Goal: Task Accomplishment & Management: Manage account settings

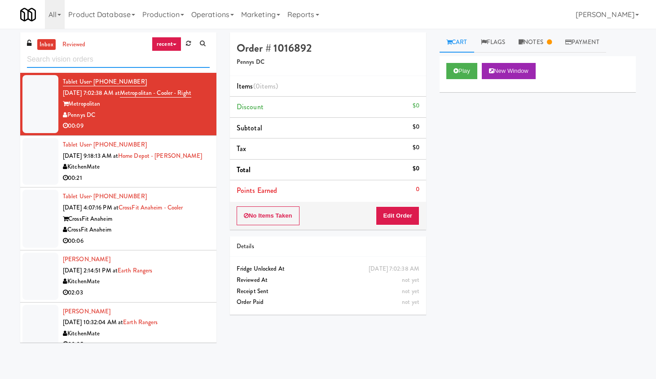
click at [79, 58] on input "text" at bounding box center [118, 59] width 183 height 17
paste input "The Pointe-Gym-C1"
type input "The Pointe-Gym-C1"
click at [175, 40] on link "recent" at bounding box center [167, 44] width 30 height 14
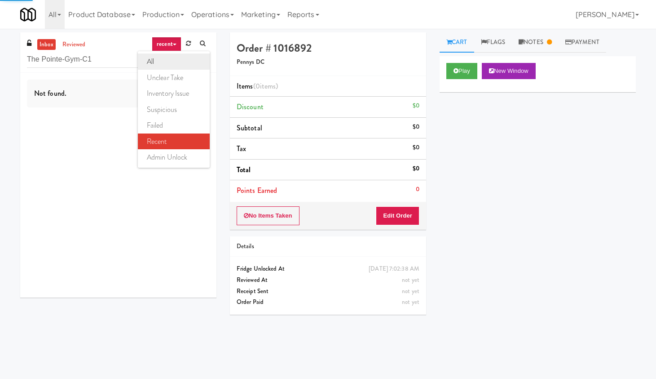
click at [159, 64] on link "all" at bounding box center [174, 61] width 72 height 16
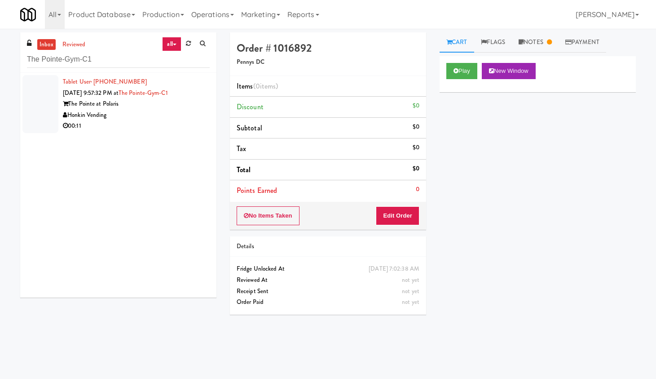
click at [160, 121] on div "00:11" at bounding box center [136, 125] width 147 height 11
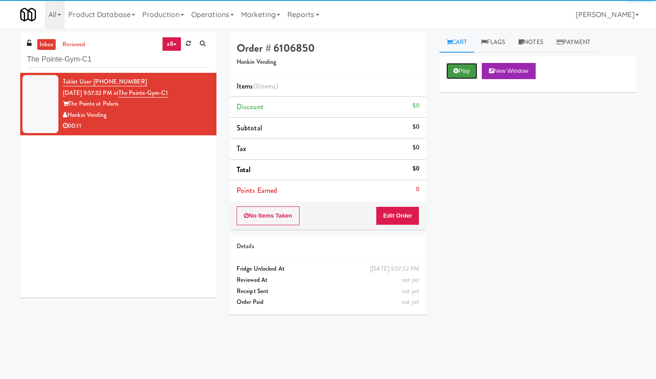
click at [461, 73] on button "Play" at bounding box center [461, 71] width 31 height 16
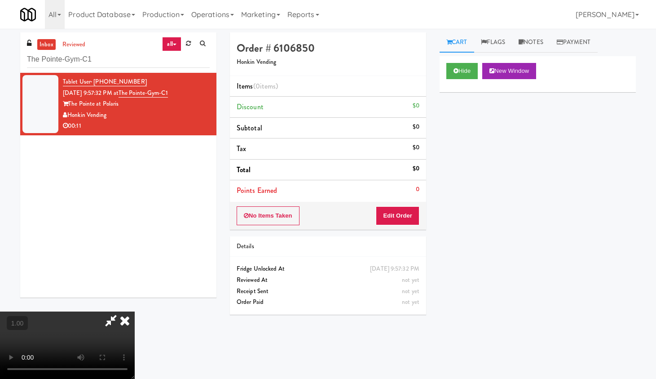
click at [135, 302] on video at bounding box center [67, 344] width 135 height 67
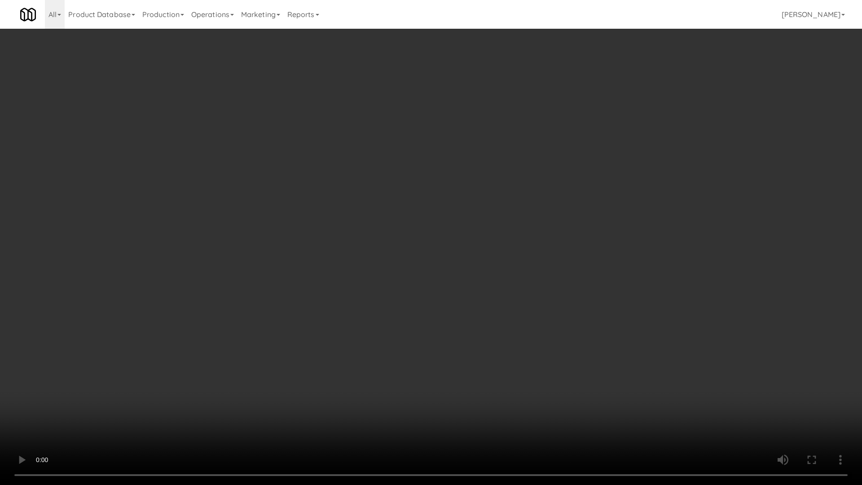
click at [363, 216] on video at bounding box center [431, 242] width 862 height 485
click at [363, 217] on video at bounding box center [431, 242] width 862 height 485
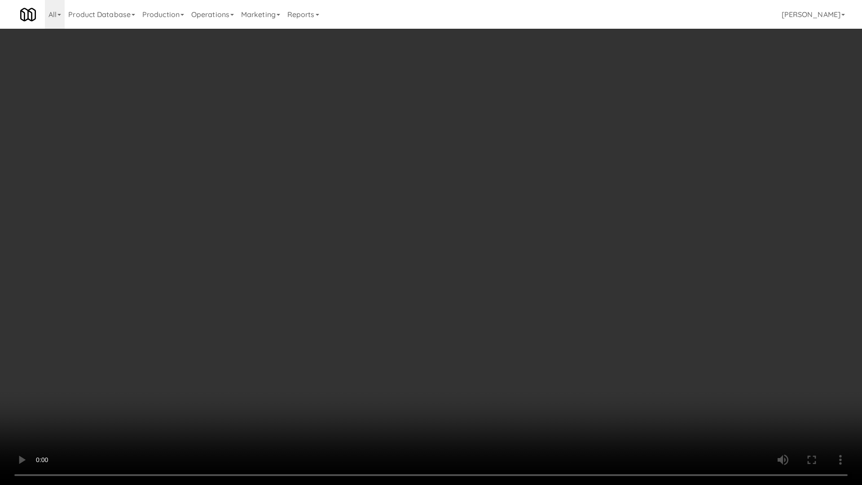
click at [363, 217] on video at bounding box center [431, 242] width 862 height 485
click at [437, 293] on video at bounding box center [431, 242] width 862 height 485
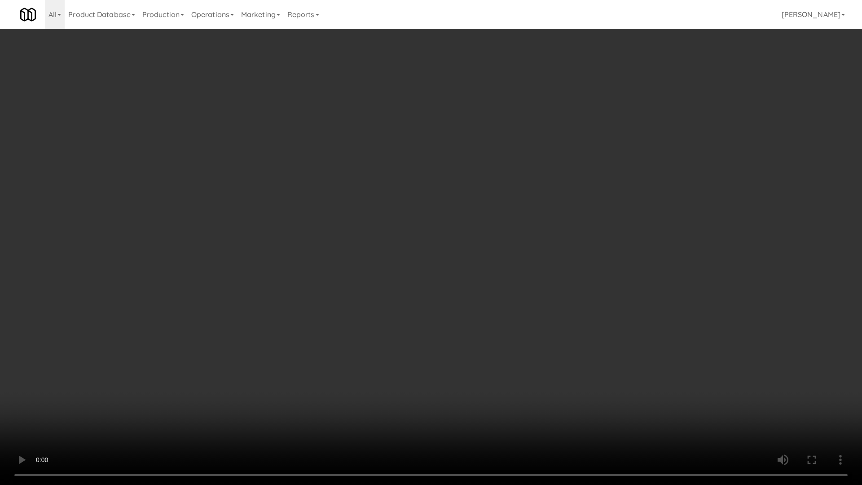
click at [437, 293] on video at bounding box center [431, 242] width 862 height 485
click at [526, 273] on video at bounding box center [431, 242] width 862 height 485
click at [526, 275] on video at bounding box center [431, 242] width 862 height 485
click at [459, 302] on video at bounding box center [431, 242] width 862 height 485
click at [476, 295] on video at bounding box center [431, 242] width 862 height 485
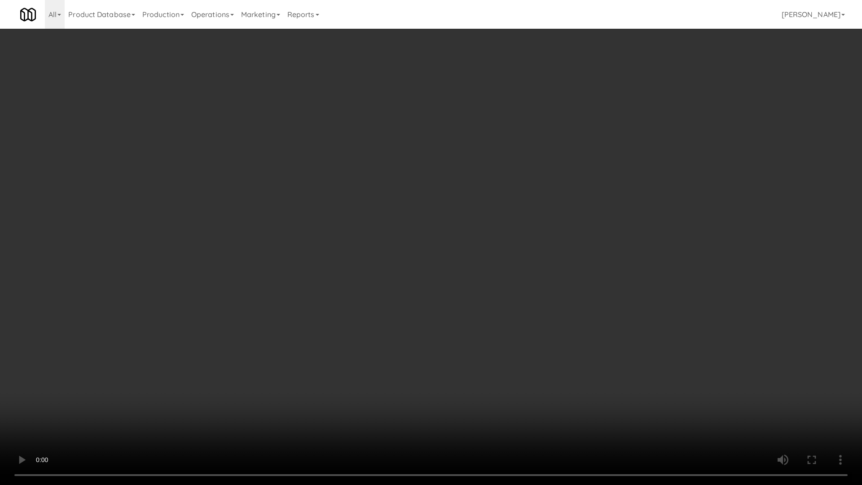
click at [481, 289] on video at bounding box center [431, 242] width 862 height 485
click at [526, 302] on video at bounding box center [431, 242] width 862 height 485
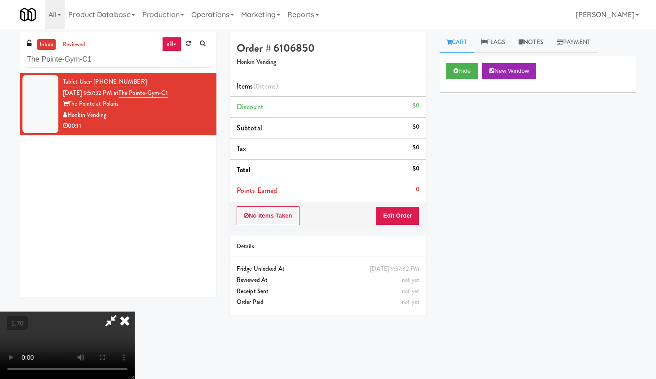
click at [135, 302] on icon at bounding box center [125, 320] width 20 height 18
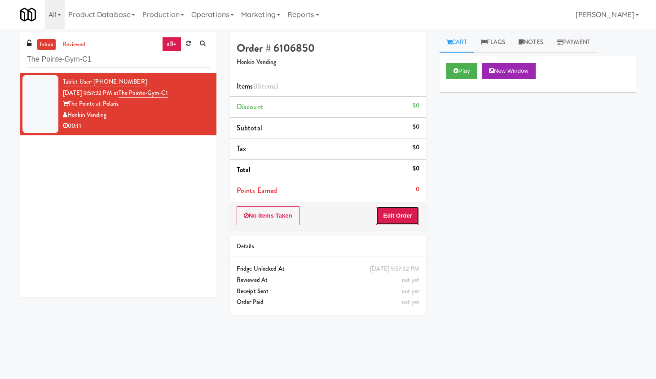
click at [401, 213] on button "Edit Order" at bounding box center [398, 215] width 44 height 19
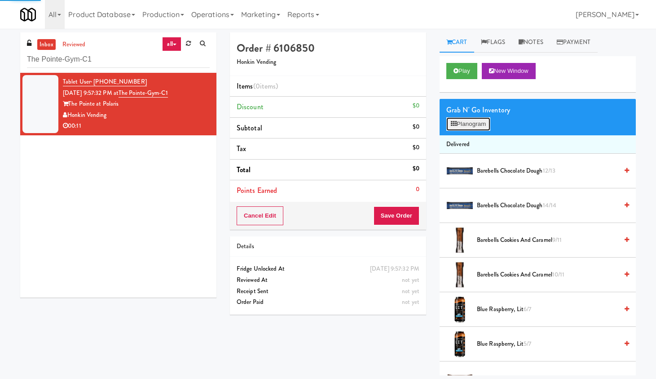
click at [466, 118] on button "Planogram" at bounding box center [468, 123] width 44 height 13
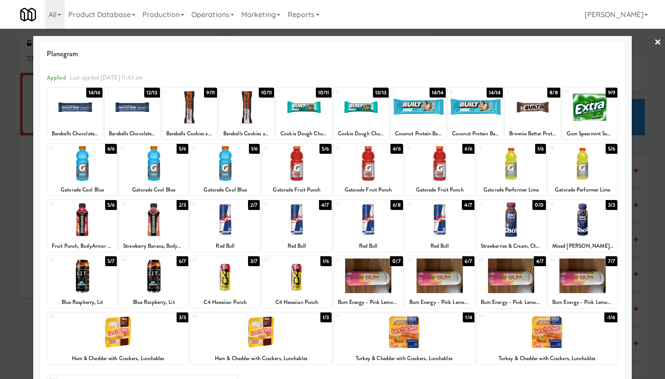
scroll to position [56, 0]
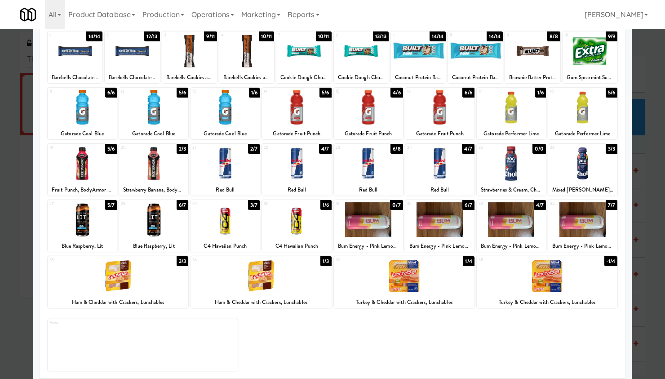
click at [269, 283] on div at bounding box center [260, 275] width 141 height 35
click at [526, 169] on div at bounding box center [582, 163] width 69 height 35
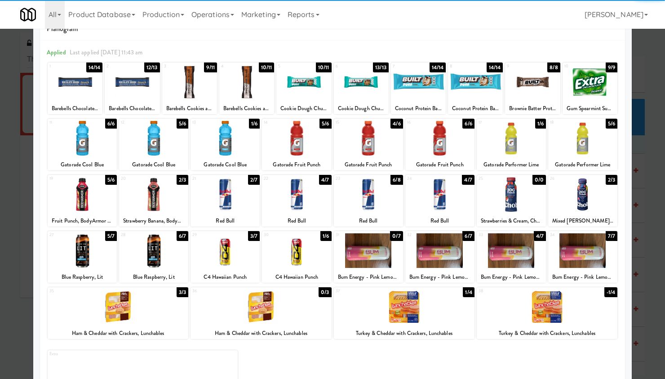
scroll to position [0, 0]
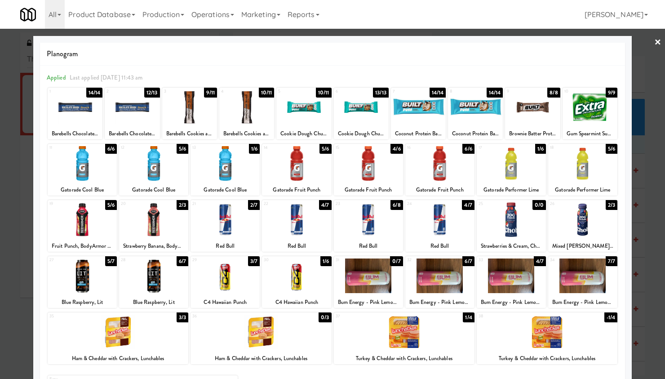
click at [526, 40] on link "×" at bounding box center [657, 43] width 7 height 28
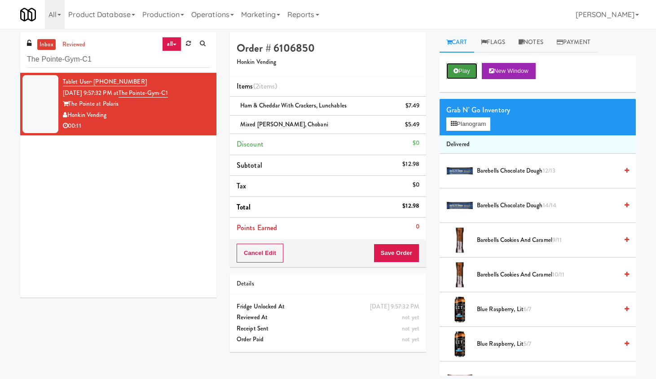
click at [462, 74] on button "Play" at bounding box center [461, 71] width 31 height 16
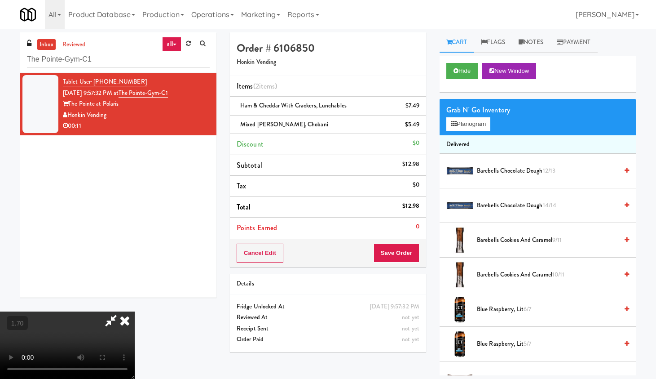
click at [135, 302] on video at bounding box center [67, 344] width 135 height 67
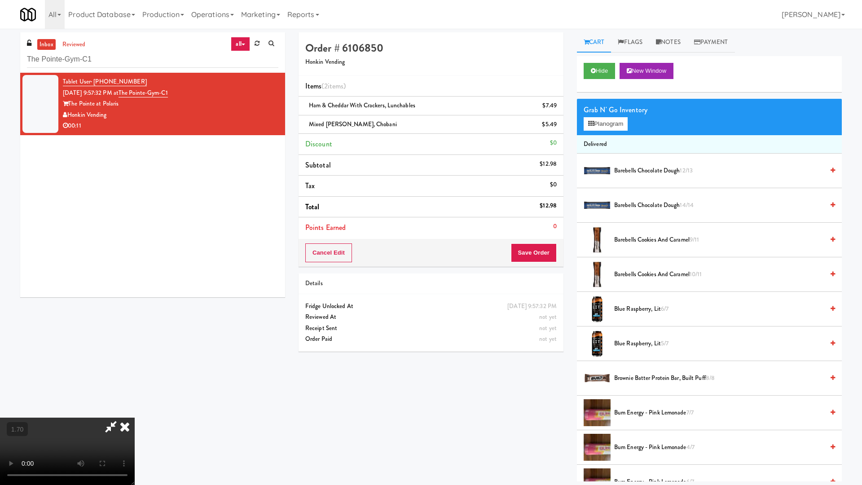
click at [135, 302] on video at bounding box center [67, 451] width 135 height 67
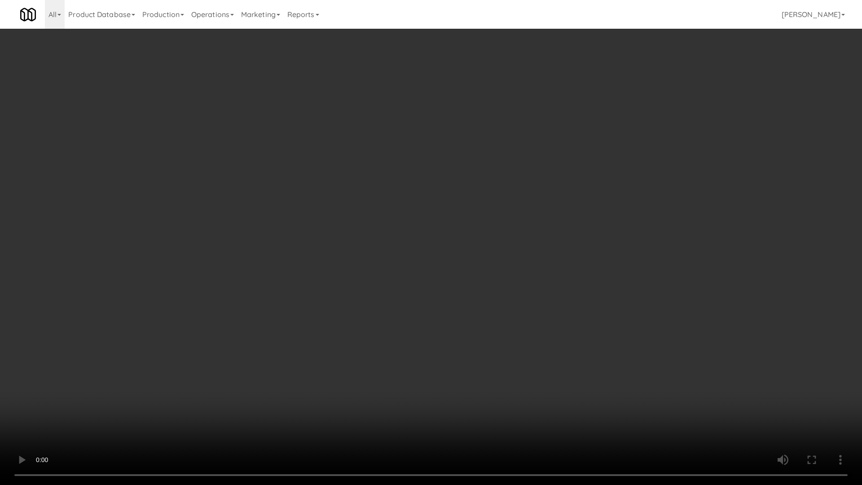
click at [358, 230] on video at bounding box center [431, 242] width 862 height 485
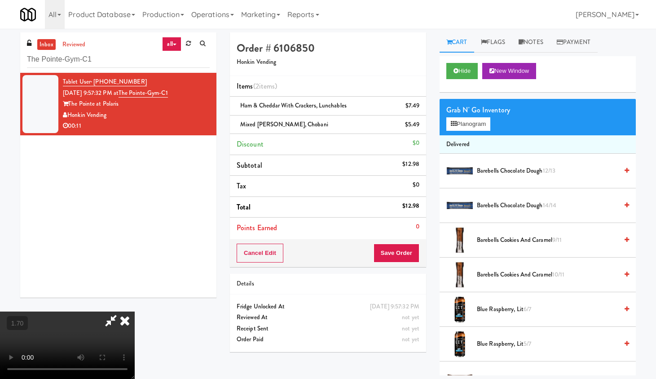
click at [121, 302] on icon at bounding box center [111, 320] width 21 height 18
click at [135, 302] on icon at bounding box center [125, 320] width 20 height 18
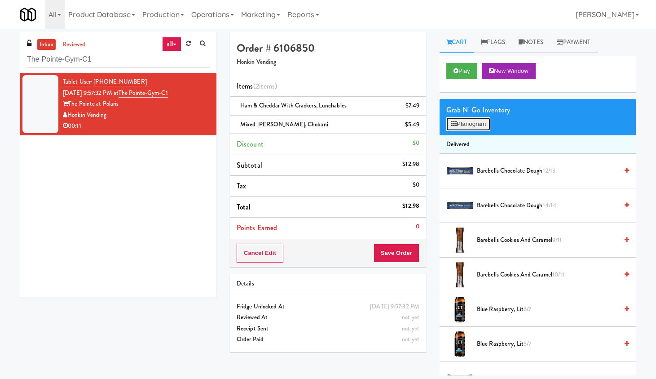
click at [469, 121] on button "Planogram" at bounding box center [468, 123] width 44 height 13
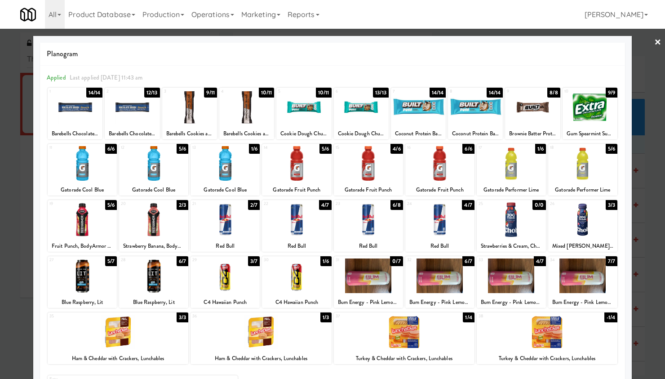
click at [526, 43] on link "×" at bounding box center [657, 43] width 7 height 28
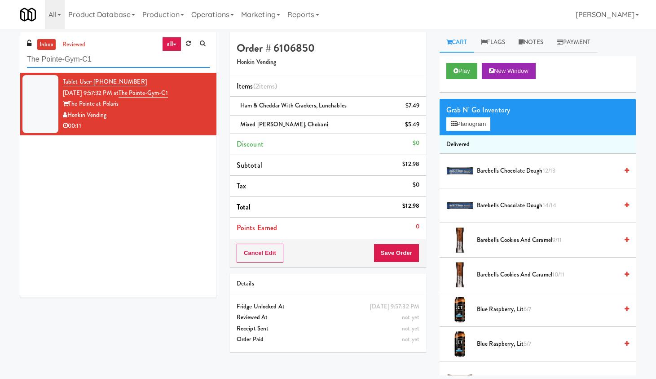
click at [76, 57] on input "The Pointe-Gym-C1" at bounding box center [118, 59] width 183 height 17
paste input "[PERSON_NAME] - Left"
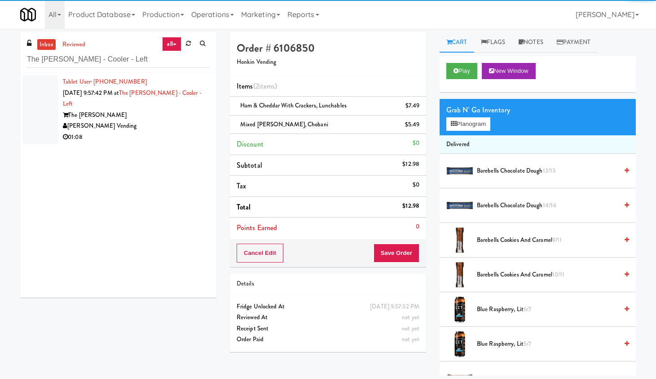
click at [173, 120] on div "[PERSON_NAME] Vending" at bounding box center [136, 125] width 147 height 11
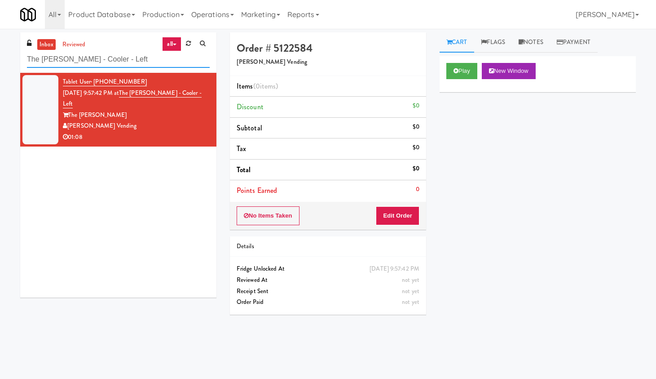
click at [68, 53] on input "The [PERSON_NAME] - Cooler - Left" at bounding box center [118, 59] width 183 height 17
paste input "[PERSON_NAME]"
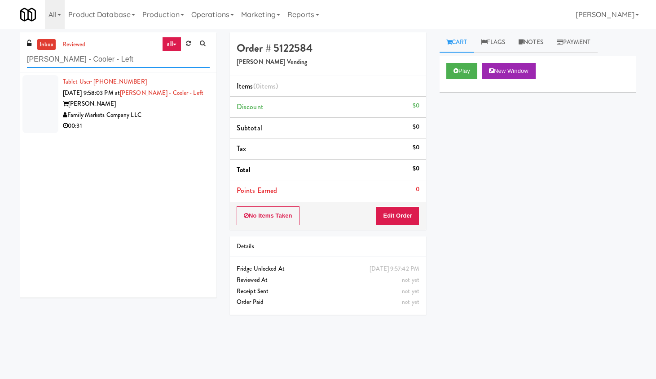
type input "[PERSON_NAME] - Cooler - Left"
click at [186, 106] on div "[PERSON_NAME]" at bounding box center [136, 103] width 147 height 11
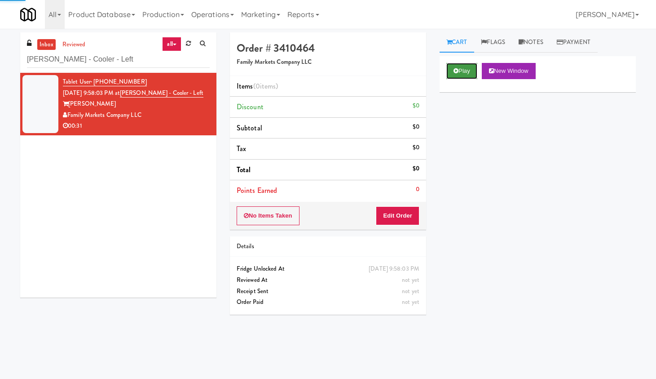
click at [472, 72] on button "Play" at bounding box center [461, 71] width 31 height 16
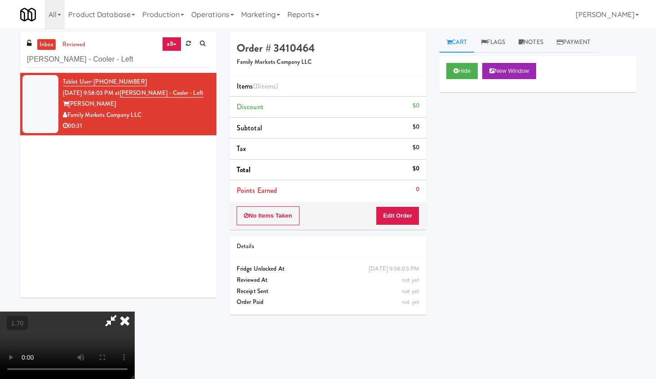
click at [132, 302] on video at bounding box center [67, 344] width 135 height 67
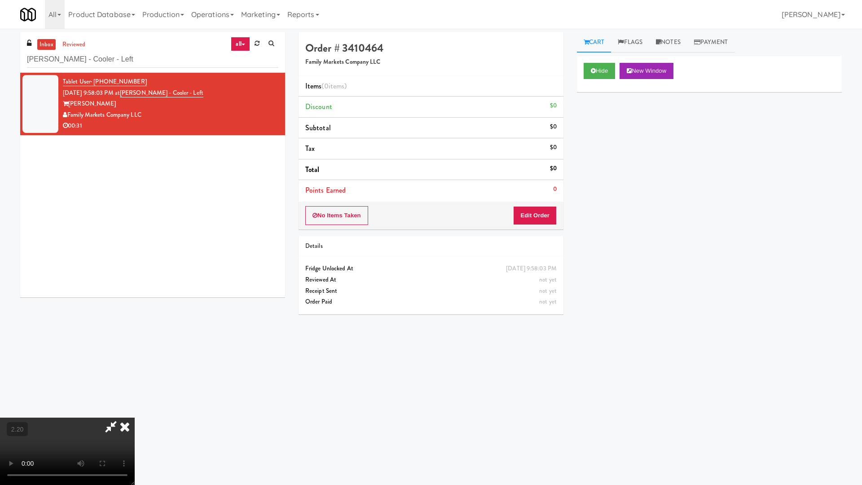
click at [135, 302] on video at bounding box center [67, 451] width 135 height 67
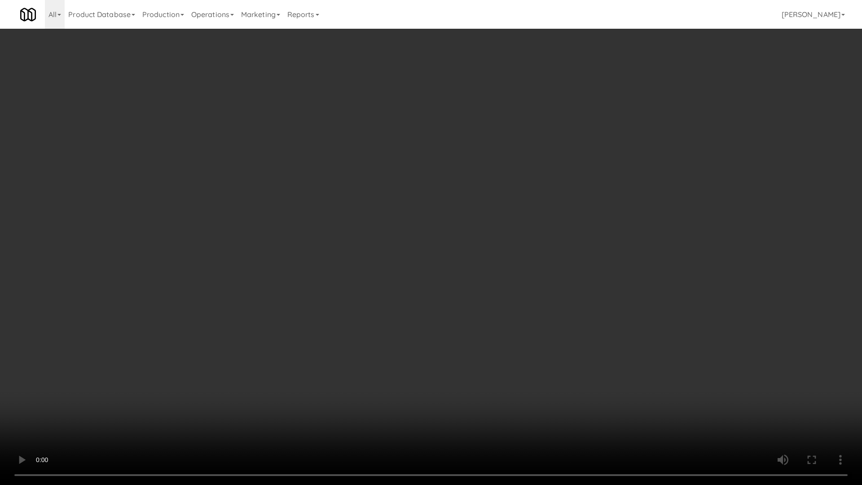
click at [384, 226] on video at bounding box center [431, 242] width 862 height 485
click at [384, 224] on video at bounding box center [431, 242] width 862 height 485
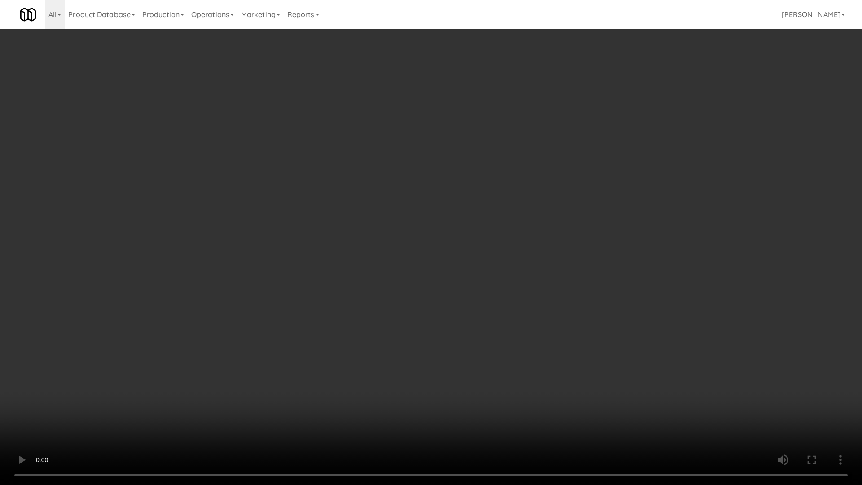
click at [384, 224] on video at bounding box center [431, 242] width 862 height 485
click at [384, 225] on video at bounding box center [431, 242] width 862 height 485
click at [383, 226] on video at bounding box center [431, 242] width 862 height 485
click at [383, 225] on video at bounding box center [431, 242] width 862 height 485
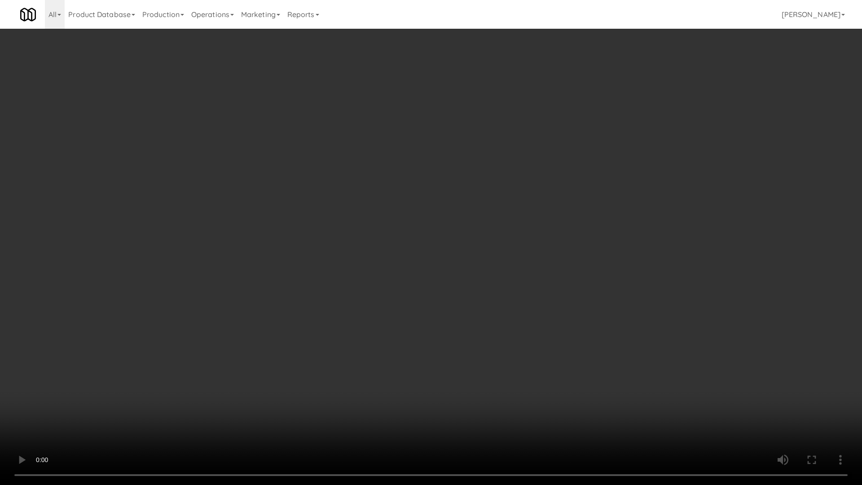
click at [383, 225] on video at bounding box center [431, 242] width 862 height 485
click at [384, 225] on video at bounding box center [431, 242] width 862 height 485
click at [436, 190] on video at bounding box center [431, 242] width 862 height 485
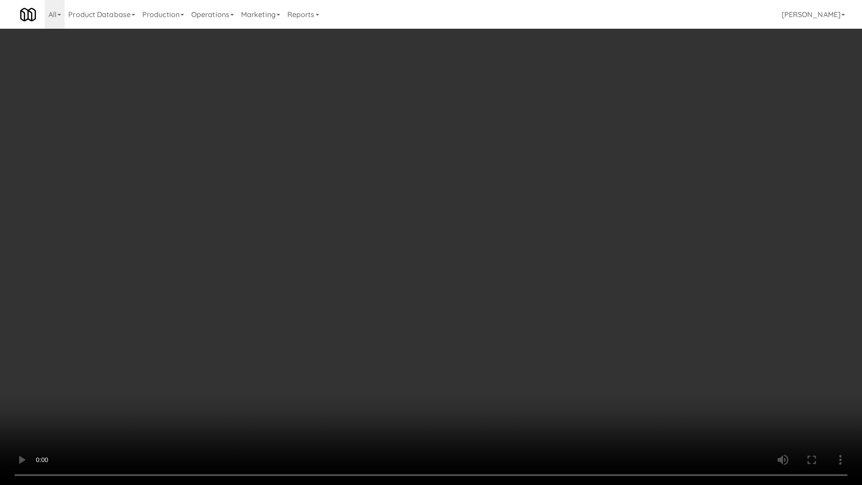
click at [436, 190] on video at bounding box center [431, 242] width 862 height 485
click at [418, 302] on video at bounding box center [431, 242] width 862 height 485
click at [406, 302] on video at bounding box center [431, 242] width 862 height 485
click at [402, 302] on video at bounding box center [431, 242] width 862 height 485
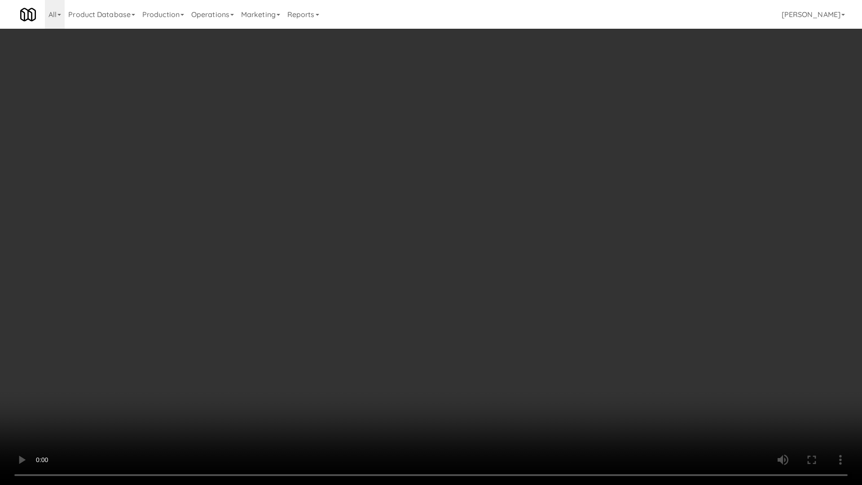
click at [402, 302] on video at bounding box center [431, 242] width 862 height 485
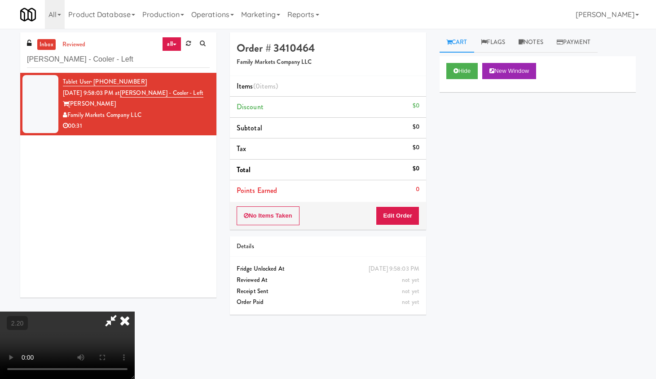
click at [135, 302] on icon at bounding box center [125, 320] width 20 height 18
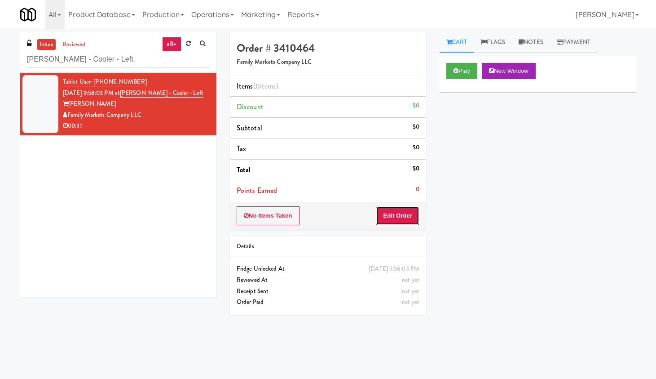
drag, startPoint x: 418, startPoint y: 223, endPoint x: 425, endPoint y: 223, distance: 7.2
click at [425, 223] on div "No Items Taken Edit Order" at bounding box center [328, 216] width 196 height 28
click at [391, 214] on button "Edit Order" at bounding box center [398, 215] width 44 height 19
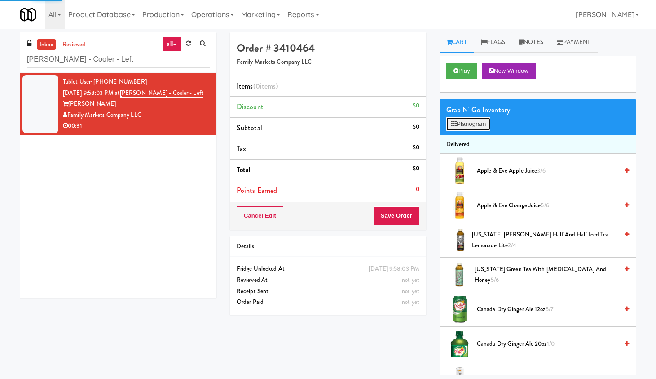
click at [460, 128] on button "Planogram" at bounding box center [468, 123] width 44 height 13
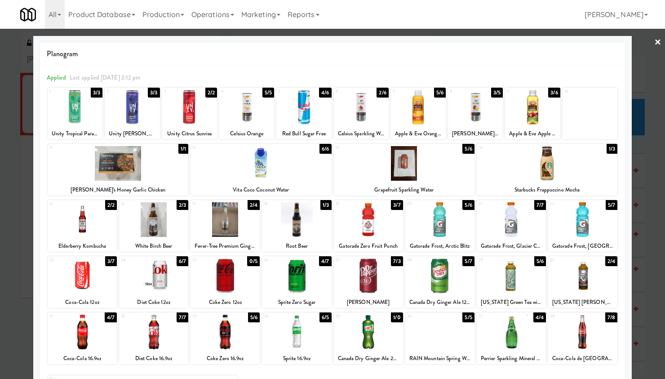
click at [480, 130] on div "[PERSON_NAME], Celsius" at bounding box center [475, 133] width 52 height 11
click at [471, 102] on div at bounding box center [475, 107] width 55 height 35
click at [438, 302] on div at bounding box center [439, 331] width 69 height 35
click at [144, 302] on div at bounding box center [153, 331] width 69 height 35
click at [526, 39] on link "×" at bounding box center [657, 43] width 7 height 28
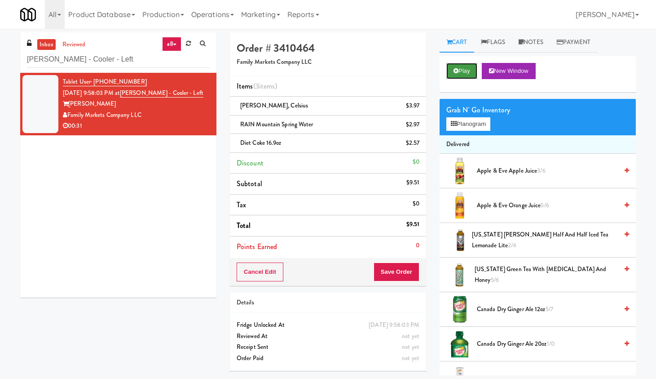
click at [464, 75] on button "Play" at bounding box center [461, 71] width 31 height 16
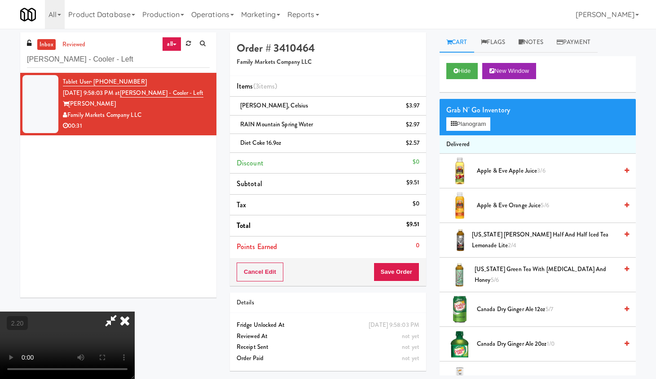
click at [135, 302] on video at bounding box center [67, 344] width 135 height 67
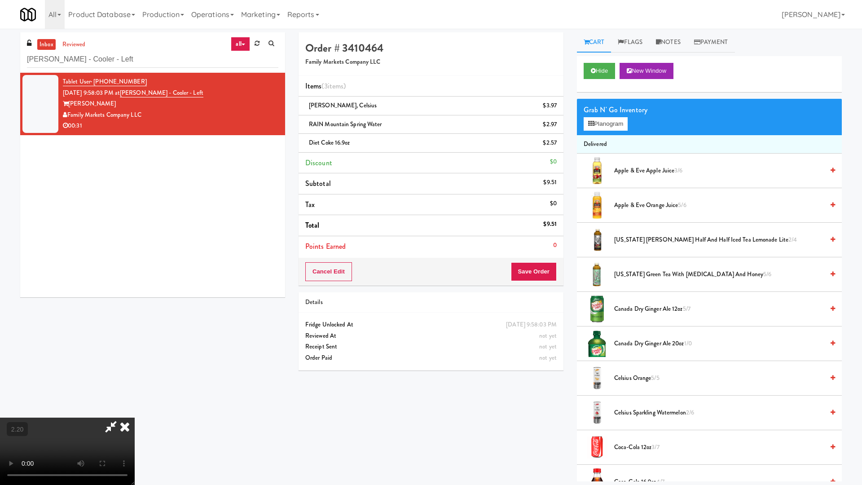
click at [135, 302] on video at bounding box center [67, 451] width 135 height 67
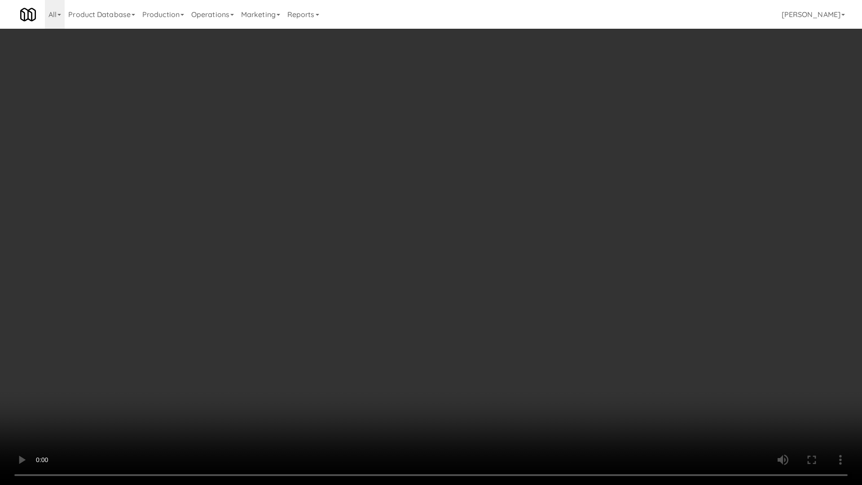
click at [343, 264] on video at bounding box center [431, 242] width 862 height 485
click at [377, 242] on video at bounding box center [431, 242] width 862 height 485
click at [379, 241] on video at bounding box center [431, 242] width 862 height 485
click at [379, 240] on video at bounding box center [431, 242] width 862 height 485
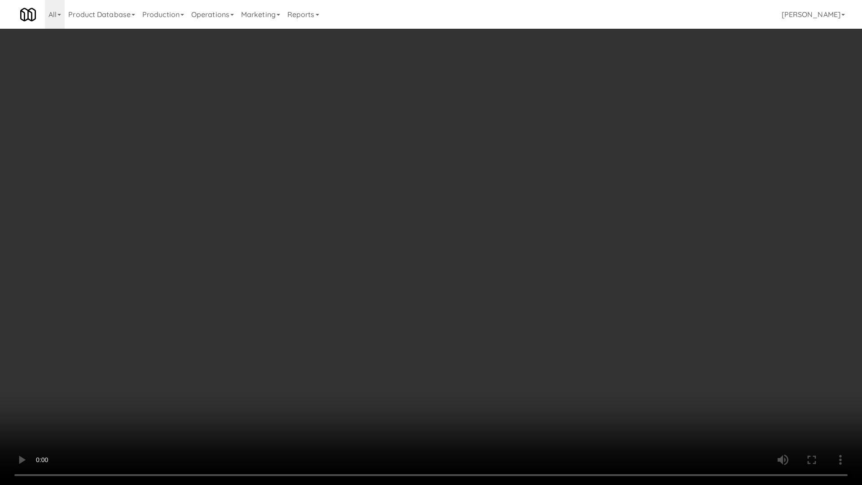
click at [389, 229] on video at bounding box center [431, 242] width 862 height 485
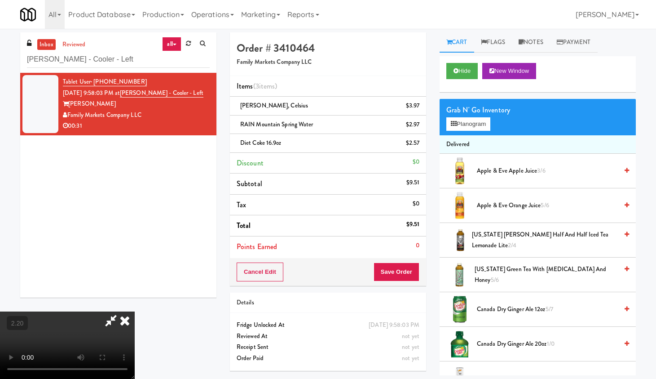
click at [135, 302] on icon at bounding box center [125, 320] width 20 height 18
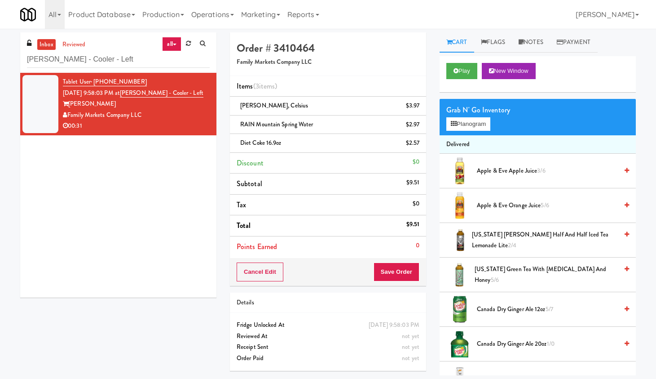
click at [432, 117] on div "Order # 3410464 Family Markets Company LLC Items (3 items ) Mango Lemonade, Cel…" at bounding box center [328, 204] width 210 height 345
click at [421, 127] on icon at bounding box center [420, 128] width 4 height 6
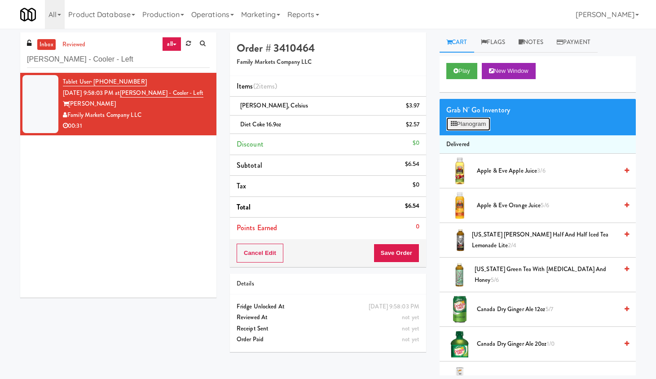
click at [470, 125] on button "Planogram" at bounding box center [468, 123] width 44 height 13
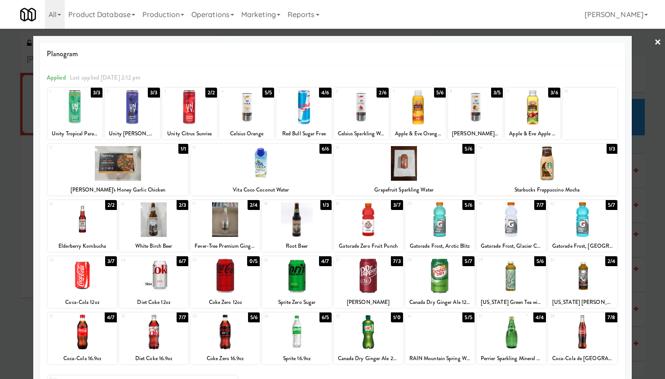
click at [351, 302] on div at bounding box center [368, 331] width 69 height 35
click at [526, 35] on link "×" at bounding box center [657, 43] width 7 height 28
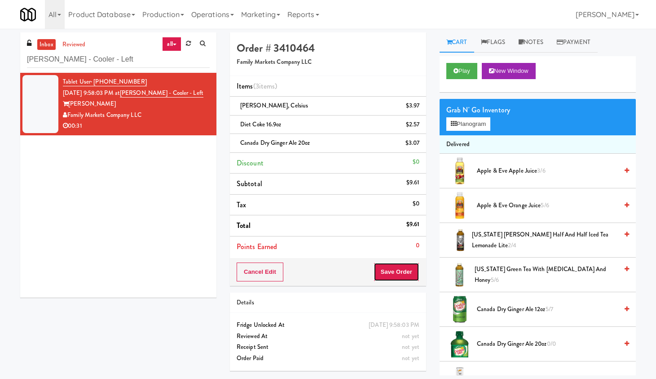
click at [406, 265] on button "Save Order" at bounding box center [397, 271] width 46 height 19
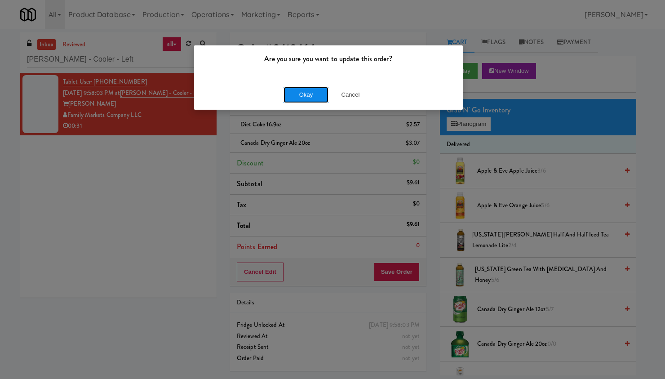
click at [306, 94] on button "Okay" at bounding box center [305, 95] width 45 height 16
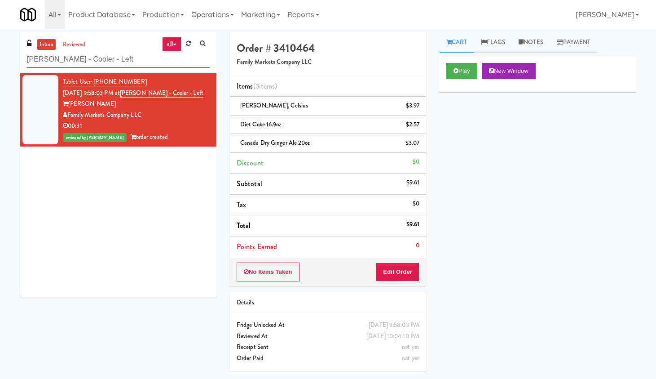
click at [92, 60] on input "[PERSON_NAME] - Cooler - Left" at bounding box center [118, 59] width 183 height 17
paste input "[GEOGRAPHIC_DATA] - Cooler"
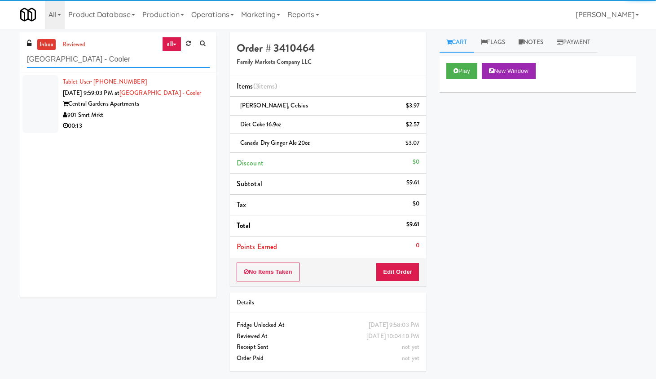
type input "[GEOGRAPHIC_DATA] - Cooler"
click at [187, 115] on div "901 Smrt Mrkt" at bounding box center [136, 115] width 147 height 11
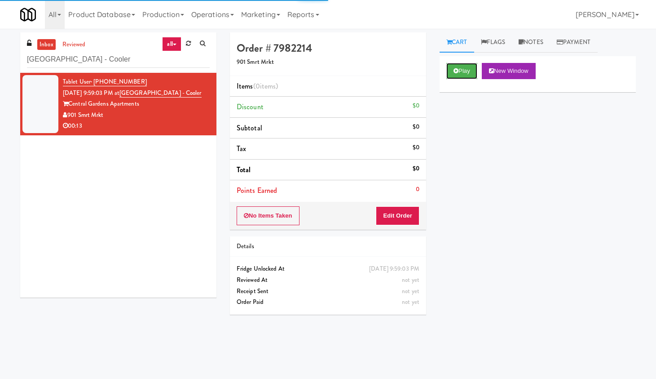
click at [476, 79] on div "Play New Window" at bounding box center [538, 74] width 196 height 36
click at [462, 70] on button "Play" at bounding box center [461, 71] width 31 height 16
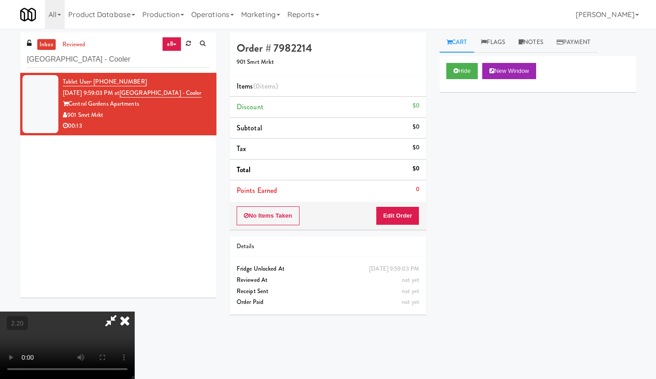
click at [65, 302] on video at bounding box center [67, 344] width 135 height 67
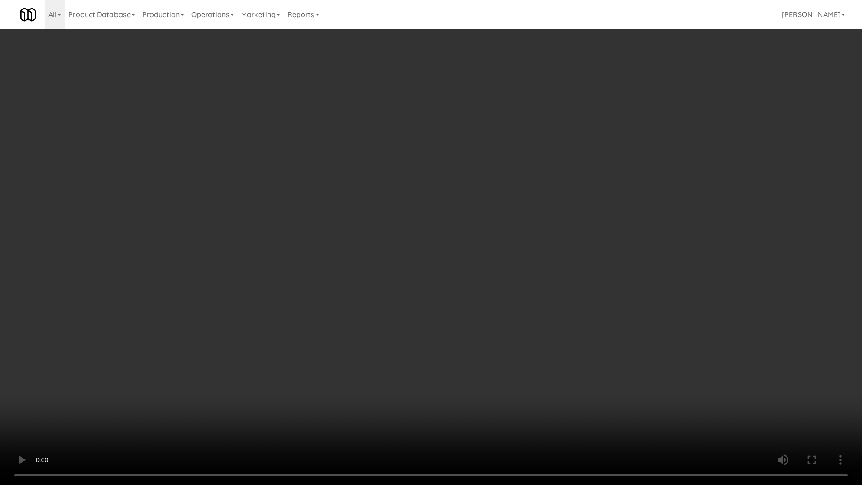
click at [399, 229] on video at bounding box center [431, 242] width 862 height 485
click at [393, 233] on video at bounding box center [431, 242] width 862 height 485
click at [392, 233] on video at bounding box center [431, 242] width 862 height 485
click at [389, 235] on video at bounding box center [431, 242] width 862 height 485
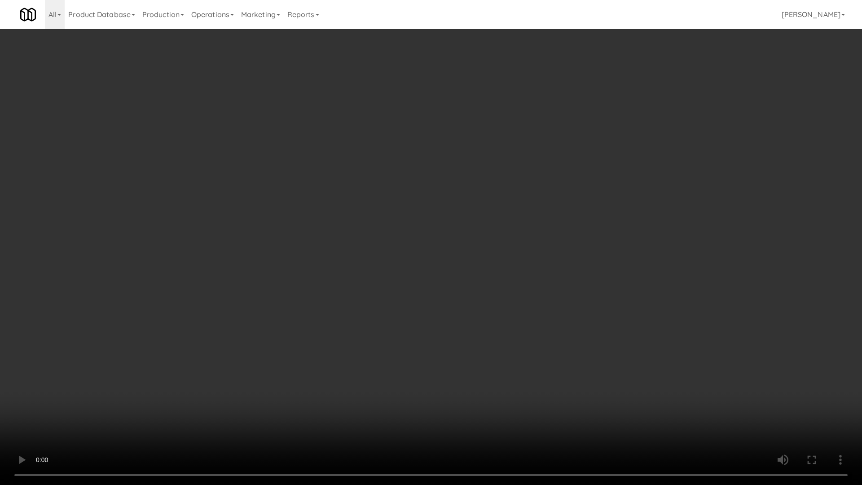
click at [389, 235] on video at bounding box center [431, 242] width 862 height 485
click at [386, 238] on video at bounding box center [431, 242] width 862 height 485
click at [411, 302] on video at bounding box center [431, 242] width 862 height 485
click at [406, 302] on video at bounding box center [431, 242] width 862 height 485
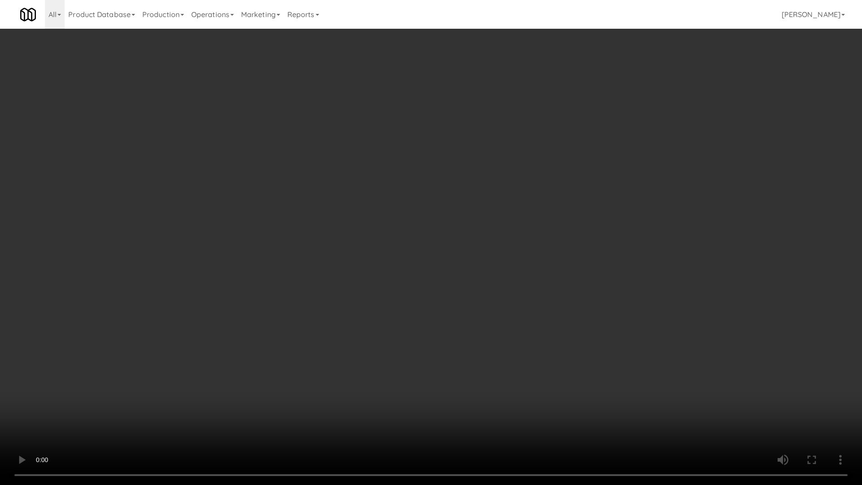
click at [397, 302] on video at bounding box center [431, 242] width 862 height 485
drag, startPoint x: 368, startPoint y: 345, endPoint x: 366, endPoint y: 351, distance: 5.6
click at [366, 302] on video at bounding box center [431, 242] width 862 height 485
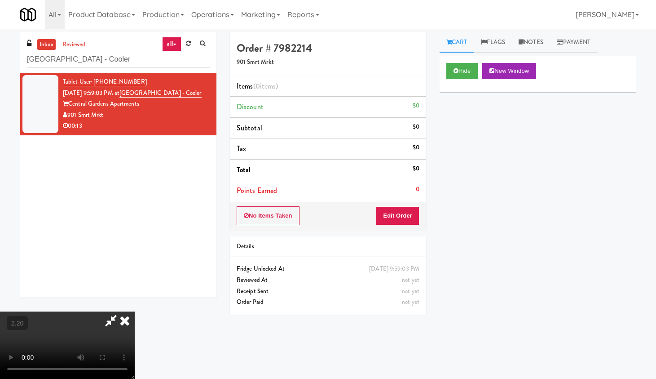
click at [135, 302] on icon at bounding box center [125, 320] width 20 height 18
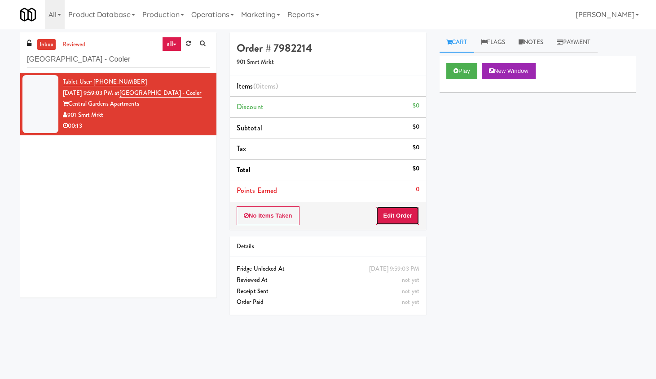
click at [385, 219] on button "Edit Order" at bounding box center [398, 215] width 44 height 19
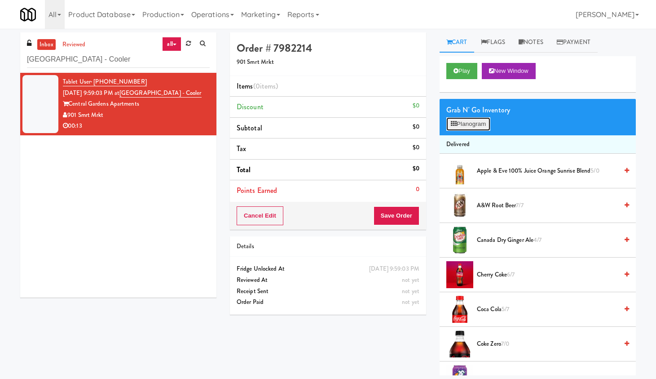
click at [464, 125] on button "Planogram" at bounding box center [468, 123] width 44 height 13
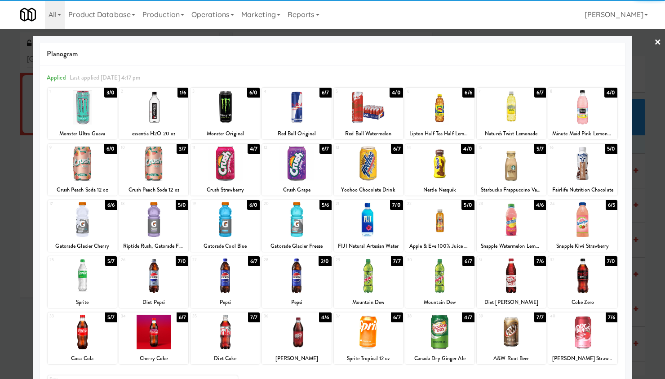
click at [436, 302] on div at bounding box center [439, 331] width 69 height 35
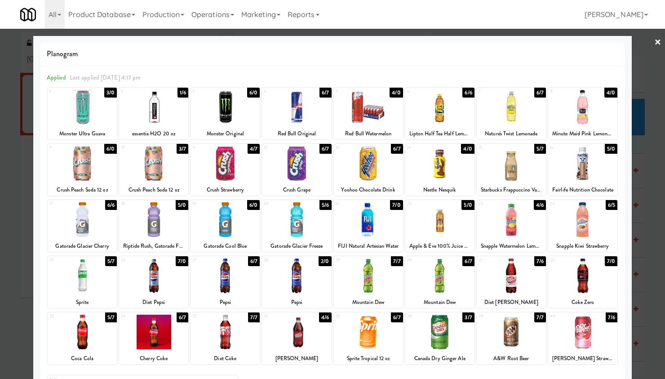
click at [526, 41] on div at bounding box center [332, 189] width 665 height 379
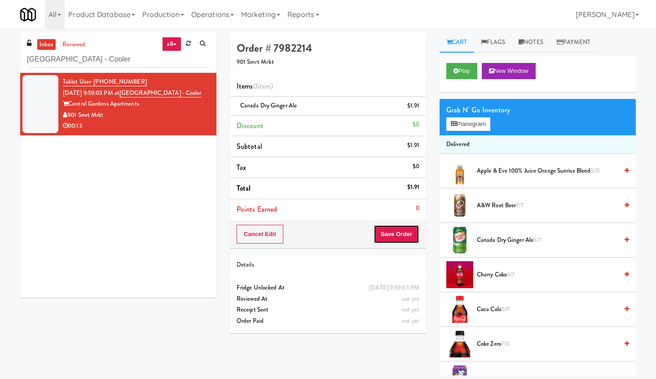
click at [388, 236] on button "Save Order" at bounding box center [397, 234] width 46 height 19
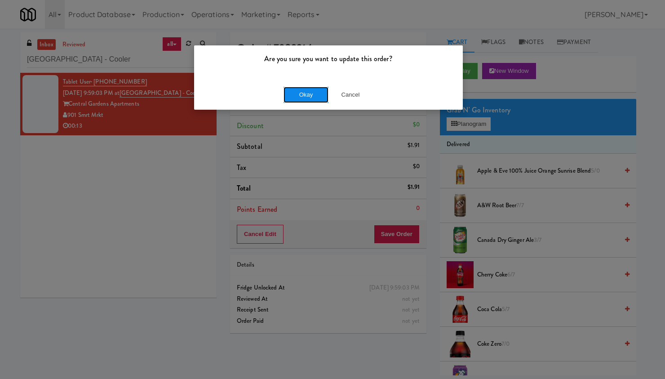
click at [313, 93] on button "Okay" at bounding box center [305, 95] width 45 height 16
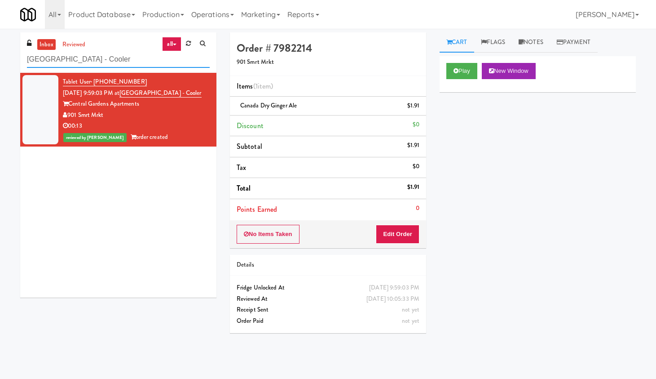
click at [107, 61] on input "[GEOGRAPHIC_DATA] - Cooler" at bounding box center [118, 59] width 183 height 17
paste input "[PERSON_NAME] - Cooler - Right"
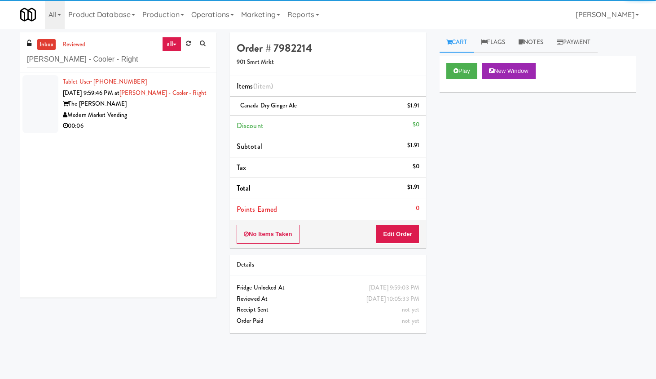
drag, startPoint x: 160, startPoint y: 119, endPoint x: 171, endPoint y: 112, distance: 12.5
click at [171, 112] on div "Modern Market Vending" at bounding box center [136, 115] width 147 height 11
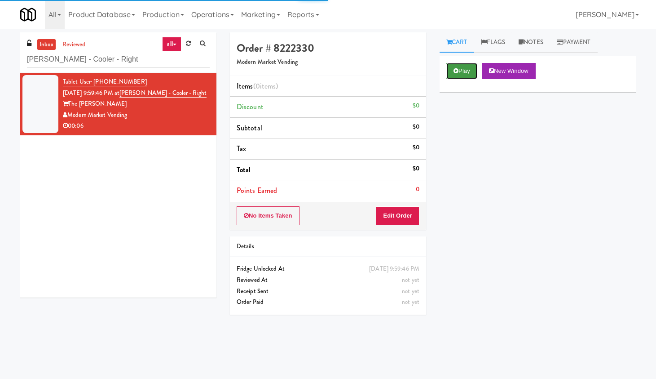
click at [454, 67] on button "Play" at bounding box center [461, 71] width 31 height 16
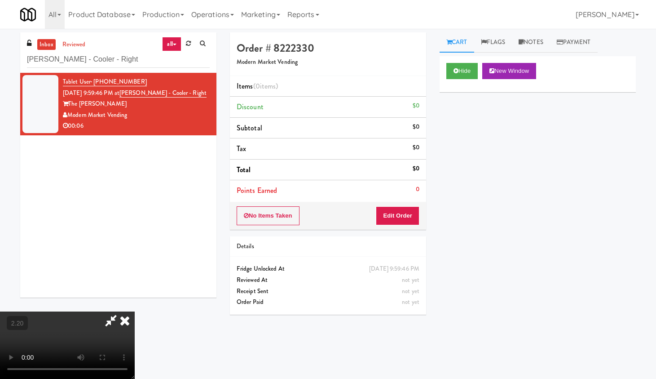
click at [135, 302] on video at bounding box center [67, 344] width 135 height 67
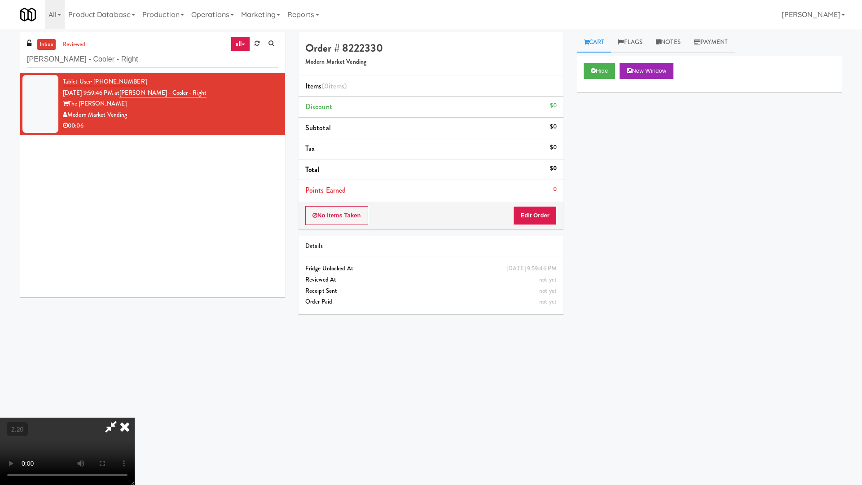
click at [135, 302] on video at bounding box center [67, 451] width 135 height 67
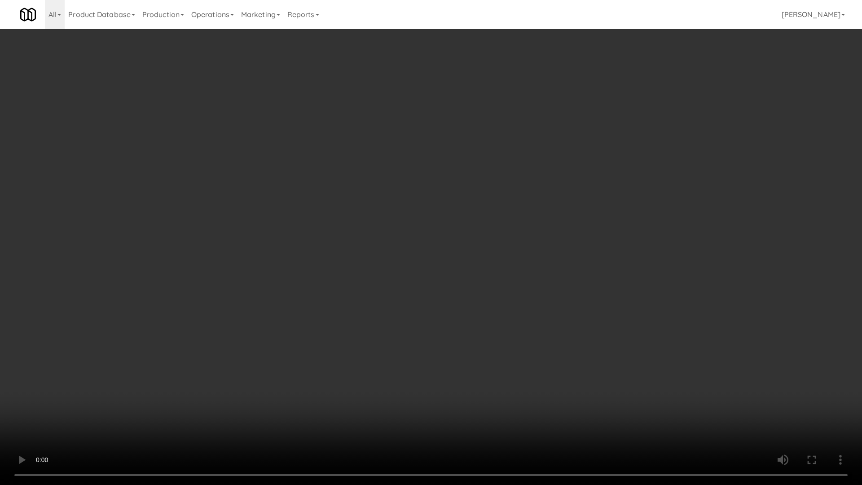
click at [517, 201] on video at bounding box center [431, 242] width 862 height 485
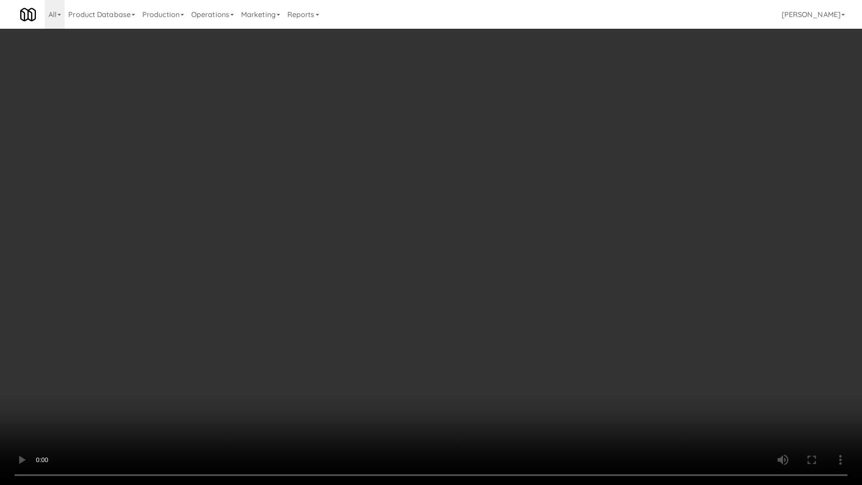
click at [517, 201] on video at bounding box center [431, 242] width 862 height 485
click at [519, 289] on video at bounding box center [431, 242] width 862 height 485
click at [517, 288] on video at bounding box center [431, 242] width 862 height 485
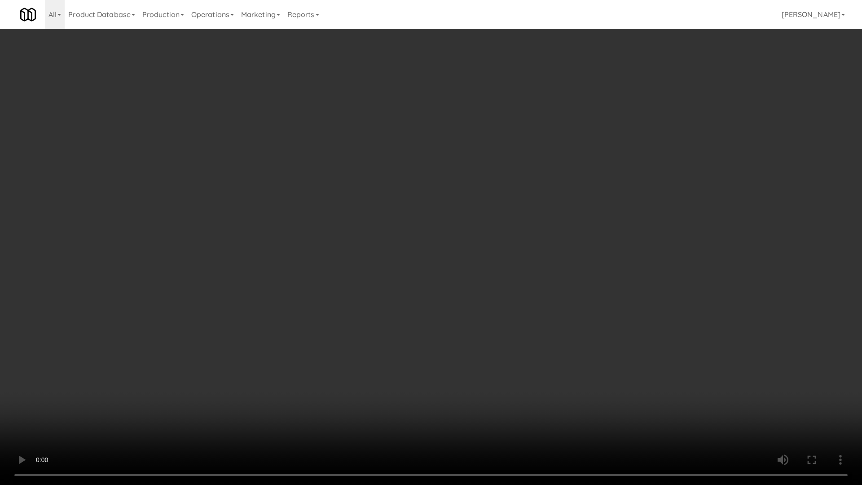
click at [517, 288] on video at bounding box center [431, 242] width 862 height 485
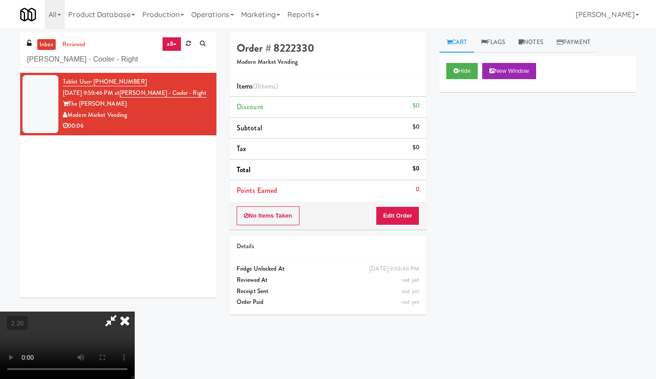
drag, startPoint x: 374, startPoint y: 39, endPoint x: 389, endPoint y: 110, distance: 72.0
click at [135, 302] on icon at bounding box center [125, 320] width 20 height 18
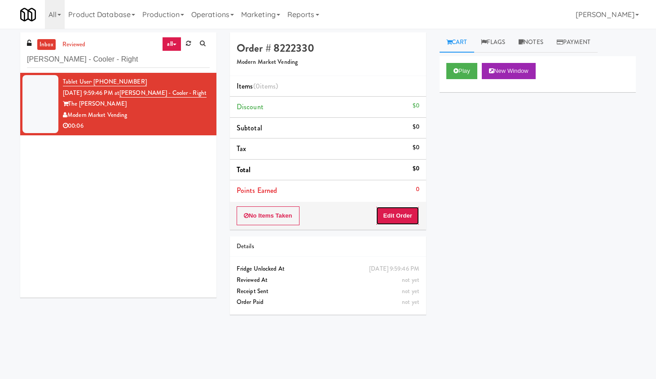
click at [393, 221] on button "Edit Order" at bounding box center [398, 215] width 44 height 19
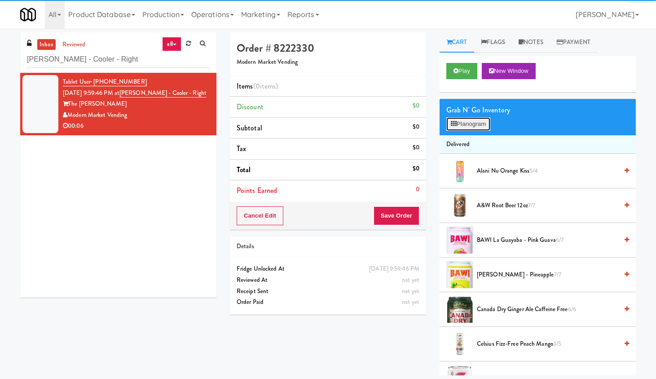
click at [476, 128] on button "Planogram" at bounding box center [468, 123] width 44 height 13
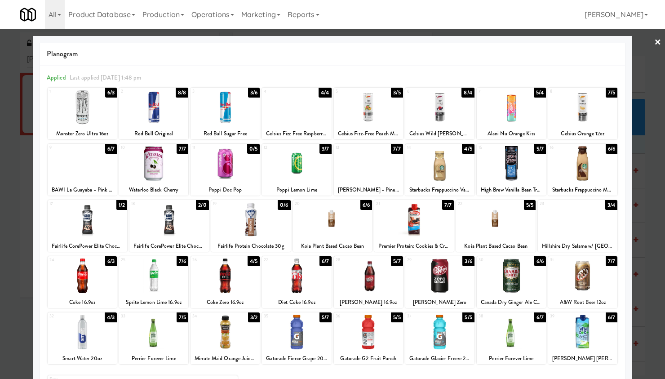
click at [247, 290] on div at bounding box center [224, 275] width 69 height 35
drag, startPoint x: 442, startPoint y: 287, endPoint x: 432, endPoint y: 287, distance: 10.3
click at [432, 287] on div at bounding box center [439, 275] width 69 height 35
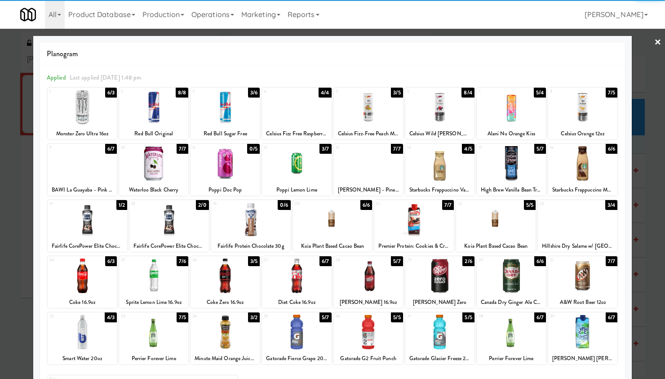
click at [526, 44] on div at bounding box center [332, 189] width 665 height 379
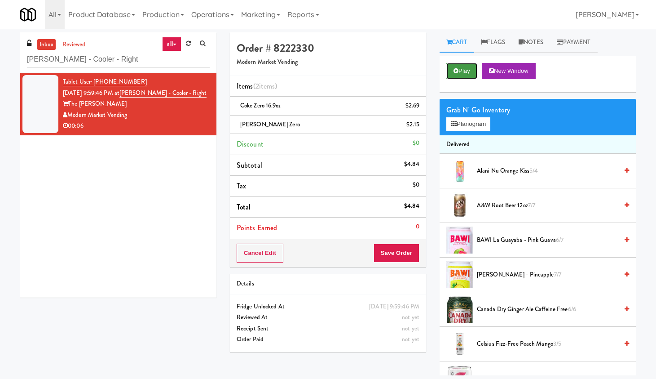
click at [456, 76] on button "Play" at bounding box center [461, 71] width 31 height 16
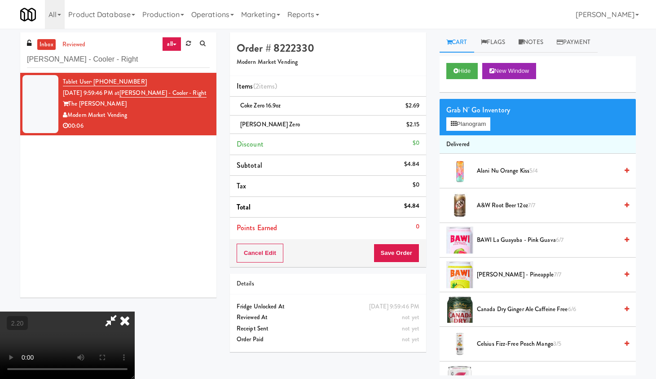
click at [135, 302] on video at bounding box center [67, 344] width 135 height 67
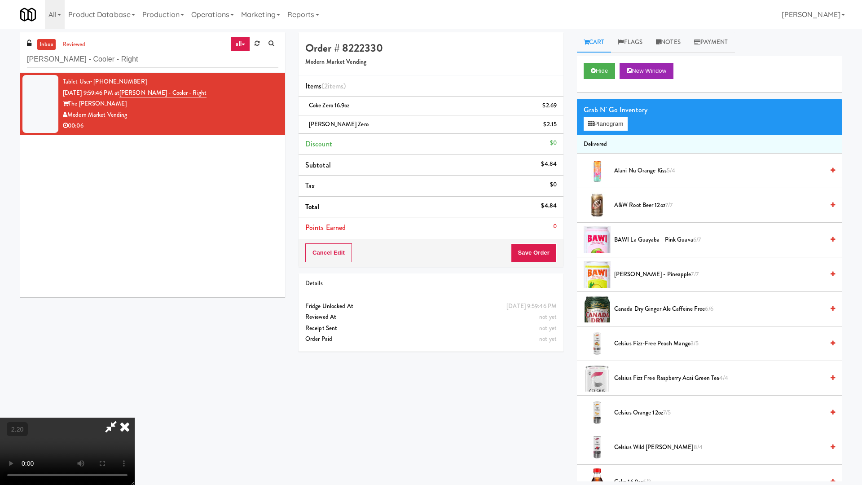
click at [135, 302] on video at bounding box center [67, 451] width 135 height 67
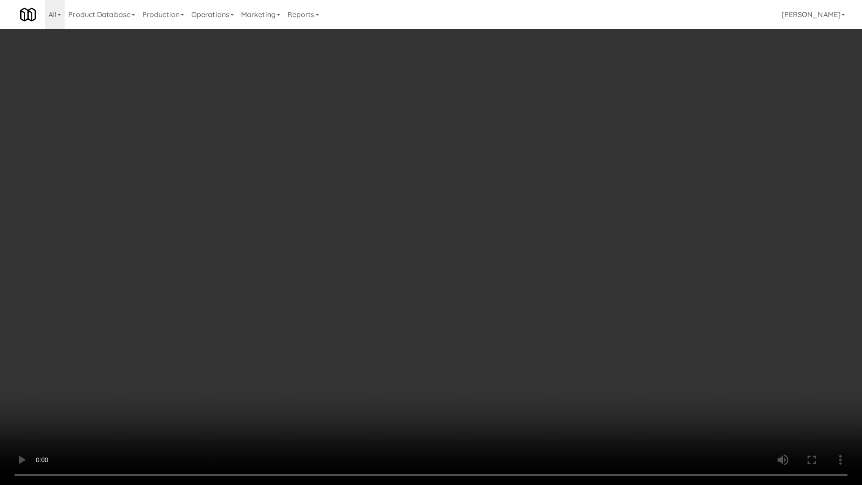
click at [450, 214] on video at bounding box center [431, 242] width 862 height 485
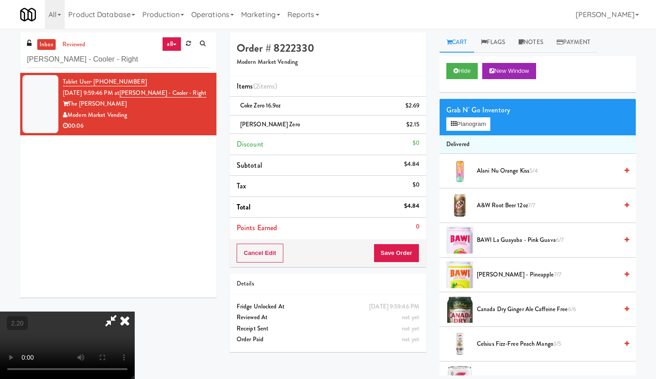
click at [135, 302] on icon at bounding box center [125, 320] width 20 height 18
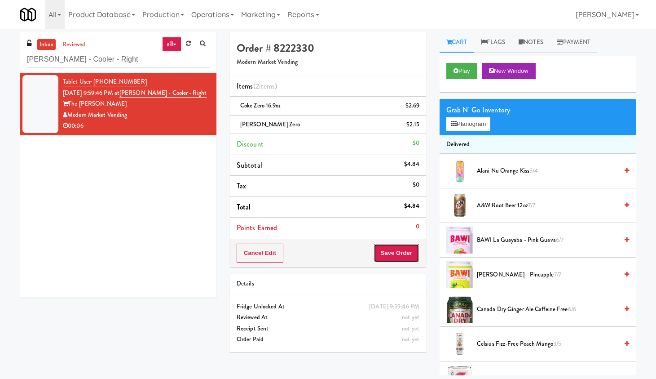
click at [401, 258] on button "Save Order" at bounding box center [397, 252] width 46 height 19
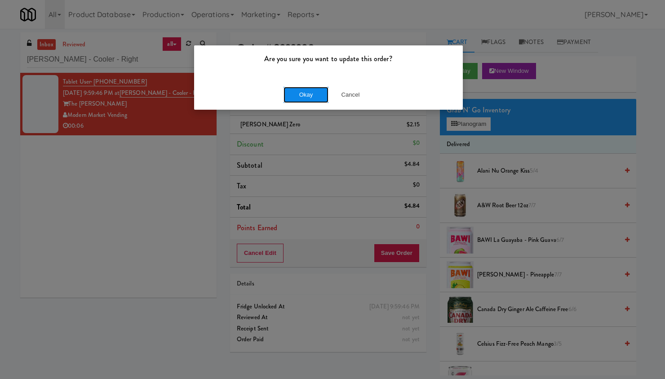
click at [305, 97] on button "Okay" at bounding box center [305, 95] width 45 height 16
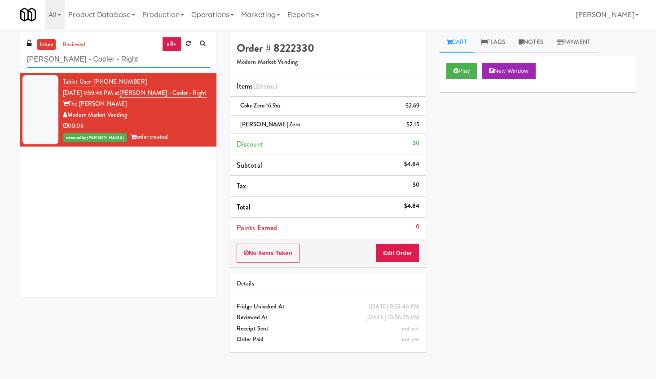
click at [135, 57] on input "[PERSON_NAME] - Cooler - Right" at bounding box center [118, 59] width 183 height 17
paste input "[PERSON_NAME] Metrocenter"
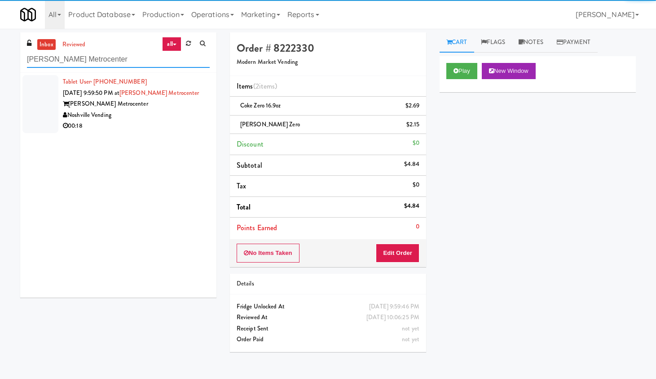
type input "[PERSON_NAME] Metrocenter"
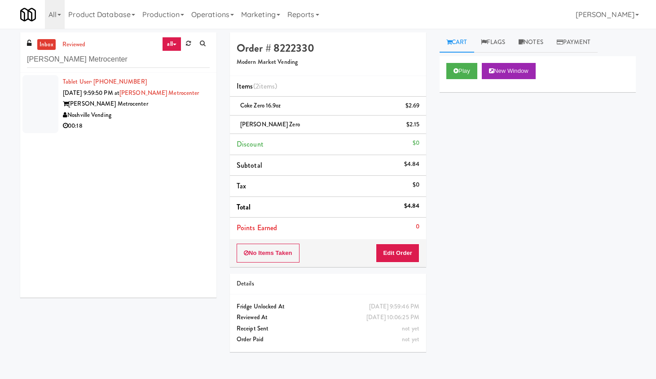
click at [182, 129] on div "00:18" at bounding box center [136, 125] width 147 height 11
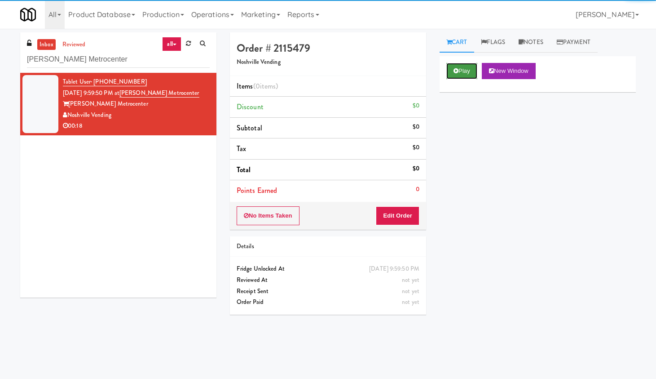
click at [463, 73] on button "Play" at bounding box center [461, 71] width 31 height 16
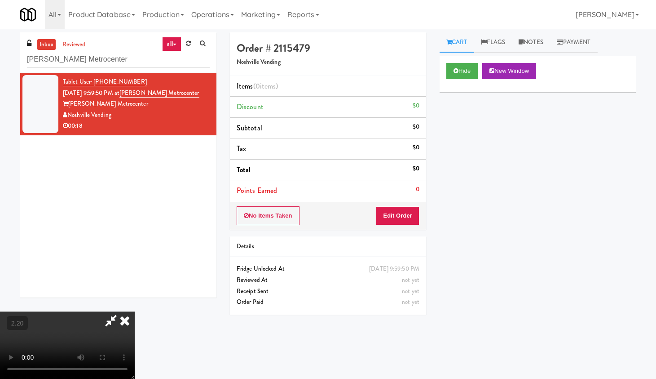
click at [135, 302] on video at bounding box center [67, 344] width 135 height 67
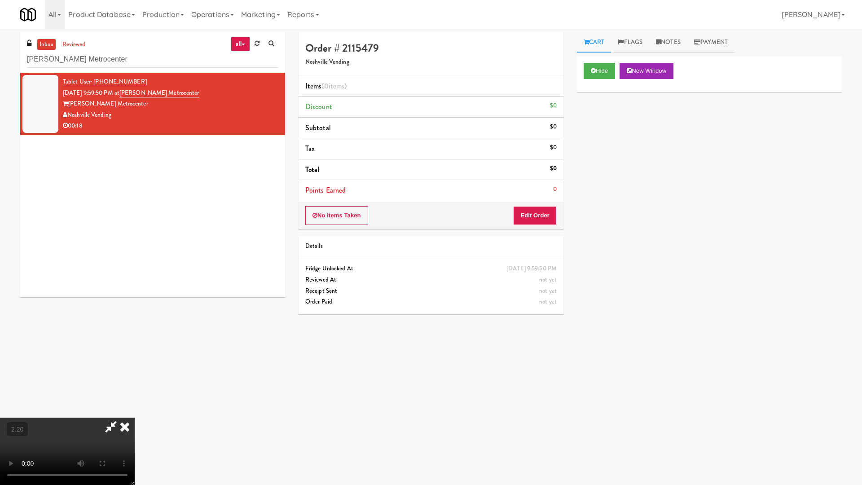
click at [135, 302] on video at bounding box center [67, 451] width 135 height 67
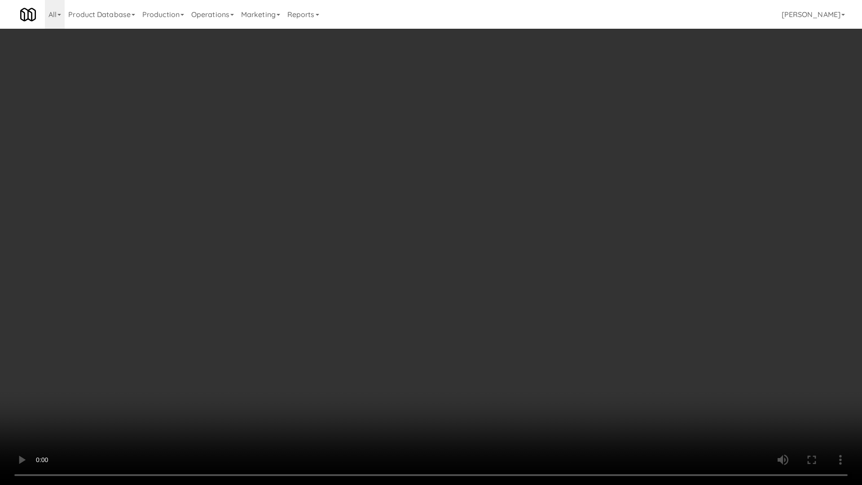
click at [415, 184] on video at bounding box center [431, 242] width 862 height 485
click at [379, 292] on video at bounding box center [431, 242] width 862 height 485
click at [415, 240] on video at bounding box center [431, 242] width 862 height 485
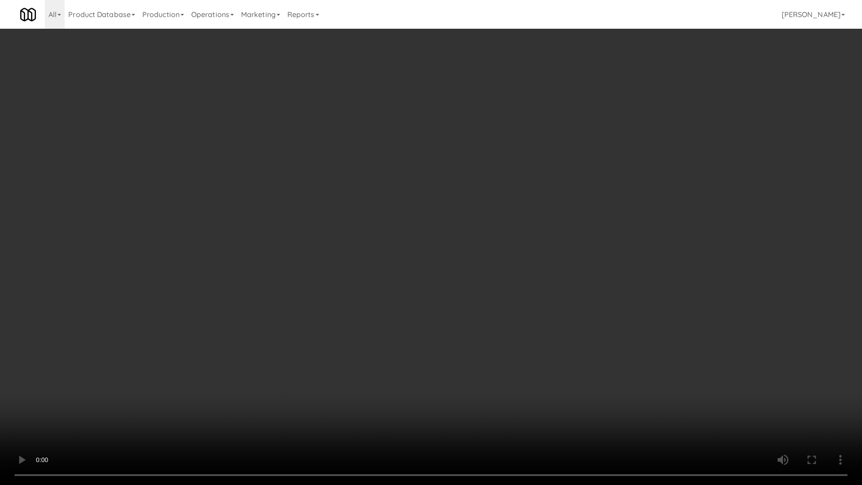
click at [389, 216] on video at bounding box center [431, 242] width 862 height 485
click at [395, 211] on video at bounding box center [431, 242] width 862 height 485
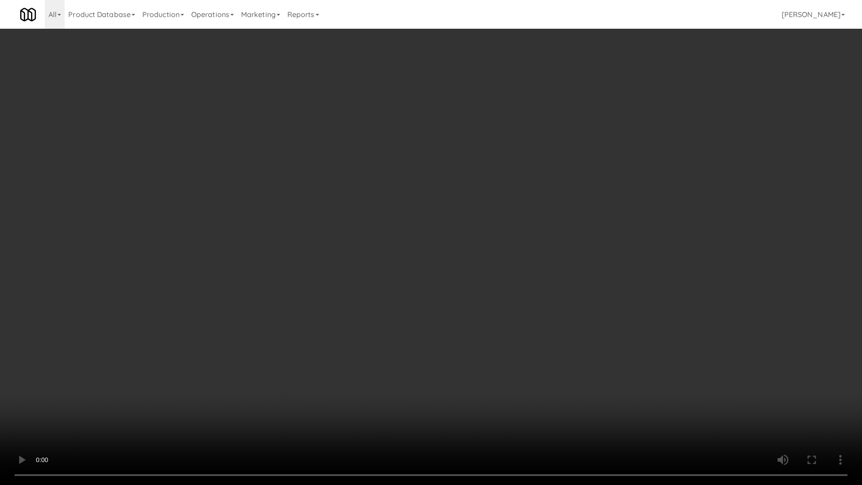
click at [397, 211] on video at bounding box center [431, 242] width 862 height 485
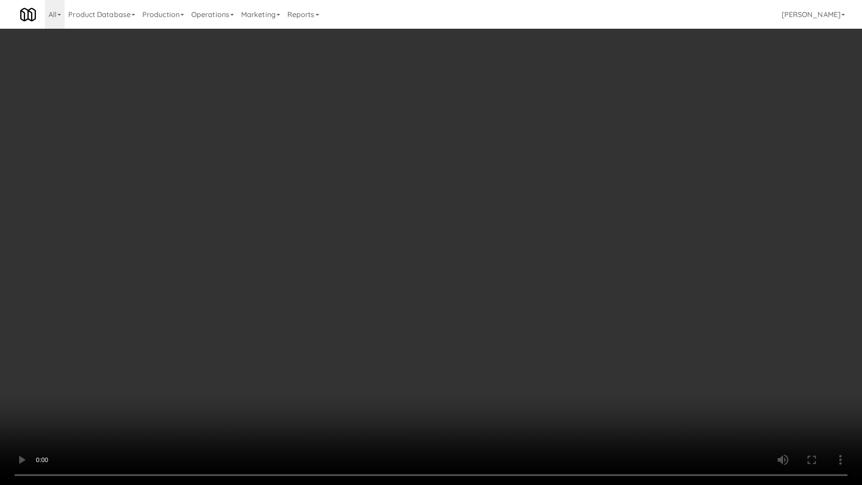
click at [415, 205] on video at bounding box center [431, 242] width 862 height 485
click at [413, 206] on video at bounding box center [431, 242] width 862 height 485
click at [413, 209] on video at bounding box center [431, 242] width 862 height 485
click at [412, 209] on video at bounding box center [431, 242] width 862 height 485
click at [410, 208] on video at bounding box center [431, 242] width 862 height 485
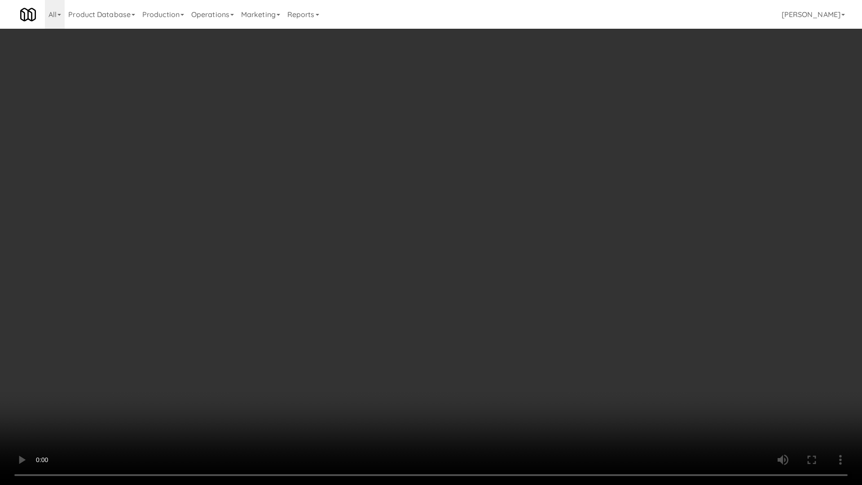
click at [410, 208] on video at bounding box center [431, 242] width 862 height 485
click at [412, 208] on video at bounding box center [431, 242] width 862 height 485
click at [438, 222] on video at bounding box center [431, 242] width 862 height 485
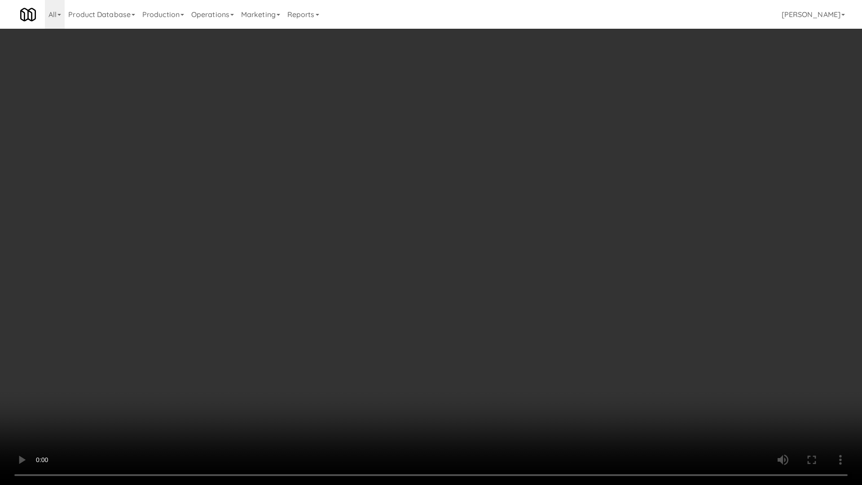
click at [507, 218] on video at bounding box center [431, 242] width 862 height 485
click at [516, 216] on video at bounding box center [431, 242] width 862 height 485
click at [484, 210] on video at bounding box center [431, 242] width 862 height 485
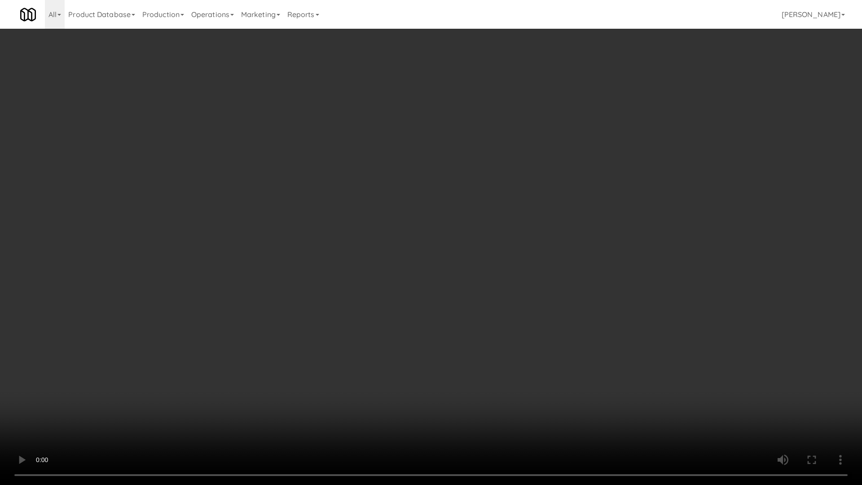
click at [484, 210] on video at bounding box center [431, 242] width 862 height 485
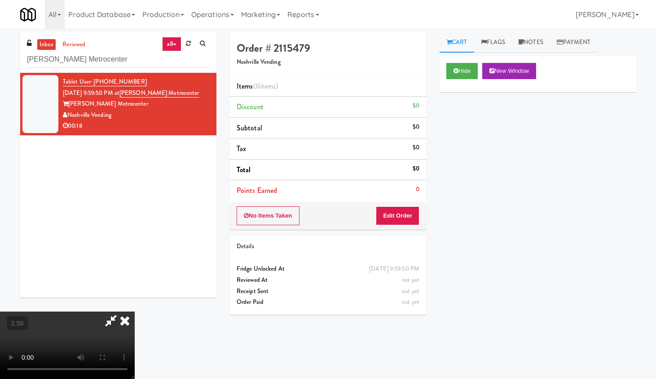
click at [121, 302] on icon at bounding box center [111, 320] width 21 height 18
drag, startPoint x: 402, startPoint y: 215, endPoint x: 406, endPoint y: 195, distance: 20.3
click at [402, 213] on button "Edit Order" at bounding box center [398, 215] width 44 height 19
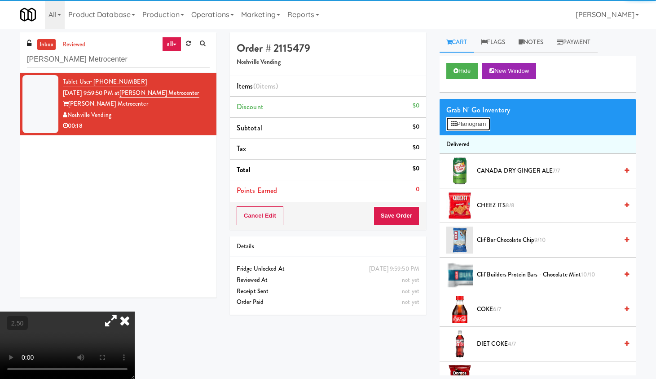
click at [462, 131] on div "Grab N' Go Inventory Planogram" at bounding box center [538, 117] width 196 height 36
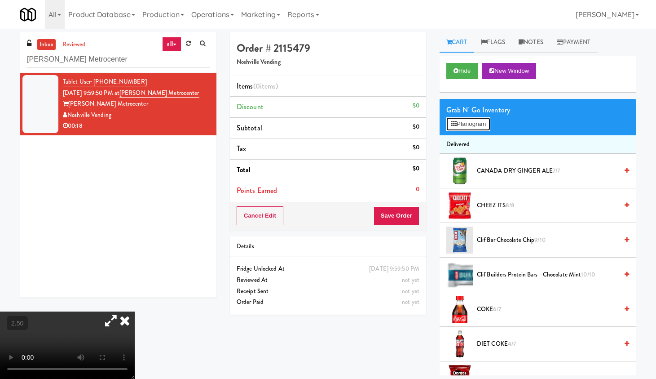
click at [478, 125] on button "Planogram" at bounding box center [468, 123] width 44 height 13
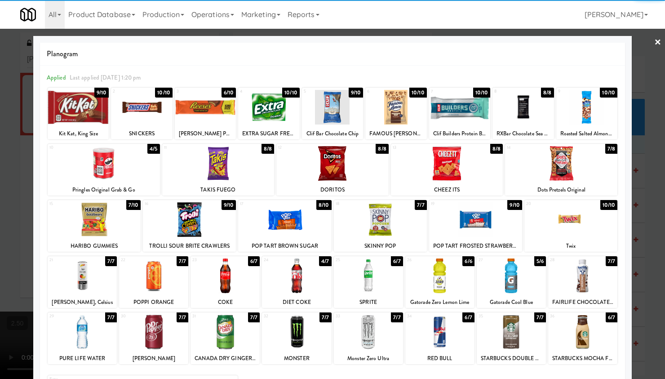
scroll to position [56, 0]
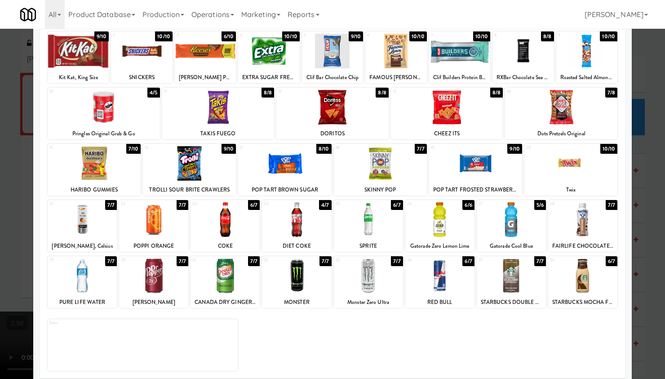
click at [432, 232] on div at bounding box center [439, 219] width 69 height 35
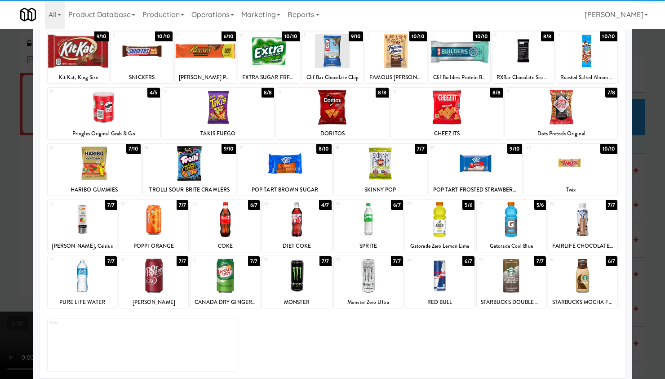
click at [92, 287] on div at bounding box center [82, 275] width 69 height 35
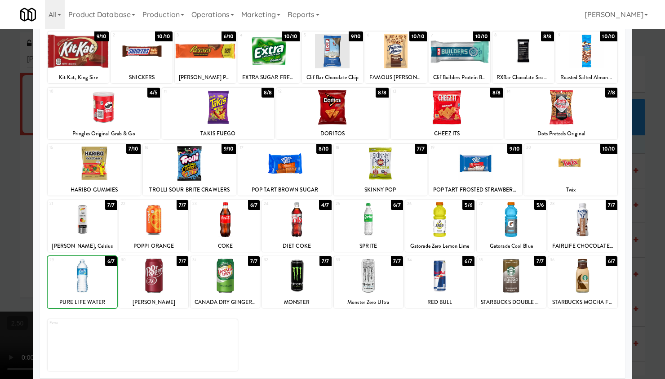
click at [92, 288] on div at bounding box center [82, 275] width 69 height 35
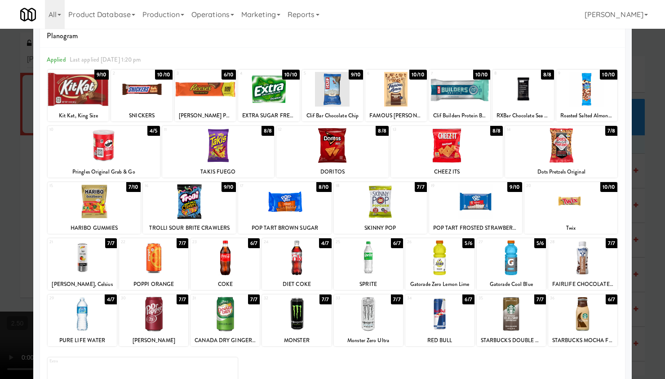
scroll to position [0, 0]
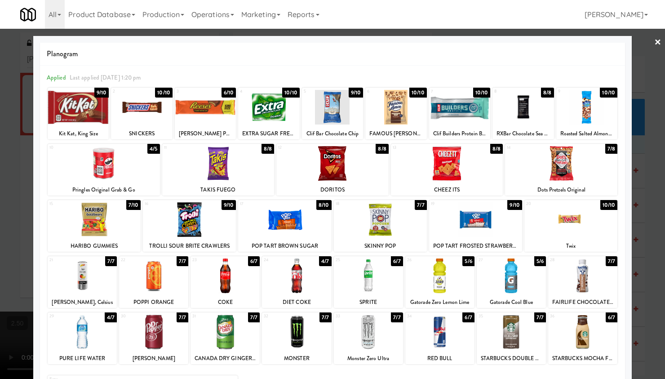
drag, startPoint x: 441, startPoint y: 162, endPoint x: 445, endPoint y: 164, distance: 4.6
click at [439, 167] on div at bounding box center [447, 163] width 112 height 35
click at [526, 40] on link "×" at bounding box center [657, 43] width 7 height 28
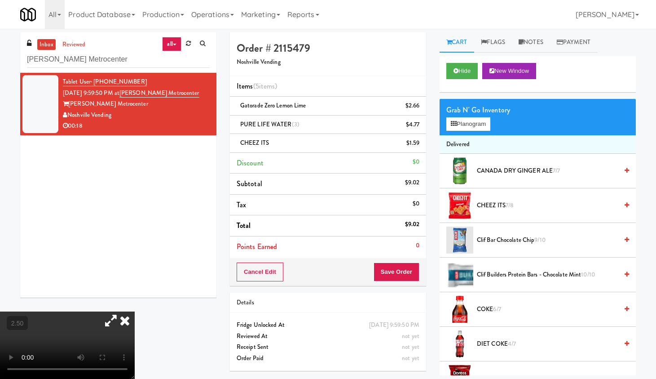
click at [117, 302] on video at bounding box center [67, 344] width 135 height 67
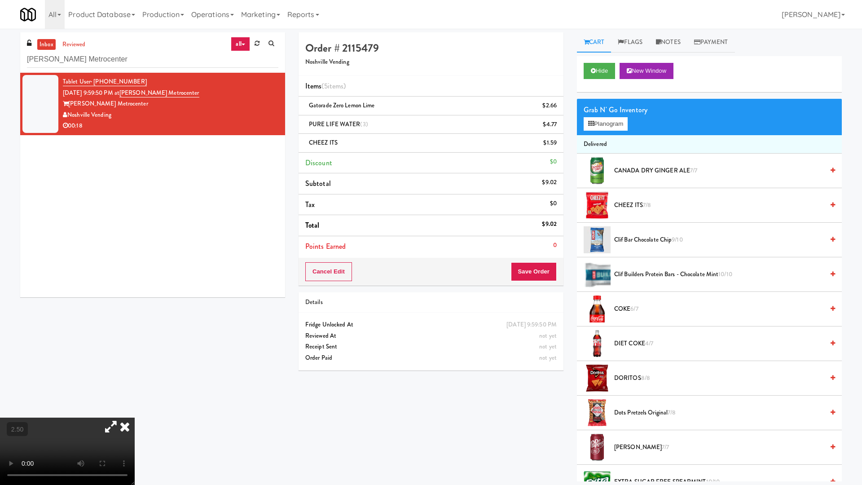
click at [135, 302] on video at bounding box center [67, 451] width 135 height 67
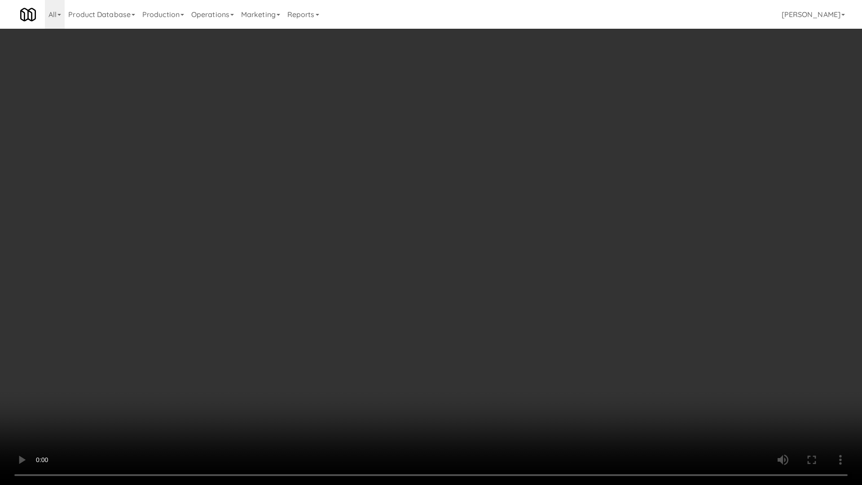
click at [482, 180] on video at bounding box center [431, 242] width 862 height 485
click at [482, 178] on video at bounding box center [431, 242] width 862 height 485
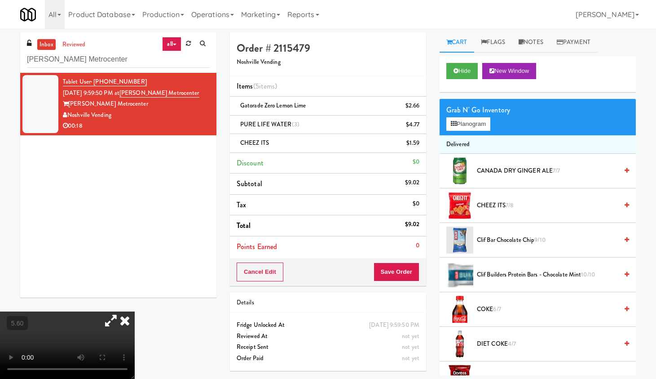
click at [135, 302] on icon at bounding box center [125, 320] width 20 height 18
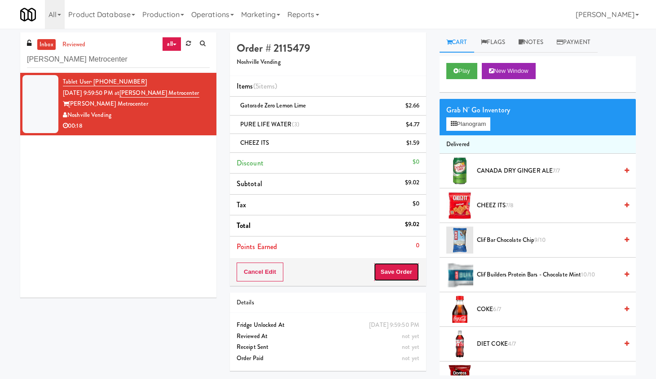
click at [392, 269] on button "Save Order" at bounding box center [397, 271] width 46 height 19
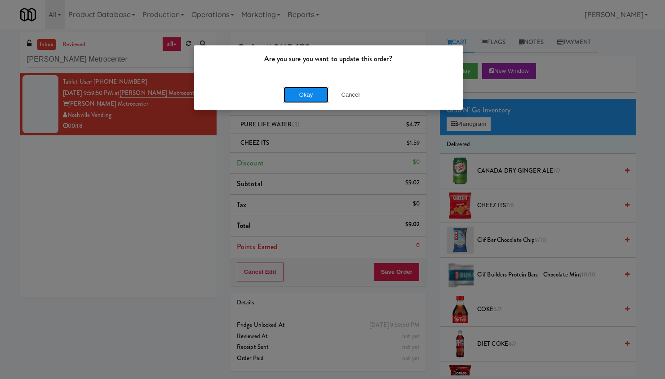
click at [304, 100] on button "Okay" at bounding box center [305, 95] width 45 height 16
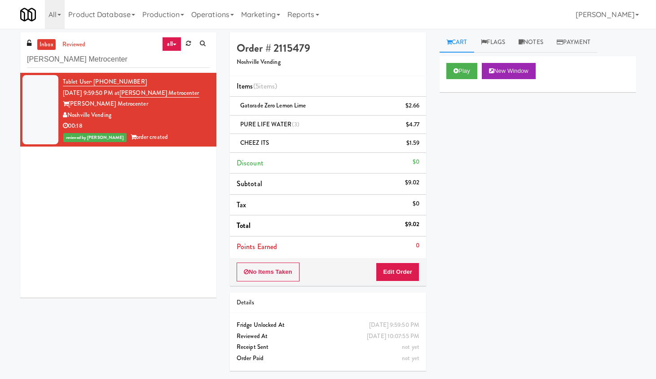
click at [78, 71] on div "inbox reviewed all all unclear take inventory issue suspicious failed recent ad…" at bounding box center [118, 52] width 196 height 40
click at [79, 65] on input "[PERSON_NAME] Metrocenter" at bounding box center [118, 59] width 183 height 17
paste input "Vertex - Drink Cooler - Right"
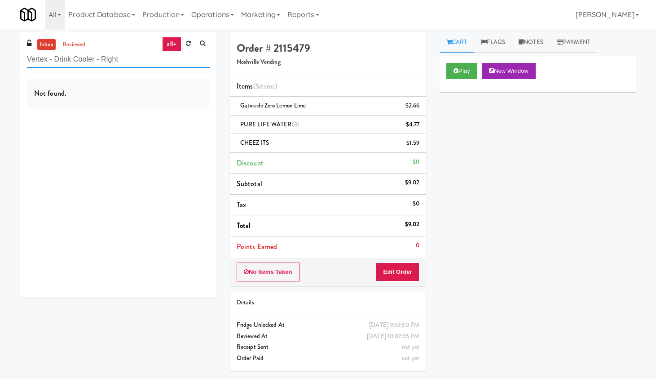
click at [115, 55] on input "Vertex - Drink Cooler - Right" at bounding box center [118, 59] width 183 height 17
paste input "Cirrus - Pantry - Lef"
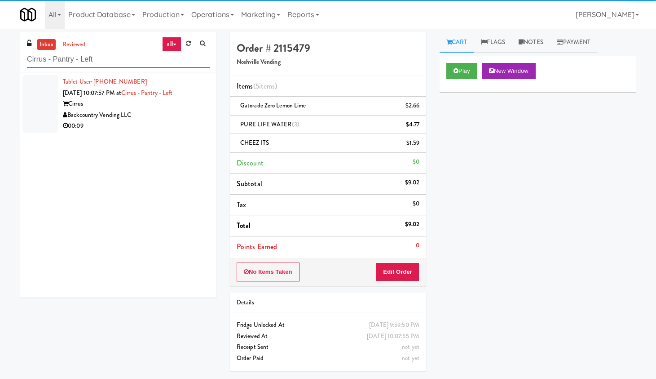
type input "Cirrus - Pantry - Left"
click at [173, 112] on div "Backcountry Vending LLC" at bounding box center [136, 115] width 147 height 11
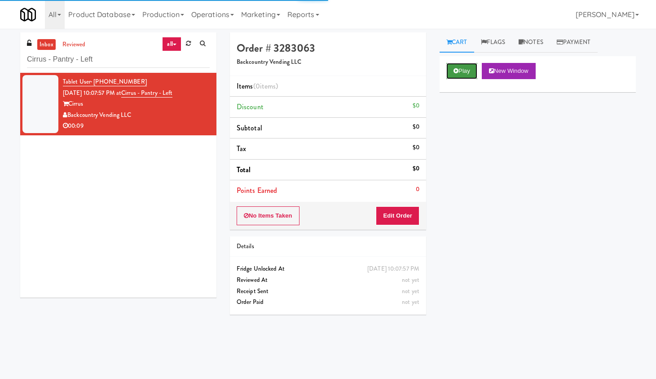
click at [454, 74] on button "Play" at bounding box center [461, 71] width 31 height 16
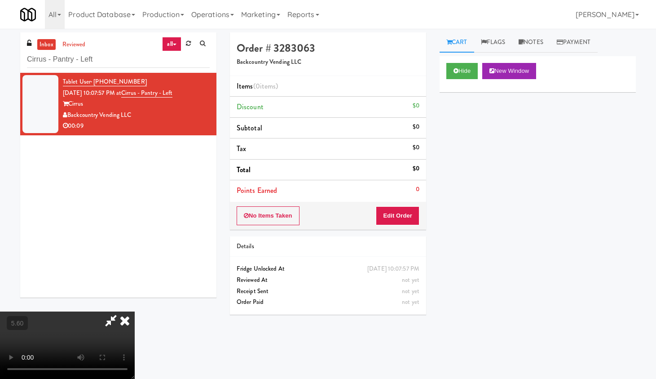
click at [128, 302] on video at bounding box center [67, 344] width 135 height 67
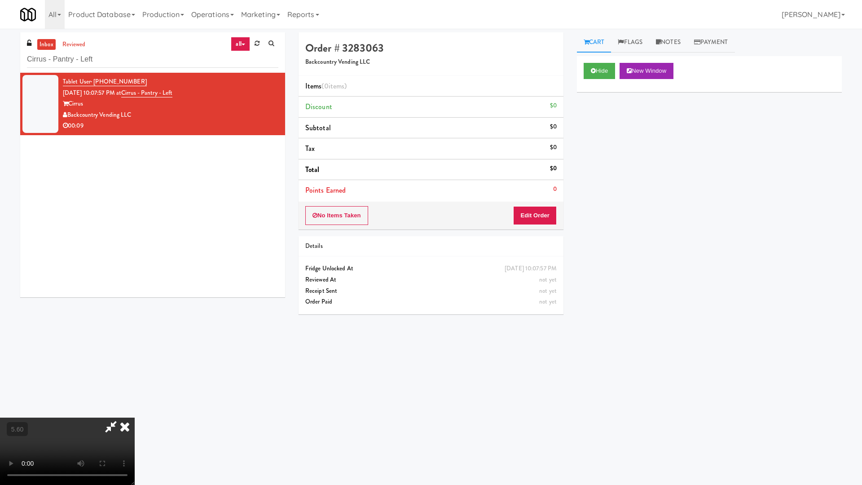
click at [135, 302] on video at bounding box center [67, 451] width 135 height 67
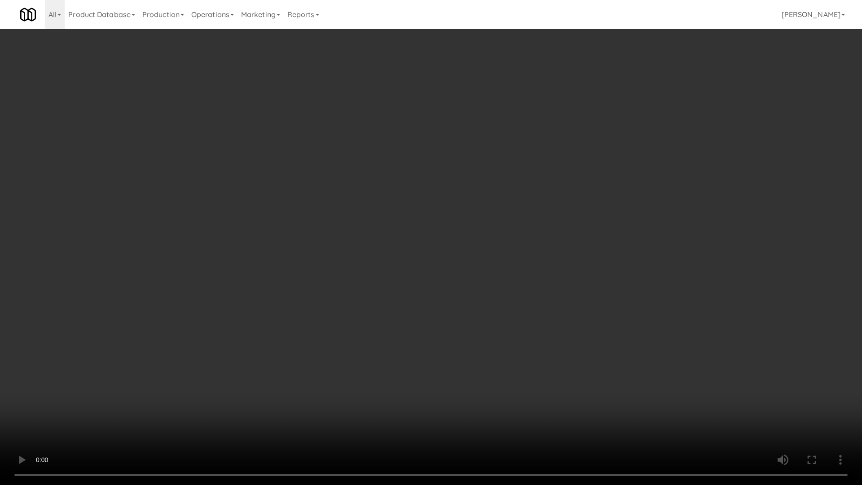
click at [313, 262] on video at bounding box center [431, 242] width 862 height 485
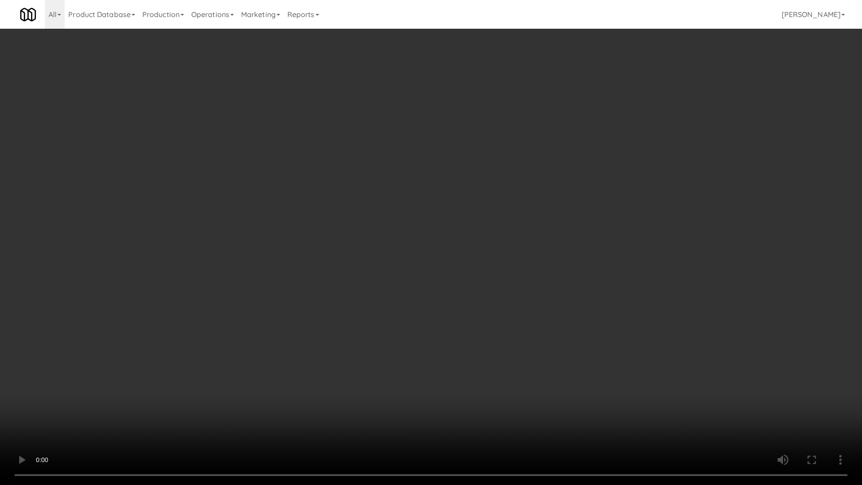
click at [313, 262] on video at bounding box center [431, 242] width 862 height 485
click at [408, 251] on video at bounding box center [431, 242] width 862 height 485
click at [431, 227] on video at bounding box center [431, 242] width 862 height 485
click at [434, 229] on video at bounding box center [431, 242] width 862 height 485
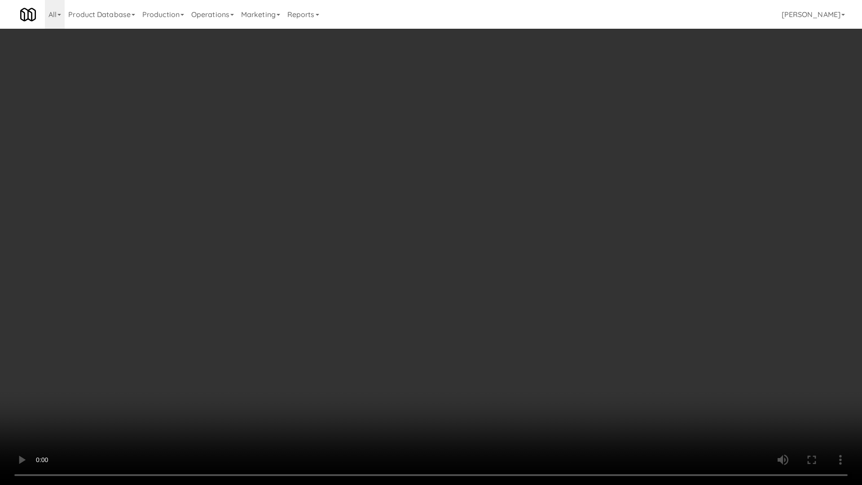
click at [438, 226] on video at bounding box center [431, 242] width 862 height 485
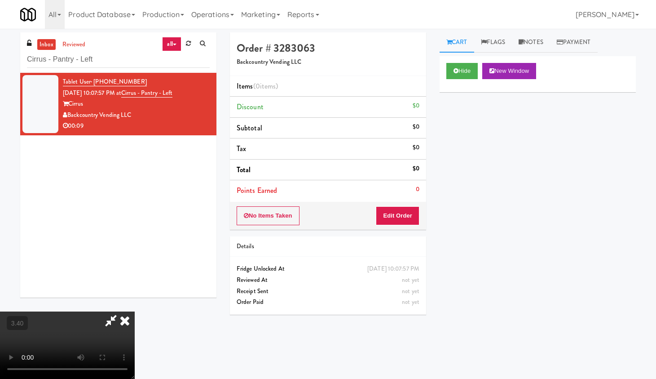
click at [135, 302] on icon at bounding box center [125, 320] width 20 height 18
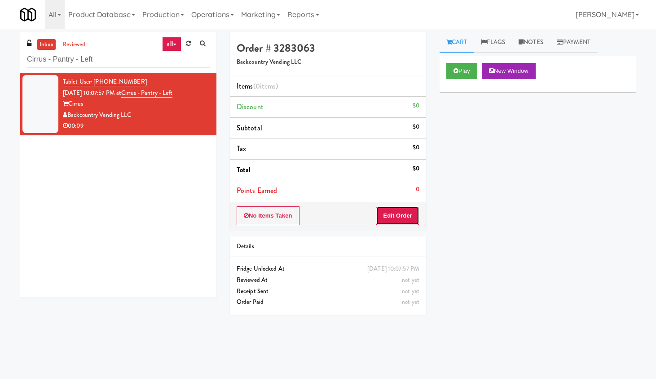
click at [408, 216] on button "Edit Order" at bounding box center [398, 215] width 44 height 19
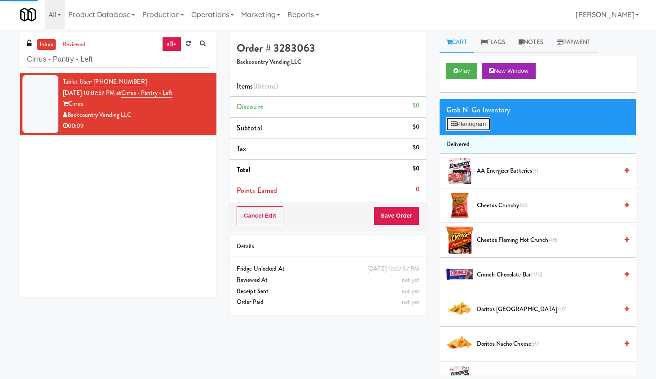
click at [462, 124] on button "Planogram" at bounding box center [468, 123] width 44 height 13
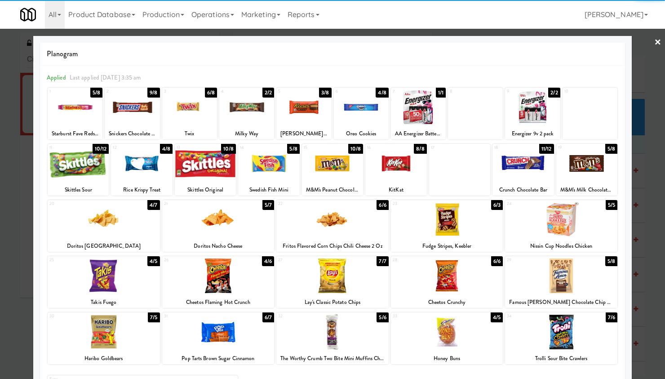
click at [304, 117] on div at bounding box center [303, 107] width 55 height 35
drag, startPoint x: 650, startPoint y: 38, endPoint x: 637, endPoint y: 49, distance: 16.3
click at [526, 39] on link "×" at bounding box center [657, 43] width 7 height 28
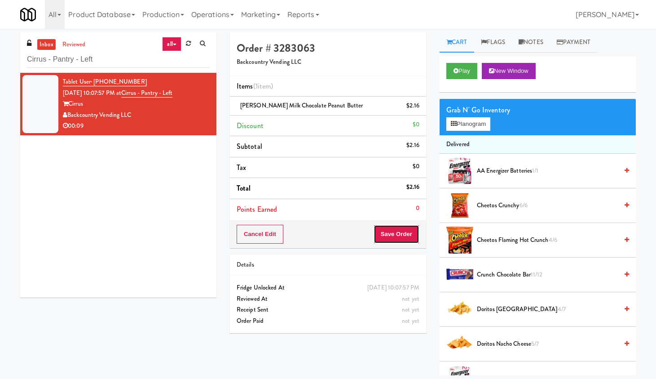
click at [398, 236] on button "Save Order" at bounding box center [397, 234] width 46 height 19
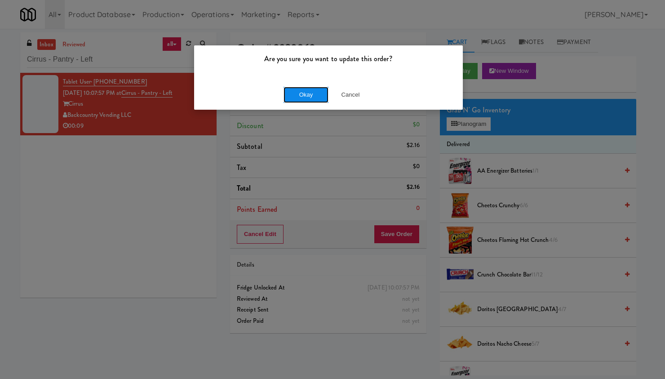
click at [312, 94] on button "Okay" at bounding box center [305, 95] width 45 height 16
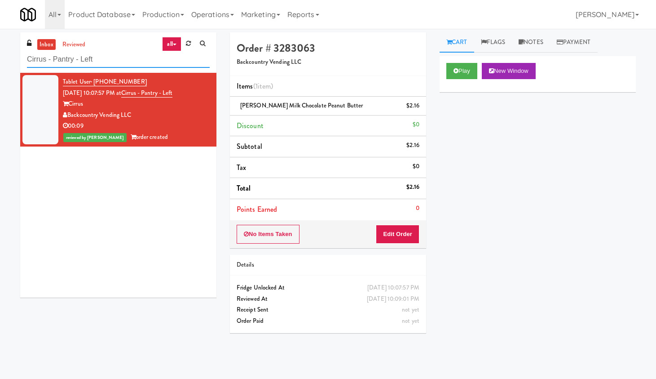
click at [93, 55] on input "Cirrus - Pantry - Left" at bounding box center [118, 59] width 183 height 17
paste input "[PERSON_NAME] Aviation Fresh Combo"
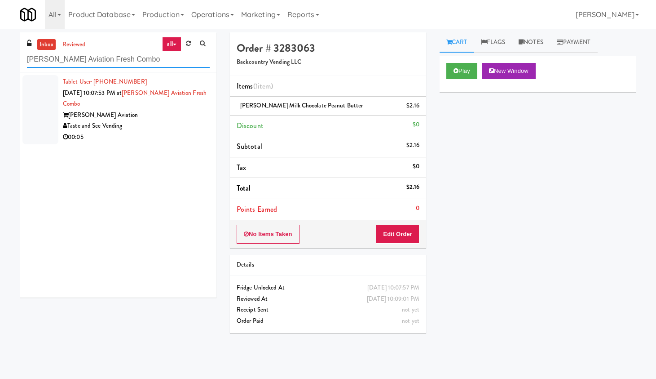
type input "[PERSON_NAME] Aviation Fresh Combo"
click at [178, 134] on div "00:05" at bounding box center [136, 137] width 147 height 11
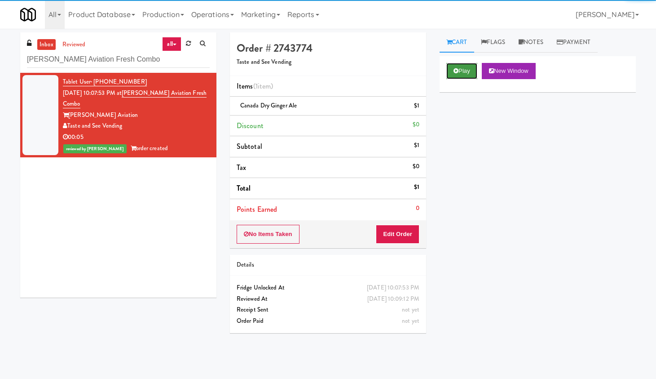
click at [461, 71] on button "Play" at bounding box center [461, 71] width 31 height 16
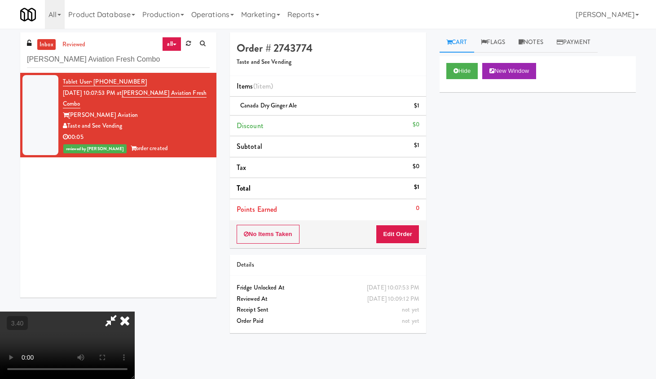
click at [112, 302] on video at bounding box center [67, 344] width 135 height 67
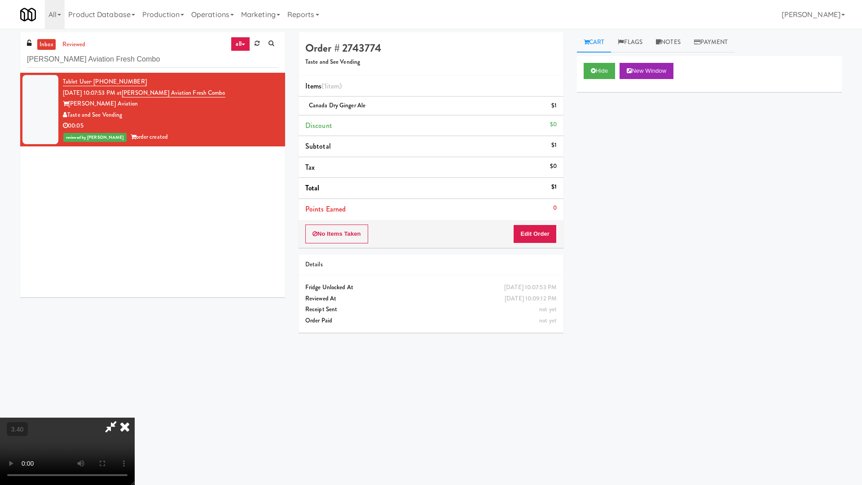
click at [135, 302] on video at bounding box center [67, 451] width 135 height 67
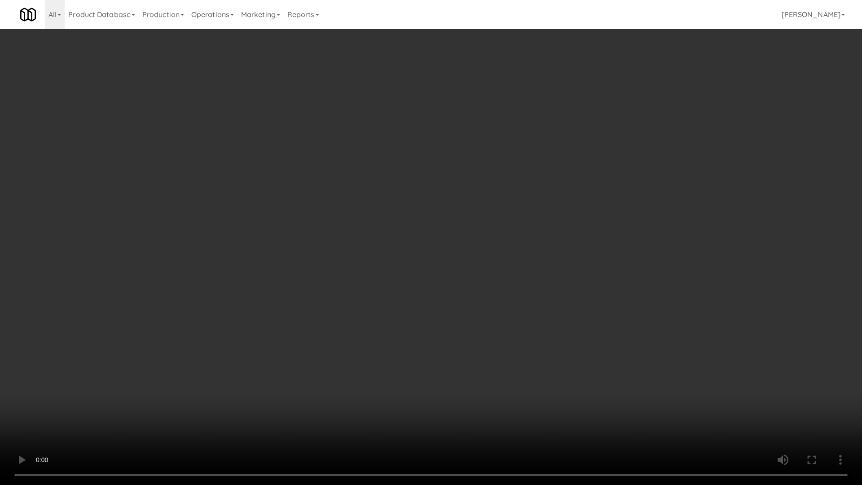
click at [411, 184] on video at bounding box center [431, 242] width 862 height 485
click at [420, 180] on video at bounding box center [431, 242] width 862 height 485
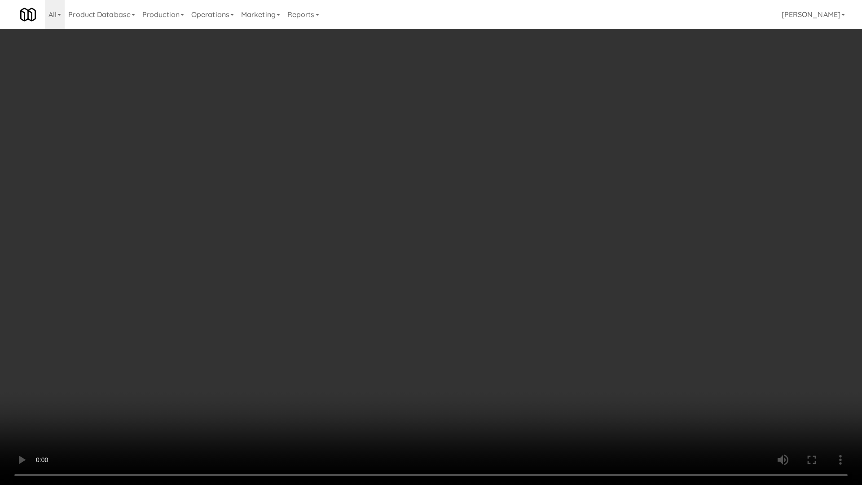
click at [421, 184] on video at bounding box center [431, 242] width 862 height 485
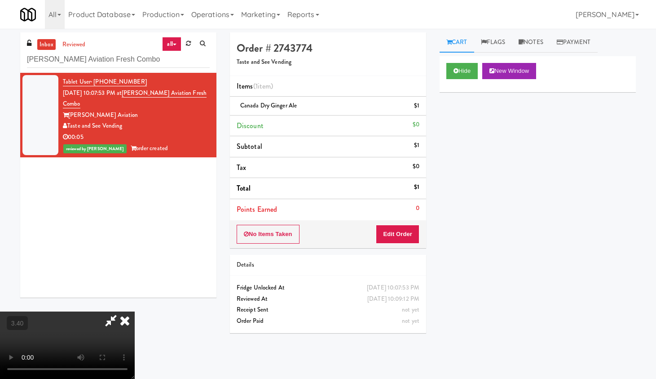
click at [135, 302] on icon at bounding box center [125, 320] width 20 height 18
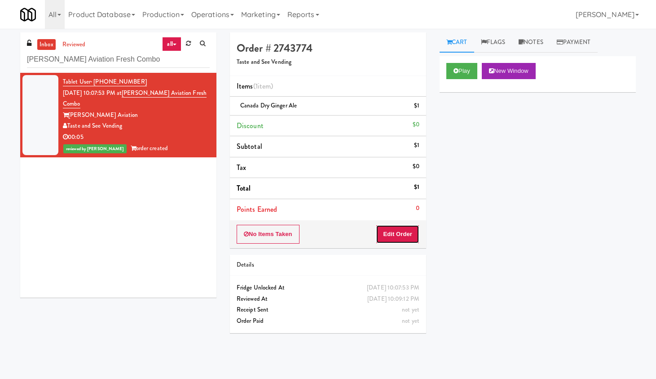
click at [410, 232] on button "Edit Order" at bounding box center [398, 234] width 44 height 19
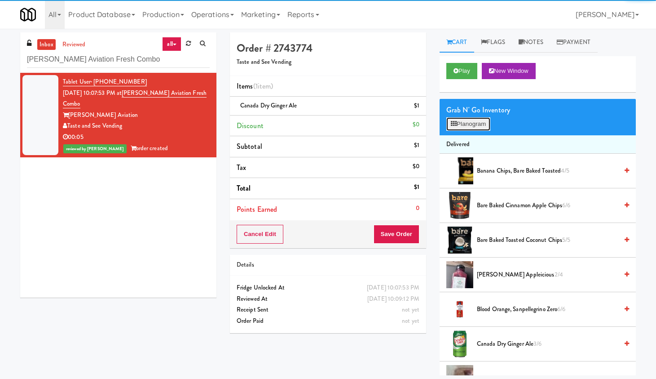
click at [479, 127] on button "Planogram" at bounding box center [468, 123] width 44 height 13
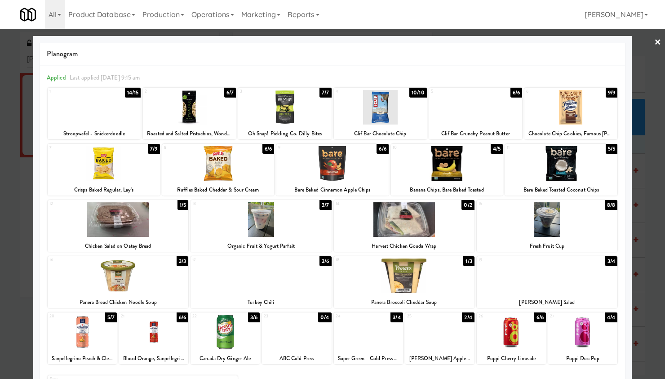
drag, startPoint x: 241, startPoint y: 347, endPoint x: 245, endPoint y: 344, distance: 5.1
click at [243, 302] on div "22 3/6 Canada Dry Ginger Ale" at bounding box center [224, 338] width 69 height 52
click at [526, 42] on div at bounding box center [332, 189] width 665 height 379
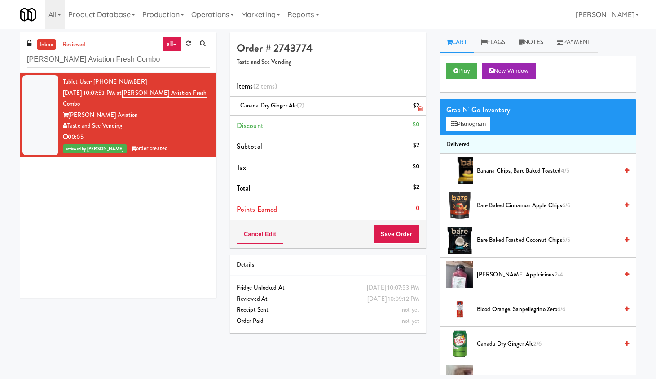
click at [416, 107] on link at bounding box center [419, 109] width 8 height 11
click at [384, 229] on button "Save Order" at bounding box center [397, 234] width 46 height 19
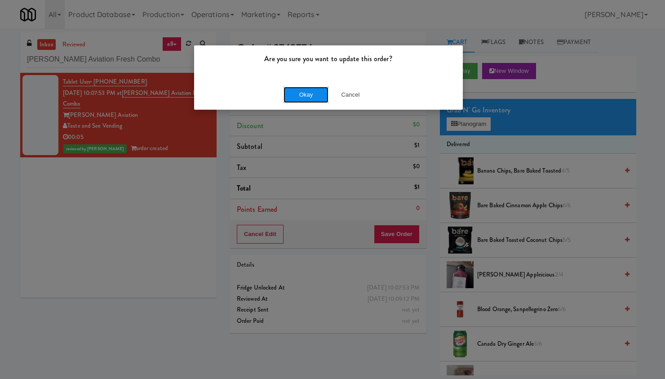
drag, startPoint x: 299, startPoint y: 96, endPoint x: 300, endPoint y: 91, distance: 5.5
click at [299, 94] on button "Okay" at bounding box center [305, 95] width 45 height 16
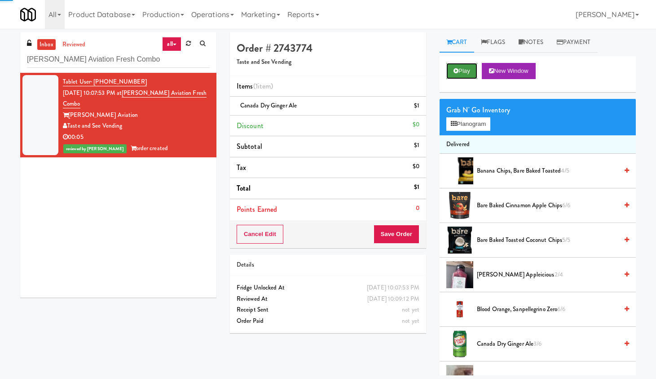
click at [466, 73] on button "Play" at bounding box center [461, 71] width 31 height 16
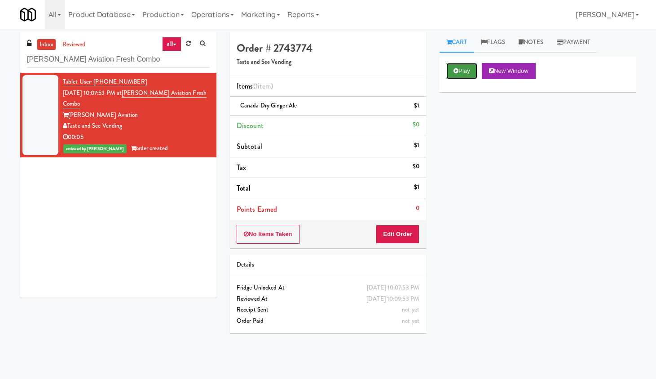
click at [457, 69] on icon at bounding box center [456, 71] width 5 height 6
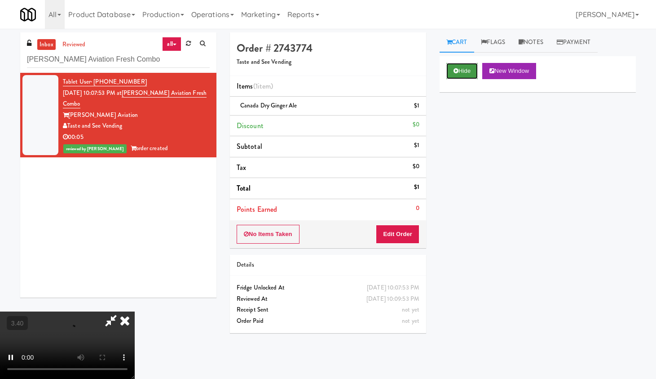
click at [457, 69] on icon at bounding box center [456, 71] width 5 height 6
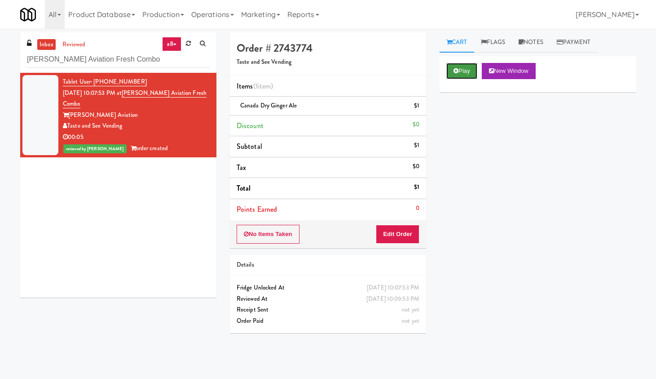
click at [463, 75] on button "Play" at bounding box center [461, 71] width 31 height 16
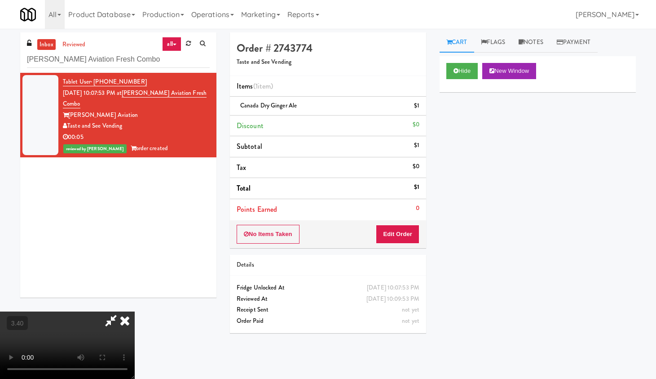
click at [135, 302] on video at bounding box center [67, 344] width 135 height 67
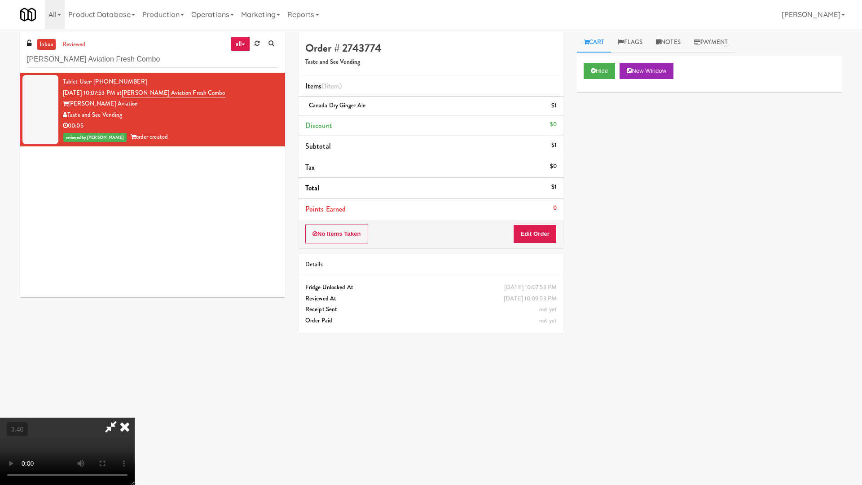
click at [135, 302] on video at bounding box center [67, 451] width 135 height 67
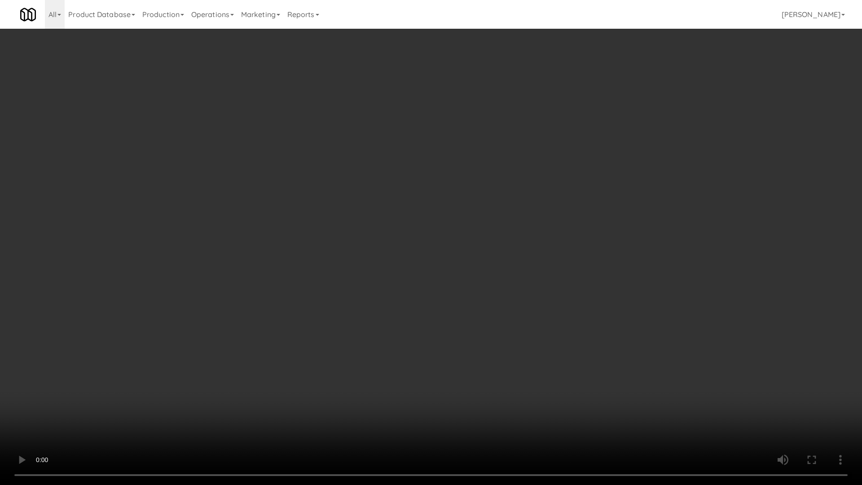
click at [432, 218] on video at bounding box center [431, 242] width 862 height 485
click at [464, 211] on video at bounding box center [431, 242] width 862 height 485
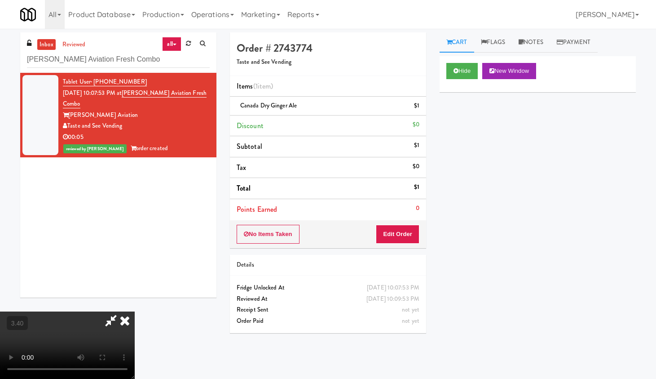
click at [135, 302] on icon at bounding box center [125, 320] width 20 height 18
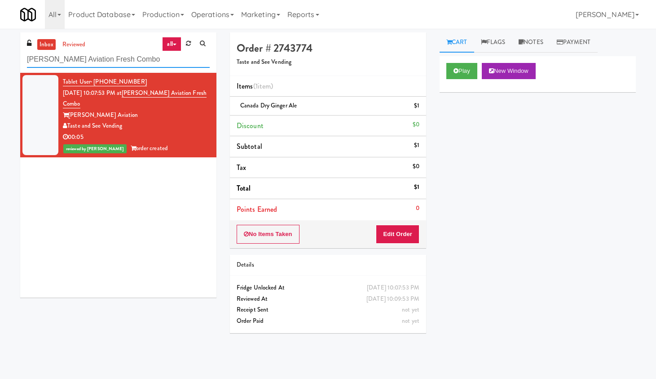
click at [76, 62] on input "[PERSON_NAME] Aviation Fresh Combo" at bounding box center [118, 59] width 183 height 17
paste input "[PERSON_NAME] - Cooler - Left"
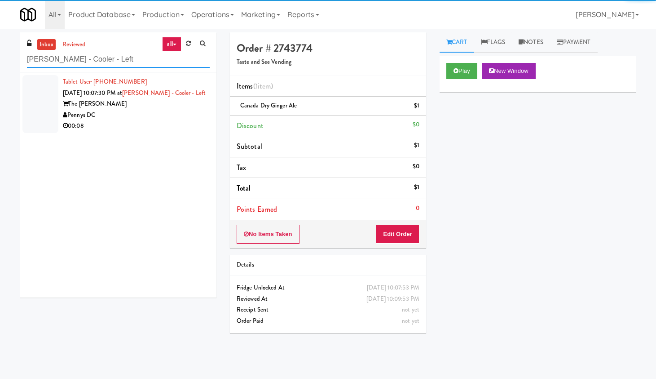
type input "[PERSON_NAME] - Cooler - Left"
click at [194, 110] on div "Pennys DC" at bounding box center [136, 115] width 147 height 11
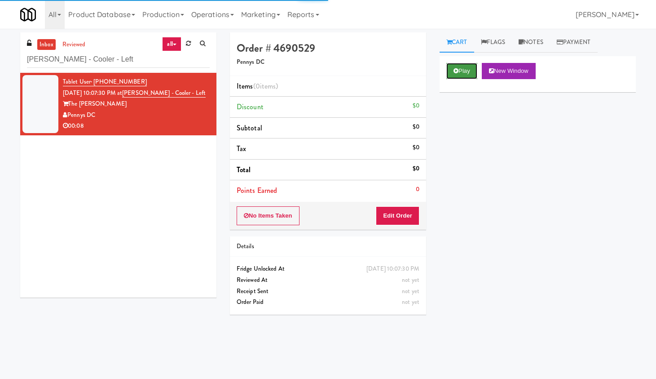
click at [456, 72] on icon at bounding box center [456, 71] width 5 height 6
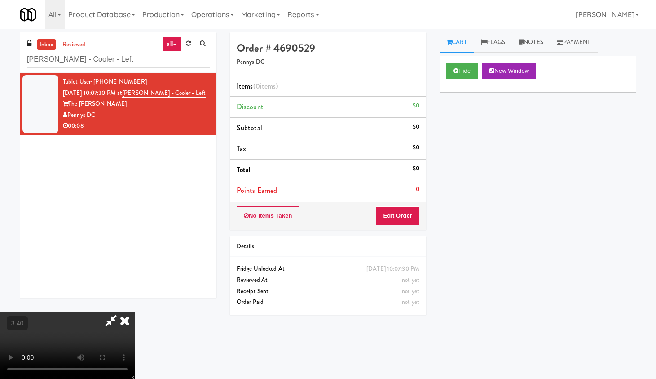
click at [135, 302] on video at bounding box center [67, 344] width 135 height 67
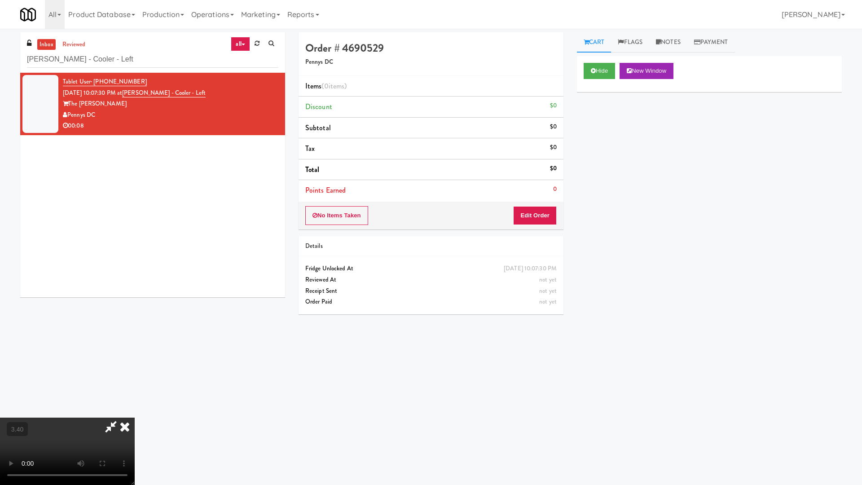
click at [135, 302] on video at bounding box center [67, 451] width 135 height 67
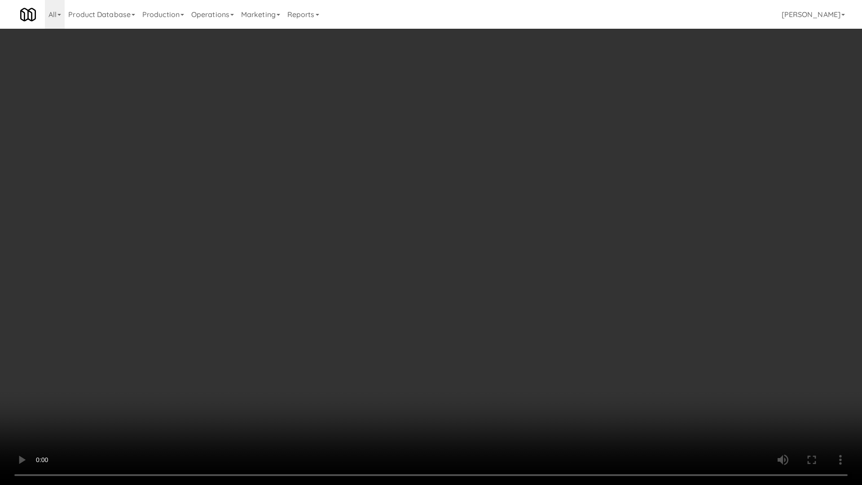
click at [333, 154] on video at bounding box center [431, 242] width 862 height 485
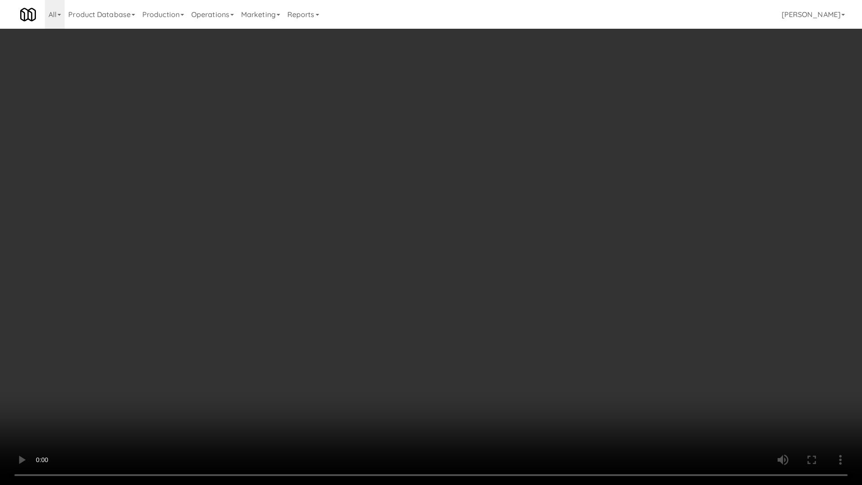
click at [333, 154] on video at bounding box center [431, 242] width 862 height 485
click at [320, 240] on video at bounding box center [431, 242] width 862 height 485
click at [334, 227] on video at bounding box center [431, 242] width 862 height 485
click at [392, 184] on video at bounding box center [431, 242] width 862 height 485
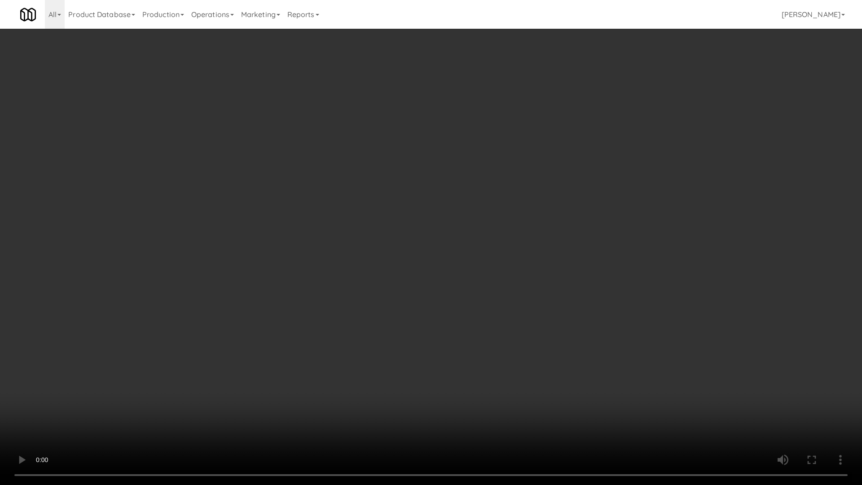
click at [392, 190] on video at bounding box center [431, 242] width 862 height 485
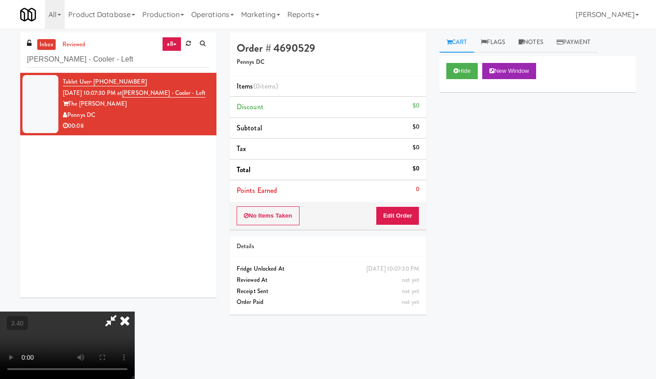
drag, startPoint x: 382, startPoint y: 41, endPoint x: 381, endPoint y: 47, distance: 5.9
click at [135, 302] on icon at bounding box center [125, 320] width 20 height 18
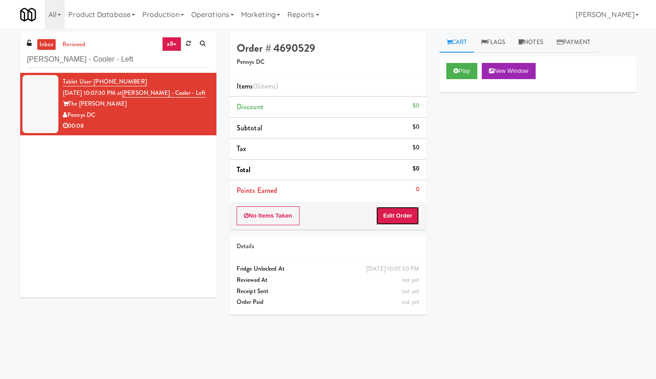
click at [401, 219] on button "Edit Order" at bounding box center [398, 215] width 44 height 19
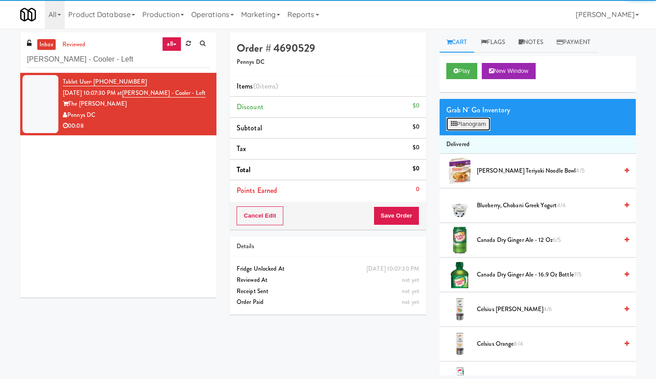
click at [457, 122] on button "Planogram" at bounding box center [468, 123] width 44 height 13
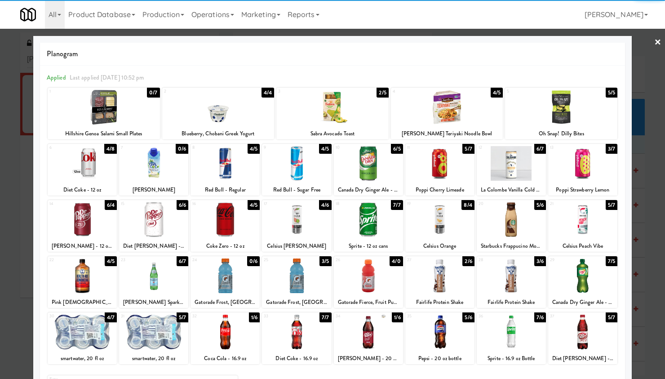
click at [497, 278] on div at bounding box center [510, 275] width 69 height 35
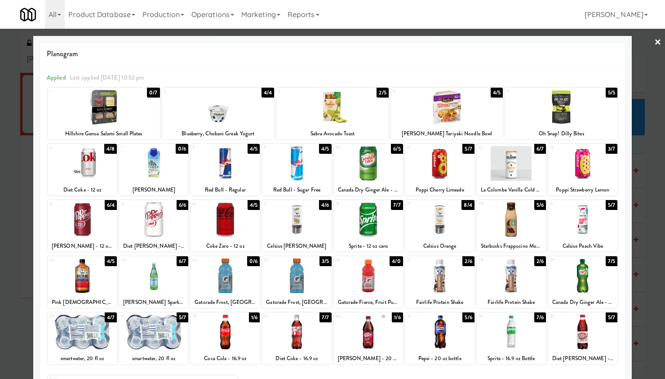
click at [526, 44] on div at bounding box center [332, 189] width 665 height 379
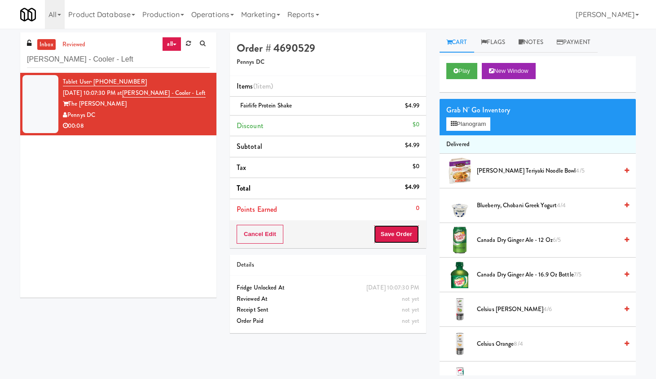
click at [406, 235] on button "Save Order" at bounding box center [397, 234] width 46 height 19
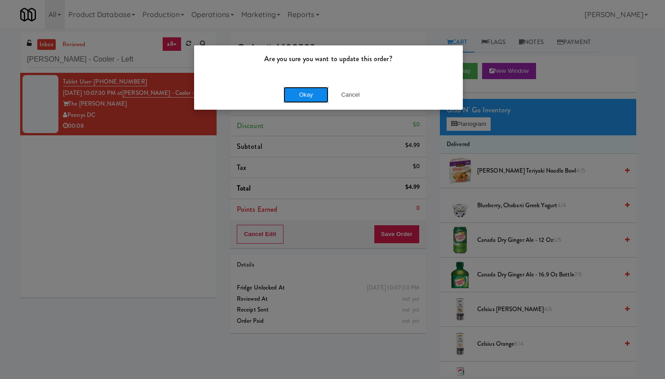
click at [294, 97] on button "Okay" at bounding box center [305, 95] width 45 height 16
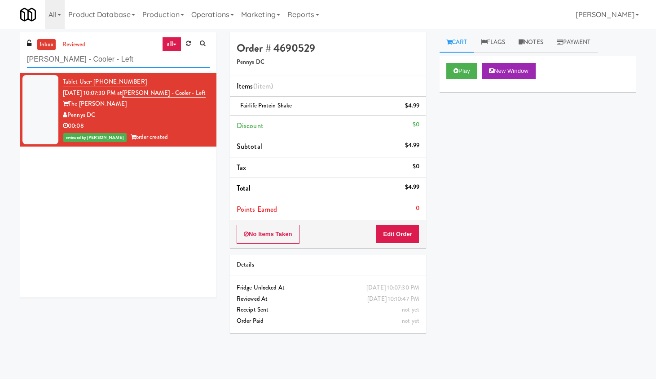
click at [93, 51] on input "[PERSON_NAME] - Cooler - Left" at bounding box center [118, 59] width 183 height 17
paste input "The Drake Entrance"
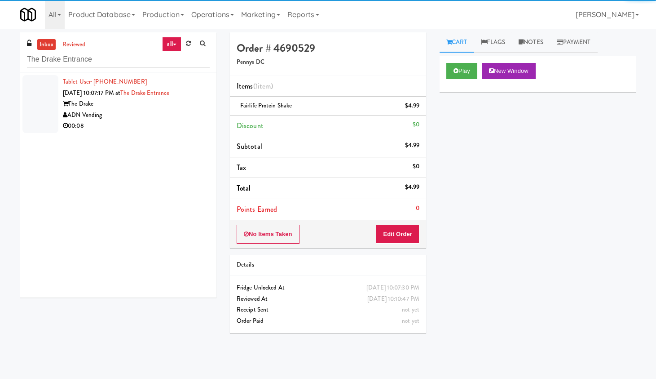
click at [182, 111] on div "ADN Vending" at bounding box center [136, 115] width 147 height 11
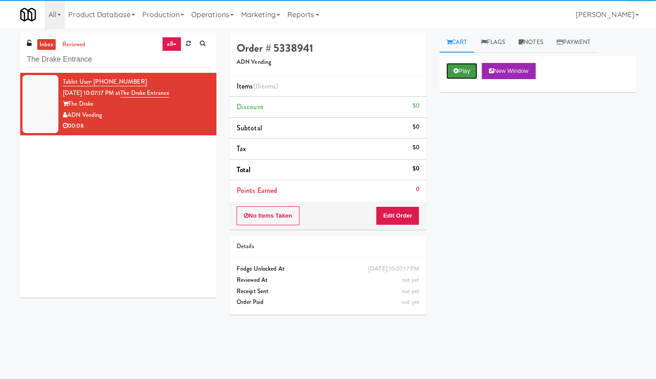
click at [450, 70] on button "Play" at bounding box center [461, 71] width 31 height 16
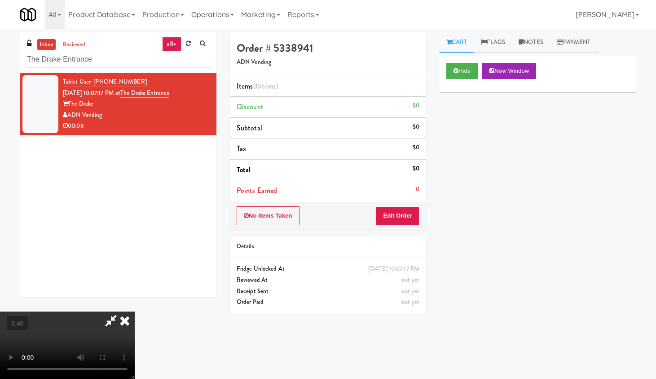
click at [135, 302] on video at bounding box center [67, 344] width 135 height 67
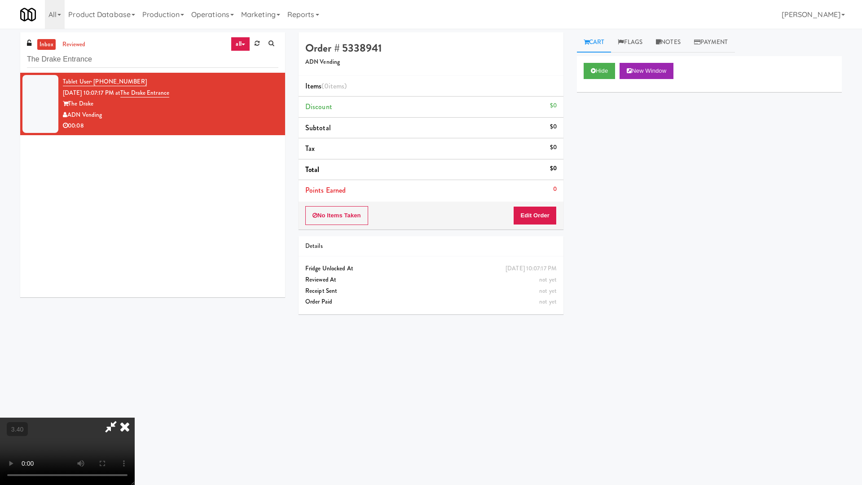
click at [135, 302] on video at bounding box center [67, 451] width 135 height 67
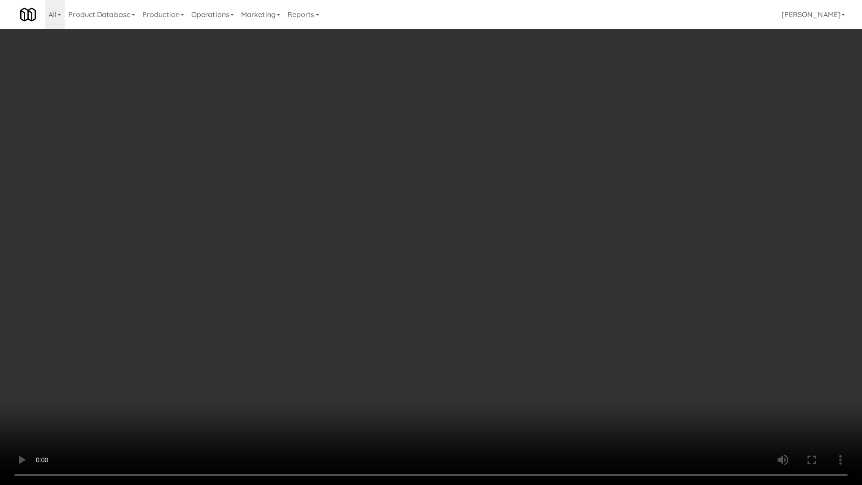
click at [419, 251] on video at bounding box center [431, 242] width 862 height 485
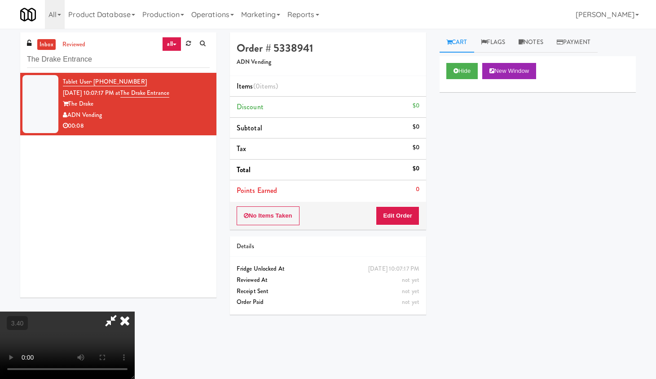
drag, startPoint x: 373, startPoint y: 44, endPoint x: 375, endPoint y: 80, distance: 36.4
click at [135, 302] on div at bounding box center [67, 344] width 135 height 67
drag, startPoint x: 374, startPoint y: 32, endPoint x: 378, endPoint y: 59, distance: 27.8
click at [135, 302] on icon at bounding box center [125, 320] width 20 height 18
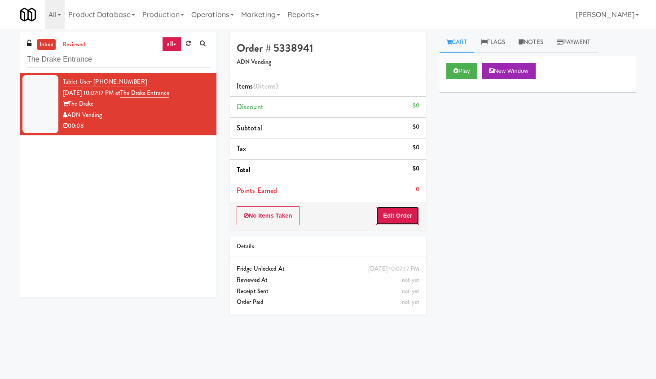
click at [408, 219] on button "Edit Order" at bounding box center [398, 215] width 44 height 19
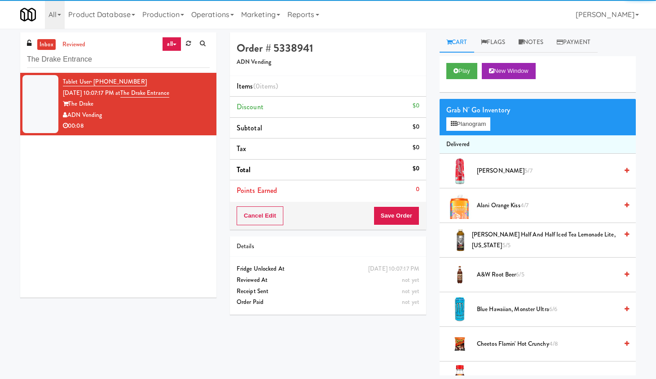
click at [481, 137] on li "Delivered" at bounding box center [538, 144] width 196 height 19
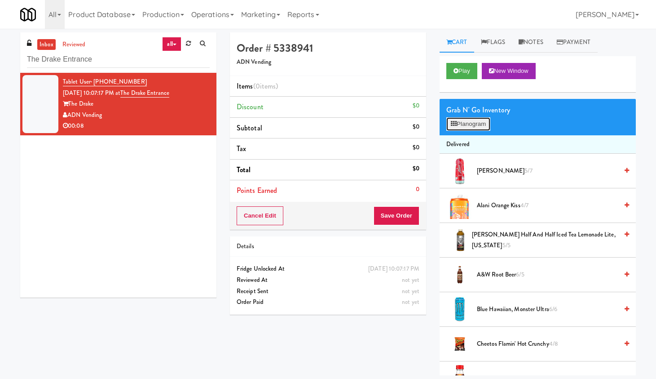
click at [482, 124] on button "Planogram" at bounding box center [468, 123] width 44 height 13
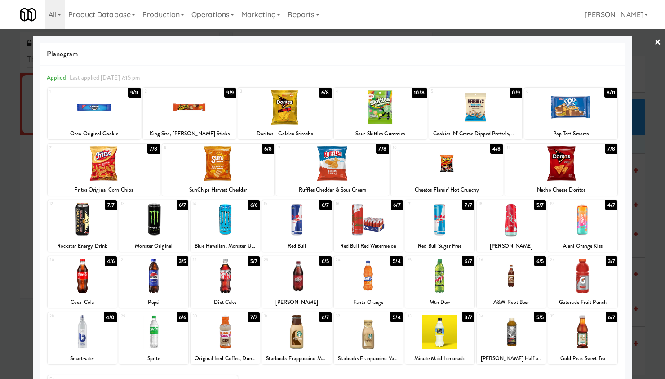
click at [349, 302] on div at bounding box center [368, 331] width 69 height 35
click at [526, 35] on div at bounding box center [332, 189] width 665 height 379
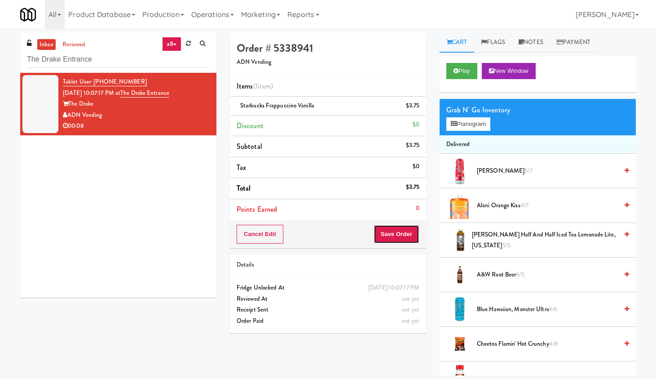
click at [389, 238] on button "Save Order" at bounding box center [397, 234] width 46 height 19
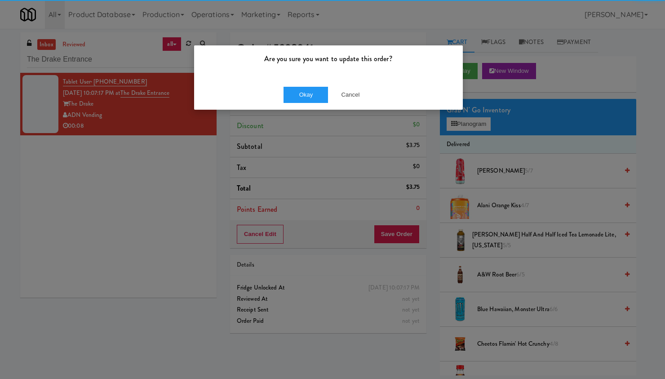
click at [302, 105] on div "Okay Cancel" at bounding box center [328, 94] width 269 height 30
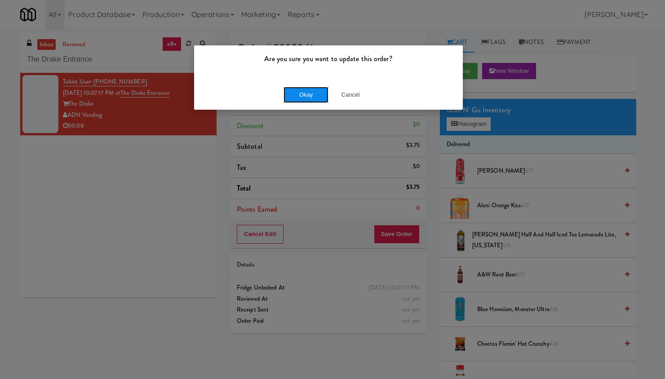
click at [310, 88] on button "Okay" at bounding box center [305, 95] width 45 height 16
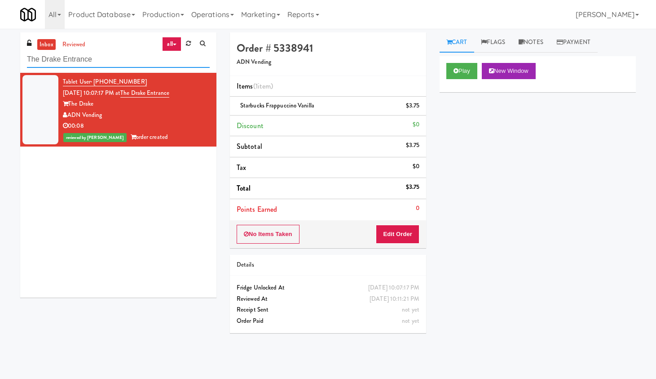
click at [115, 52] on input "The Drake Entrance" at bounding box center [118, 59] width 183 height 17
paste input "[PERSON_NAME] Fridg"
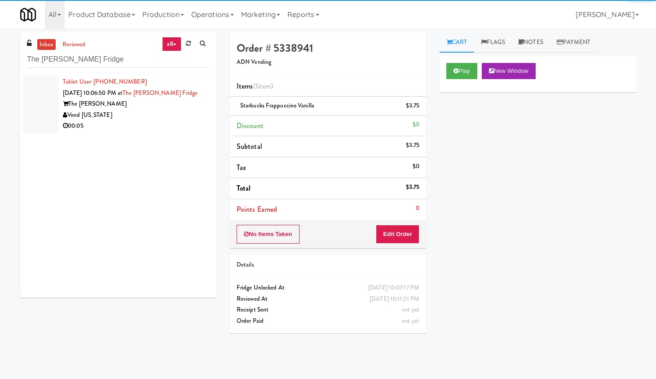
click at [206, 113] on li "Tablet User · (405) 640-6221 [DATE] 10:06:50 PM at The [PERSON_NAME] Fridge The…" at bounding box center [118, 104] width 196 height 62
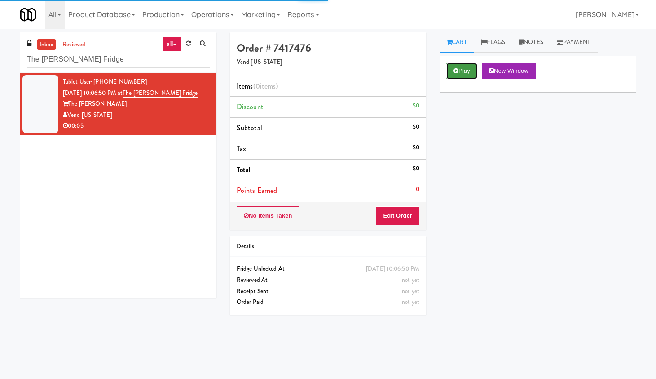
click at [454, 71] on icon at bounding box center [456, 71] width 5 height 6
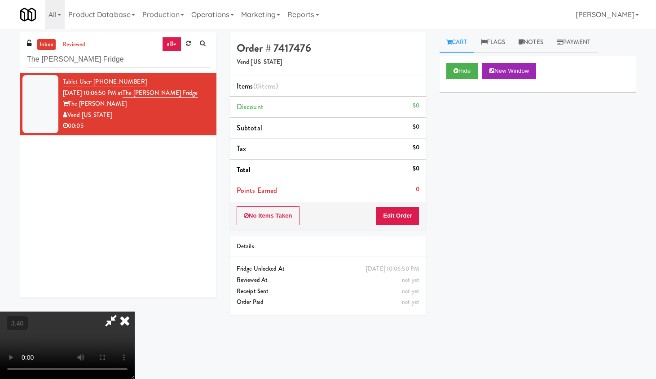
click at [135, 302] on video at bounding box center [67, 344] width 135 height 67
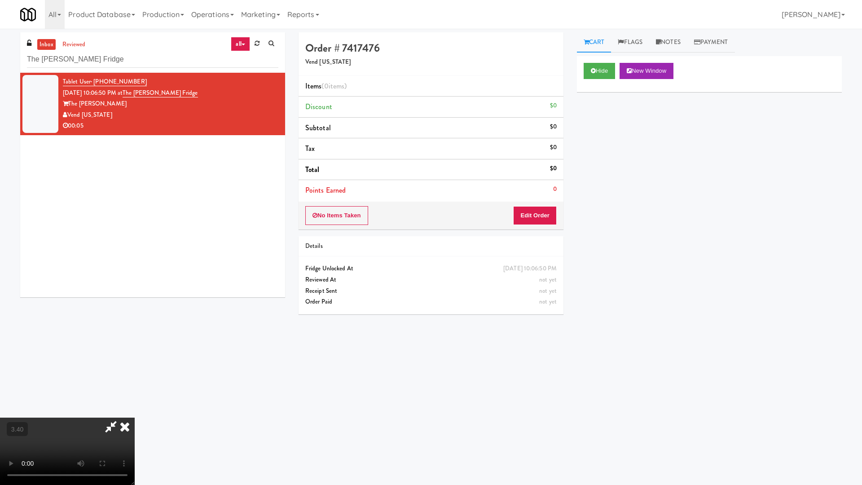
click at [135, 302] on video at bounding box center [67, 451] width 135 height 67
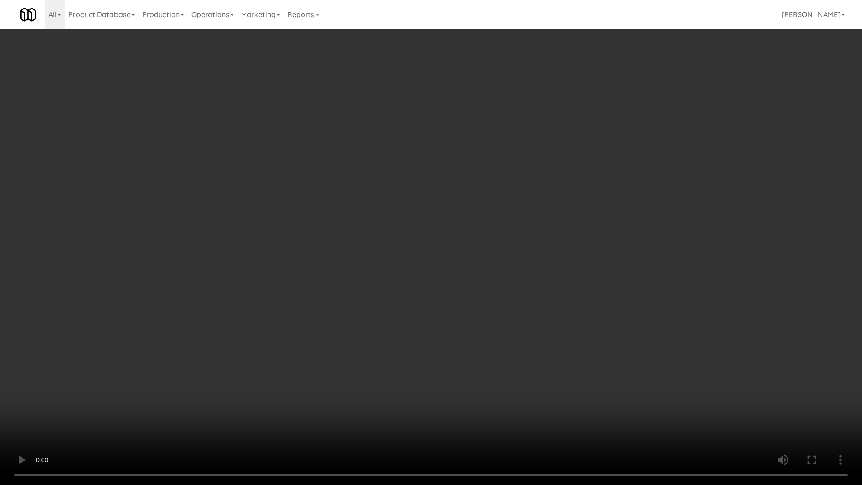
click at [339, 197] on video at bounding box center [431, 242] width 862 height 485
drag, startPoint x: 339, startPoint y: 197, endPoint x: 341, endPoint y: 202, distance: 5.6
click at [341, 202] on video at bounding box center [431, 242] width 862 height 485
click at [345, 204] on video at bounding box center [431, 242] width 862 height 485
click at [346, 203] on video at bounding box center [431, 242] width 862 height 485
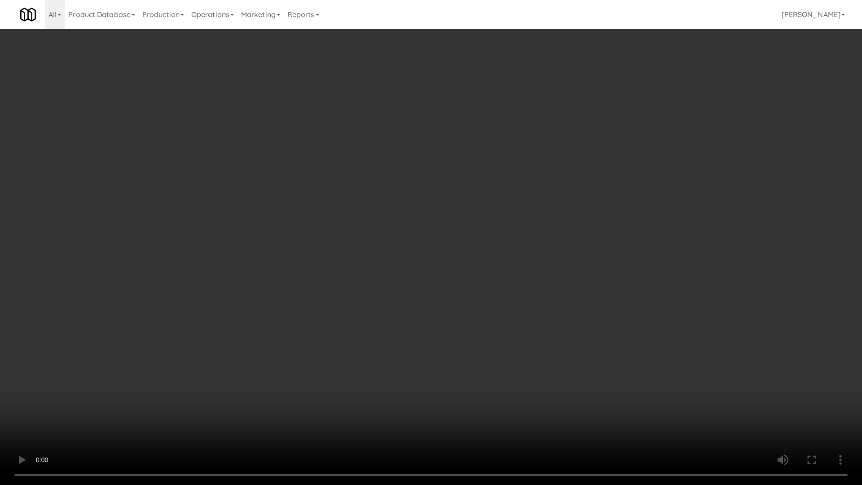
click at [346, 203] on video at bounding box center [431, 242] width 862 height 485
drag, startPoint x: 346, startPoint y: 203, endPoint x: 355, endPoint y: 198, distance: 10.5
click at [349, 202] on video at bounding box center [431, 242] width 862 height 485
click at [357, 198] on video at bounding box center [431, 242] width 862 height 485
click at [358, 198] on video at bounding box center [431, 242] width 862 height 485
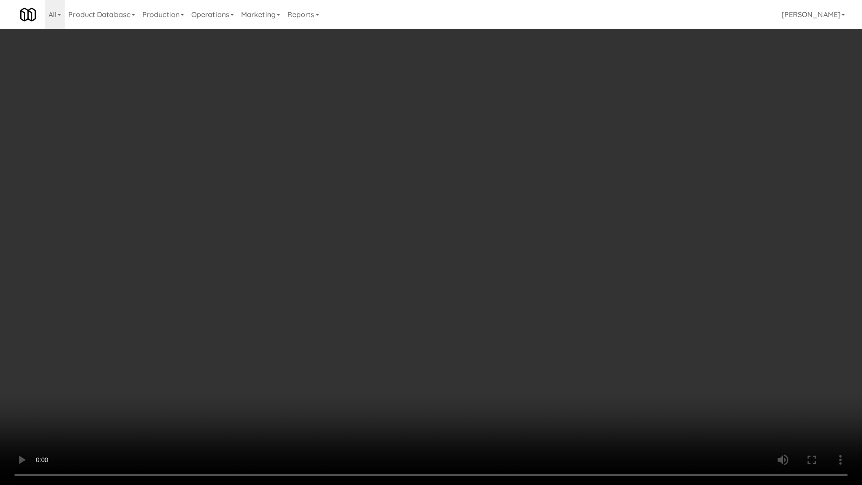
click at [358, 198] on video at bounding box center [431, 242] width 862 height 485
click at [357, 199] on video at bounding box center [431, 242] width 862 height 485
click at [370, 203] on video at bounding box center [431, 242] width 862 height 485
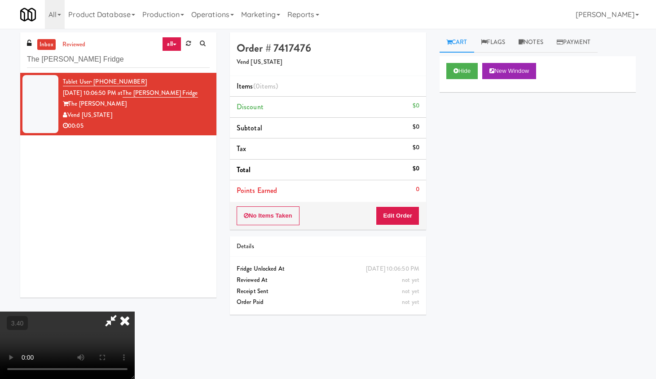
click at [135, 302] on icon at bounding box center [125, 320] width 20 height 18
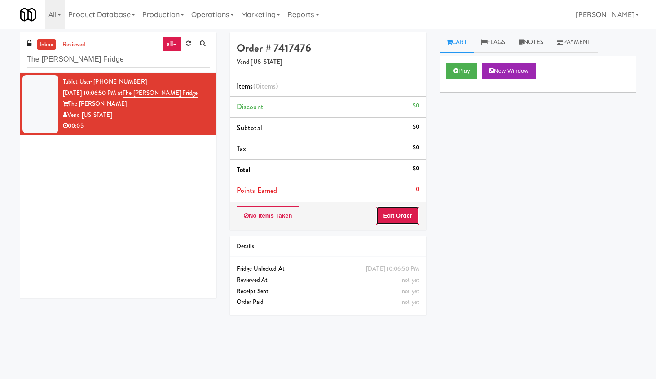
click at [403, 221] on button "Edit Order" at bounding box center [398, 215] width 44 height 19
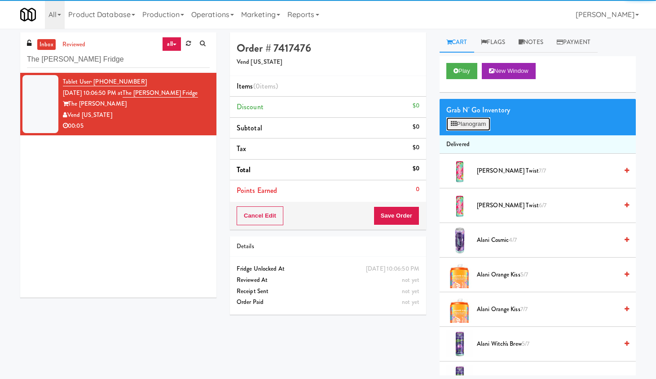
click at [479, 123] on button "Planogram" at bounding box center [468, 123] width 44 height 13
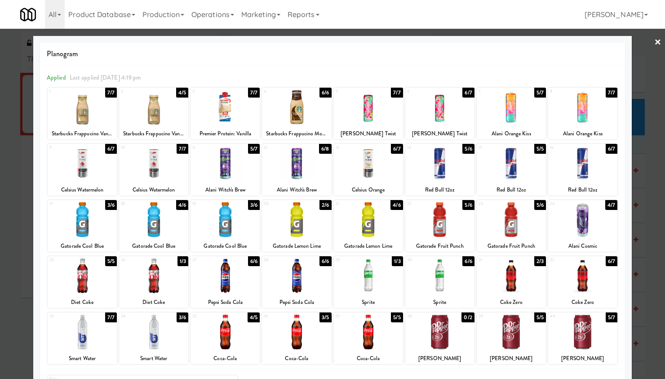
click at [228, 280] on div at bounding box center [224, 275] width 69 height 35
click at [526, 35] on link "×" at bounding box center [657, 43] width 7 height 28
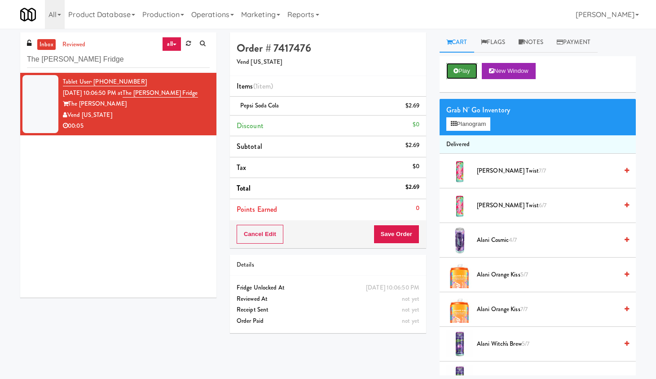
click at [466, 67] on button "Play" at bounding box center [461, 71] width 31 height 16
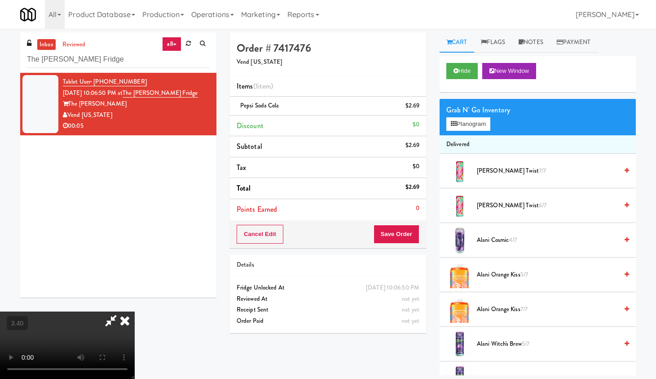
click at [103, 302] on video at bounding box center [67, 344] width 135 height 67
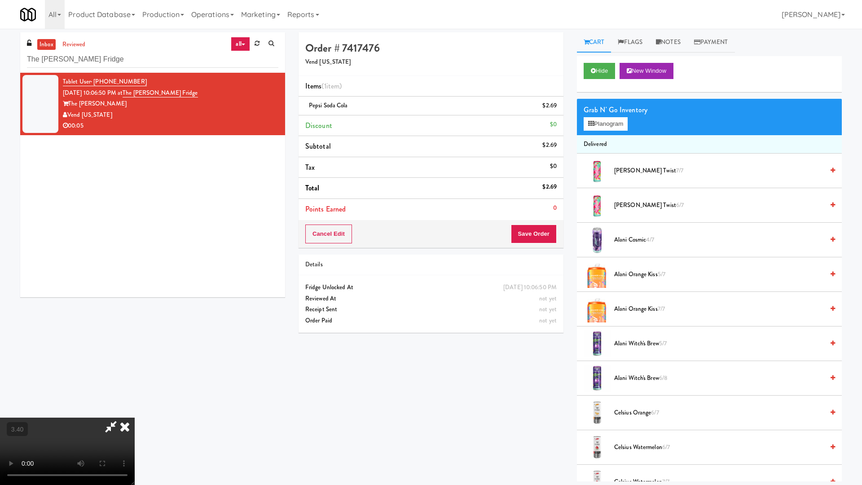
click at [135, 302] on video at bounding box center [67, 451] width 135 height 67
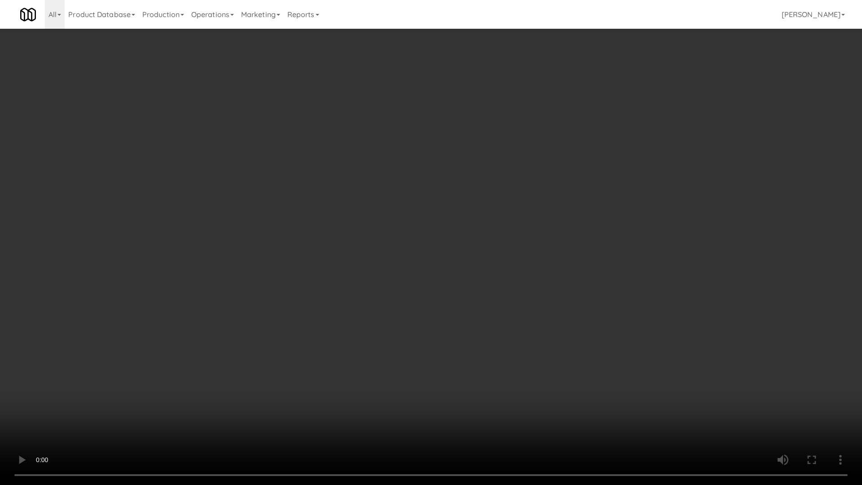
click at [396, 302] on video at bounding box center [431, 242] width 862 height 485
click at [393, 302] on video at bounding box center [431, 242] width 862 height 485
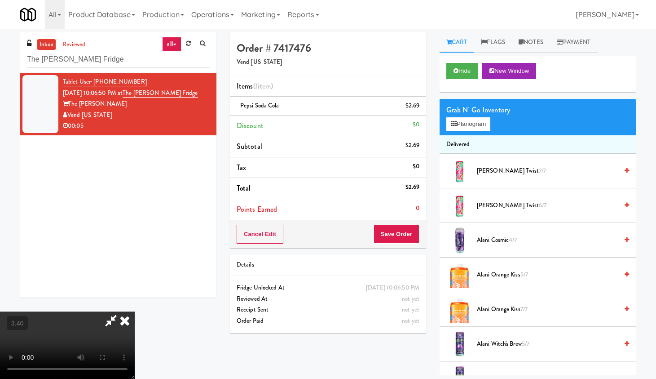
click at [135, 302] on icon at bounding box center [125, 320] width 20 height 18
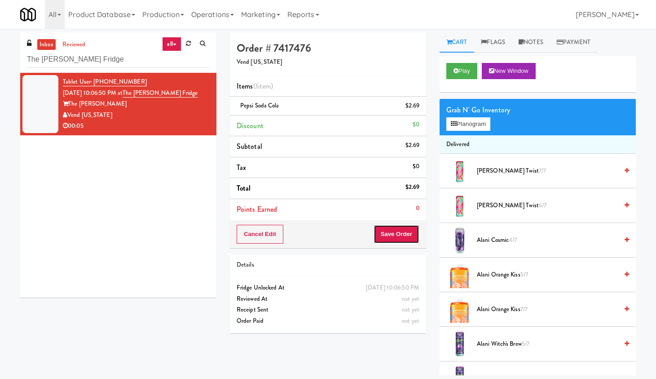
click at [396, 239] on button "Save Order" at bounding box center [397, 234] width 46 height 19
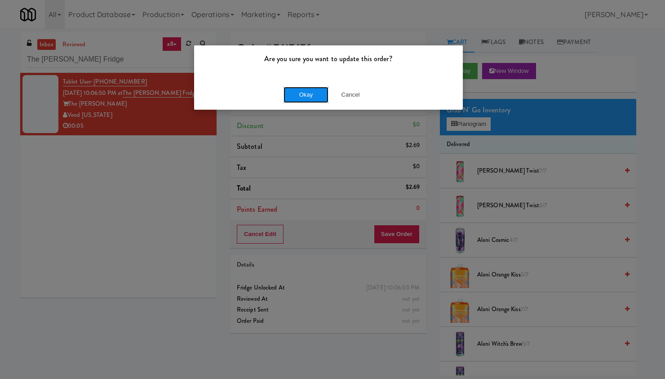
click at [321, 99] on button "Okay" at bounding box center [305, 95] width 45 height 16
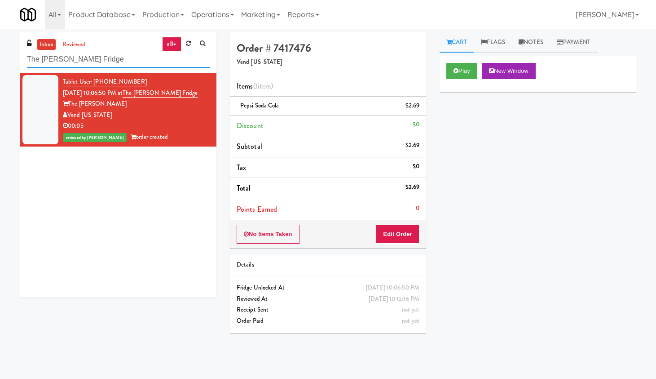
click at [97, 62] on input "The [PERSON_NAME] Fridge" at bounding box center [118, 59] width 183 height 17
paste input "Drake Entranc"
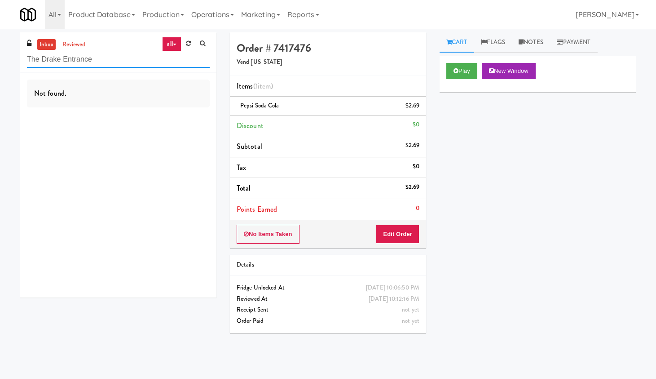
click at [103, 55] on input "The Drake Entrance" at bounding box center [118, 59] width 183 height 17
paste input "[PERSON_NAME] - Pantry - Left"
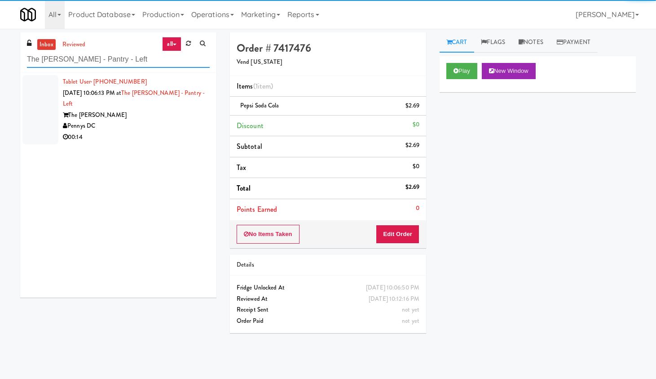
type input "The [PERSON_NAME] - Pantry - Left"
drag, startPoint x: 197, startPoint y: 106, endPoint x: 204, endPoint y: 106, distance: 7.2
click at [197, 109] on div "Tablet User · (540) 836-7475 [DATE] 10:06:13 PM at [GEOGRAPHIC_DATA][PERSON_NAM…" at bounding box center [136, 109] width 147 height 66
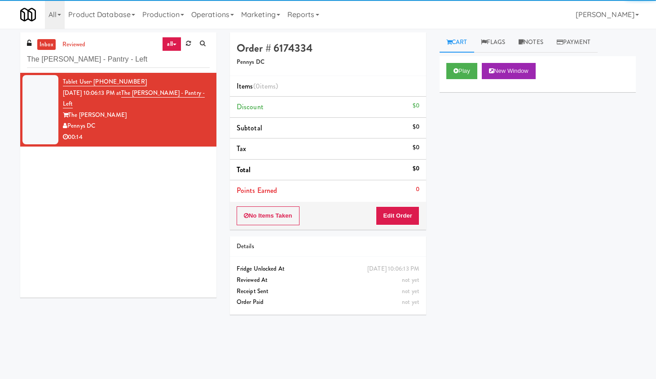
click at [467, 82] on div "Play New Window" at bounding box center [538, 74] width 196 height 36
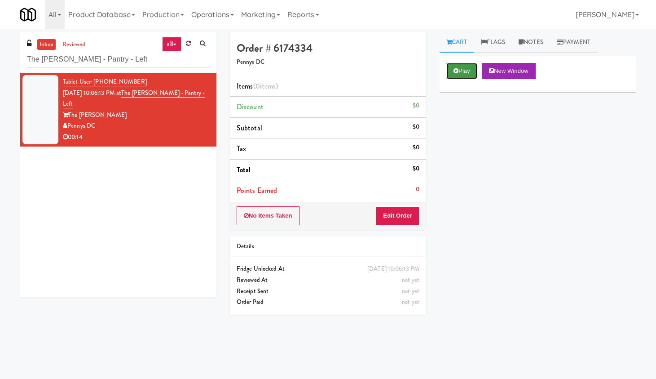
click at [460, 75] on button "Play" at bounding box center [461, 71] width 31 height 16
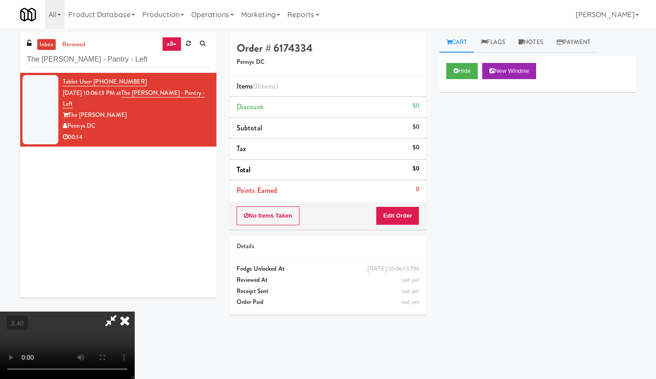
click at [135, 302] on video at bounding box center [67, 344] width 135 height 67
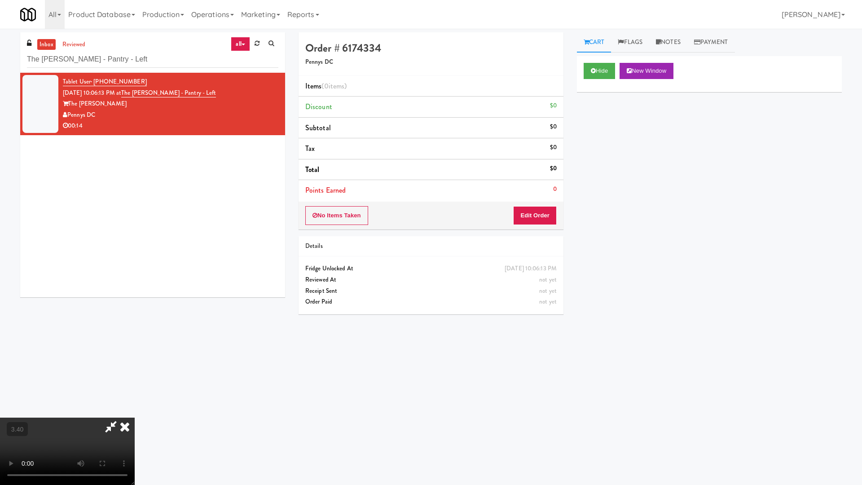
click at [135, 302] on video at bounding box center [67, 451] width 135 height 67
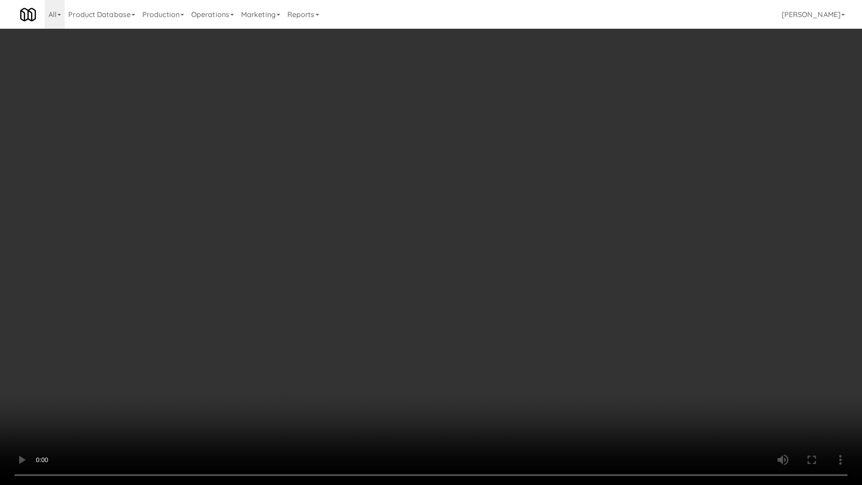
click at [315, 212] on video at bounding box center [431, 242] width 862 height 485
click at [319, 209] on video at bounding box center [431, 242] width 862 height 485
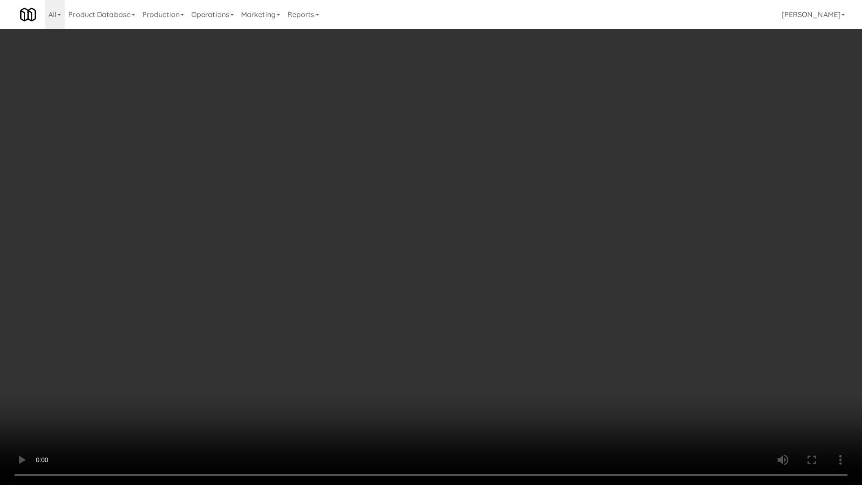
click at [319, 209] on video at bounding box center [431, 242] width 862 height 485
click at [318, 216] on video at bounding box center [431, 242] width 862 height 485
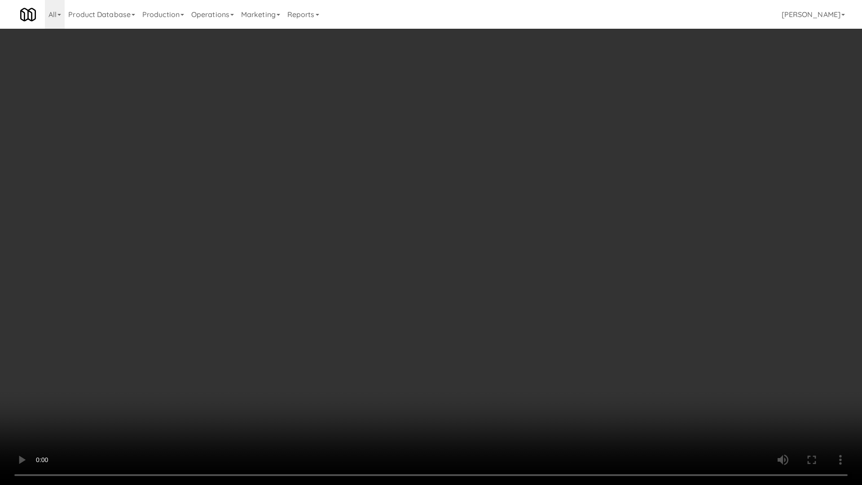
click at [314, 214] on video at bounding box center [431, 242] width 862 height 485
click at [365, 162] on video at bounding box center [431, 242] width 862 height 485
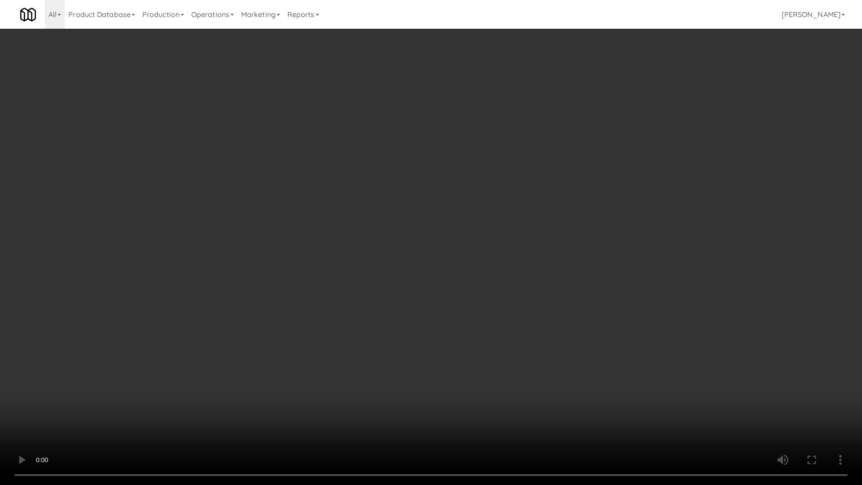
click at [365, 162] on video at bounding box center [431, 242] width 862 height 485
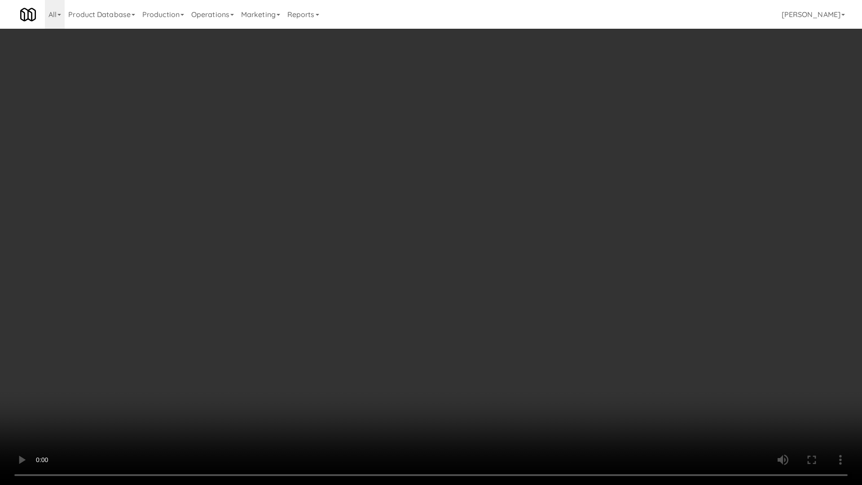
click at [365, 162] on video at bounding box center [431, 242] width 862 height 485
click at [374, 161] on video at bounding box center [431, 242] width 862 height 485
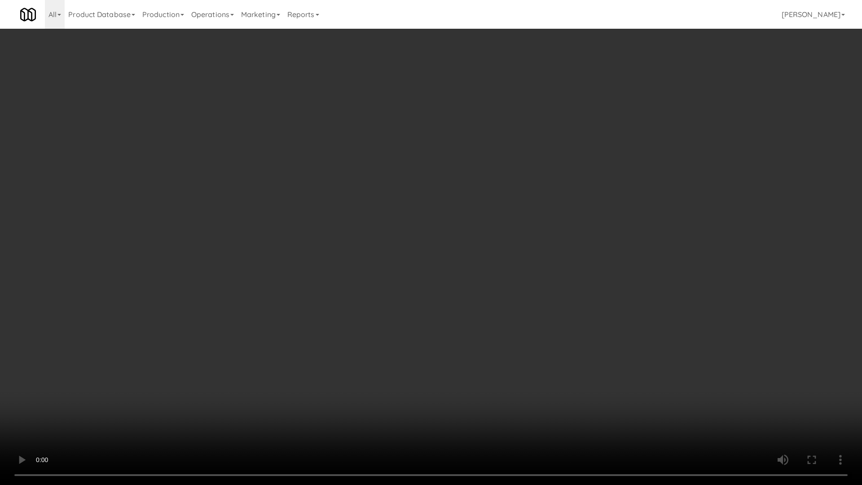
click at [374, 161] on video at bounding box center [431, 242] width 862 height 485
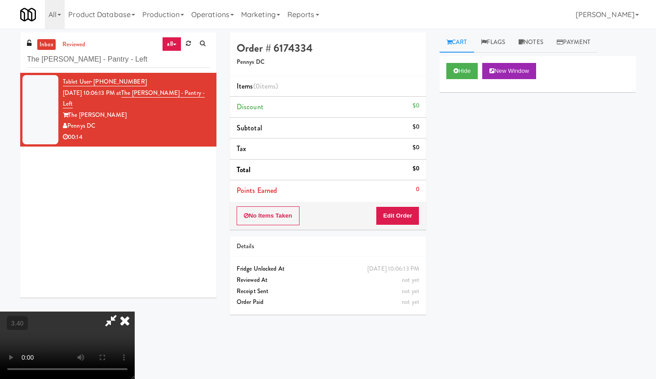
drag, startPoint x: 379, startPoint y: 37, endPoint x: 379, endPoint y: 49, distance: 11.7
click at [135, 302] on icon at bounding box center [125, 320] width 20 height 18
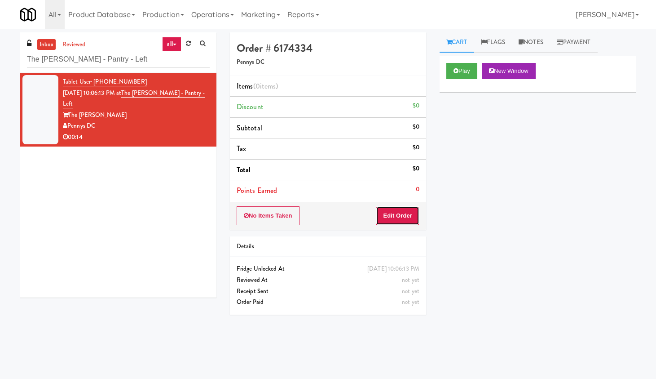
click at [416, 221] on button "Edit Order" at bounding box center [398, 215] width 44 height 19
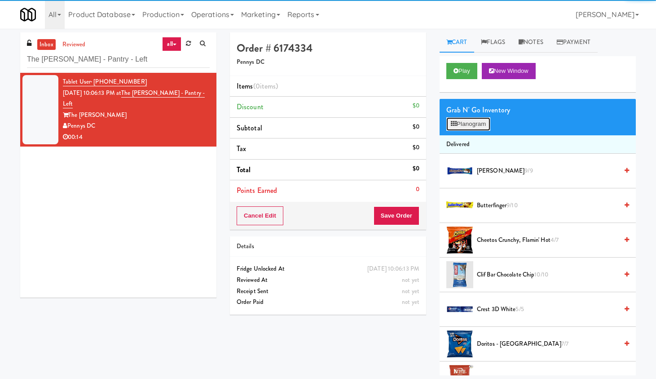
click at [470, 120] on button "Planogram" at bounding box center [468, 123] width 44 height 13
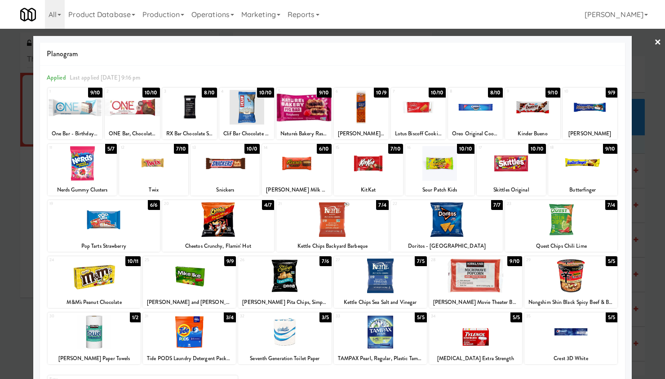
drag, startPoint x: 88, startPoint y: 282, endPoint x: 79, endPoint y: 281, distance: 9.1
click at [83, 282] on div at bounding box center [94, 275] width 93 height 35
click at [526, 125] on div "9 9/10 Kinder Bueno" at bounding box center [532, 114] width 55 height 52
click at [479, 120] on div at bounding box center [475, 107] width 55 height 35
click at [526, 42] on div at bounding box center [332, 189] width 665 height 379
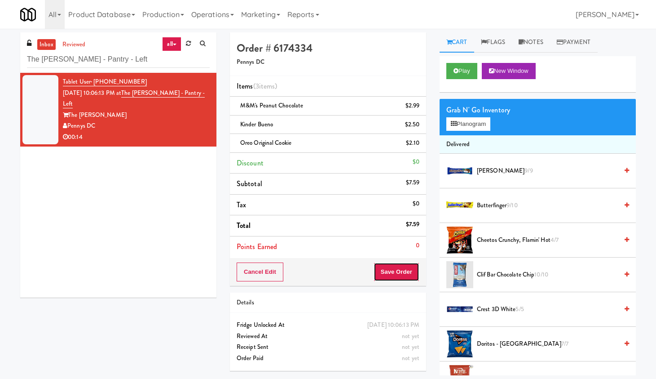
click at [398, 276] on button "Save Order" at bounding box center [397, 271] width 46 height 19
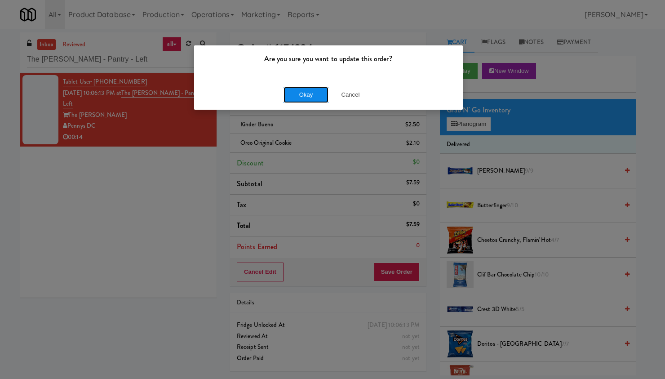
click at [317, 96] on button "Okay" at bounding box center [305, 95] width 45 height 16
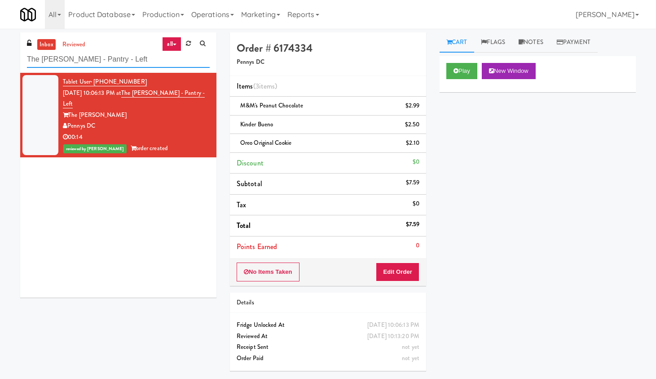
click at [87, 66] on input "The [PERSON_NAME] - Pantry - Left" at bounding box center [118, 59] width 183 height 17
paste input "Origin - Cooler"
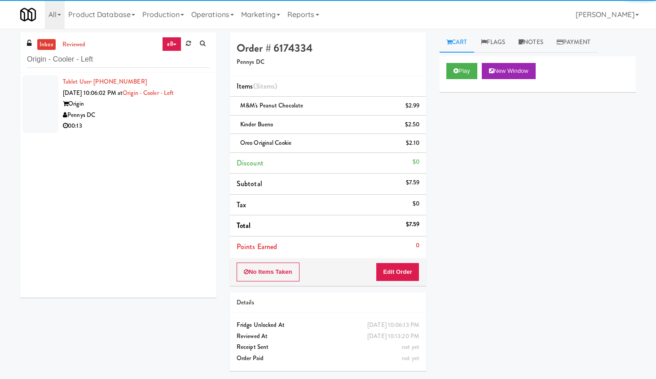
click at [159, 112] on div "Pennys DC" at bounding box center [136, 115] width 147 height 11
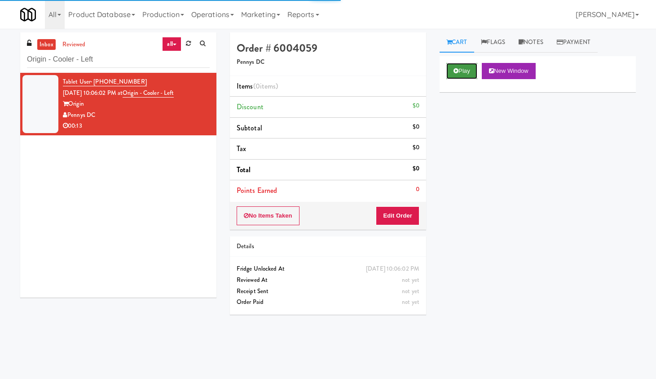
click at [463, 72] on button "Play" at bounding box center [461, 71] width 31 height 16
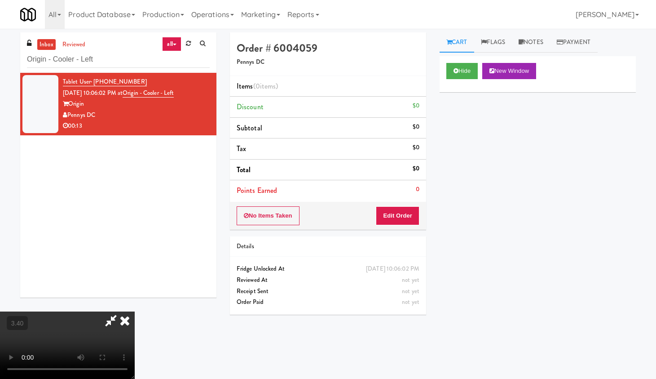
click at [135, 302] on video at bounding box center [67, 344] width 135 height 67
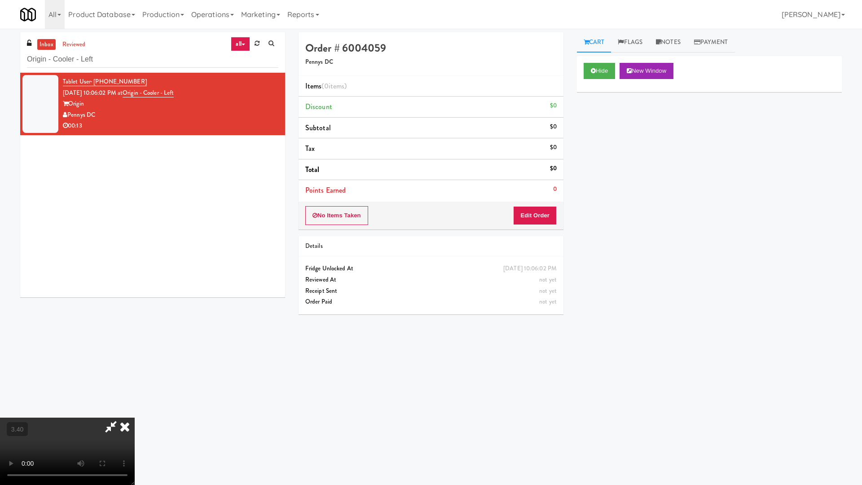
click at [135, 302] on video at bounding box center [67, 451] width 135 height 67
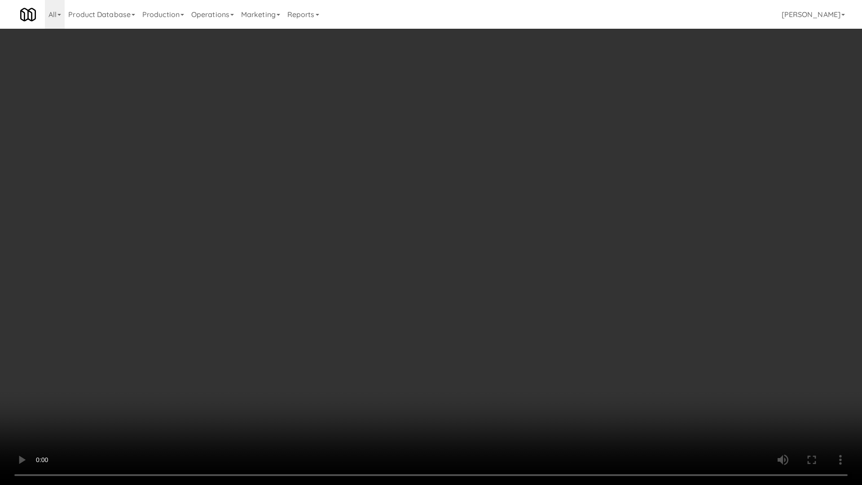
click at [324, 233] on video at bounding box center [431, 242] width 862 height 485
click at [324, 235] on video at bounding box center [431, 242] width 862 height 485
click at [324, 236] on video at bounding box center [431, 242] width 862 height 485
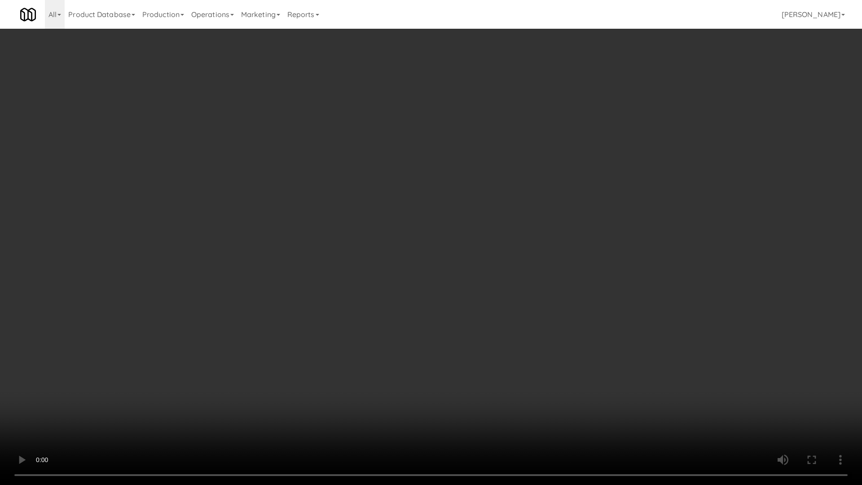
click at [324, 232] on video at bounding box center [431, 242] width 862 height 485
click at [325, 244] on video at bounding box center [431, 242] width 862 height 485
click at [331, 251] on video at bounding box center [431, 242] width 862 height 485
drag, startPoint x: 331, startPoint y: 251, endPoint x: 331, endPoint y: 259, distance: 8.1
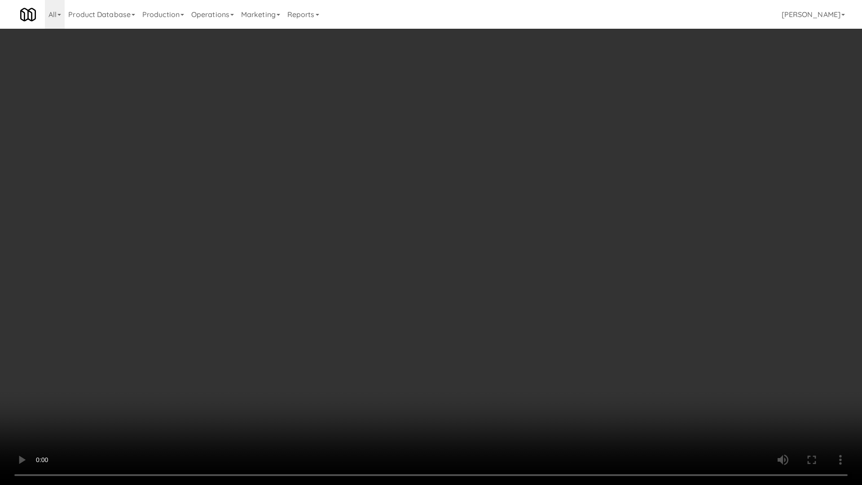
click at [331, 258] on video at bounding box center [431, 242] width 862 height 485
click at [348, 267] on video at bounding box center [431, 242] width 862 height 485
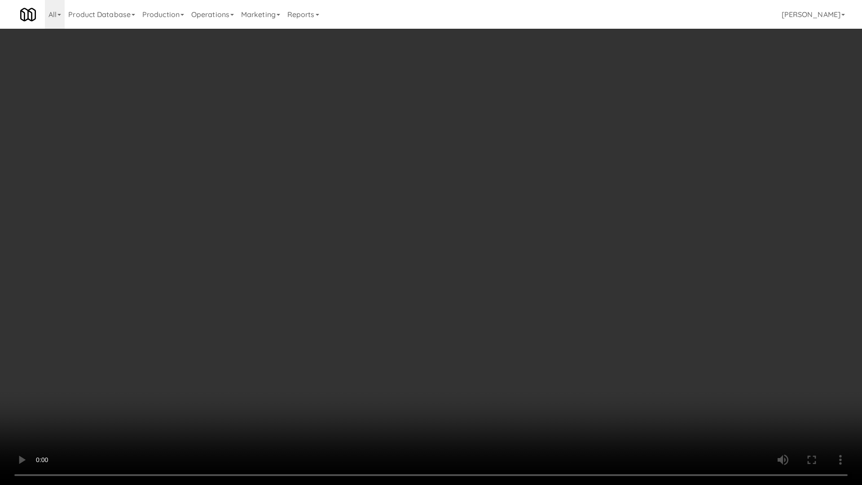
drag, startPoint x: 359, startPoint y: 262, endPoint x: 359, endPoint y: 280, distance: 18.0
click at [359, 263] on video at bounding box center [431, 242] width 862 height 485
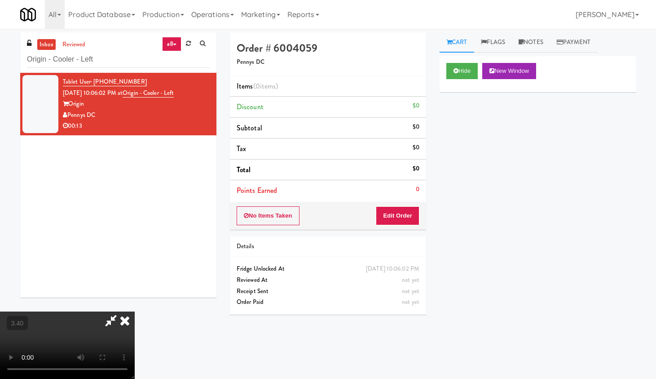
click at [135, 302] on icon at bounding box center [125, 320] width 20 height 18
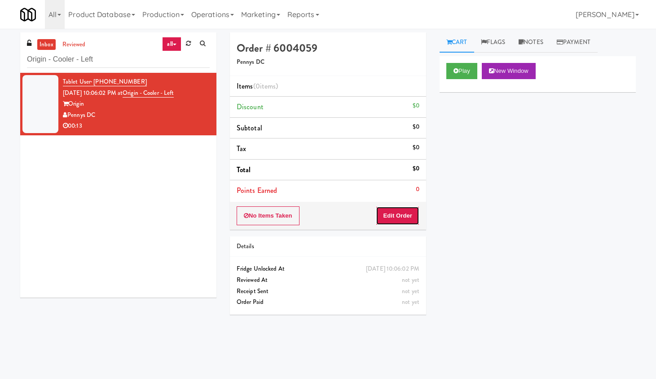
click at [394, 216] on button "Edit Order" at bounding box center [398, 215] width 44 height 19
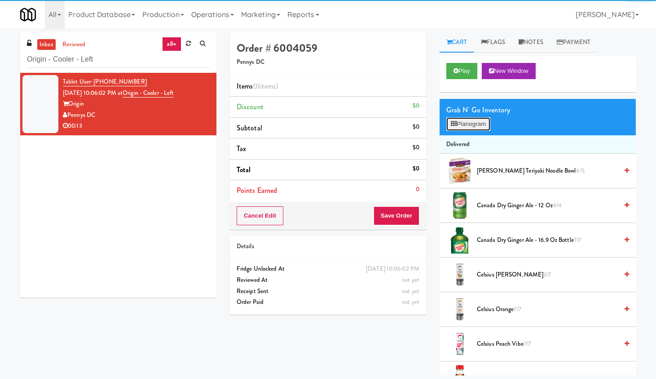
click at [476, 122] on button "Planogram" at bounding box center [468, 123] width 44 height 13
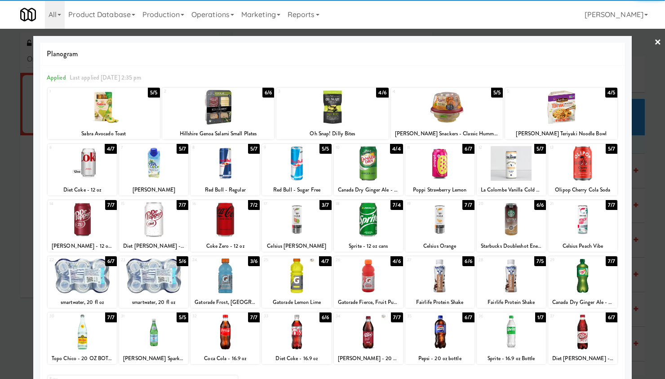
click at [169, 165] on div at bounding box center [153, 163] width 69 height 35
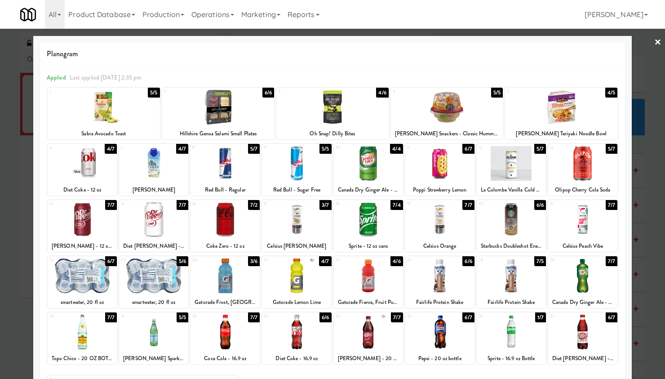
click at [84, 216] on div at bounding box center [82, 219] width 69 height 35
click at [526, 39] on link "×" at bounding box center [657, 43] width 7 height 28
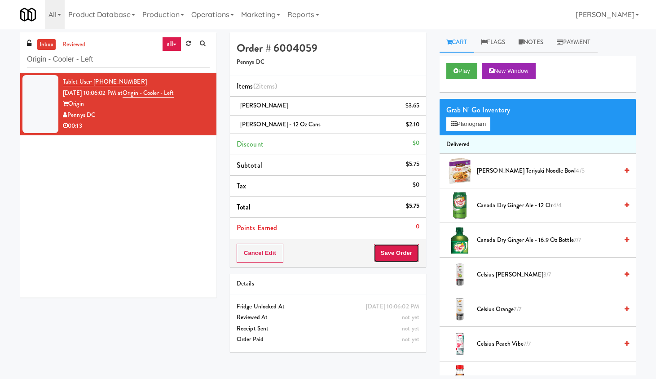
click at [408, 256] on button "Save Order" at bounding box center [397, 252] width 46 height 19
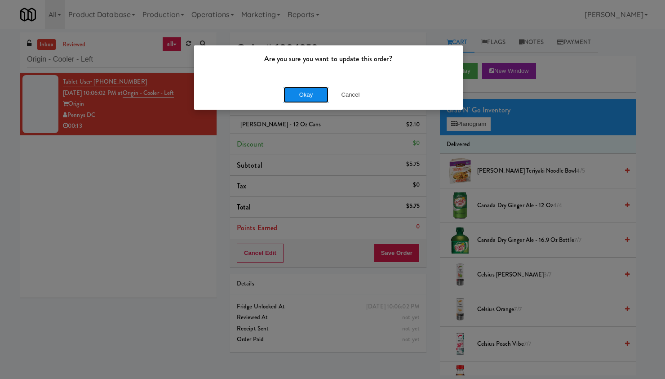
click at [303, 97] on button "Okay" at bounding box center [305, 95] width 45 height 16
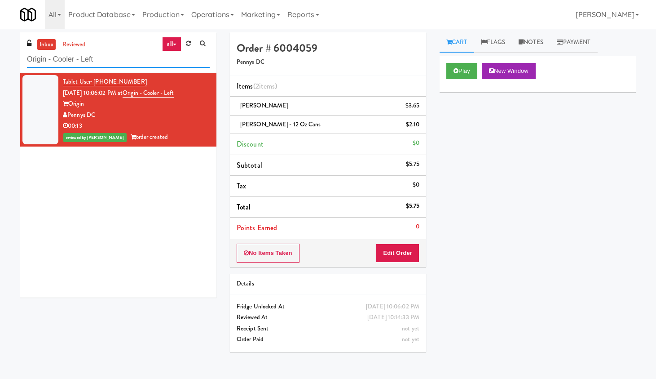
click at [73, 55] on input "Origin - Cooler - Left" at bounding box center [118, 59] width 183 height 17
paste input "Vista St. Clair - Cooler"
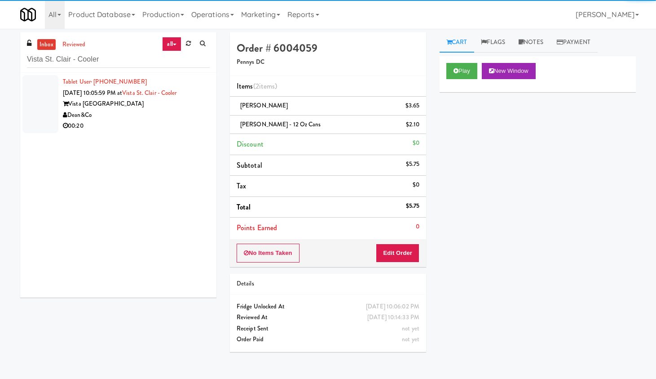
click at [171, 107] on div "Vista [GEOGRAPHIC_DATA]" at bounding box center [136, 103] width 147 height 11
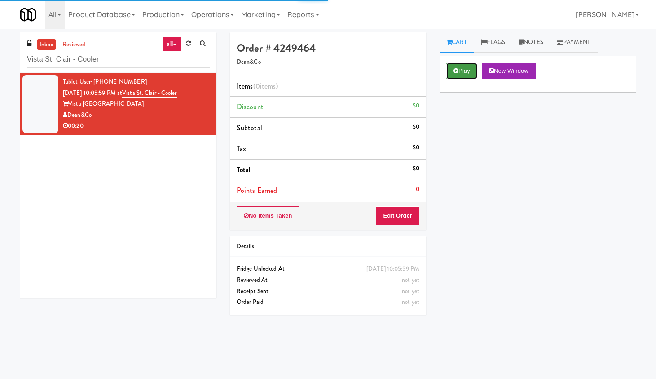
click at [456, 72] on icon at bounding box center [456, 71] width 5 height 6
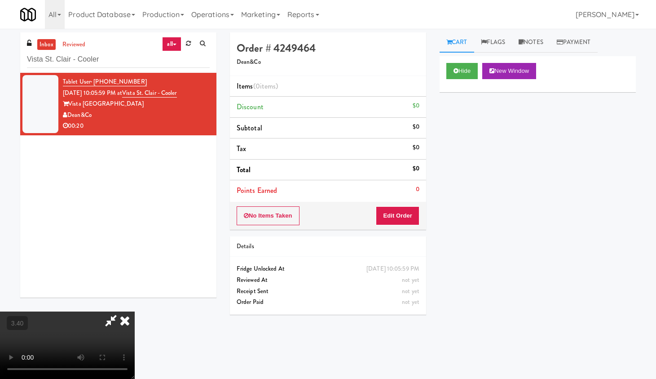
click at [135, 302] on video at bounding box center [67, 344] width 135 height 67
drag, startPoint x: 197, startPoint y: 251, endPoint x: 218, endPoint y: 303, distance: 56.6
click at [135, 302] on video at bounding box center [67, 344] width 135 height 67
click at [135, 302] on icon at bounding box center [125, 320] width 20 height 18
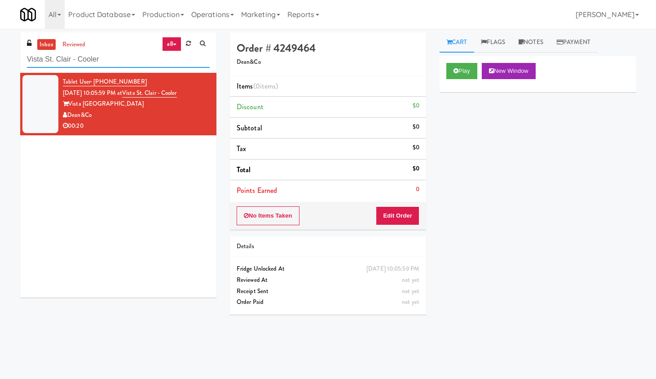
click at [88, 65] on input "Vista St. Clair - Cooler" at bounding box center [118, 59] width 183 height 17
paste input "Haven"
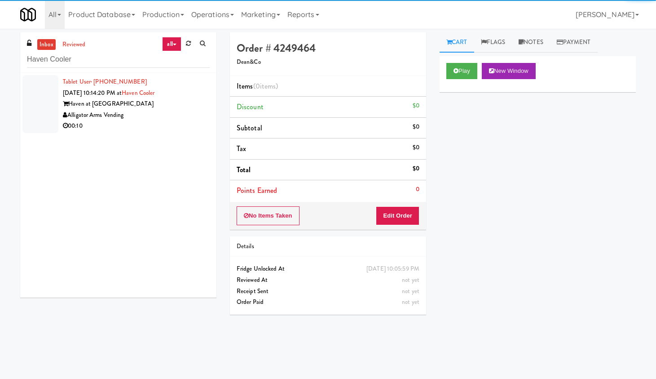
click at [185, 117] on div "Alligator Arms Vending" at bounding box center [136, 115] width 147 height 11
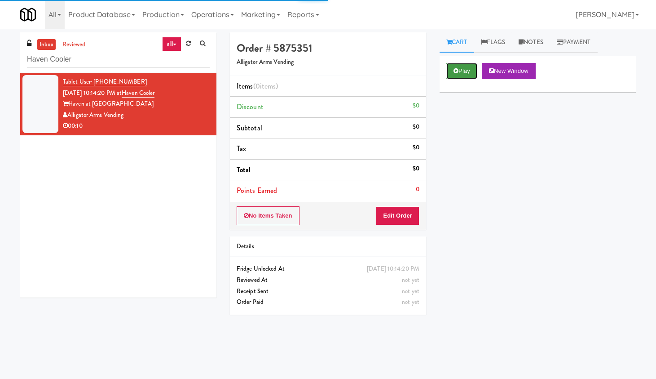
click at [467, 73] on button "Play" at bounding box center [461, 71] width 31 height 16
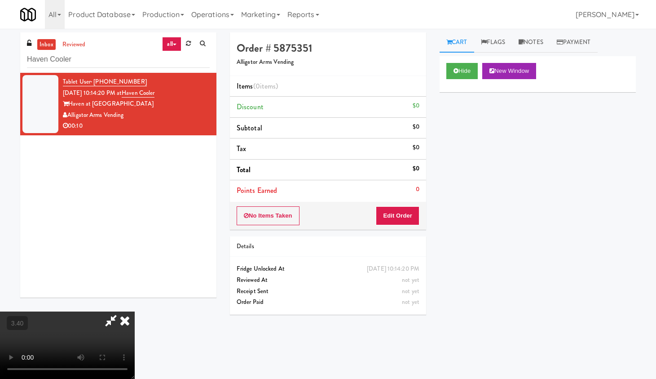
click at [135, 302] on video at bounding box center [67, 344] width 135 height 67
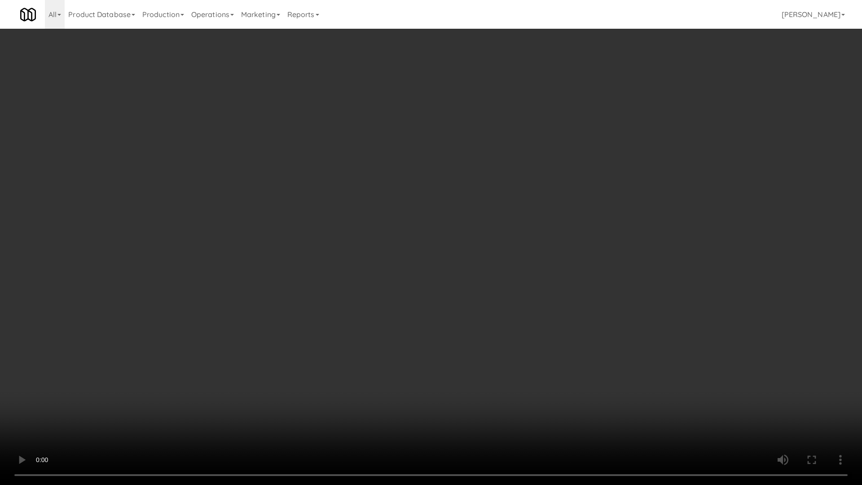
click at [277, 230] on video at bounding box center [431, 242] width 862 height 485
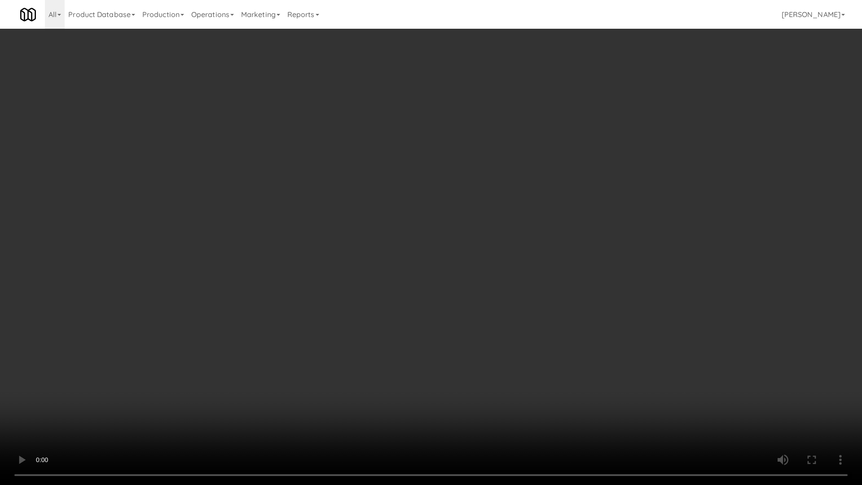
click at [277, 233] on video at bounding box center [431, 242] width 862 height 485
click at [277, 232] on video at bounding box center [431, 242] width 862 height 485
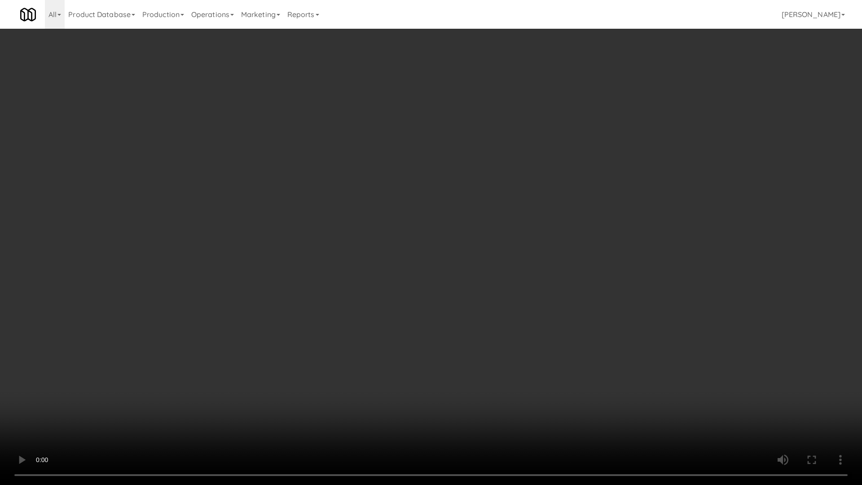
click at [277, 235] on video at bounding box center [431, 242] width 862 height 485
click at [277, 233] on video at bounding box center [431, 242] width 862 height 485
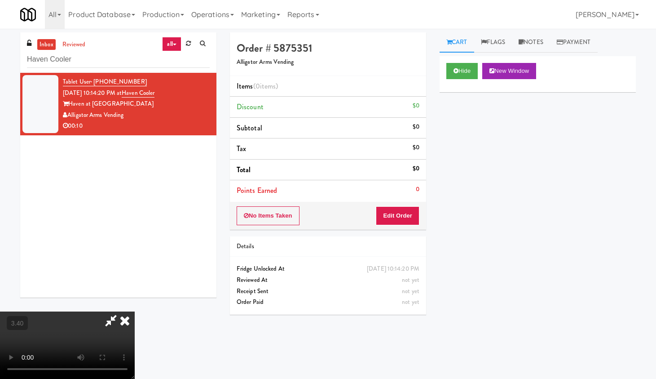
click at [135, 302] on icon at bounding box center [125, 320] width 20 height 18
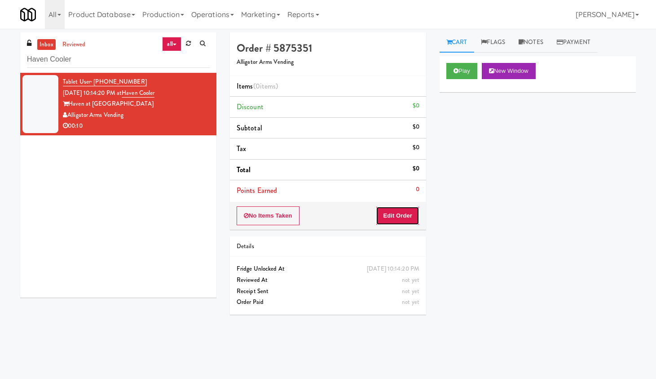
drag, startPoint x: 394, startPoint y: 216, endPoint x: 404, endPoint y: 190, distance: 27.6
click at [394, 216] on button "Edit Order" at bounding box center [398, 215] width 44 height 19
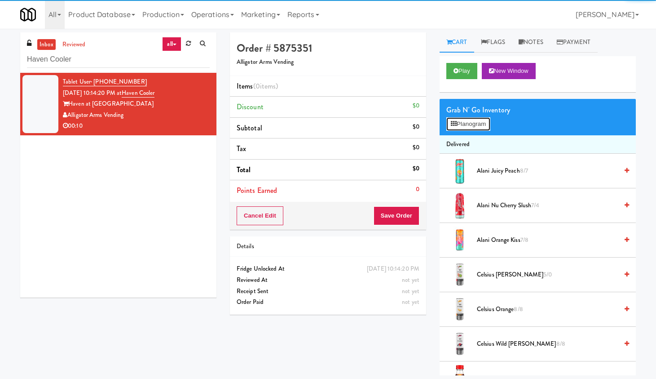
click at [457, 126] on button "Planogram" at bounding box center [468, 123] width 44 height 13
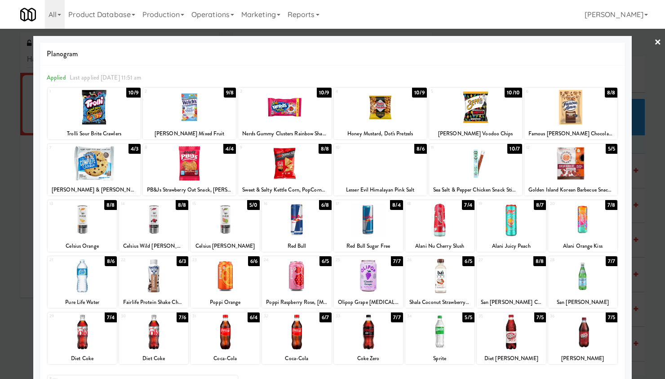
click at [91, 278] on div at bounding box center [82, 275] width 69 height 35
click at [427, 302] on div at bounding box center [439, 331] width 69 height 35
click at [526, 40] on link "×" at bounding box center [657, 43] width 7 height 28
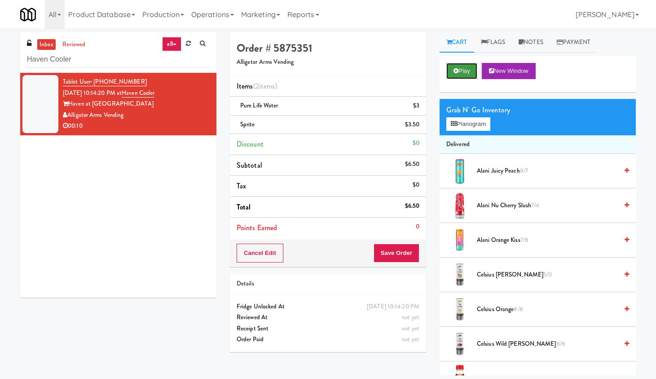
click at [456, 71] on icon at bounding box center [456, 71] width 5 height 6
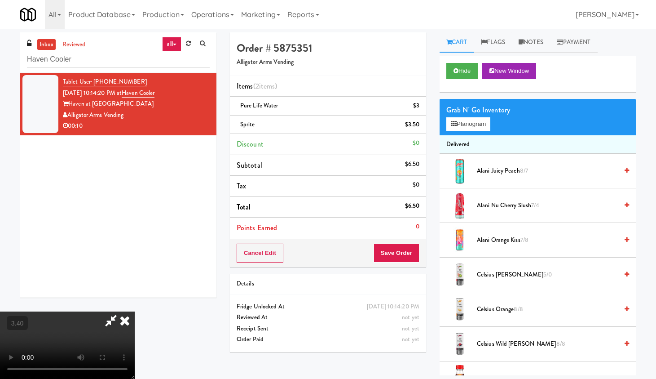
click at [131, 302] on video at bounding box center [67, 344] width 135 height 67
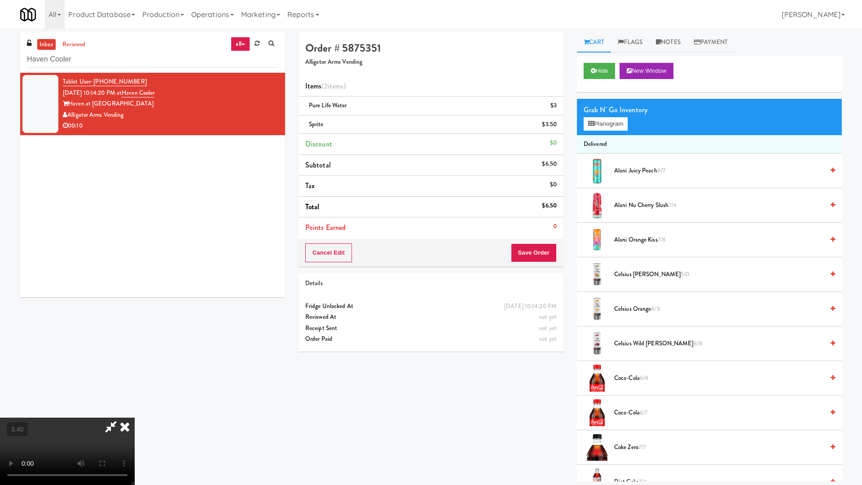
click at [135, 302] on video at bounding box center [67, 451] width 135 height 67
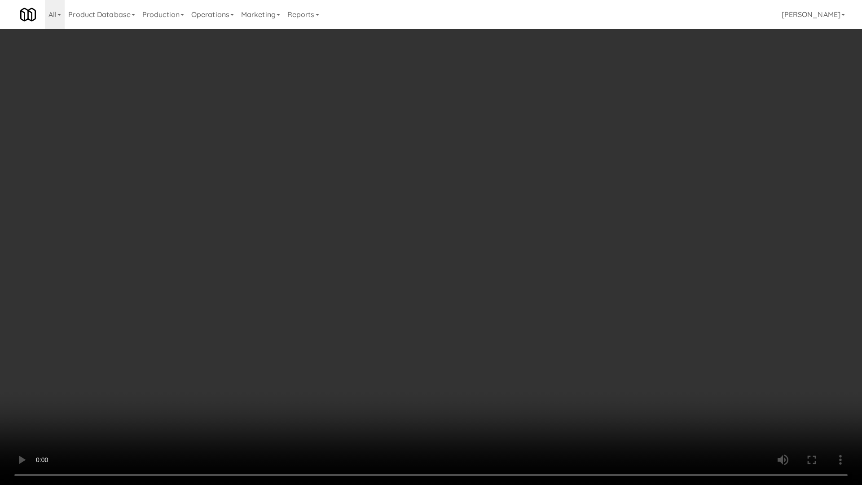
click at [397, 225] on video at bounding box center [431, 242] width 862 height 485
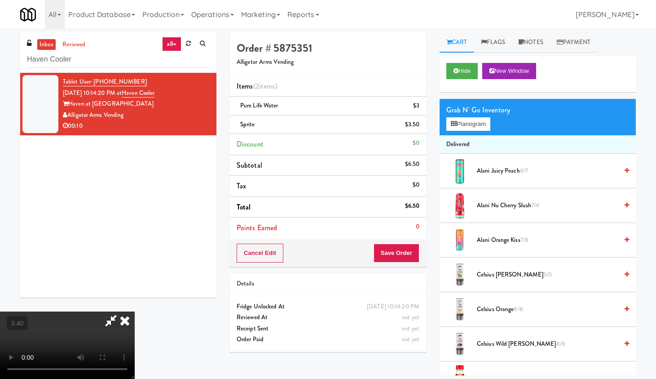
click at [135, 302] on icon at bounding box center [125, 320] width 20 height 18
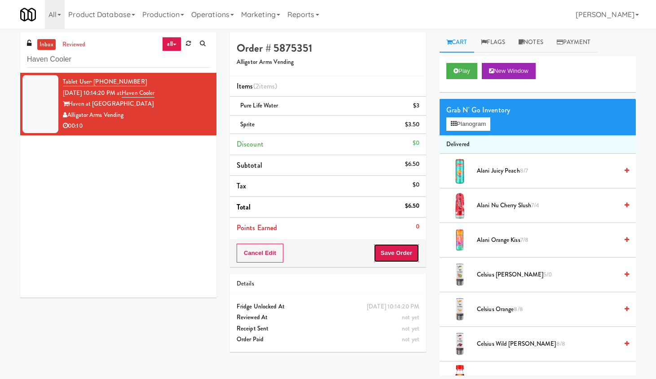
click at [393, 250] on button "Save Order" at bounding box center [397, 252] width 46 height 19
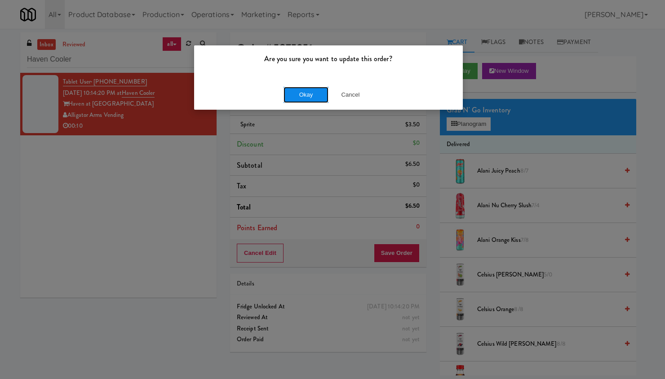
click at [320, 96] on button "Okay" at bounding box center [305, 95] width 45 height 16
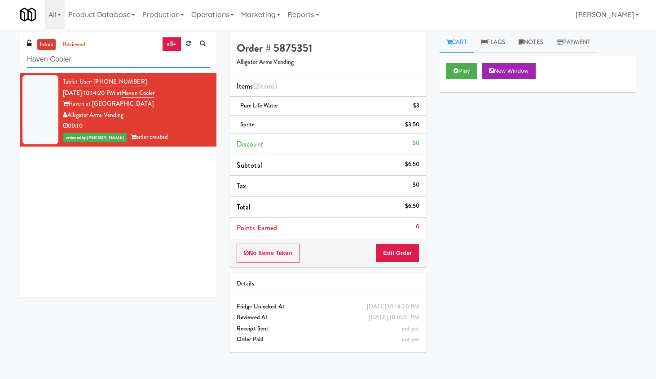
click at [89, 60] on input "Haven Cooler" at bounding box center [118, 59] width 183 height 17
paste input "Illume - Ambient - Right"
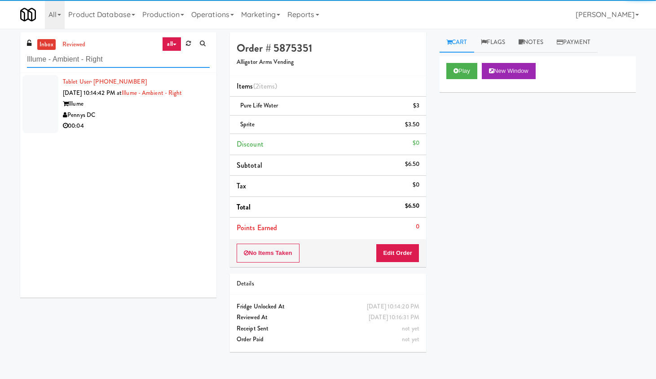
type input "Illume - Ambient - Right"
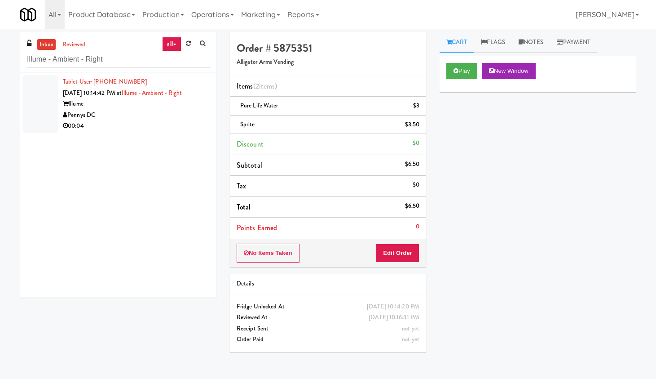
click at [154, 119] on div "Pennys DC" at bounding box center [136, 115] width 147 height 11
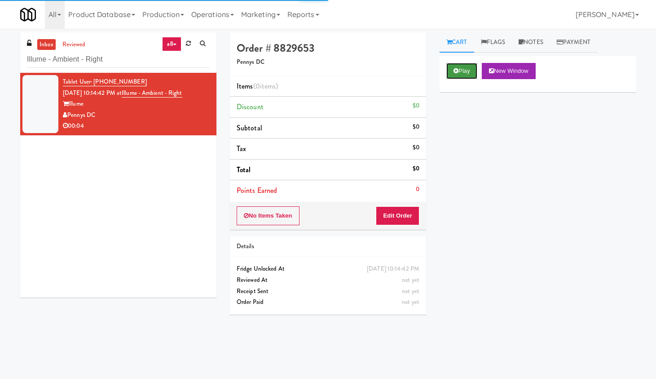
click at [461, 66] on button "Play" at bounding box center [461, 71] width 31 height 16
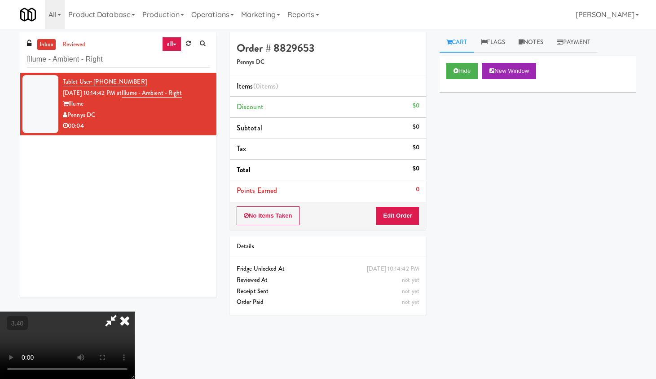
click at [135, 302] on video at bounding box center [67, 344] width 135 height 67
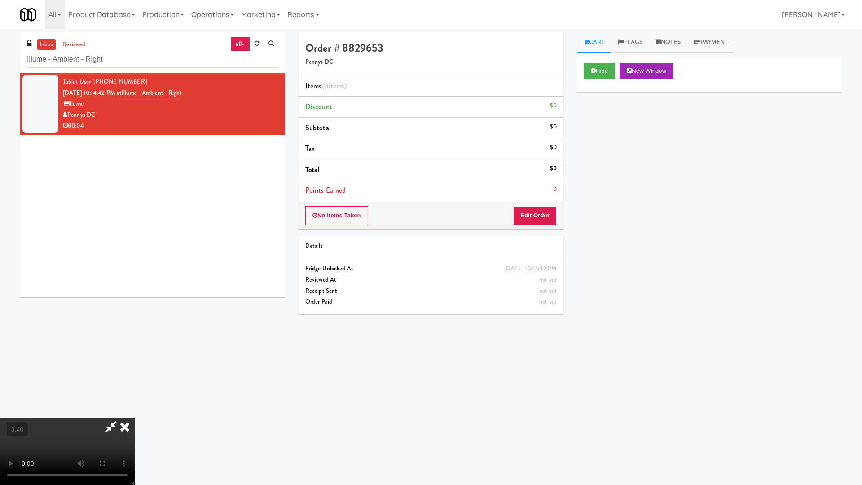
click at [135, 302] on video at bounding box center [67, 451] width 135 height 67
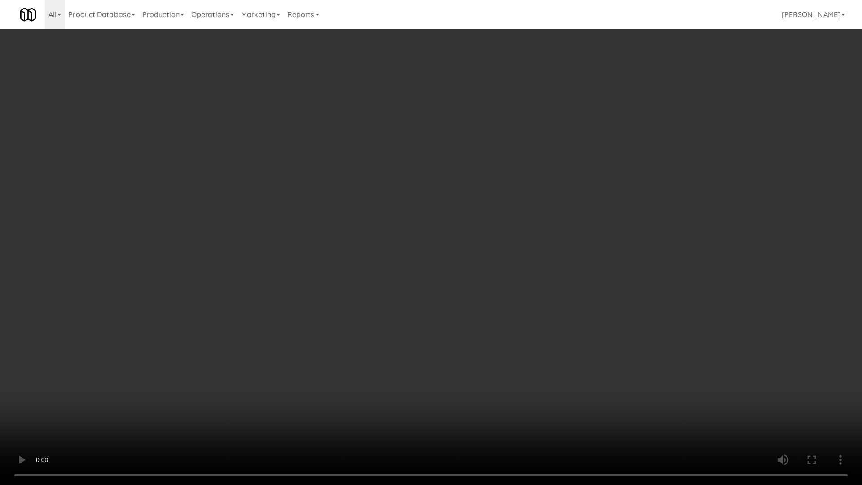
click at [413, 181] on video at bounding box center [431, 242] width 862 height 485
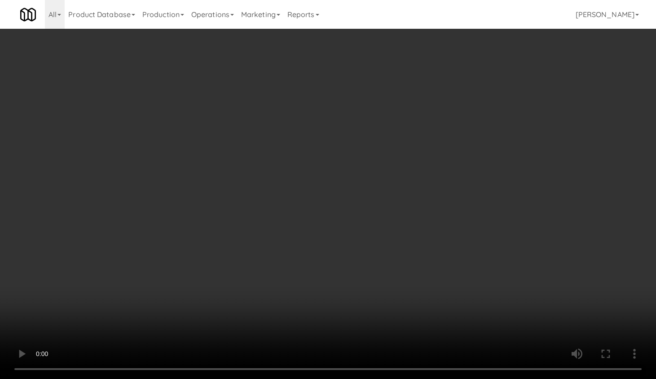
click at [243, 209] on video at bounding box center [328, 189] width 656 height 379
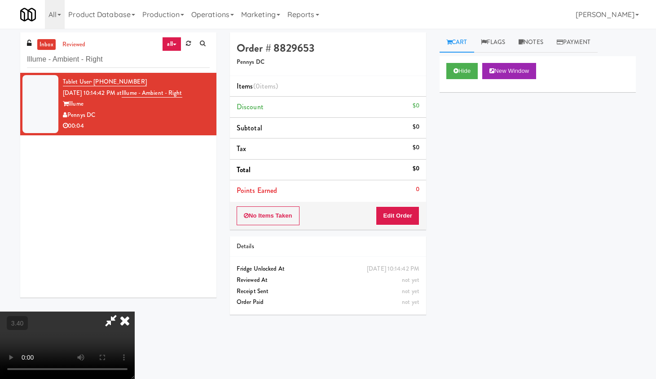
click at [135, 302] on video at bounding box center [67, 344] width 135 height 67
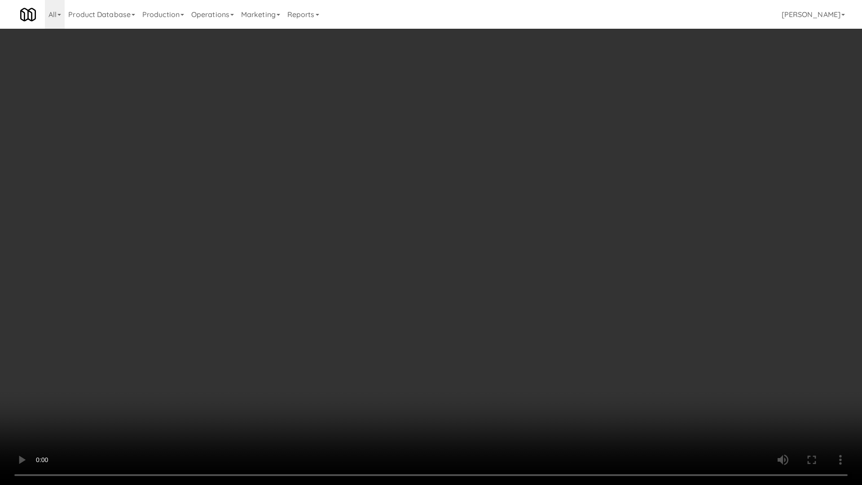
click at [497, 132] on video at bounding box center [431, 242] width 862 height 485
click at [497, 128] on video at bounding box center [431, 242] width 862 height 485
click at [497, 125] on video at bounding box center [431, 242] width 862 height 485
click at [497, 127] on video at bounding box center [431, 242] width 862 height 485
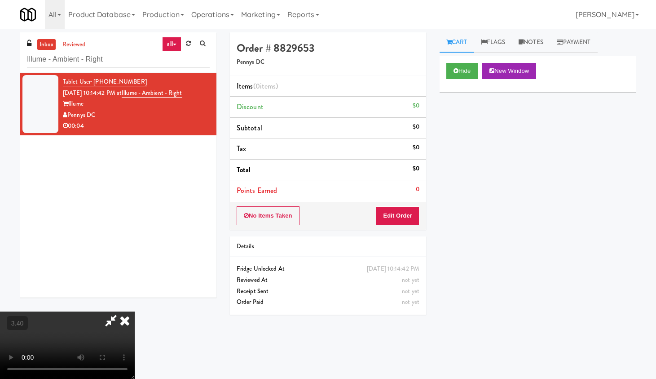
click at [135, 302] on icon at bounding box center [125, 320] width 20 height 18
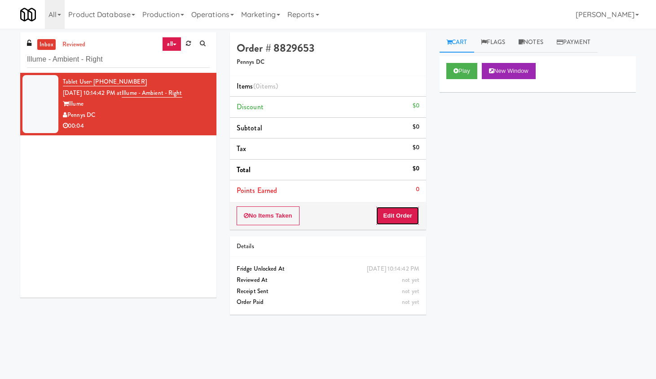
click at [396, 216] on button "Edit Order" at bounding box center [398, 215] width 44 height 19
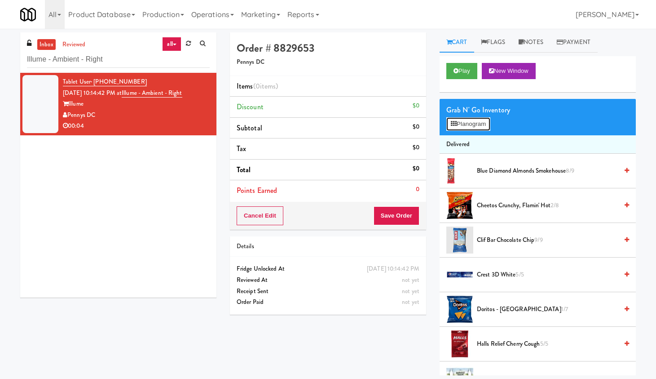
click at [485, 122] on button "Planogram" at bounding box center [468, 123] width 44 height 13
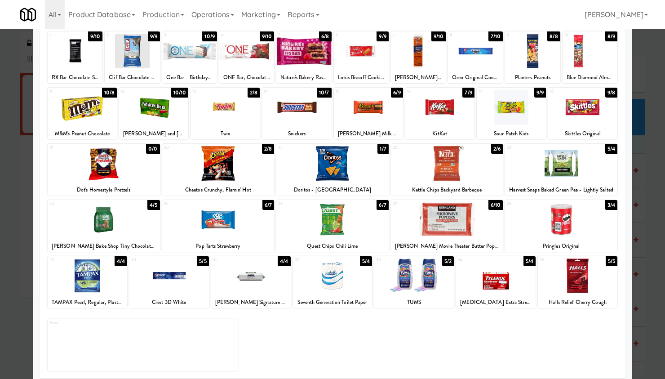
click at [371, 120] on div at bounding box center [368, 107] width 69 height 35
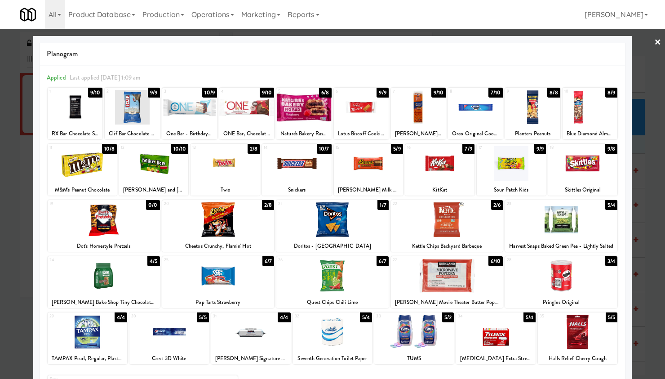
click at [526, 41] on link "×" at bounding box center [657, 43] width 7 height 28
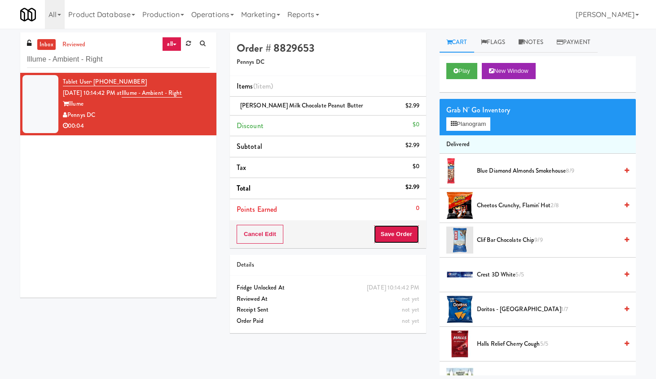
click at [397, 234] on button "Save Order" at bounding box center [397, 234] width 46 height 19
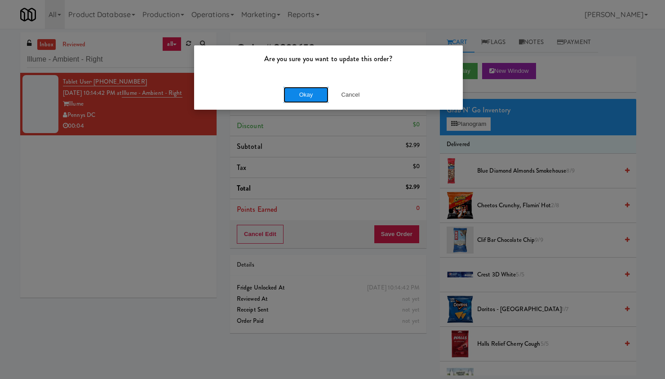
click at [308, 94] on button "Okay" at bounding box center [305, 95] width 45 height 16
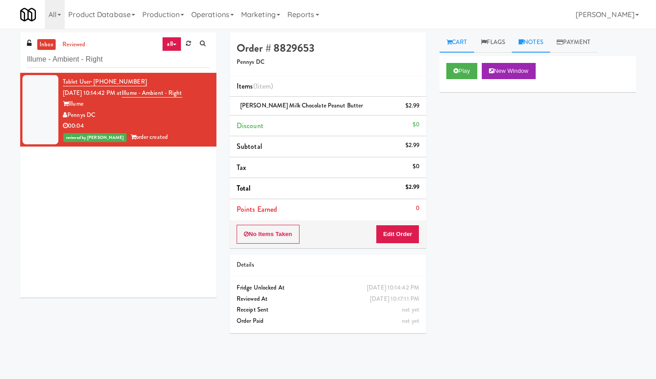
click at [526, 36] on link "Notes" at bounding box center [531, 42] width 38 height 20
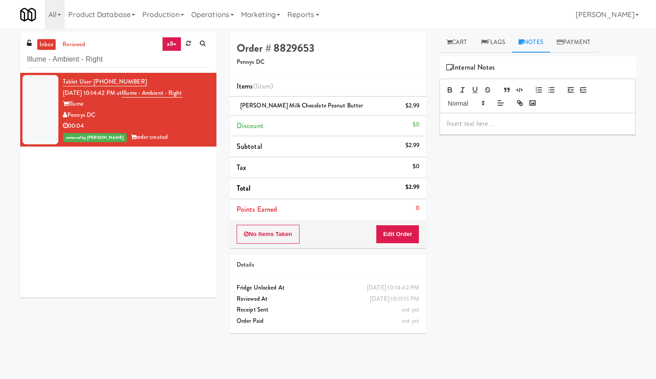
click at [487, 129] on div at bounding box center [537, 123] width 195 height 21
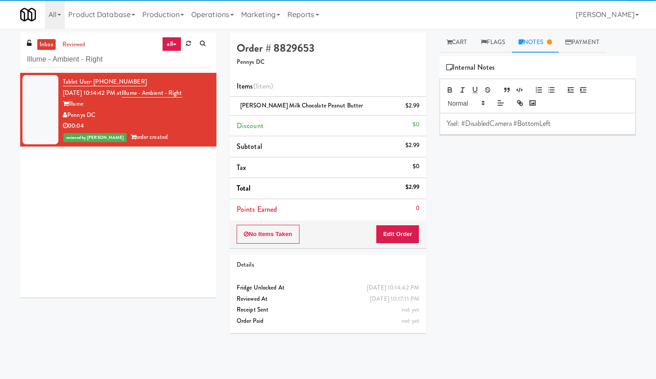
click at [518, 168] on div "Play New Window Primary Flag Clear Flag if unable to determine what was taken o…" at bounding box center [538, 224] width 196 height 337
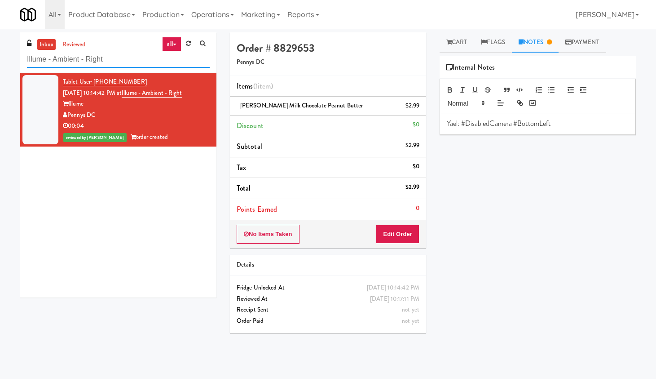
click at [94, 58] on input "Illume - Ambient - Right" at bounding box center [118, 59] width 183 height 17
paste input "450 [GEOGRAPHIC_DATA] - Right - [GEOGRAPHIC_DATA]"
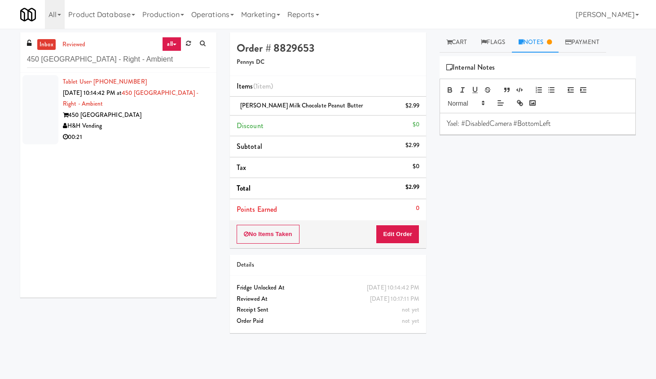
click at [158, 116] on div "450 [GEOGRAPHIC_DATA]" at bounding box center [136, 115] width 147 height 11
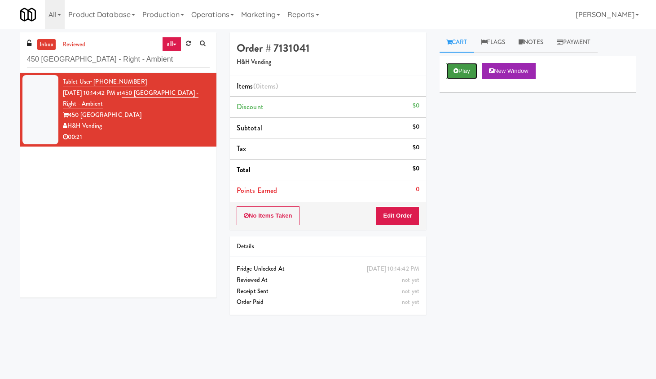
click at [463, 71] on button "Play" at bounding box center [461, 71] width 31 height 16
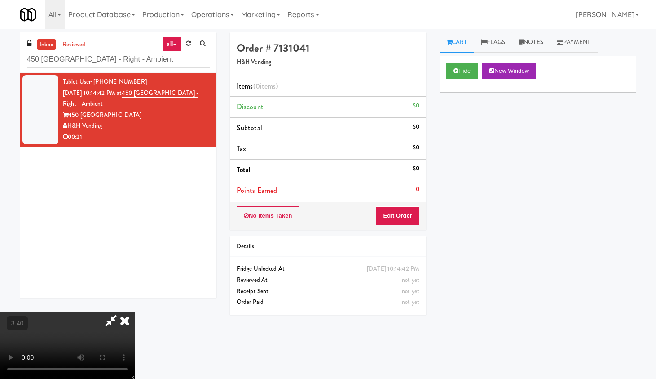
click at [135, 302] on video at bounding box center [67, 344] width 135 height 67
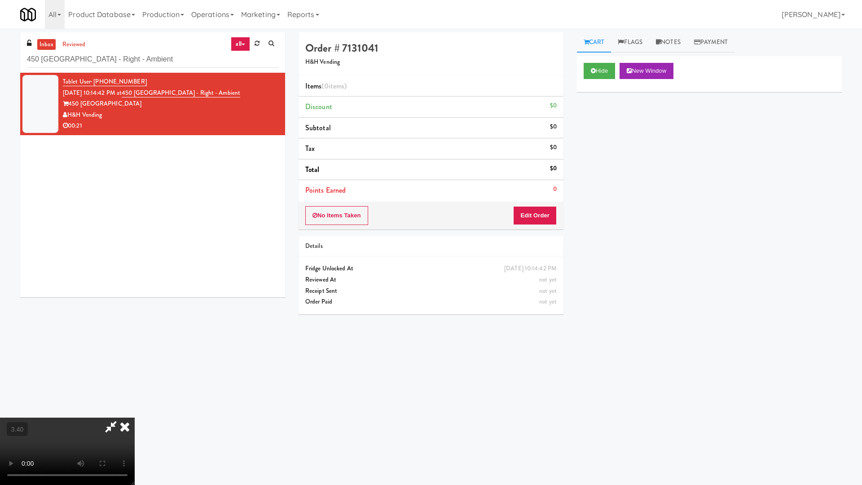
click at [135, 302] on video at bounding box center [67, 451] width 135 height 67
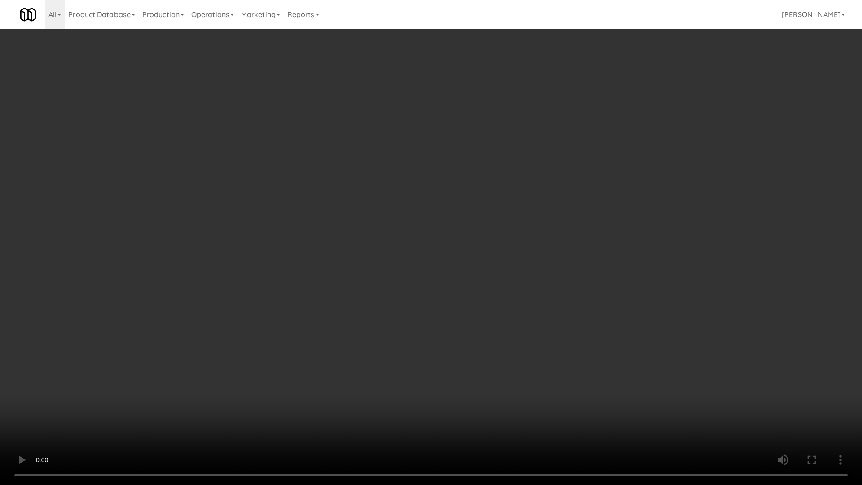
click at [423, 233] on video at bounding box center [431, 242] width 862 height 485
click at [482, 224] on video at bounding box center [431, 242] width 862 height 485
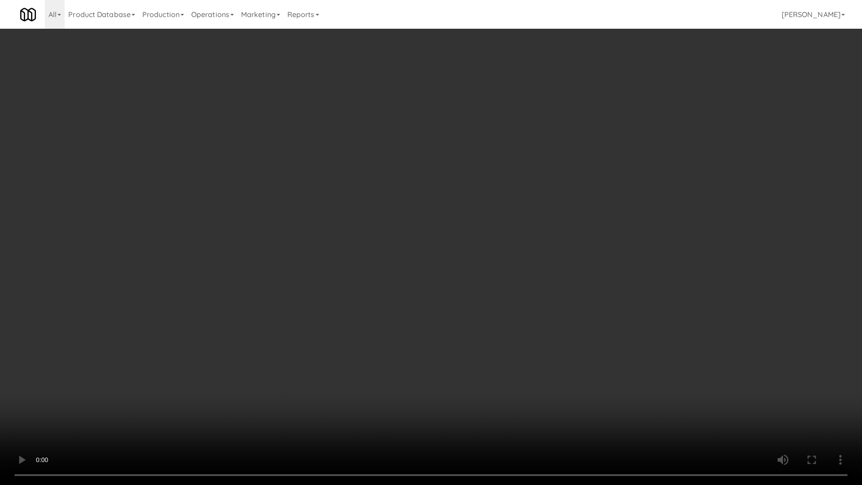
click at [483, 226] on video at bounding box center [431, 242] width 862 height 485
click at [495, 193] on video at bounding box center [431, 242] width 862 height 485
click at [526, 185] on video at bounding box center [431, 242] width 862 height 485
click at [526, 184] on video at bounding box center [431, 242] width 862 height 485
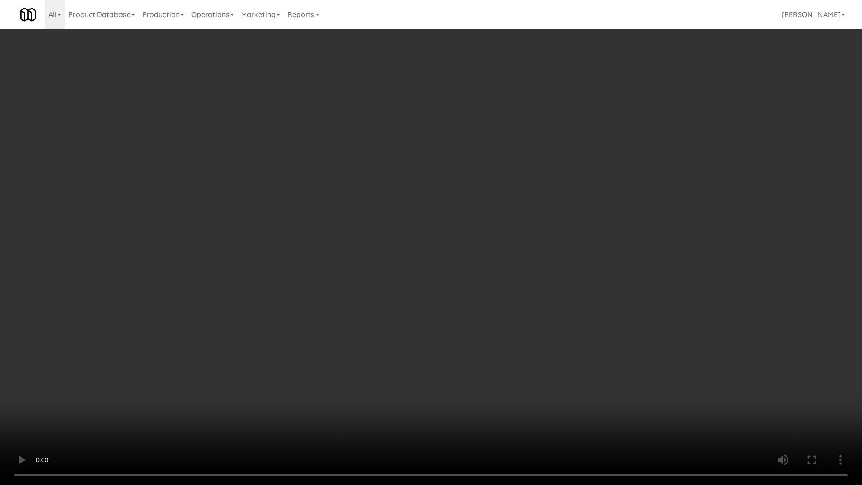
click at [526, 170] on video at bounding box center [431, 242] width 862 height 485
click at [526, 139] on video at bounding box center [431, 242] width 862 height 485
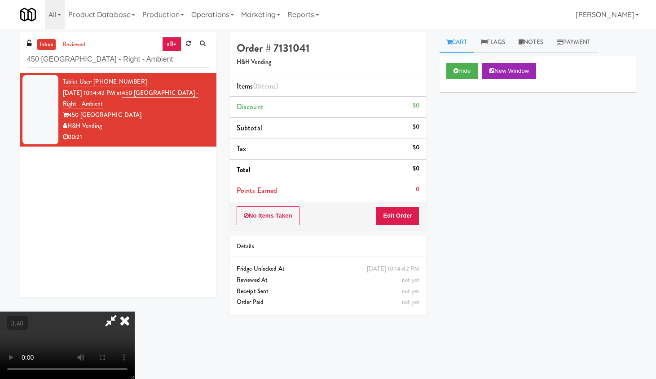
click at [135, 302] on icon at bounding box center [125, 320] width 20 height 18
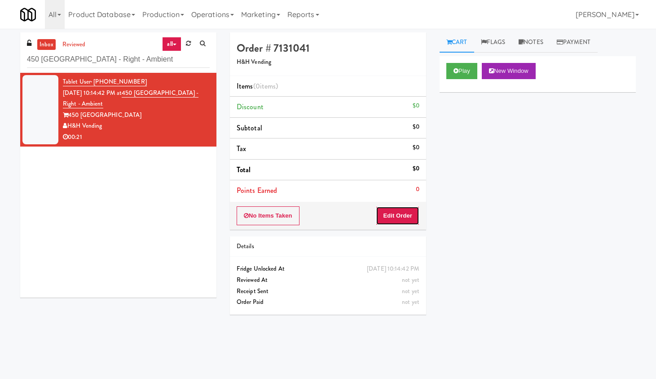
click at [395, 217] on button "Edit Order" at bounding box center [398, 215] width 44 height 19
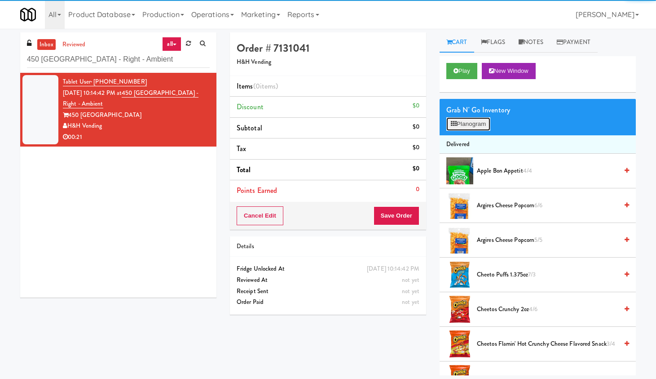
click at [458, 126] on button "Planogram" at bounding box center [468, 123] width 44 height 13
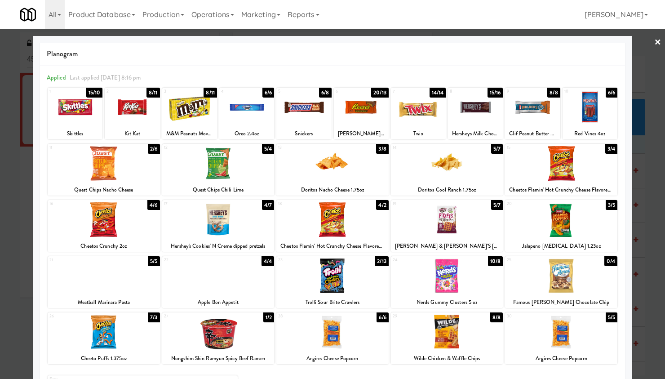
click at [471, 122] on div at bounding box center [475, 107] width 55 height 35
click at [222, 214] on div at bounding box center [218, 219] width 112 height 35
click at [526, 44] on div at bounding box center [332, 189] width 665 height 379
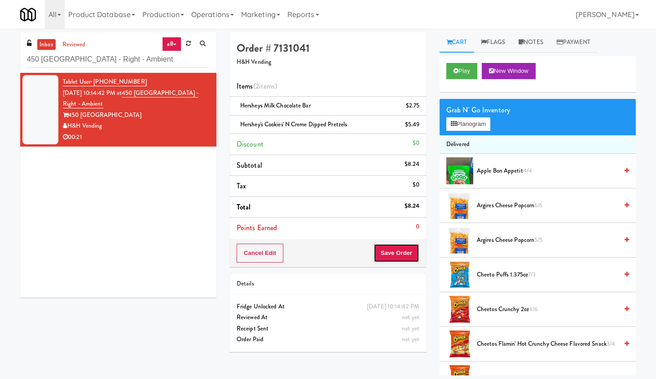
click at [404, 250] on button "Save Order" at bounding box center [397, 252] width 46 height 19
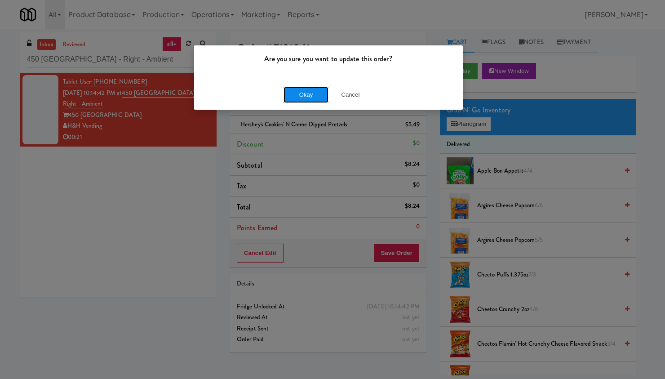
drag, startPoint x: 305, startPoint y: 101, endPoint x: 311, endPoint y: 97, distance: 7.7
click at [305, 101] on button "Okay" at bounding box center [305, 95] width 45 height 16
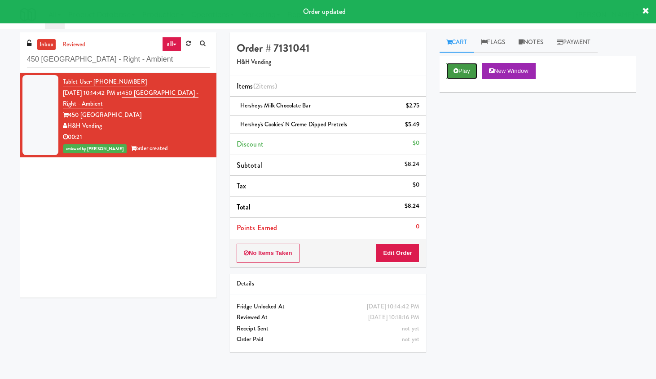
click at [468, 73] on button "Play" at bounding box center [461, 71] width 31 height 16
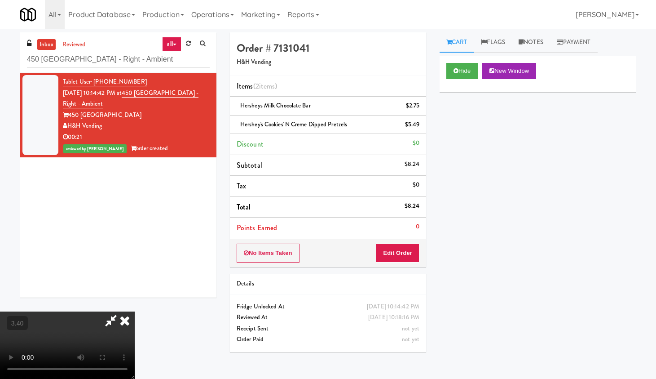
click at [135, 302] on video at bounding box center [67, 344] width 135 height 67
drag, startPoint x: 168, startPoint y: 215, endPoint x: 187, endPoint y: 276, distance: 64.1
click at [135, 302] on video at bounding box center [67, 344] width 135 height 67
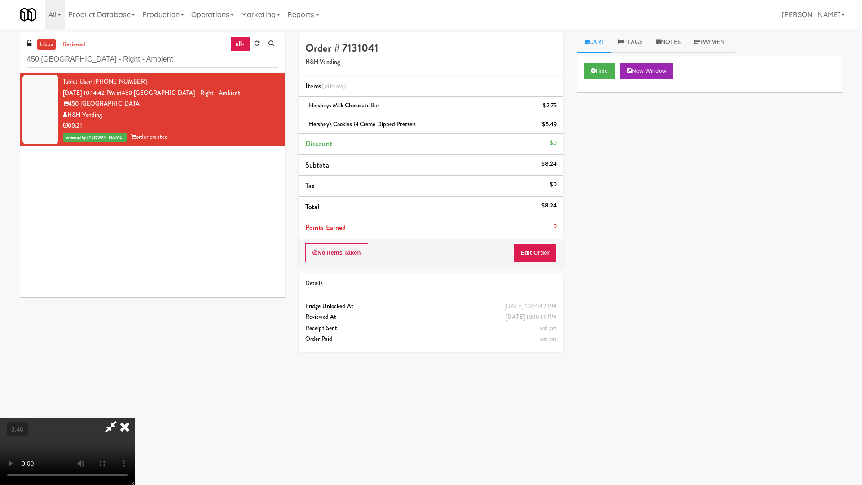
click at [135, 302] on video at bounding box center [67, 451] width 135 height 67
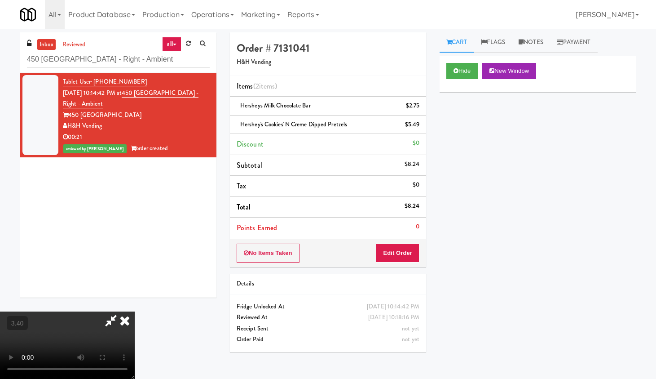
click at [135, 302] on icon at bounding box center [125, 320] width 20 height 18
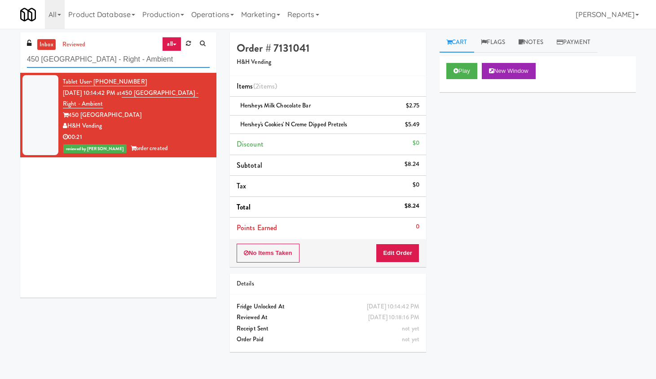
click at [77, 53] on input "450 [GEOGRAPHIC_DATA] - Right - Ambient" at bounding box center [118, 59] width 183 height 17
paste input "[PERSON_NAME] - Cooler 1"
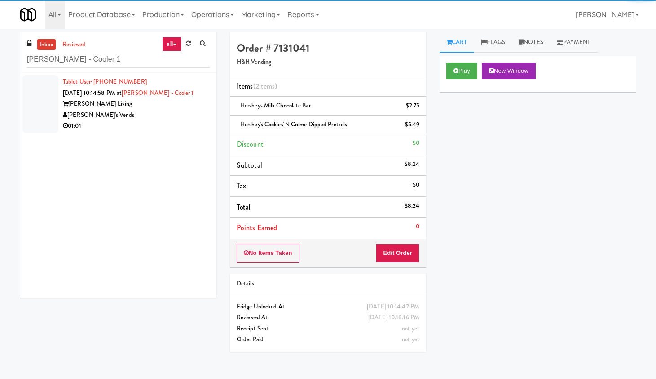
click at [165, 101] on div "[PERSON_NAME] Living" at bounding box center [136, 103] width 147 height 11
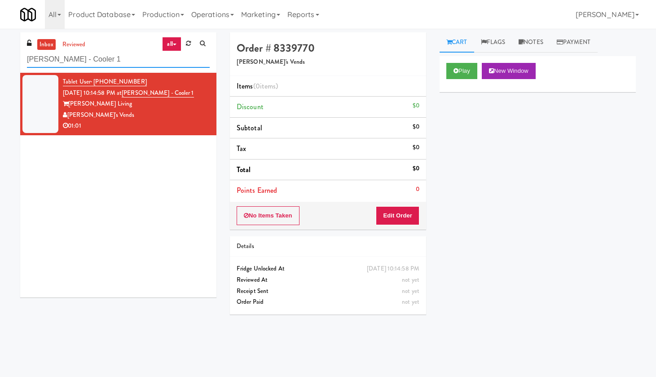
click at [107, 52] on input "[PERSON_NAME] - Cooler 1" at bounding box center [118, 59] width 183 height 17
paste input "Hub Cincinnati Pantry"
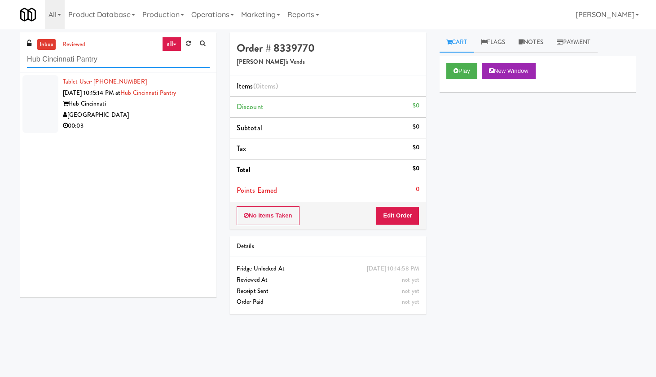
type input "Hub Cincinnati Pantry"
click at [181, 114] on div "[GEOGRAPHIC_DATA]" at bounding box center [136, 115] width 147 height 11
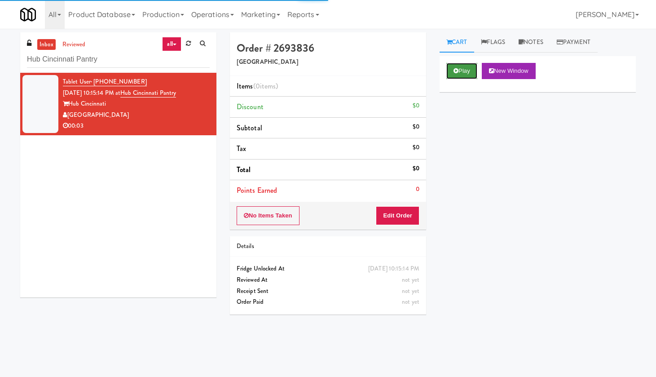
click at [459, 72] on button "Play" at bounding box center [461, 71] width 31 height 16
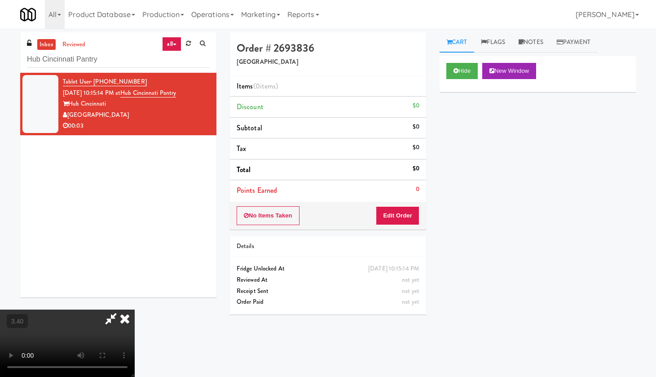
click at [135, 302] on video at bounding box center [67, 342] width 135 height 67
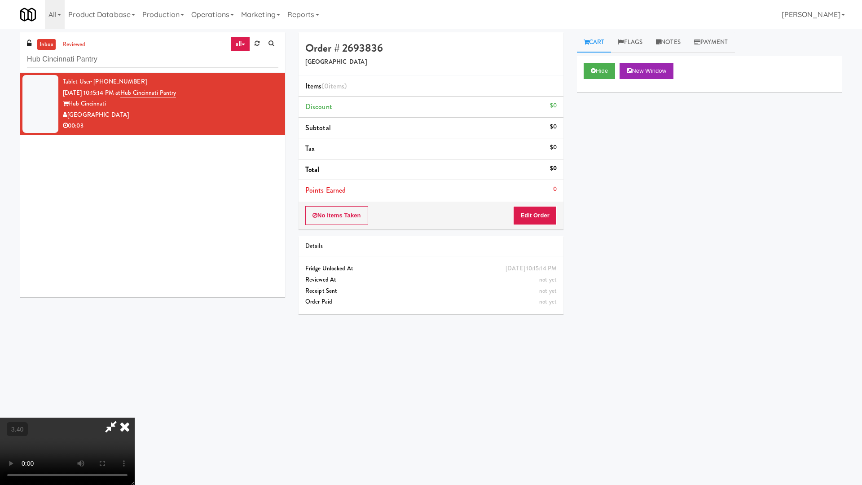
click at [135, 302] on video at bounding box center [67, 451] width 135 height 67
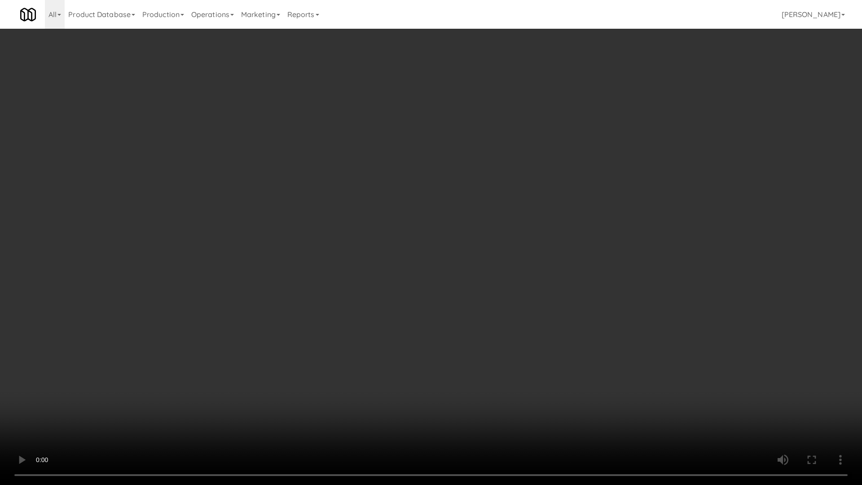
click at [457, 205] on video at bounding box center [431, 242] width 862 height 485
click at [465, 203] on video at bounding box center [431, 242] width 862 height 485
click at [475, 198] on video at bounding box center [431, 242] width 862 height 485
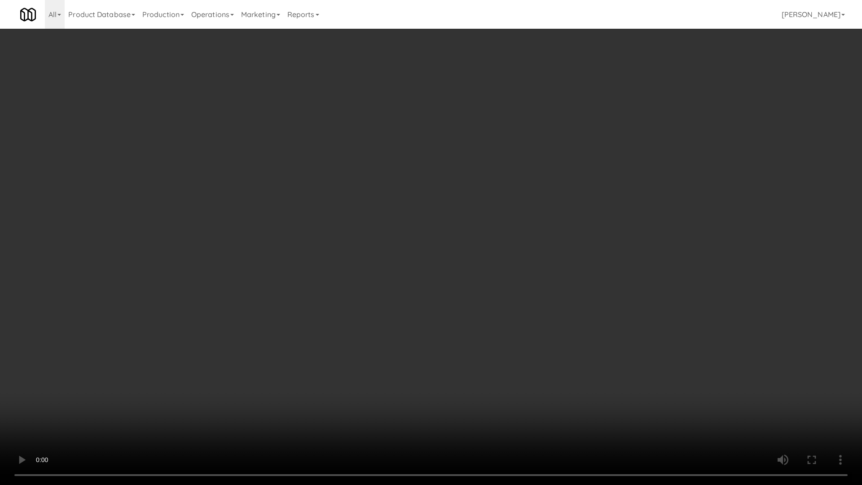
click at [475, 198] on video at bounding box center [431, 242] width 862 height 485
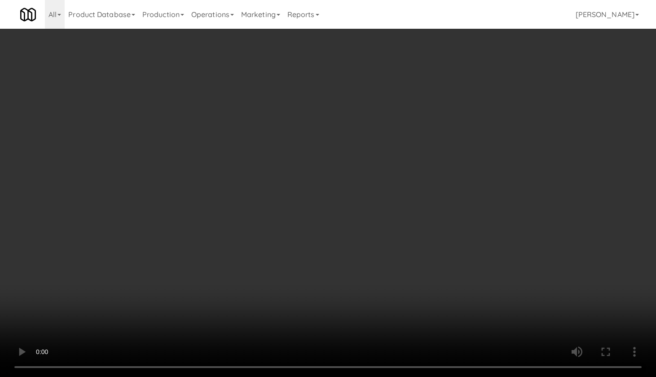
click at [225, 160] on video at bounding box center [328, 188] width 656 height 377
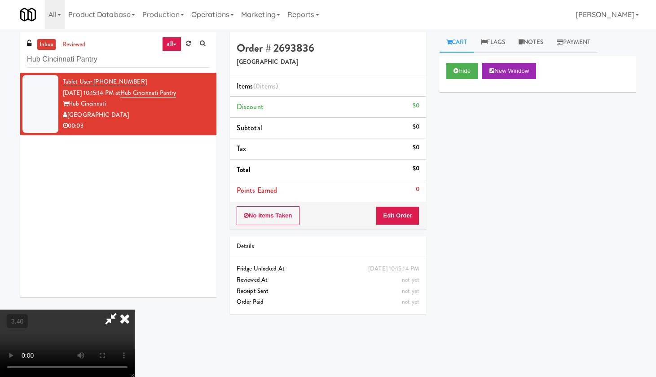
drag, startPoint x: 225, startPoint y: 160, endPoint x: 251, endPoint y: 226, distance: 71.0
click at [135, 302] on video at bounding box center [67, 342] width 135 height 67
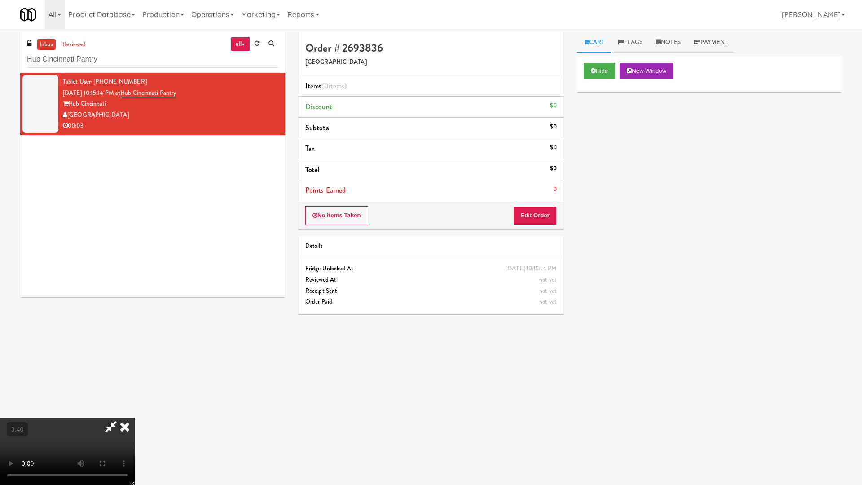
click at [135, 302] on video at bounding box center [67, 451] width 135 height 67
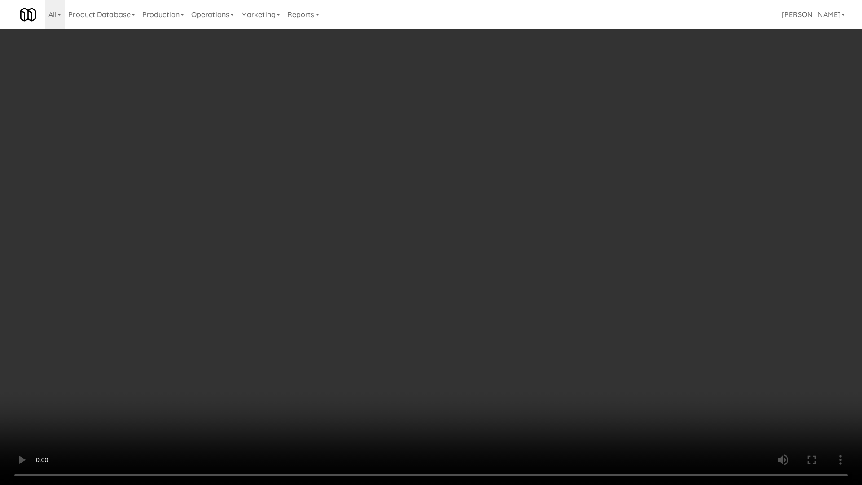
click at [432, 172] on video at bounding box center [431, 242] width 862 height 485
click at [432, 171] on video at bounding box center [431, 242] width 862 height 485
drag, startPoint x: 386, startPoint y: 135, endPoint x: 395, endPoint y: 134, distance: 9.1
click at [386, 135] on video at bounding box center [431, 242] width 862 height 485
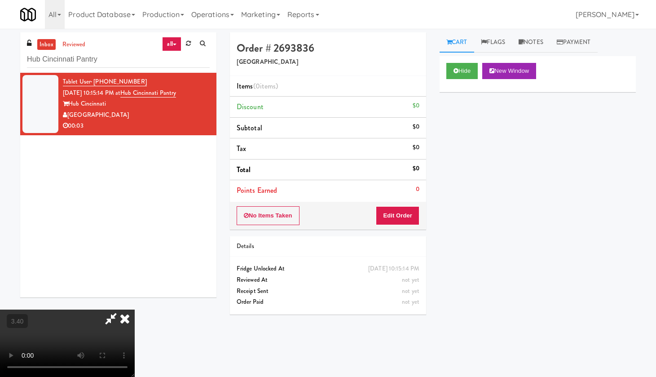
click at [135, 302] on icon at bounding box center [125, 318] width 20 height 18
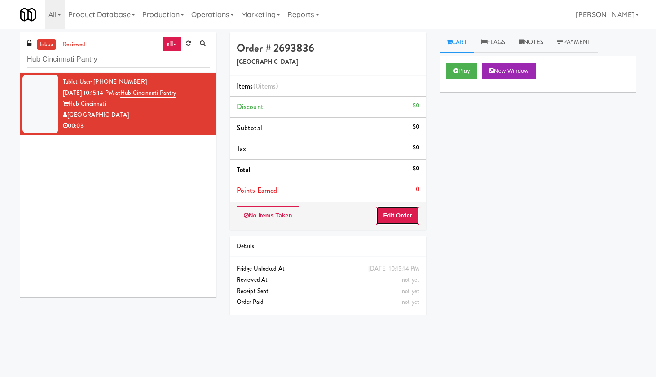
click at [397, 217] on button "Edit Order" at bounding box center [398, 215] width 44 height 19
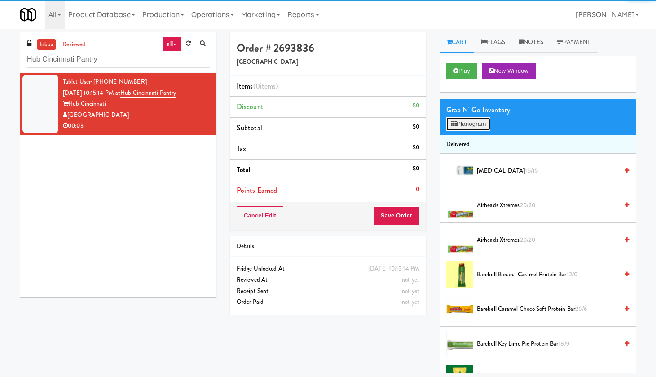
click at [463, 123] on button "Planogram" at bounding box center [468, 123] width 44 height 13
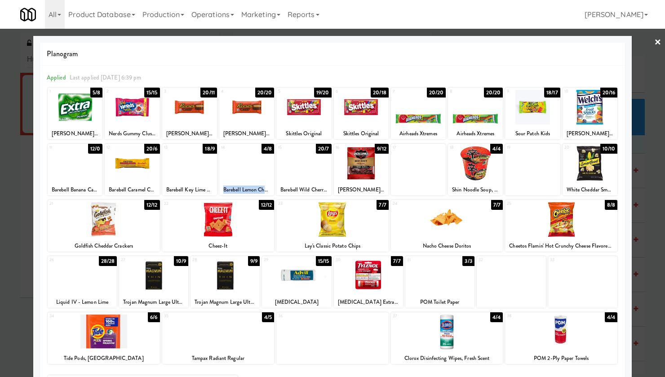
drag, startPoint x: 219, startPoint y: 189, endPoint x: 266, endPoint y: 189, distance: 47.2
click at [266, 189] on div "Barebell Lemon Cheesecake Soft Protein Bar" at bounding box center [247, 189] width 52 height 11
copy div "Barebell Lemon Chee"
click at [242, 168] on div at bounding box center [246, 163] width 55 height 35
click at [526, 42] on link "×" at bounding box center [657, 43] width 7 height 28
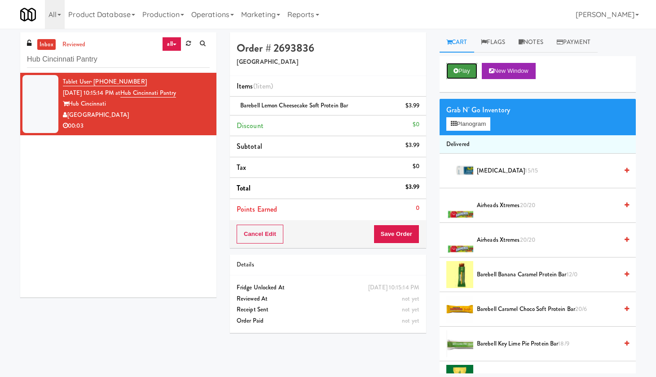
click at [470, 78] on button "Play" at bounding box center [461, 71] width 31 height 16
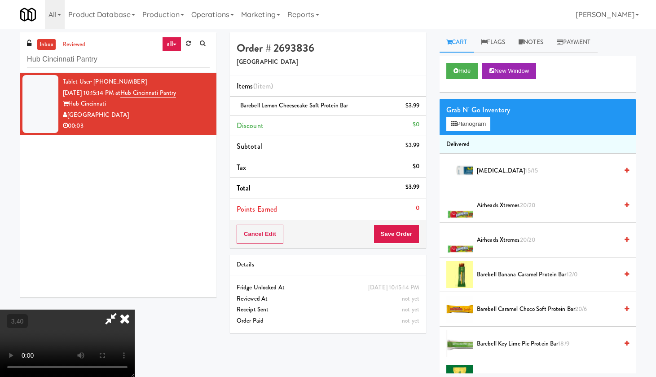
click at [135, 302] on video at bounding box center [67, 342] width 135 height 67
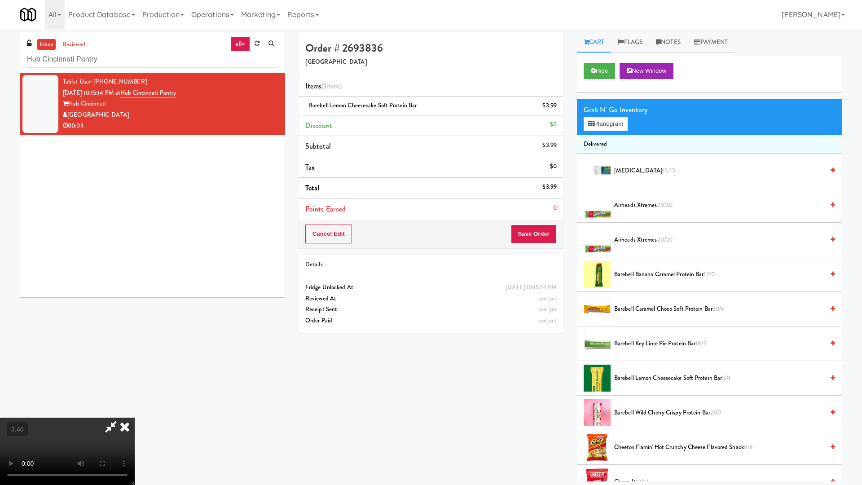
click at [135, 302] on video at bounding box center [67, 451] width 135 height 67
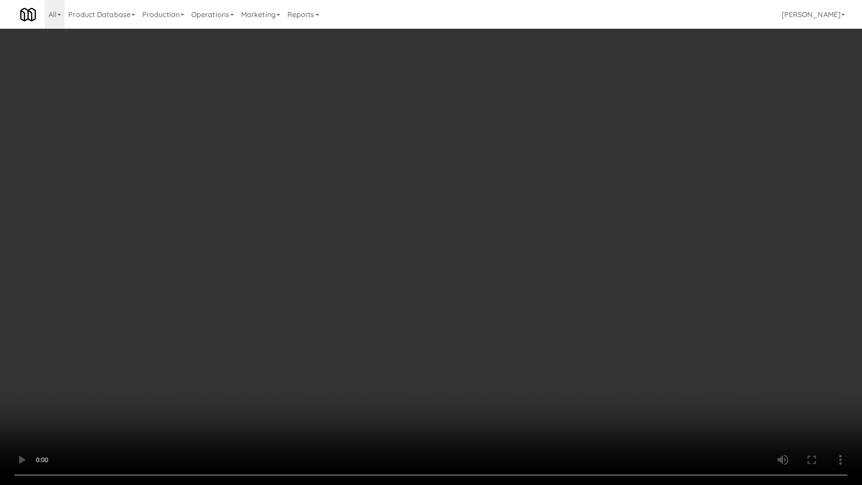
click at [420, 157] on video at bounding box center [431, 242] width 862 height 485
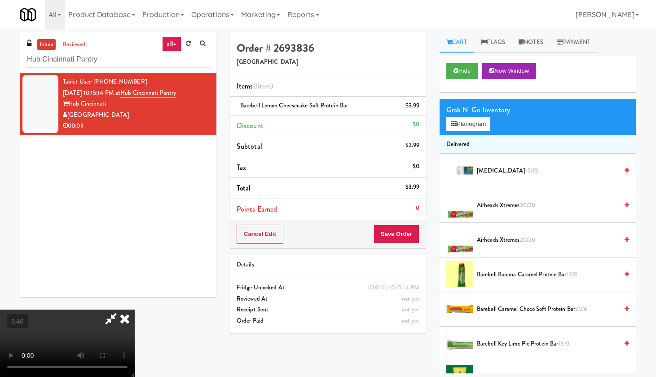
click at [135, 302] on icon at bounding box center [125, 318] width 20 height 18
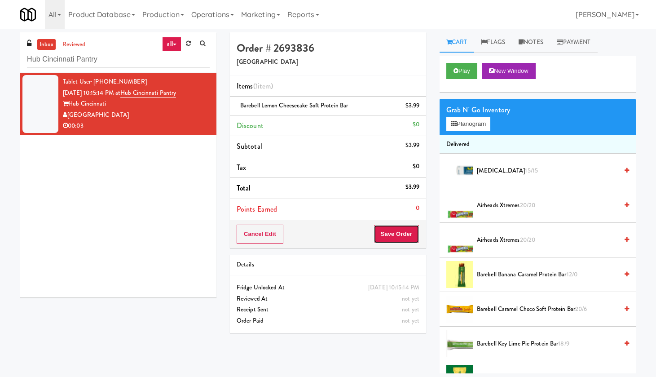
click at [395, 237] on button "Save Order" at bounding box center [397, 234] width 46 height 19
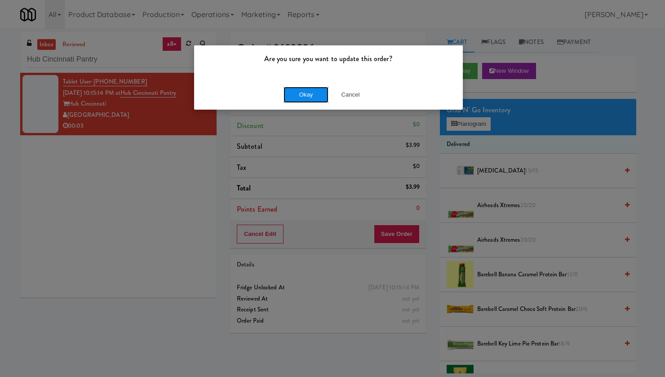
click at [310, 96] on button "Okay" at bounding box center [305, 95] width 45 height 16
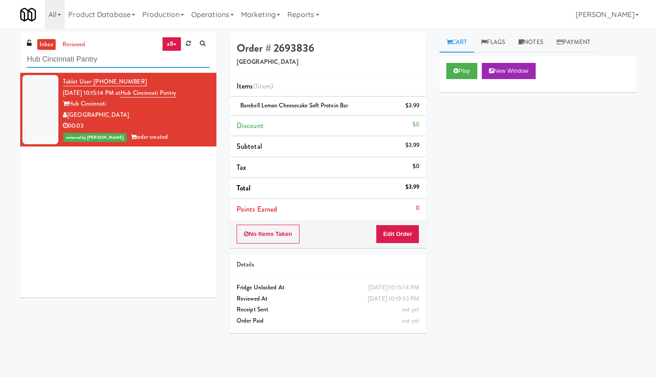
click at [111, 56] on input "Hub Cincinnati Pantry" at bounding box center [118, 59] width 183 height 17
paste input "Illume - Combo - Middle"
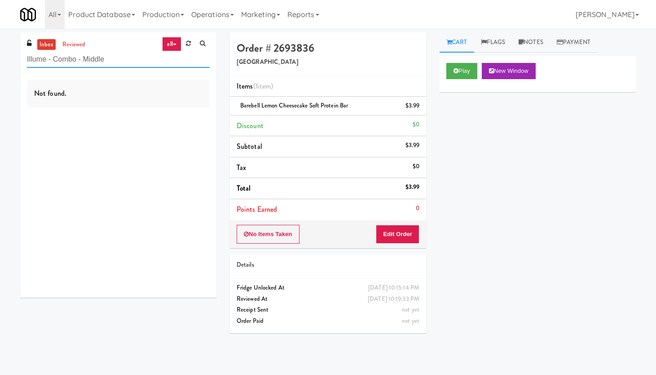
click at [88, 59] on input "Illume - Combo - Middle" at bounding box center [118, 59] width 183 height 17
paste input "Rowan - Pantry - Right"
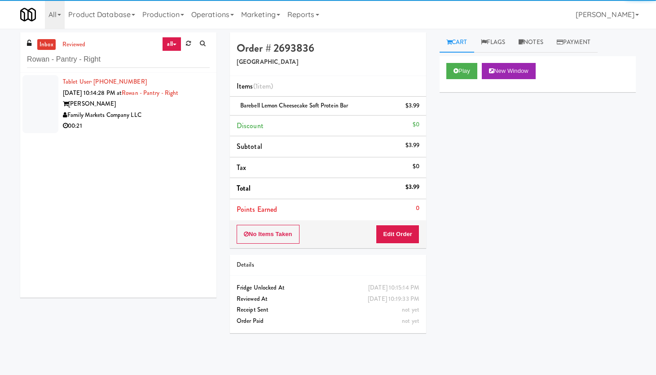
click at [171, 116] on div "Family Markets Company LLC" at bounding box center [136, 115] width 147 height 11
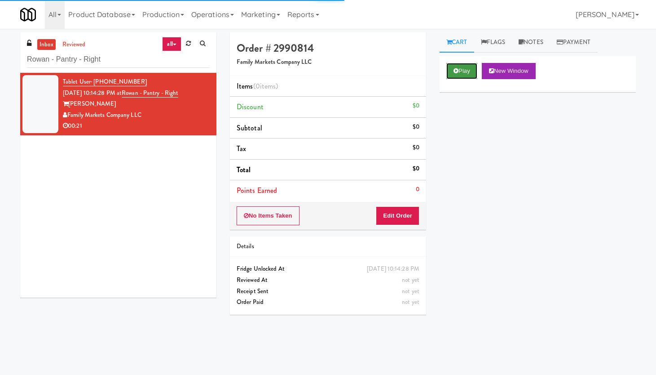
click at [466, 75] on button "Play" at bounding box center [461, 71] width 31 height 16
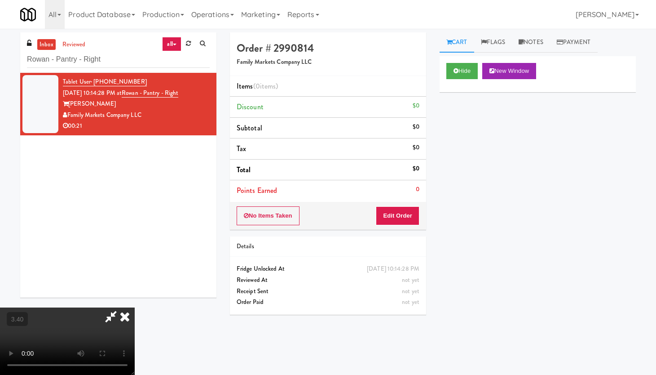
click at [135, 302] on video at bounding box center [67, 340] width 135 height 67
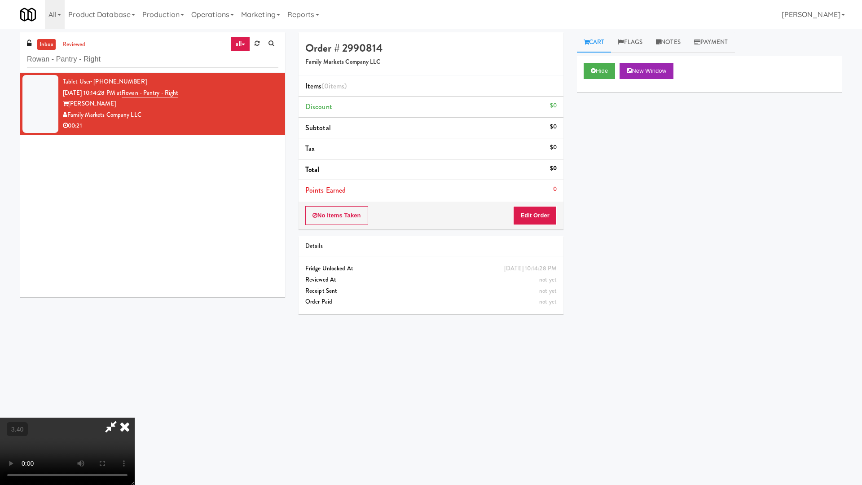
click at [135, 302] on video at bounding box center [67, 451] width 135 height 67
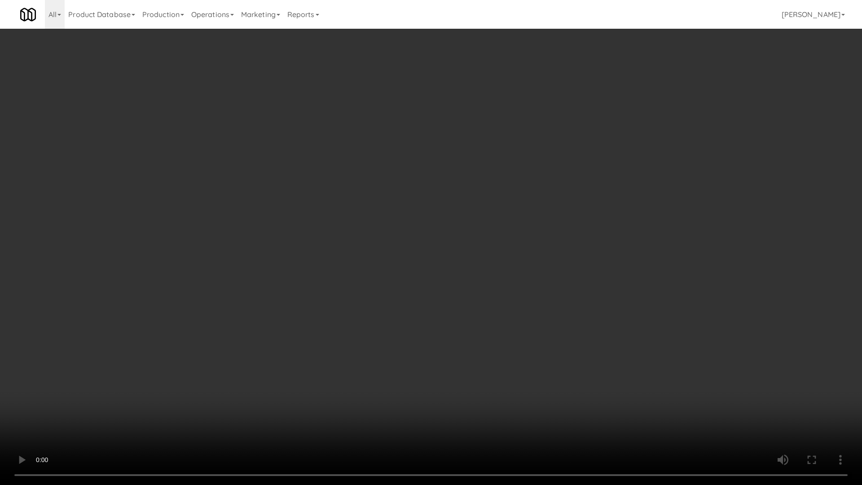
click at [359, 198] on video at bounding box center [431, 242] width 862 height 485
click at [474, 204] on video at bounding box center [431, 242] width 862 height 485
click at [474, 203] on video at bounding box center [431, 242] width 862 height 485
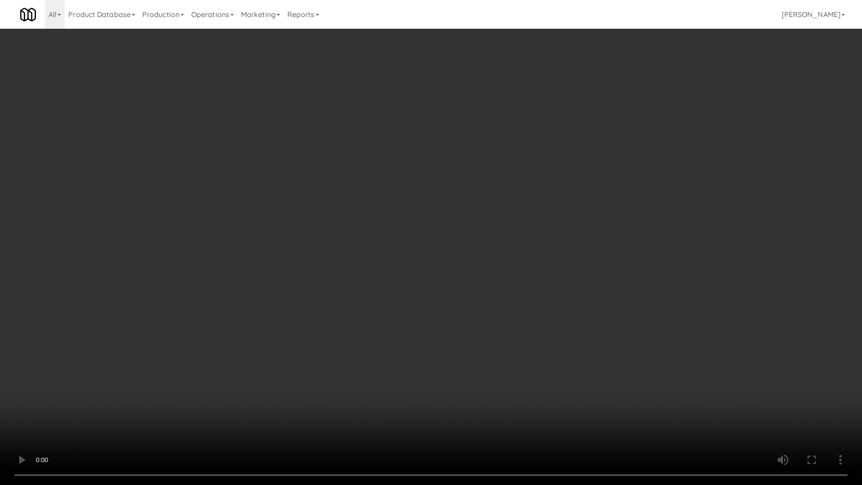
click at [474, 203] on video at bounding box center [431, 242] width 862 height 485
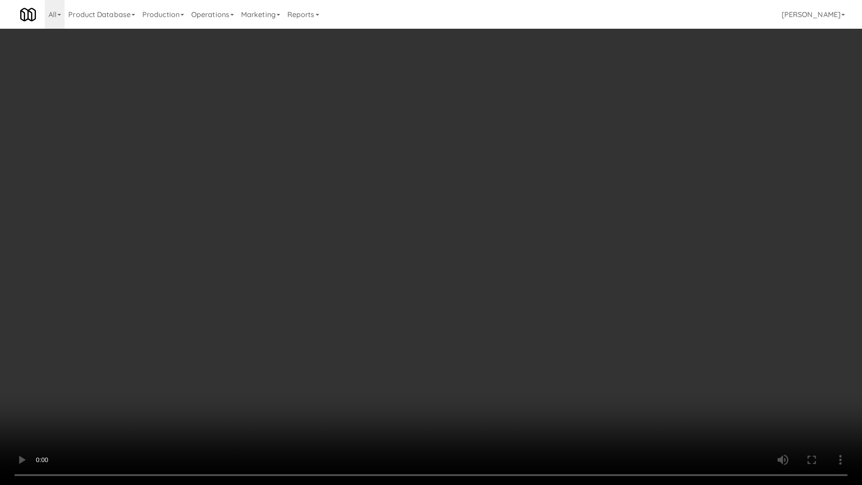
click at [474, 202] on video at bounding box center [431, 242] width 862 height 485
click at [474, 204] on video at bounding box center [431, 242] width 862 height 485
click at [472, 199] on video at bounding box center [431, 242] width 862 height 485
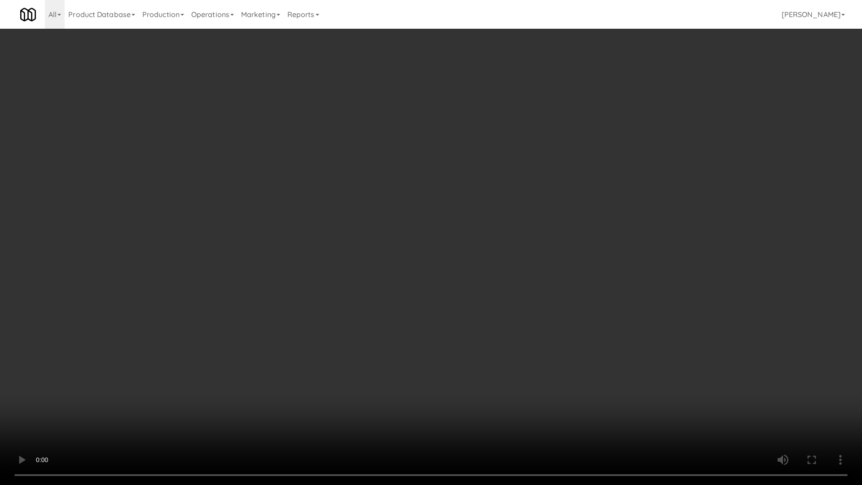
click at [472, 199] on video at bounding box center [431, 242] width 862 height 485
click at [516, 198] on video at bounding box center [431, 242] width 862 height 485
click at [516, 192] on video at bounding box center [431, 242] width 862 height 485
click at [516, 193] on video at bounding box center [431, 242] width 862 height 485
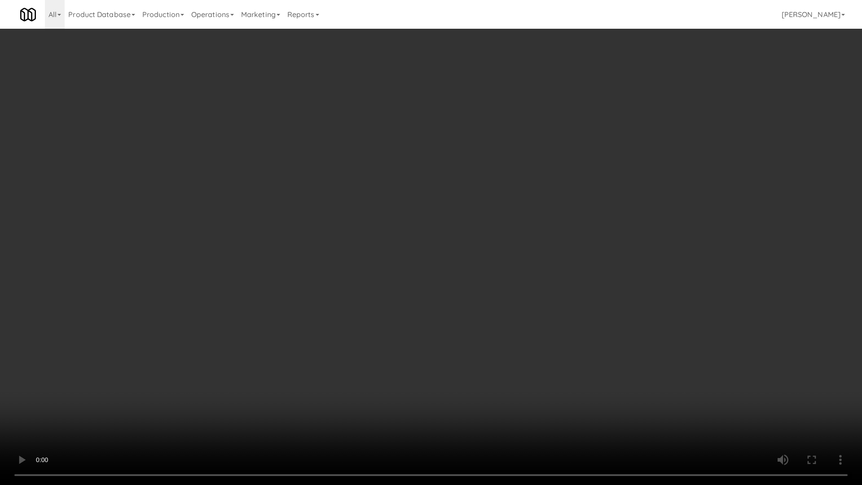
click at [516, 193] on video at bounding box center [431, 242] width 862 height 485
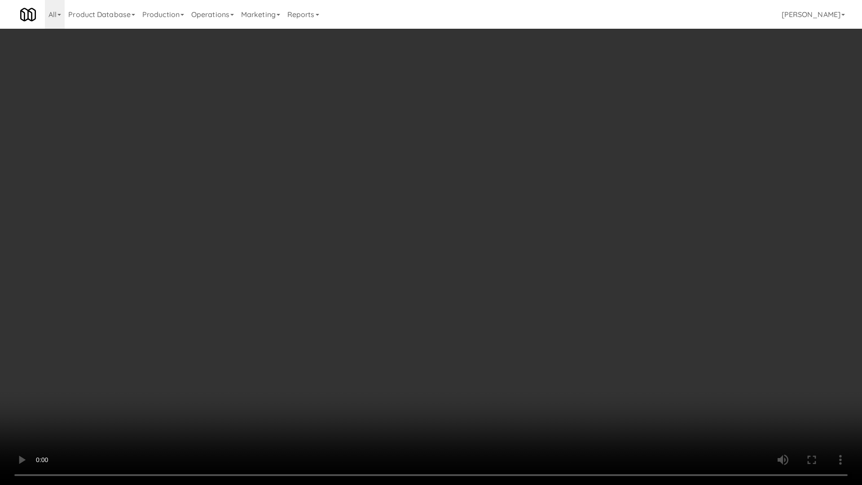
click at [516, 193] on video at bounding box center [431, 242] width 862 height 485
click at [516, 189] on video at bounding box center [431, 242] width 862 height 485
click at [517, 189] on video at bounding box center [431, 242] width 862 height 485
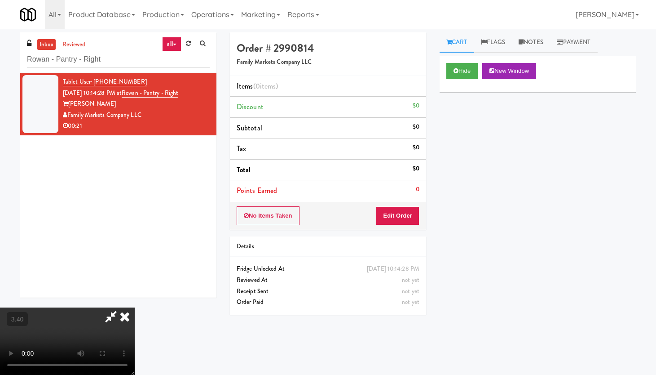
click at [135, 302] on icon at bounding box center [125, 316] width 20 height 18
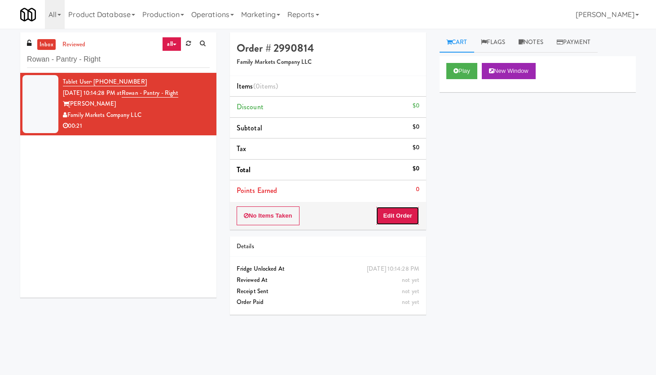
click at [409, 212] on button "Edit Order" at bounding box center [398, 215] width 44 height 19
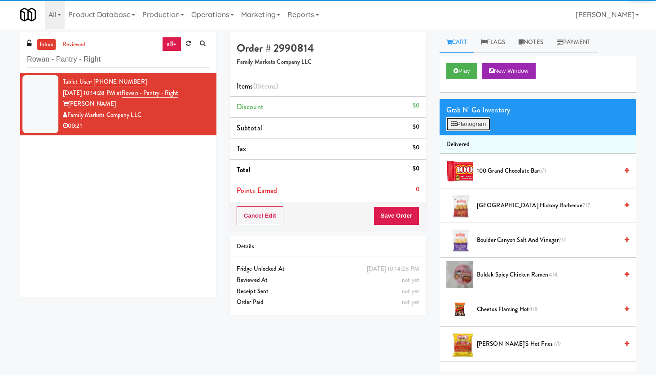
click at [471, 126] on button "Planogram" at bounding box center [468, 123] width 44 height 13
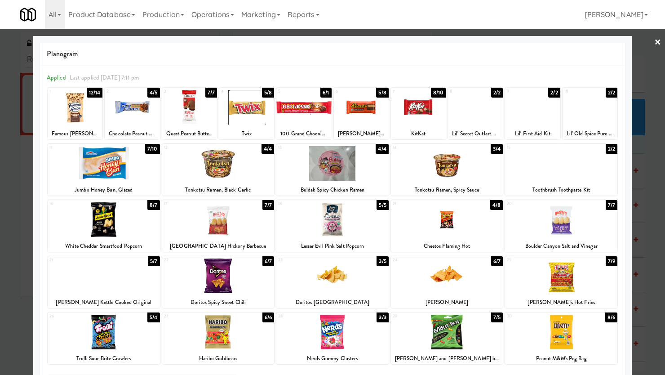
click at [111, 302] on div at bounding box center [104, 331] width 112 height 35
click at [201, 302] on div at bounding box center [218, 331] width 112 height 35
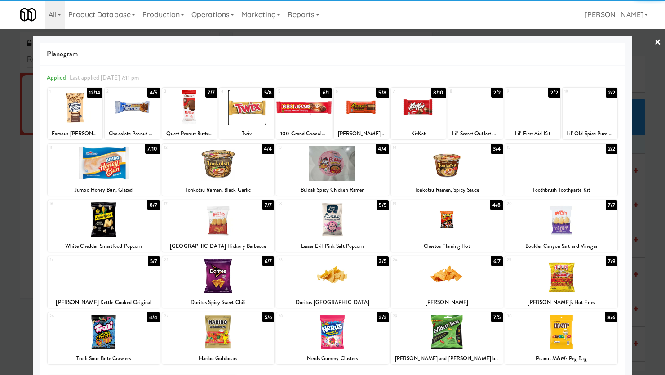
drag, startPoint x: 556, startPoint y: 331, endPoint x: 557, endPoint y: 320, distance: 11.3
click at [526, 302] on div at bounding box center [561, 331] width 112 height 35
click at [526, 40] on div at bounding box center [332, 187] width 665 height 375
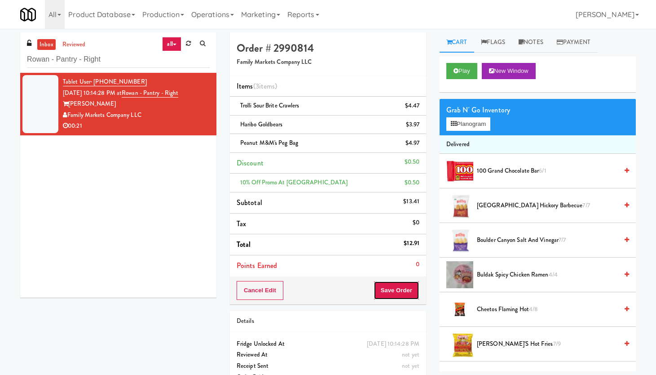
click at [397, 296] on button "Save Order" at bounding box center [397, 290] width 46 height 19
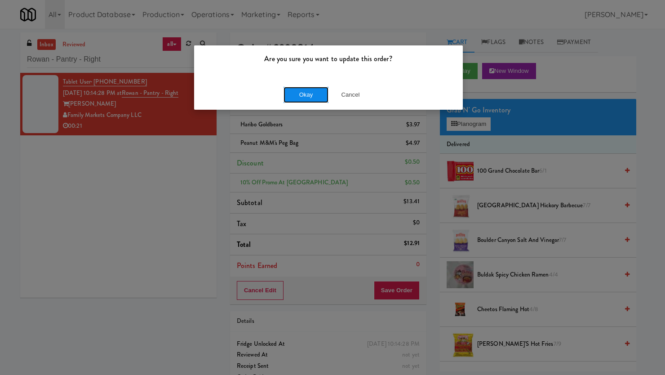
click at [298, 93] on button "Okay" at bounding box center [305, 95] width 45 height 16
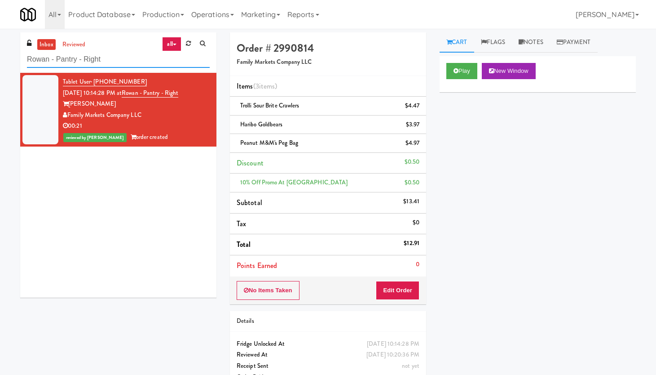
click at [110, 65] on input "Rowan - Pantry - Right" at bounding box center [118, 59] width 183 height 17
paste input "399 Fremont - Pantry"
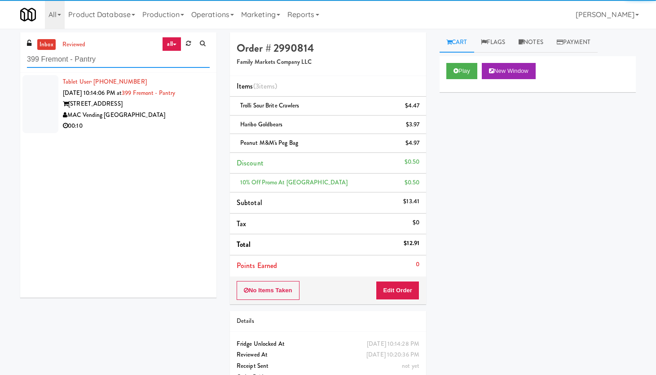
type input "399 Fremont - Pantry"
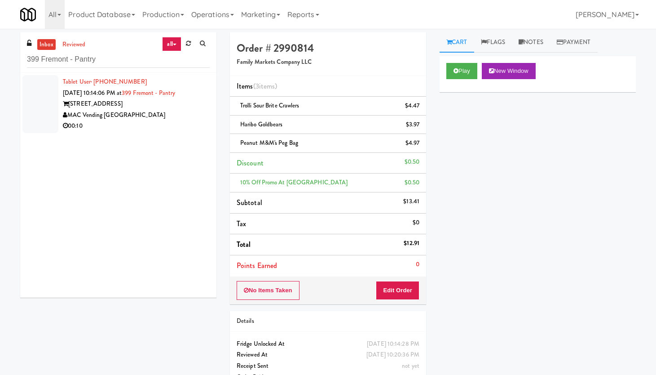
click at [169, 106] on div "[STREET_ADDRESS]" at bounding box center [136, 103] width 147 height 11
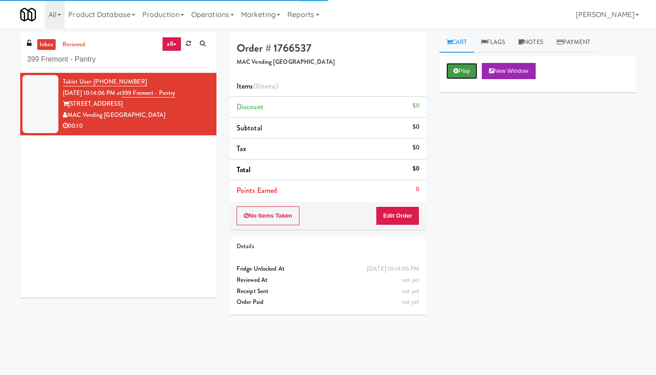
click at [463, 71] on button "Play" at bounding box center [461, 71] width 31 height 16
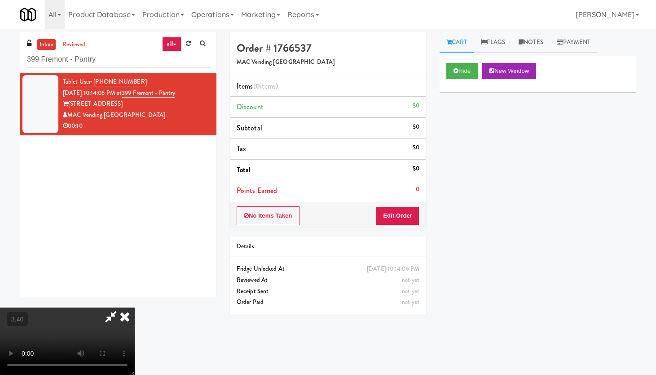
click at [75, 302] on video at bounding box center [67, 340] width 135 height 67
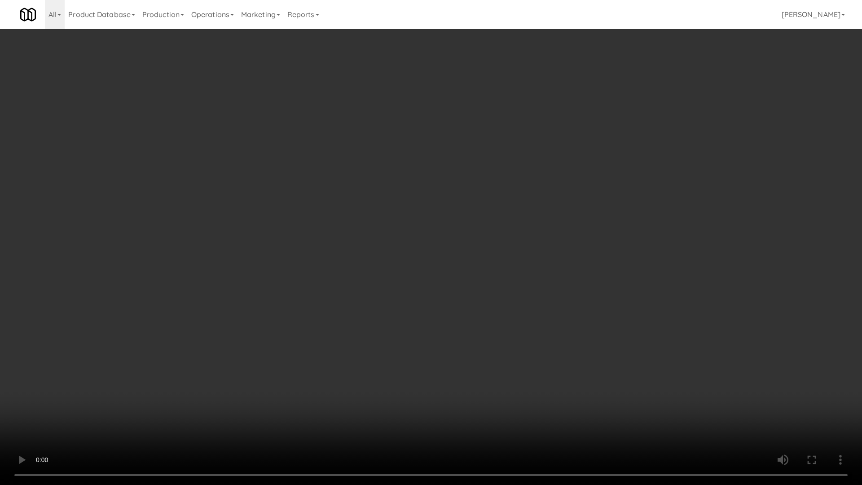
click at [462, 176] on video at bounding box center [431, 242] width 862 height 485
click at [418, 195] on video at bounding box center [431, 242] width 862 height 485
click at [458, 167] on video at bounding box center [431, 242] width 862 height 485
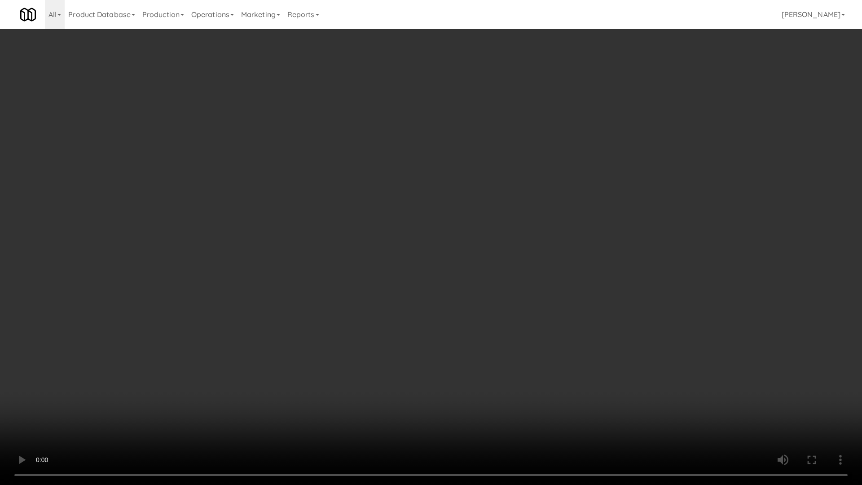
click at [458, 169] on video at bounding box center [431, 242] width 862 height 485
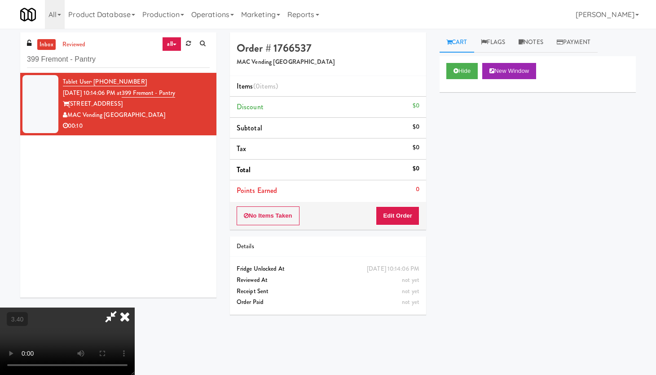
click at [135, 302] on icon at bounding box center [125, 316] width 20 height 18
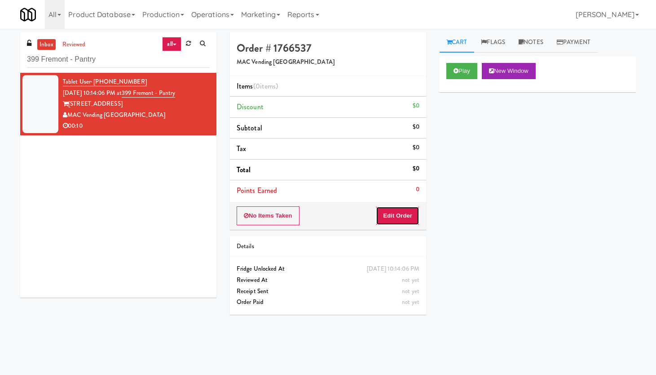
click at [404, 215] on button "Edit Order" at bounding box center [398, 215] width 44 height 19
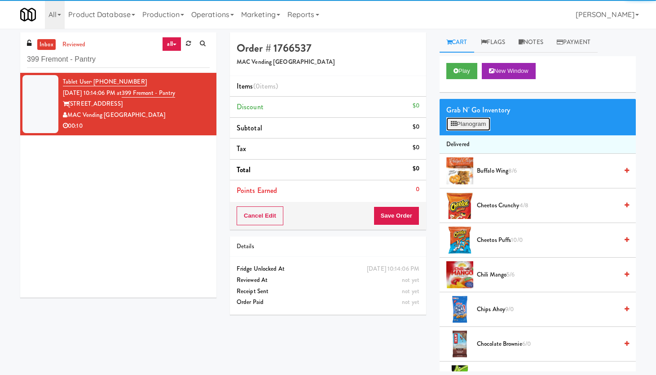
click at [475, 127] on button "Planogram" at bounding box center [468, 123] width 44 height 13
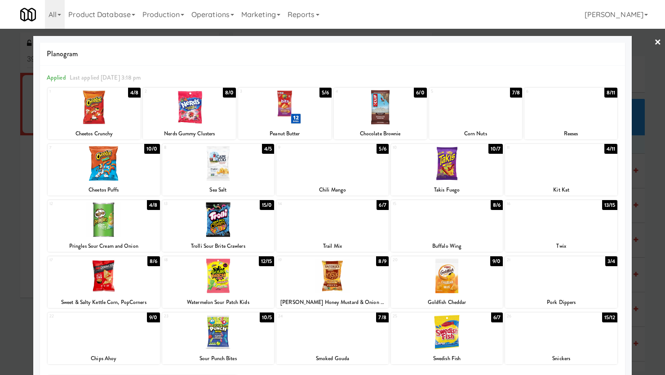
click at [102, 176] on div at bounding box center [104, 163] width 112 height 35
click at [526, 43] on link "×" at bounding box center [657, 43] width 7 height 28
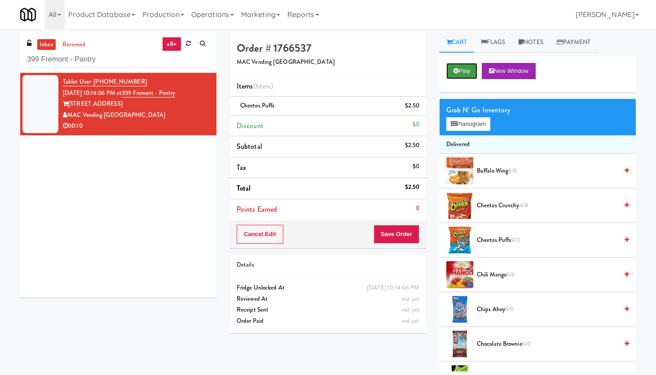
click at [472, 66] on button "Play" at bounding box center [461, 71] width 31 height 16
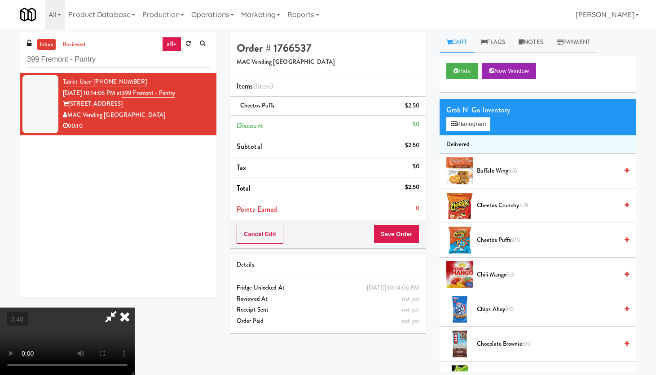
click at [135, 302] on video at bounding box center [67, 340] width 135 height 67
drag, startPoint x: 172, startPoint y: 183, endPoint x: 187, endPoint y: 243, distance: 62.0
click at [135, 302] on video at bounding box center [67, 340] width 135 height 67
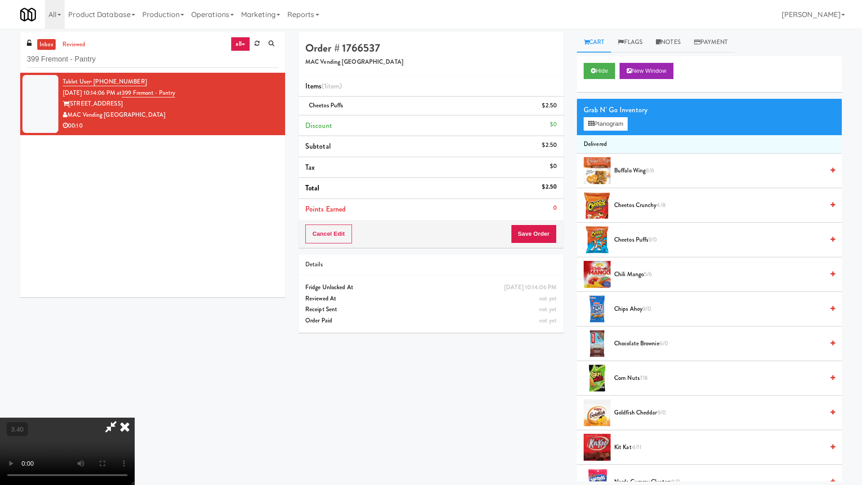
click at [135, 302] on video at bounding box center [67, 451] width 135 height 67
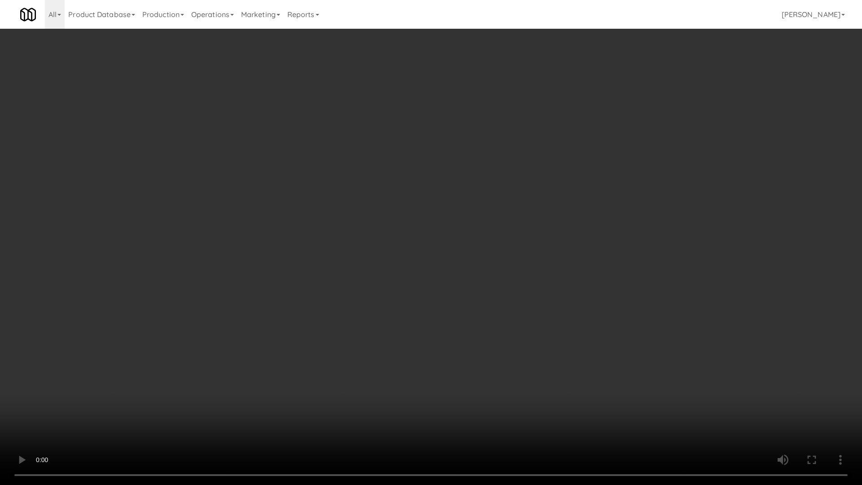
click at [526, 193] on video at bounding box center [431, 242] width 862 height 485
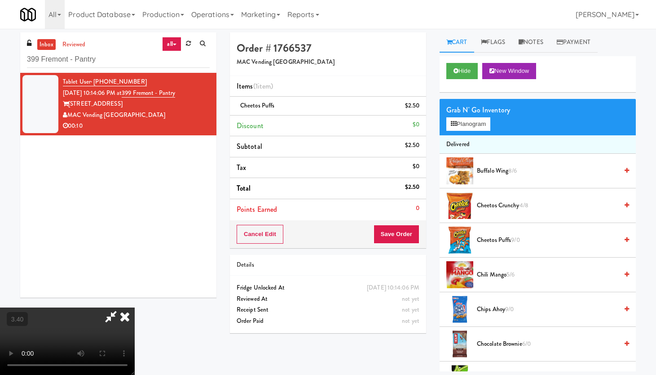
click at [135, 302] on icon at bounding box center [125, 316] width 20 height 18
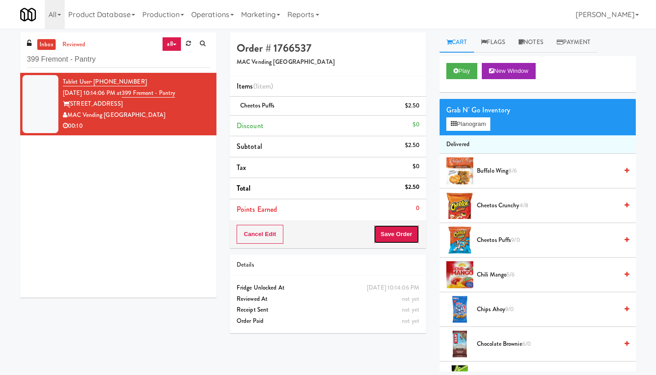
click at [406, 232] on button "Save Order" at bounding box center [397, 234] width 46 height 19
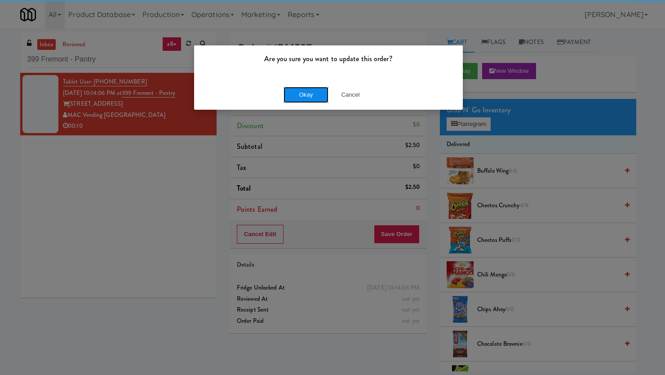
click at [306, 92] on button "Okay" at bounding box center [305, 95] width 45 height 16
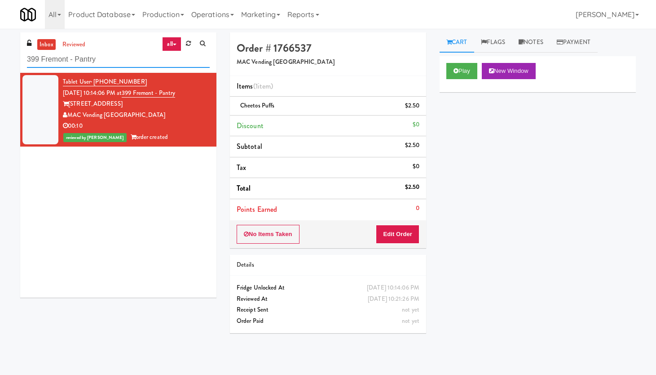
click at [84, 64] on input "399 Fremont - Pantry" at bounding box center [118, 59] width 183 height 17
paste input "[PERSON_NAME] - Pantry - Left"
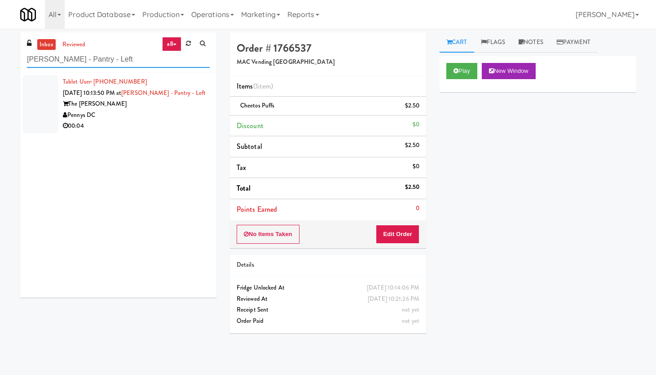
type input "[PERSON_NAME] - Pantry - Left"
click at [167, 107] on div "The [PERSON_NAME]" at bounding box center [136, 103] width 147 height 11
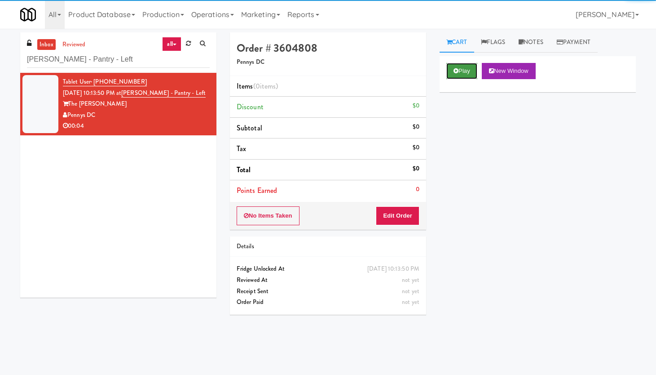
click at [461, 73] on button "Play" at bounding box center [461, 71] width 31 height 16
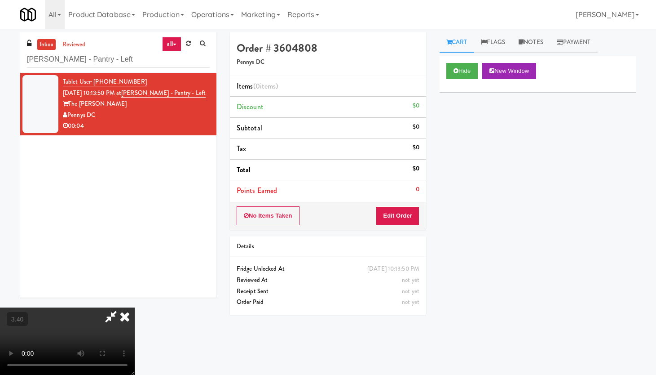
click at [135, 302] on video at bounding box center [67, 340] width 135 height 67
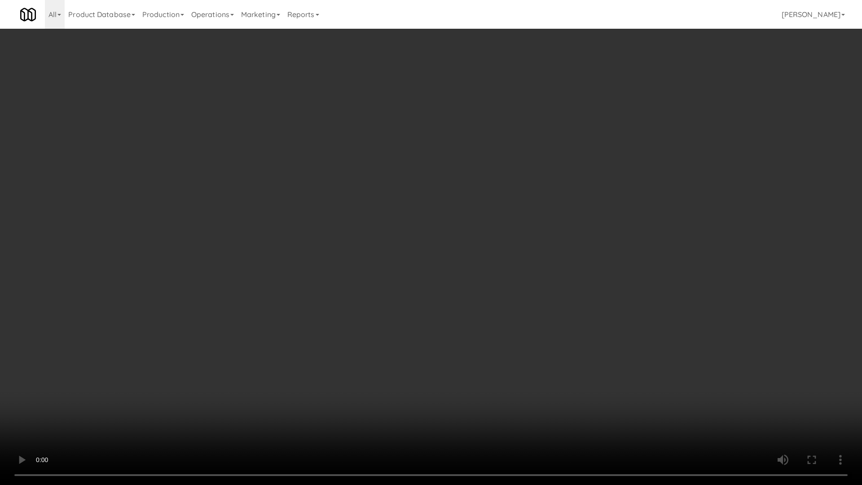
click at [284, 271] on video at bounding box center [431, 242] width 862 height 485
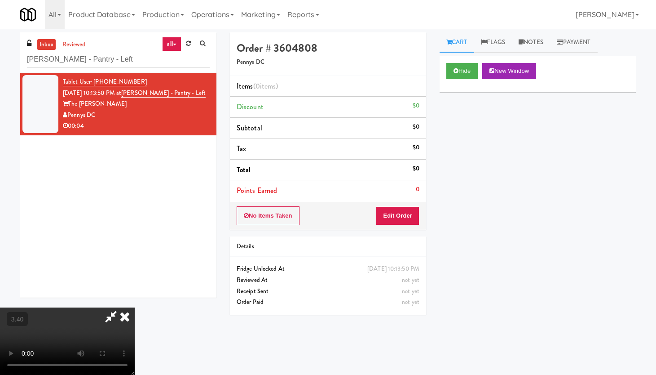
drag, startPoint x: 387, startPoint y: 160, endPoint x: 386, endPoint y: 168, distance: 8.2
click at [135, 302] on icon at bounding box center [125, 316] width 20 height 18
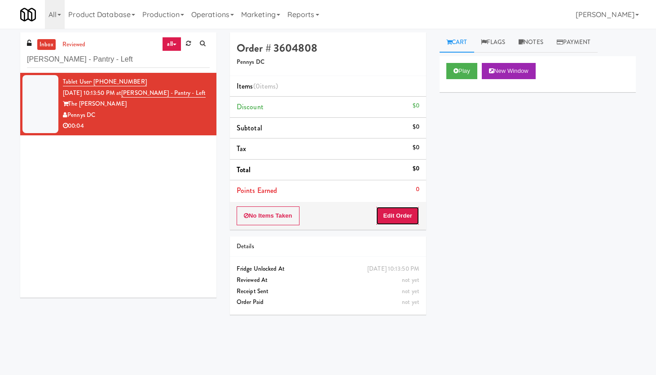
click at [394, 214] on button "Edit Order" at bounding box center [398, 215] width 44 height 19
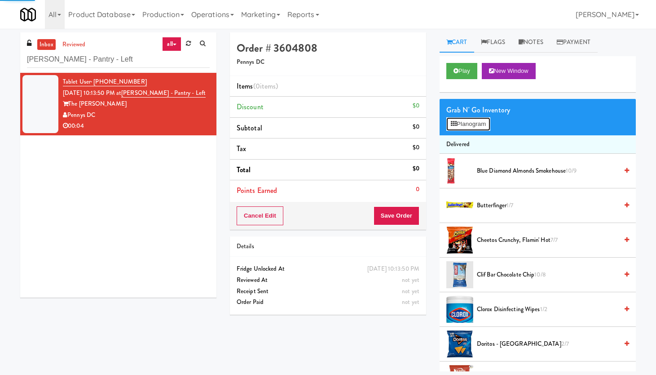
click at [480, 119] on button "Planogram" at bounding box center [468, 123] width 44 height 13
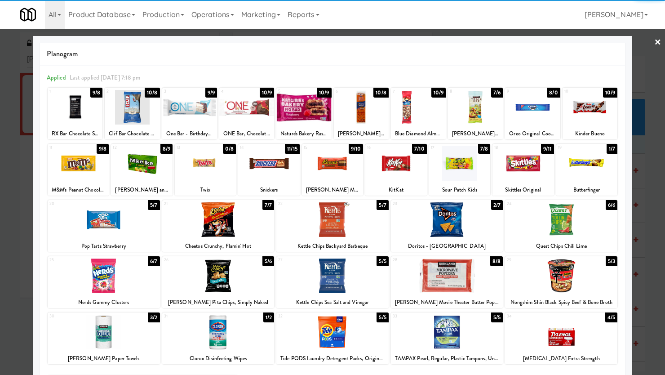
drag, startPoint x: 141, startPoint y: 173, endPoint x: 152, endPoint y: 171, distance: 11.0
click at [148, 173] on div at bounding box center [141, 163] width 61 height 35
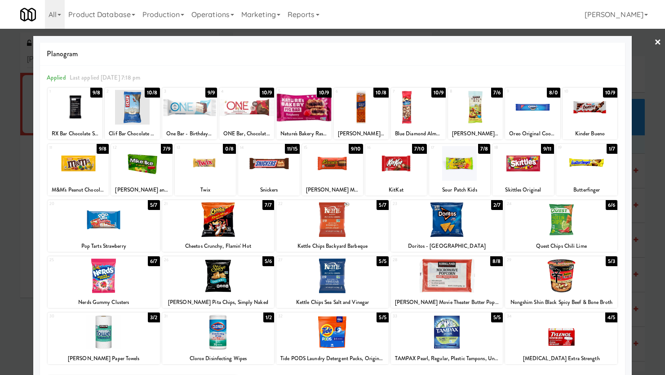
click at [526, 39] on link "×" at bounding box center [657, 43] width 7 height 28
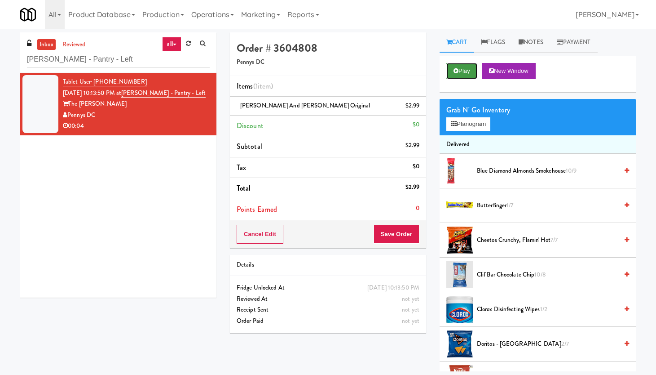
click at [461, 67] on button "Play" at bounding box center [461, 71] width 31 height 16
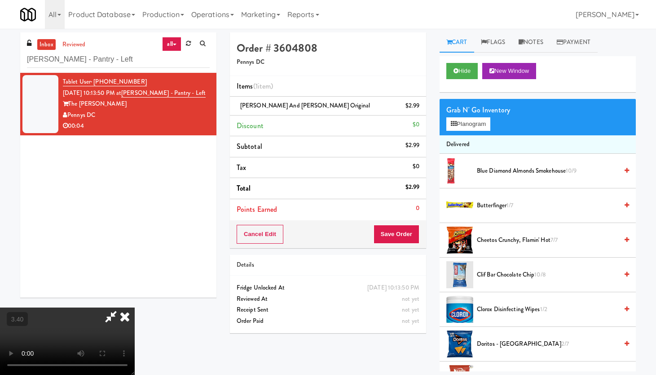
click at [135, 302] on video at bounding box center [67, 340] width 135 height 67
drag, startPoint x: 165, startPoint y: 234, endPoint x: 165, endPoint y: 309, distance: 75.4
click at [135, 302] on video at bounding box center [67, 340] width 135 height 67
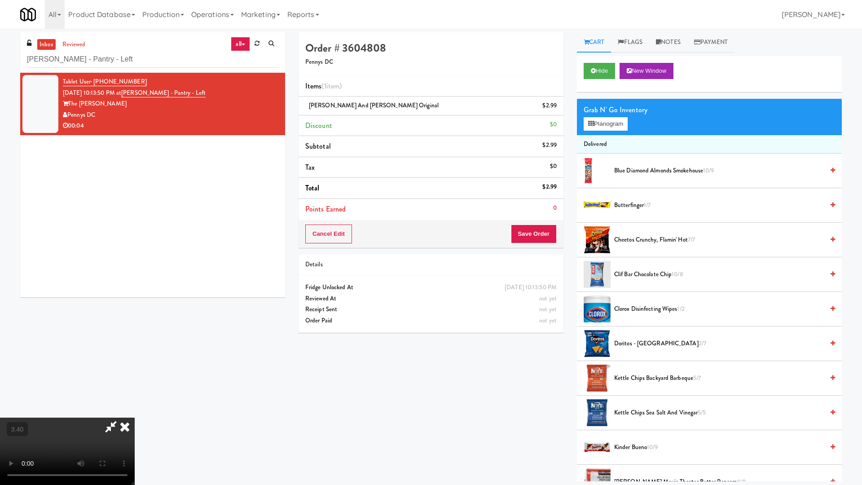
click at [135, 302] on video at bounding box center [67, 451] width 135 height 67
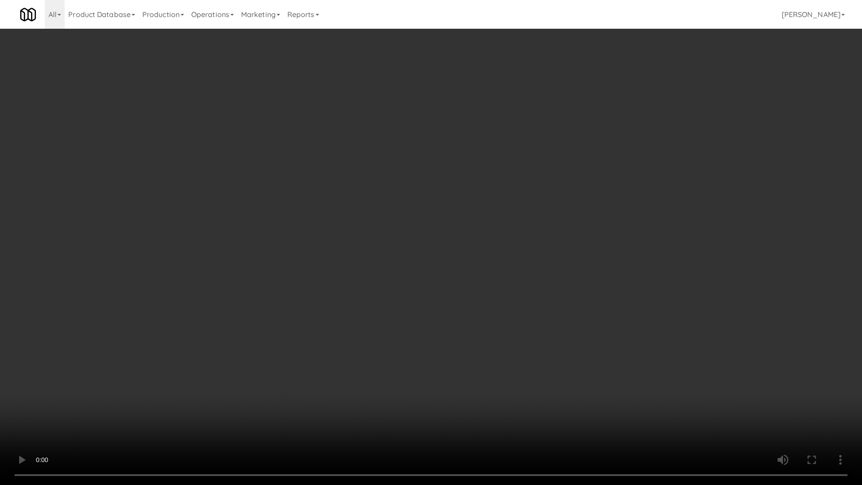
click at [204, 269] on video at bounding box center [431, 242] width 862 height 485
click at [204, 268] on video at bounding box center [431, 242] width 862 height 485
click at [205, 269] on video at bounding box center [431, 242] width 862 height 485
click at [350, 275] on video at bounding box center [431, 242] width 862 height 485
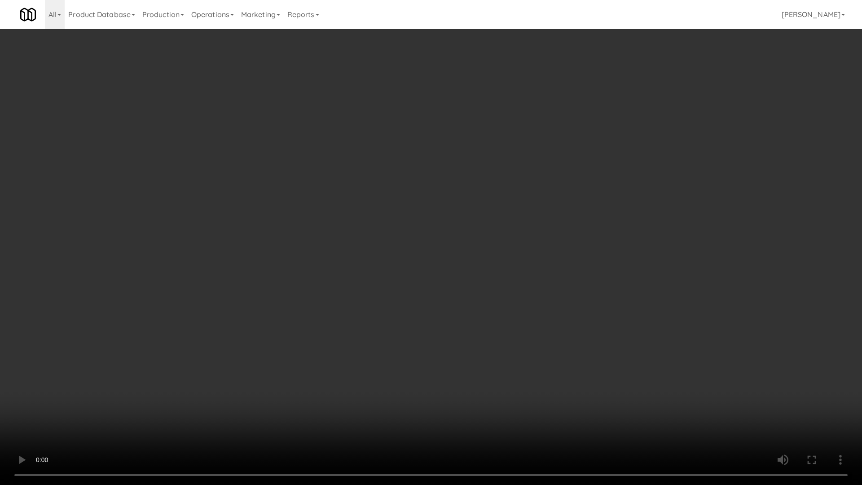
click at [399, 226] on video at bounding box center [431, 242] width 862 height 485
click at [399, 225] on video at bounding box center [431, 242] width 862 height 485
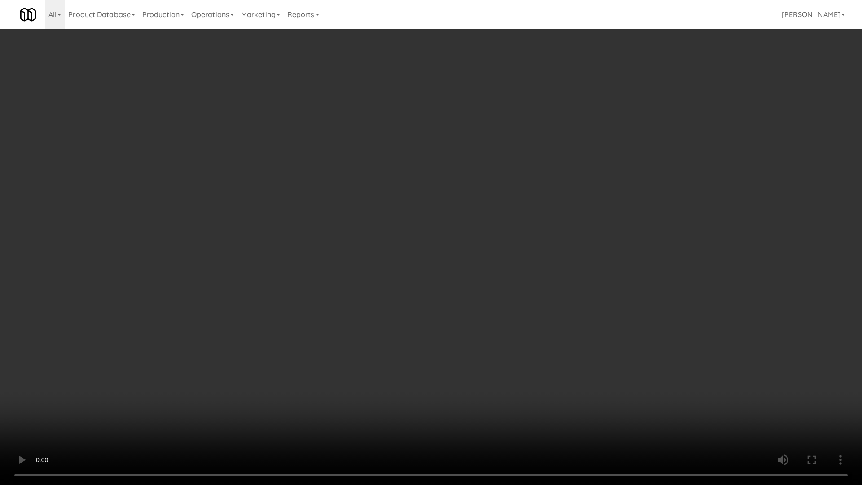
click at [399, 225] on video at bounding box center [431, 242] width 862 height 485
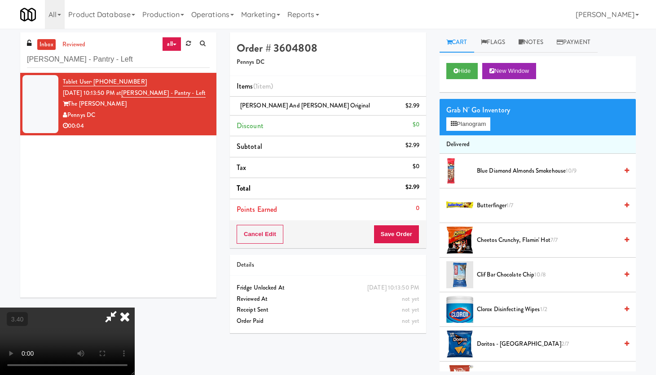
click at [135, 302] on icon at bounding box center [125, 316] width 20 height 18
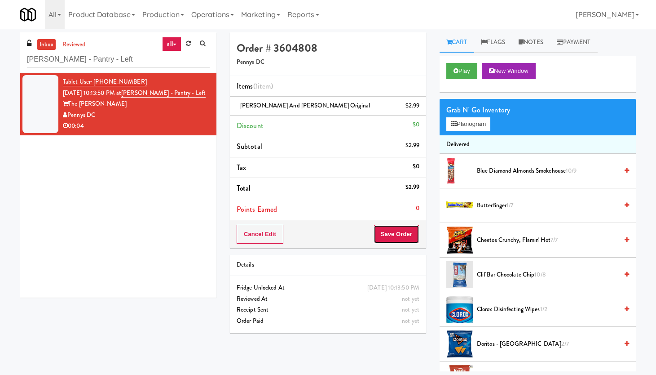
click at [400, 235] on button "Save Order" at bounding box center [397, 234] width 46 height 19
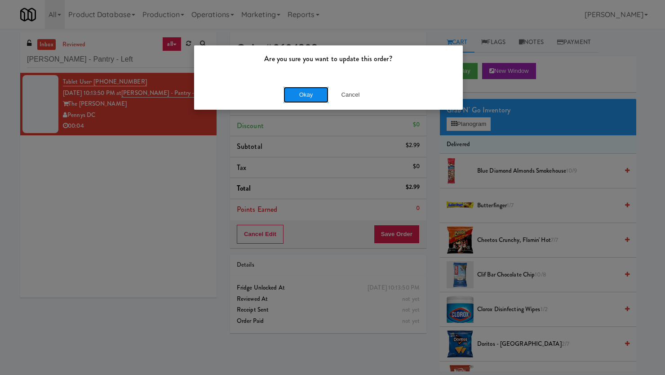
click at [292, 97] on button "Okay" at bounding box center [305, 95] width 45 height 16
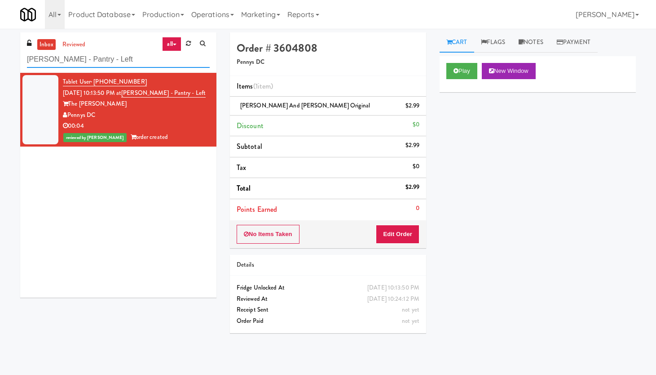
click at [108, 57] on input "[PERSON_NAME] - Pantry - Left" at bounding box center [118, 59] width 183 height 17
paste input "Peabody - [MEDICAL_DATA]"
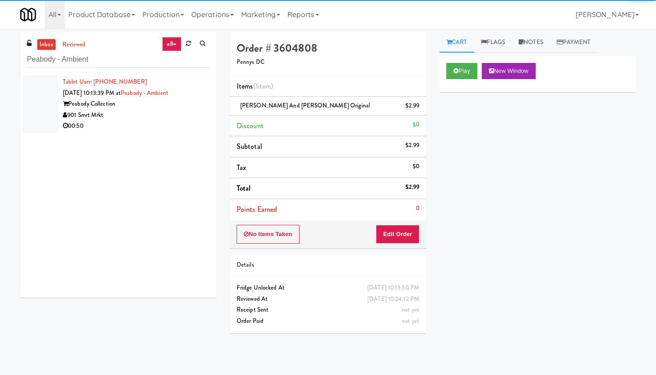
click at [170, 107] on div "Peabody Collection" at bounding box center [136, 103] width 147 height 11
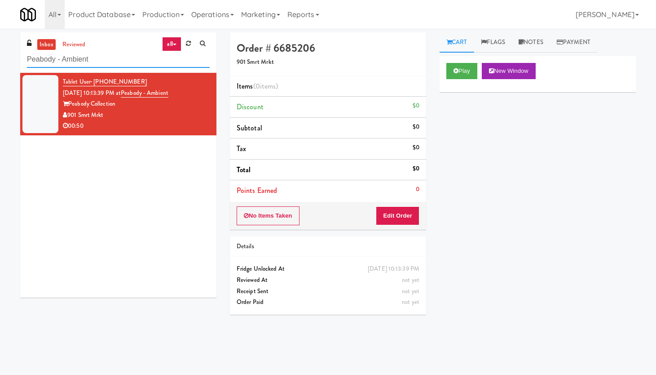
click at [100, 59] on input "Peabody - Ambient" at bounding box center [118, 59] width 183 height 17
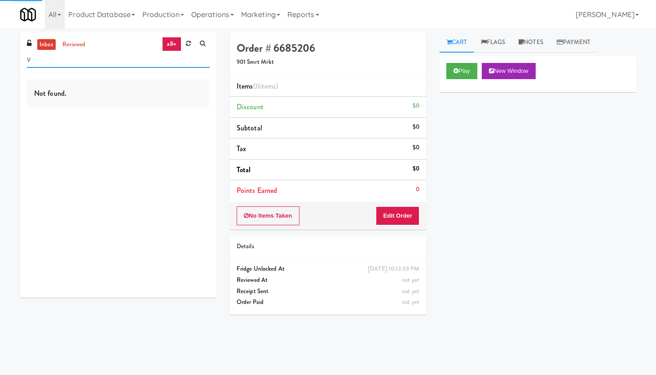
paste input "[PERSON_NAME] Left Cooler"
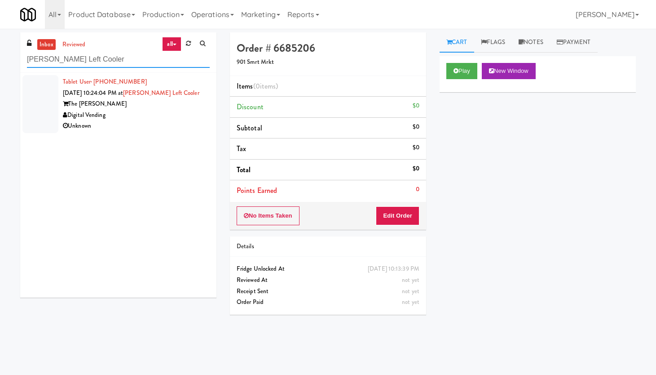
click at [90, 62] on input "[PERSON_NAME] Left Cooler" at bounding box center [118, 59] width 183 height 17
paste input "399 [GEOGRAPHIC_DATA] -"
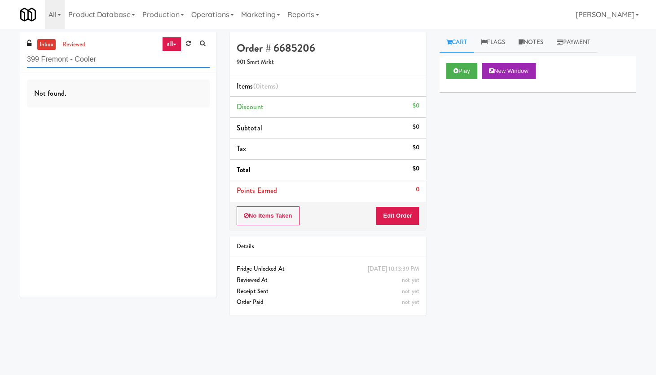
click at [99, 65] on input "399 Fremont - Cooler" at bounding box center [118, 59] width 183 height 17
paste input "Drink"
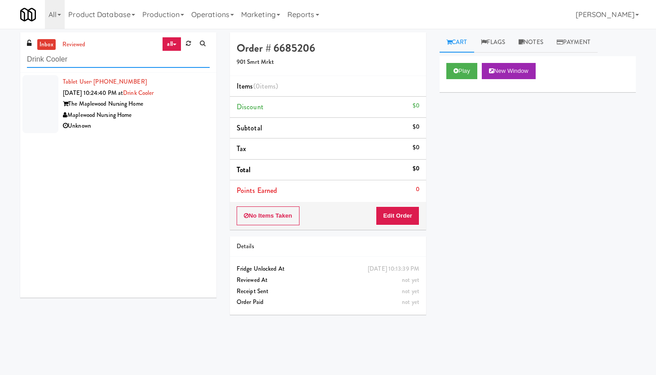
click at [77, 60] on input "Drink Cooler" at bounding box center [118, 59] width 183 height 17
paste input "The [PERSON_NAME] - Left"
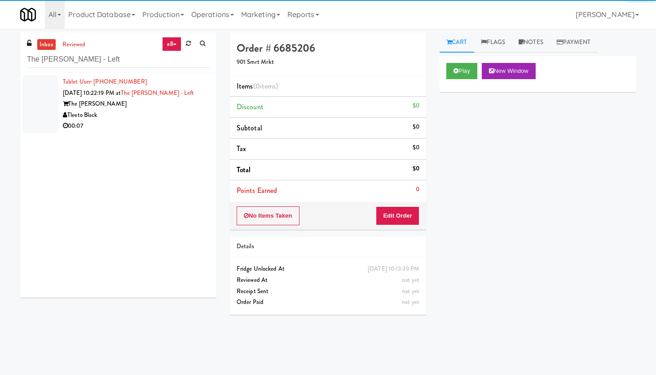
click at [170, 101] on div "The [PERSON_NAME]" at bounding box center [136, 103] width 147 height 11
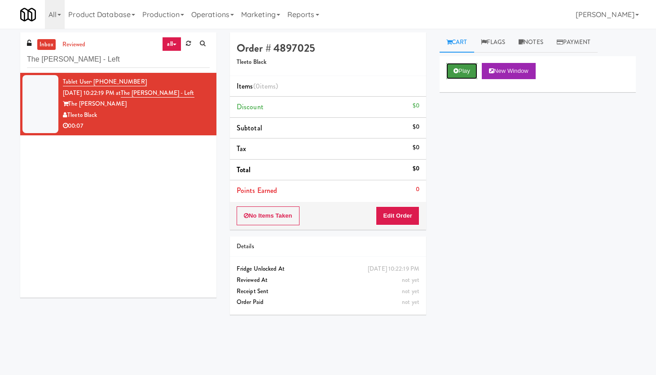
click at [458, 73] on button "Play" at bounding box center [461, 71] width 31 height 16
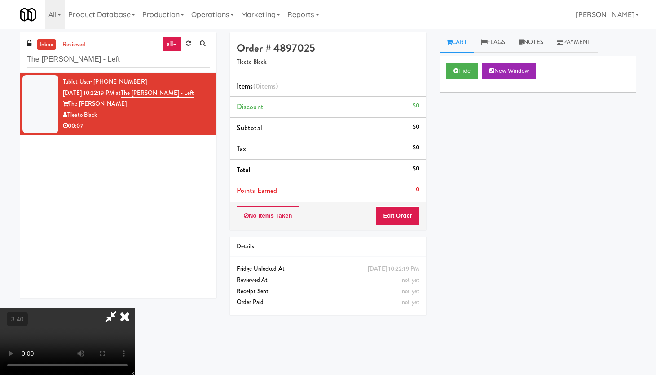
click at [135, 302] on video at bounding box center [67, 340] width 135 height 67
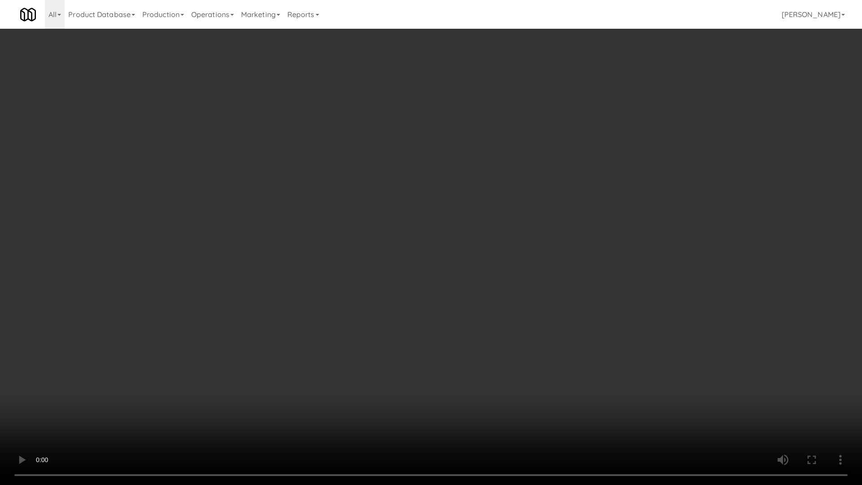
click at [278, 224] on video at bounding box center [431, 242] width 862 height 485
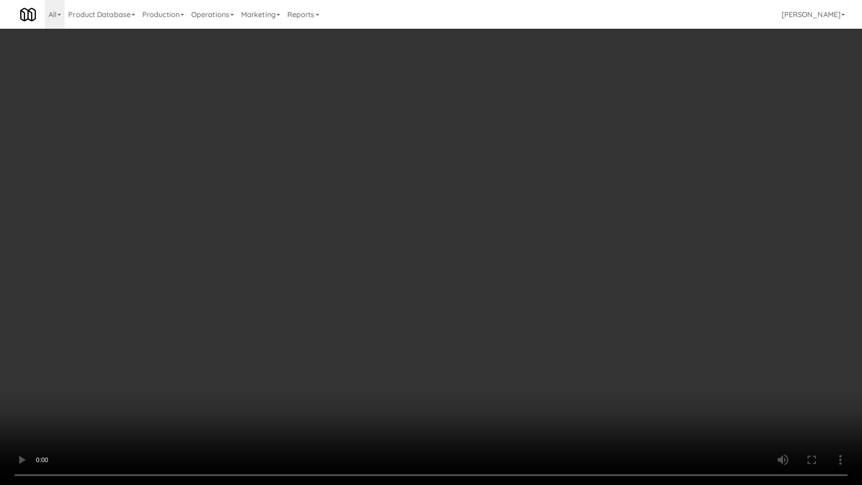
click at [278, 224] on video at bounding box center [431, 242] width 862 height 485
click at [373, 302] on video at bounding box center [431, 242] width 862 height 485
click at [417, 245] on video at bounding box center [431, 242] width 862 height 485
click at [416, 247] on video at bounding box center [431, 242] width 862 height 485
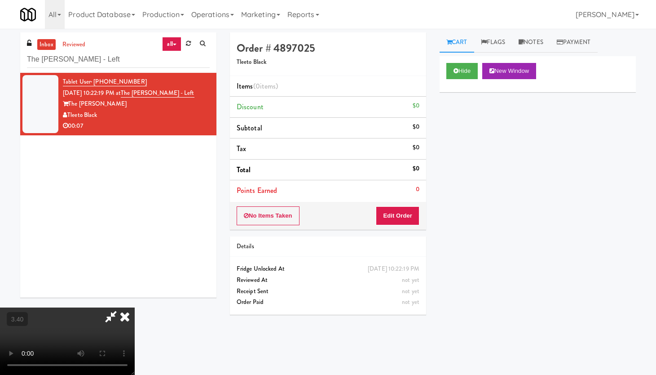
click at [135, 302] on icon at bounding box center [125, 316] width 20 height 18
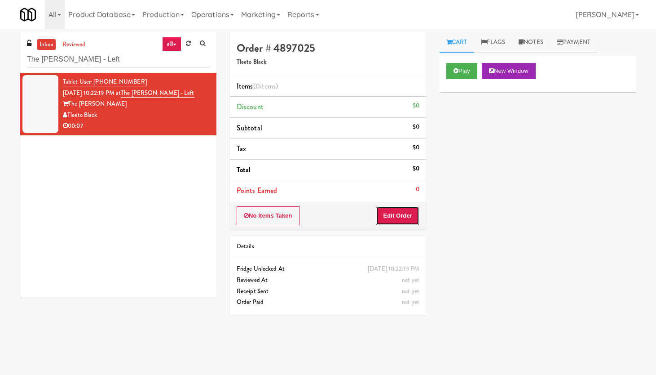
click at [408, 214] on button "Edit Order" at bounding box center [398, 215] width 44 height 19
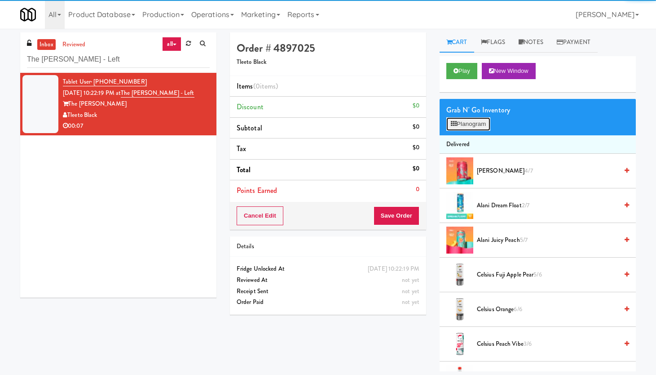
click at [470, 121] on button "Planogram" at bounding box center [468, 123] width 44 height 13
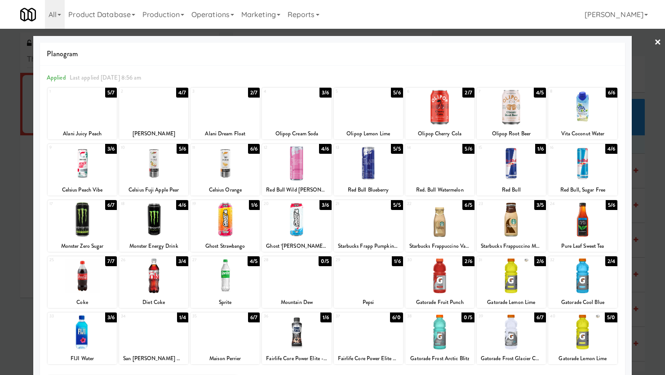
click at [364, 302] on div at bounding box center [368, 331] width 69 height 35
drag, startPoint x: 332, startPoint y: 358, endPoint x: 390, endPoint y: 356, distance: 58.0
click at [390, 302] on div "Fairlife Core Power Elite Vanilla" at bounding box center [368, 358] width 66 height 11
copy div "Fairlife Core Power Elite V"
click at [342, 302] on div at bounding box center [368, 331] width 69 height 35
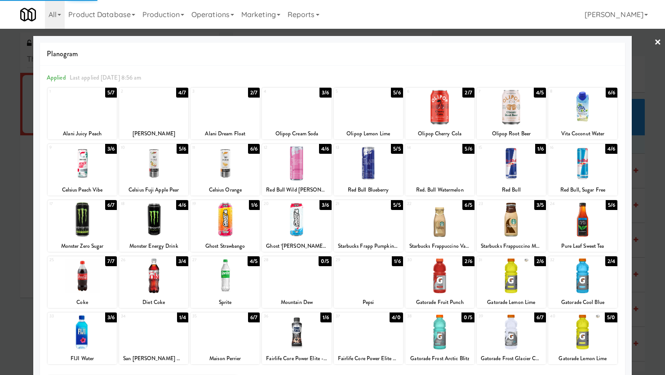
click at [526, 41] on link "×" at bounding box center [657, 43] width 7 height 28
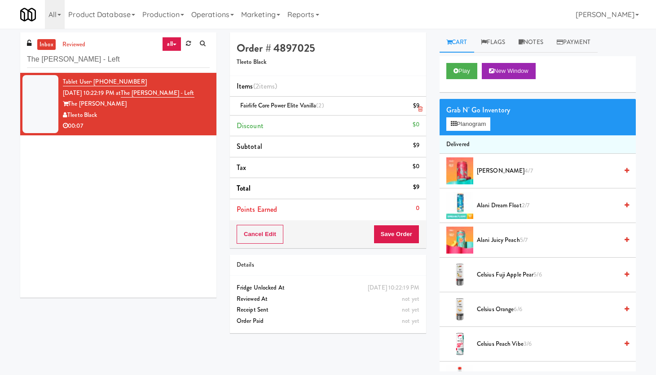
click at [419, 109] on icon at bounding box center [420, 109] width 4 height 6
click at [462, 70] on button "Play" at bounding box center [461, 71] width 31 height 16
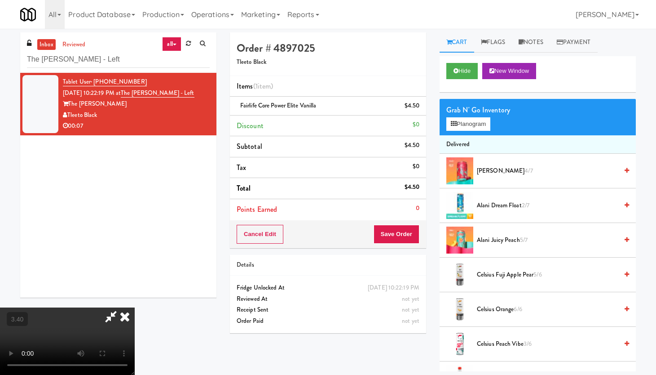
click at [135, 302] on video at bounding box center [67, 340] width 135 height 67
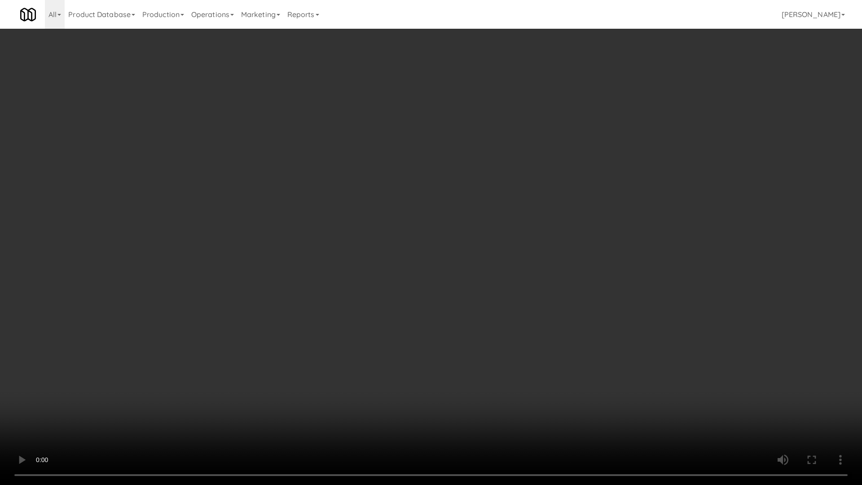
click at [318, 241] on video at bounding box center [431, 242] width 862 height 485
click at [318, 240] on video at bounding box center [431, 242] width 862 height 485
click at [319, 239] on video at bounding box center [431, 242] width 862 height 485
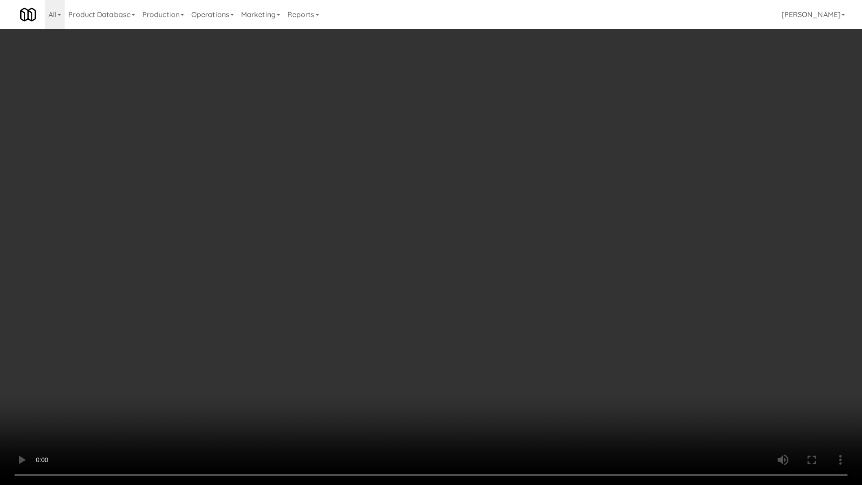
click at [319, 239] on video at bounding box center [431, 242] width 862 height 485
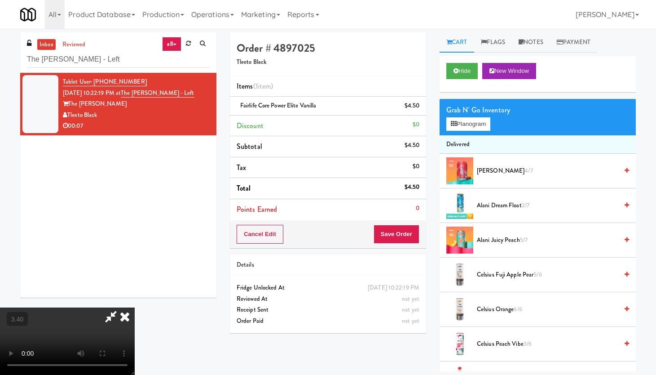
drag, startPoint x: 372, startPoint y: 45, endPoint x: 375, endPoint y: 57, distance: 11.4
click at [135, 302] on icon at bounding box center [125, 316] width 20 height 18
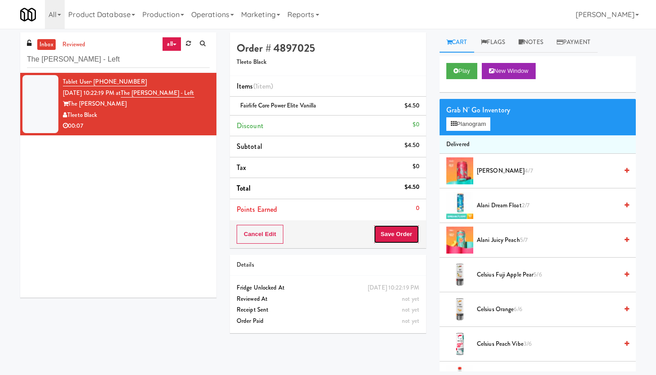
click at [392, 241] on button "Save Order" at bounding box center [397, 234] width 46 height 19
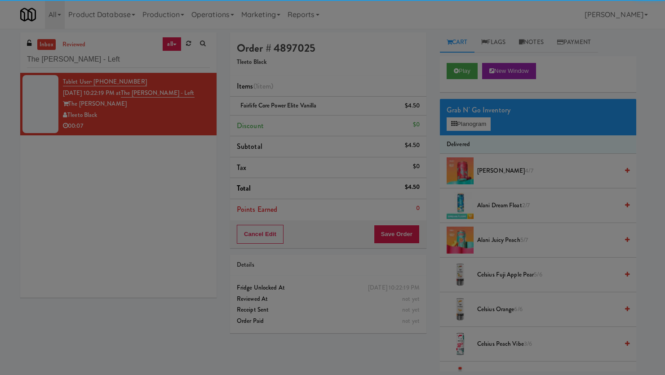
click at [389, 229] on body "Are you sure you want to update this order? Okay Cancel Okay Are you sure you w…" at bounding box center [332, 216] width 665 height 375
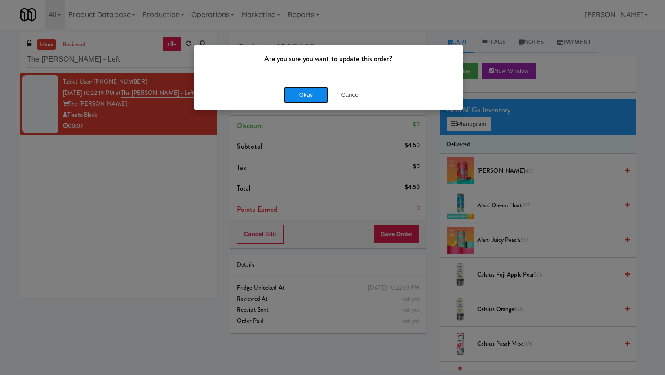
drag, startPoint x: 296, startPoint y: 88, endPoint x: 304, endPoint y: 91, distance: 8.1
click at [296, 92] on button "Okay" at bounding box center [305, 95] width 45 height 16
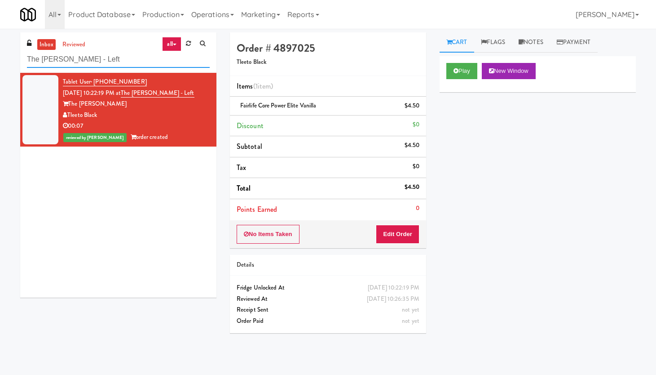
click at [140, 66] on input "The [PERSON_NAME] - Left" at bounding box center [118, 59] width 183 height 17
paste input "JHE Building - Fireball Cafe - [GEOGRAPHIC_DATA]"
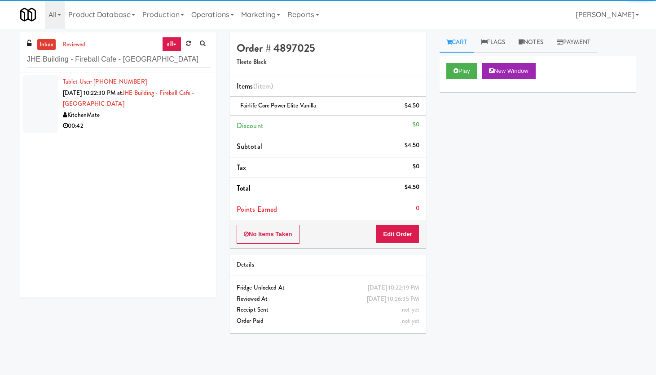
click at [183, 99] on div "Tablet User · (289) 659-8829 [DATE] 10:22:30 PM at [GEOGRAPHIC_DATA] - [GEOGRAP…" at bounding box center [136, 103] width 147 height 55
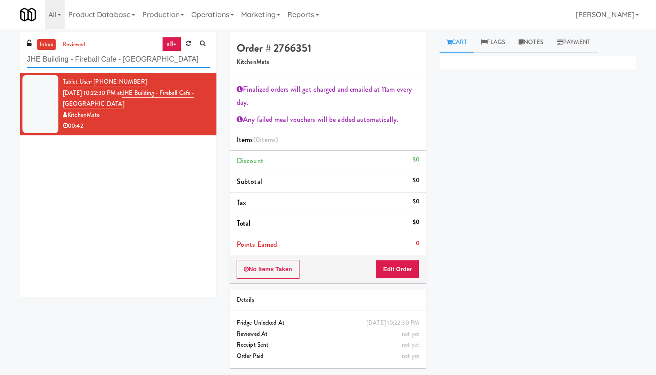
click at [73, 55] on input "JHE Building - Fireball Cafe - [GEOGRAPHIC_DATA]" at bounding box center [118, 59] width 183 height 17
paste input "Ambient - Vantage - Pre Opening"
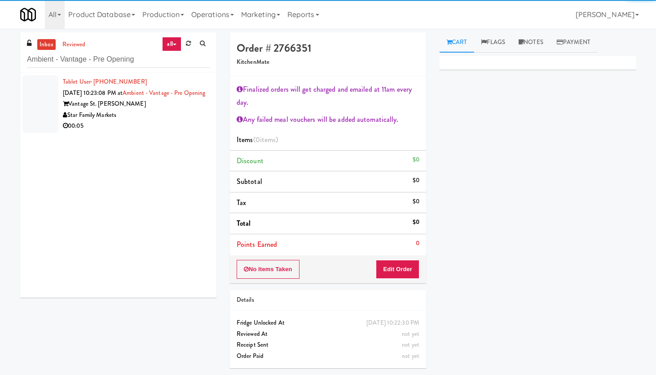
click at [185, 107] on div "Tablet User · (863) 242-2302 [DATE] 10:23:08 PM at Ambient - Vantage - Pre Open…" at bounding box center [136, 103] width 147 height 55
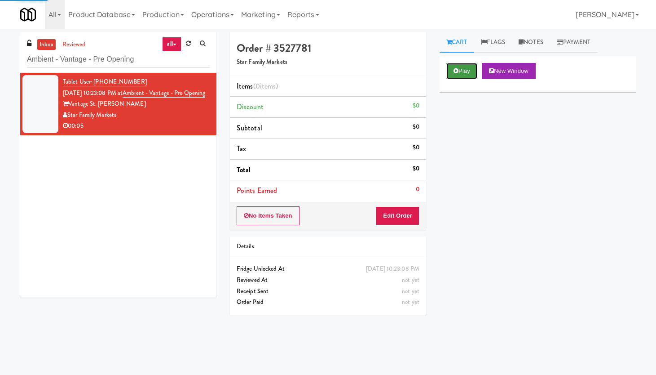
click at [467, 73] on button "Play" at bounding box center [461, 71] width 31 height 16
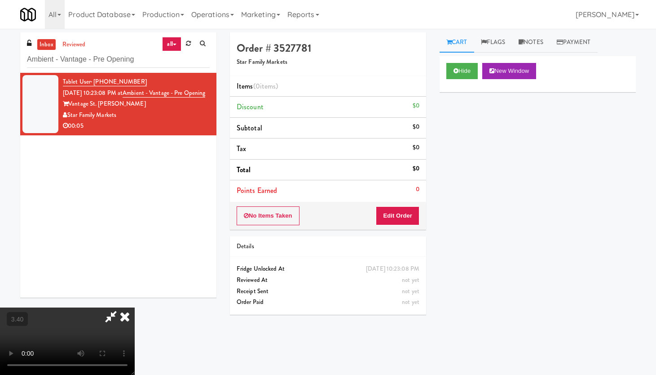
click at [135, 302] on video at bounding box center [67, 340] width 135 height 67
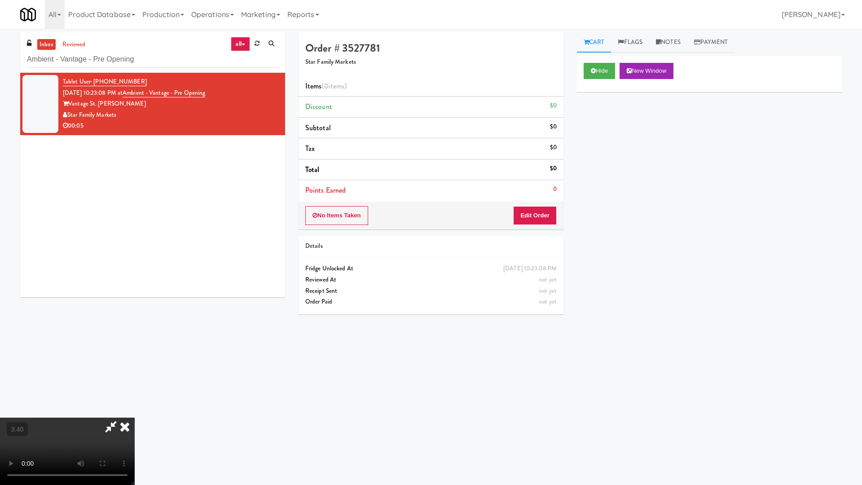
click at [135, 302] on video at bounding box center [67, 451] width 135 height 67
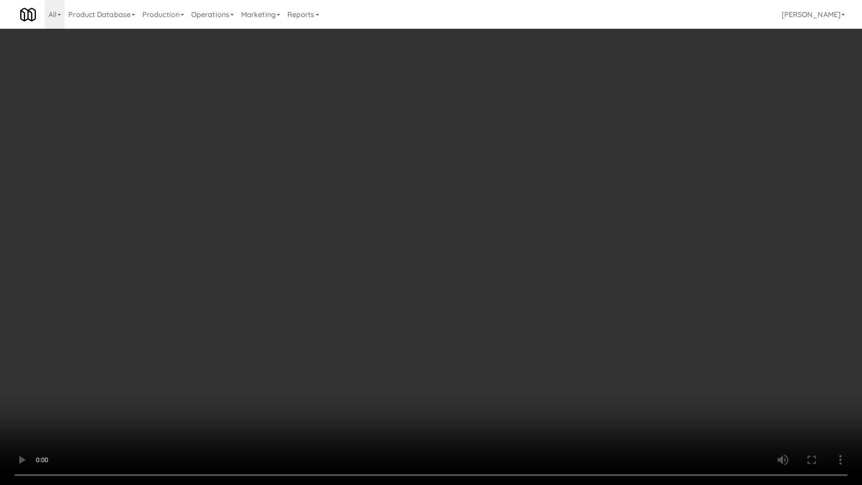
click at [382, 250] on video at bounding box center [431, 242] width 862 height 485
click at [410, 229] on video at bounding box center [431, 242] width 862 height 485
click at [410, 228] on video at bounding box center [431, 242] width 862 height 485
click at [409, 228] on video at bounding box center [431, 242] width 862 height 485
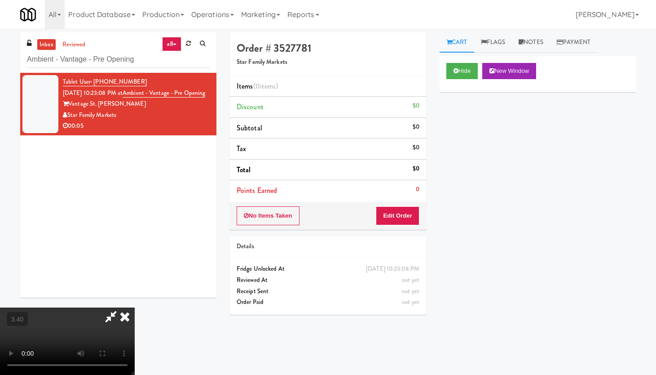
click at [135, 302] on icon at bounding box center [125, 316] width 20 height 18
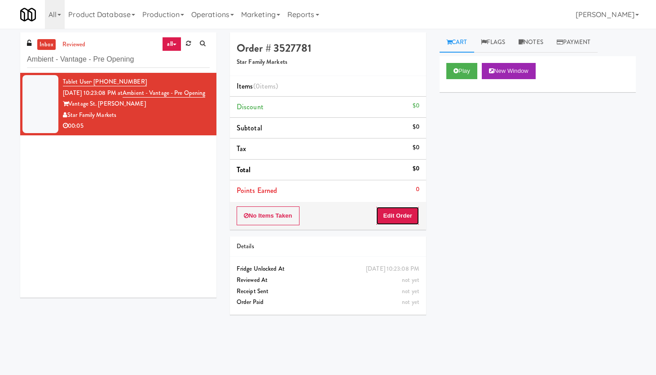
click at [403, 219] on button "Edit Order" at bounding box center [398, 215] width 44 height 19
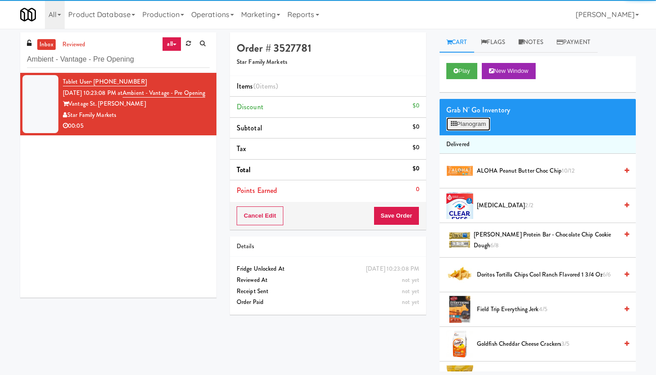
click at [467, 127] on button "Planogram" at bounding box center [468, 123] width 44 height 13
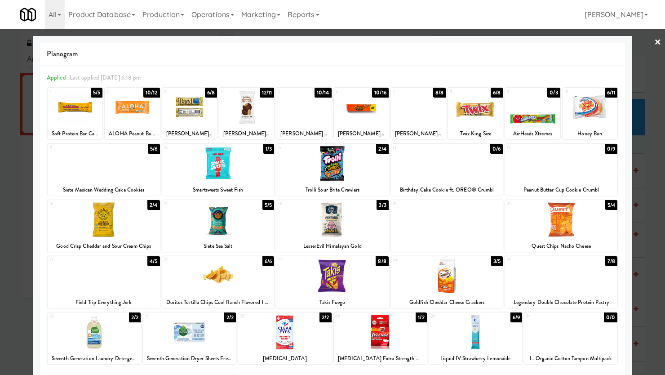
click at [526, 119] on div at bounding box center [589, 107] width 55 height 35
click at [526, 38] on div at bounding box center [332, 187] width 665 height 375
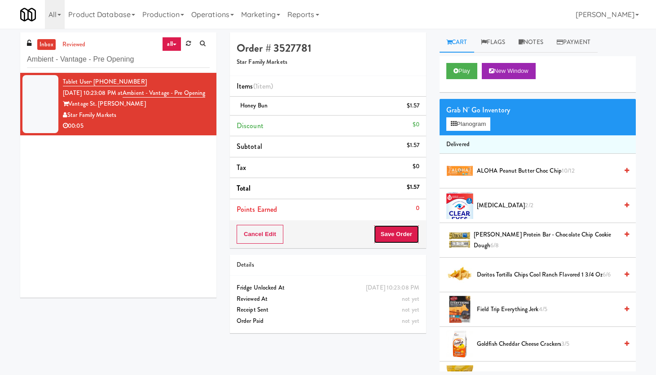
click at [406, 237] on button "Save Order" at bounding box center [397, 234] width 46 height 19
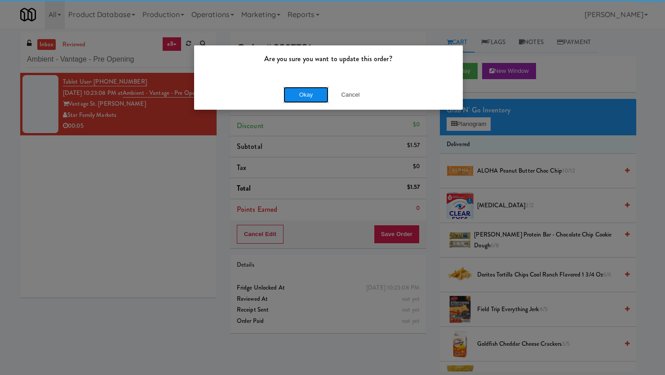
drag, startPoint x: 307, startPoint y: 90, endPoint x: 326, endPoint y: 91, distance: 18.9
click at [307, 92] on button "Okay" at bounding box center [305, 95] width 45 height 16
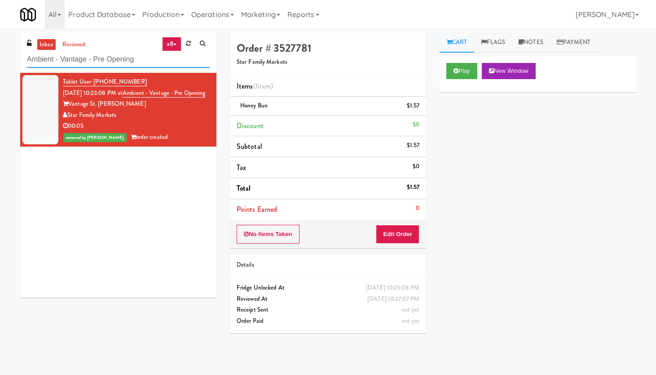
click at [115, 64] on input "Ambient - Vantage - Pre Opening" at bounding box center [118, 59] width 183 height 17
paste input "Point 225 - Cooler"
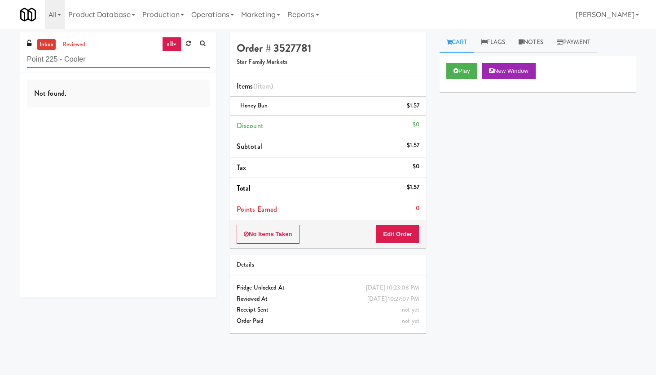
click at [86, 56] on input "Point 225 - Cooler" at bounding box center [118, 59] width 183 height 17
paste input "605 Cooler 1"
click at [77, 57] on input "605 Cooler 1" at bounding box center [118, 59] width 183 height 17
paste input "Gateway Lofts - Fridge"
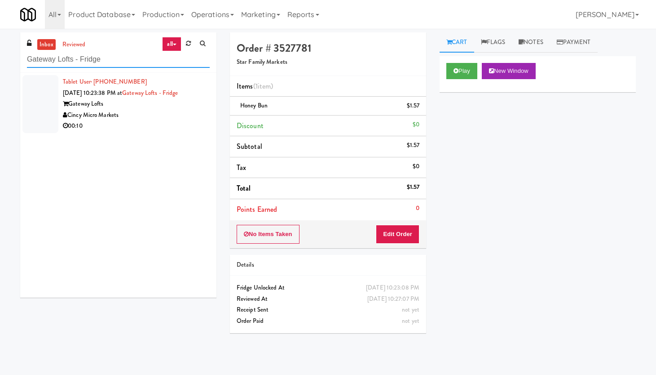
type input "Gateway Lofts - Fridge"
click at [178, 102] on div "Gateway Lofts" at bounding box center [136, 103] width 147 height 11
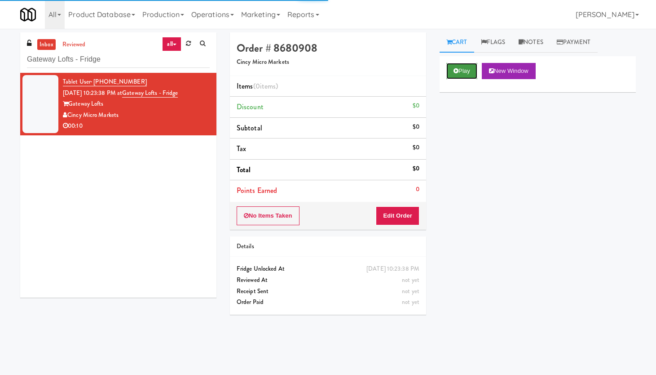
click at [463, 74] on button "Play" at bounding box center [461, 71] width 31 height 16
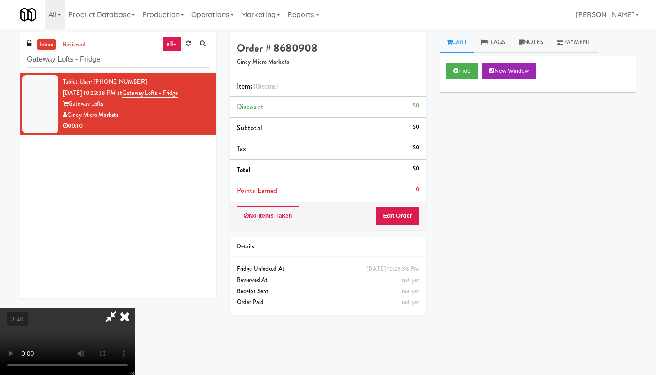
click at [135, 302] on video at bounding box center [67, 340] width 135 height 67
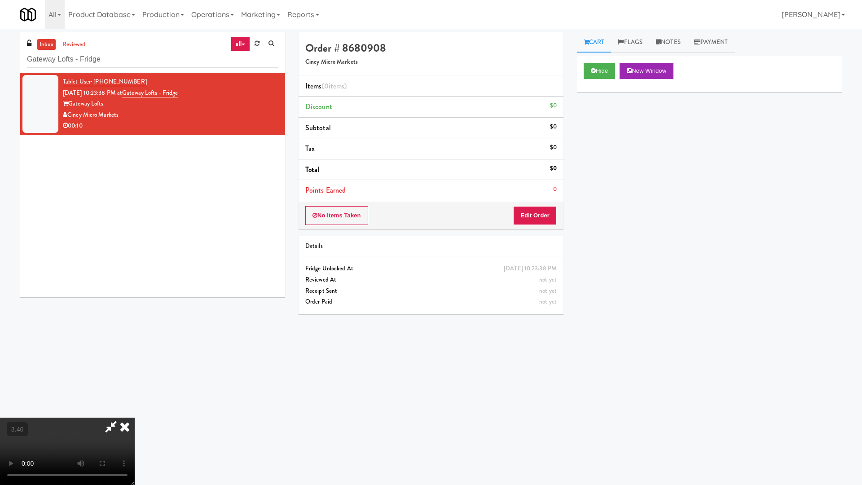
click at [135, 302] on video at bounding box center [67, 451] width 135 height 67
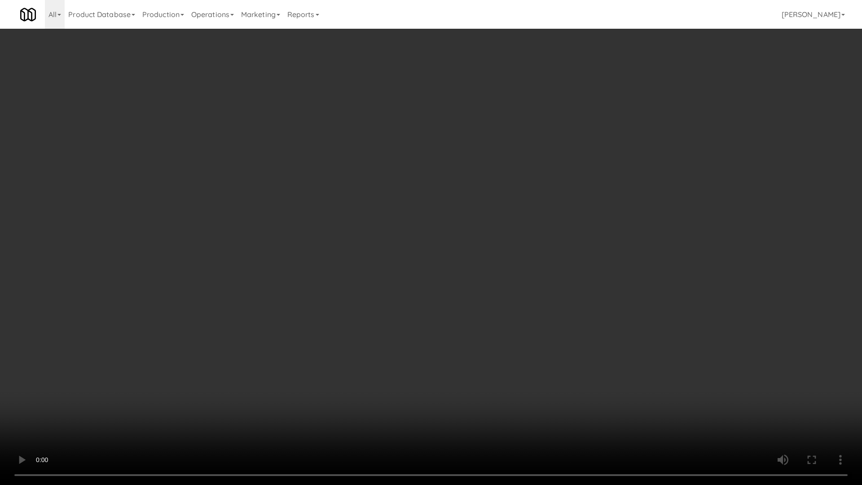
click at [388, 191] on video at bounding box center [431, 242] width 862 height 485
click at [391, 190] on video at bounding box center [431, 242] width 862 height 485
click at [406, 183] on video at bounding box center [431, 242] width 862 height 485
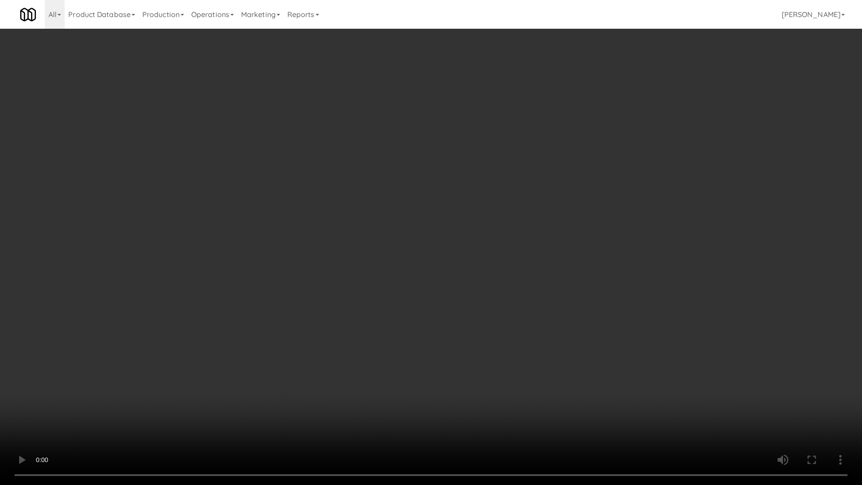
click at [406, 183] on video at bounding box center [431, 242] width 862 height 485
click at [437, 150] on video at bounding box center [431, 242] width 862 height 485
click at [339, 233] on video at bounding box center [431, 242] width 862 height 485
click at [415, 169] on video at bounding box center [431, 242] width 862 height 485
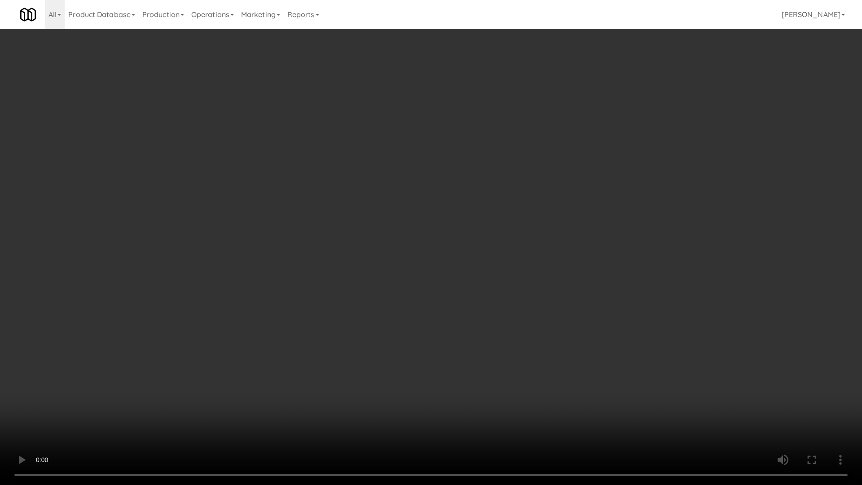
click at [415, 169] on video at bounding box center [431, 242] width 862 height 485
click at [436, 151] on video at bounding box center [431, 242] width 862 height 485
click at [445, 302] on video at bounding box center [431, 242] width 862 height 485
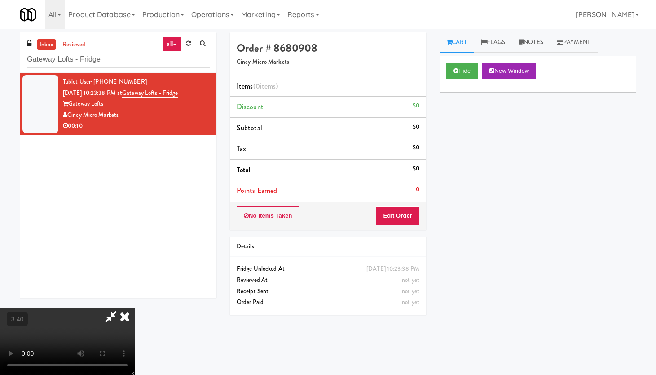
drag, startPoint x: 377, startPoint y: 35, endPoint x: 375, endPoint y: 48, distance: 12.3
click at [135, 302] on icon at bounding box center [125, 316] width 20 height 18
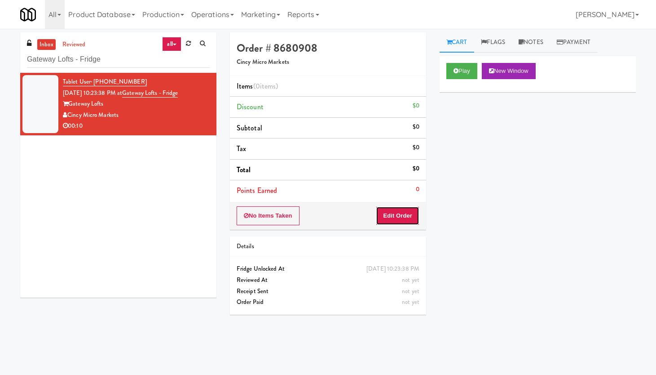
click at [380, 220] on button "Edit Order" at bounding box center [398, 215] width 44 height 19
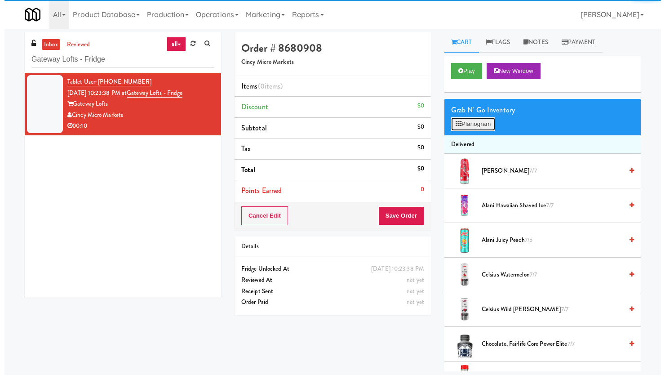
click
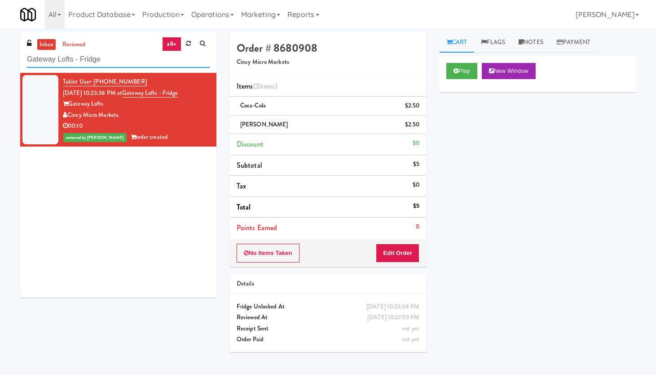
paste input "Arte KC - Ambient- Left"
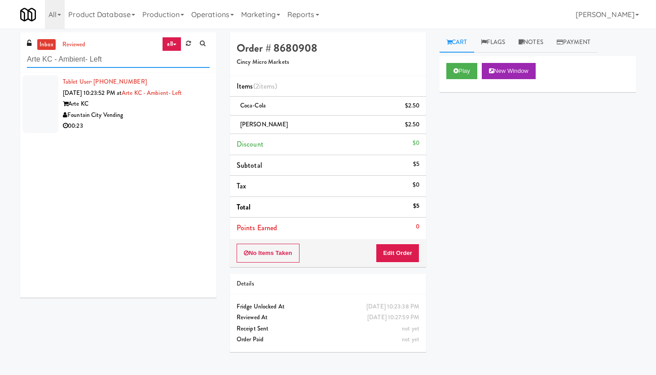
paste input "[PERSON_NAME] Left Cooler"
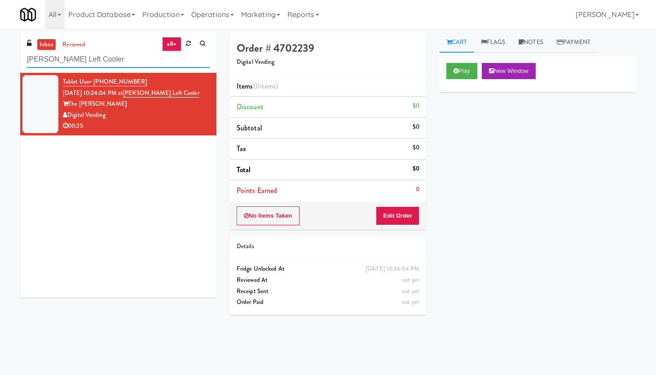
paste input "(Snack & Drink) EWR 5-TB-PUBLIC"
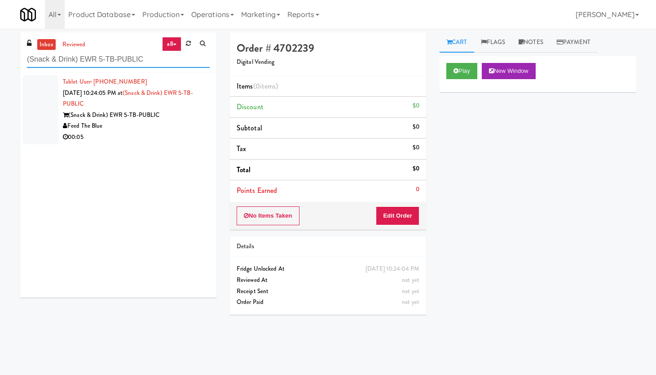
type input "(Snack & Drink) EWR 5-TB-PUBLIC"
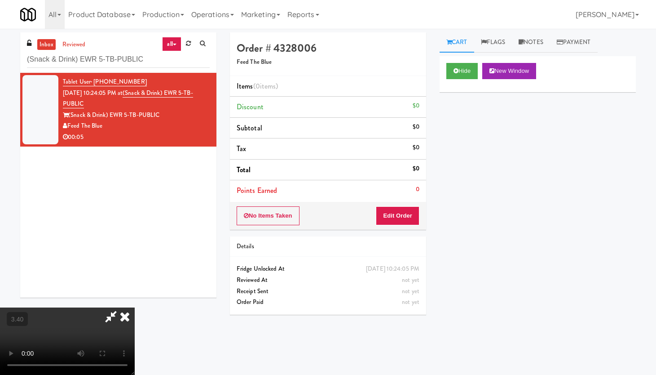
drag, startPoint x: 136, startPoint y: 234, endPoint x: 152, endPoint y: 298, distance: 65.2
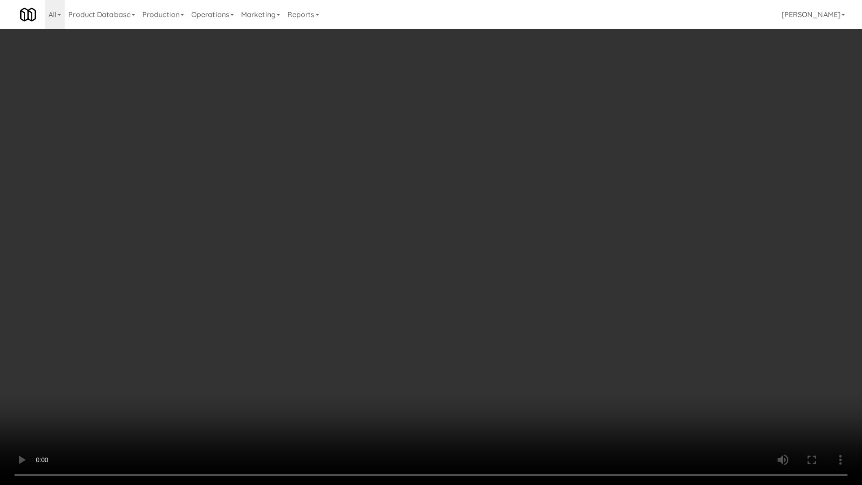
drag, startPoint x: 507, startPoint y: 181, endPoint x: 499, endPoint y: 173, distance: 10.5
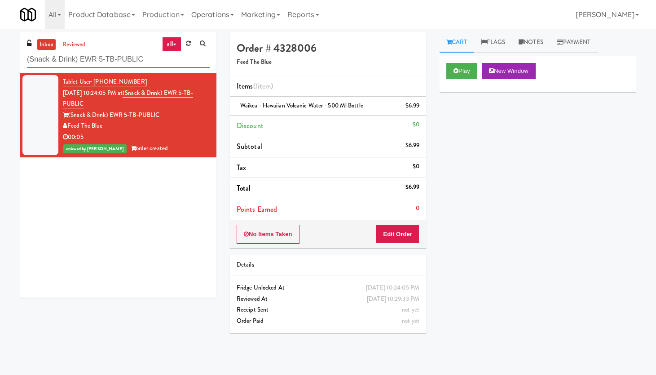
paste input "[PERSON_NAME] Left Cooler"
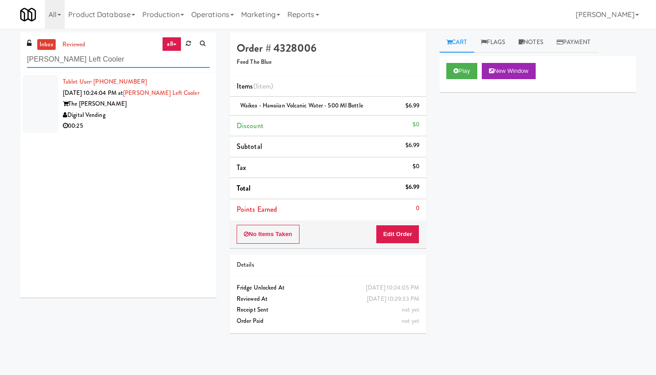
paste input "Drink"
type input "Drink Cooler"
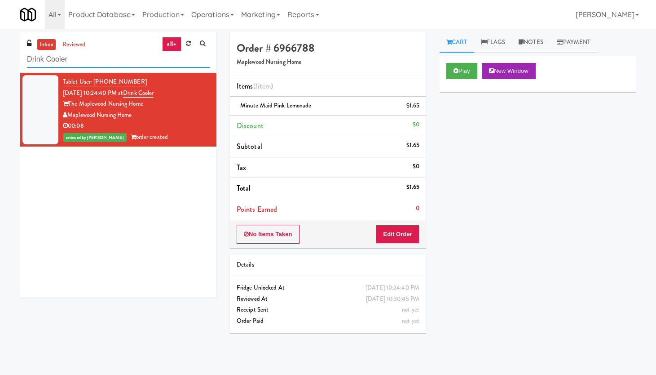
paste input "(Snack & Drink) EWR 5-TB-PUBLIC"
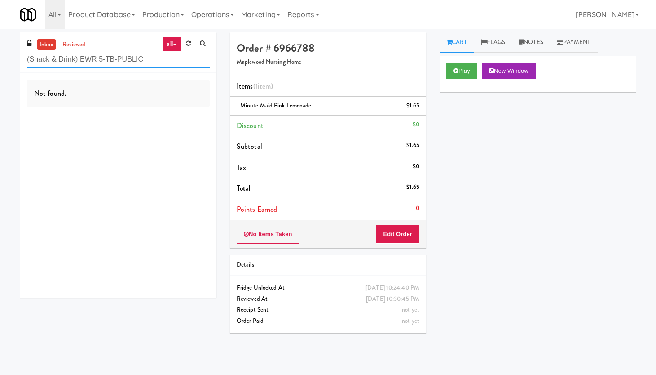
paste input "Lilac Station - Cooler"
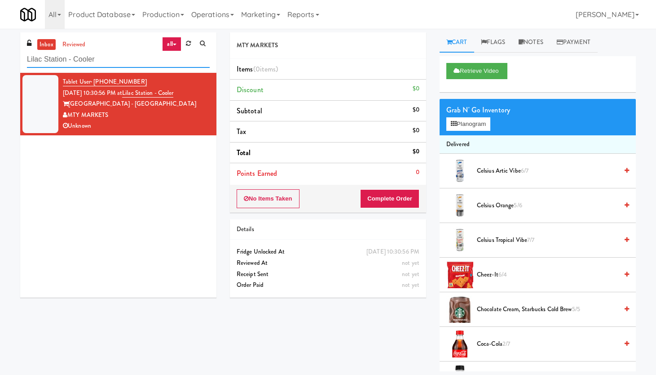
paste input "[MEDICAL_DATA] - Main Floo"
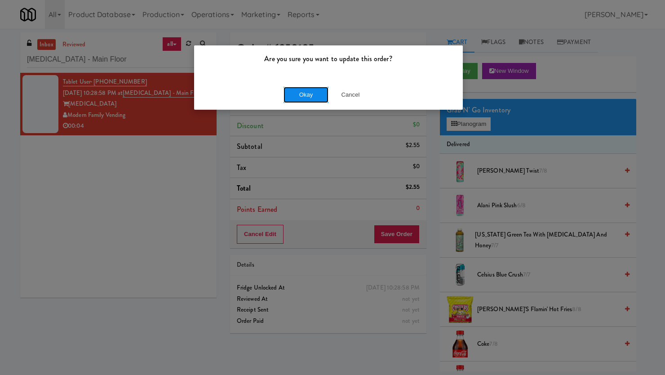
drag, startPoint x: 312, startPoint y: 93, endPoint x: 321, endPoint y: 93, distance: 9.4
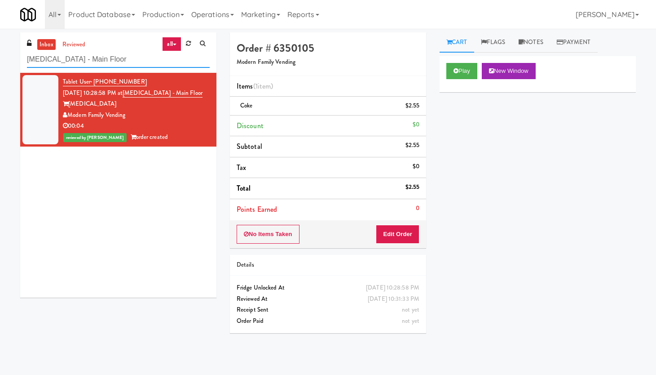
click at [70, 66] on input "[MEDICAL_DATA] - Main Floor" at bounding box center [118, 59] width 183 height 17
paste input "arc San Marcos - Coole"
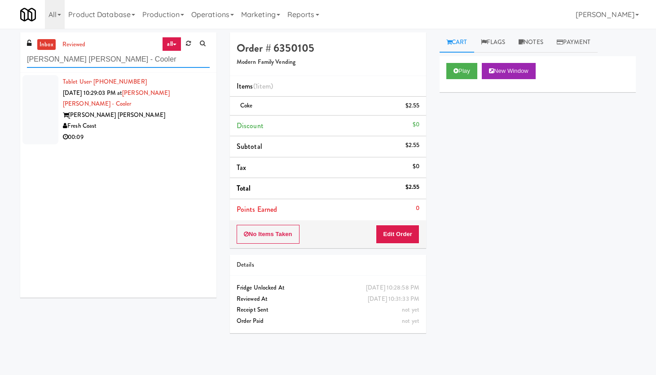
type input "[PERSON_NAME] [PERSON_NAME] - Cooler"
click at [182, 110] on div "[PERSON_NAME] [PERSON_NAME]" at bounding box center [136, 115] width 147 height 11
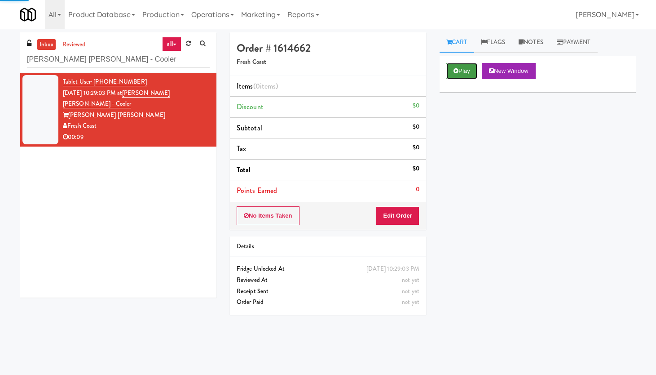
click at [461, 71] on button "Play" at bounding box center [461, 71] width 31 height 16
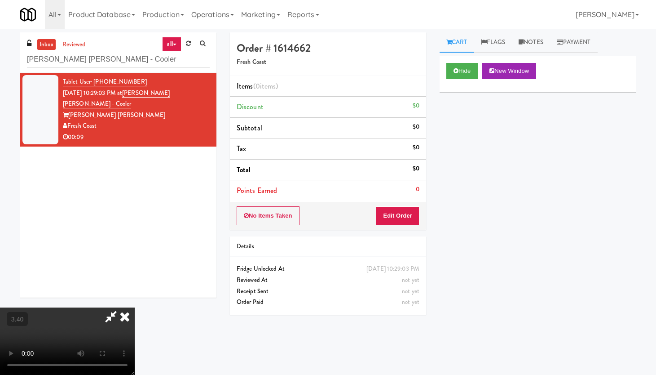
click at [135, 302] on video at bounding box center [67, 340] width 135 height 67
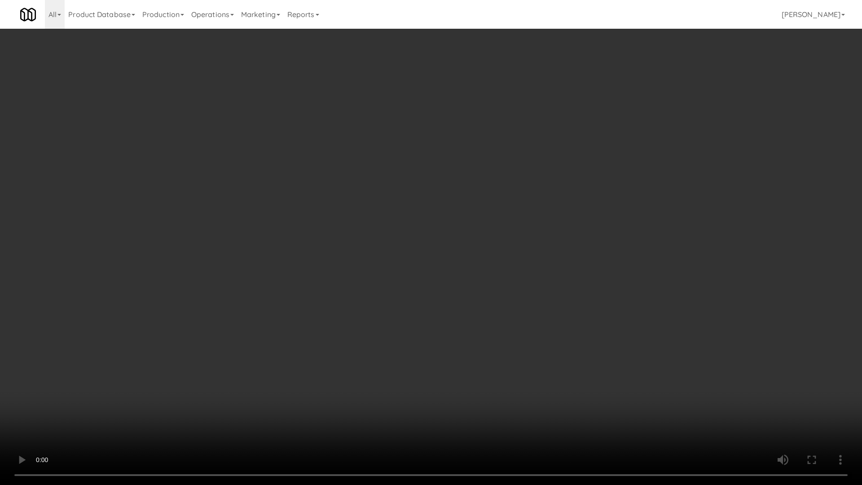
click at [402, 242] on video at bounding box center [431, 242] width 862 height 485
drag, startPoint x: 415, startPoint y: 235, endPoint x: 418, endPoint y: 241, distance: 6.5
click at [418, 241] on video at bounding box center [431, 242] width 862 height 485
click at [374, 150] on video at bounding box center [431, 242] width 862 height 485
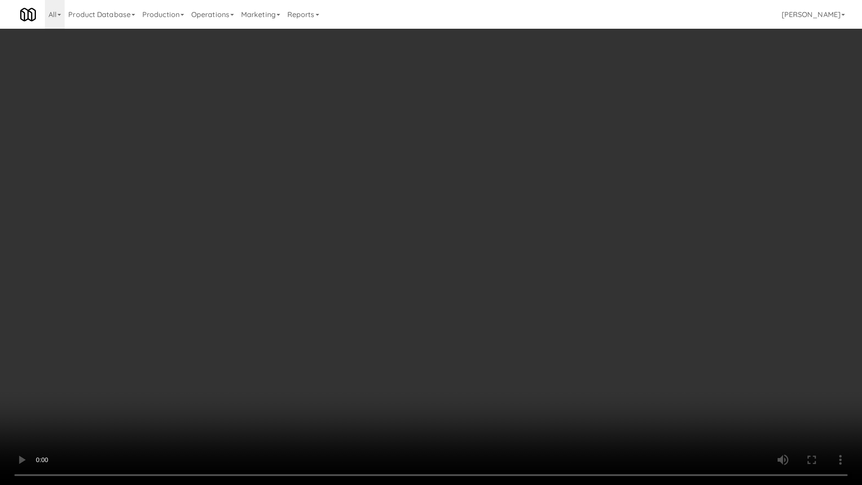
click at [440, 144] on video at bounding box center [431, 242] width 862 height 485
click at [500, 257] on video at bounding box center [431, 242] width 862 height 485
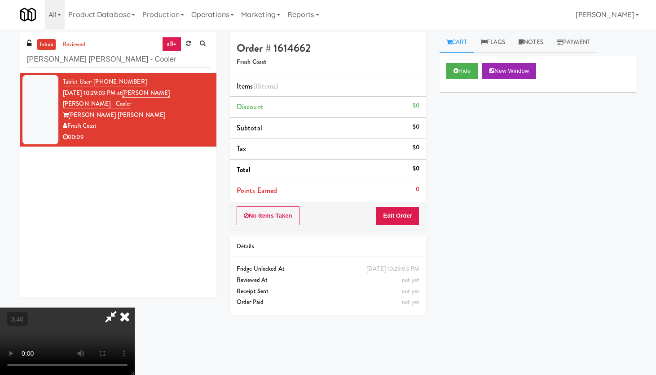
click at [135, 302] on icon at bounding box center [125, 316] width 20 height 18
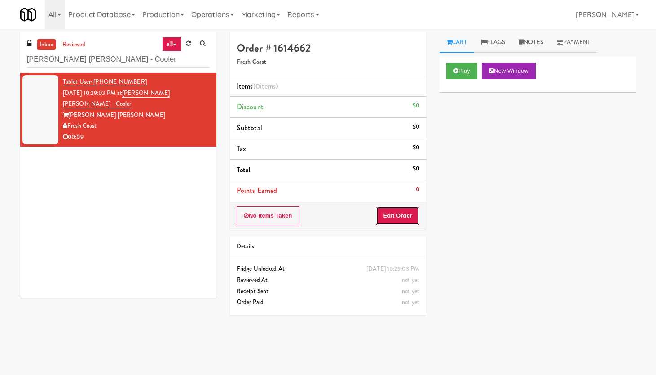
click at [401, 212] on button "Edit Order" at bounding box center [398, 215] width 44 height 19
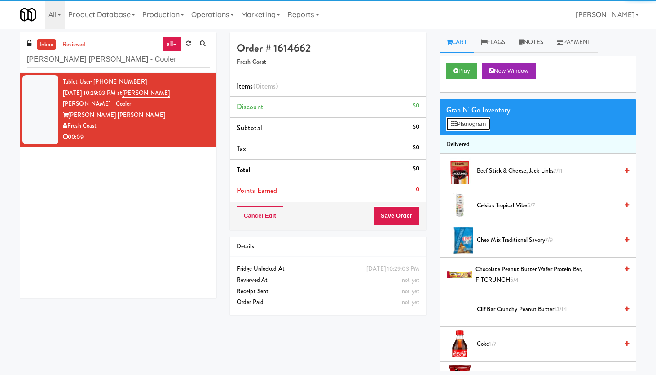
click at [454, 119] on button "Planogram" at bounding box center [468, 123] width 44 height 13
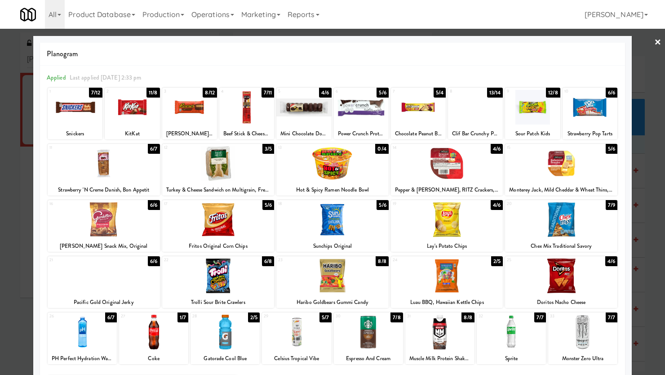
click at [76, 115] on div at bounding box center [75, 107] width 55 height 35
click at [175, 302] on div at bounding box center [153, 331] width 69 height 35
click at [526, 39] on div at bounding box center [332, 187] width 665 height 375
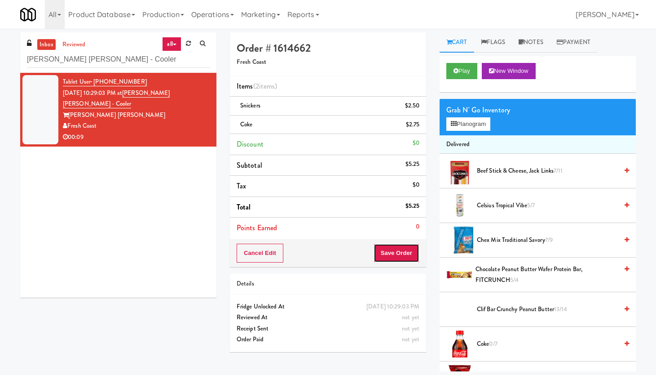
click at [388, 254] on button "Save Order" at bounding box center [397, 252] width 46 height 19
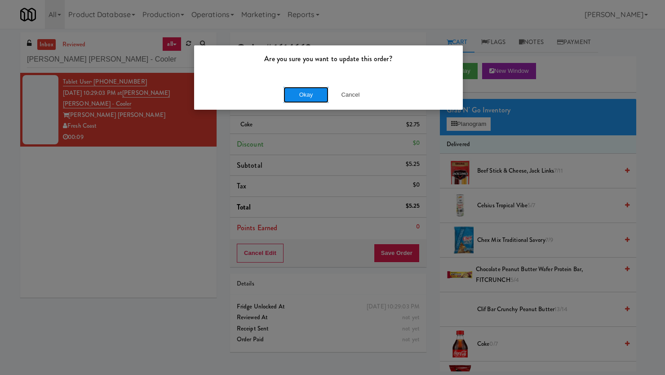
click at [304, 90] on button "Okay" at bounding box center [305, 95] width 45 height 16
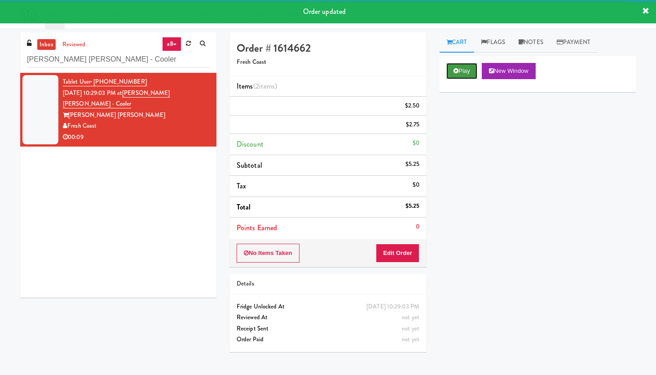
drag, startPoint x: 465, startPoint y: 73, endPoint x: 472, endPoint y: 73, distance: 7.6
click at [465, 73] on button "Play" at bounding box center [461, 71] width 31 height 16
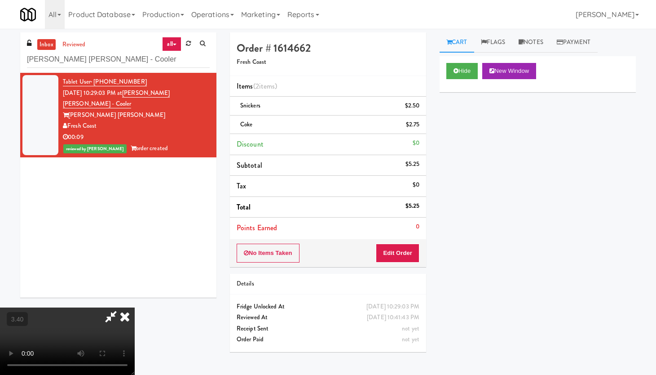
click at [135, 302] on video at bounding box center [67, 340] width 135 height 67
click at [135, 302] on icon at bounding box center [125, 316] width 20 height 18
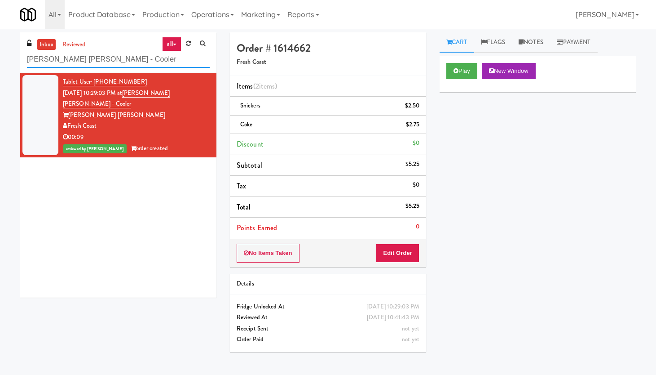
click at [101, 57] on input "[PERSON_NAME] [PERSON_NAME] - Cooler" at bounding box center [118, 59] width 183 height 17
paste input "Fine - Lobby-Cooler-Right"
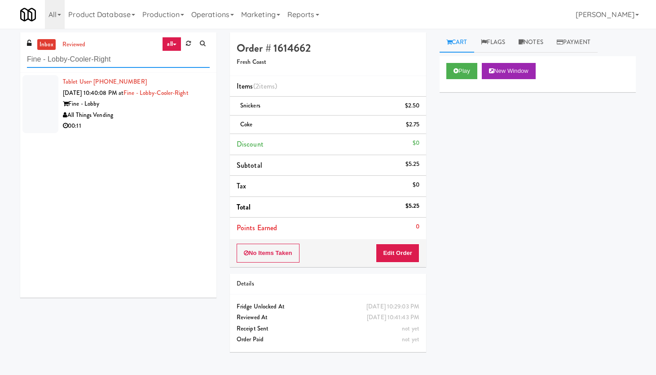
type input "Fine - Lobby-Cooler-Right"
click at [149, 121] on div "All Things Vending" at bounding box center [136, 115] width 147 height 11
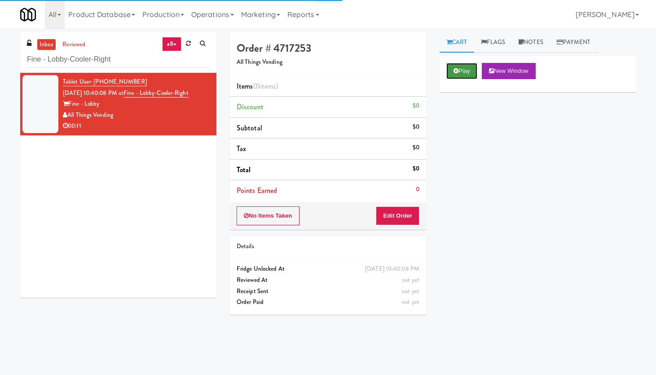
click at [461, 72] on button "Play" at bounding box center [461, 71] width 31 height 16
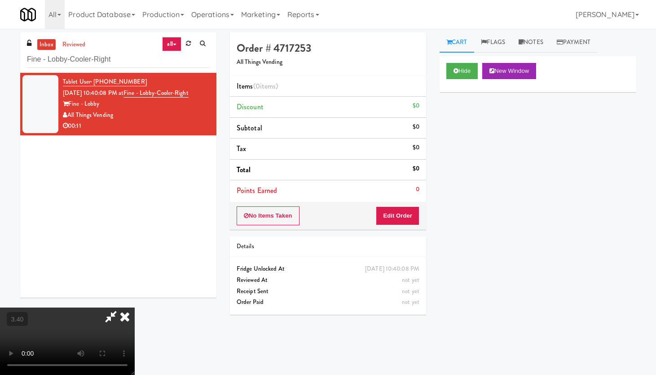
click at [135, 302] on video at bounding box center [67, 340] width 135 height 67
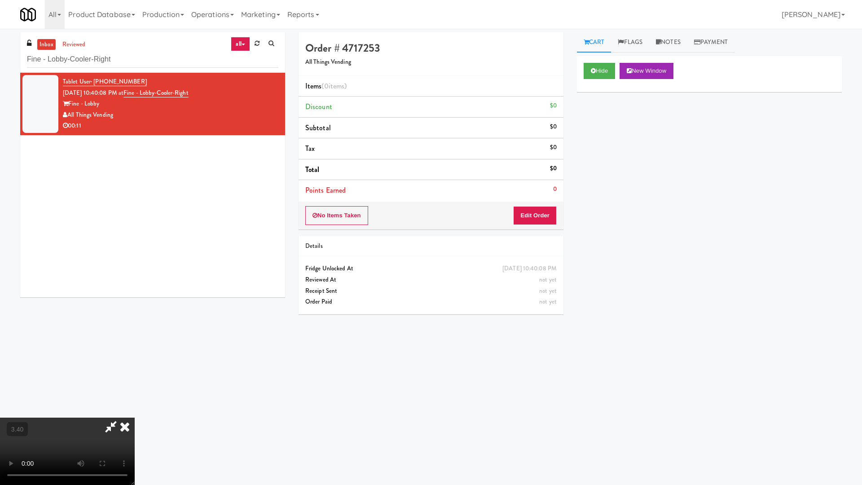
click at [135, 302] on video at bounding box center [67, 451] width 135 height 67
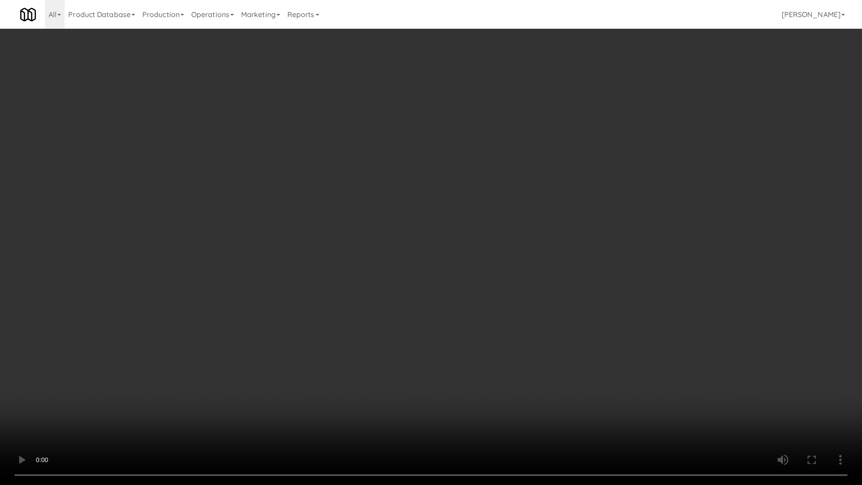
click at [377, 192] on video at bounding box center [431, 242] width 862 height 485
click at [379, 190] on video at bounding box center [431, 242] width 862 height 485
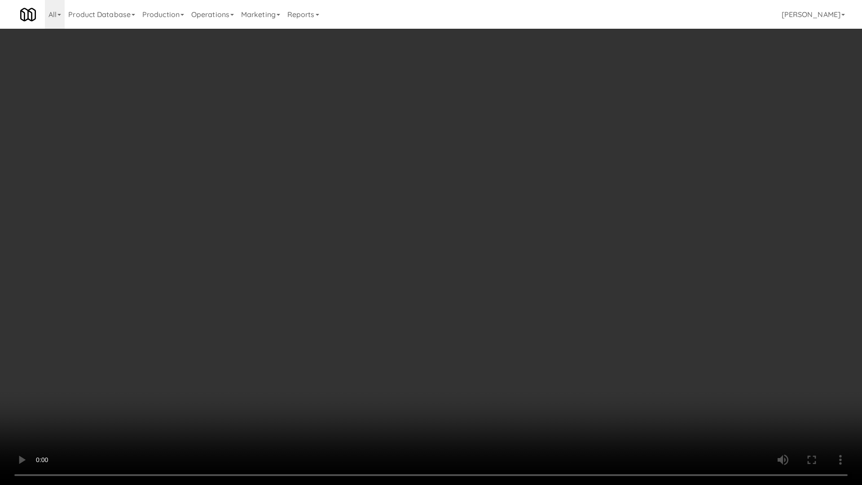
click at [379, 190] on video at bounding box center [431, 242] width 862 height 485
click at [381, 199] on video at bounding box center [431, 242] width 862 height 485
click at [381, 198] on video at bounding box center [431, 242] width 862 height 485
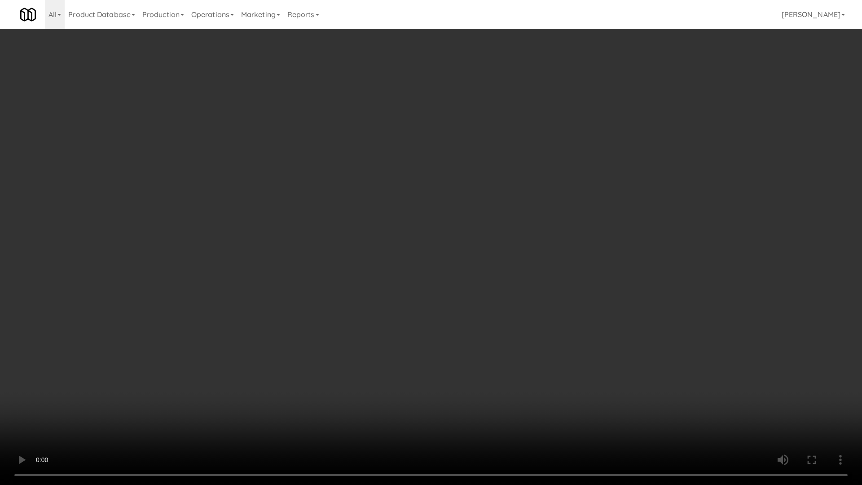
click at [313, 219] on video at bounding box center [431, 242] width 862 height 485
click at [315, 216] on video at bounding box center [431, 242] width 862 height 485
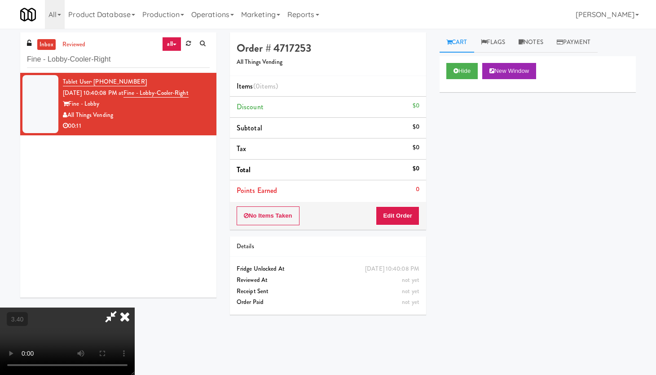
click at [135, 302] on icon at bounding box center [125, 316] width 20 height 18
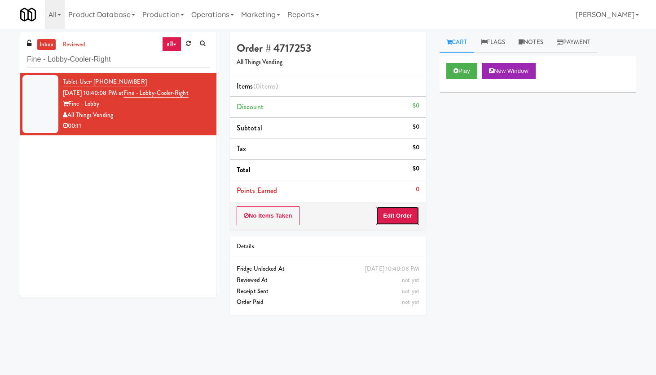
click at [409, 220] on button "Edit Order" at bounding box center [398, 215] width 44 height 19
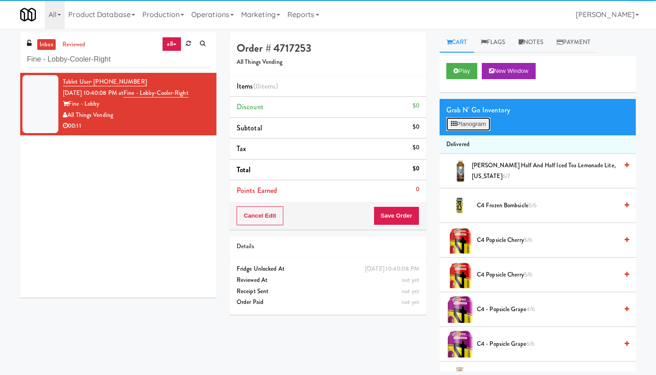
click at [458, 119] on button "Planogram" at bounding box center [468, 123] width 44 height 13
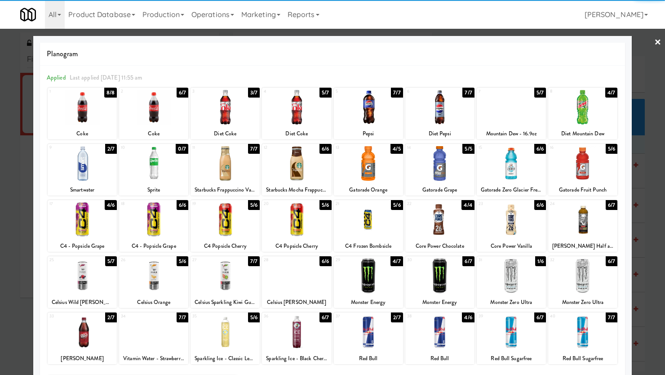
drag, startPoint x: 158, startPoint y: 114, endPoint x: 239, endPoint y: 101, distance: 81.9
click at [159, 116] on div at bounding box center [153, 107] width 69 height 35
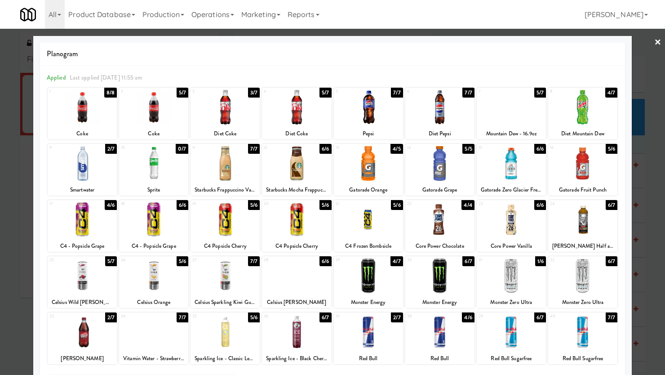
drag, startPoint x: 653, startPoint y: 45, endPoint x: 648, endPoint y: 49, distance: 7.1
click at [526, 48] on div at bounding box center [332, 187] width 665 height 375
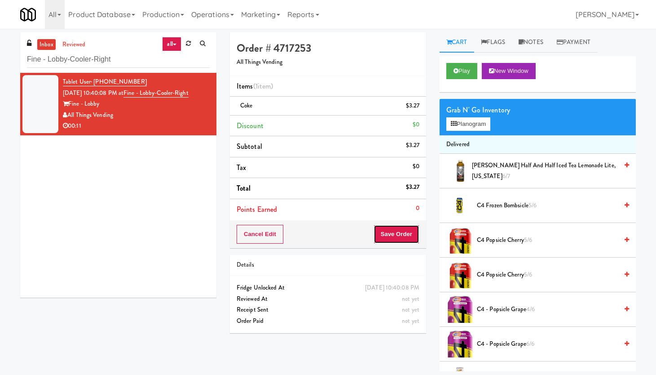
click at [393, 234] on button "Save Order" at bounding box center [397, 234] width 46 height 19
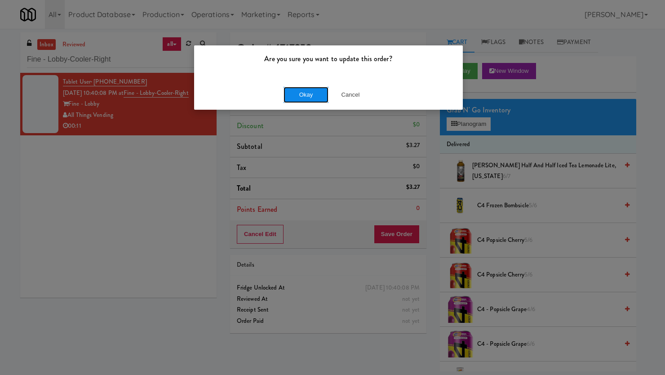
drag, startPoint x: 302, startPoint y: 93, endPoint x: 318, endPoint y: 88, distance: 16.7
click at [302, 96] on button "Okay" at bounding box center [305, 95] width 45 height 16
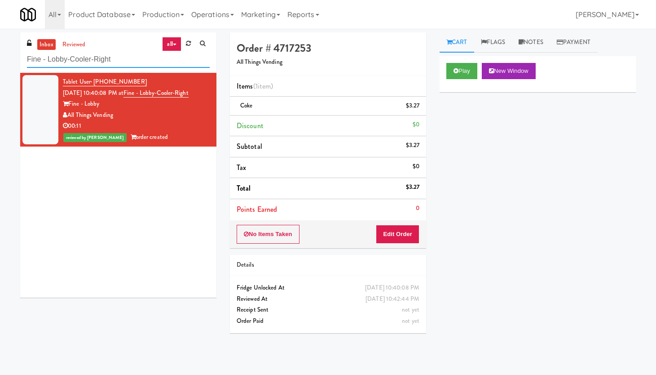
click at [85, 66] on input "Fine - Lobby-Cooler-Right" at bounding box center [118, 59] width 183 height 17
paste input "River House-[GEOGRAPHIC_DATA]"
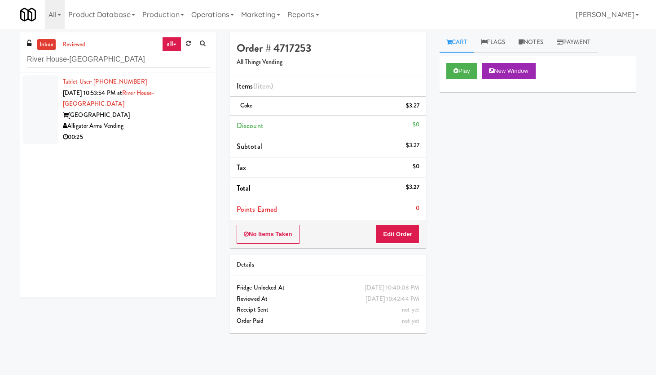
click at [194, 110] on div "[GEOGRAPHIC_DATA]" at bounding box center [136, 115] width 147 height 11
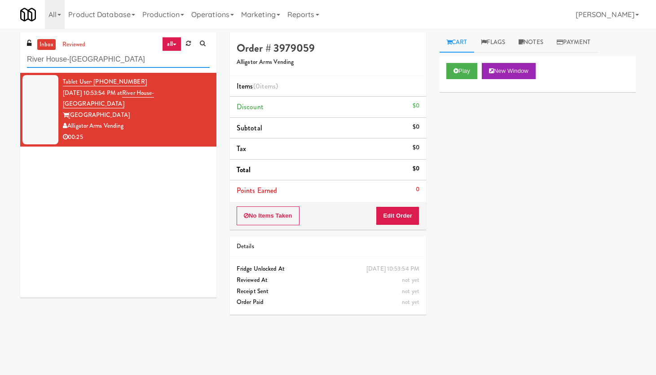
click at [85, 61] on input "River House-[GEOGRAPHIC_DATA]" at bounding box center [118, 59] width 183 height 17
paste input "esa -"
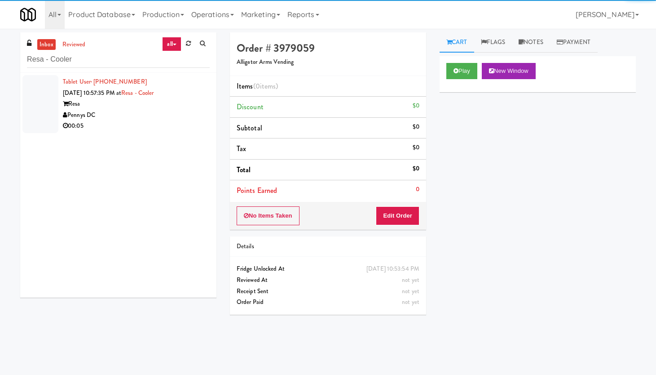
click at [159, 103] on div "Resa" at bounding box center [136, 103] width 147 height 11
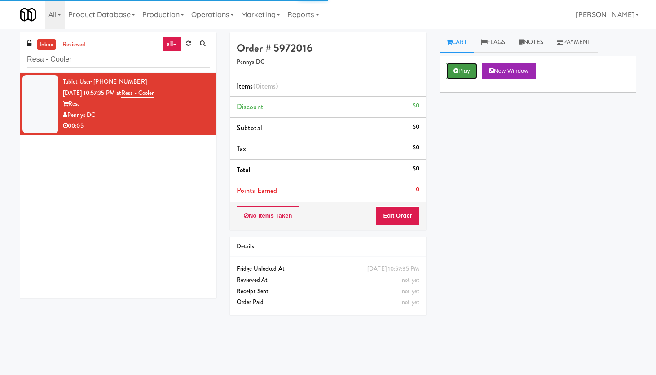
click at [459, 75] on button "Play" at bounding box center [461, 71] width 31 height 16
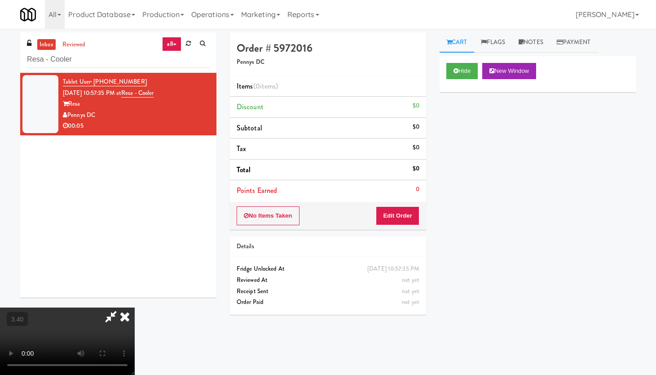
click at [135, 302] on video at bounding box center [67, 340] width 135 height 67
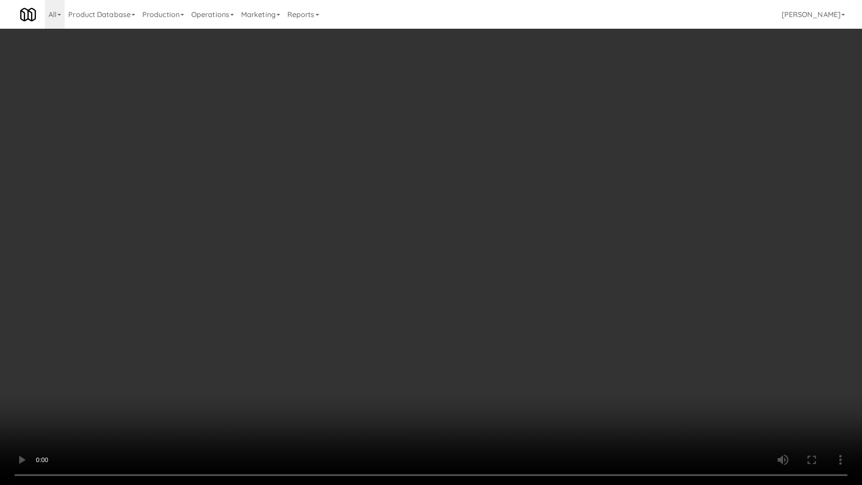
click at [268, 267] on video at bounding box center [431, 242] width 862 height 485
click at [268, 268] on video at bounding box center [431, 242] width 862 height 485
click at [272, 269] on video at bounding box center [431, 242] width 862 height 485
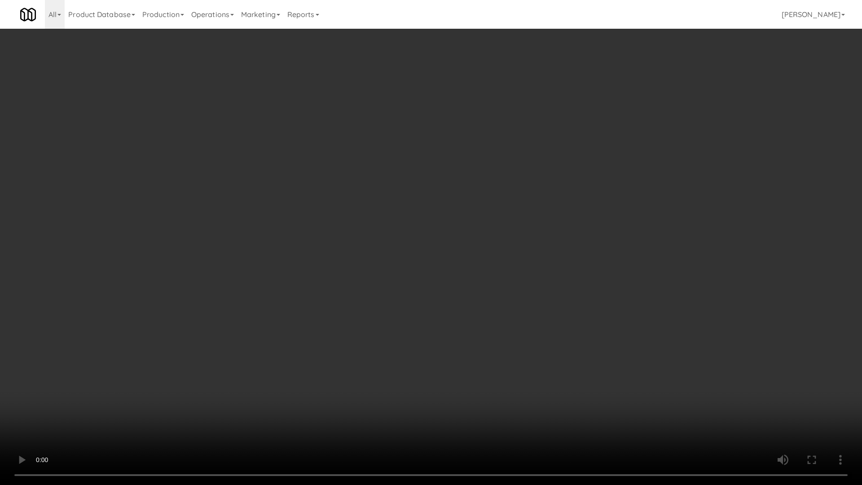
click at [272, 269] on video at bounding box center [431, 242] width 862 height 485
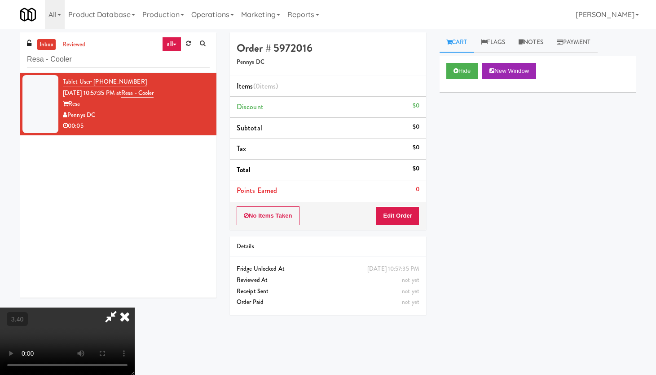
click at [135, 302] on icon at bounding box center [125, 316] width 20 height 18
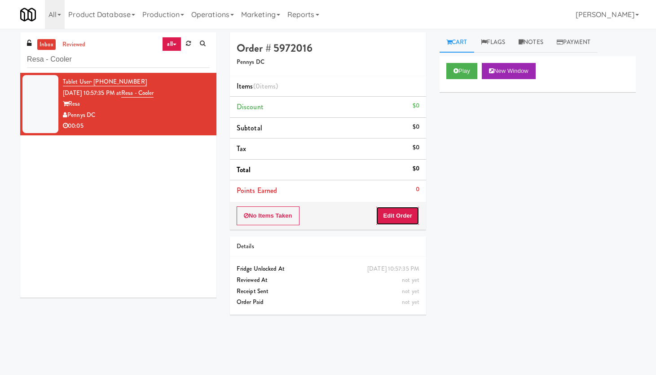
click at [409, 210] on button "Edit Order" at bounding box center [398, 215] width 44 height 19
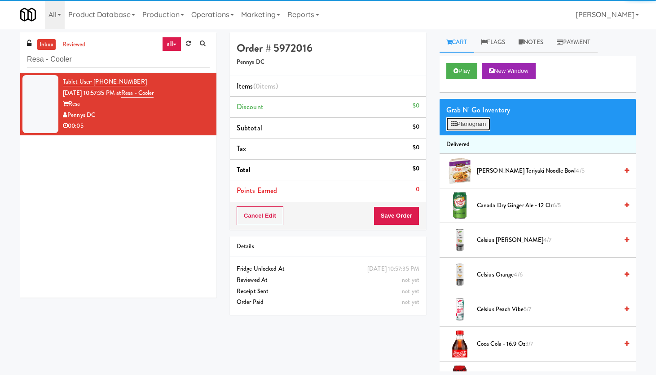
click at [469, 121] on button "Planogram" at bounding box center [468, 123] width 44 height 13
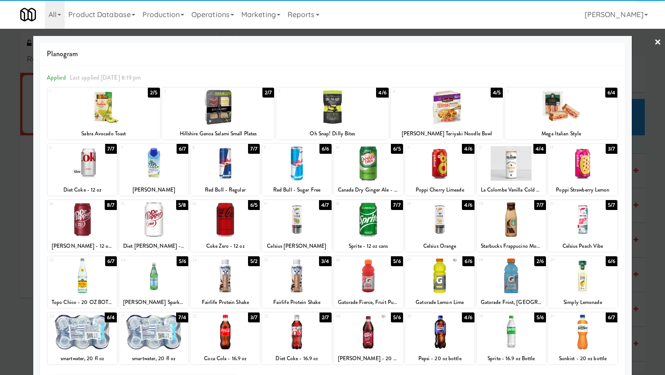
click at [502, 272] on div at bounding box center [510, 275] width 69 height 35
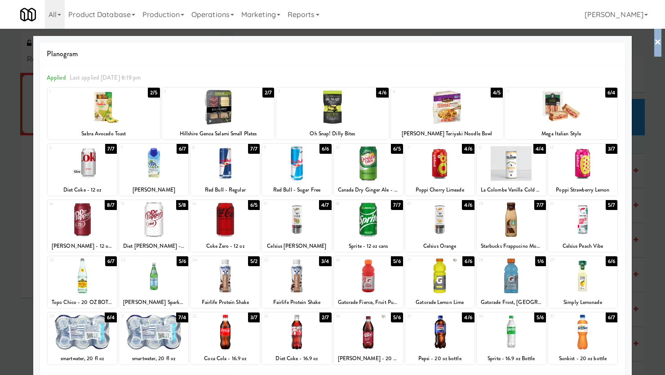
click at [526, 41] on div "× Planogram Applied Last applied [DATE] 8:19 pm 1 2/5 Sabra Avocado Toast 2 2/7…" at bounding box center [332, 187] width 665 height 375
click at [526, 40] on link "×" at bounding box center [657, 43] width 7 height 28
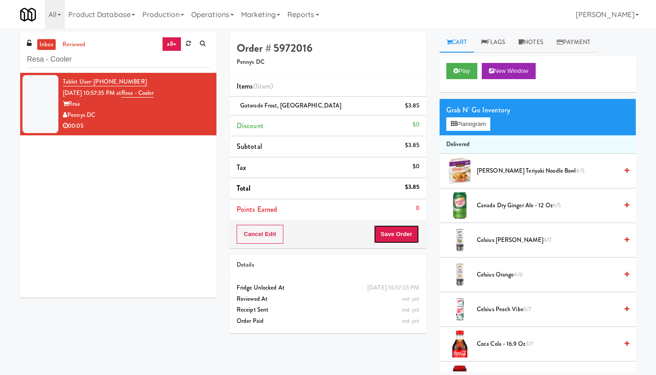
click at [397, 232] on button "Save Order" at bounding box center [397, 234] width 46 height 19
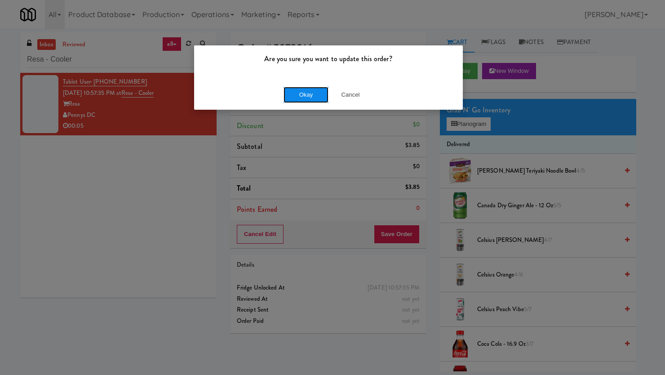
click at [297, 91] on button "Okay" at bounding box center [305, 95] width 45 height 16
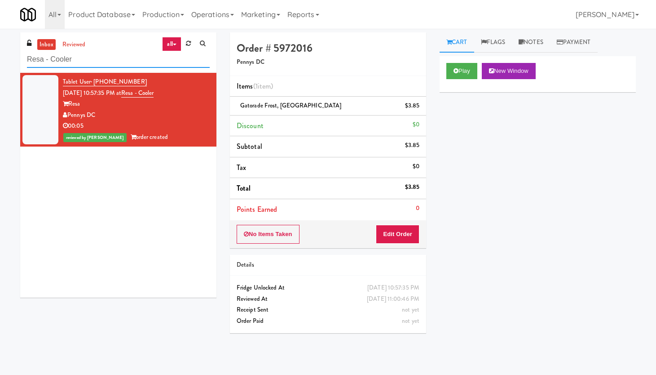
click at [89, 62] on input "Resa - Cooler" at bounding box center [118, 59] width 183 height 17
paste input "2200 Progress - Left - Fridge"
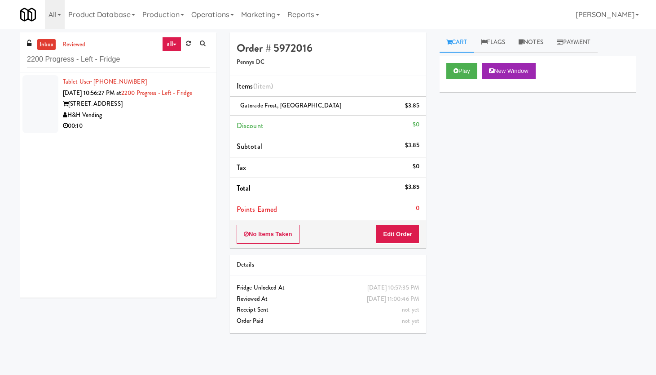
click at [177, 110] on div "[STREET_ADDRESS]" at bounding box center [136, 103] width 147 height 11
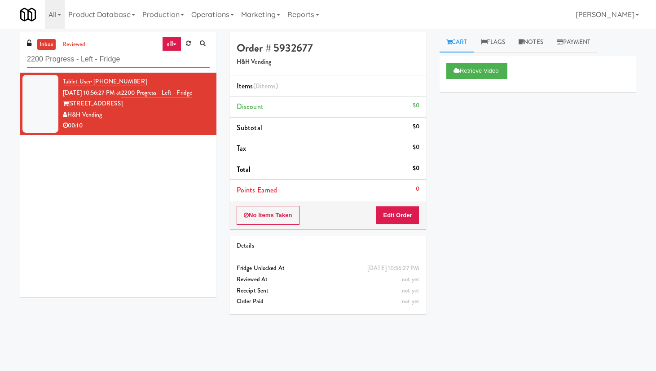
click at [97, 63] on input "2200 Progress - Left - Fridge" at bounding box center [118, 59] width 183 height 17
paste input "[PERSON_NAME] - Cooler - Right"
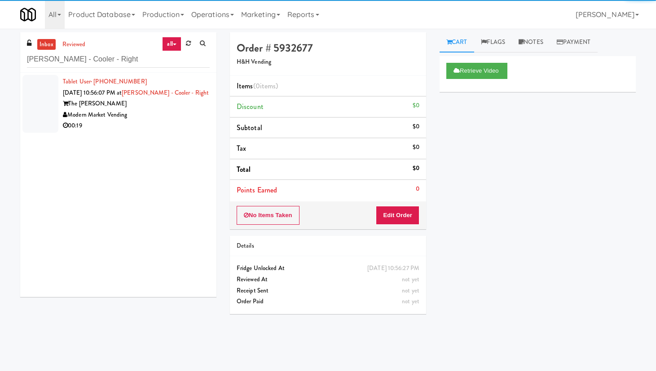
click at [179, 116] on div "Modern Market Vending" at bounding box center [136, 115] width 147 height 11
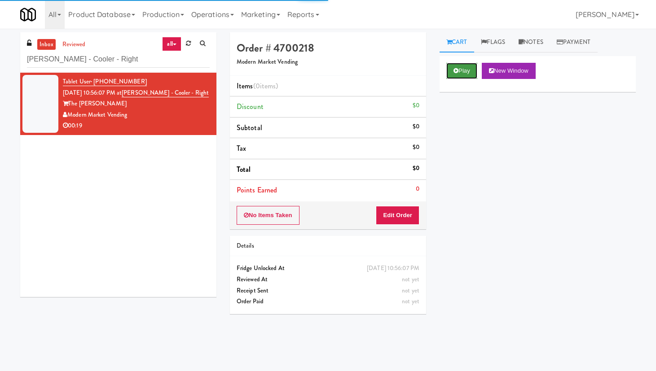
click at [458, 68] on icon at bounding box center [456, 71] width 5 height 6
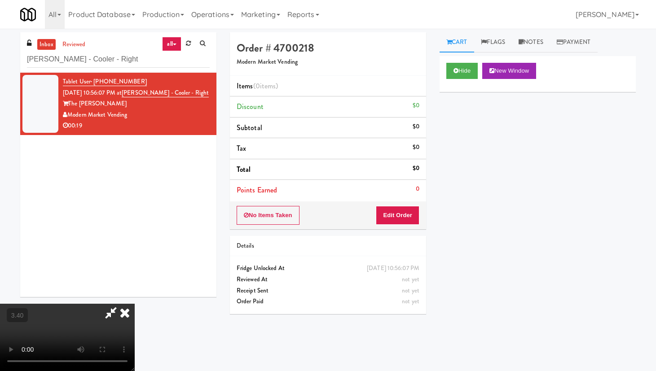
click at [135, 302] on video at bounding box center [67, 337] width 135 height 67
drag, startPoint x: 139, startPoint y: 236, endPoint x: 148, endPoint y: 313, distance: 77.8
click at [135, 302] on video at bounding box center [67, 337] width 135 height 67
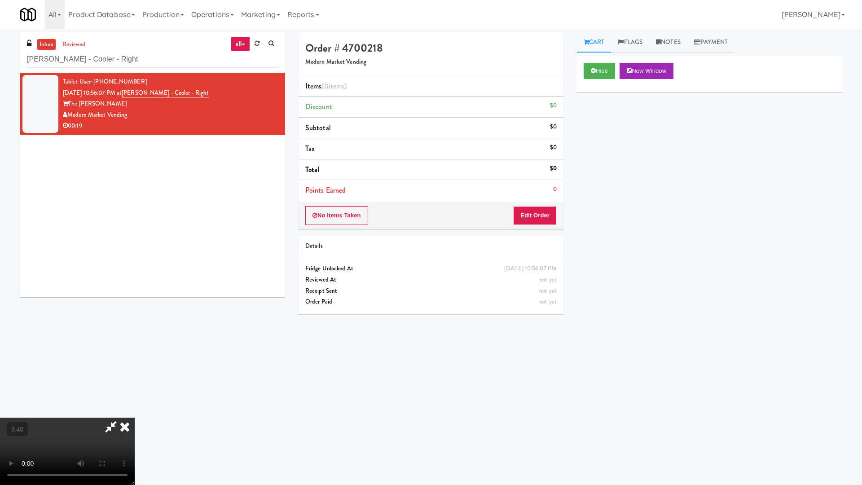
click at [135, 302] on video at bounding box center [67, 451] width 135 height 67
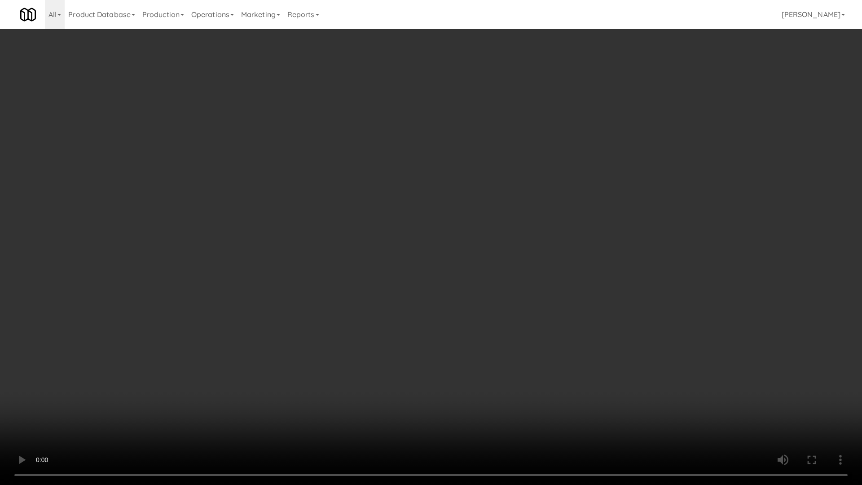
click at [294, 255] on video at bounding box center [431, 242] width 862 height 485
click at [304, 238] on video at bounding box center [431, 242] width 862 height 485
click at [312, 230] on video at bounding box center [431, 242] width 862 height 485
click at [311, 232] on video at bounding box center [431, 242] width 862 height 485
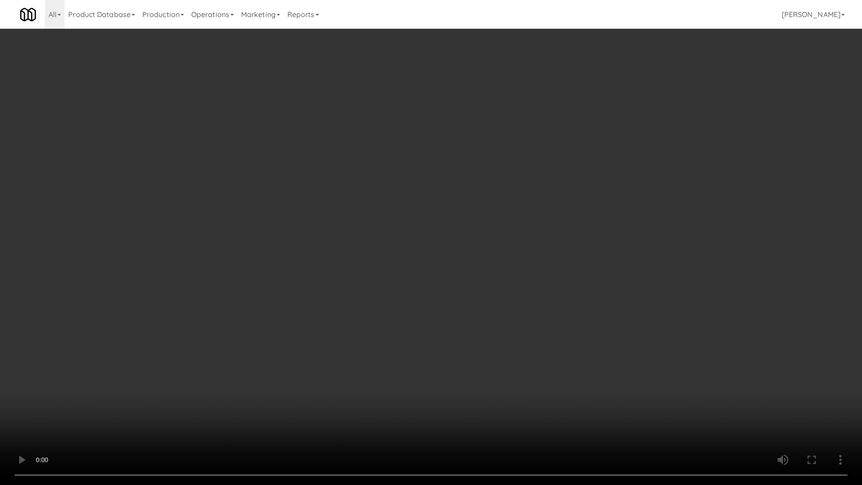
click at [315, 229] on video at bounding box center [431, 242] width 862 height 485
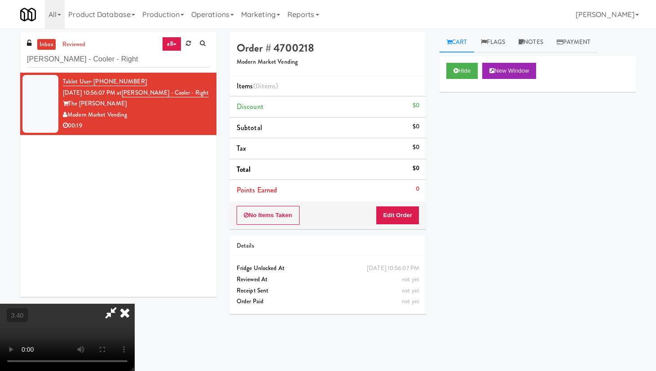
click at [135, 302] on icon at bounding box center [125, 313] width 20 height 18
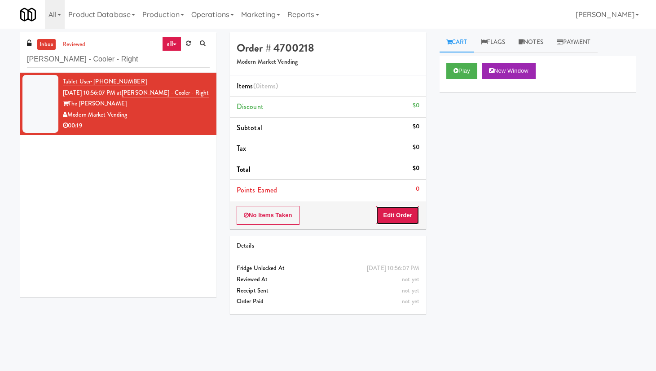
click at [396, 216] on button "Edit Order" at bounding box center [398, 215] width 44 height 19
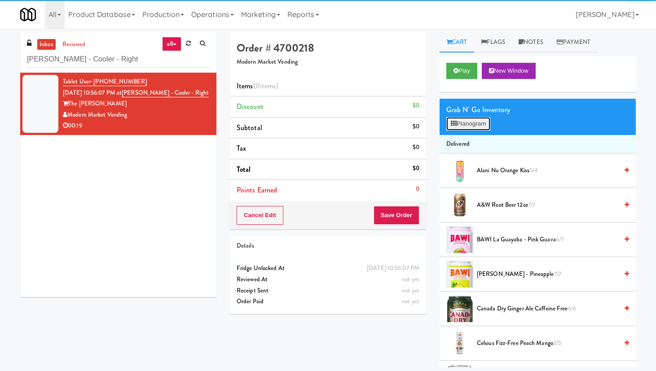
click at [461, 128] on button "Planogram" at bounding box center [468, 123] width 44 height 13
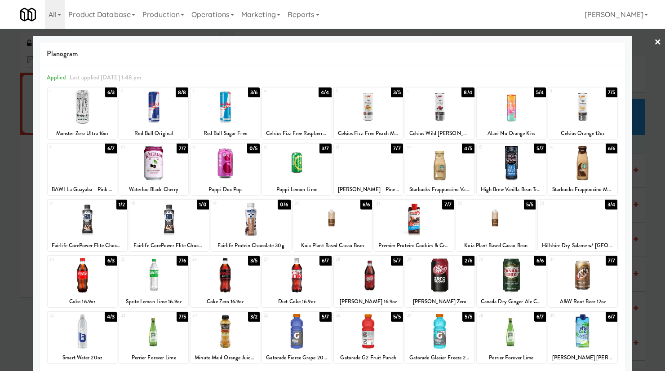
click at [309, 282] on div at bounding box center [296, 275] width 69 height 35
click at [367, 275] on div at bounding box center [368, 275] width 69 height 35
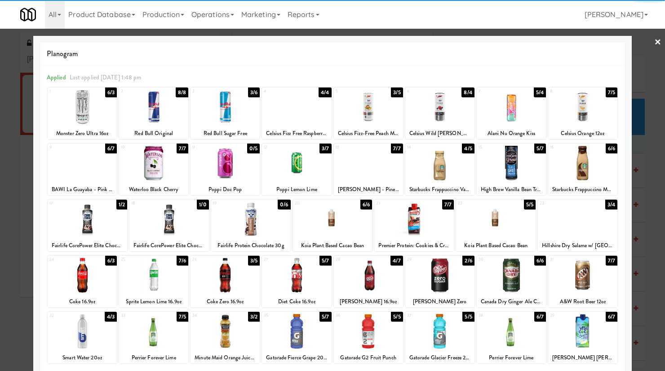
click at [526, 40] on link "×" at bounding box center [657, 43] width 7 height 28
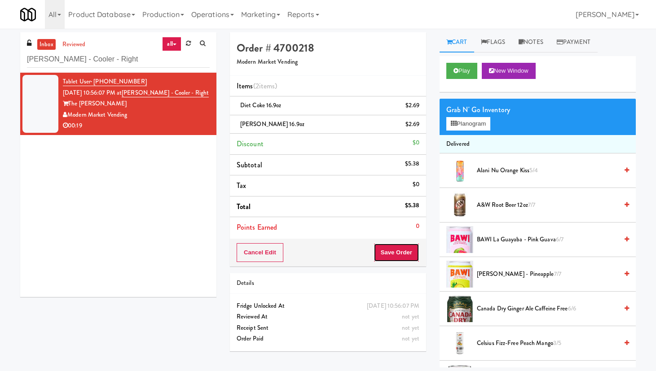
click at [392, 251] on button "Save Order" at bounding box center [397, 252] width 46 height 19
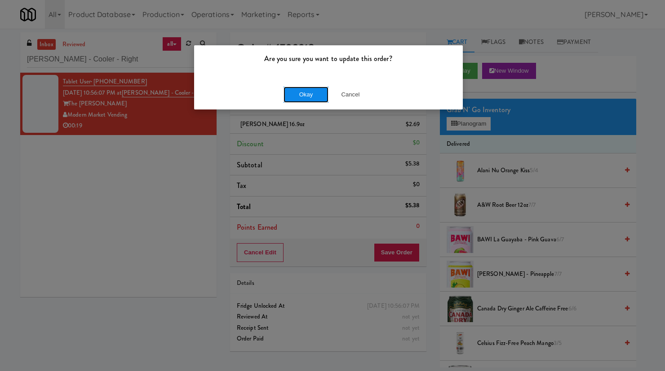
click at [309, 94] on button "Okay" at bounding box center [305, 95] width 45 height 16
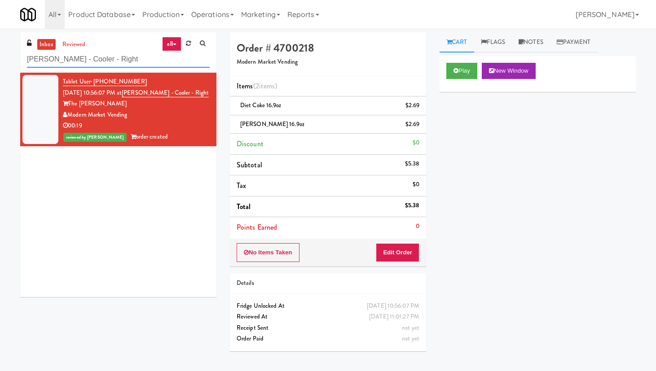
click at [87, 53] on input "[PERSON_NAME] - Cooler - Right" at bounding box center [118, 59] width 183 height 17
paste input "Atwater - Cooler - Lef"
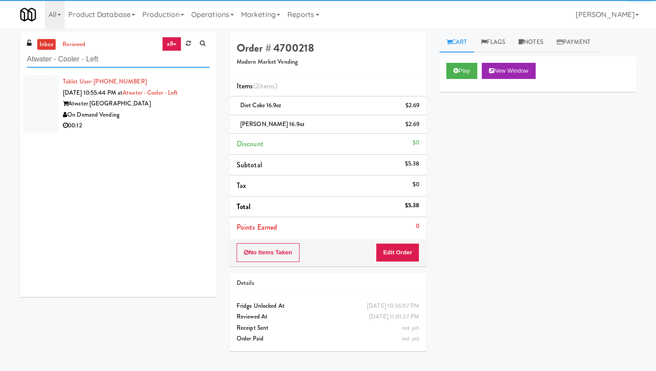
type input "Atwater - Cooler - Left"
click at [190, 116] on div "On Demand Vending" at bounding box center [136, 115] width 147 height 11
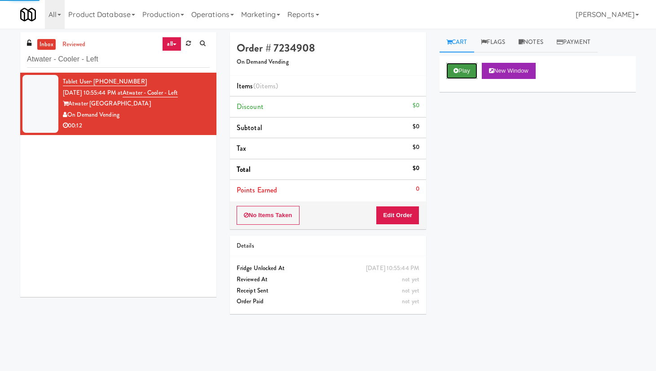
click at [474, 71] on button "Play" at bounding box center [461, 71] width 31 height 16
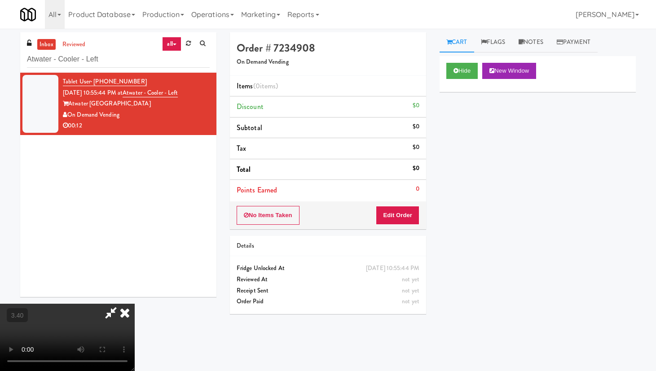
click at [135, 302] on video at bounding box center [67, 337] width 135 height 67
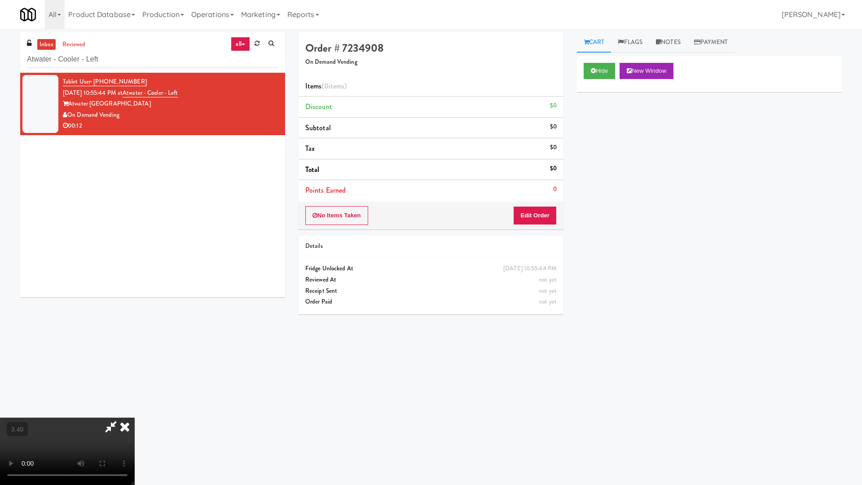
click at [135, 302] on video at bounding box center [67, 451] width 135 height 67
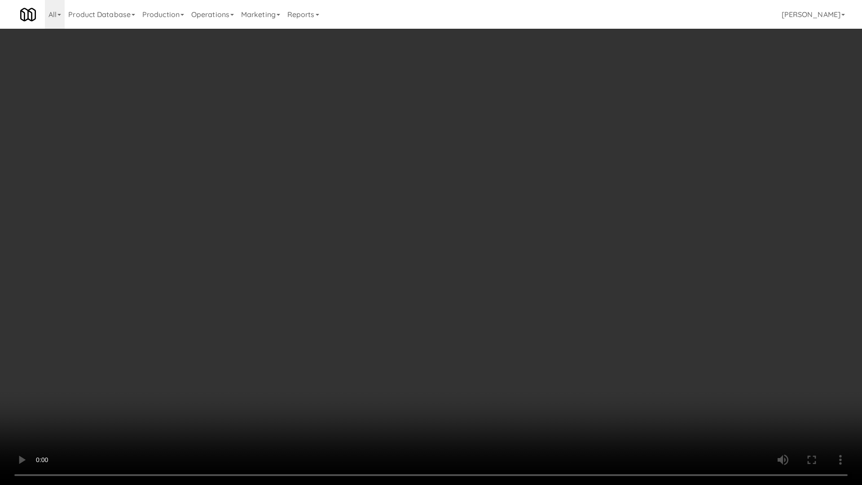
click at [326, 219] on video at bounding box center [431, 242] width 862 height 485
click at [326, 221] on video at bounding box center [431, 242] width 862 height 485
click at [299, 255] on video at bounding box center [431, 242] width 862 height 485
click at [327, 255] on video at bounding box center [431, 242] width 862 height 485
click at [325, 254] on video at bounding box center [431, 242] width 862 height 485
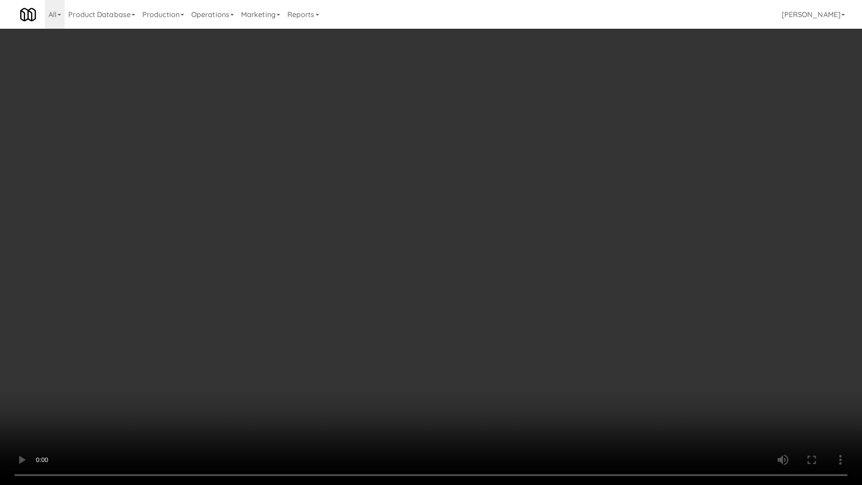
click at [344, 245] on video at bounding box center [431, 242] width 862 height 485
click at [344, 246] on video at bounding box center [431, 242] width 862 height 485
click at [336, 243] on video at bounding box center [431, 242] width 862 height 485
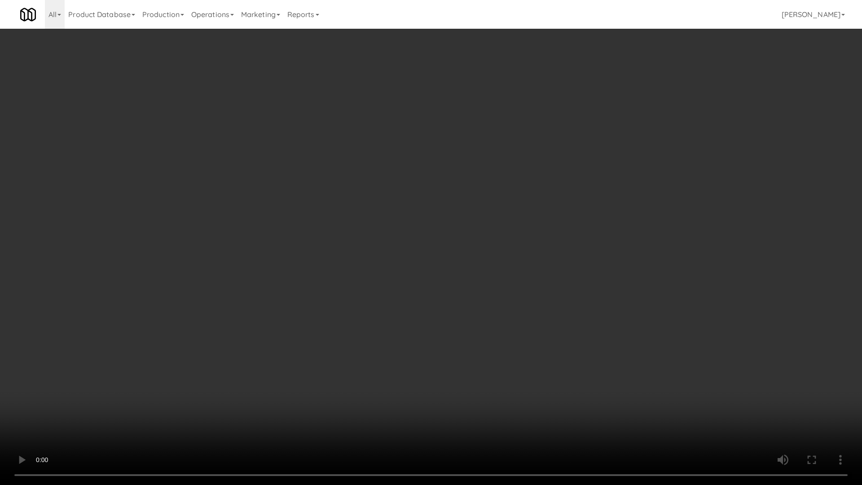
click at [336, 243] on video at bounding box center [431, 242] width 862 height 485
click at [332, 244] on video at bounding box center [431, 242] width 862 height 485
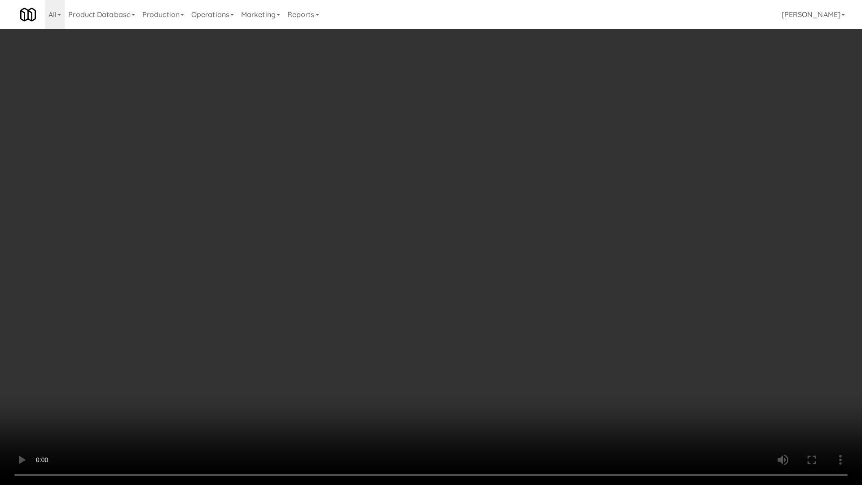
click at [334, 241] on video at bounding box center [431, 242] width 862 height 485
click at [352, 246] on video at bounding box center [431, 242] width 862 height 485
click at [352, 247] on video at bounding box center [431, 242] width 862 height 485
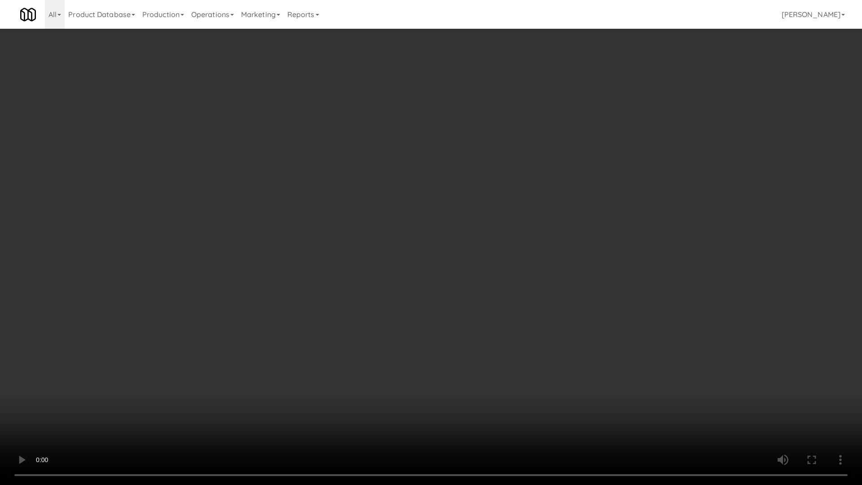
click at [352, 247] on video at bounding box center [431, 242] width 862 height 485
click at [352, 249] on video at bounding box center [431, 242] width 862 height 485
click at [526, 262] on video at bounding box center [431, 242] width 862 height 485
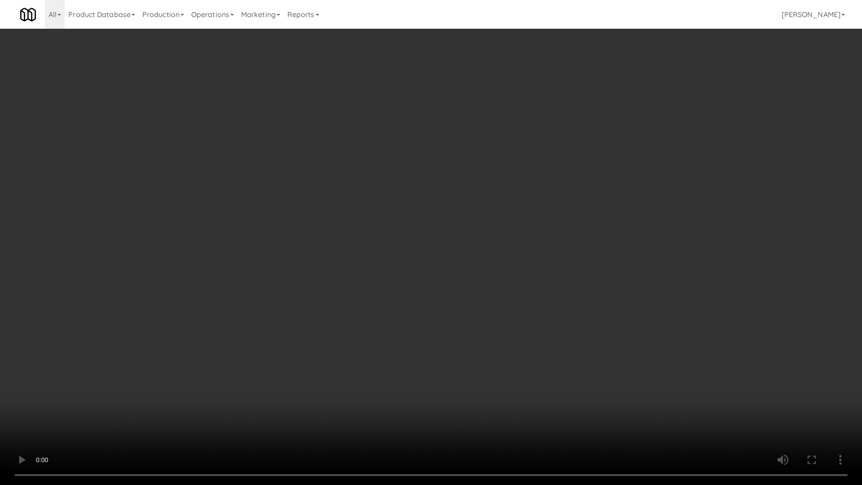
click at [526, 262] on video at bounding box center [431, 242] width 862 height 485
click at [410, 225] on video at bounding box center [431, 242] width 862 height 485
click at [407, 226] on video at bounding box center [431, 242] width 862 height 485
click at [407, 227] on video at bounding box center [431, 242] width 862 height 485
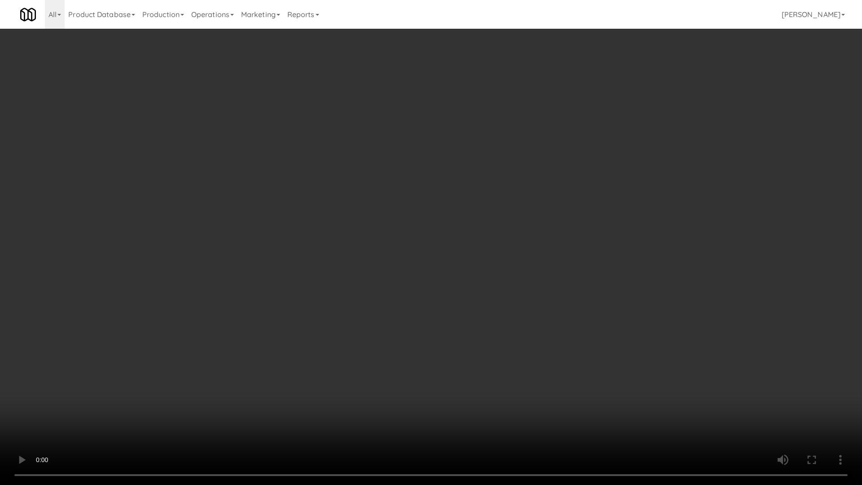
click at [407, 226] on video at bounding box center [431, 242] width 862 height 485
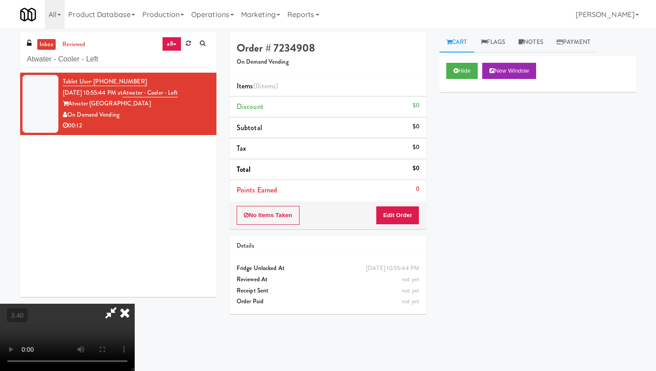
click at [135, 302] on icon at bounding box center [125, 313] width 20 height 18
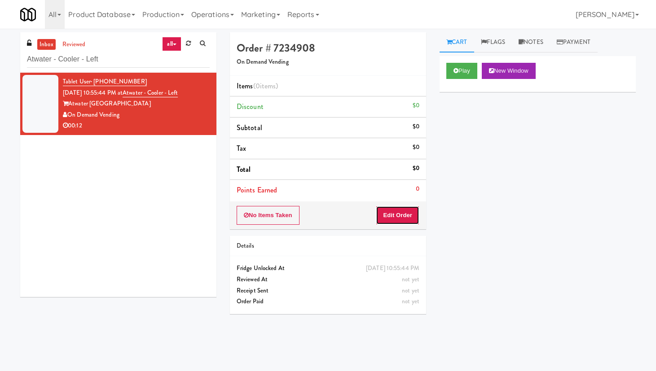
click at [413, 210] on button "Edit Order" at bounding box center [398, 215] width 44 height 19
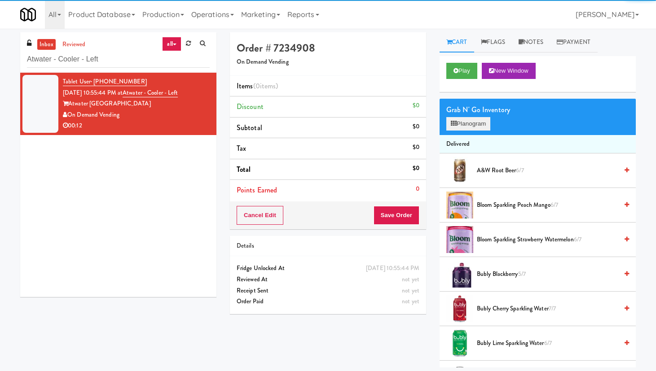
drag, startPoint x: 461, startPoint y: 113, endPoint x: 461, endPoint y: 128, distance: 14.8
click at [461, 116] on div "Grab N' Go Inventory Planogram" at bounding box center [538, 117] width 196 height 36
click at [462, 126] on button "Planogram" at bounding box center [468, 123] width 44 height 13
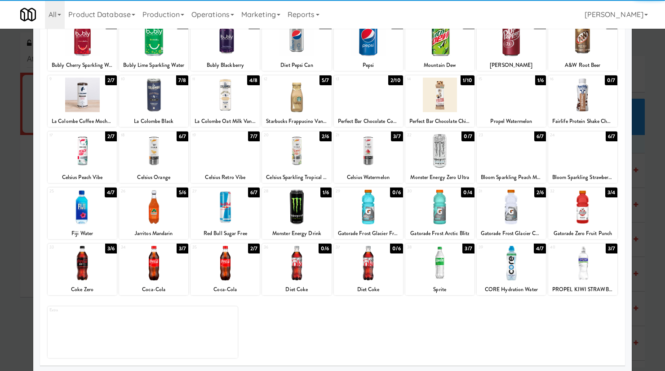
scroll to position [70, 0]
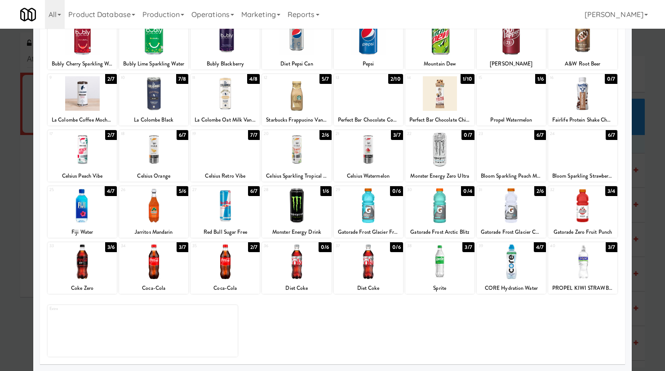
click at [526, 267] on div at bounding box center [582, 262] width 69 height 35
click at [503, 209] on div at bounding box center [510, 206] width 69 height 35
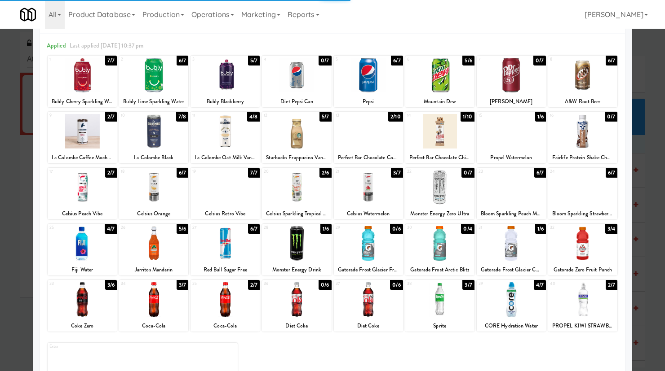
scroll to position [0, 0]
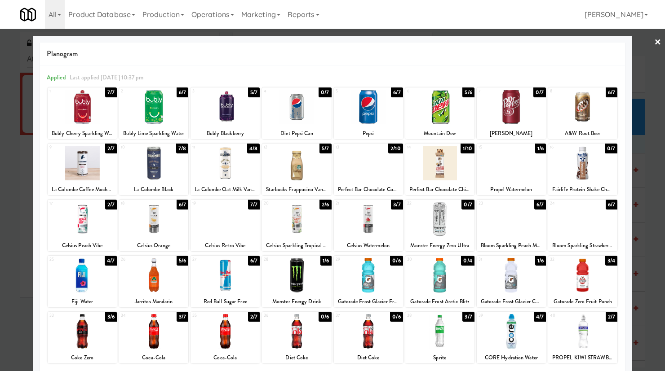
drag, startPoint x: 652, startPoint y: 40, endPoint x: 620, endPoint y: 54, distance: 35.2
click at [526, 40] on link "×" at bounding box center [657, 43] width 7 height 28
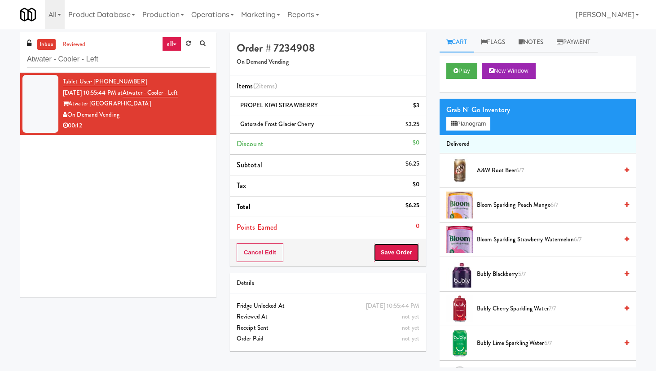
click at [399, 254] on button "Save Order" at bounding box center [397, 252] width 46 height 19
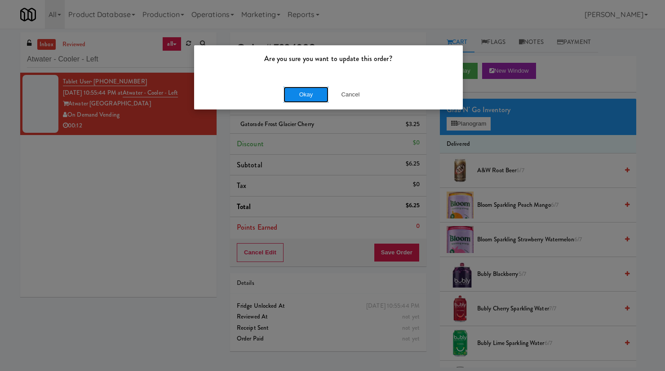
click at [311, 91] on button "Okay" at bounding box center [305, 95] width 45 height 16
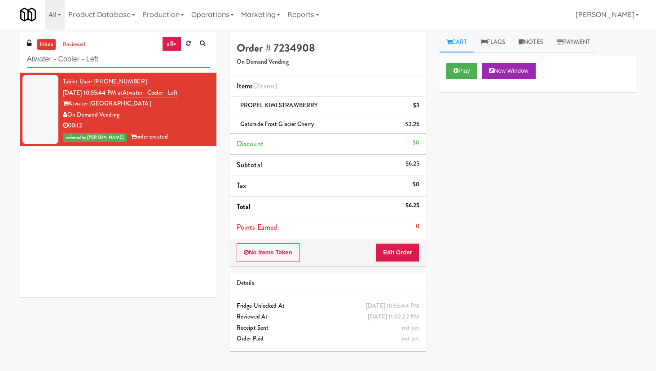
click at [119, 59] on input "Atwater - Cooler - Left" at bounding box center [118, 59] width 183 height 17
paste input "Spring & [PERSON_NAME] - Combo Cooler B"
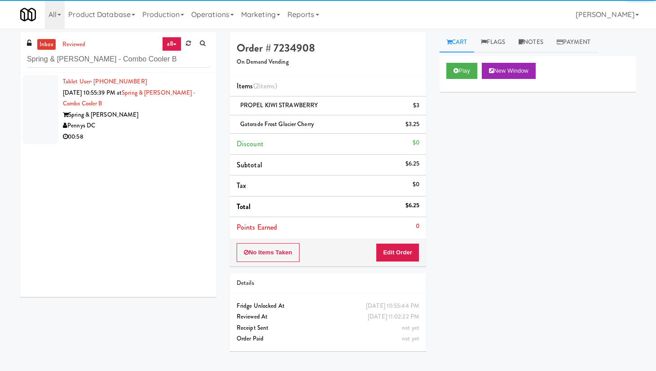
click at [184, 111] on div "Spring & [PERSON_NAME]" at bounding box center [136, 115] width 147 height 11
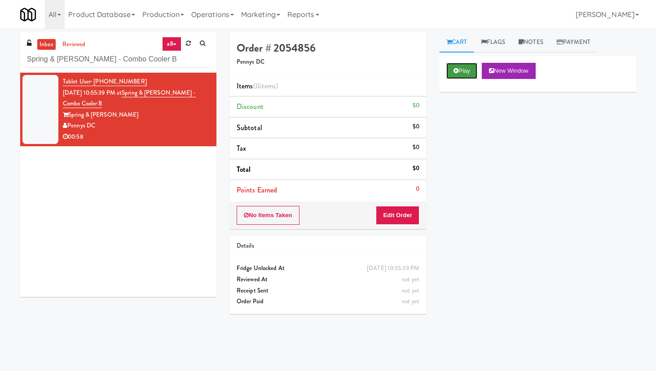
click at [459, 73] on button "Play" at bounding box center [461, 71] width 31 height 16
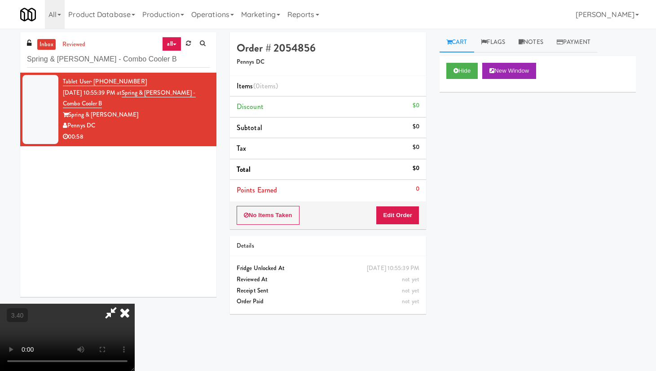
click at [126, 302] on video at bounding box center [67, 337] width 135 height 67
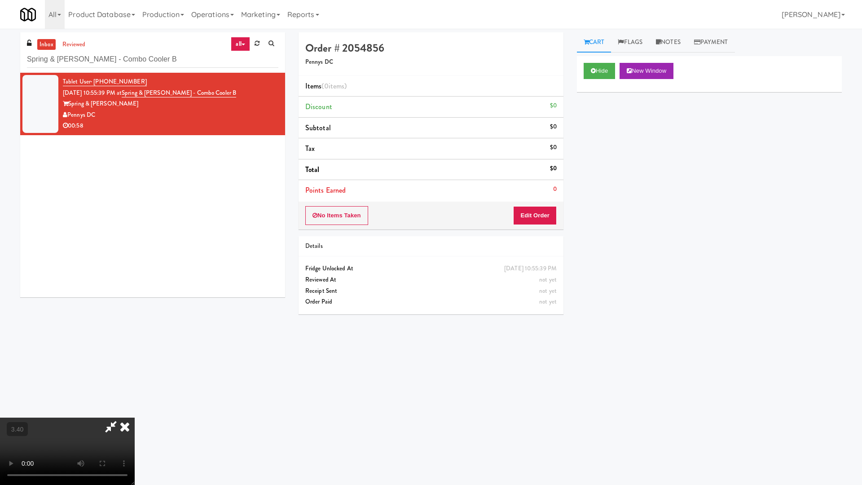
click at [135, 302] on video at bounding box center [67, 451] width 135 height 67
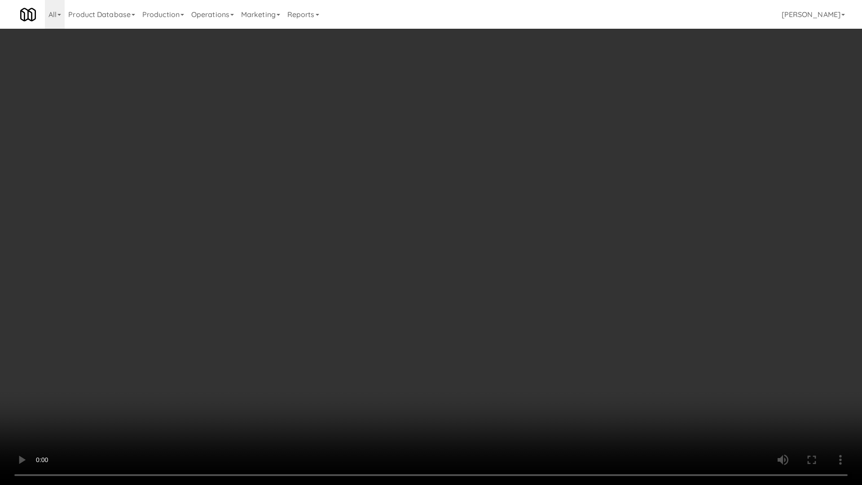
click at [454, 191] on video at bounding box center [431, 242] width 862 height 485
click at [454, 194] on video at bounding box center [431, 242] width 862 height 485
click at [457, 197] on video at bounding box center [431, 242] width 862 height 485
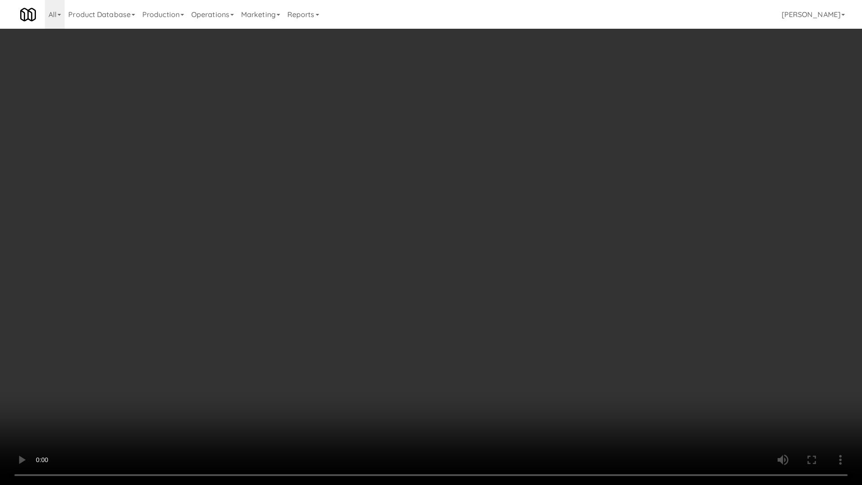
click at [459, 199] on video at bounding box center [431, 242] width 862 height 485
click at [419, 302] on video at bounding box center [431, 242] width 862 height 485
click at [408, 257] on video at bounding box center [431, 242] width 862 height 485
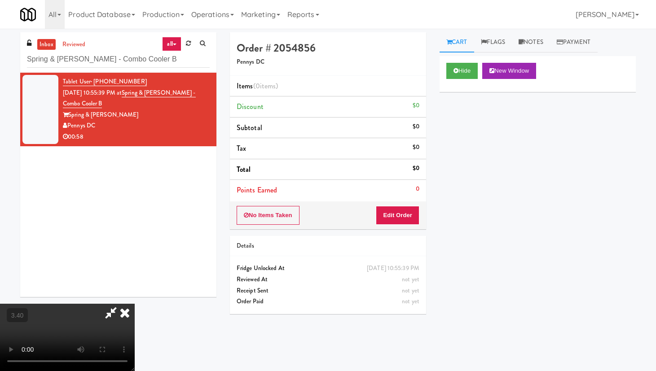
click at [135, 302] on icon at bounding box center [125, 313] width 20 height 18
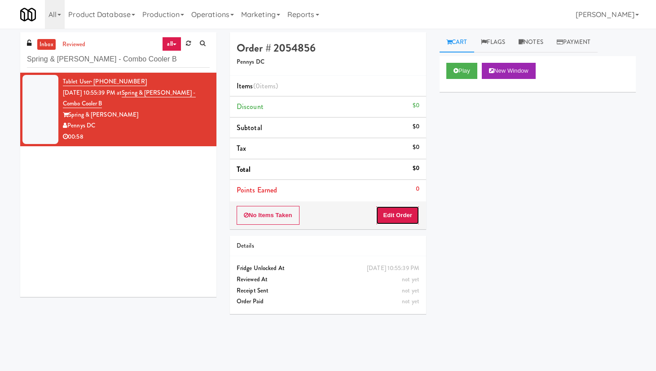
click at [390, 217] on button "Edit Order" at bounding box center [398, 215] width 44 height 19
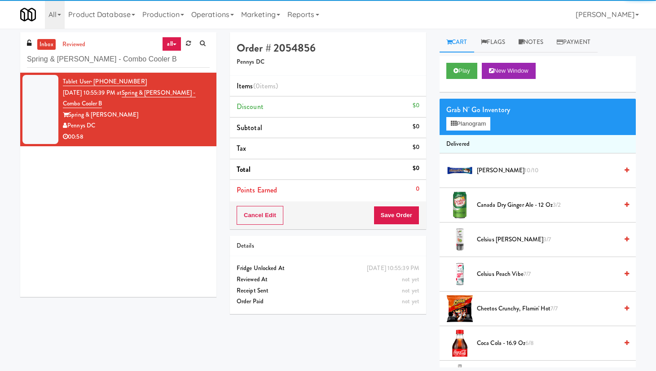
click at [471, 131] on div "Grab N' Go Inventory Planogram" at bounding box center [538, 117] width 196 height 36
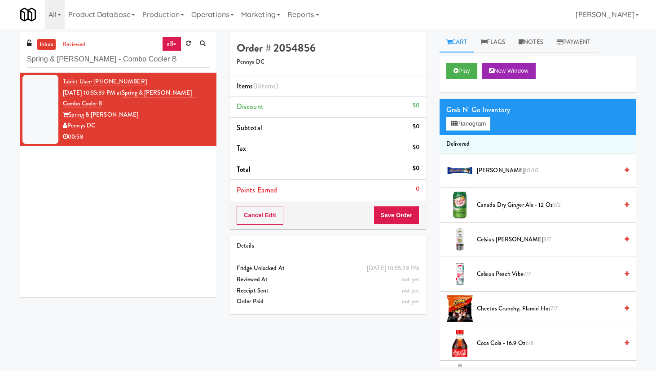
click at [470, 132] on div "Grab N' Go Inventory Planogram" at bounding box center [538, 117] width 196 height 36
click at [470, 127] on button "Planogram" at bounding box center [468, 123] width 44 height 13
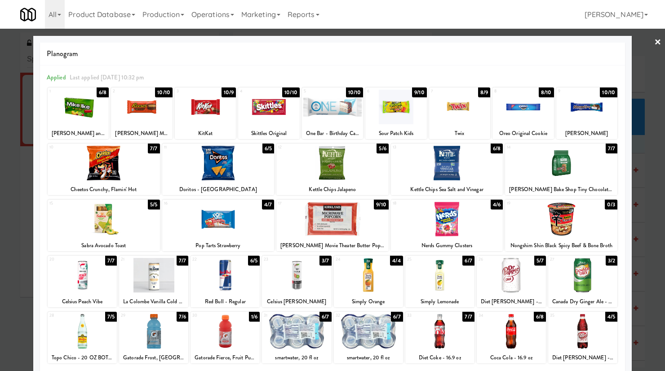
click at [526, 40] on link "×" at bounding box center [657, 43] width 7 height 28
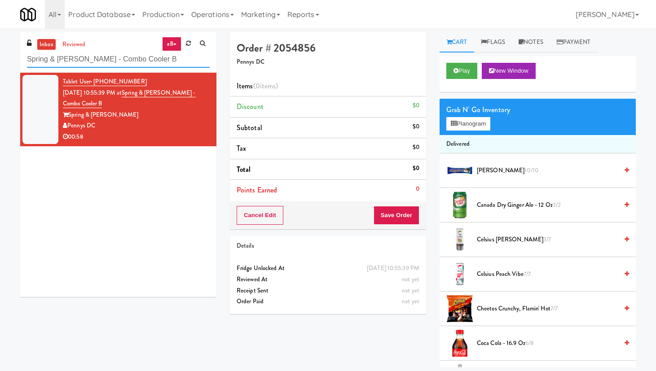
click at [120, 59] on input "Spring & [PERSON_NAME] - Combo Cooler B" at bounding box center [118, 59] width 183 height 17
paste input "848 Apt"
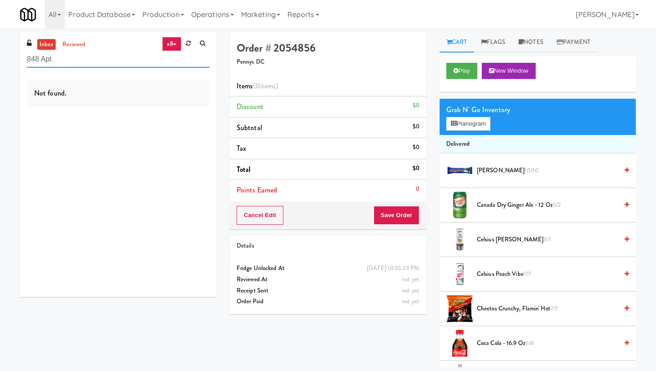
click at [71, 57] on input "848 Apt" at bounding box center [118, 59] width 183 height 17
paste input "Fridge Bathroom!"
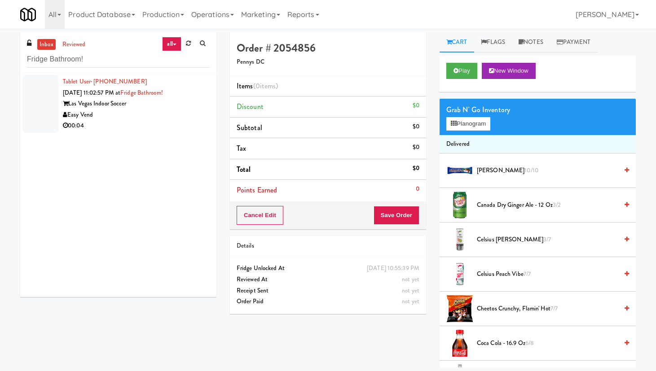
click at [159, 113] on div "Easy Vend" at bounding box center [136, 115] width 147 height 11
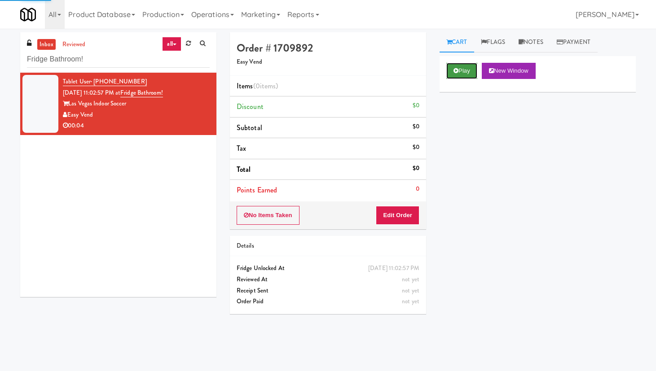
click at [465, 73] on button "Play" at bounding box center [461, 71] width 31 height 16
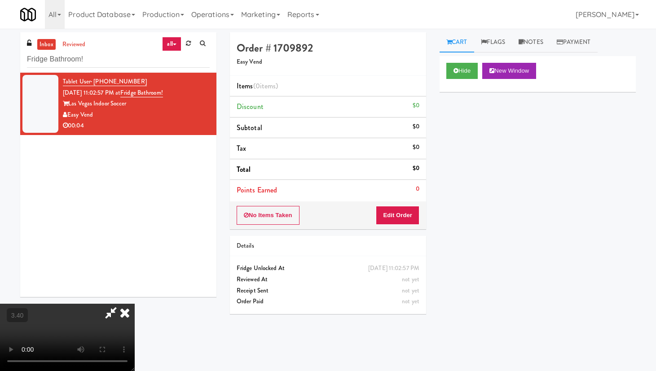
click at [135, 302] on video at bounding box center [67, 337] width 135 height 67
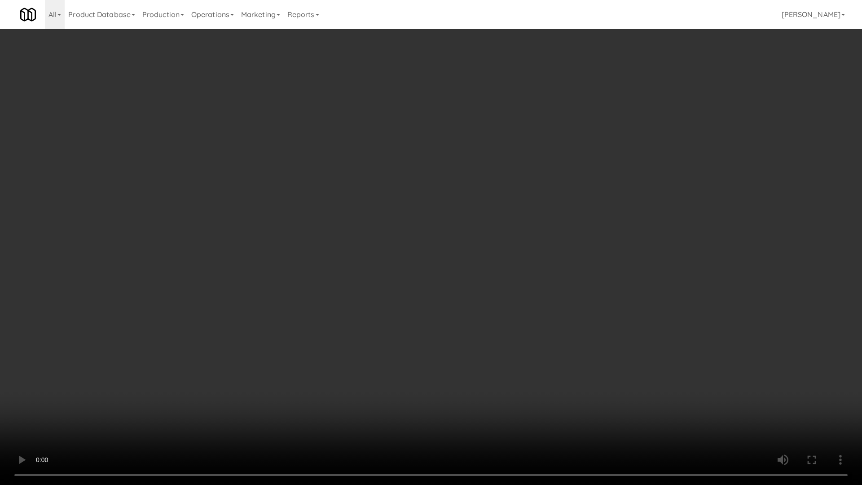
click at [324, 256] on video at bounding box center [431, 242] width 862 height 485
click at [322, 255] on video at bounding box center [431, 242] width 862 height 485
drag, startPoint x: 278, startPoint y: 153, endPoint x: 285, endPoint y: 164, distance: 12.9
click at [278, 153] on video at bounding box center [431, 242] width 862 height 485
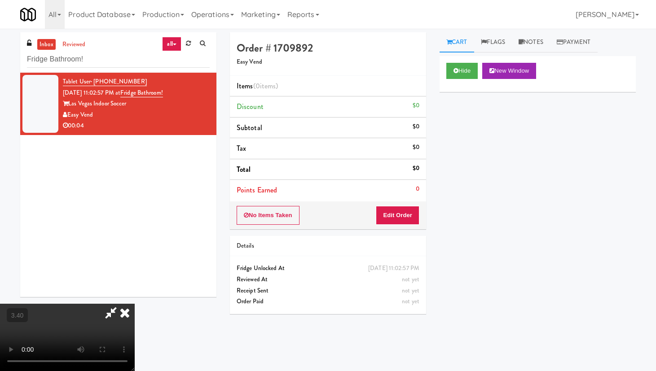
click at [135, 302] on icon at bounding box center [125, 313] width 20 height 18
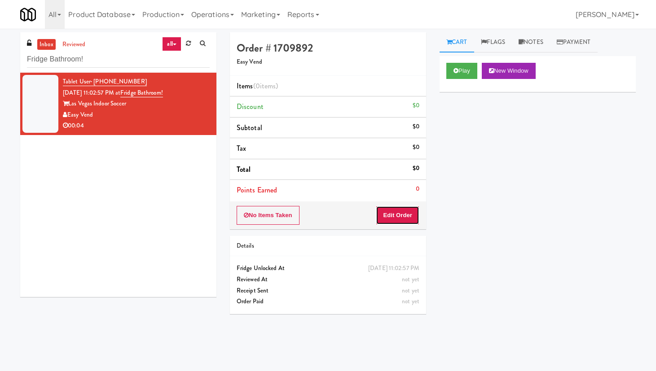
click at [398, 221] on button "Edit Order" at bounding box center [398, 215] width 44 height 19
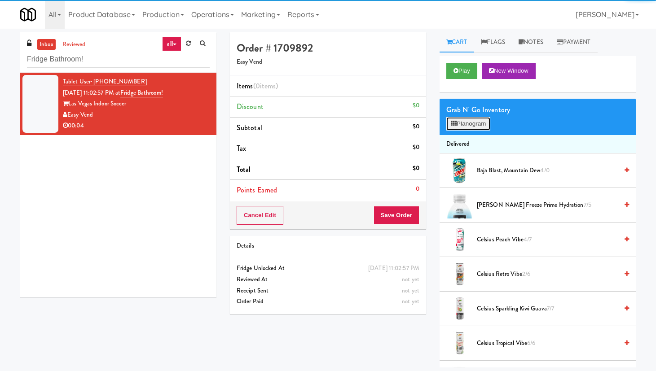
click at [461, 127] on button "Planogram" at bounding box center [468, 123] width 44 height 13
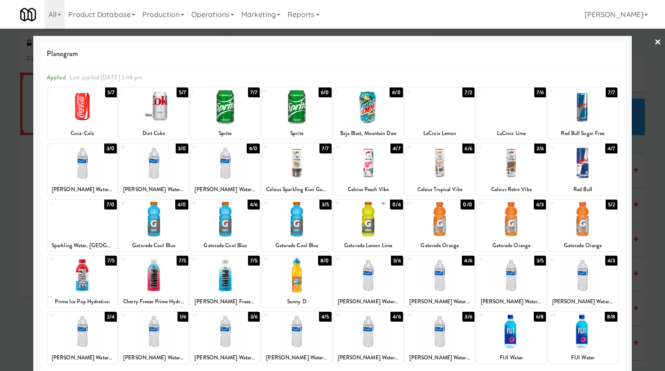
click at [288, 224] on div at bounding box center [296, 219] width 69 height 35
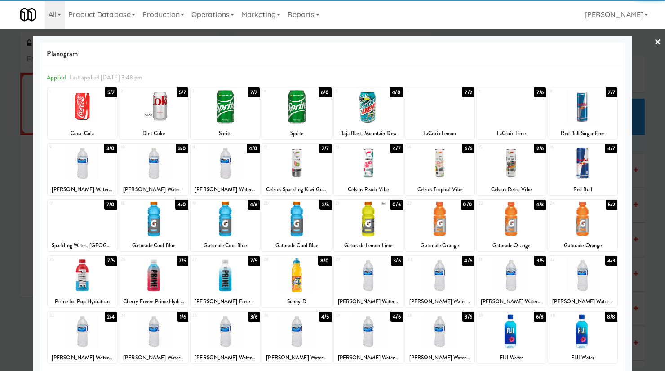
click at [526, 40] on link "×" at bounding box center [657, 43] width 7 height 28
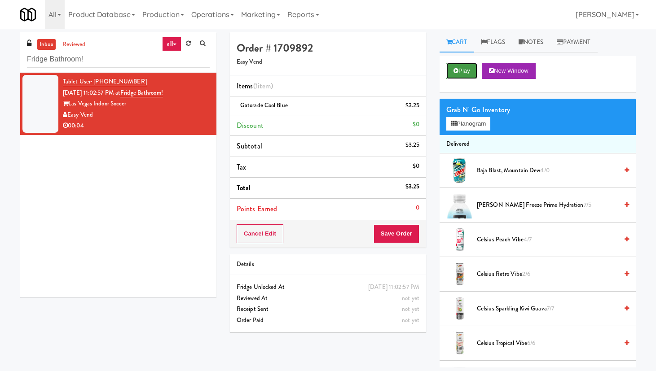
click at [456, 66] on button "Play" at bounding box center [461, 71] width 31 height 16
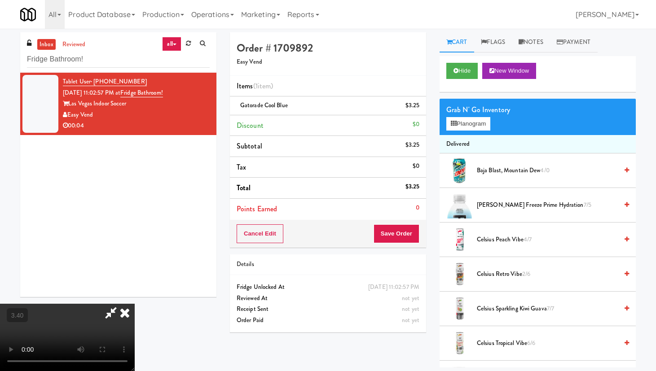
click at [135, 302] on video at bounding box center [67, 337] width 135 height 67
drag, startPoint x: 173, startPoint y: 177, endPoint x: 183, endPoint y: 250, distance: 73.4
click at [135, 302] on video at bounding box center [67, 337] width 135 height 67
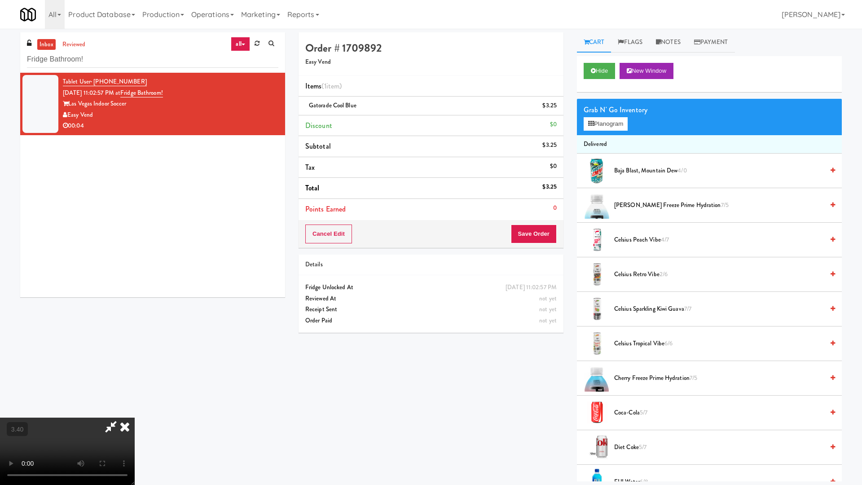
click at [135, 302] on video at bounding box center [67, 451] width 135 height 67
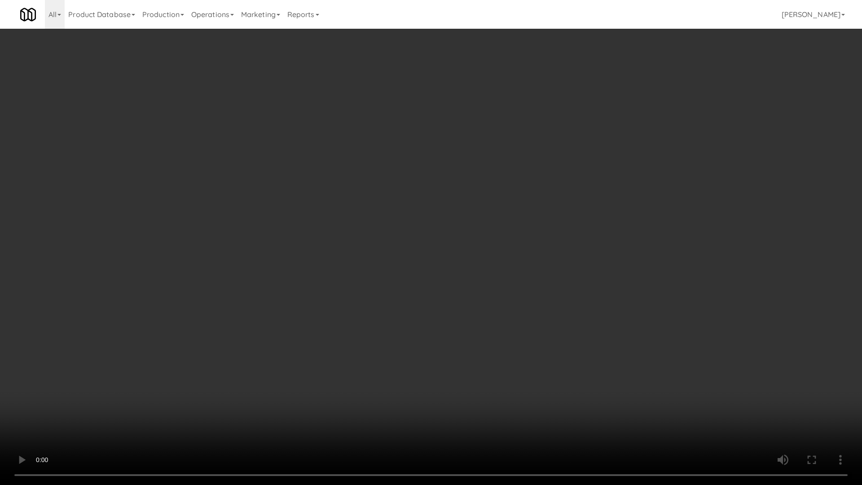
click at [391, 225] on video at bounding box center [431, 242] width 862 height 485
click at [391, 226] on video at bounding box center [431, 242] width 862 height 485
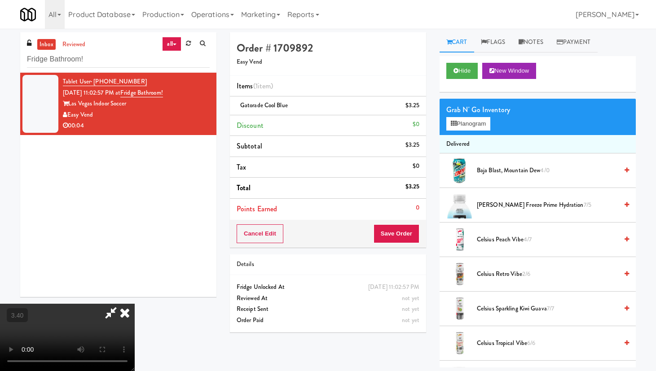
drag, startPoint x: 376, startPoint y: 35, endPoint x: 376, endPoint y: 44, distance: 8.5
click at [135, 302] on icon at bounding box center [125, 313] width 20 height 18
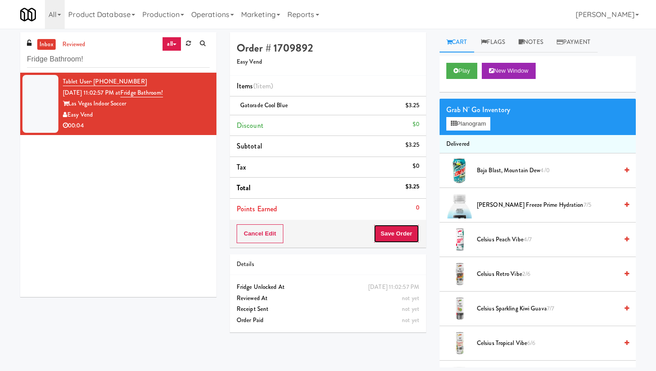
click at [407, 231] on button "Save Order" at bounding box center [397, 234] width 46 height 19
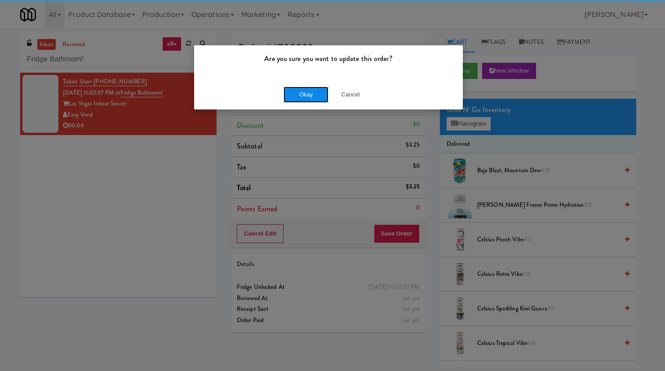
click at [313, 92] on button "Okay" at bounding box center [305, 95] width 45 height 16
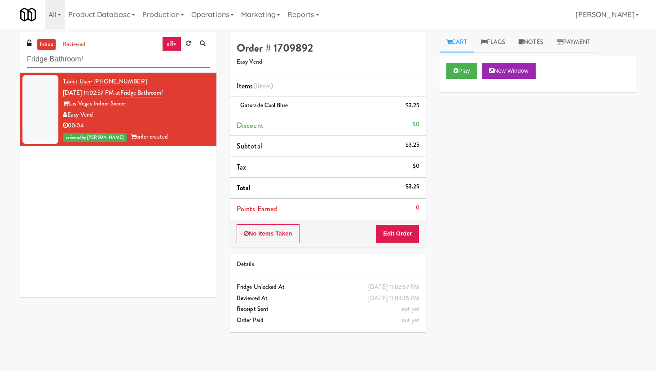
click at [79, 60] on input "Fridge Bathroom!" at bounding box center [118, 59] width 183 height 17
paste input "[PERSON_NAME] Cabinet 1"
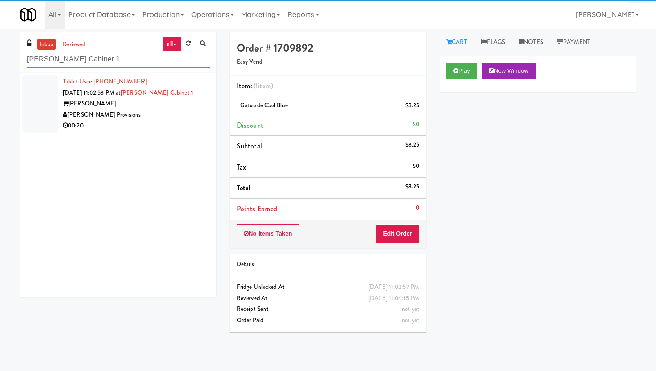
type input "[PERSON_NAME] Cabinet 1"
click at [204, 102] on li "Tablet User · (864) 918-5302 [DATE] 11:02:53 PM at [PERSON_NAME][GEOGRAPHIC_DAT…" at bounding box center [118, 104] width 196 height 62
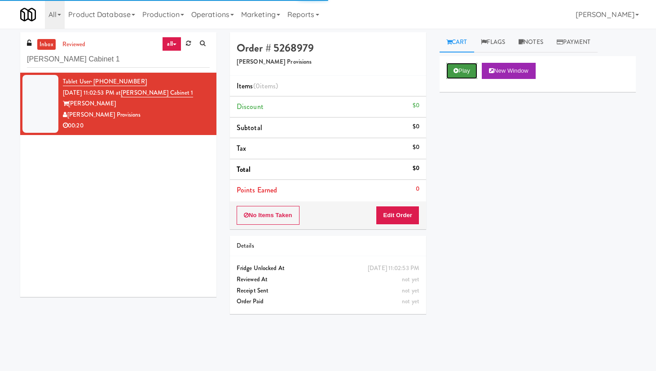
click at [464, 71] on button "Play" at bounding box center [461, 71] width 31 height 16
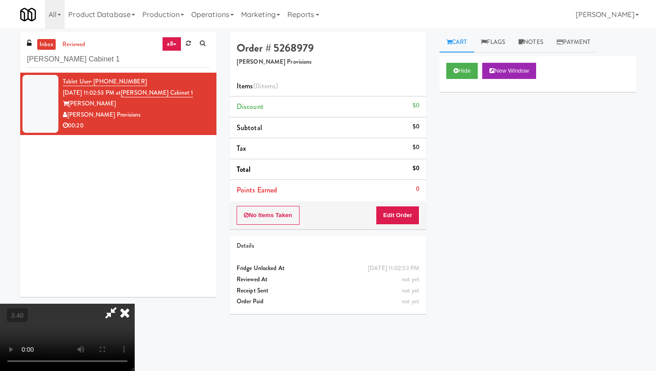
click at [135, 302] on video at bounding box center [67, 337] width 135 height 67
drag, startPoint x: 144, startPoint y: 202, endPoint x: 149, endPoint y: 278, distance: 76.5
click at [135, 302] on video at bounding box center [67, 337] width 135 height 67
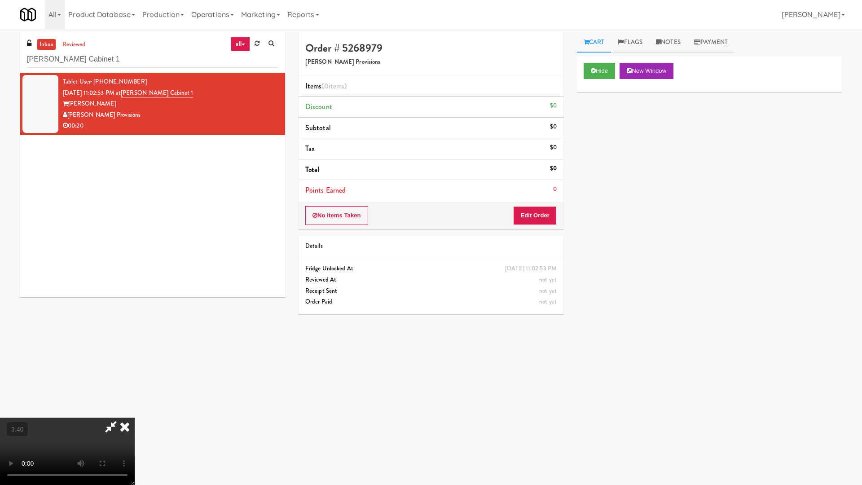
click at [135, 302] on video at bounding box center [67, 451] width 135 height 67
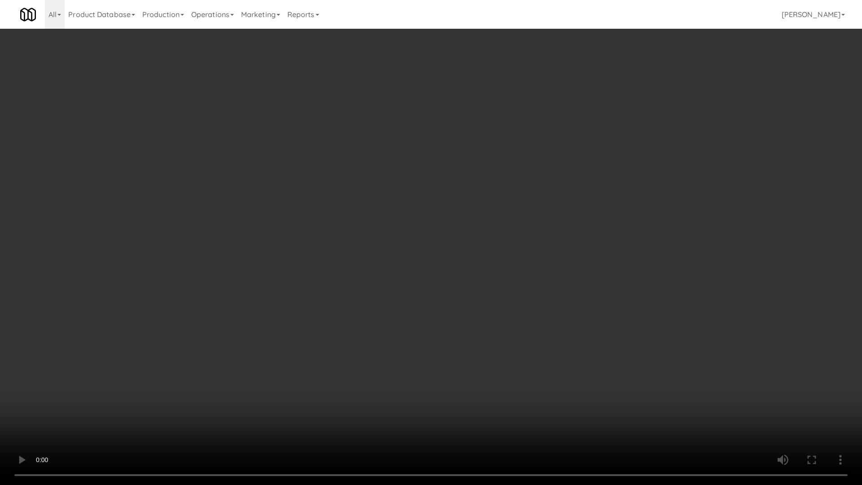
click at [347, 192] on video at bounding box center [431, 242] width 862 height 485
click at [365, 165] on video at bounding box center [431, 242] width 862 height 485
click at [366, 165] on video at bounding box center [431, 242] width 862 height 485
drag, startPoint x: 353, startPoint y: 307, endPoint x: 367, endPoint y: 299, distance: 15.7
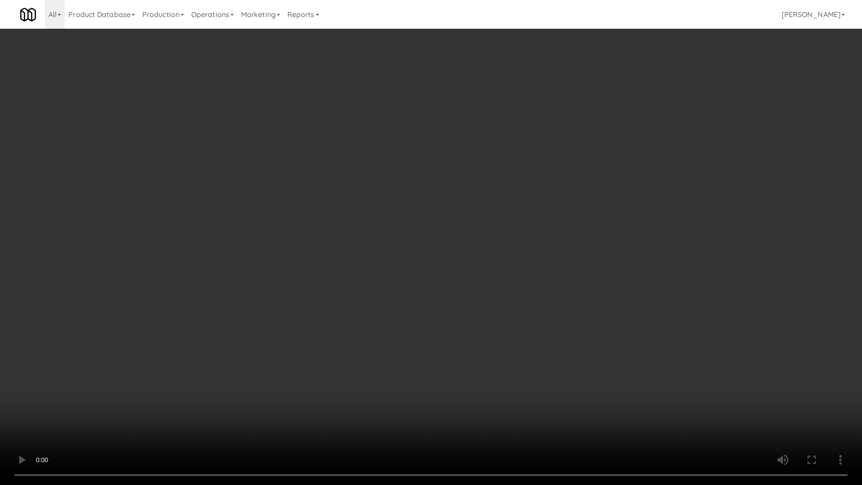
click at [353, 302] on video at bounding box center [431, 242] width 862 height 485
click at [391, 272] on video at bounding box center [431, 242] width 862 height 485
click at [390, 272] on video at bounding box center [431, 242] width 862 height 485
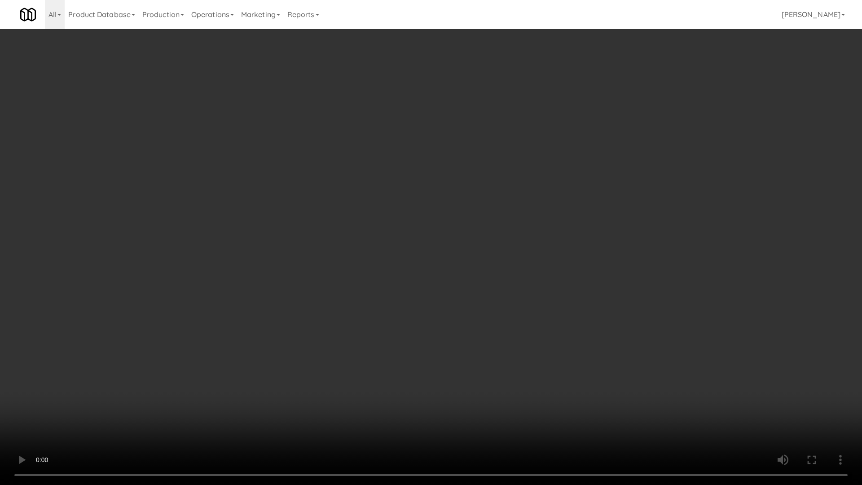
click at [390, 272] on video at bounding box center [431, 242] width 862 height 485
click at [390, 273] on video at bounding box center [431, 242] width 862 height 485
click at [396, 271] on video at bounding box center [431, 242] width 862 height 485
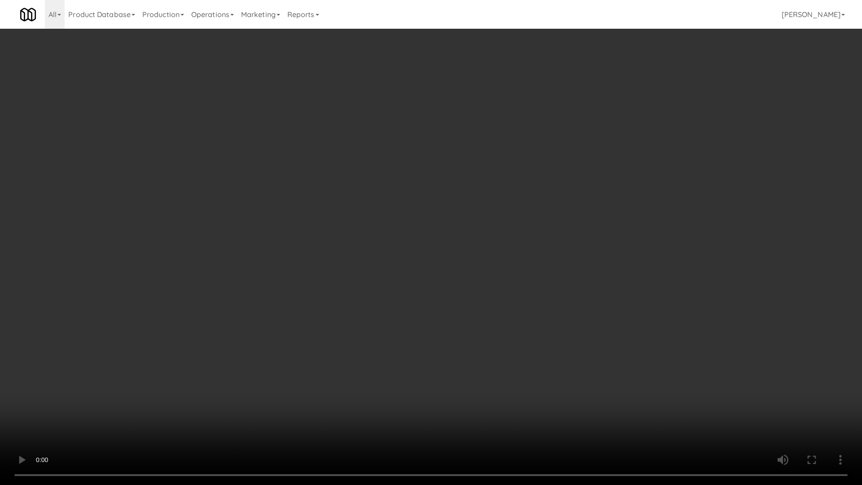
click at [396, 271] on video at bounding box center [431, 242] width 862 height 485
click at [396, 265] on video at bounding box center [431, 242] width 862 height 485
click at [386, 282] on video at bounding box center [431, 242] width 862 height 485
click at [391, 279] on video at bounding box center [431, 242] width 862 height 485
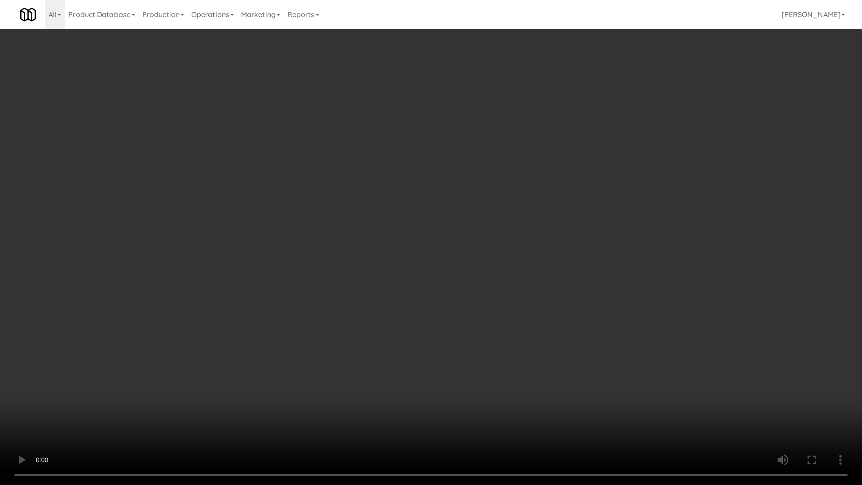
click at [391, 281] on video at bounding box center [431, 242] width 862 height 485
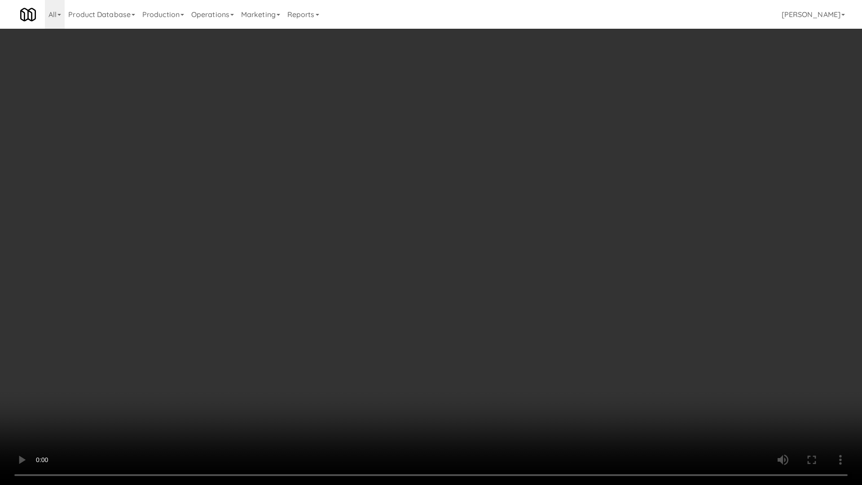
click at [391, 280] on video at bounding box center [431, 242] width 862 height 485
click at [222, 302] on video at bounding box center [431, 242] width 862 height 485
click at [329, 282] on video at bounding box center [431, 242] width 862 height 485
click at [337, 270] on video at bounding box center [431, 242] width 862 height 485
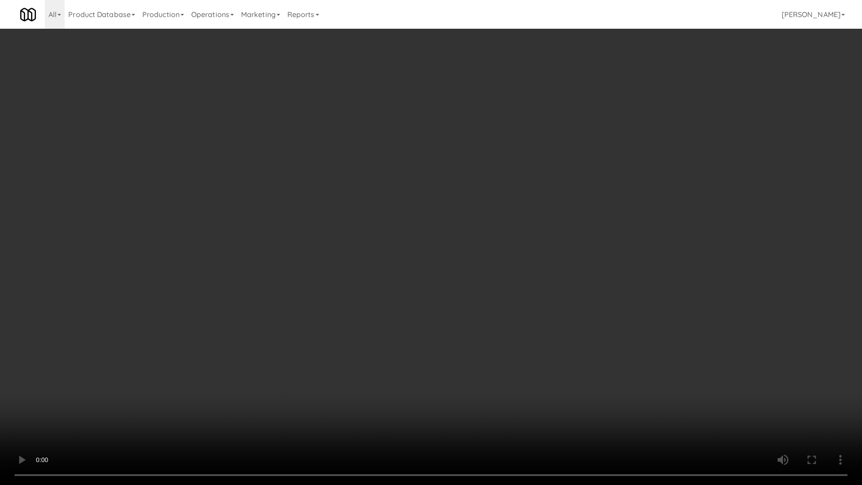
click at [337, 270] on video at bounding box center [431, 242] width 862 height 485
click at [340, 270] on video at bounding box center [431, 242] width 862 height 485
click at [426, 249] on video at bounding box center [431, 242] width 862 height 485
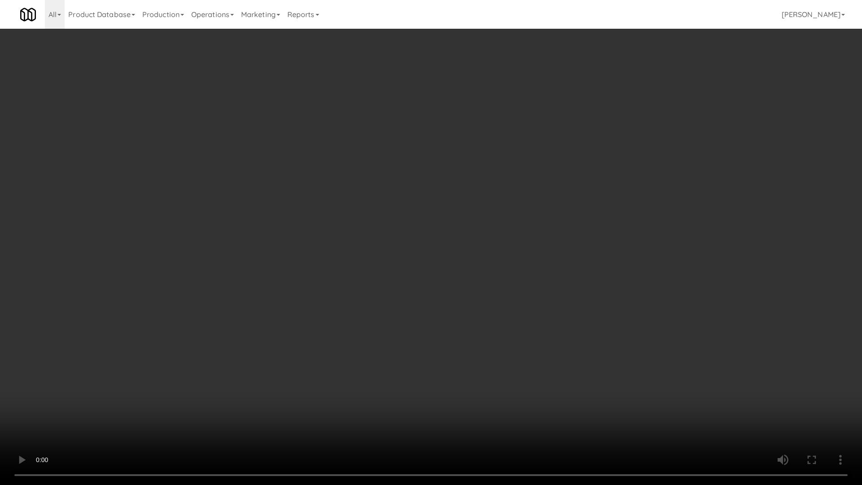
click at [421, 302] on video at bounding box center [431, 242] width 862 height 485
click at [417, 302] on video at bounding box center [431, 242] width 862 height 485
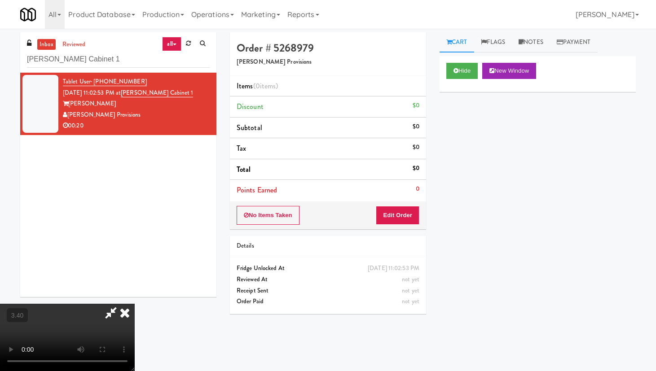
drag, startPoint x: 375, startPoint y: 38, endPoint x: 375, endPoint y: 63, distance: 25.2
click at [135, 302] on icon at bounding box center [125, 313] width 20 height 18
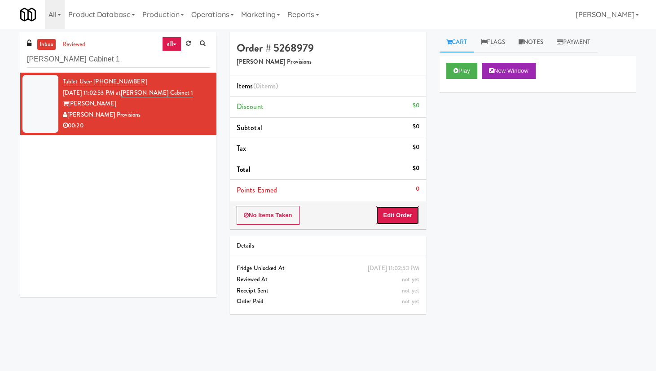
click at [392, 215] on button "Edit Order" at bounding box center [398, 215] width 44 height 19
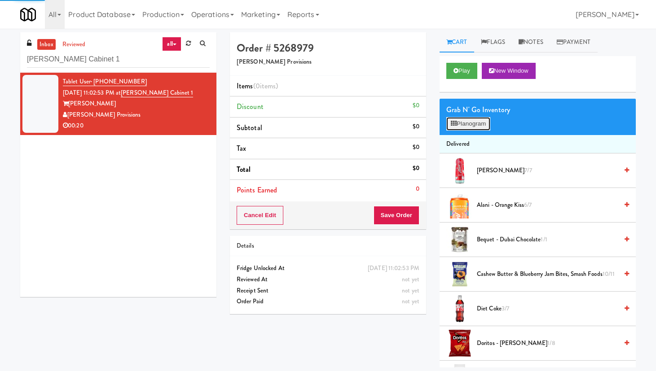
click at [467, 129] on button "Planogram" at bounding box center [468, 123] width 44 height 13
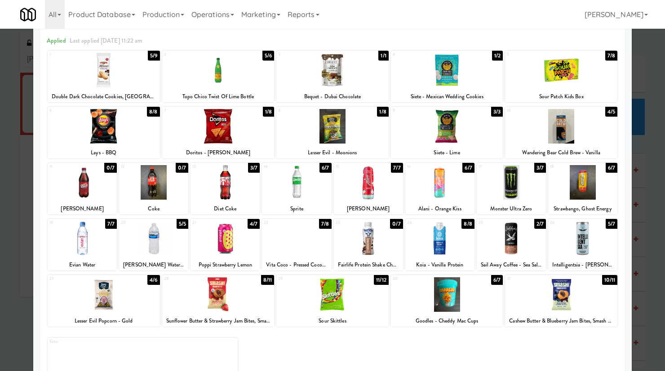
scroll to position [56, 0]
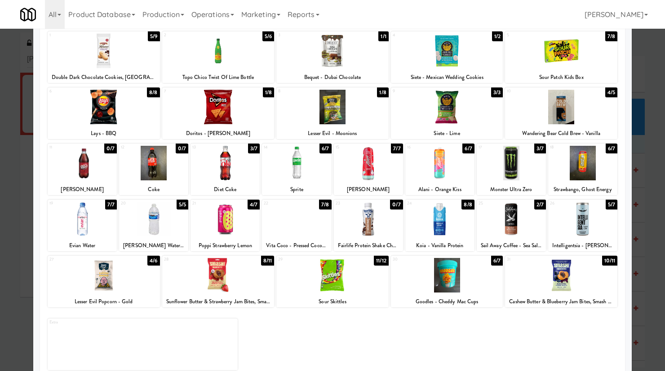
click at [299, 175] on div at bounding box center [296, 163] width 69 height 35
click at [432, 119] on div at bounding box center [447, 107] width 112 height 35
click at [229, 276] on div at bounding box center [218, 275] width 112 height 35
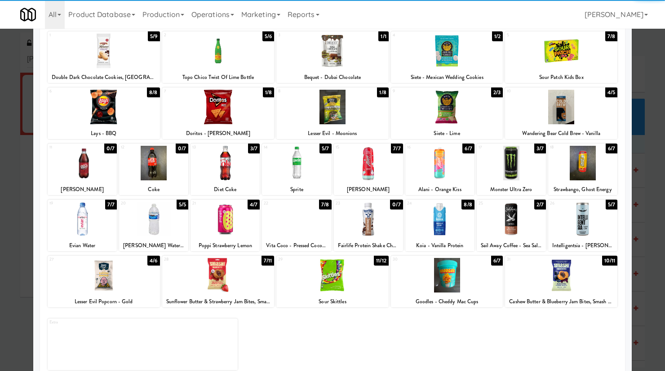
click at [526, 275] on div at bounding box center [561, 275] width 112 height 35
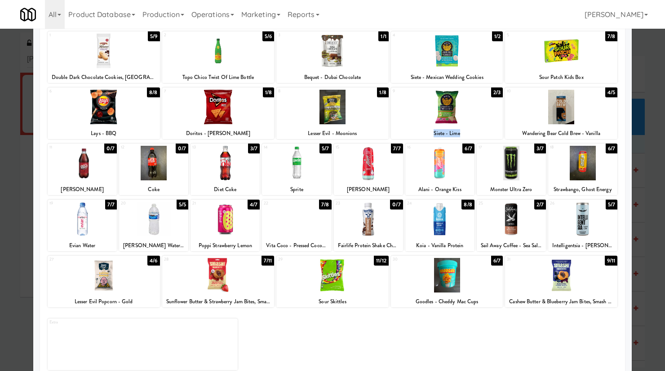
drag, startPoint x: 463, startPoint y: 133, endPoint x: 421, endPoint y: 137, distance: 41.9
click at [421, 137] on div "Siete - Lime" at bounding box center [447, 133] width 110 height 11
copy div "Siete - Lime"
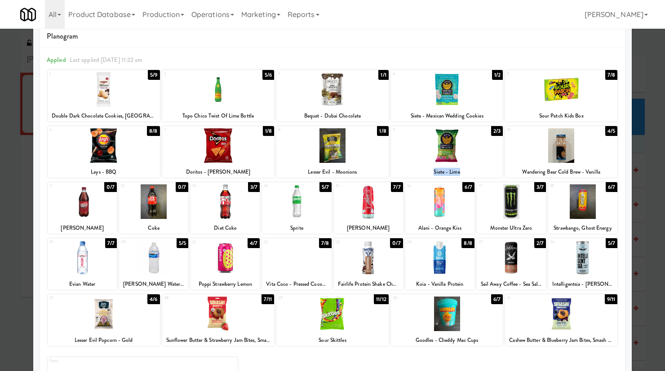
scroll to position [0, 0]
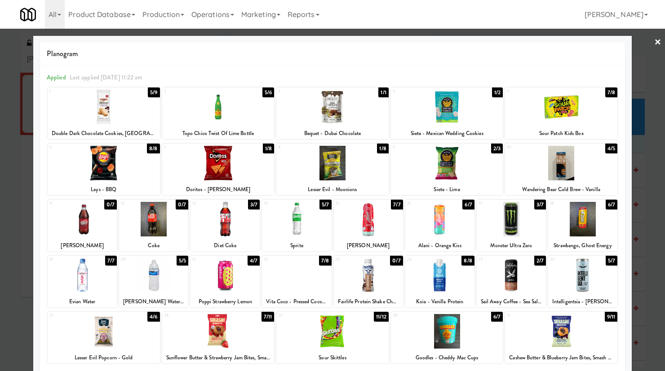
click at [526, 44] on link "×" at bounding box center [657, 43] width 7 height 28
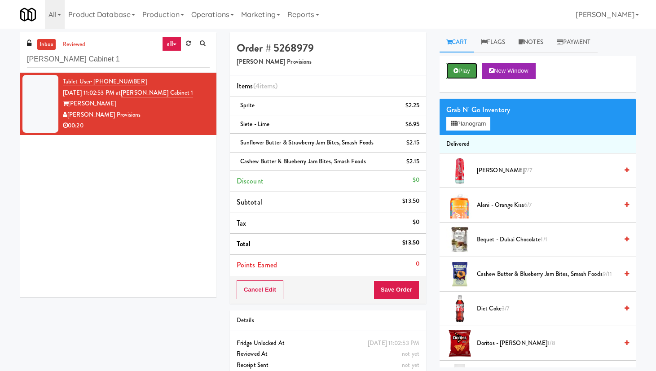
click at [460, 66] on button "Play" at bounding box center [461, 71] width 31 height 16
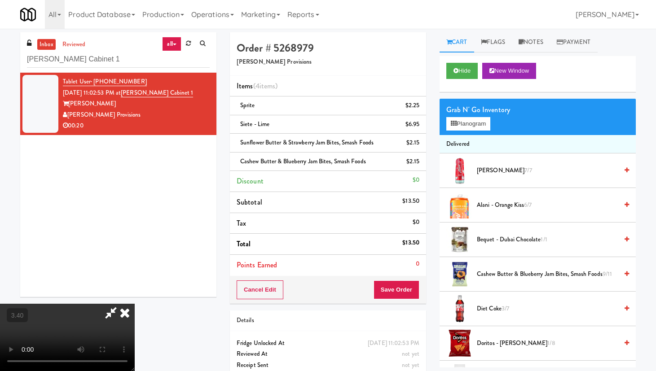
click at [135, 302] on video at bounding box center [67, 337] width 135 height 67
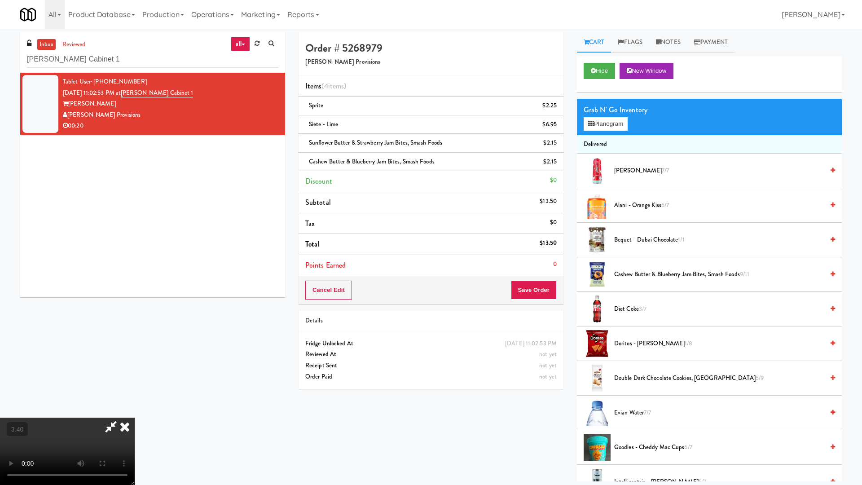
click at [135, 302] on video at bounding box center [67, 451] width 135 height 67
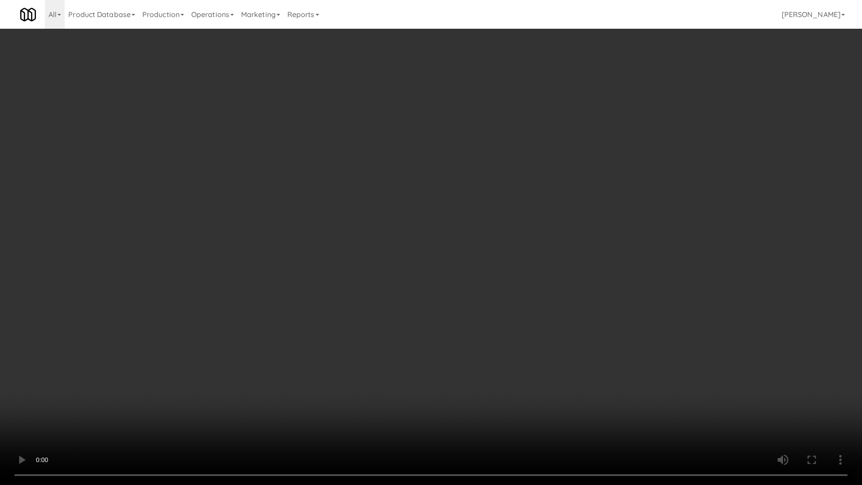
click at [274, 229] on video at bounding box center [431, 242] width 862 height 485
drag, startPoint x: 274, startPoint y: 229, endPoint x: 273, endPoint y: 237, distance: 7.2
click at [273, 237] on video at bounding box center [431, 242] width 862 height 485
click at [355, 222] on video at bounding box center [431, 242] width 862 height 485
click at [356, 235] on video at bounding box center [431, 242] width 862 height 485
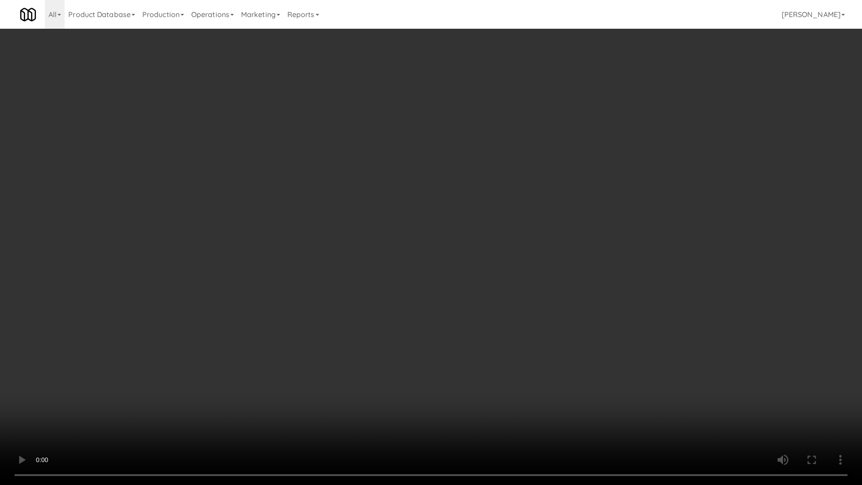
click at [436, 302] on video at bounding box center [431, 242] width 862 height 485
click at [435, 302] on video at bounding box center [431, 242] width 862 height 485
click at [494, 300] on video at bounding box center [431, 242] width 862 height 485
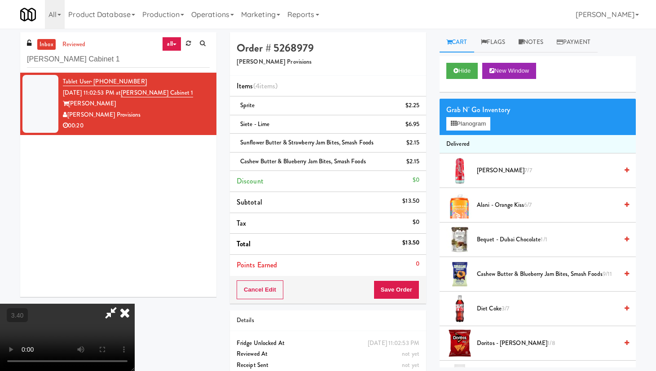
click at [135, 302] on icon at bounding box center [125, 313] width 20 height 18
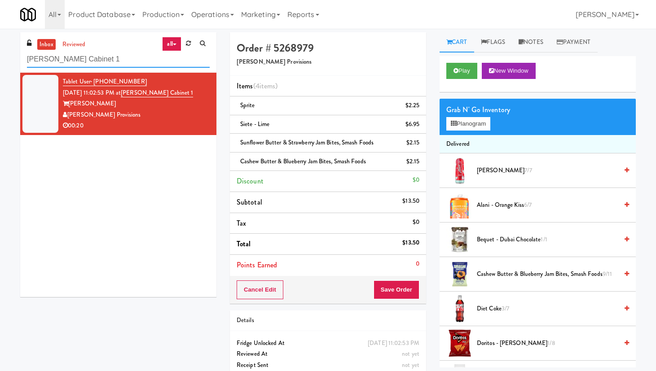
click at [71, 56] on input "[PERSON_NAME] Cabinet 1" at bounding box center [118, 59] width 183 height 17
paste input "Couture Pantry"
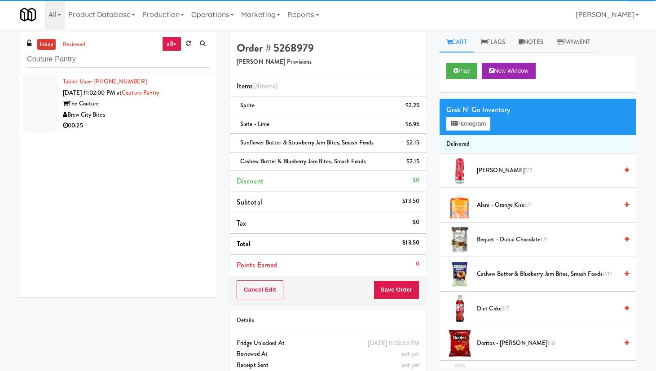
click at [185, 103] on div "The Couture" at bounding box center [136, 103] width 147 height 11
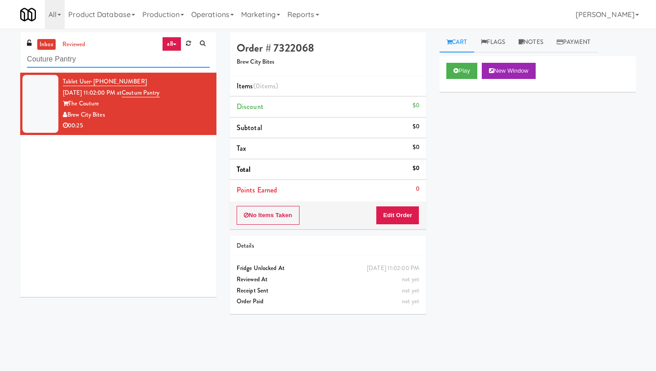
click at [79, 62] on input "Couture Pantry" at bounding box center [118, 59] width 183 height 17
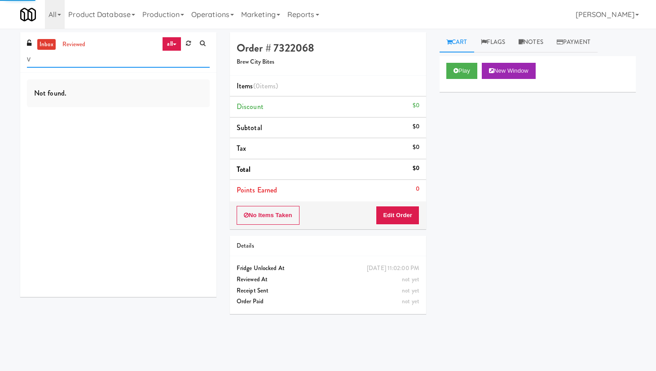
paste input "The Mo - Fridge"
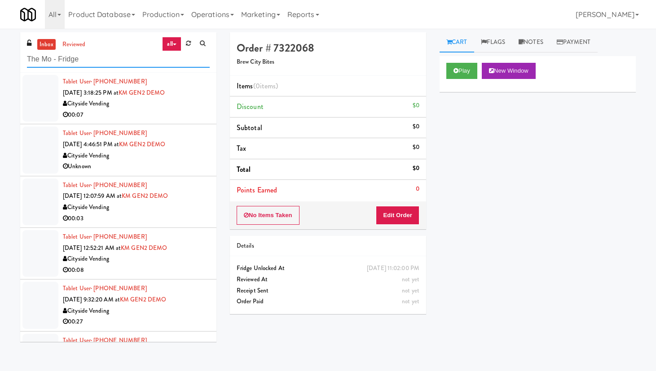
click at [133, 60] on input "The Mo - Fridge" at bounding box center [118, 59] width 183 height 17
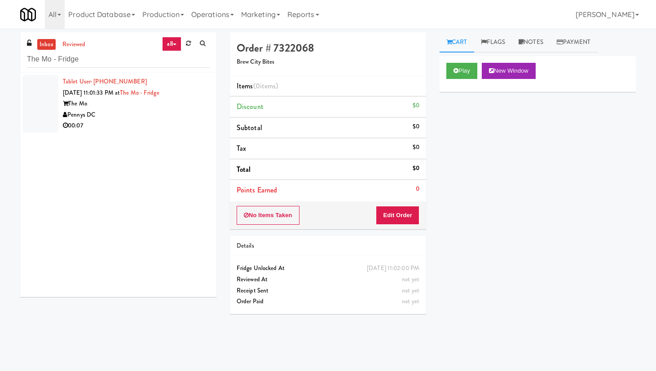
click at [163, 117] on div "Pennys DC" at bounding box center [136, 115] width 147 height 11
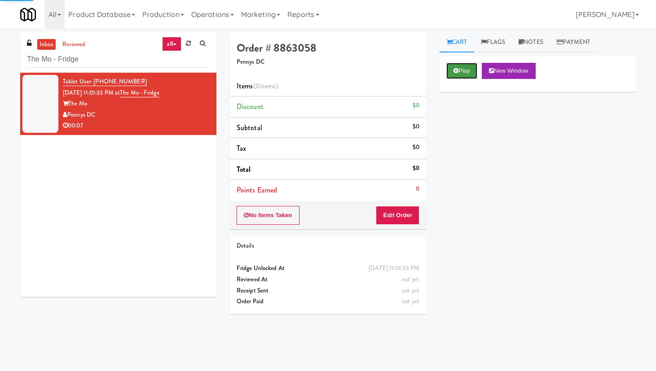
click at [467, 75] on button "Play" at bounding box center [461, 71] width 31 height 16
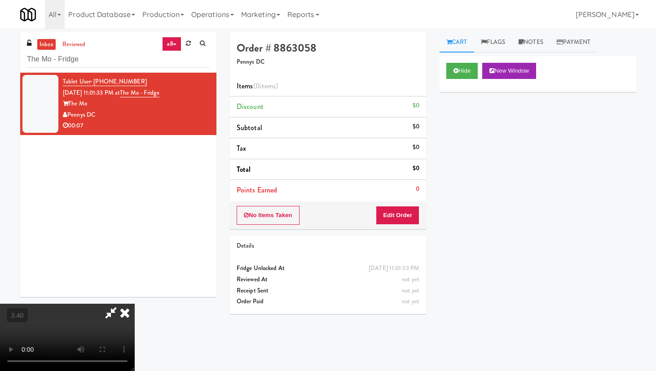
click at [135, 302] on video at bounding box center [67, 337] width 135 height 67
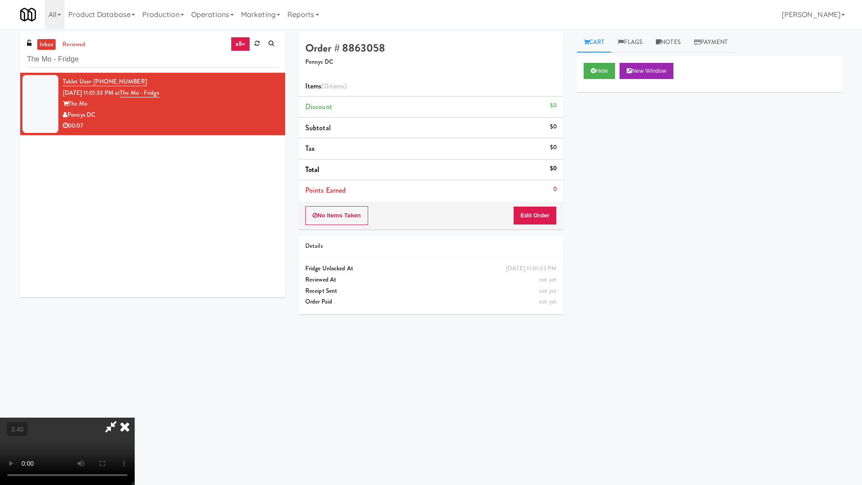
click at [135, 302] on video at bounding box center [67, 451] width 135 height 67
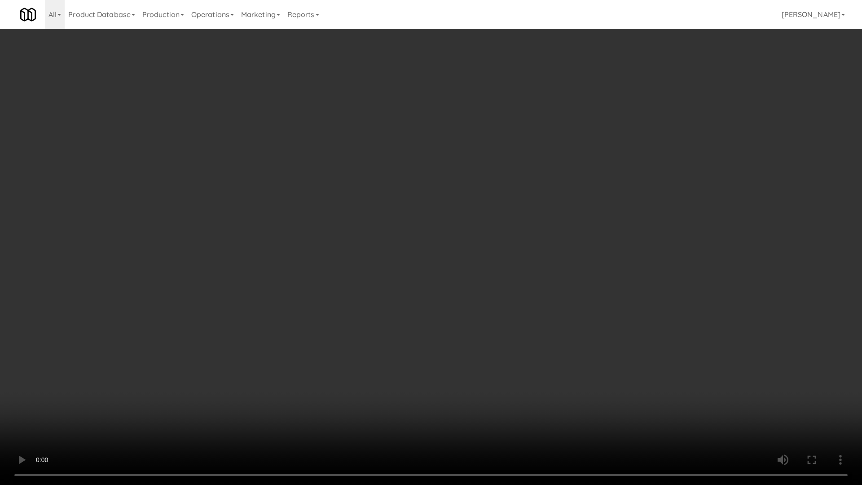
click at [344, 229] on video at bounding box center [431, 242] width 862 height 485
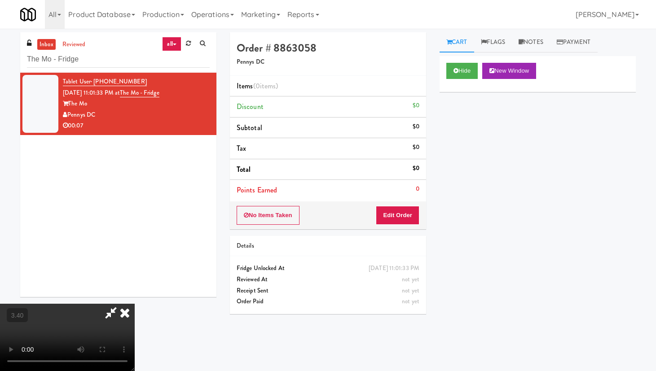
drag, startPoint x: 384, startPoint y: 39, endPoint x: 380, endPoint y: 44, distance: 6.5
click at [135, 302] on icon at bounding box center [125, 313] width 20 height 18
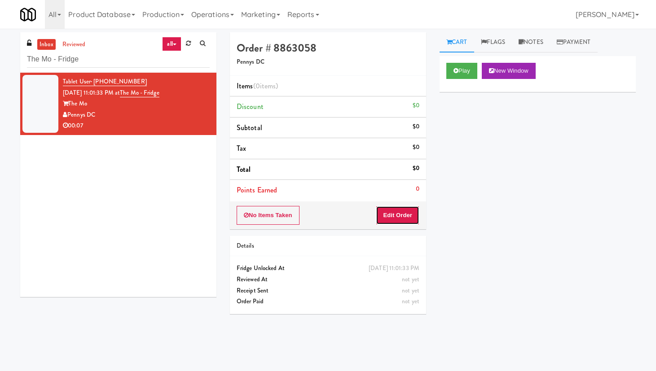
click at [410, 208] on button "Edit Order" at bounding box center [398, 215] width 44 height 19
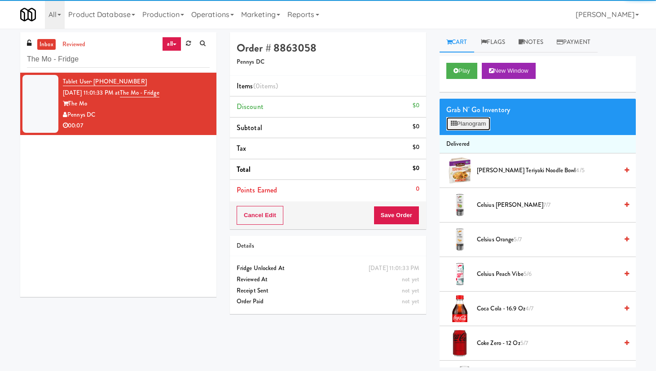
click at [463, 121] on button "Planogram" at bounding box center [468, 123] width 44 height 13
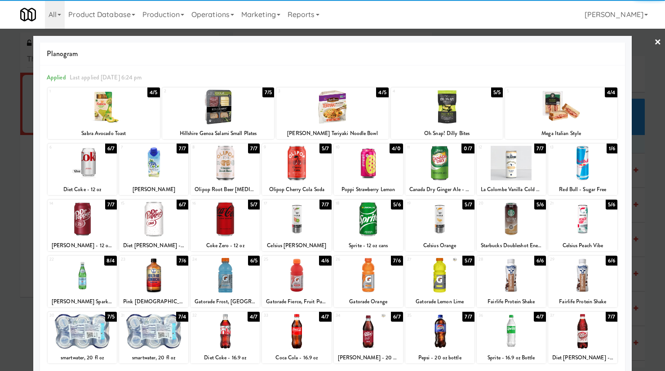
click at [371, 302] on div at bounding box center [368, 331] width 69 height 35
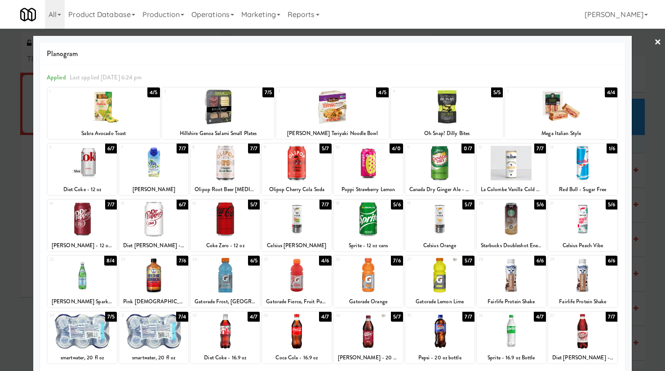
click at [526, 37] on div at bounding box center [332, 185] width 665 height 371
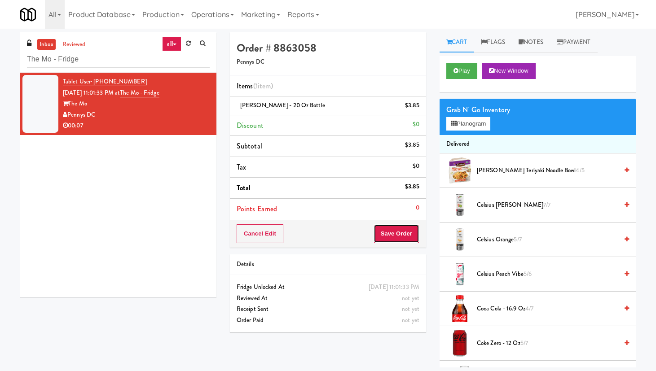
click at [397, 236] on button "Save Order" at bounding box center [397, 234] width 46 height 19
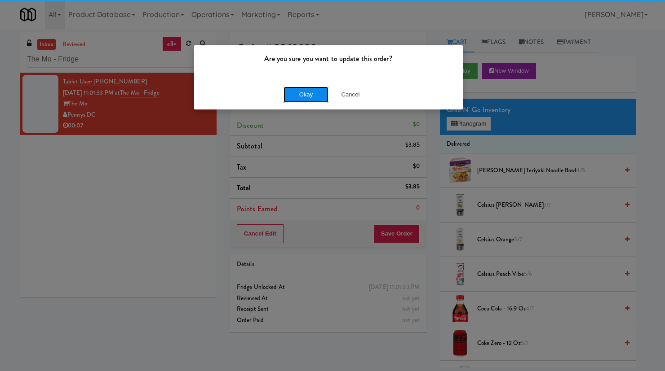
click at [318, 97] on button "Okay" at bounding box center [305, 95] width 45 height 16
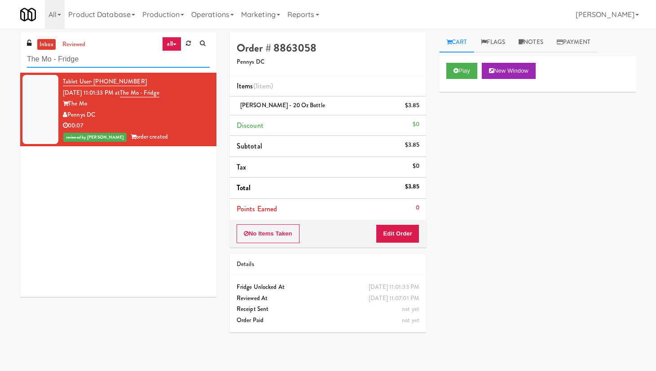
click at [124, 59] on input "The Mo - Fridge" at bounding box center [118, 59] width 183 height 17
paste input "K14 - Cooler"
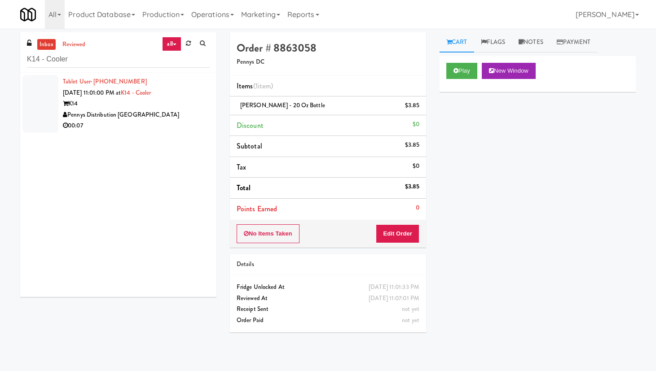
click at [172, 117] on div "Pennys Distribution [GEOGRAPHIC_DATA]" at bounding box center [136, 115] width 147 height 11
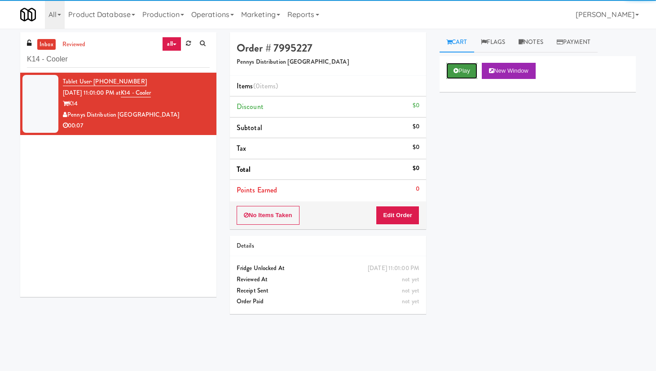
click at [457, 71] on icon at bounding box center [456, 71] width 5 height 6
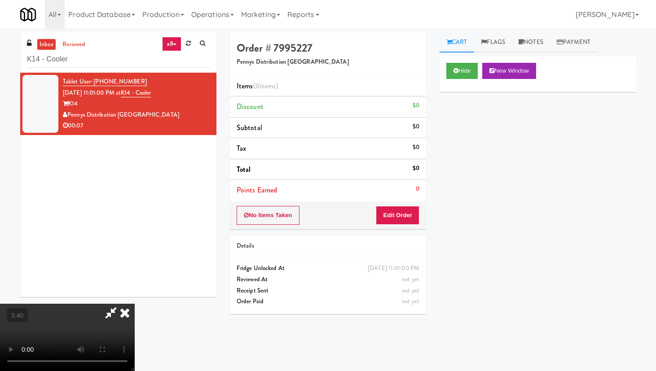
click at [135, 302] on video at bounding box center [67, 337] width 135 height 67
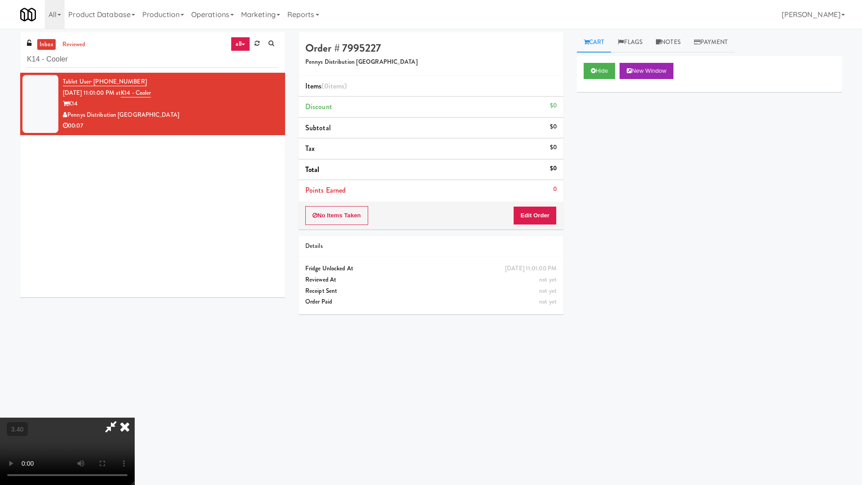
click at [135, 302] on video at bounding box center [67, 451] width 135 height 67
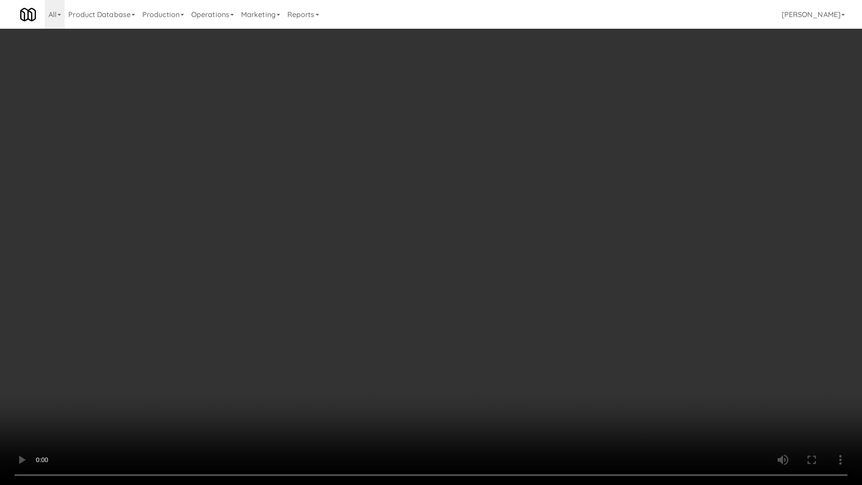
click at [362, 216] on video at bounding box center [431, 242] width 862 height 485
click at [360, 215] on video at bounding box center [431, 242] width 862 height 485
click at [362, 214] on video at bounding box center [431, 242] width 862 height 485
click at [362, 215] on video at bounding box center [431, 242] width 862 height 485
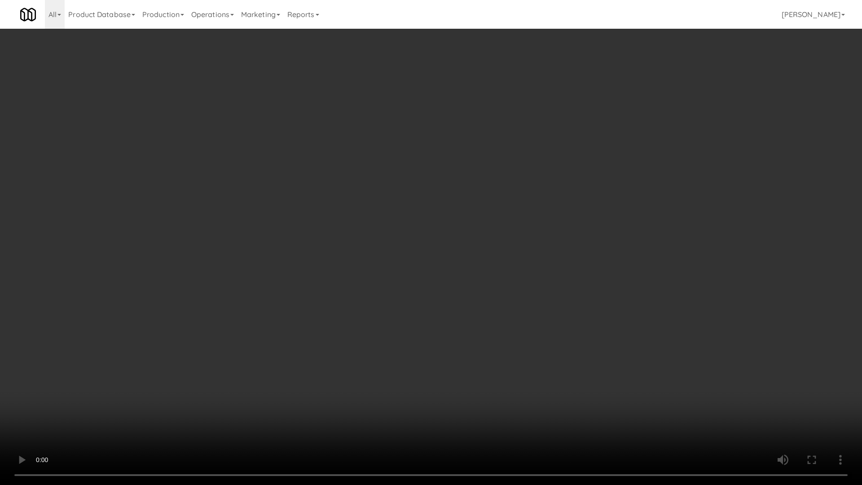
click at [362, 215] on video at bounding box center [431, 242] width 862 height 485
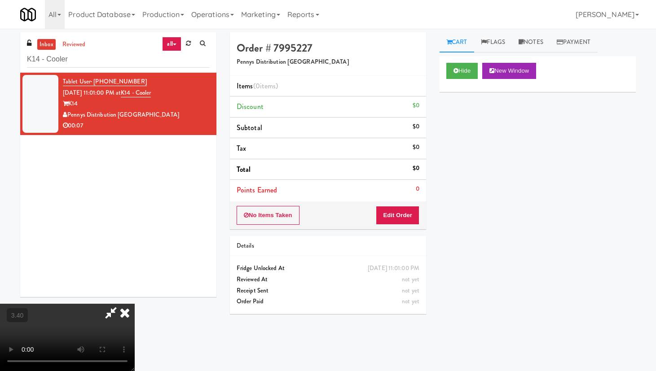
click at [135, 302] on icon at bounding box center [125, 313] width 20 height 18
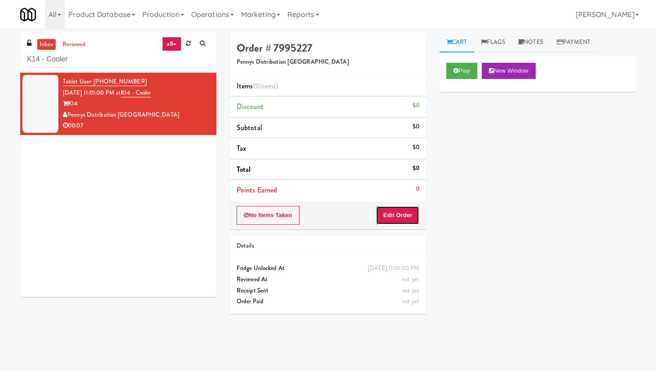
click at [406, 216] on button "Edit Order" at bounding box center [398, 215] width 44 height 19
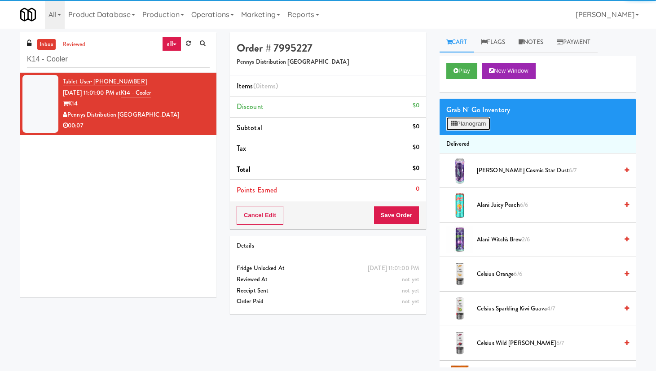
click at [459, 126] on button "Planogram" at bounding box center [468, 123] width 44 height 13
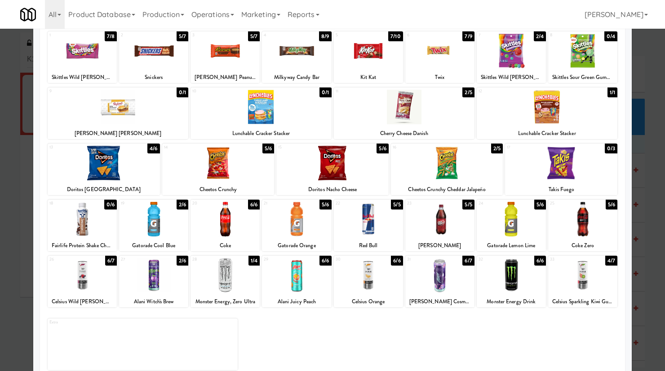
click at [526, 227] on div at bounding box center [582, 219] width 69 height 35
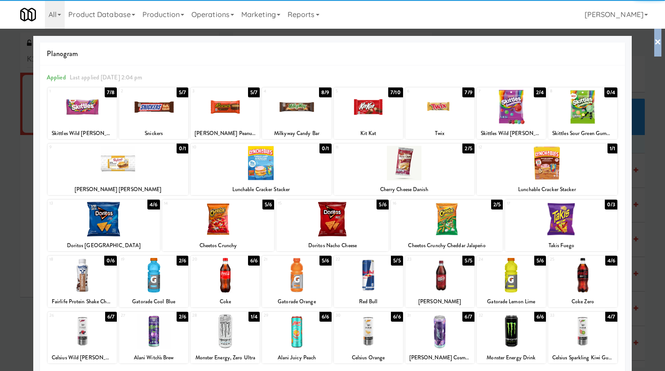
click at [526, 44] on link "×" at bounding box center [657, 43] width 7 height 28
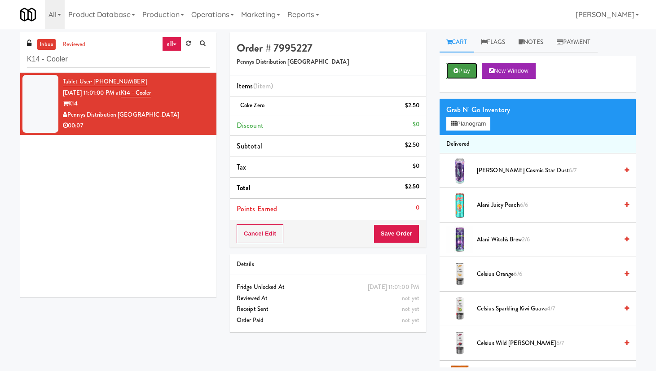
click at [462, 69] on button "Play" at bounding box center [461, 71] width 31 height 16
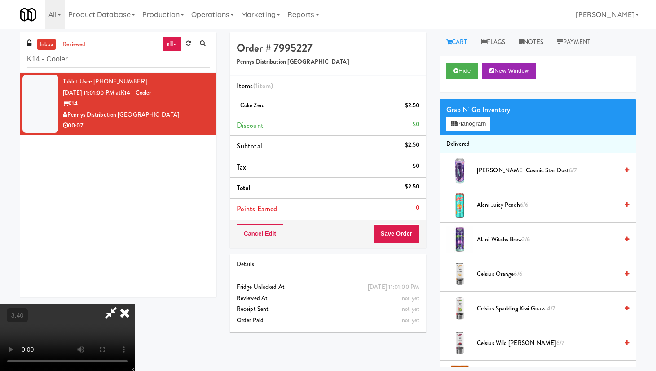
click at [135, 302] on video at bounding box center [67, 337] width 135 height 67
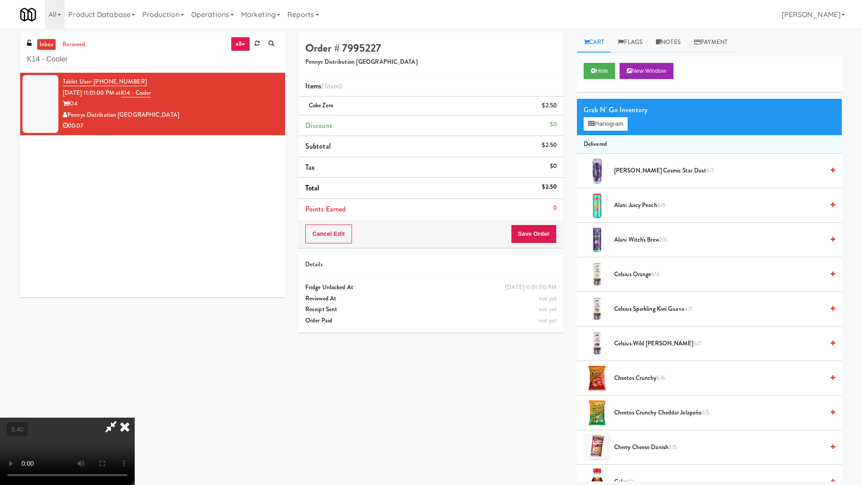
click at [135, 302] on video at bounding box center [67, 451] width 135 height 67
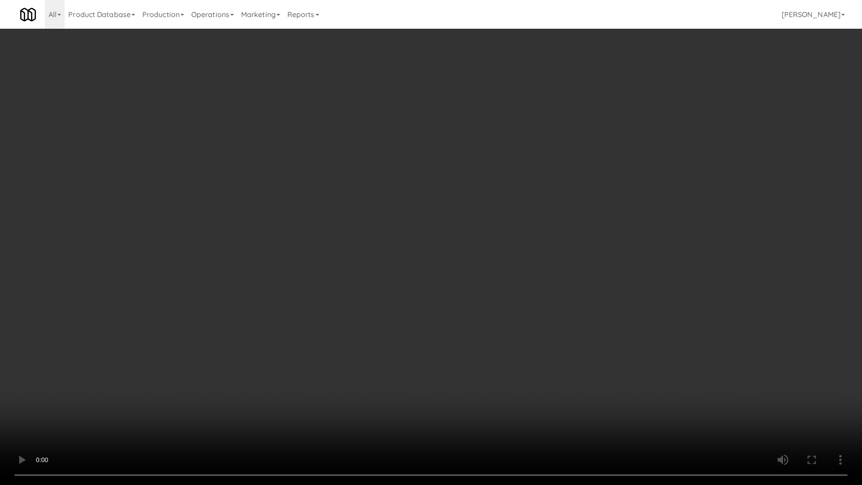
click at [328, 215] on video at bounding box center [431, 242] width 862 height 485
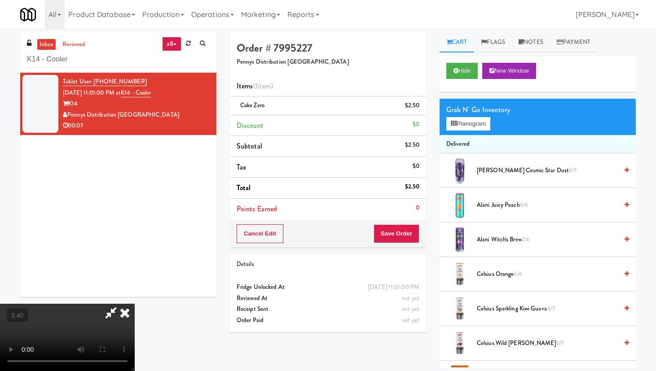
click at [135, 302] on icon at bounding box center [125, 313] width 20 height 18
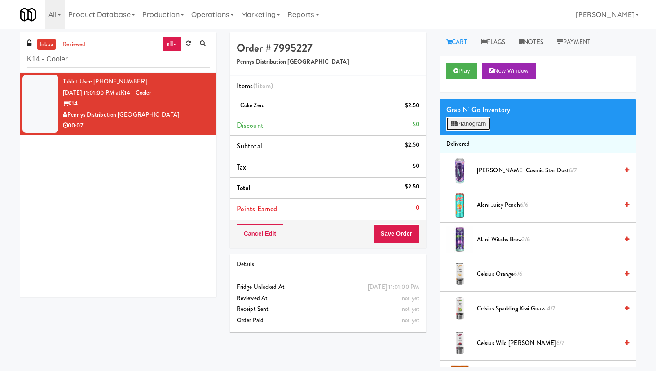
click at [465, 120] on button "Planogram" at bounding box center [468, 123] width 44 height 13
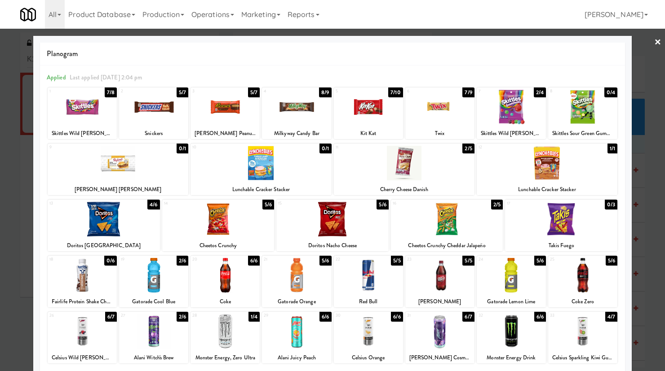
click at [526, 40] on link "×" at bounding box center [657, 43] width 7 height 28
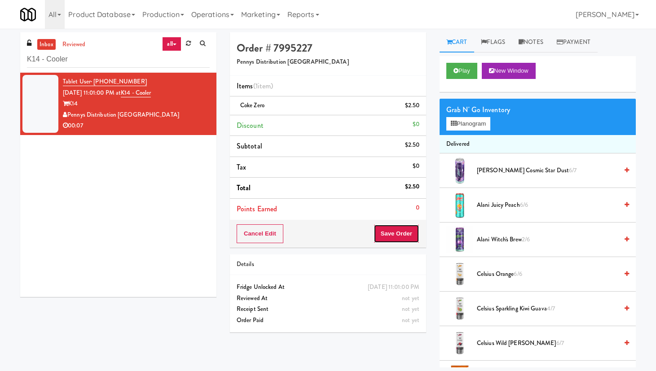
click at [402, 236] on button "Save Order" at bounding box center [397, 234] width 46 height 19
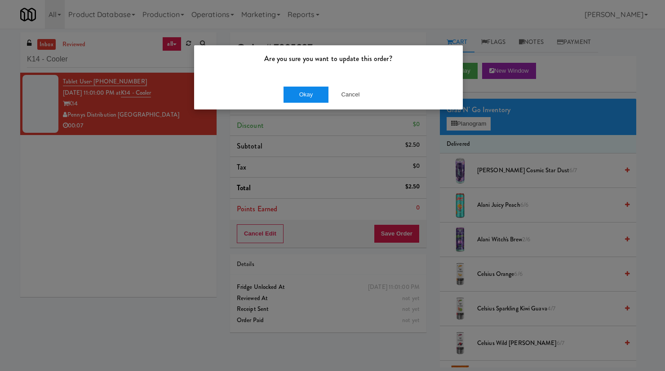
click at [295, 86] on div "Okay Cancel" at bounding box center [328, 94] width 269 height 30
click at [304, 94] on button "Okay" at bounding box center [305, 95] width 45 height 16
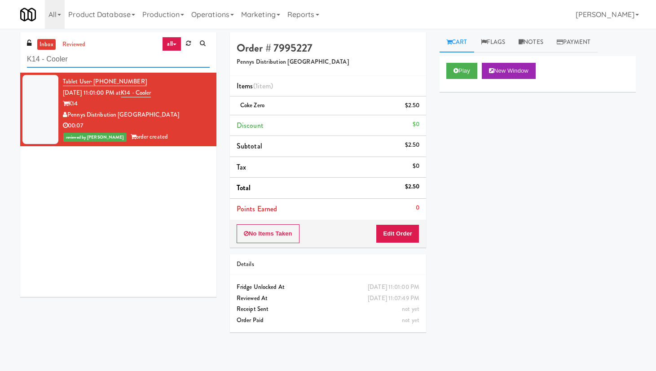
click at [102, 53] on input "K14 - Cooler" at bounding box center [118, 59] width 183 height 17
paste input "Crystal Flats - Cooler #2"
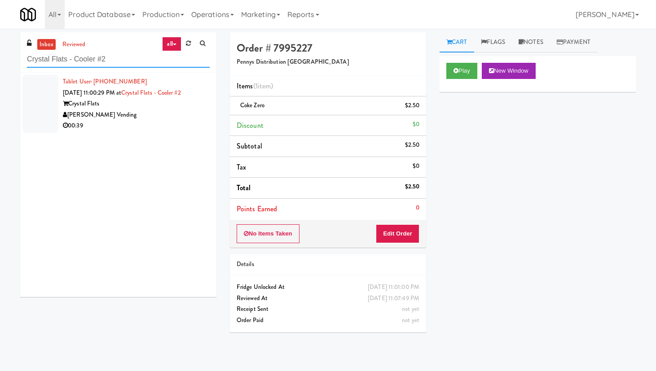
click at [96, 63] on input "Crystal Flats - Cooler #2" at bounding box center [118, 59] width 183 height 17
paste input "[PERSON_NAME][GEOGRAPHIC_DATA]"
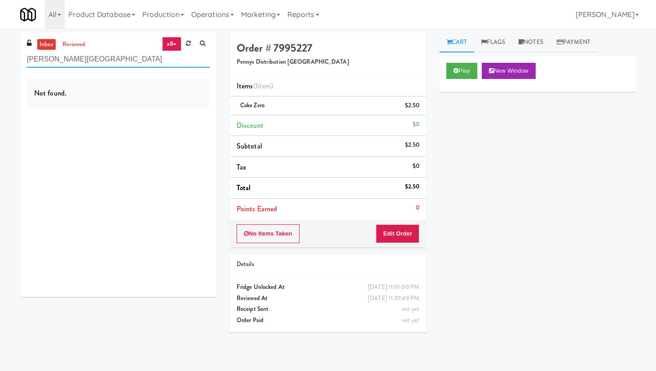
paste input "Riverwalk at [GEOGRAPHIC_DATA]"
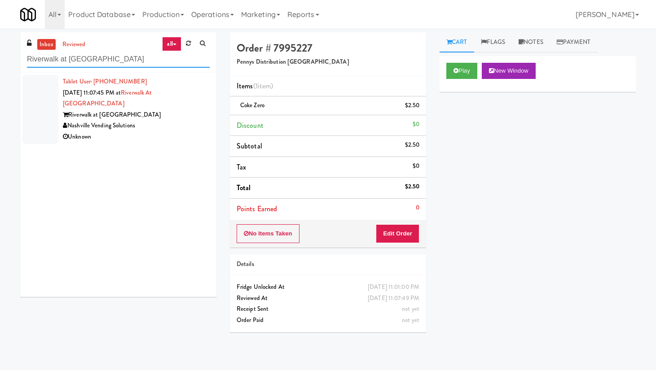
click at [99, 64] on input "Riverwalk at [GEOGRAPHIC_DATA]" at bounding box center [118, 59] width 183 height 17
paste input "399 Fremont - Cooler"
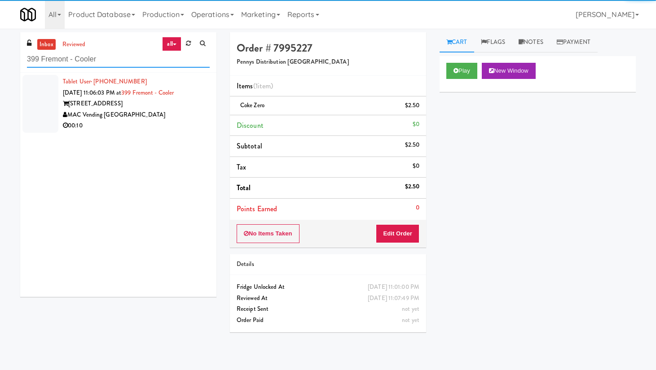
type input "399 Fremont - Cooler"
click at [185, 110] on div "MAC Vending [GEOGRAPHIC_DATA]" at bounding box center [136, 115] width 147 height 11
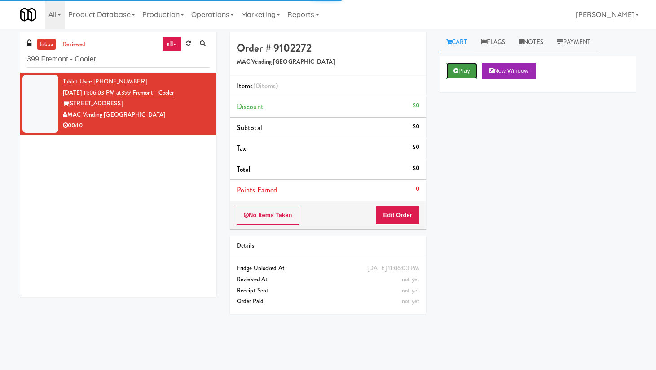
click at [463, 75] on button "Play" at bounding box center [461, 71] width 31 height 16
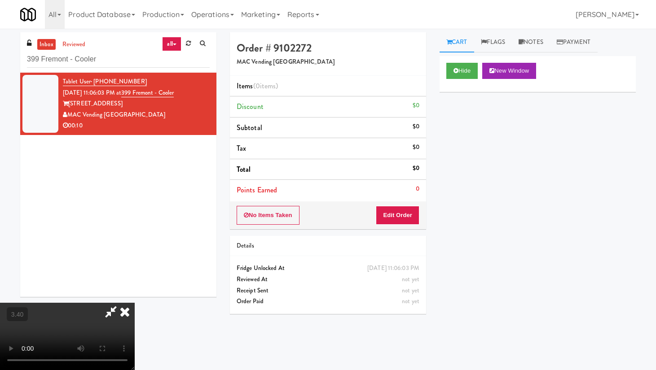
click at [115, 302] on video at bounding box center [67, 336] width 135 height 67
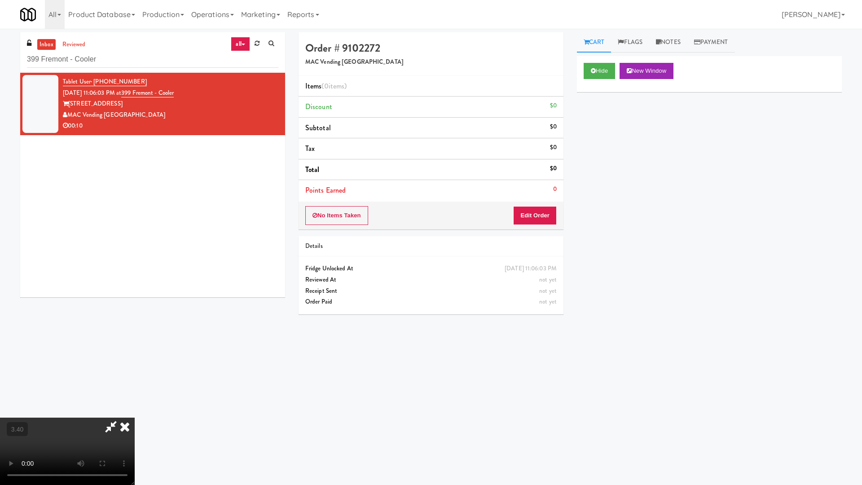
click at [135, 302] on video at bounding box center [67, 451] width 135 height 67
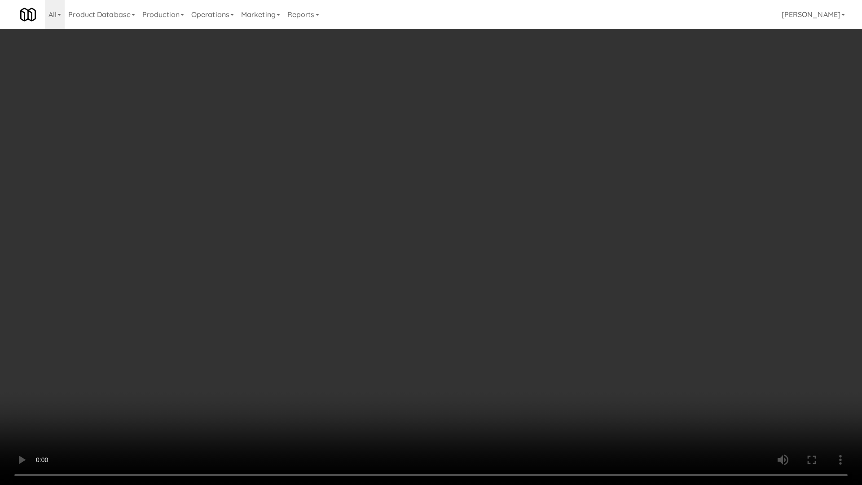
click at [385, 194] on video at bounding box center [431, 242] width 862 height 485
click at [383, 194] on video at bounding box center [431, 242] width 862 height 485
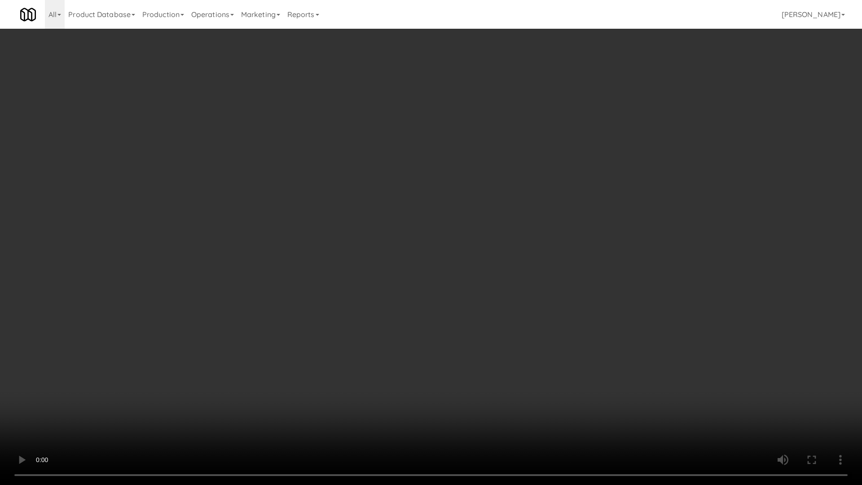
click at [404, 190] on video at bounding box center [431, 242] width 862 height 485
click at [514, 243] on video at bounding box center [431, 242] width 862 height 485
click at [523, 239] on video at bounding box center [431, 242] width 862 height 485
click at [522, 240] on video at bounding box center [431, 242] width 862 height 485
click at [522, 241] on video at bounding box center [431, 242] width 862 height 485
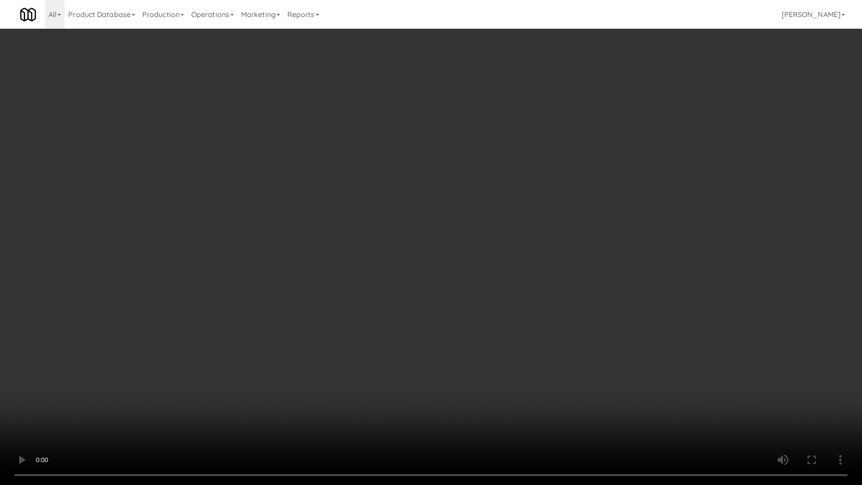
click at [522, 241] on video at bounding box center [431, 242] width 862 height 485
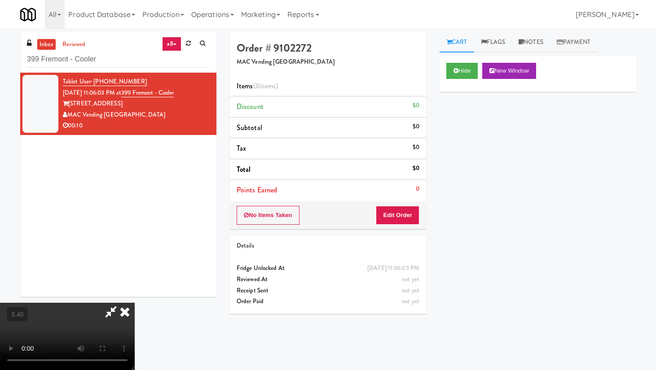
drag, startPoint x: 379, startPoint y: 41, endPoint x: 393, endPoint y: 94, distance: 55.2
click at [135, 302] on icon at bounding box center [125, 312] width 20 height 18
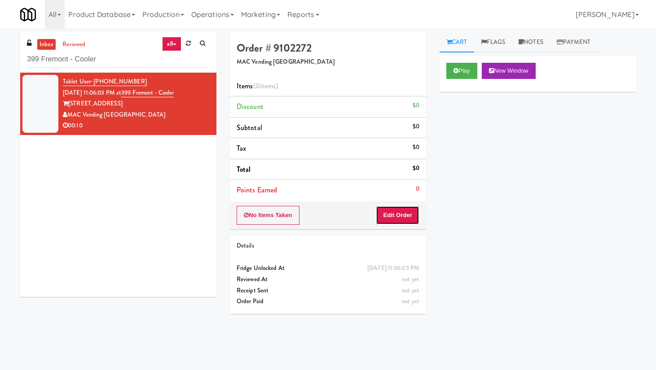
drag, startPoint x: 398, startPoint y: 212, endPoint x: 412, endPoint y: 198, distance: 19.1
click at [397, 211] on button "Edit Order" at bounding box center [398, 215] width 44 height 19
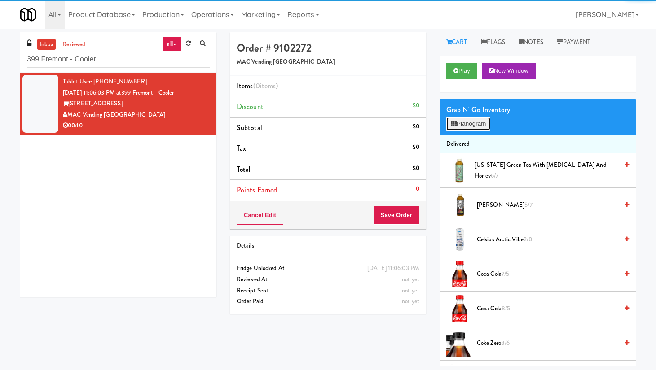
click at [474, 120] on button "Planogram" at bounding box center [468, 123] width 44 height 13
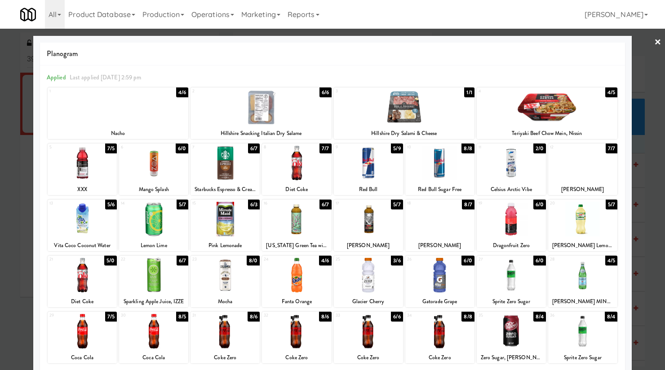
click at [403, 110] on div at bounding box center [404, 107] width 141 height 35
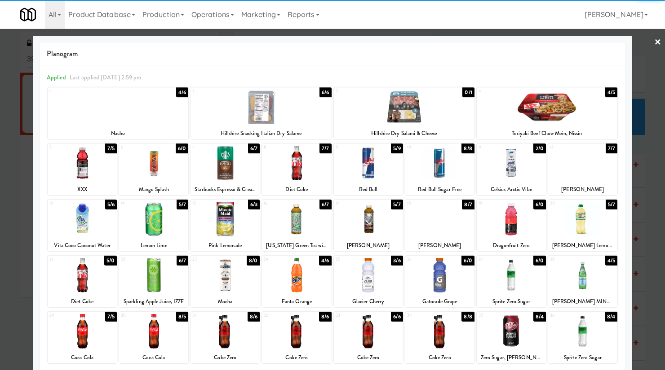
click at [90, 228] on div at bounding box center [82, 219] width 69 height 35
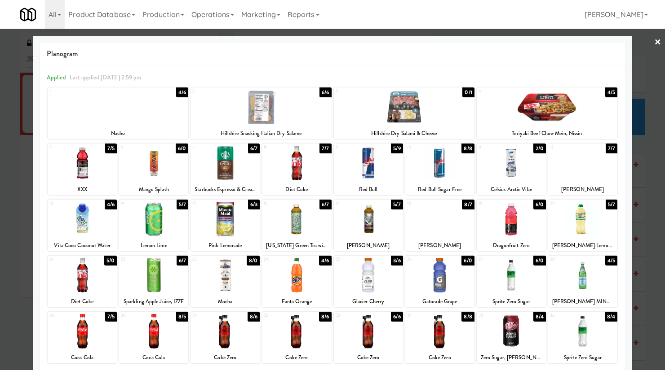
drag, startPoint x: 645, startPoint y: 40, endPoint x: 640, endPoint y: 46, distance: 7.9
click at [526, 40] on link "×" at bounding box center [657, 43] width 7 height 28
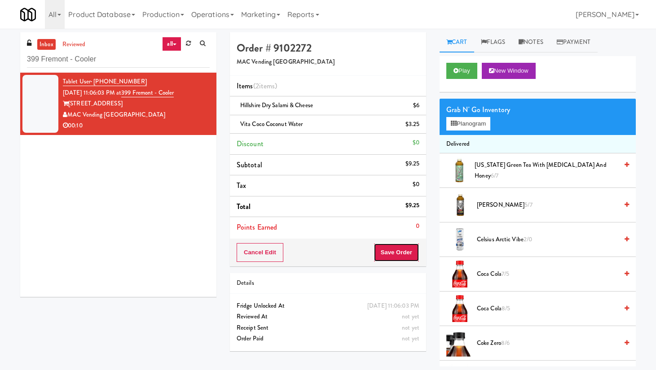
click at [410, 251] on button "Save Order" at bounding box center [397, 252] width 46 height 19
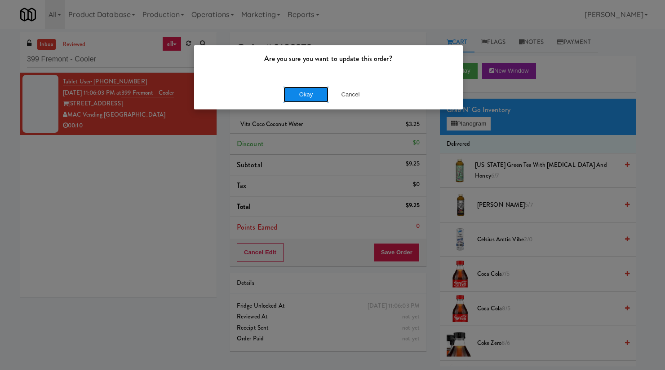
click at [291, 101] on button "Okay" at bounding box center [305, 95] width 45 height 16
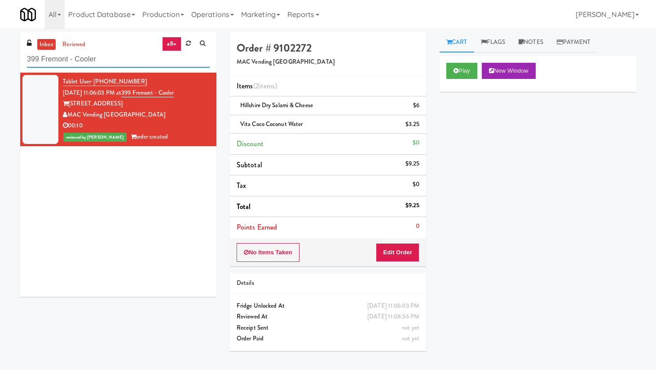
click at [79, 57] on input "399 Fremont - Cooler" at bounding box center [118, 59] width 183 height 17
paste input "[PERSON_NAME] - Cooler - Right"
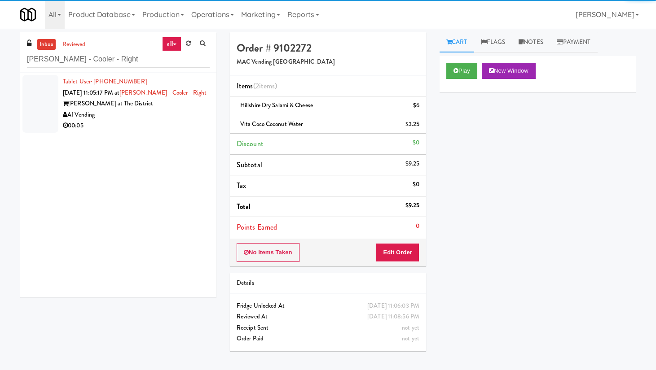
click at [157, 110] on div "AI Vending" at bounding box center [136, 115] width 147 height 11
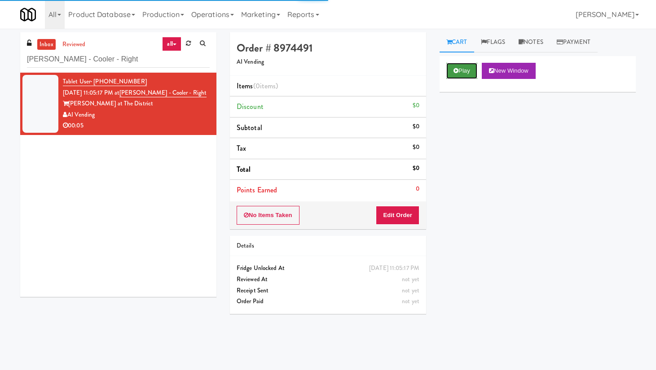
click at [459, 74] on button "Play" at bounding box center [461, 71] width 31 height 16
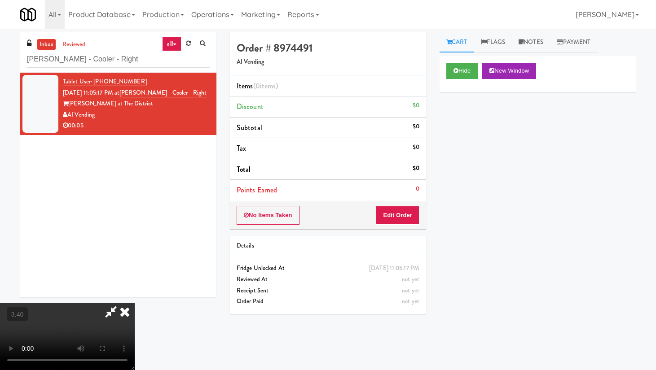
click at [135, 302] on video at bounding box center [67, 336] width 135 height 67
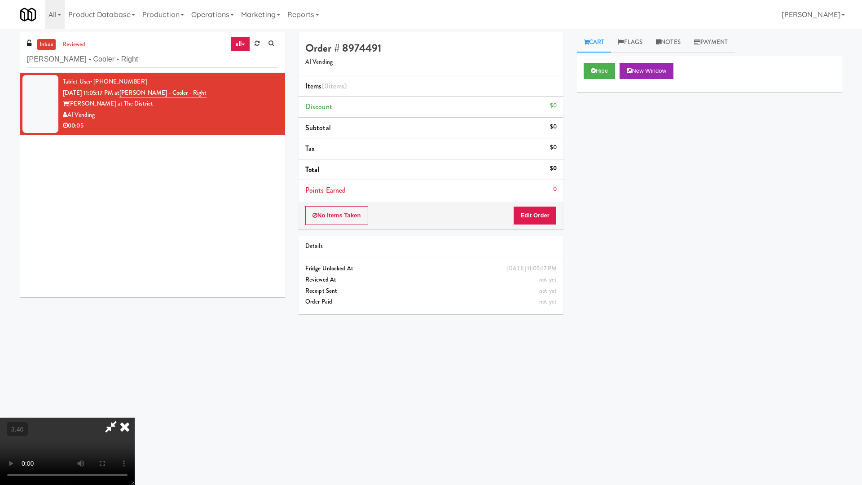
click at [135, 302] on video at bounding box center [67, 451] width 135 height 67
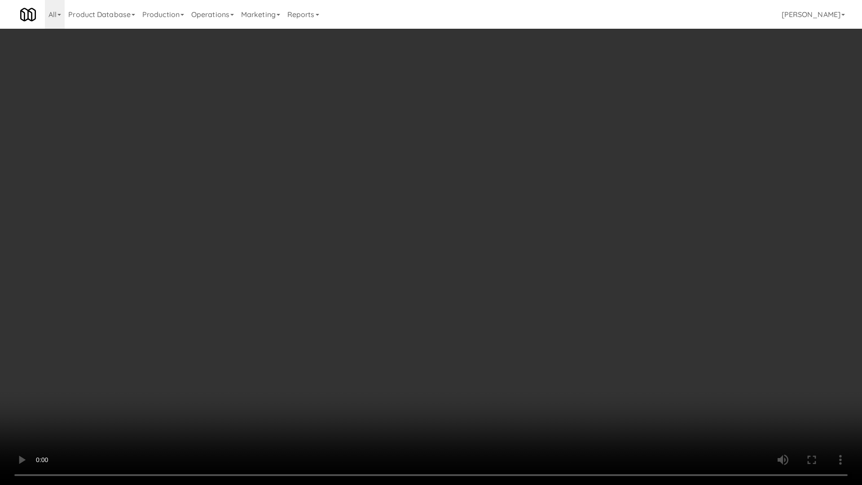
click at [424, 218] on video at bounding box center [431, 242] width 862 height 485
click at [526, 183] on video at bounding box center [431, 242] width 862 height 485
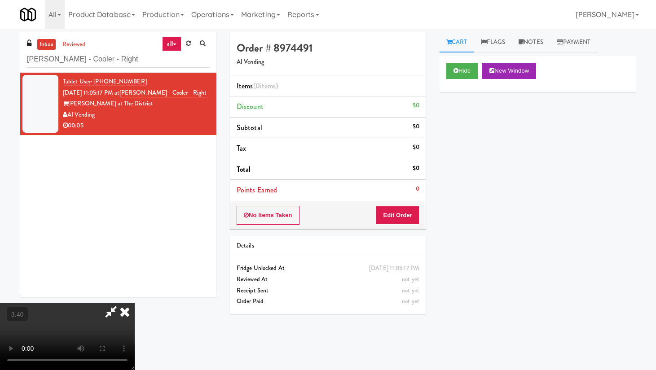
click at [135, 302] on icon at bounding box center [125, 312] width 20 height 18
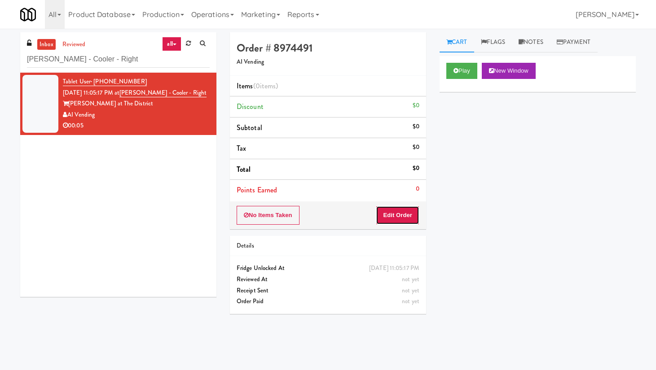
click at [409, 214] on button "Edit Order" at bounding box center [398, 215] width 44 height 19
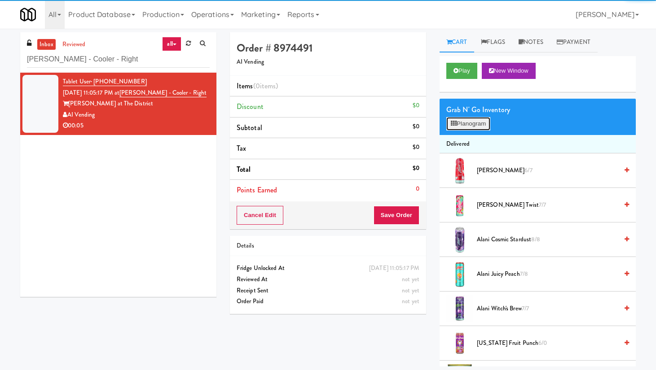
click at [463, 127] on button "Planogram" at bounding box center [468, 123] width 44 height 13
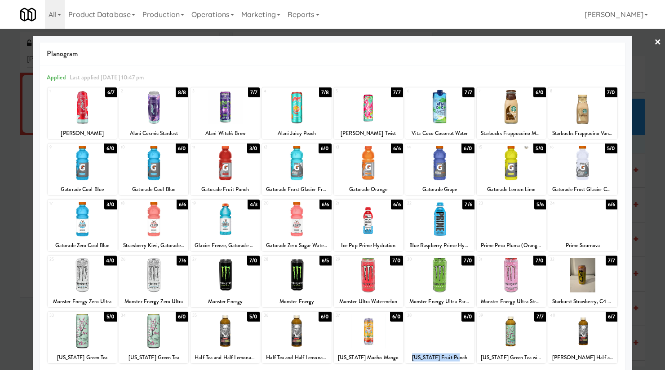
drag, startPoint x: 449, startPoint y: 355, endPoint x: 410, endPoint y: 356, distance: 38.6
click at [410, 302] on div "[US_STATE] Fruit Punch" at bounding box center [439, 358] width 66 height 11
click at [443, 302] on div at bounding box center [439, 331] width 69 height 35
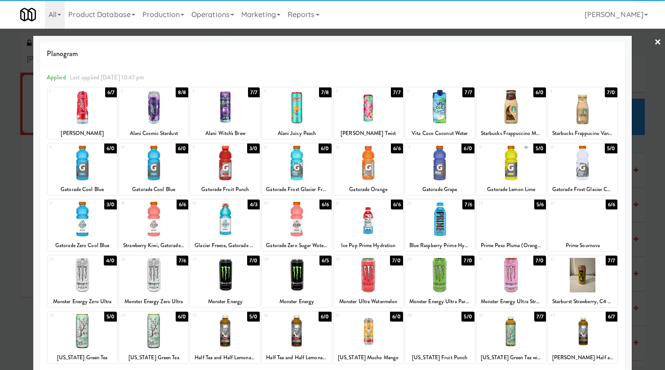
click at [526, 43] on div at bounding box center [332, 185] width 665 height 370
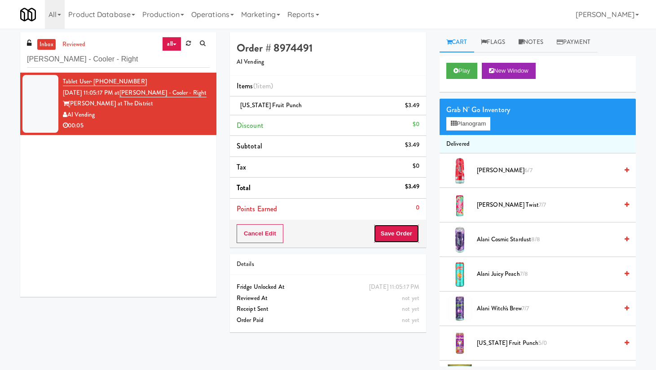
click at [404, 233] on button "Save Order" at bounding box center [397, 234] width 46 height 19
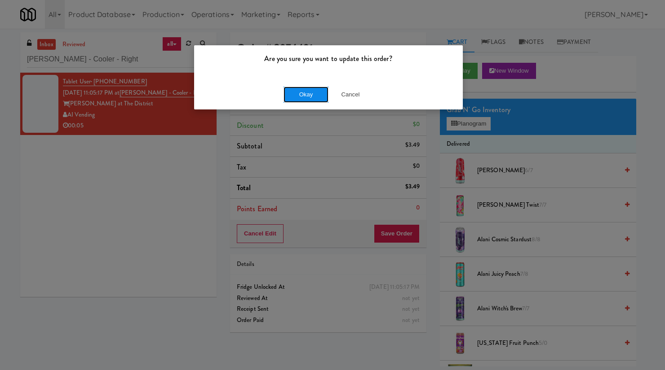
click at [303, 101] on button "Okay" at bounding box center [305, 95] width 45 height 16
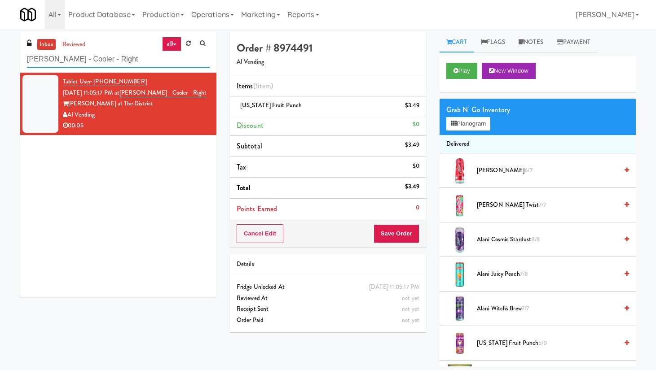
click at [107, 52] on input "[PERSON_NAME] - Cooler - Right" at bounding box center [118, 59] width 183 height 17
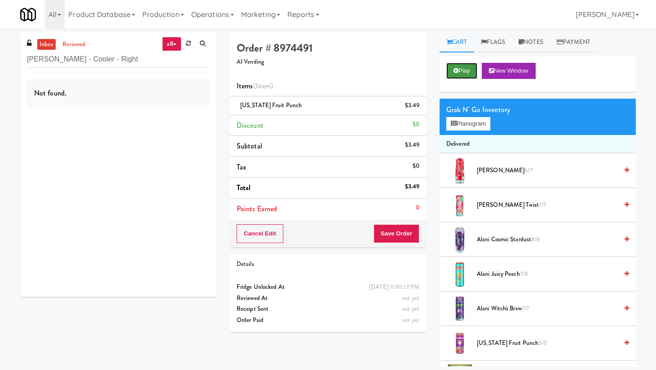
click at [463, 71] on button "Play" at bounding box center [461, 71] width 31 height 16
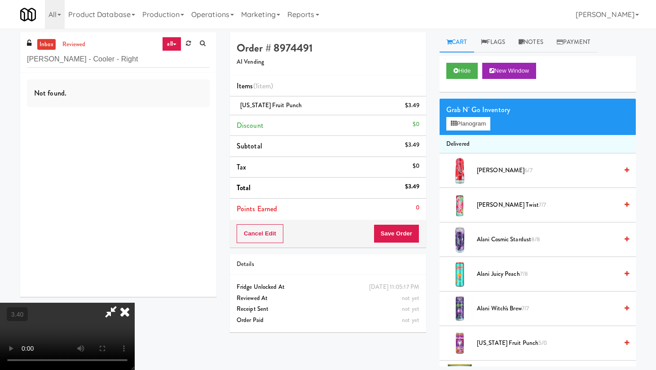
click at [123, 302] on video at bounding box center [67, 336] width 135 height 67
drag, startPoint x: 375, startPoint y: 40, endPoint x: 362, endPoint y: 34, distance: 14.9
click at [135, 302] on icon at bounding box center [125, 312] width 20 height 18
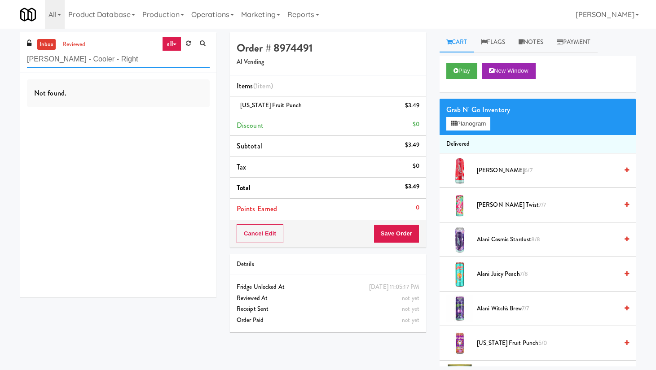
click at [86, 67] on input "[PERSON_NAME] - Cooler - Right" at bounding box center [118, 59] width 183 height 17
paste input "Atwater - Pantry"
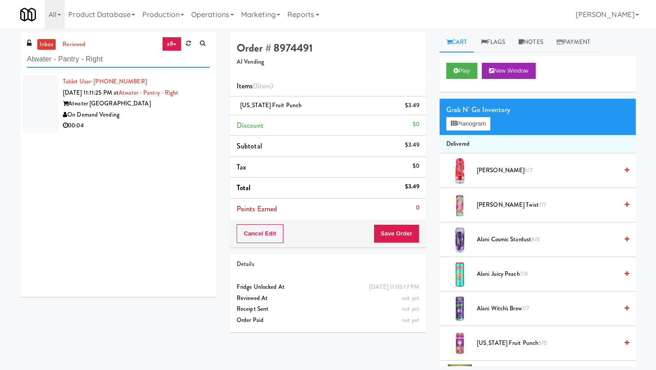
type input "Atwater - Pantry - Right"
click at [185, 114] on div "On Demand Vending" at bounding box center [136, 115] width 147 height 11
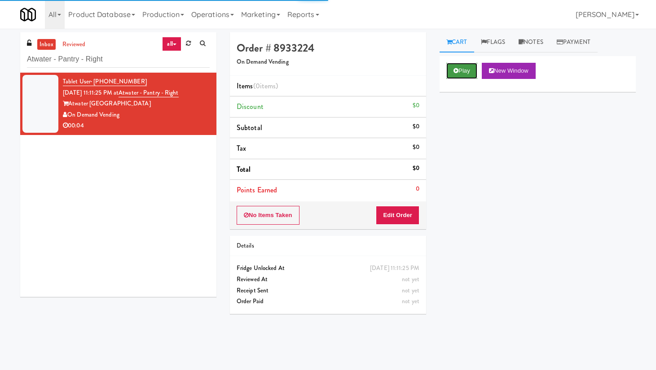
click at [465, 73] on button "Play" at bounding box center [461, 71] width 31 height 16
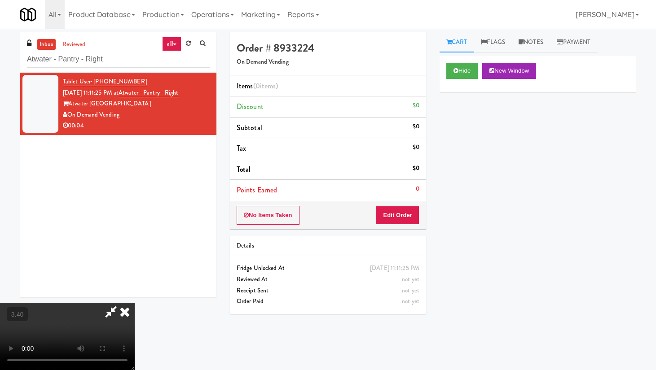
click at [135, 302] on video at bounding box center [67, 336] width 135 height 67
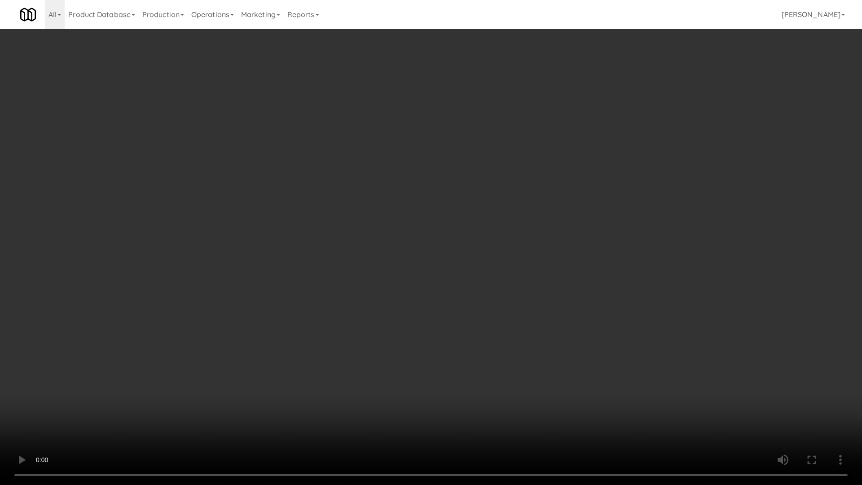
click at [383, 207] on video at bounding box center [431, 242] width 862 height 485
click at [381, 211] on video at bounding box center [431, 242] width 862 height 485
click at [380, 212] on video at bounding box center [431, 242] width 862 height 485
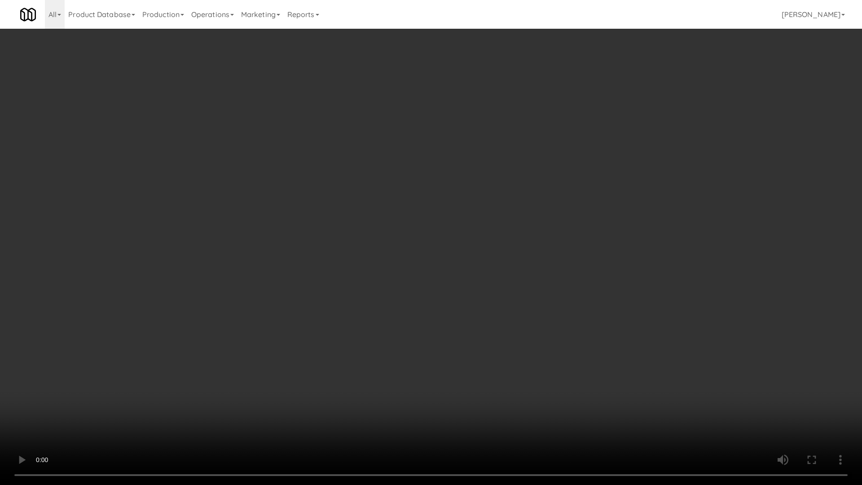
click at [380, 212] on video at bounding box center [431, 242] width 862 height 485
click at [445, 302] on video at bounding box center [431, 242] width 862 height 485
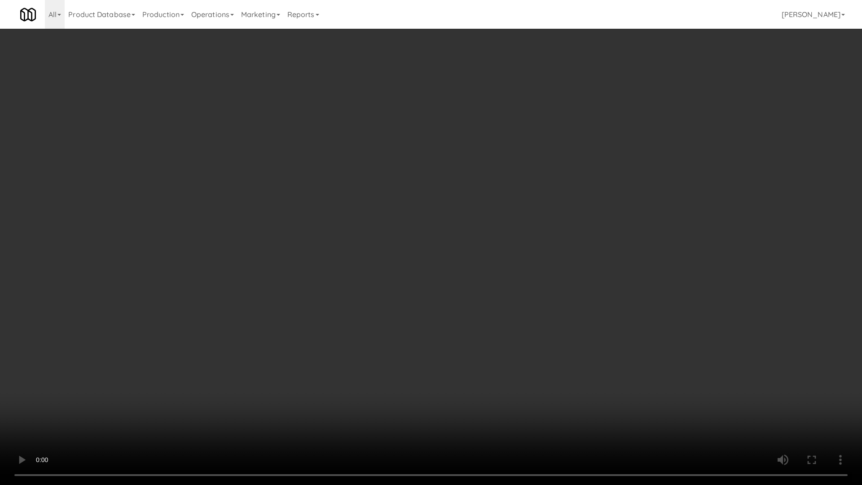
click at [435, 270] on video at bounding box center [431, 242] width 862 height 485
click at [357, 281] on video at bounding box center [431, 242] width 862 height 485
click at [357, 282] on video at bounding box center [431, 242] width 862 height 485
click at [357, 278] on video at bounding box center [431, 242] width 862 height 485
click at [366, 271] on video at bounding box center [431, 242] width 862 height 485
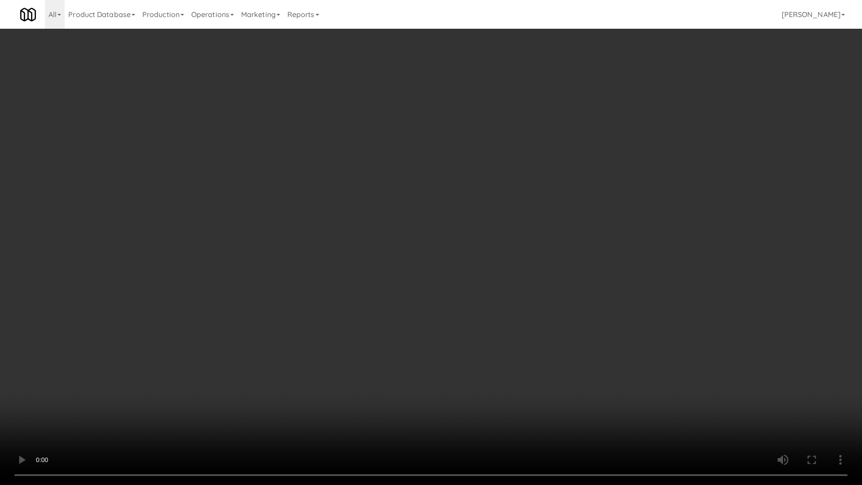
click at [406, 261] on video at bounding box center [431, 242] width 862 height 485
click at [415, 267] on video at bounding box center [431, 242] width 862 height 485
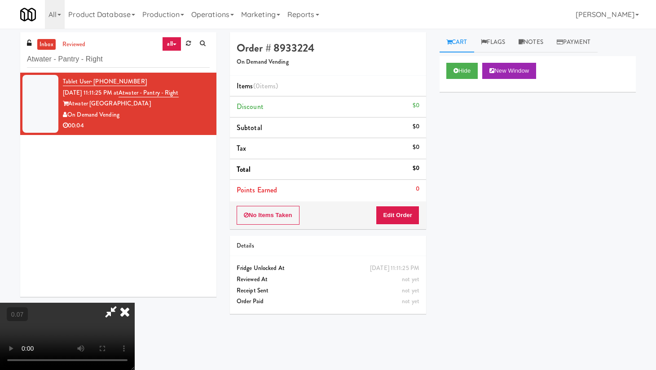
click at [135, 302] on icon at bounding box center [125, 312] width 20 height 18
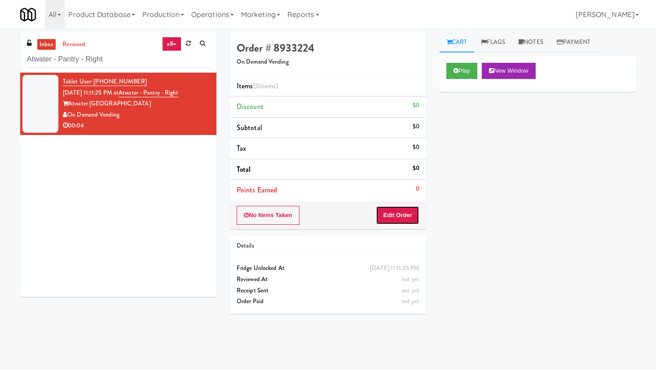
click at [394, 215] on button "Edit Order" at bounding box center [398, 215] width 44 height 19
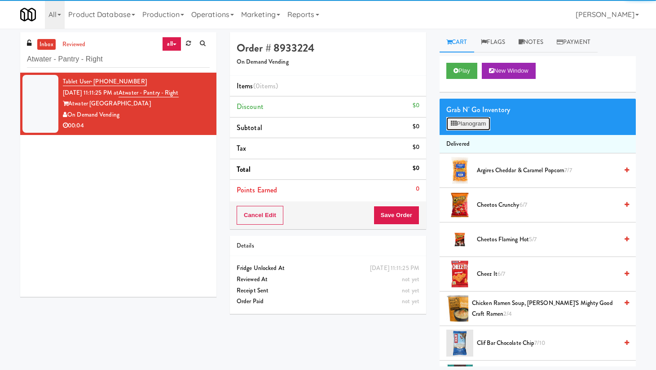
click at [480, 119] on button "Planogram" at bounding box center [468, 123] width 44 height 13
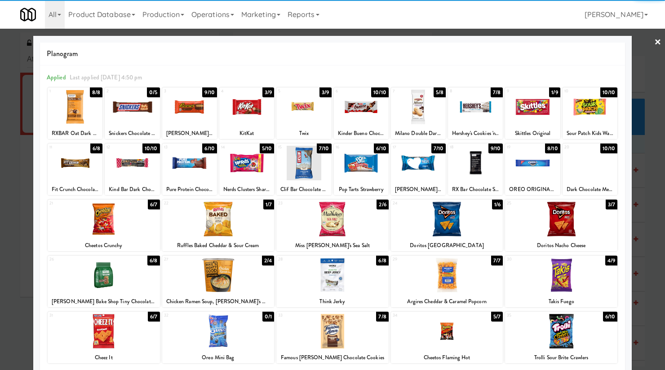
click at [237, 179] on div at bounding box center [246, 163] width 55 height 35
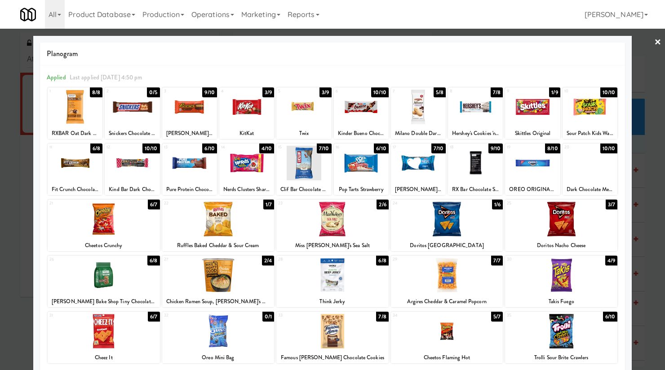
click at [526, 38] on link "×" at bounding box center [657, 43] width 7 height 28
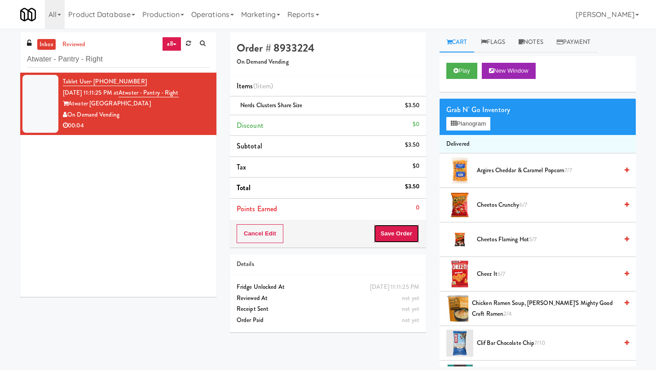
click at [403, 235] on button "Save Order" at bounding box center [397, 234] width 46 height 19
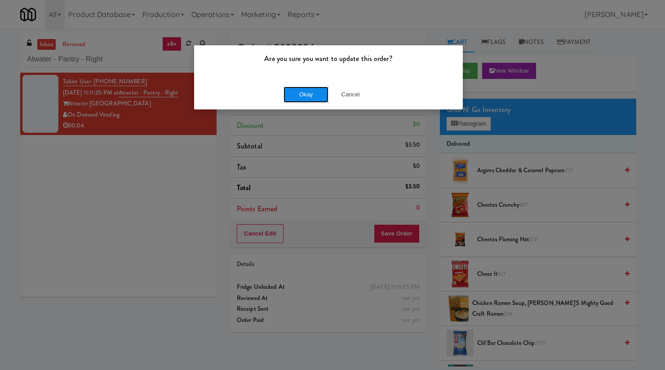
click at [302, 92] on button "Okay" at bounding box center [305, 95] width 45 height 16
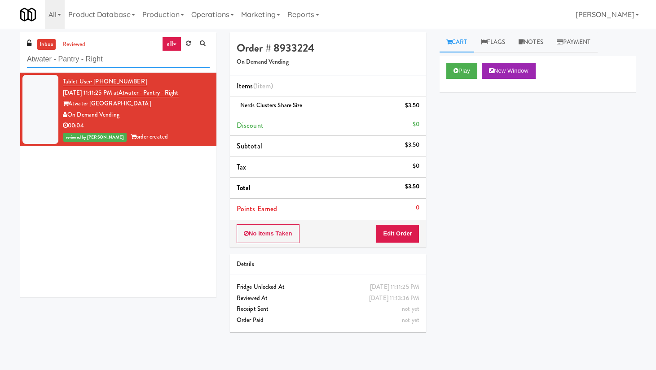
click at [95, 56] on input "Atwater - Pantry - Right" at bounding box center [118, 59] width 183 height 17
paste input "Poplar Creek - [GEOGRAPHIC_DATA]"
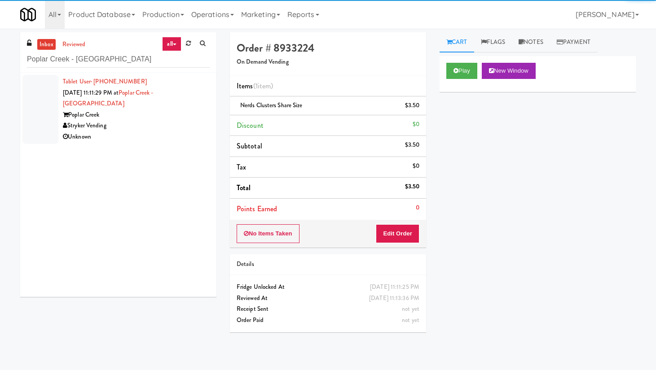
click at [176, 120] on div "Stryker Vending" at bounding box center [136, 125] width 147 height 11
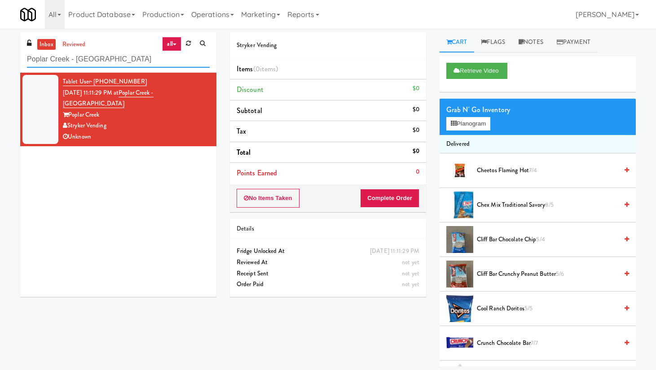
click at [88, 62] on input "Poplar Creek - [GEOGRAPHIC_DATA]" at bounding box center [118, 59] width 183 height 17
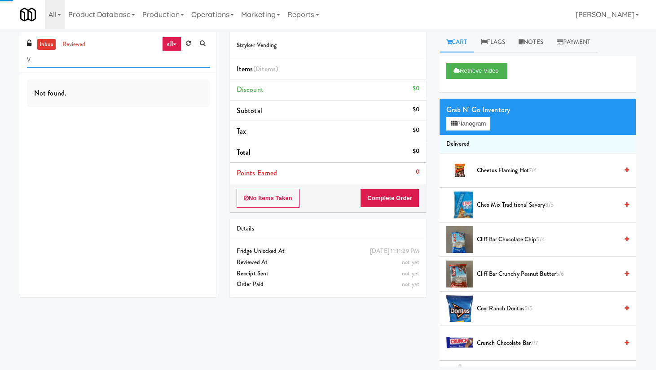
paste input "[PERSON_NAME] - Cooler - Left"
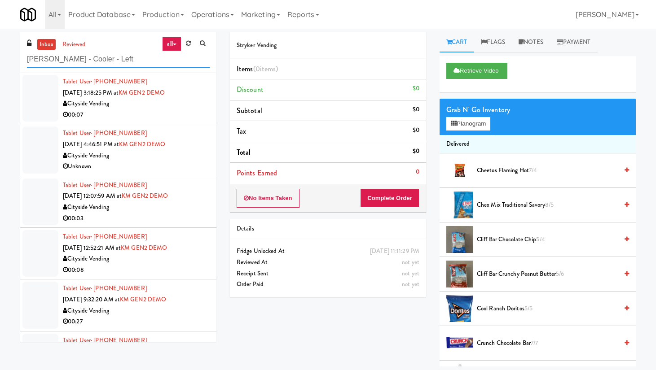
click at [119, 60] on input "[PERSON_NAME] - Cooler - Left" at bounding box center [118, 59] width 183 height 17
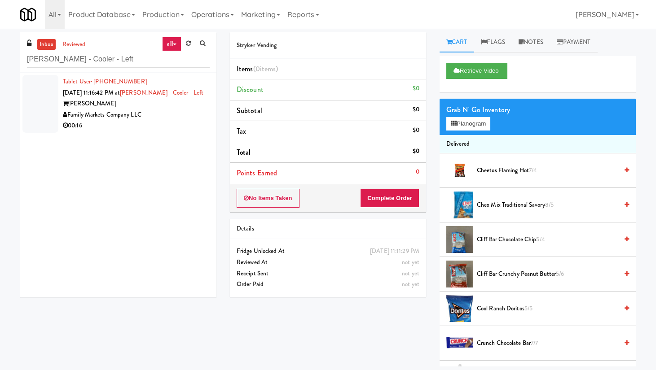
click at [168, 112] on div "Family Markets Company LLC" at bounding box center [136, 115] width 147 height 11
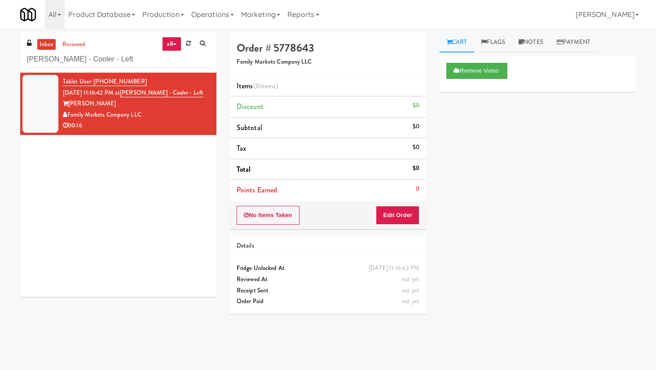
click at [79, 68] on div "inbox reviewed all all unclear take inventory issue suspicious failed recent ad…" at bounding box center [118, 52] width 196 height 40
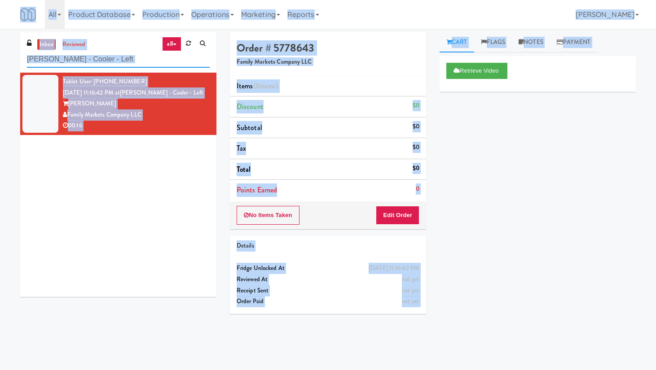
click at [86, 58] on input "[PERSON_NAME] - Cooler - Left" at bounding box center [118, 59] width 183 height 17
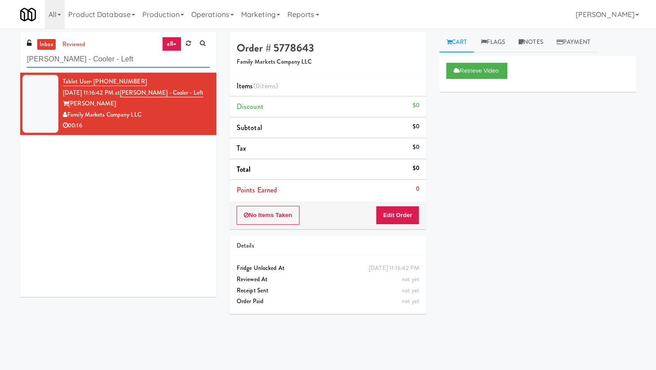
paste input "Cool - MW - Pre Launch"
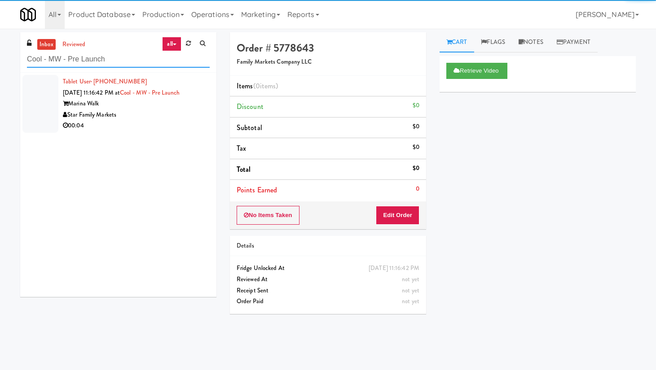
type input "Cool - MW - Pre Launch"
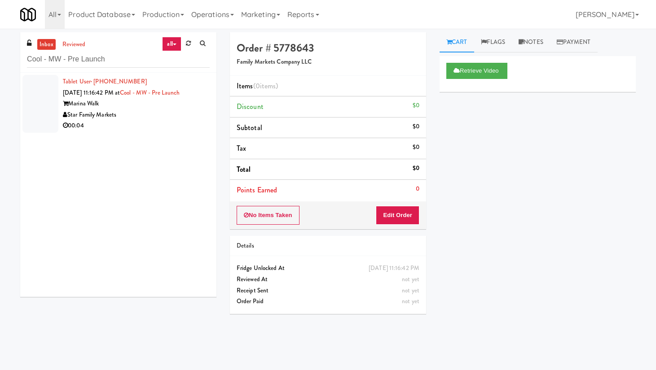
click at [168, 102] on div "Marina Walk" at bounding box center [136, 103] width 147 height 11
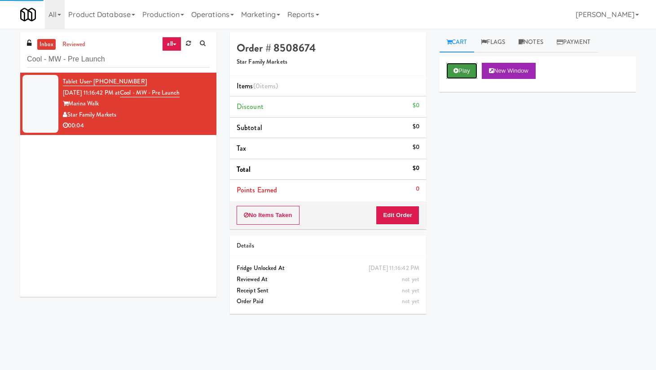
click at [451, 75] on button "Play" at bounding box center [461, 71] width 31 height 16
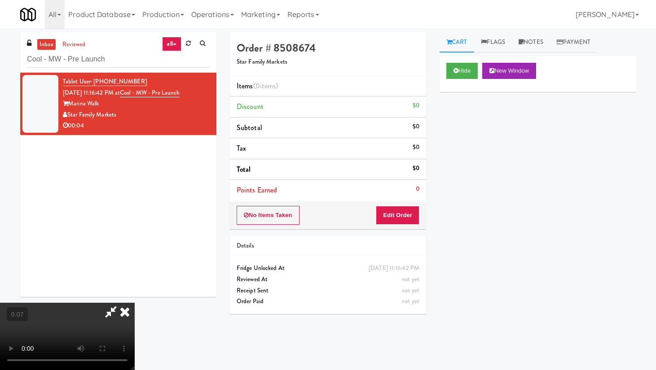
click at [131, 302] on video at bounding box center [67, 336] width 135 height 67
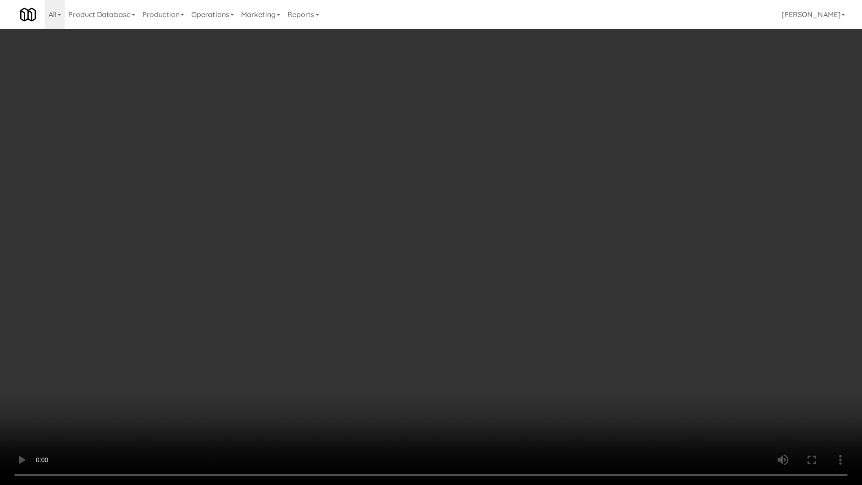
click at [415, 226] on video at bounding box center [431, 242] width 862 height 485
click at [429, 222] on video at bounding box center [431, 242] width 862 height 485
click at [286, 250] on video at bounding box center [431, 242] width 862 height 485
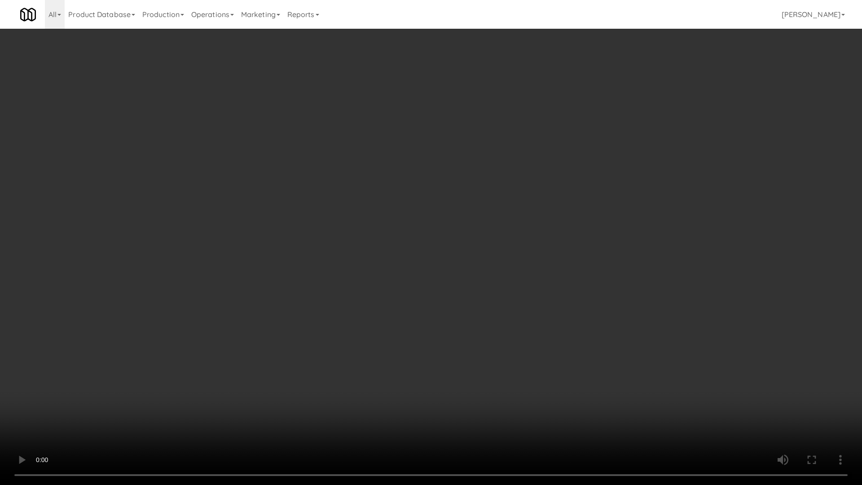
click at [288, 249] on video at bounding box center [431, 242] width 862 height 485
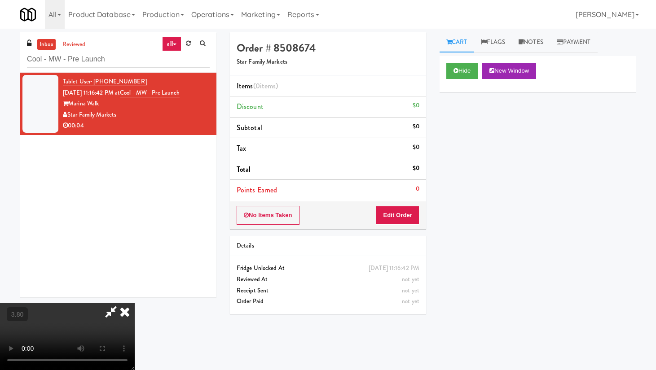
click at [121, 302] on icon at bounding box center [111, 312] width 21 height 18
click at [135, 302] on icon at bounding box center [125, 312] width 20 height 18
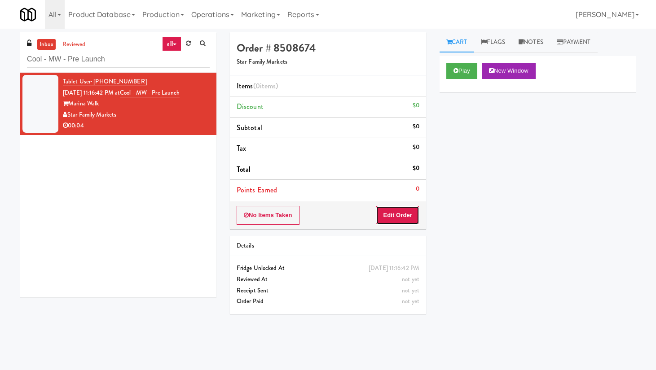
click at [389, 224] on button "Edit Order" at bounding box center [398, 215] width 44 height 19
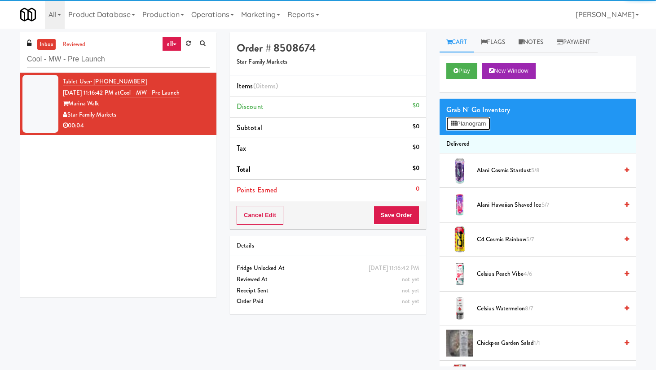
click at [475, 128] on button "Planogram" at bounding box center [468, 123] width 44 height 13
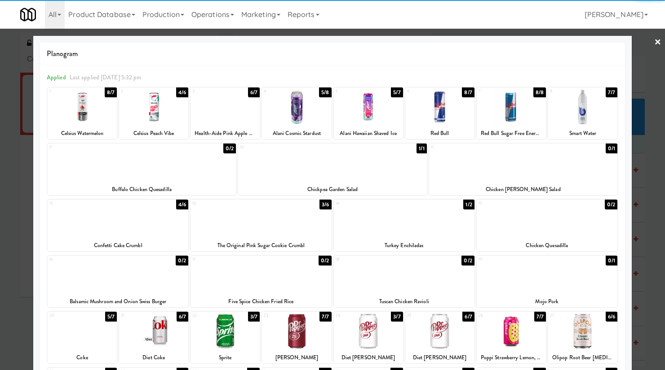
click at [526, 44] on link "×" at bounding box center [657, 43] width 7 height 28
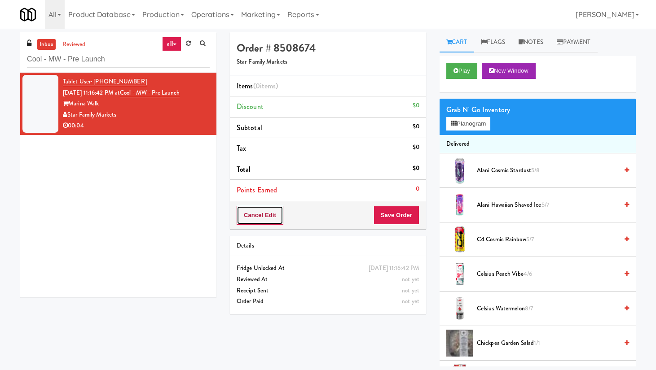
click at [278, 213] on button "Cancel Edit" at bounding box center [260, 215] width 47 height 19
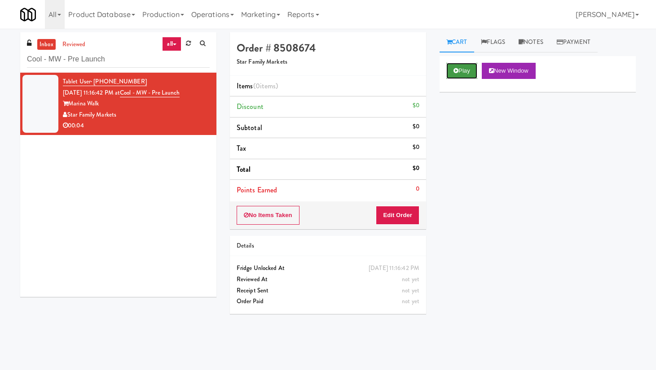
click at [469, 66] on button "Play" at bounding box center [461, 71] width 31 height 16
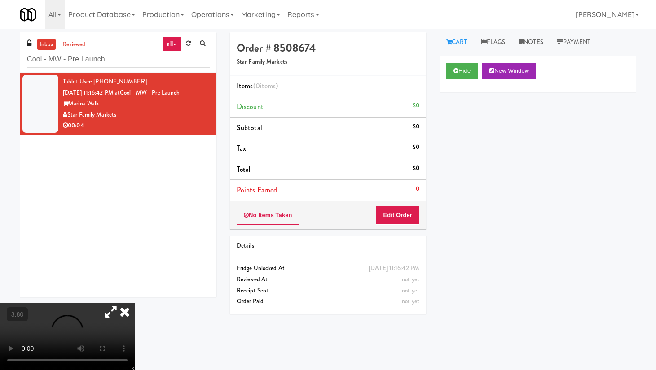
click at [112, 302] on video at bounding box center [67, 336] width 135 height 67
click at [110, 302] on video at bounding box center [67, 336] width 135 height 67
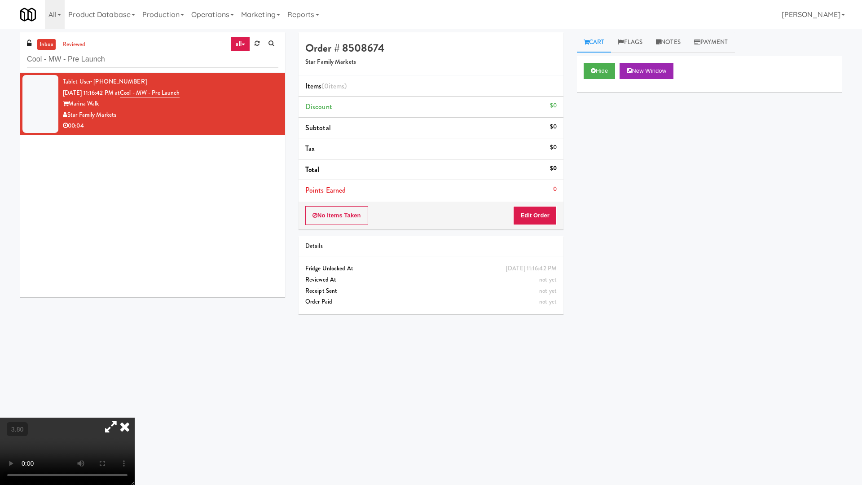
click at [135, 302] on video at bounding box center [67, 451] width 135 height 67
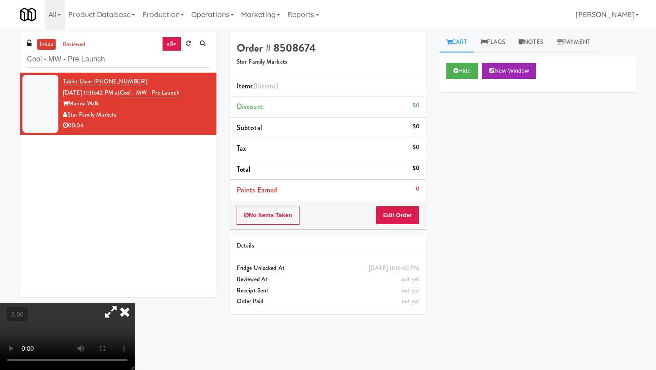
click at [135, 302] on icon at bounding box center [125, 312] width 20 height 18
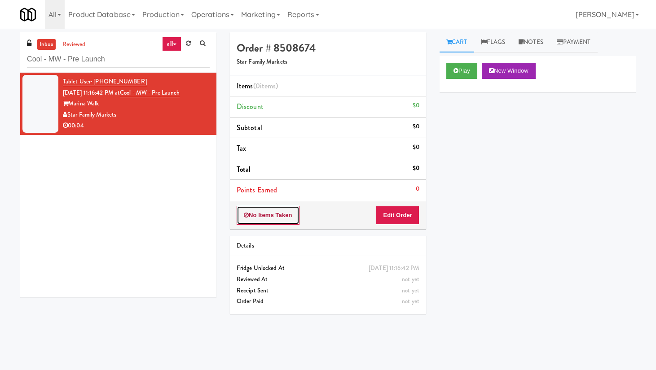
click at [265, 222] on button "No Items Taken" at bounding box center [268, 215] width 63 height 19
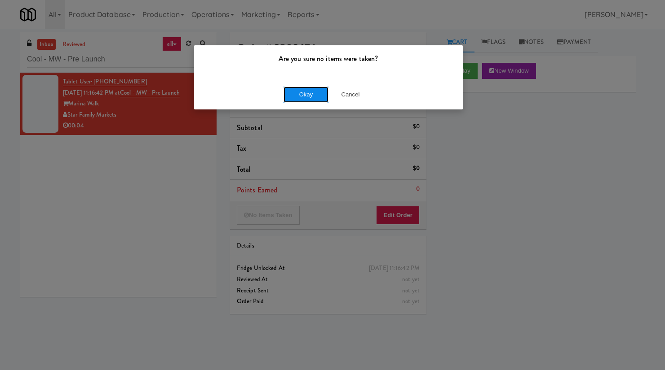
click at [303, 98] on button "Okay" at bounding box center [305, 95] width 45 height 16
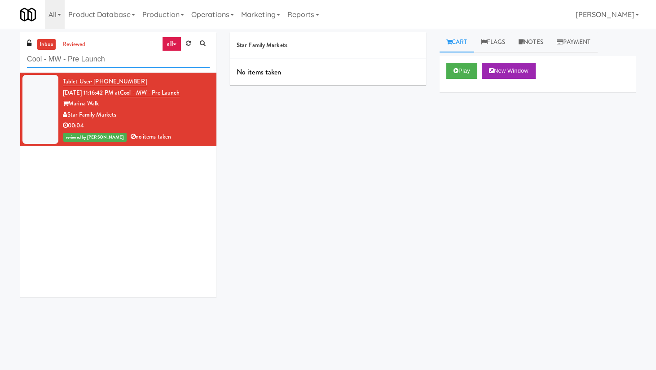
click at [102, 60] on input "Cool - MW - Pre Launch" at bounding box center [118, 59] width 183 height 17
paste input "520 N [PERSON_NAME] - Right - Ambient"
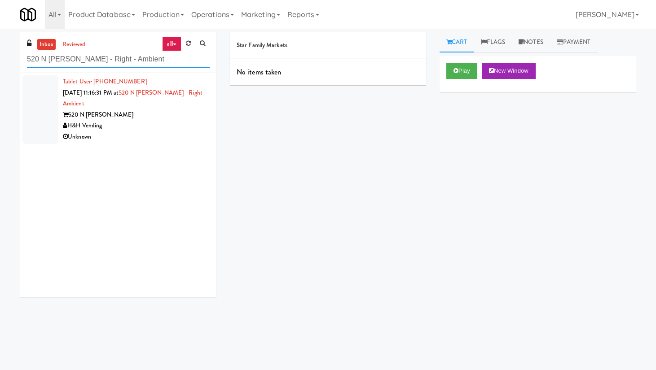
click at [103, 62] on input "520 N [PERSON_NAME] - Right - Ambient" at bounding box center [118, 59] width 183 height 17
paste input "[PERSON_NAME]"
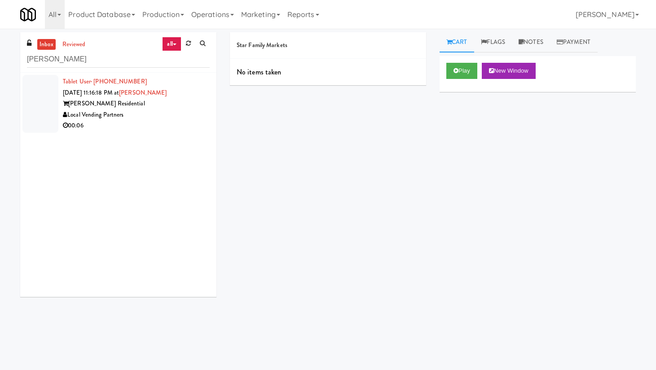
click at [176, 113] on div "Local Vending Partners" at bounding box center [136, 115] width 147 height 11
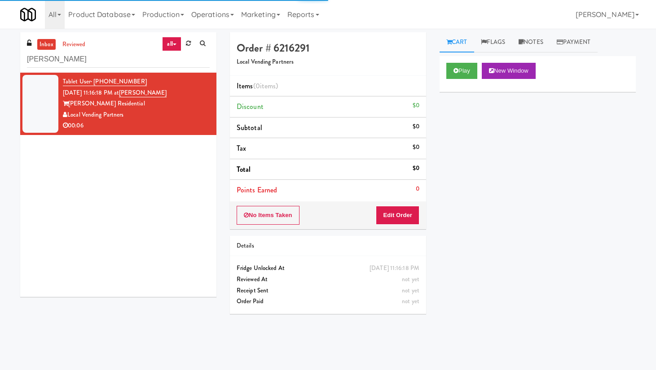
click at [445, 64] on div "Play New Window" at bounding box center [538, 74] width 196 height 36
click at [461, 66] on button "Play" at bounding box center [461, 71] width 31 height 16
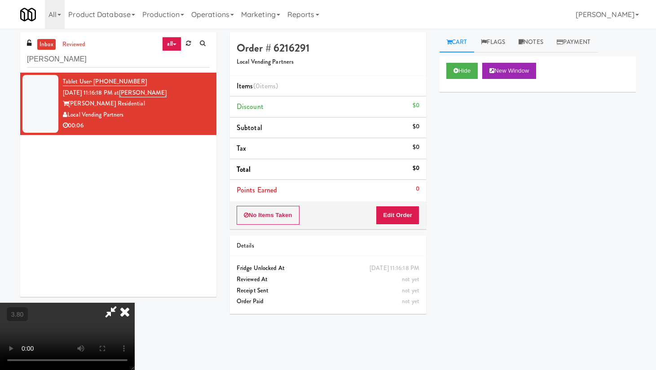
click at [135, 302] on video at bounding box center [67, 336] width 135 height 67
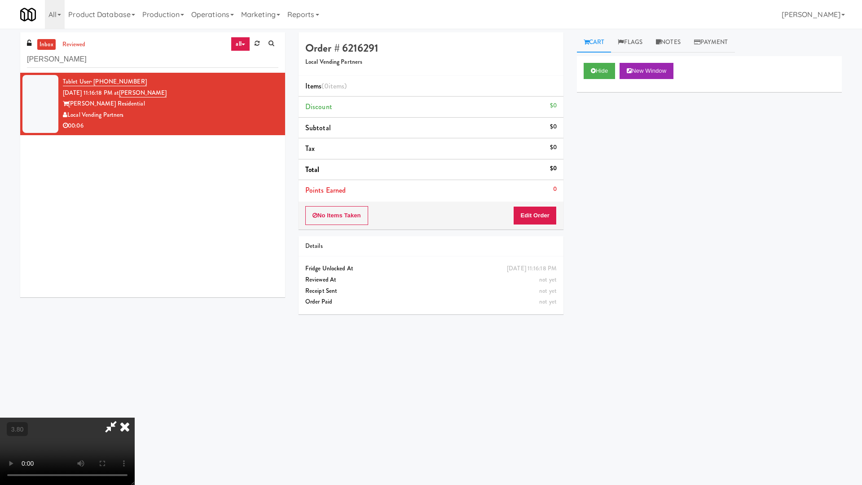
click at [135, 302] on video at bounding box center [67, 451] width 135 height 67
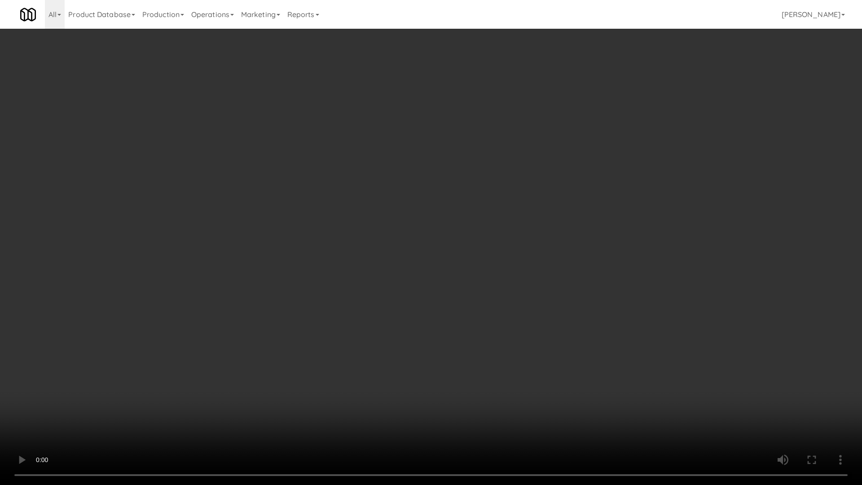
click at [317, 247] on video at bounding box center [431, 242] width 862 height 485
click at [313, 244] on video at bounding box center [431, 242] width 862 height 485
click at [295, 251] on video at bounding box center [431, 242] width 862 height 485
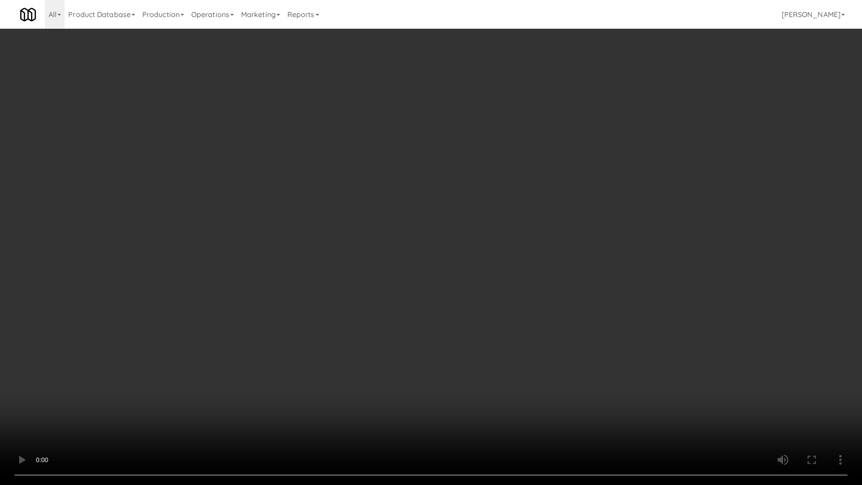
click at [295, 251] on video at bounding box center [431, 242] width 862 height 485
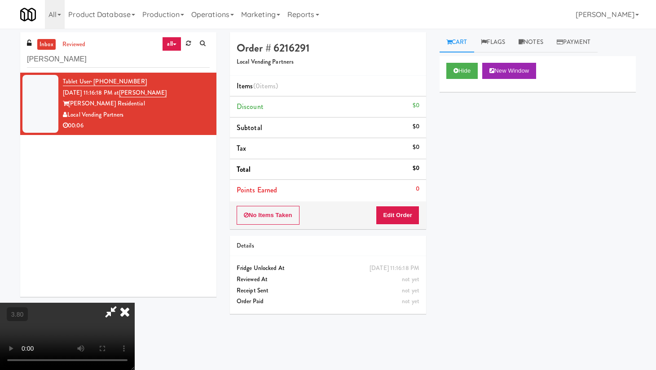
click at [135, 302] on icon at bounding box center [125, 312] width 20 height 18
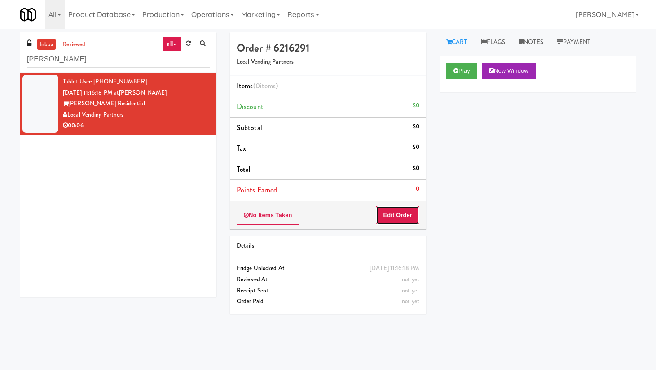
click at [406, 220] on button "Edit Order" at bounding box center [398, 215] width 44 height 19
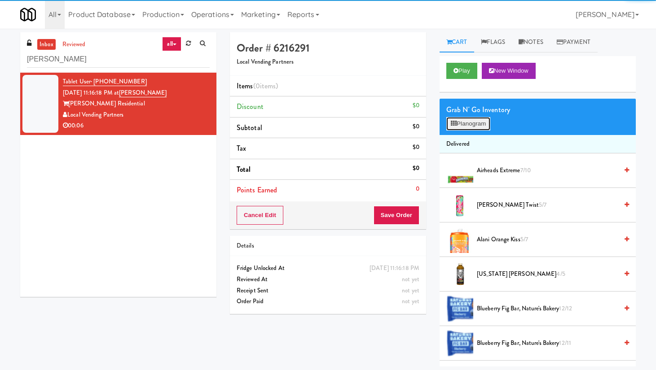
click at [474, 124] on button "Planogram" at bounding box center [468, 123] width 44 height 13
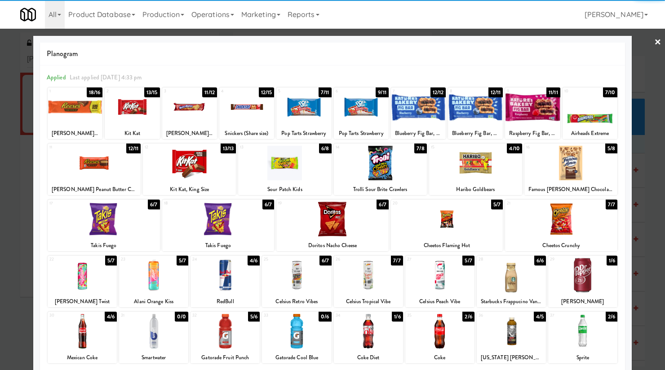
click at [212, 302] on div at bounding box center [224, 331] width 69 height 35
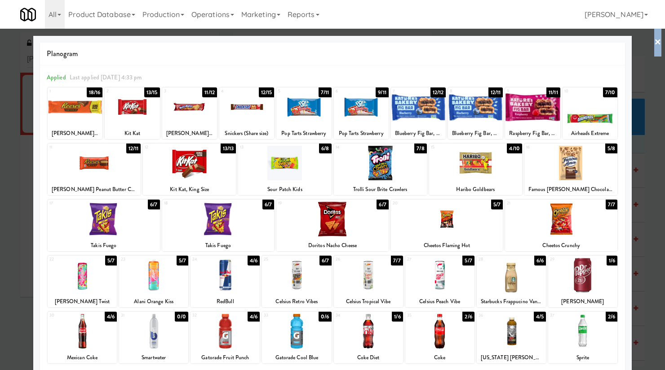
drag, startPoint x: 649, startPoint y: 42, endPoint x: 636, endPoint y: 48, distance: 14.3
click at [526, 42] on link "×" at bounding box center [657, 43] width 7 height 28
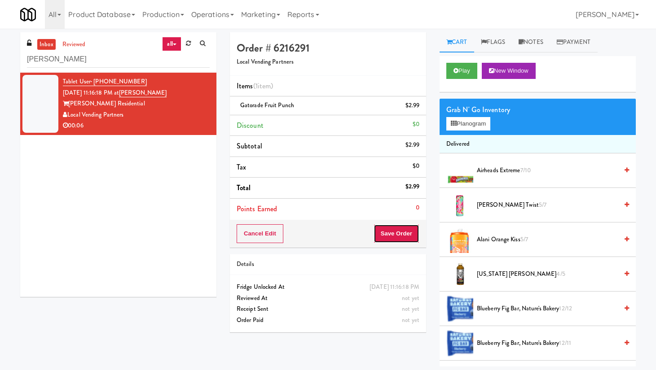
click at [399, 235] on button "Save Order" at bounding box center [397, 234] width 46 height 19
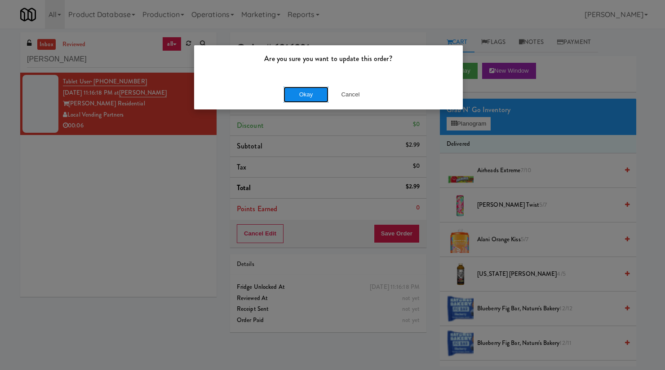
click at [303, 95] on button "Okay" at bounding box center [305, 95] width 45 height 16
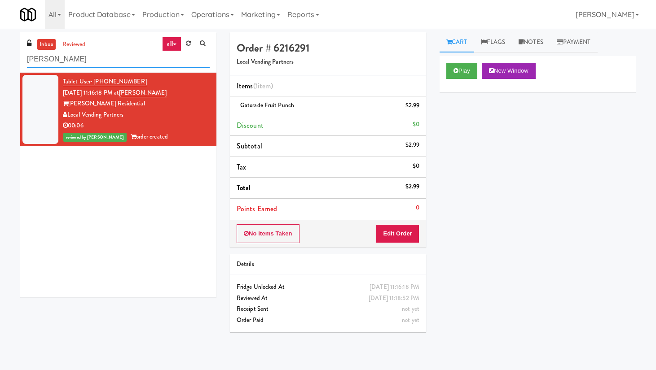
click at [85, 62] on input "[PERSON_NAME]" at bounding box center [118, 59] width 183 height 17
paste input "[PERSON_NAME] - Cooler 1"
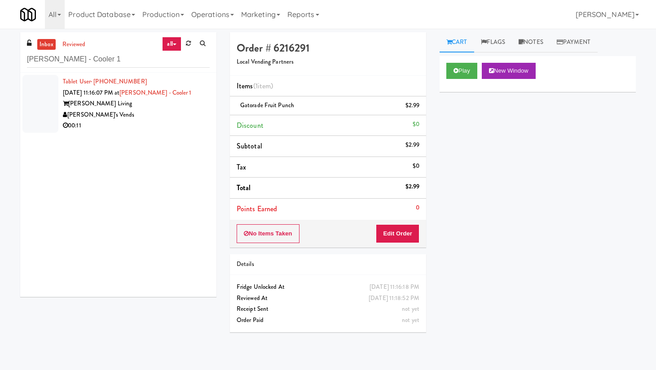
drag, startPoint x: 167, startPoint y: 108, endPoint x: 169, endPoint y: 104, distance: 4.9
click at [167, 108] on div "[PERSON_NAME] Living" at bounding box center [136, 103] width 147 height 11
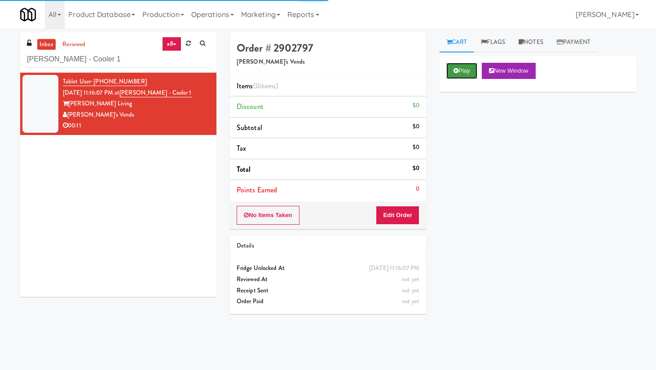
click at [463, 71] on button "Play" at bounding box center [461, 71] width 31 height 16
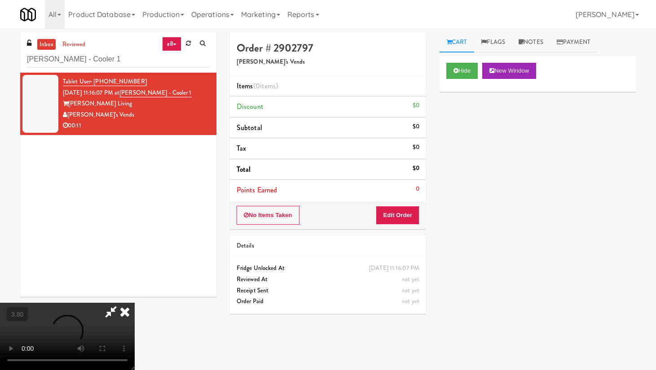
click at [135, 302] on video at bounding box center [67, 336] width 135 height 67
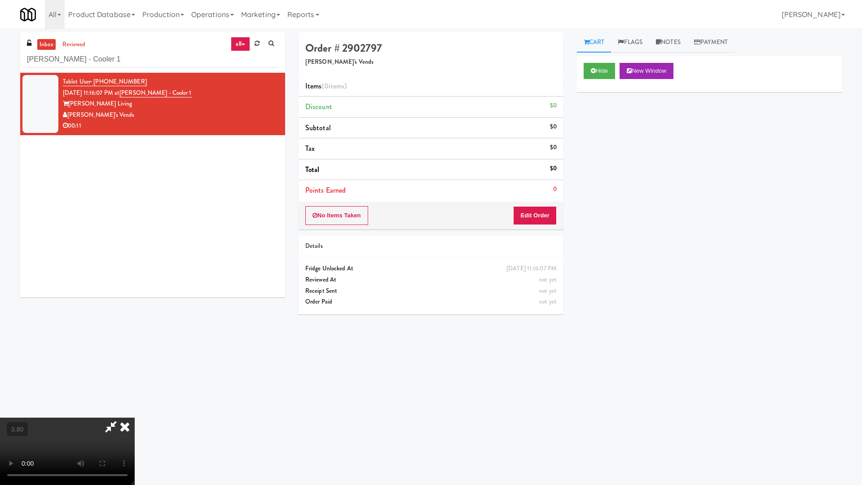
click at [135, 302] on video at bounding box center [67, 451] width 135 height 67
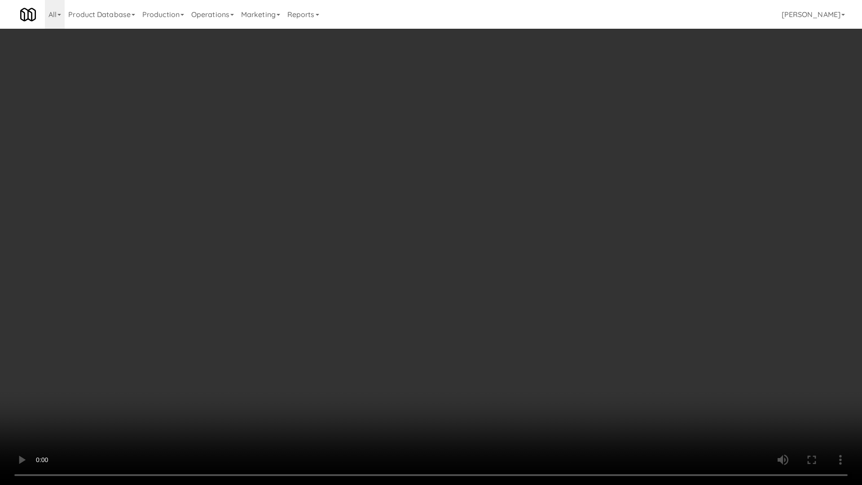
click at [461, 158] on video at bounding box center [431, 242] width 862 height 485
click at [460, 157] on video at bounding box center [431, 242] width 862 height 485
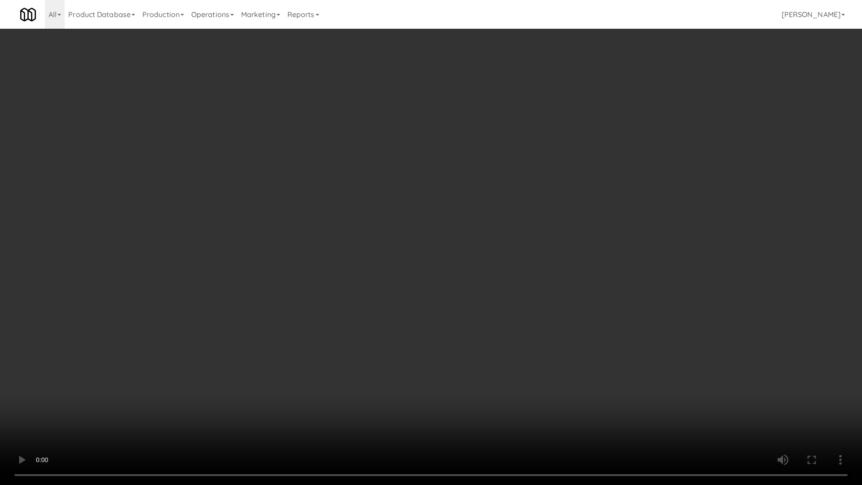
click at [460, 157] on video at bounding box center [431, 242] width 862 height 485
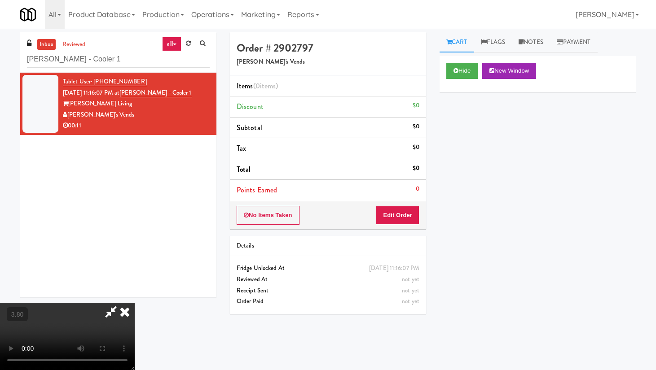
click at [135, 302] on icon at bounding box center [125, 312] width 20 height 18
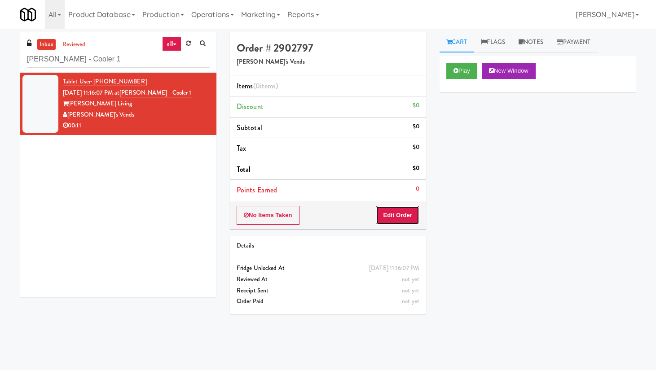
click at [396, 221] on button "Edit Order" at bounding box center [398, 215] width 44 height 19
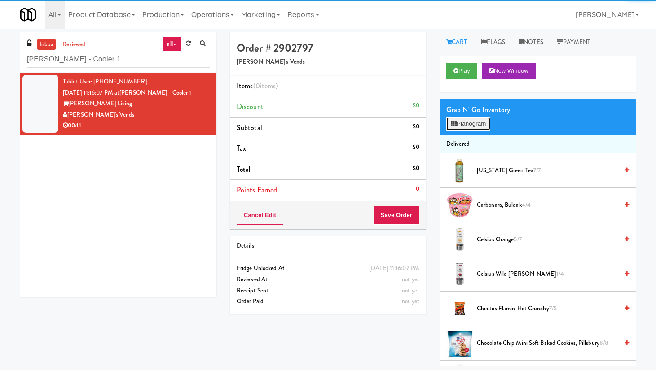
click at [459, 128] on button "Planogram" at bounding box center [468, 123] width 44 height 13
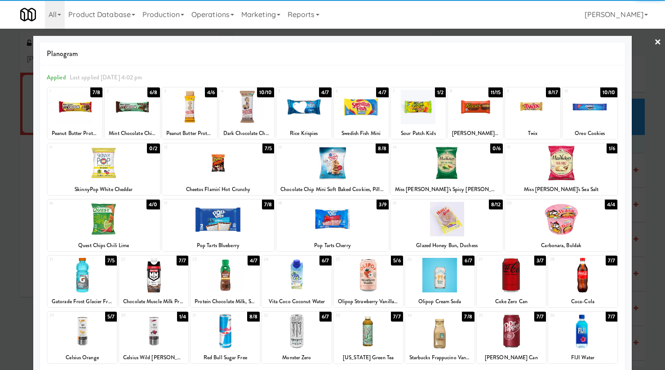
scroll to position [71, 0]
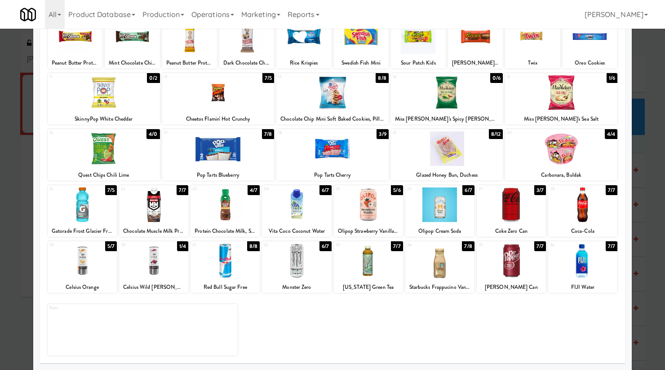
click at [526, 265] on div at bounding box center [582, 261] width 69 height 35
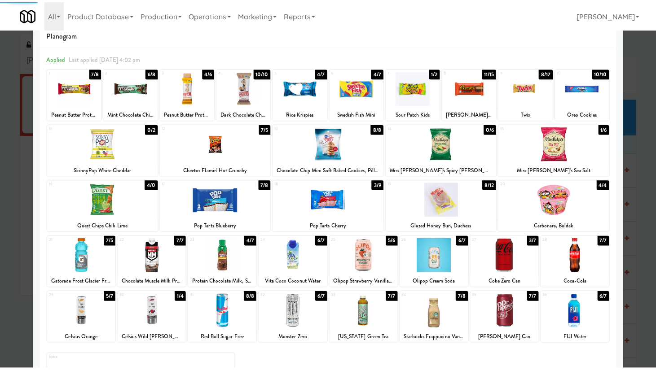
scroll to position [0, 0]
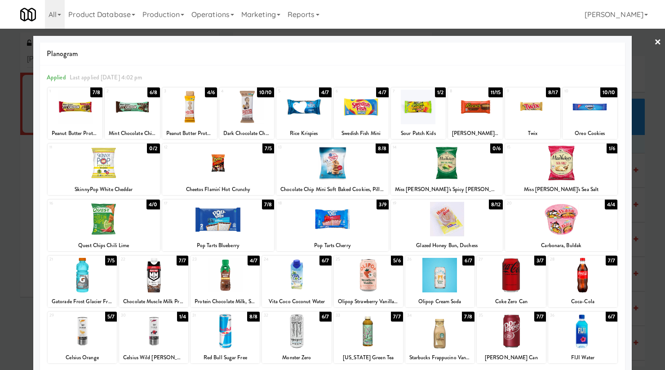
drag, startPoint x: 638, startPoint y: 43, endPoint x: 641, endPoint y: 46, distance: 5.1
click at [526, 44] on div at bounding box center [332, 185] width 665 height 370
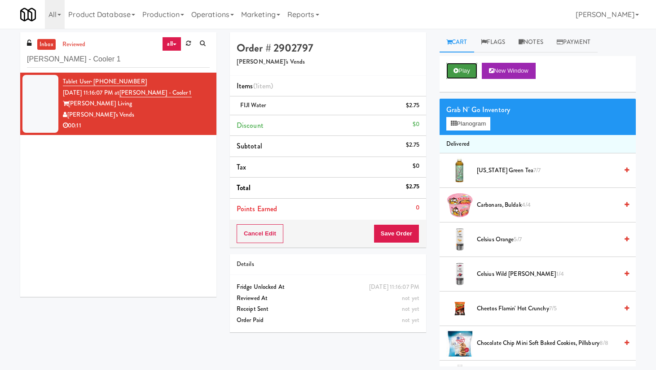
click at [473, 69] on button "Play" at bounding box center [461, 71] width 31 height 16
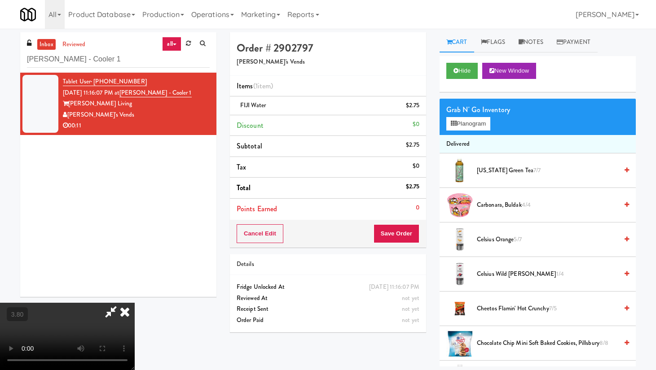
click at [135, 302] on video at bounding box center [67, 336] width 135 height 67
drag, startPoint x: 173, startPoint y: 223, endPoint x: 190, endPoint y: 293, distance: 72.5
click at [135, 302] on video at bounding box center [67, 336] width 135 height 67
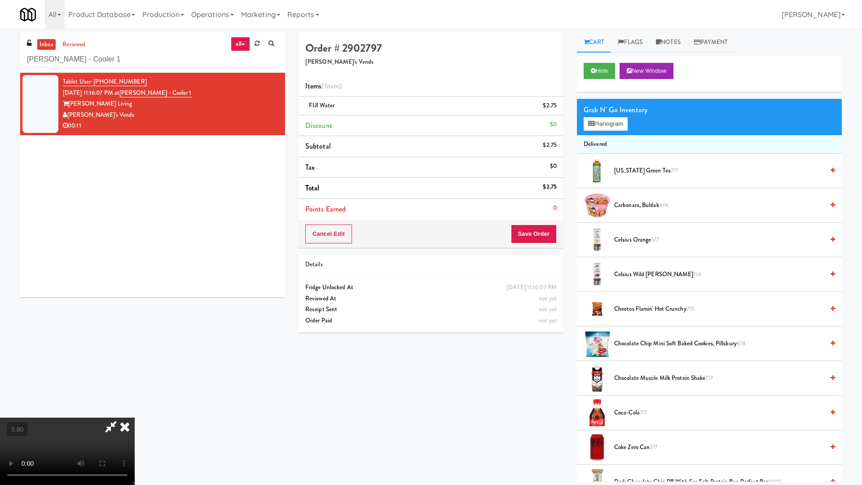
click at [135, 302] on video at bounding box center [67, 451] width 135 height 67
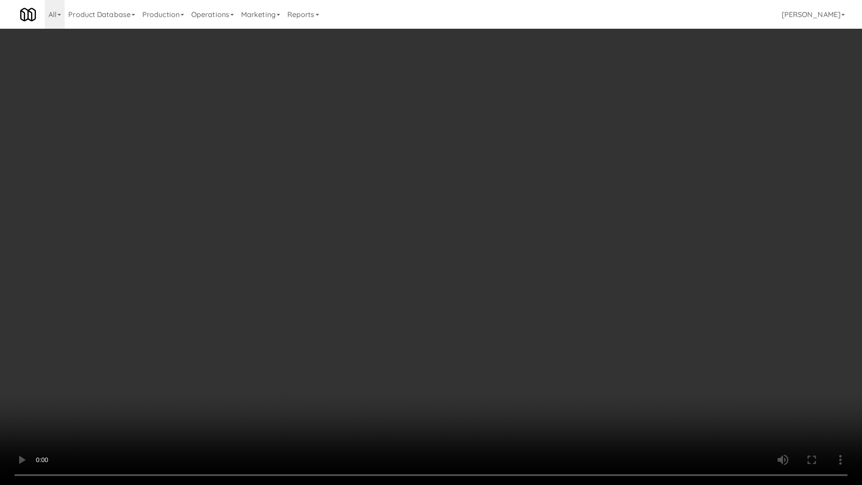
click at [416, 223] on video at bounding box center [431, 242] width 862 height 485
click at [436, 212] on video at bounding box center [431, 242] width 862 height 485
click at [438, 211] on video at bounding box center [431, 242] width 862 height 485
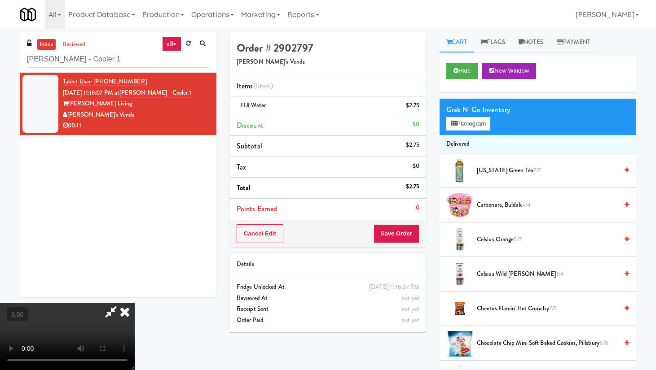
click at [135, 302] on icon at bounding box center [125, 312] width 20 height 18
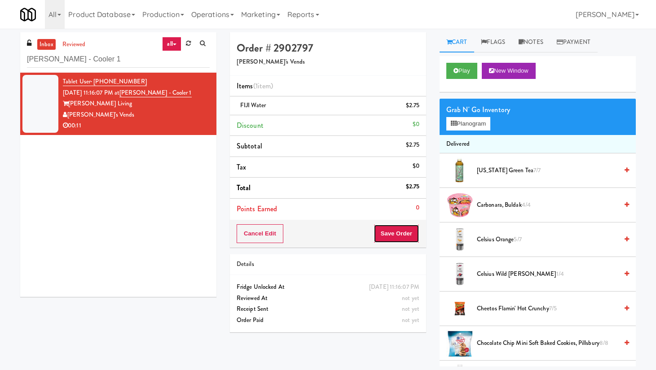
click at [394, 234] on button "Save Order" at bounding box center [397, 234] width 46 height 19
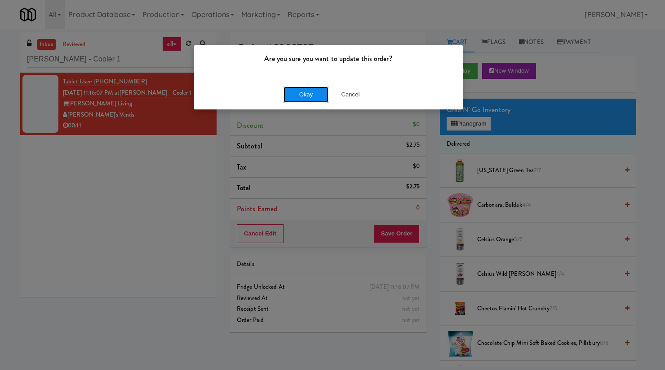
click at [313, 98] on button "Okay" at bounding box center [305, 95] width 45 height 16
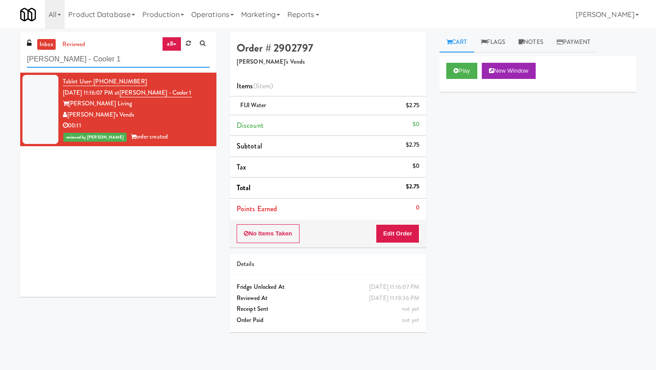
click at [94, 63] on input "[PERSON_NAME] - Cooler 1" at bounding box center [118, 59] width 183 height 17
paste input "me - Pantry"
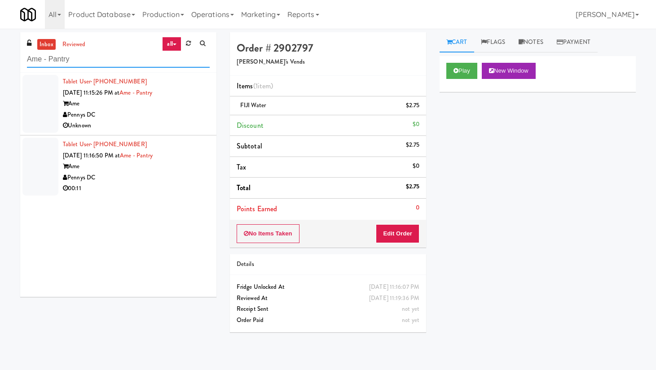
type input "Ame - Pantry"
click at [160, 176] on div "Pennys DC" at bounding box center [136, 177] width 147 height 11
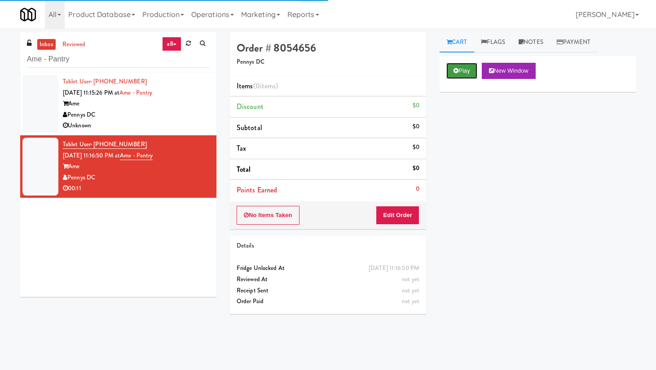
click at [455, 72] on icon at bounding box center [456, 71] width 5 height 6
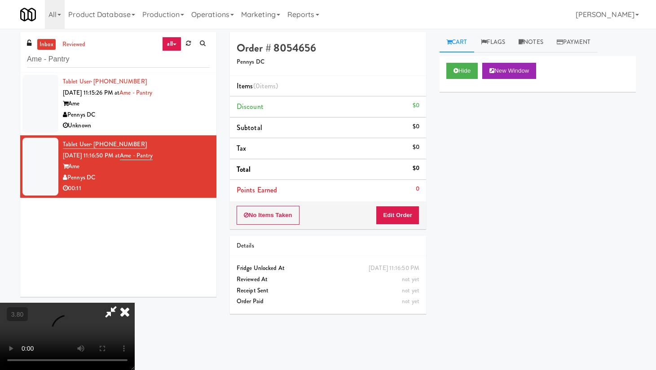
click at [135, 302] on video at bounding box center [67, 336] width 135 height 67
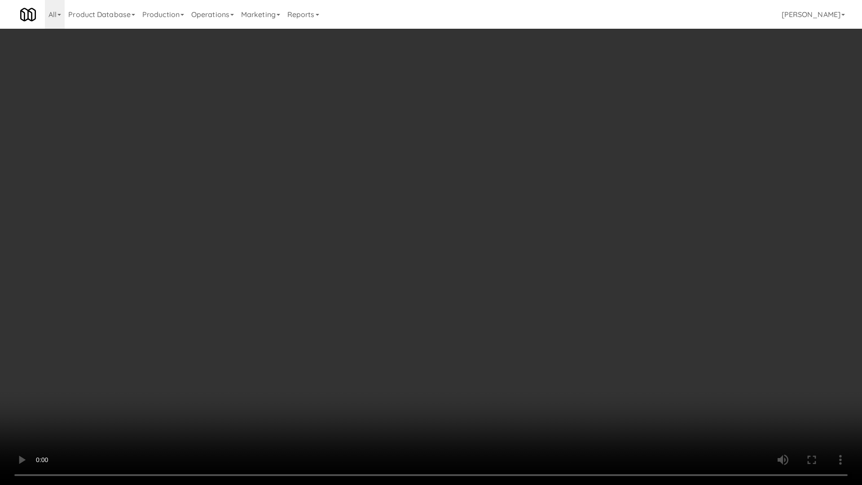
click at [323, 241] on video at bounding box center [431, 242] width 862 height 485
click at [394, 272] on video at bounding box center [431, 242] width 862 height 485
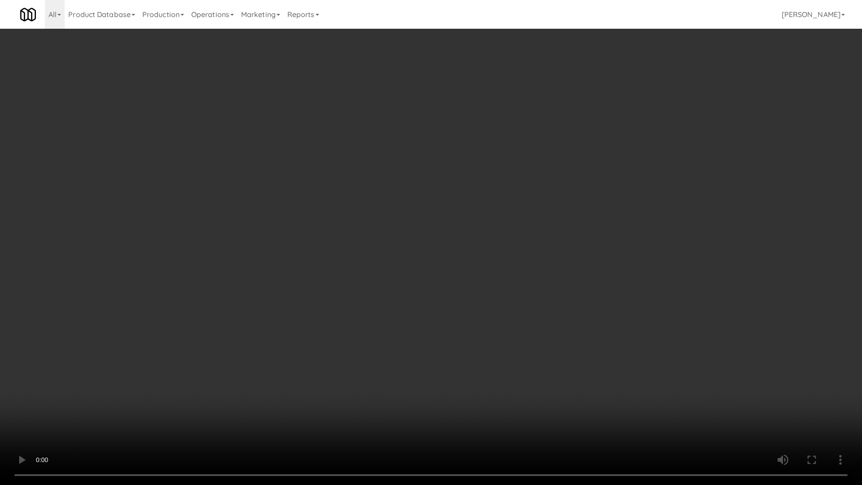
click at [394, 272] on video at bounding box center [431, 242] width 862 height 485
click at [498, 302] on video at bounding box center [431, 242] width 862 height 485
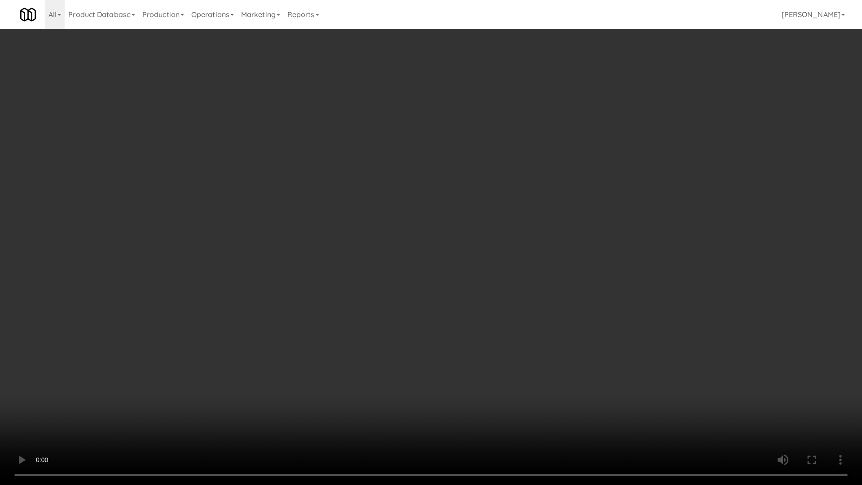
click at [498, 302] on video at bounding box center [431, 242] width 862 height 485
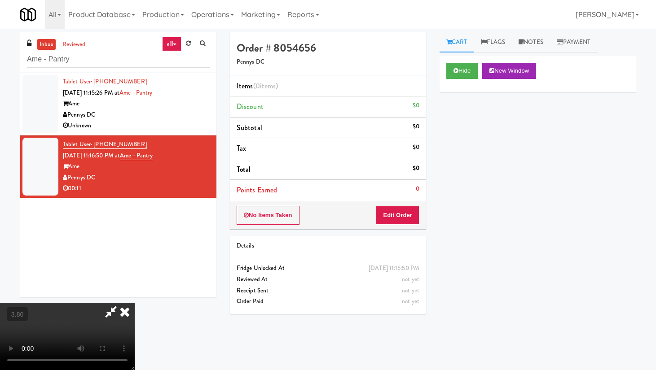
click at [135, 302] on icon at bounding box center [125, 312] width 20 height 18
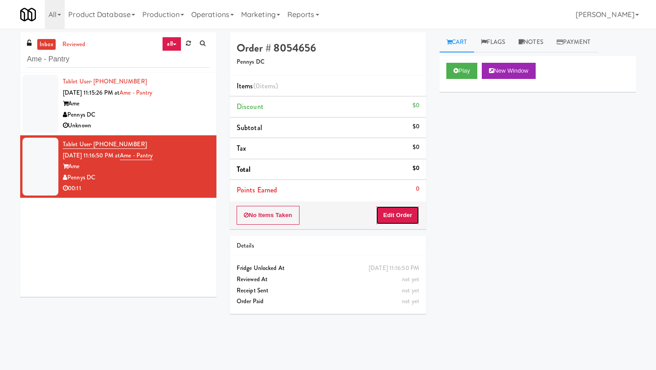
click at [393, 217] on button "Edit Order" at bounding box center [398, 215] width 44 height 19
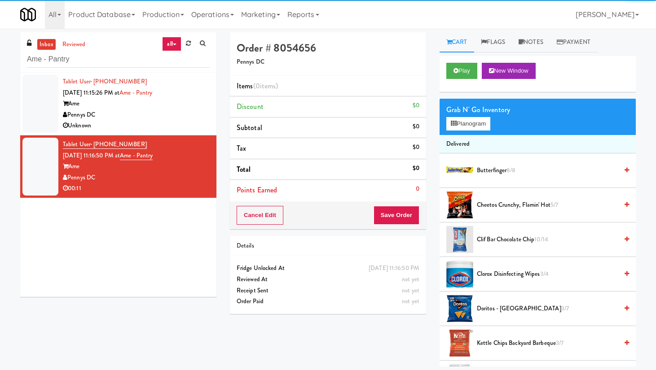
click at [467, 131] on div "Grab N' Go Inventory Planogram" at bounding box center [538, 117] width 196 height 36
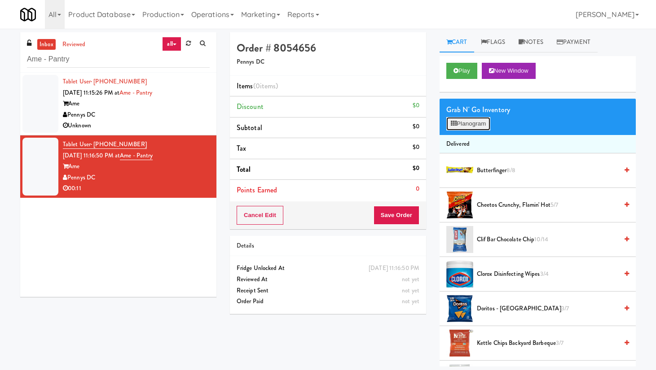
click at [465, 124] on button "Planogram" at bounding box center [468, 123] width 44 height 13
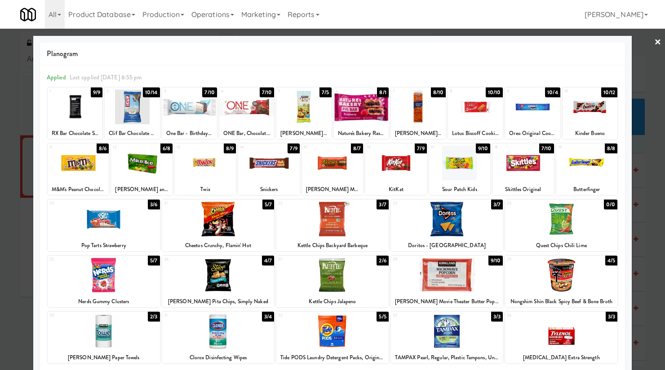
click at [140, 176] on div at bounding box center [141, 163] width 61 height 35
click at [457, 171] on div at bounding box center [459, 163] width 61 height 35
click at [247, 293] on div "26 4/7 [PERSON_NAME] Pita Chips, Simply Naked" at bounding box center [218, 282] width 112 height 52
click at [526, 39] on link "×" at bounding box center [657, 43] width 7 height 28
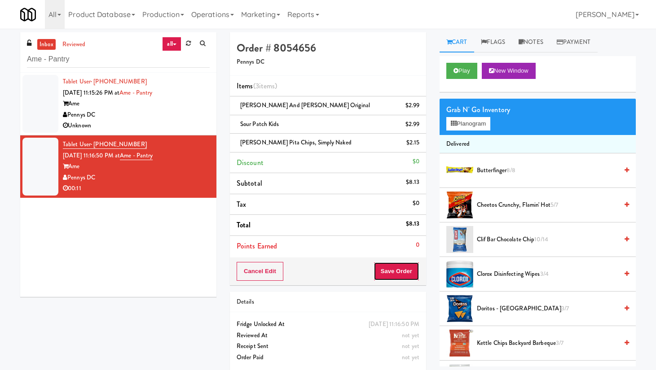
click at [398, 276] on button "Save Order" at bounding box center [397, 271] width 46 height 19
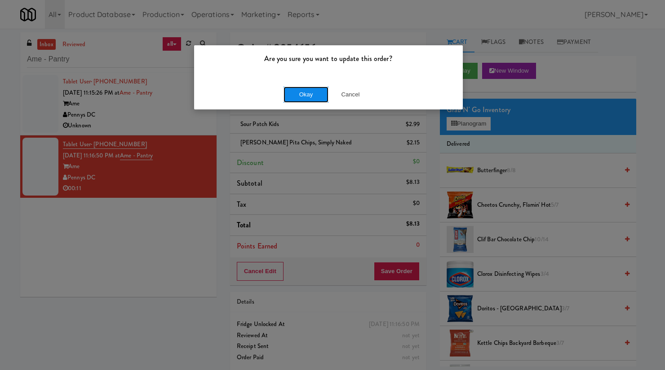
click at [301, 92] on button "Okay" at bounding box center [305, 95] width 45 height 16
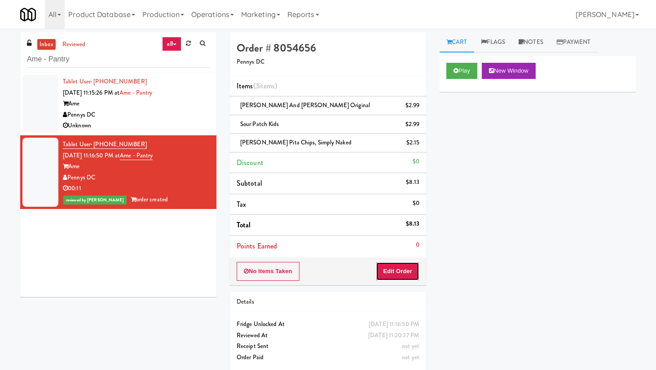
click at [399, 271] on button "Edit Order" at bounding box center [398, 271] width 44 height 19
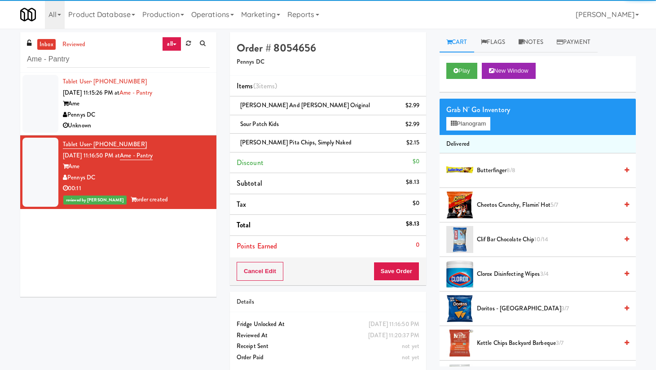
click at [466, 116] on div "Grab N' Go Inventory Planogram" at bounding box center [538, 117] width 196 height 36
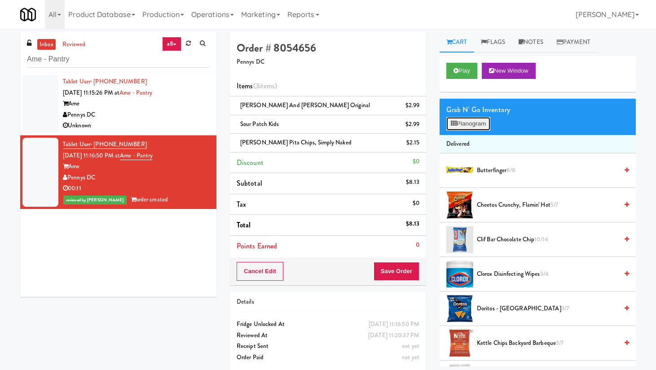
click at [467, 120] on button "Planogram" at bounding box center [468, 123] width 44 height 13
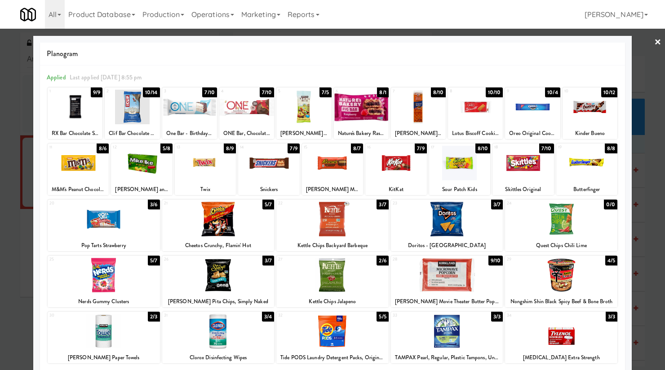
click at [526, 38] on div at bounding box center [332, 185] width 665 height 370
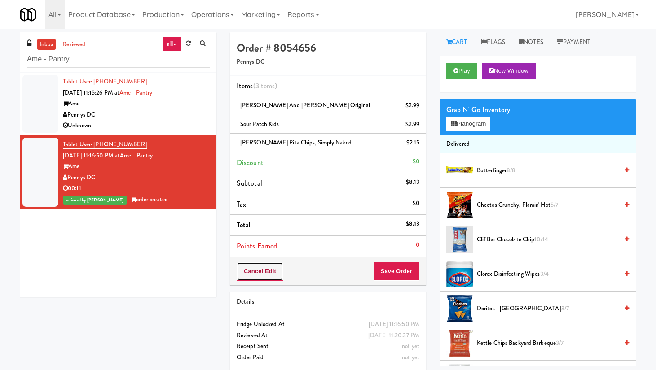
click at [257, 267] on button "Cancel Edit" at bounding box center [260, 271] width 47 height 19
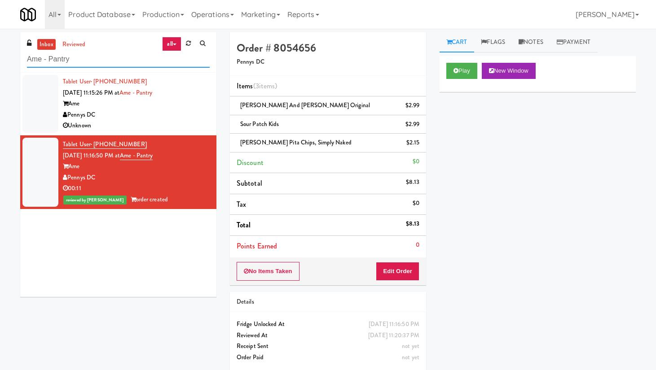
click at [93, 58] on input "Ame - Pantry" at bounding box center [118, 59] width 183 height 17
paste input "The Horizons - Cooler #1"
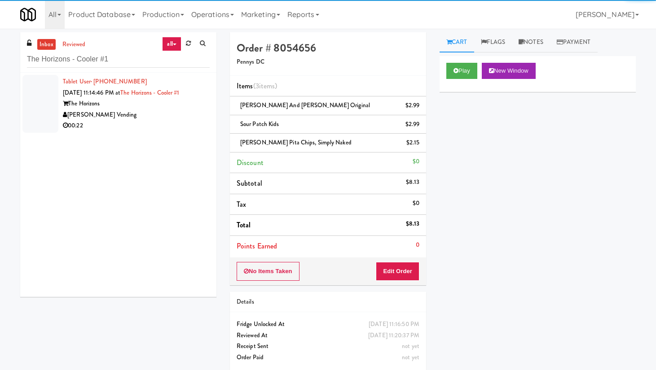
click at [166, 119] on div "[PERSON_NAME] Vending" at bounding box center [136, 115] width 147 height 11
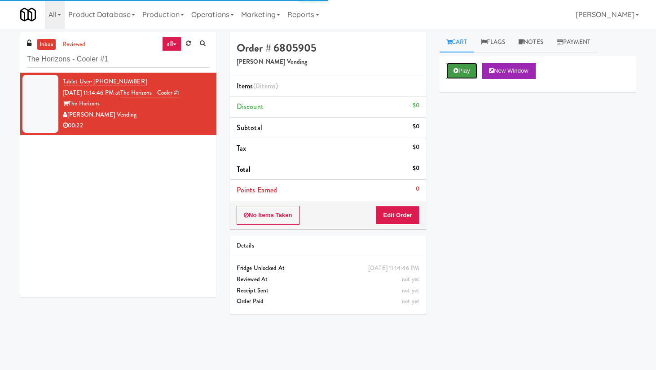
click at [452, 73] on button "Play" at bounding box center [461, 71] width 31 height 16
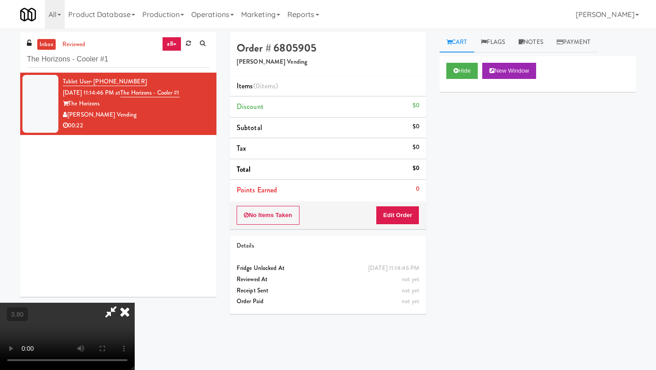
click at [135, 302] on video at bounding box center [67, 336] width 135 height 67
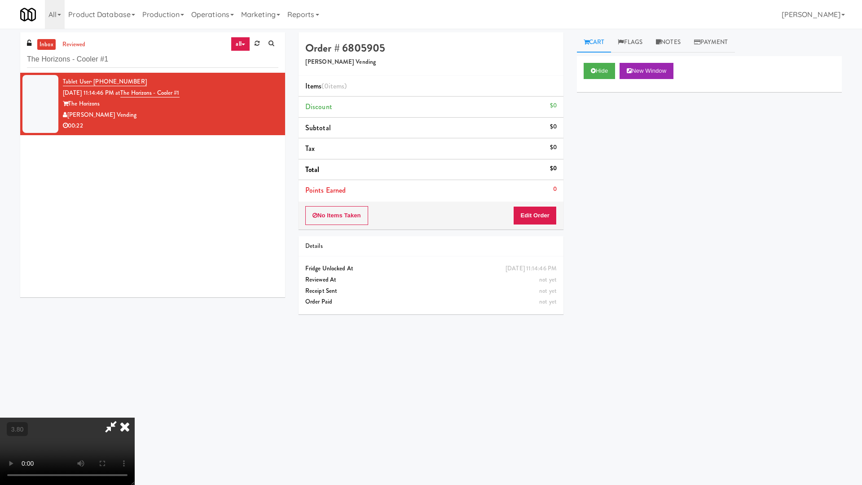
click at [135, 302] on video at bounding box center [67, 451] width 135 height 67
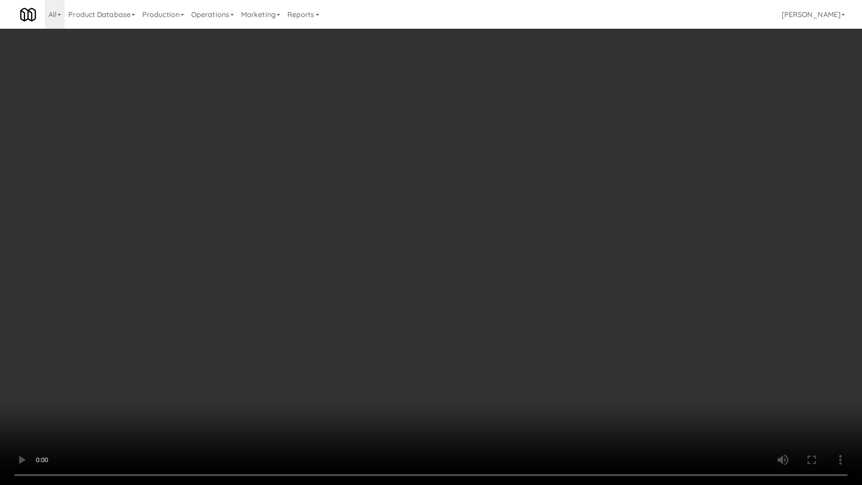
click at [338, 265] on video at bounding box center [431, 242] width 862 height 485
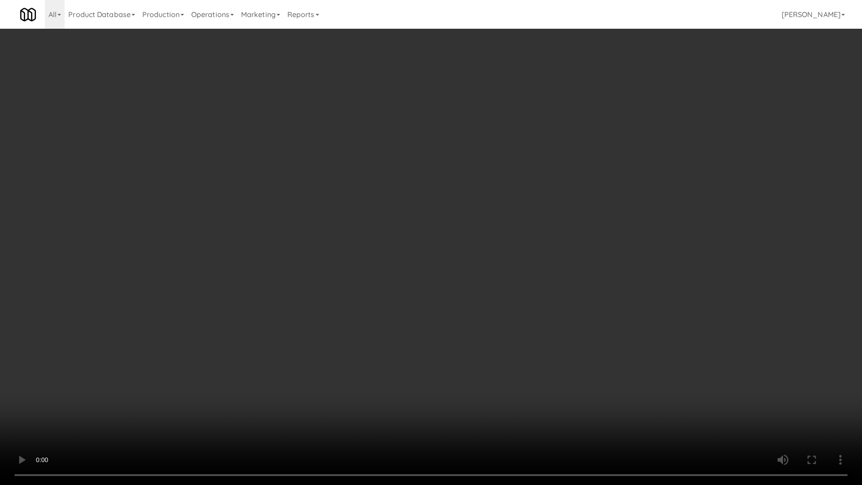
click at [338, 265] on video at bounding box center [431, 242] width 862 height 485
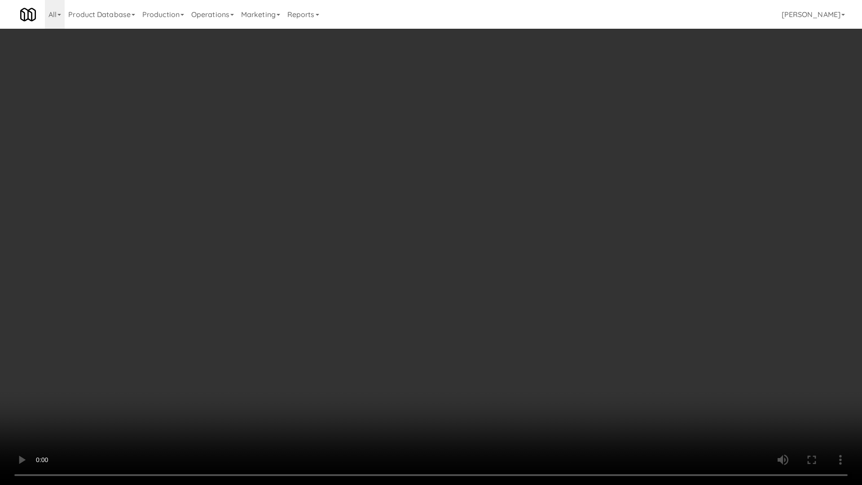
click at [338, 265] on video at bounding box center [431, 242] width 862 height 485
click at [337, 267] on video at bounding box center [431, 242] width 862 height 485
click at [337, 261] on video at bounding box center [431, 242] width 862 height 485
click at [337, 262] on video at bounding box center [431, 242] width 862 height 485
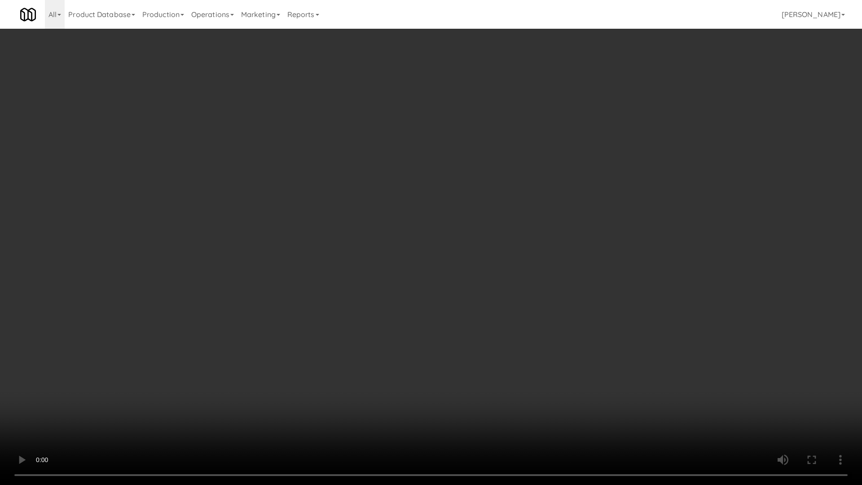
click at [336, 262] on video at bounding box center [431, 242] width 862 height 485
click at [382, 247] on video at bounding box center [431, 242] width 862 height 485
click at [392, 241] on video at bounding box center [431, 242] width 862 height 485
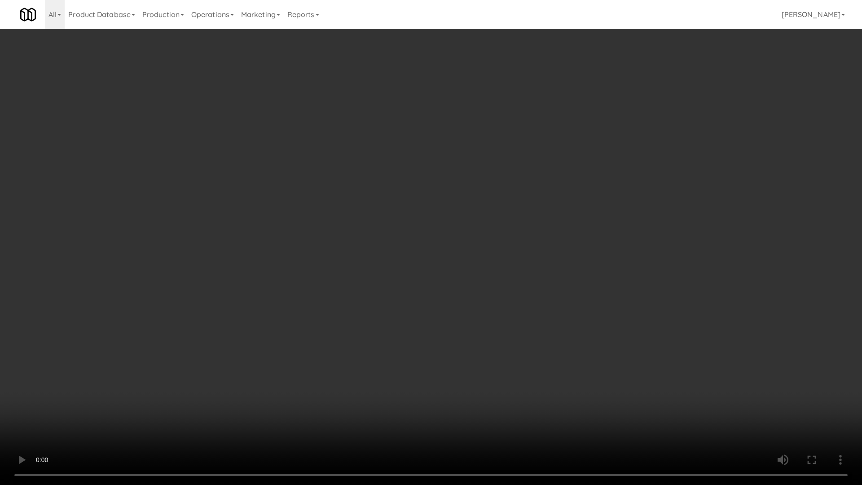
click at [392, 241] on video at bounding box center [431, 242] width 862 height 485
click at [332, 212] on video at bounding box center [431, 242] width 862 height 485
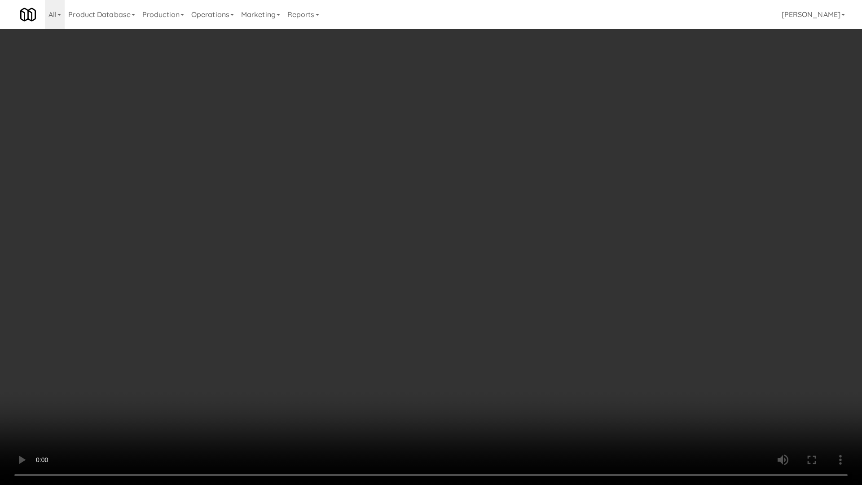
click at [335, 210] on video at bounding box center [431, 242] width 862 height 485
click at [361, 195] on video at bounding box center [431, 242] width 862 height 485
click at [361, 194] on video at bounding box center [431, 242] width 862 height 485
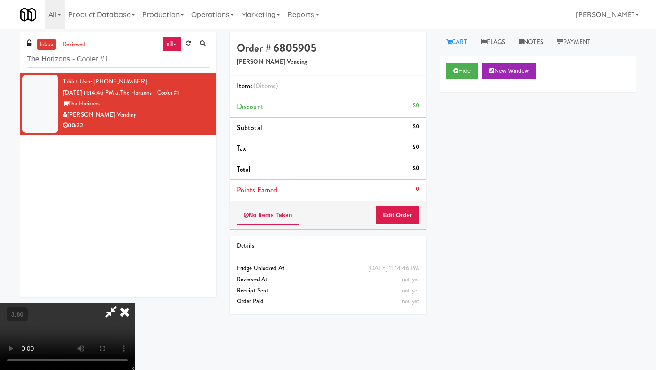
click at [135, 302] on icon at bounding box center [125, 312] width 20 height 18
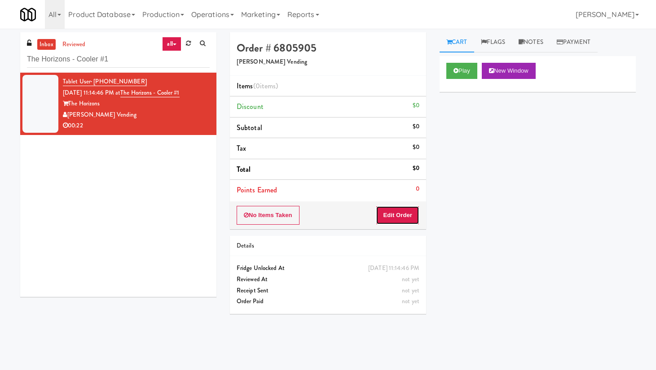
click at [414, 217] on button "Edit Order" at bounding box center [398, 215] width 44 height 19
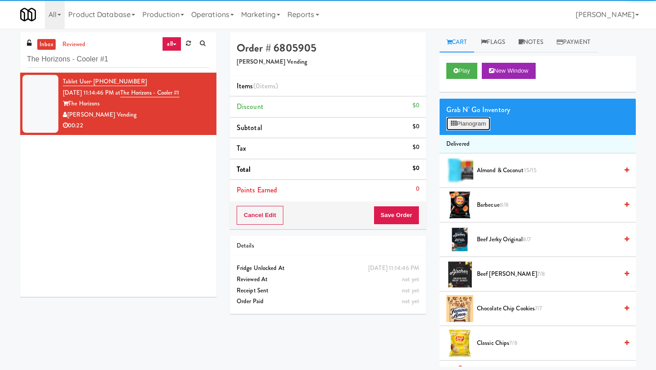
click at [465, 125] on button "Planogram" at bounding box center [468, 123] width 44 height 13
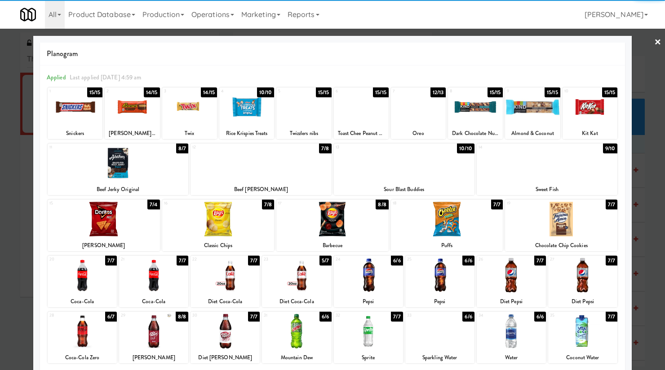
click at [300, 302] on div at bounding box center [296, 331] width 69 height 35
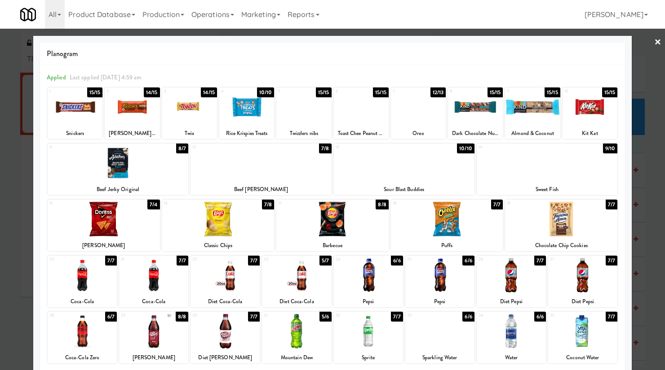
click at [526, 114] on div at bounding box center [589, 107] width 55 height 35
drag, startPoint x: 316, startPoint y: 133, endPoint x: 286, endPoint y: 133, distance: 29.6
click at [286, 133] on div "Twizzlers nibs" at bounding box center [304, 133] width 52 height 11
copy div "Twizzlers nibs"
click at [246, 100] on div at bounding box center [246, 107] width 55 height 35
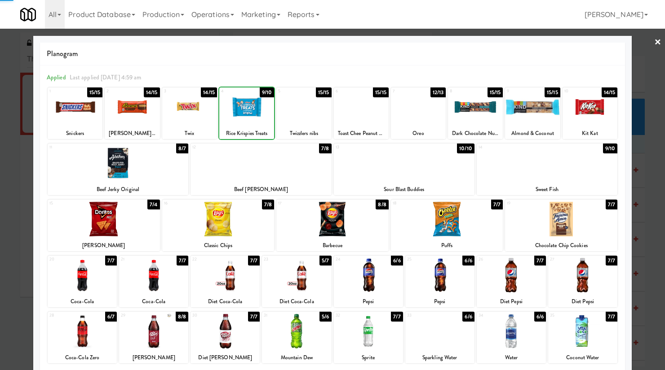
click at [246, 101] on div at bounding box center [246, 107] width 55 height 35
click at [526, 44] on link "×" at bounding box center [657, 43] width 7 height 28
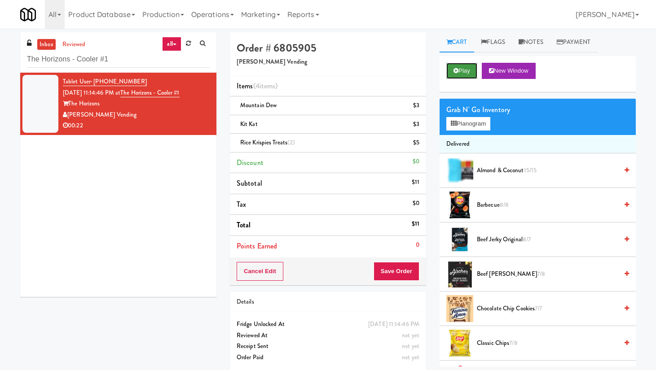
click at [461, 75] on button "Play" at bounding box center [461, 71] width 31 height 16
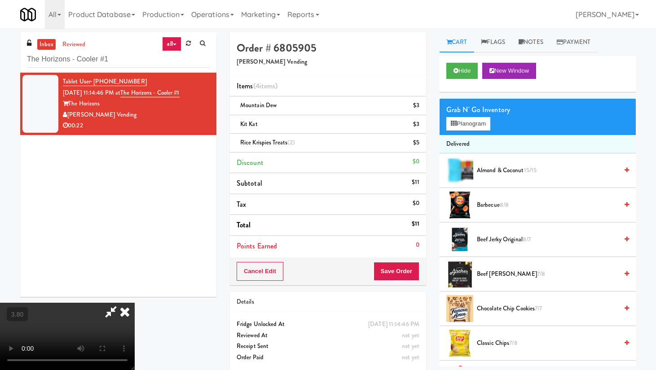
click at [135, 302] on video at bounding box center [67, 336] width 135 height 67
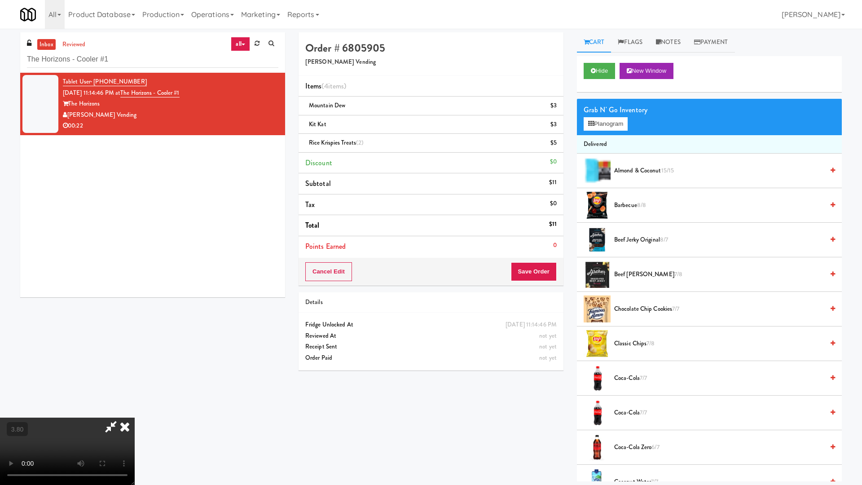
click at [135, 302] on video at bounding box center [67, 451] width 135 height 67
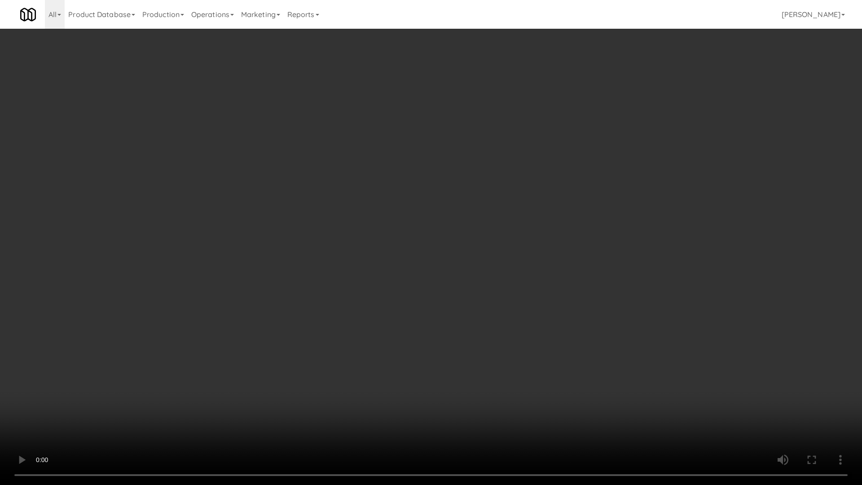
click at [451, 146] on video at bounding box center [431, 242] width 862 height 485
click at [447, 141] on video at bounding box center [431, 242] width 862 height 485
click at [447, 140] on video at bounding box center [431, 242] width 862 height 485
click at [449, 133] on video at bounding box center [431, 242] width 862 height 485
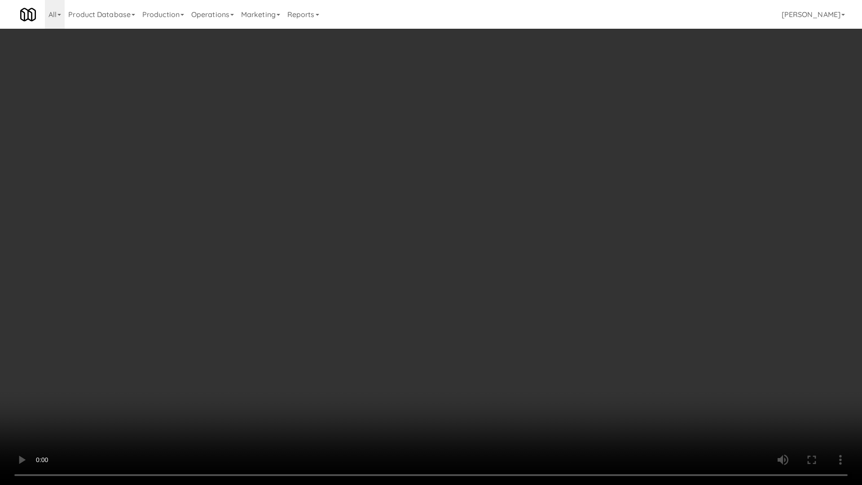
click at [466, 119] on video at bounding box center [431, 242] width 862 height 485
click at [465, 119] on video at bounding box center [431, 242] width 862 height 485
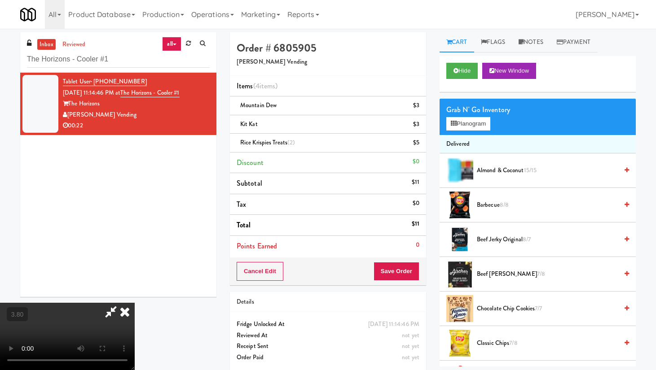
click at [135, 302] on icon at bounding box center [125, 312] width 20 height 18
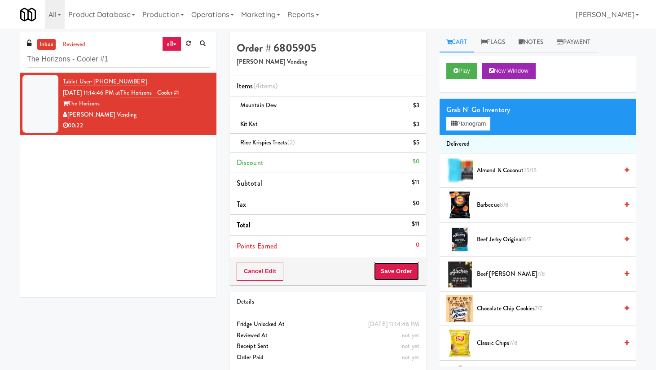
click at [401, 272] on button "Save Order" at bounding box center [397, 271] width 46 height 19
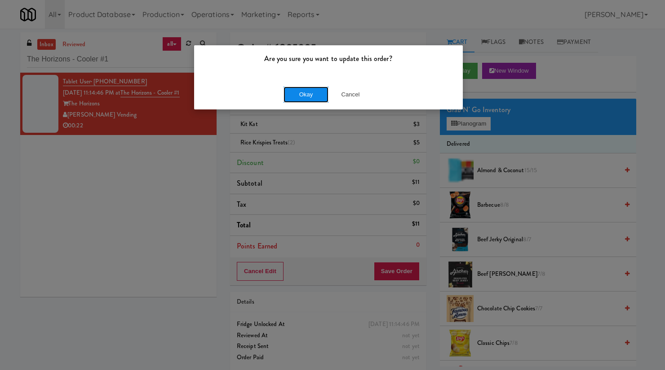
click at [310, 95] on button "Okay" at bounding box center [305, 95] width 45 height 16
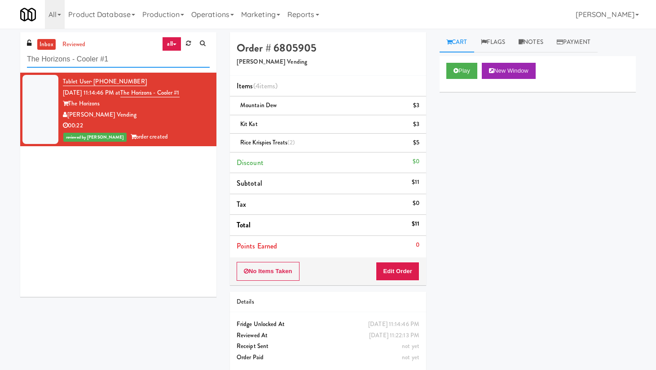
click at [107, 54] on input "The Horizons - Cooler #1" at bounding box center [118, 59] width 183 height 17
paste input "Illume - Combo - Middle"
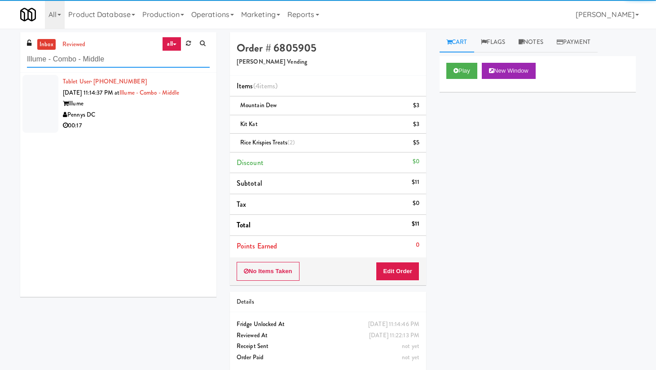
type input "Illume - Combo - Middle"
click at [191, 111] on div "Pennys DC" at bounding box center [136, 115] width 147 height 11
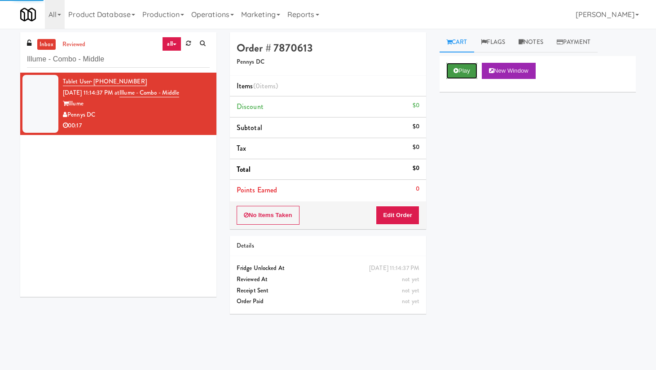
click at [461, 76] on button "Play" at bounding box center [461, 71] width 31 height 16
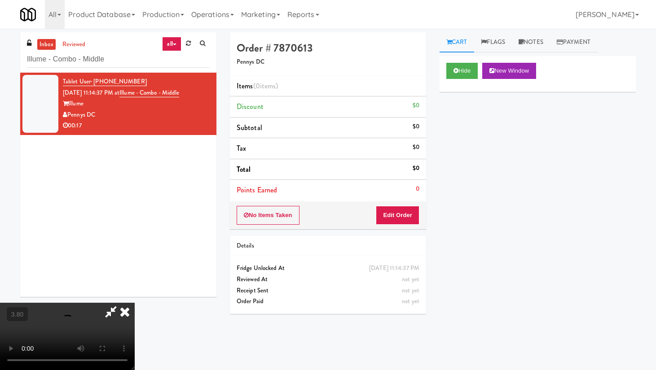
click at [135, 302] on video at bounding box center [67, 336] width 135 height 67
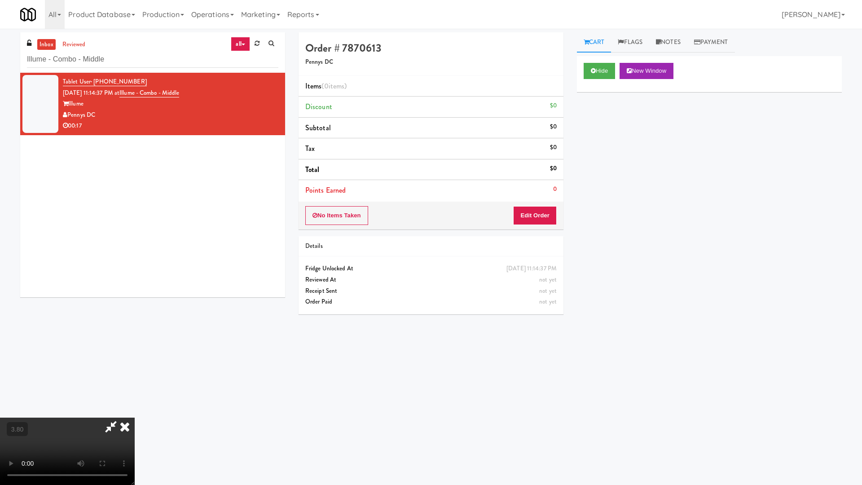
click at [135, 302] on video at bounding box center [67, 451] width 135 height 67
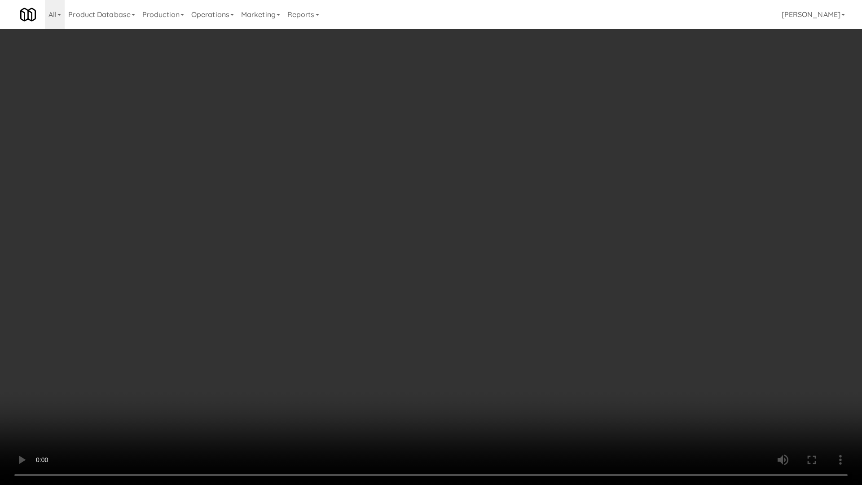
click at [336, 235] on video at bounding box center [431, 242] width 862 height 485
click at [335, 234] on video at bounding box center [431, 242] width 862 height 485
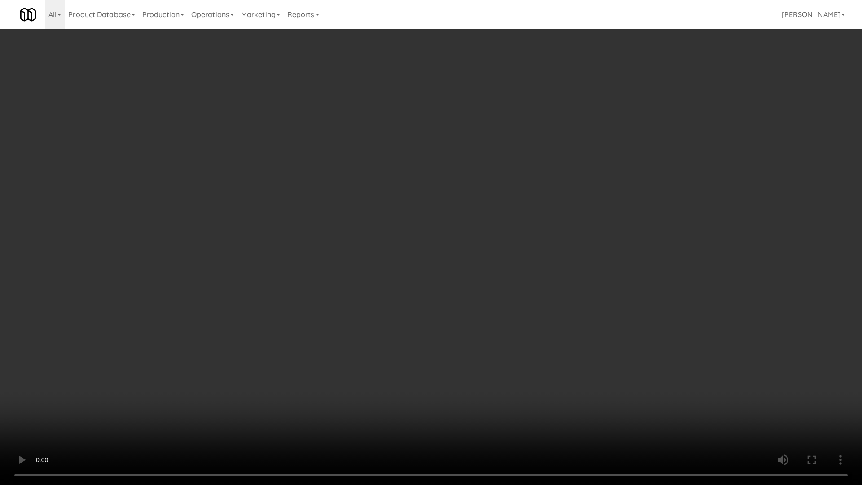
click at [335, 230] on video at bounding box center [431, 242] width 862 height 485
click at [339, 231] on video at bounding box center [431, 242] width 862 height 485
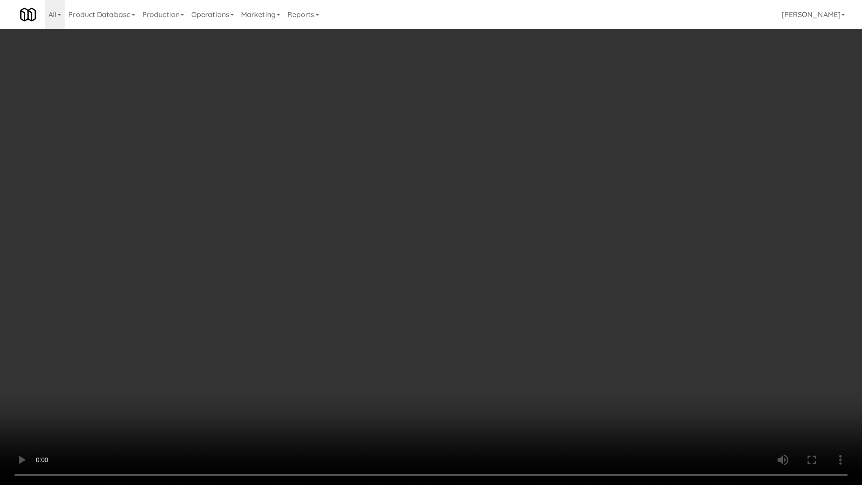
click at [339, 231] on video at bounding box center [431, 242] width 862 height 485
click at [340, 231] on video at bounding box center [431, 242] width 862 height 485
click at [340, 232] on video at bounding box center [431, 242] width 862 height 485
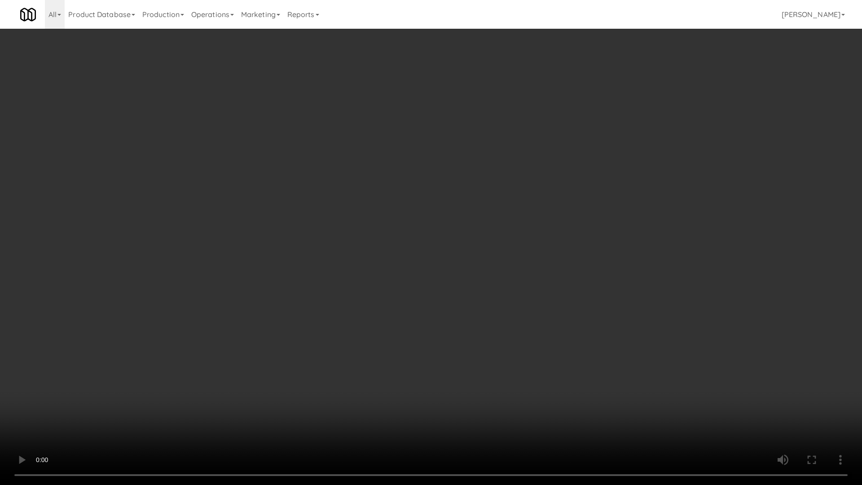
click at [340, 232] on video at bounding box center [431, 242] width 862 height 485
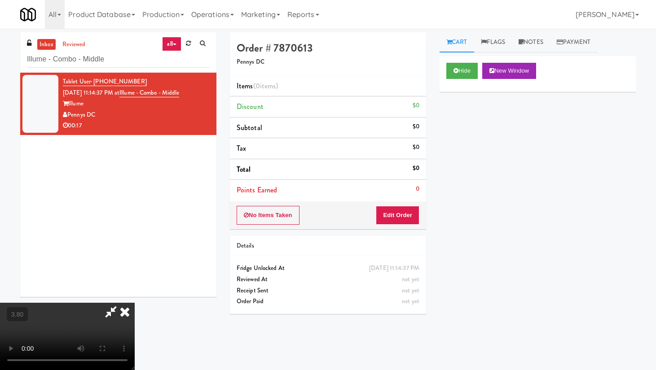
click at [135, 302] on icon at bounding box center [125, 312] width 20 height 18
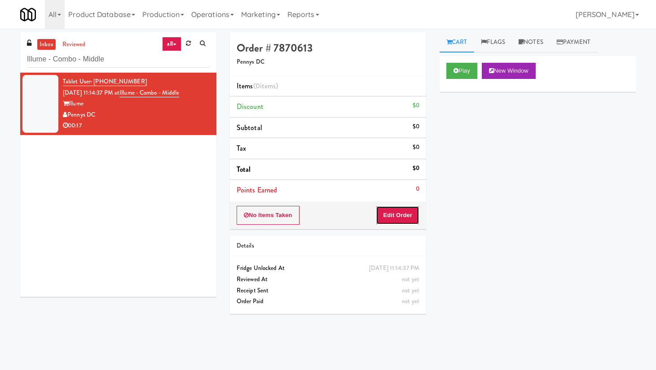
click at [393, 215] on button "Edit Order" at bounding box center [398, 215] width 44 height 19
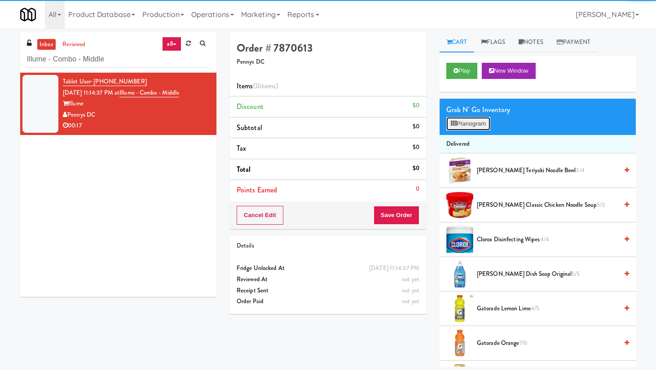
click at [465, 128] on button "Planogram" at bounding box center [468, 123] width 44 height 13
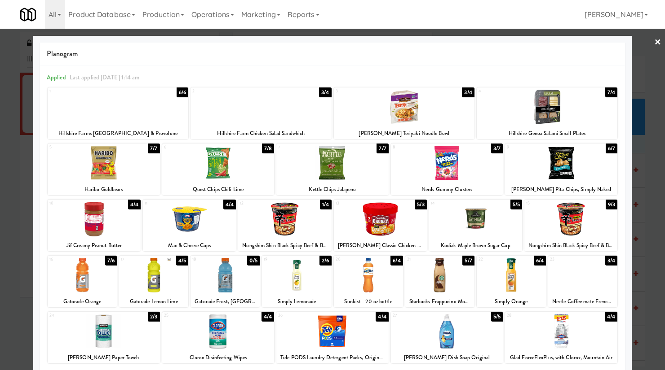
click at [526, 40] on link "×" at bounding box center [657, 43] width 7 height 28
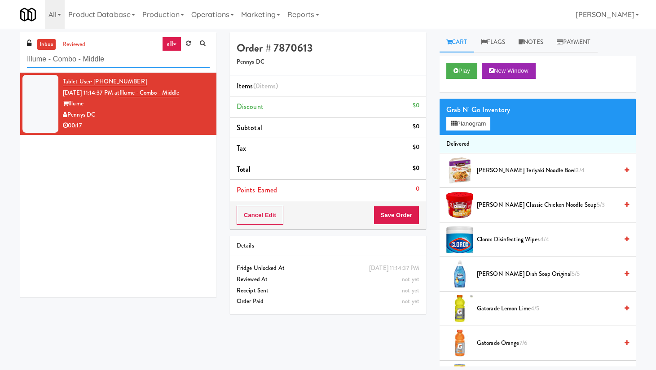
click at [104, 55] on input "Illume - Combo - Middle" at bounding box center [118, 59] width 183 height 17
paste input "[PERSON_NAME] - Pantry - Left"
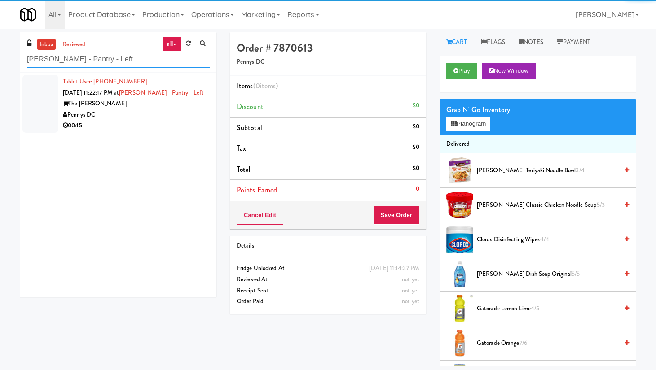
type input "[PERSON_NAME] - Pantry - Left"
click at [199, 102] on div "The [PERSON_NAME]" at bounding box center [136, 103] width 147 height 11
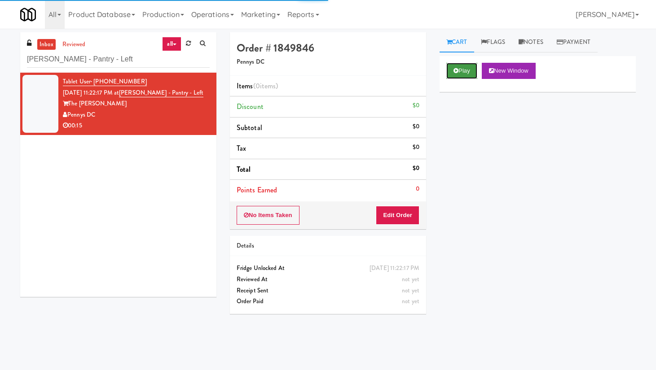
click at [456, 76] on button "Play" at bounding box center [461, 71] width 31 height 16
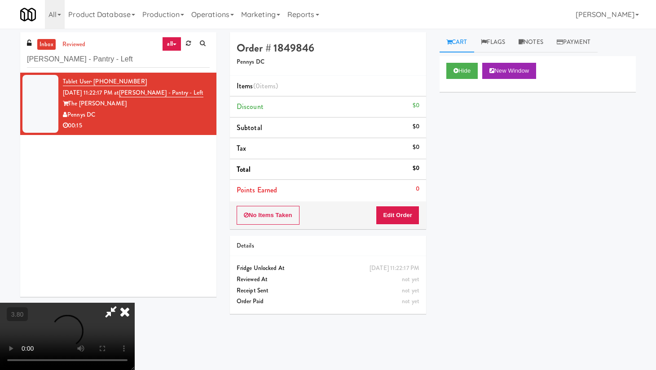
click at [133, 302] on video at bounding box center [67, 336] width 135 height 67
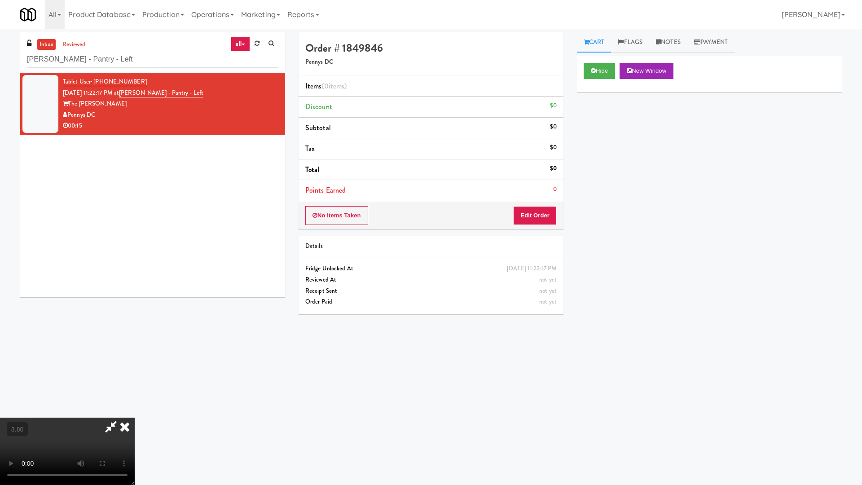
click at [135, 302] on video at bounding box center [67, 451] width 135 height 67
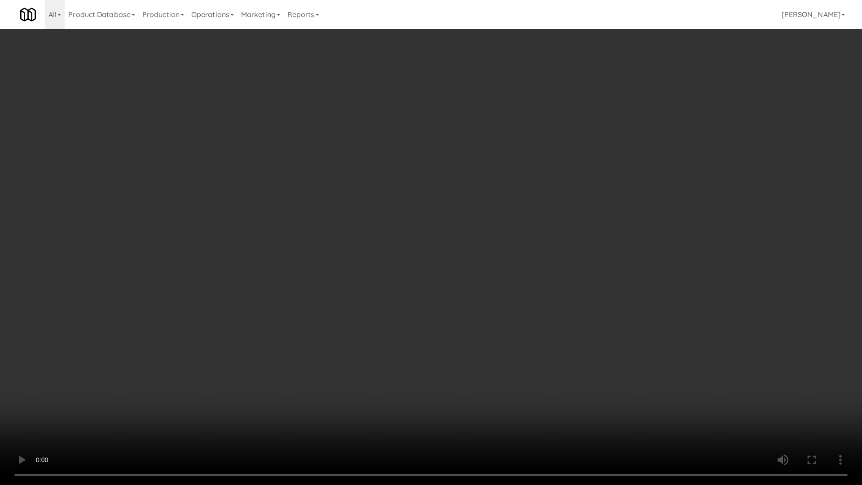
click at [305, 302] on video at bounding box center [431, 242] width 862 height 485
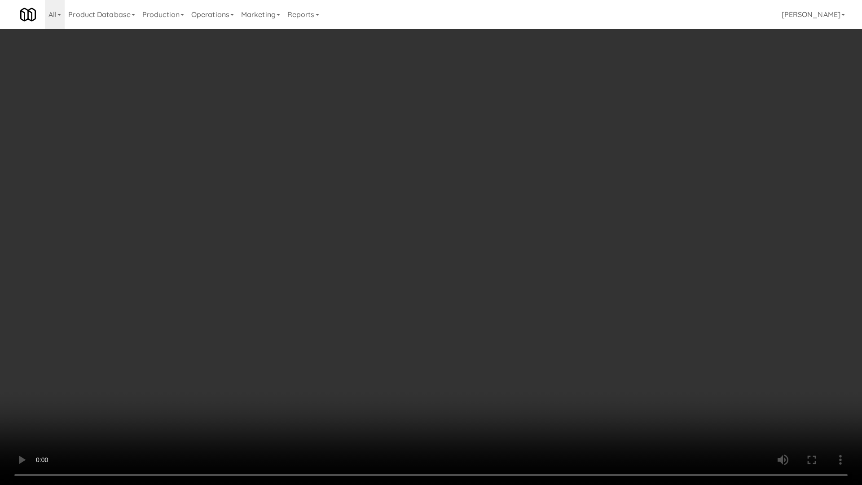
click at [305, 302] on video at bounding box center [431, 242] width 862 height 485
click at [358, 271] on video at bounding box center [431, 242] width 862 height 485
click at [428, 203] on video at bounding box center [431, 242] width 862 height 485
drag, startPoint x: 474, startPoint y: 239, endPoint x: 477, endPoint y: 279, distance: 40.1
click at [477, 279] on video at bounding box center [431, 242] width 862 height 485
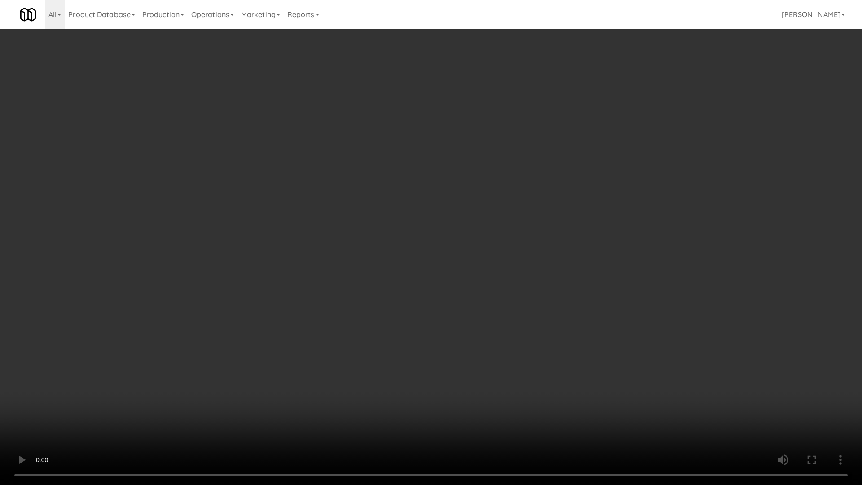
click at [481, 267] on video at bounding box center [431, 242] width 862 height 485
click at [480, 267] on video at bounding box center [431, 242] width 862 height 485
click at [462, 260] on video at bounding box center [431, 242] width 862 height 485
click at [467, 215] on video at bounding box center [431, 242] width 862 height 485
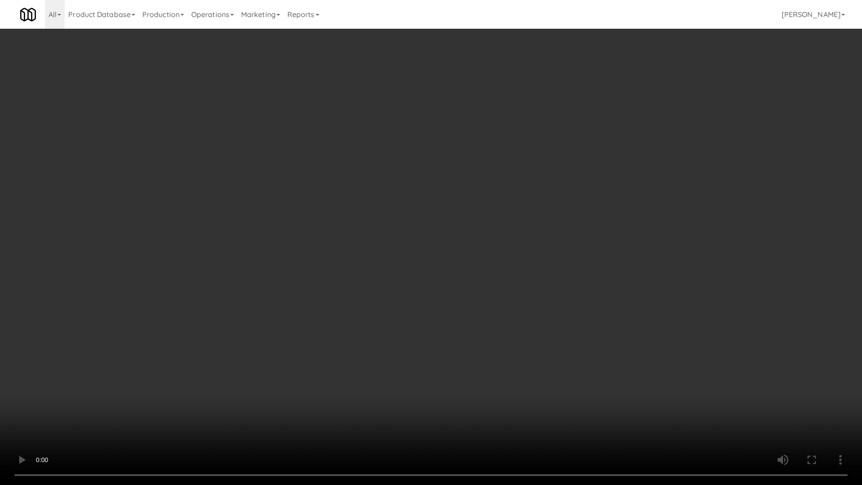
click at [471, 208] on video at bounding box center [431, 242] width 862 height 485
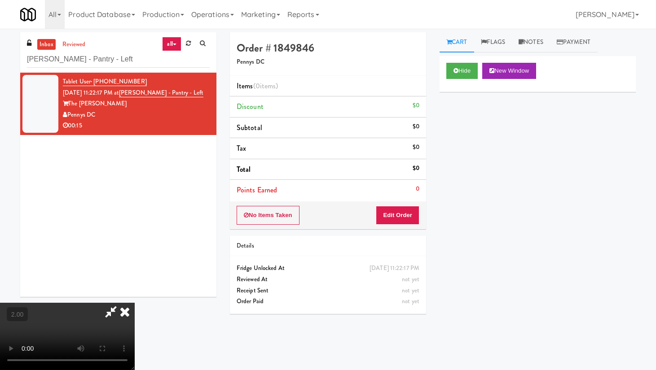
click at [135, 302] on icon at bounding box center [125, 312] width 20 height 18
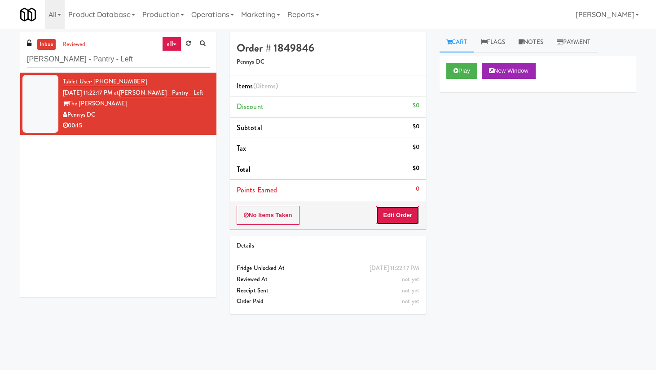
click at [409, 215] on button "Edit Order" at bounding box center [398, 215] width 44 height 19
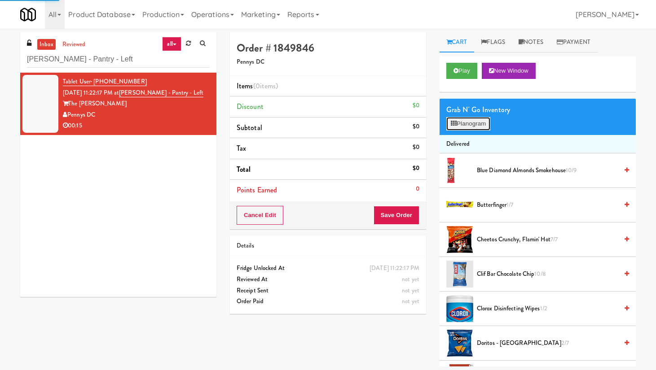
click at [462, 130] on button "Planogram" at bounding box center [468, 123] width 44 height 13
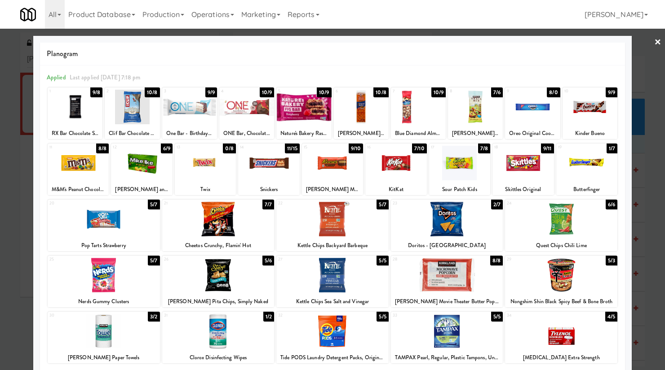
click at [526, 41] on link "×" at bounding box center [657, 43] width 7 height 28
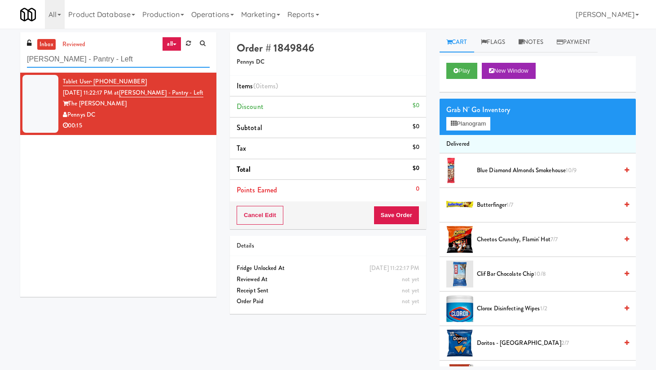
click at [107, 64] on input "[PERSON_NAME] - Pantry - Left" at bounding box center [118, 59] width 183 height 17
paste input "Elara - Cooler - Righ"
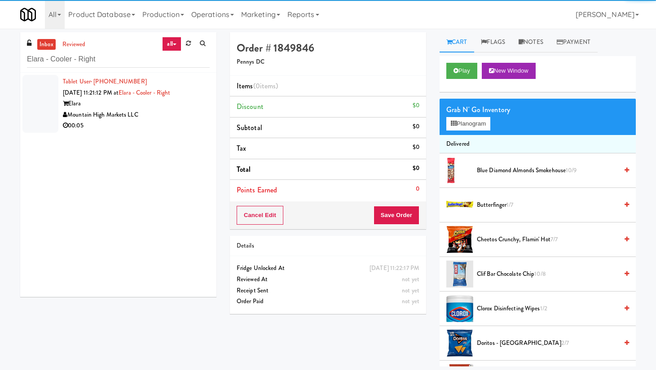
click at [182, 107] on div "Elara" at bounding box center [136, 103] width 147 height 11
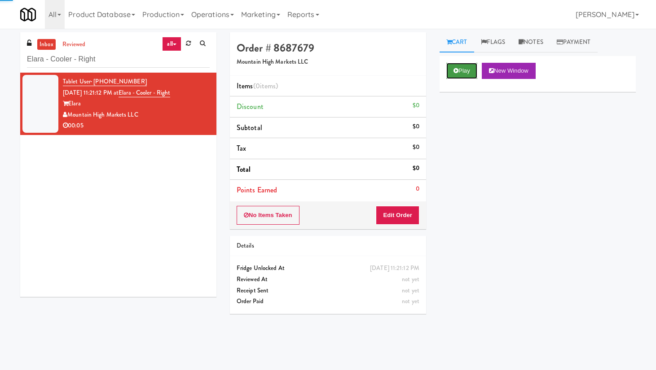
click at [459, 73] on button "Play" at bounding box center [461, 71] width 31 height 16
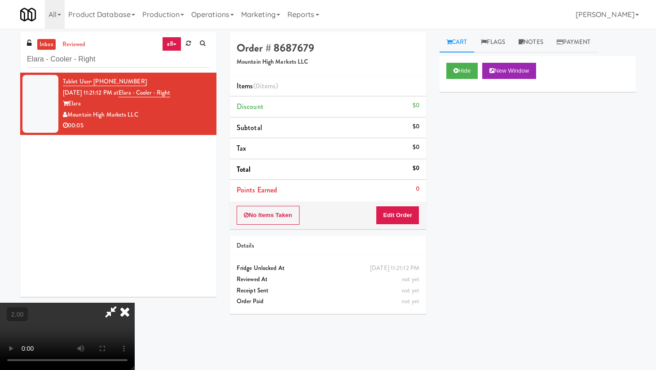
click at [127, 302] on video at bounding box center [67, 336] width 135 height 67
drag, startPoint x: 125, startPoint y: 245, endPoint x: 133, endPoint y: 318, distance: 73.2
click at [125, 302] on video at bounding box center [67, 336] width 135 height 67
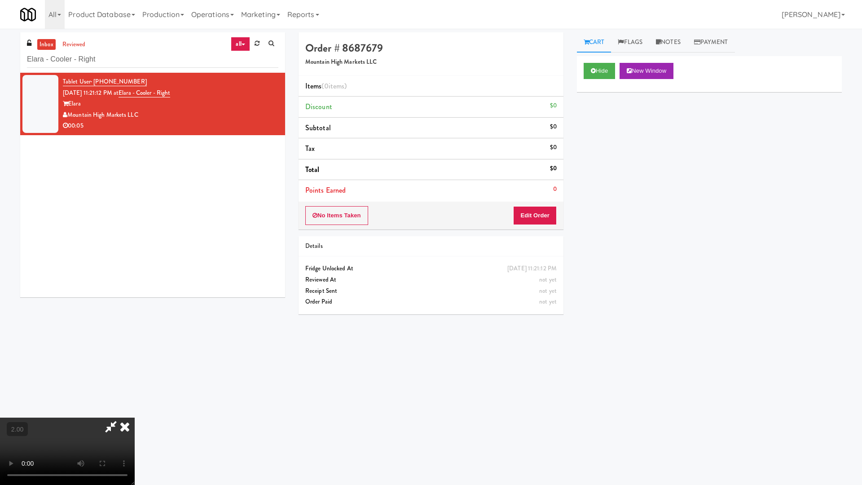
click at [135, 302] on video at bounding box center [67, 451] width 135 height 67
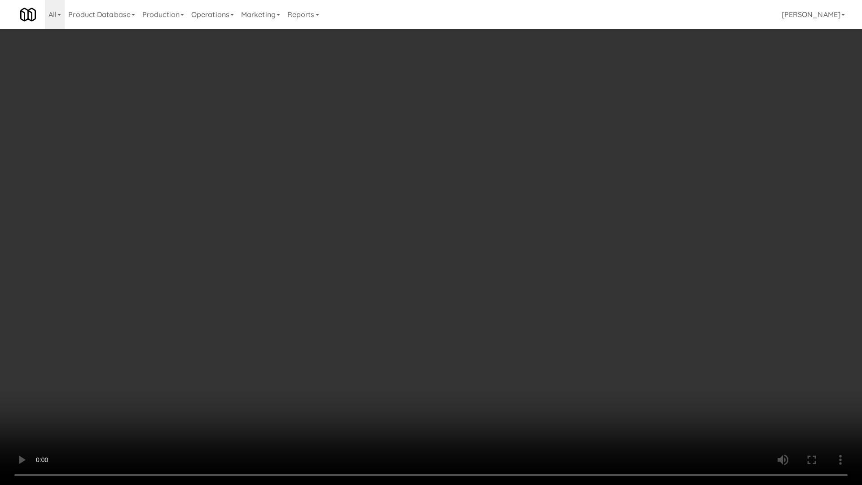
click at [300, 279] on video at bounding box center [431, 242] width 862 height 485
click at [322, 258] on video at bounding box center [431, 242] width 862 height 485
click at [319, 256] on video at bounding box center [431, 242] width 862 height 485
click at [319, 258] on video at bounding box center [431, 242] width 862 height 485
click at [319, 260] on video at bounding box center [431, 242] width 862 height 485
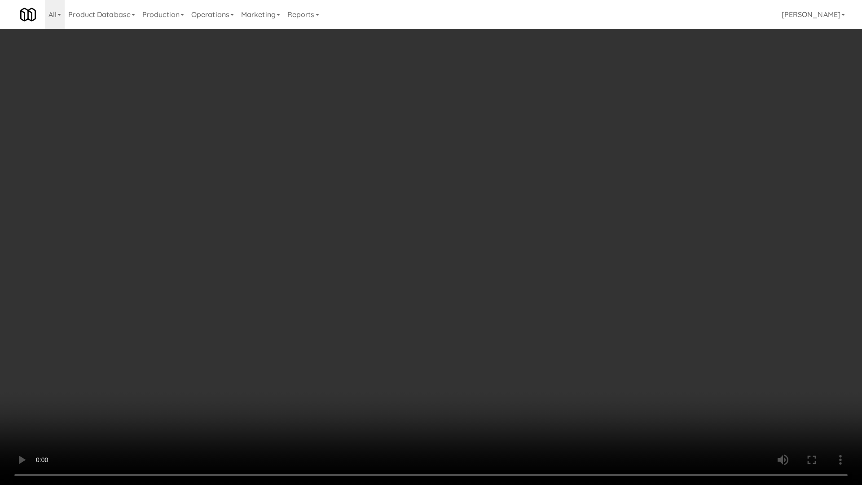
click at [319, 260] on video at bounding box center [431, 242] width 862 height 485
click at [318, 260] on video at bounding box center [431, 242] width 862 height 485
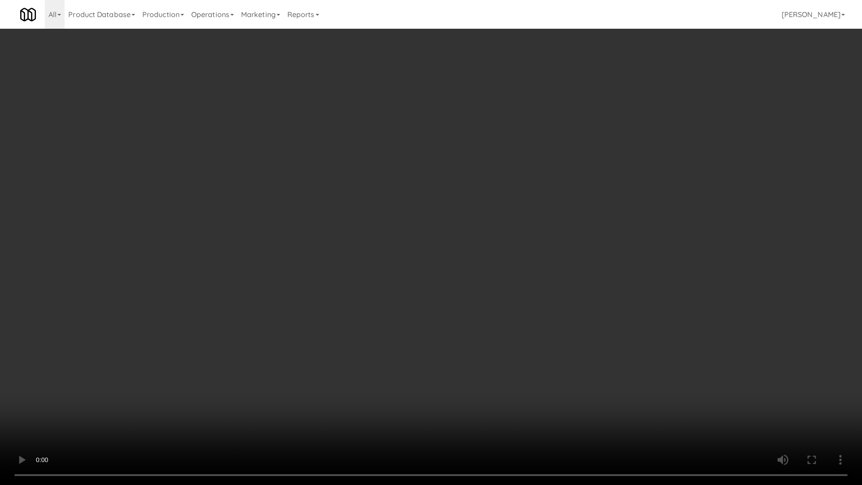
click at [326, 265] on video at bounding box center [431, 242] width 862 height 485
click at [327, 257] on video at bounding box center [431, 242] width 862 height 485
click at [327, 256] on video at bounding box center [431, 242] width 862 height 485
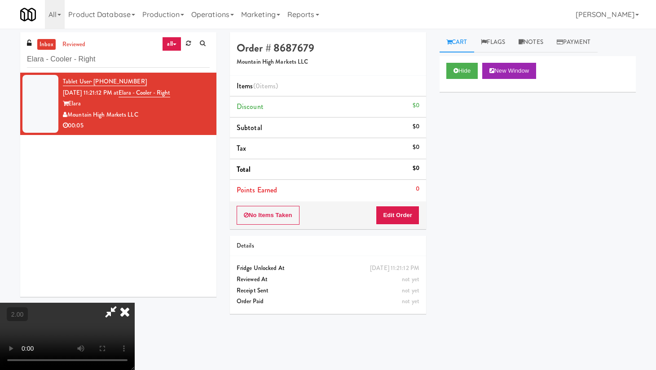
click at [135, 302] on icon at bounding box center [125, 312] width 20 height 18
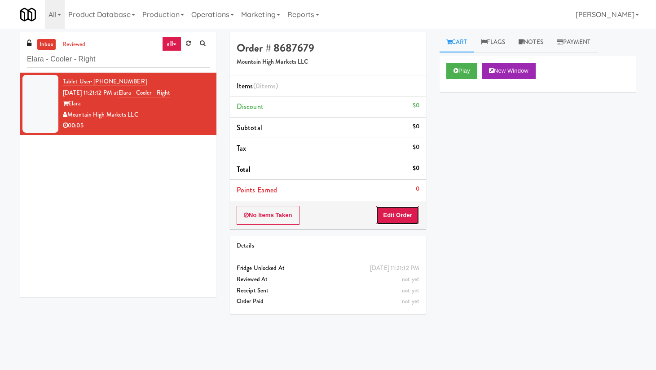
drag, startPoint x: 397, startPoint y: 212, endPoint x: 402, endPoint y: 200, distance: 13.1
click at [397, 212] on button "Edit Order" at bounding box center [398, 215] width 44 height 19
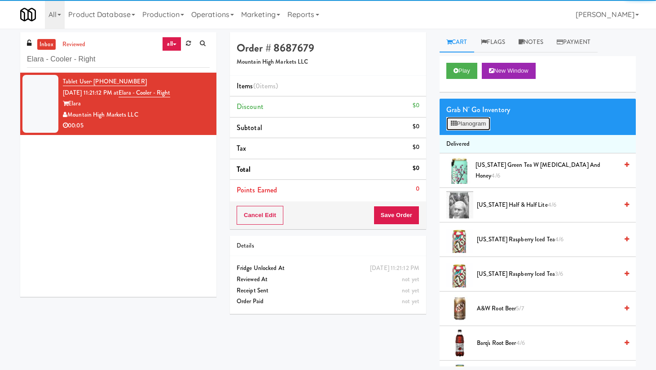
click at [465, 123] on button "Planogram" at bounding box center [468, 123] width 44 height 13
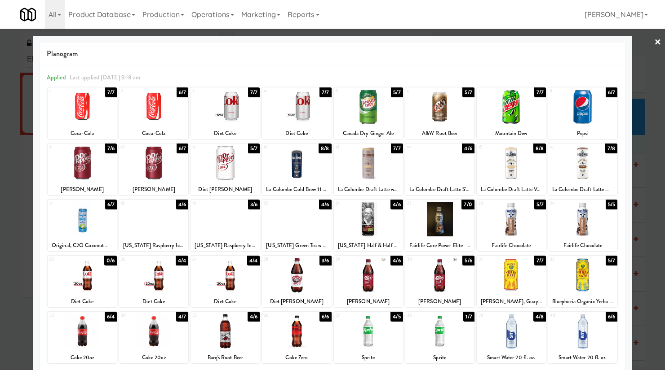
drag, startPoint x: 634, startPoint y: 39, endPoint x: 635, endPoint y: 44, distance: 5.0
click at [526, 44] on div at bounding box center [332, 185] width 665 height 370
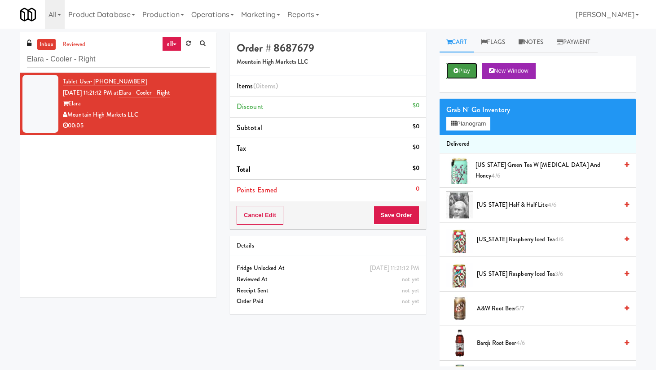
click at [463, 71] on button "Play" at bounding box center [461, 71] width 31 height 16
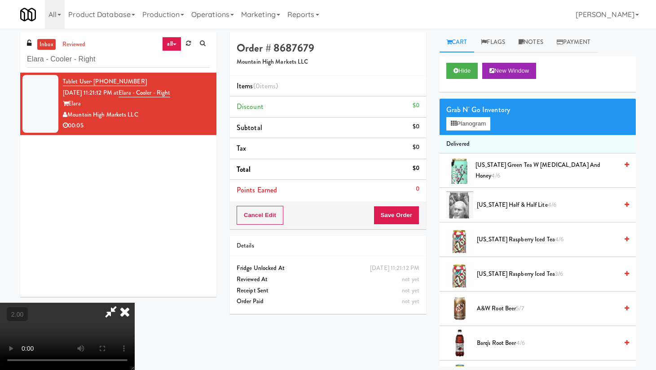
click at [135, 302] on video at bounding box center [67, 336] width 135 height 67
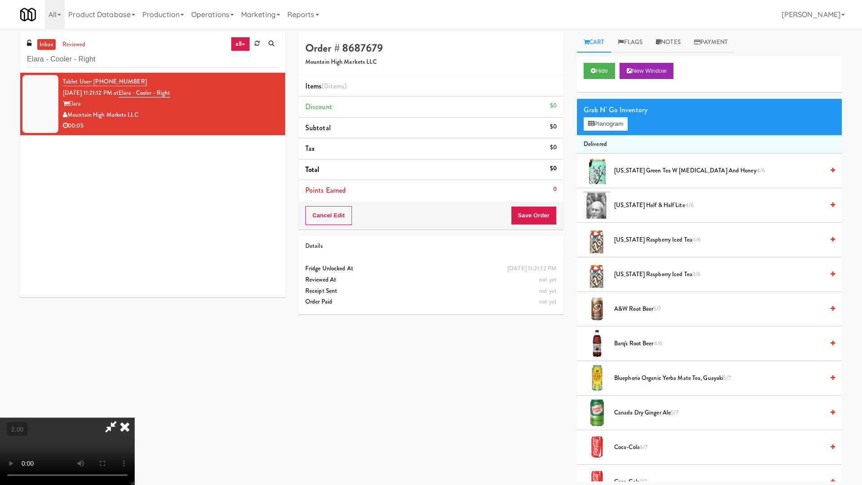
click at [135, 302] on video at bounding box center [67, 451] width 135 height 67
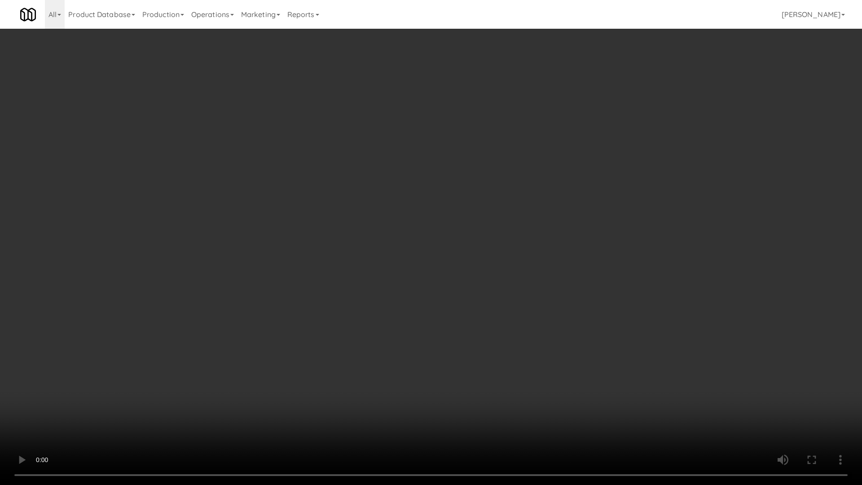
click at [308, 208] on video at bounding box center [431, 242] width 862 height 485
click at [308, 207] on video at bounding box center [431, 242] width 862 height 485
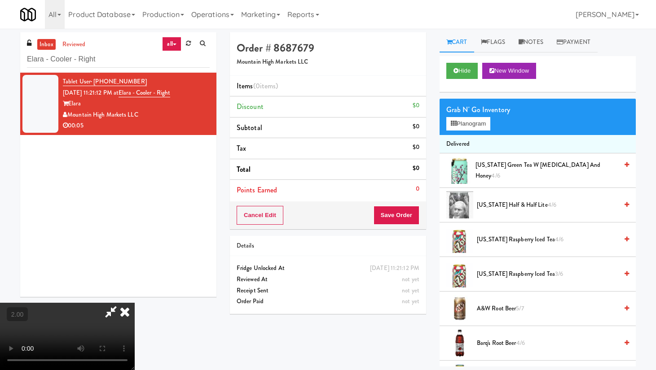
click at [135, 302] on icon at bounding box center [125, 312] width 20 height 18
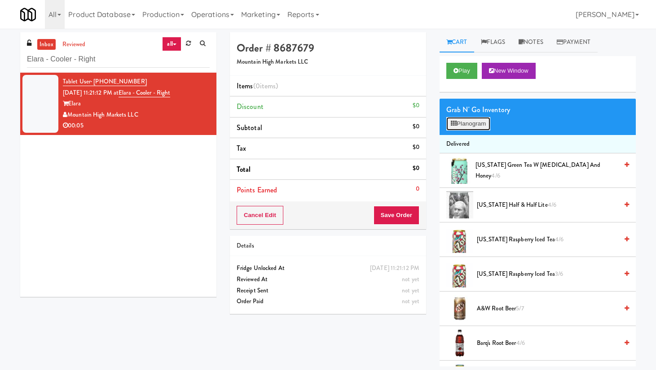
click at [470, 125] on button "Planogram" at bounding box center [468, 123] width 44 height 13
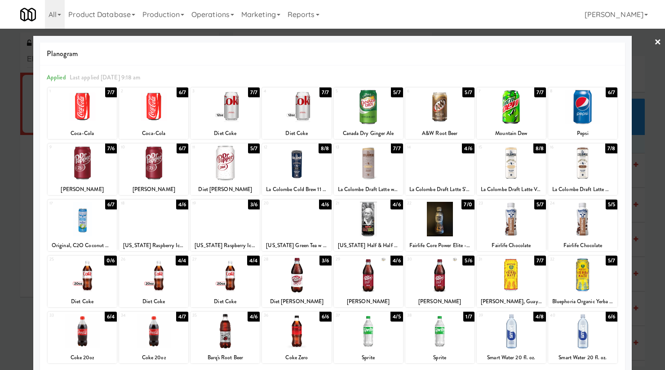
click at [311, 226] on div at bounding box center [296, 219] width 69 height 35
drag, startPoint x: 260, startPoint y: 244, endPoint x: 319, endPoint y: 247, distance: 58.9
click at [319, 247] on div "[US_STATE] Green Tea w [MEDICAL_DATA] and Honey" at bounding box center [296, 245] width 66 height 11
copy div "[US_STATE] Green Tea w Gins"
click at [295, 216] on div at bounding box center [296, 219] width 69 height 35
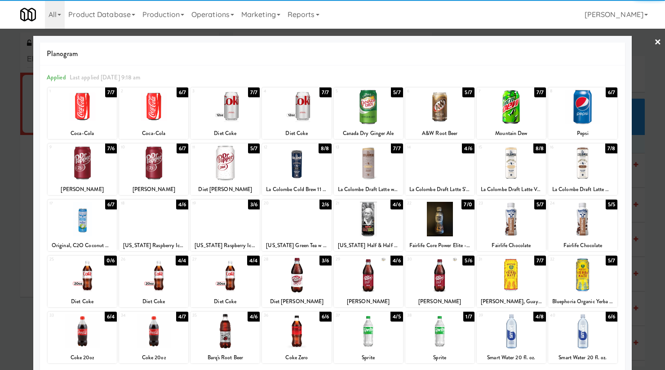
click at [526, 43] on div at bounding box center [332, 185] width 665 height 370
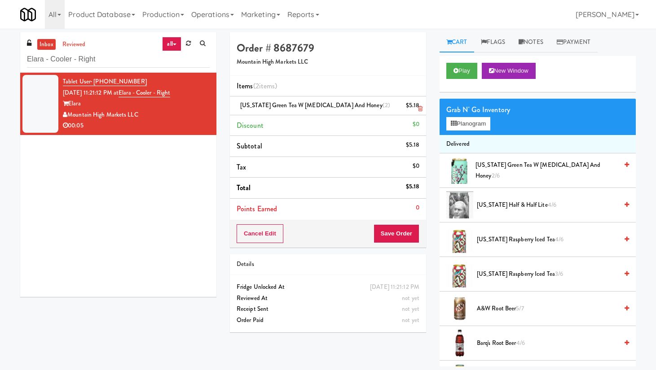
click at [420, 109] on icon at bounding box center [420, 109] width 4 height 6
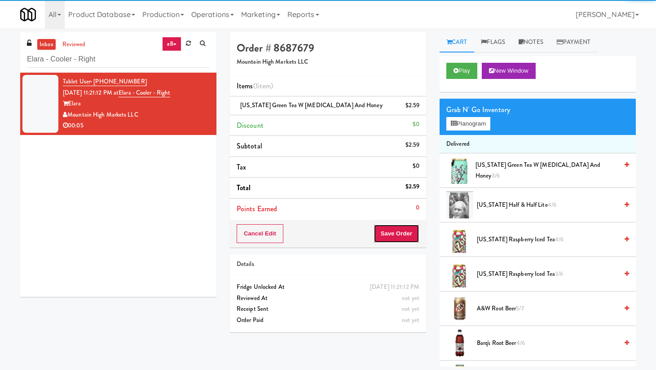
click at [409, 238] on button "Save Order" at bounding box center [397, 234] width 46 height 19
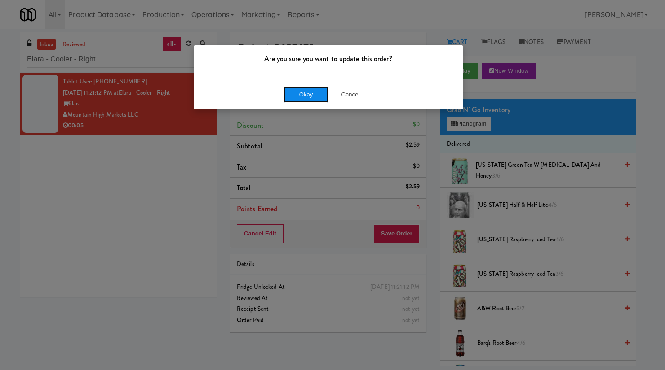
click at [303, 93] on button "Okay" at bounding box center [305, 95] width 45 height 16
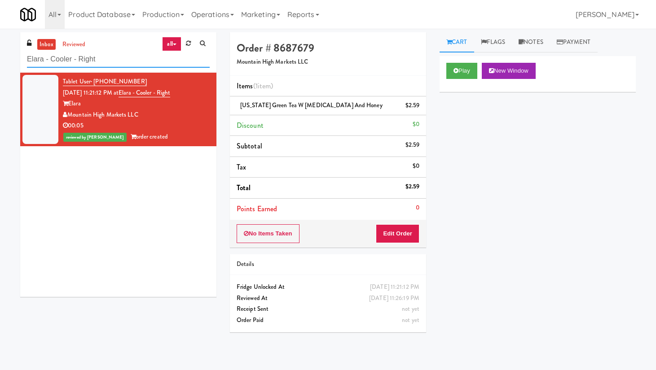
click at [119, 61] on input "Elara - Cooler - Right" at bounding box center [118, 59] width 183 height 17
paste input "[GEOGRAPHIC_DATA]-Pantry"
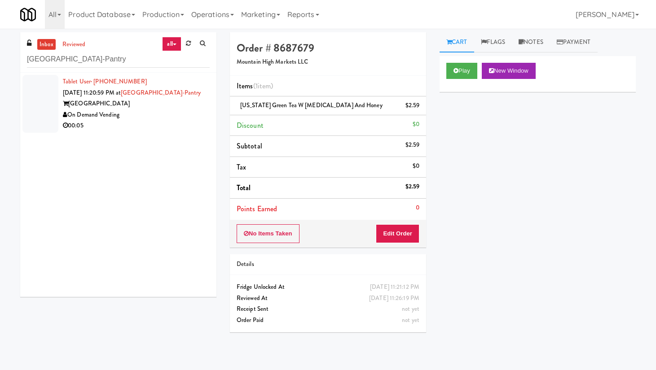
click at [165, 121] on div "On Demand Vending" at bounding box center [136, 115] width 147 height 11
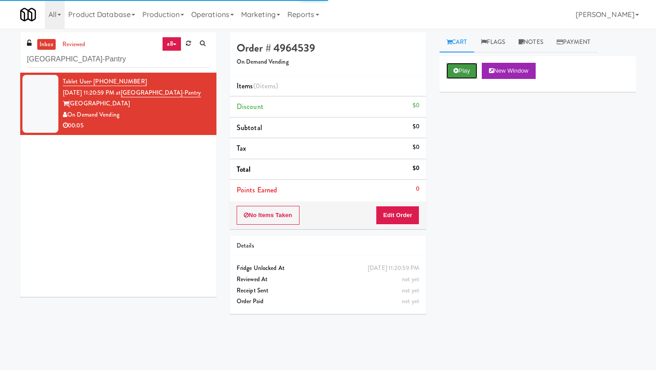
click at [466, 75] on button "Play" at bounding box center [461, 71] width 31 height 16
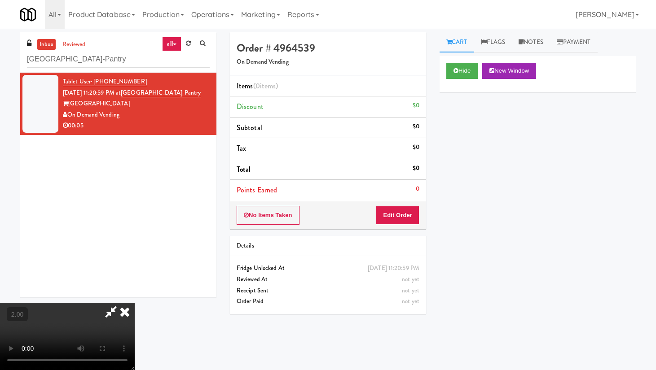
click at [135, 302] on video at bounding box center [67, 336] width 135 height 67
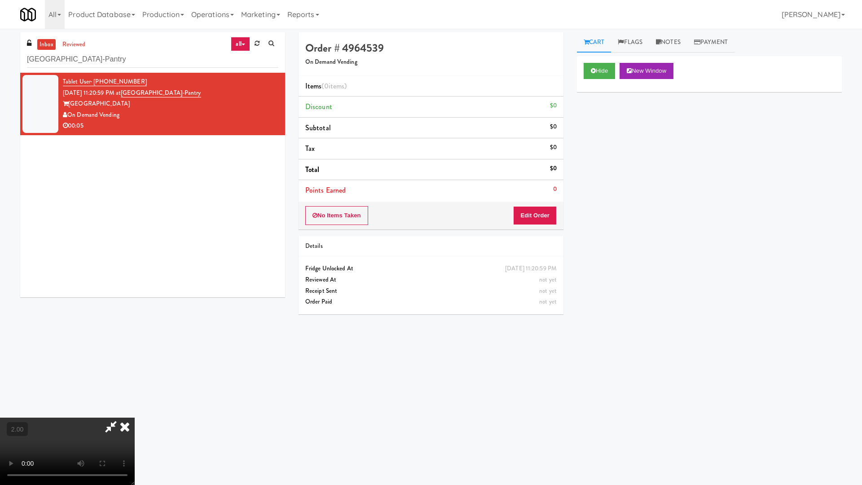
click at [135, 302] on video at bounding box center [67, 451] width 135 height 67
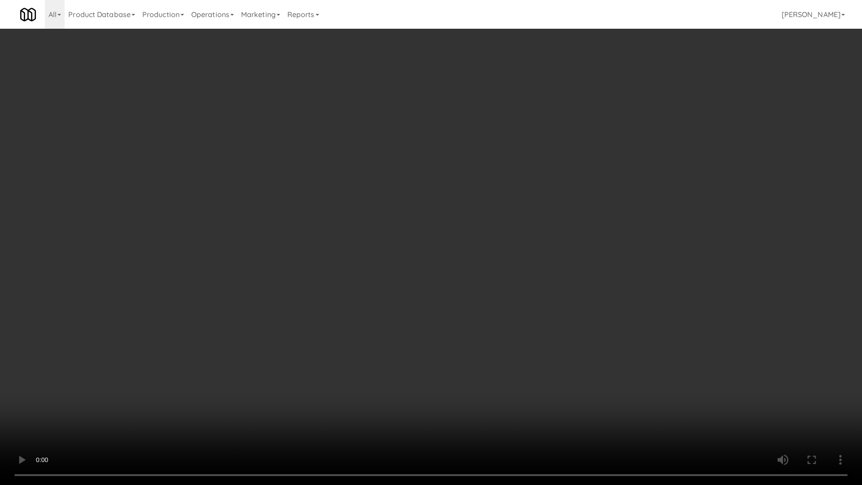
click at [466, 195] on video at bounding box center [431, 242] width 862 height 485
drag, startPoint x: 466, startPoint y: 194, endPoint x: 472, endPoint y: 171, distance: 24.7
click at [470, 170] on video at bounding box center [431, 242] width 862 height 485
drag, startPoint x: 474, startPoint y: 158, endPoint x: 474, endPoint y: 188, distance: 29.6
click at [474, 229] on video at bounding box center [431, 242] width 862 height 485
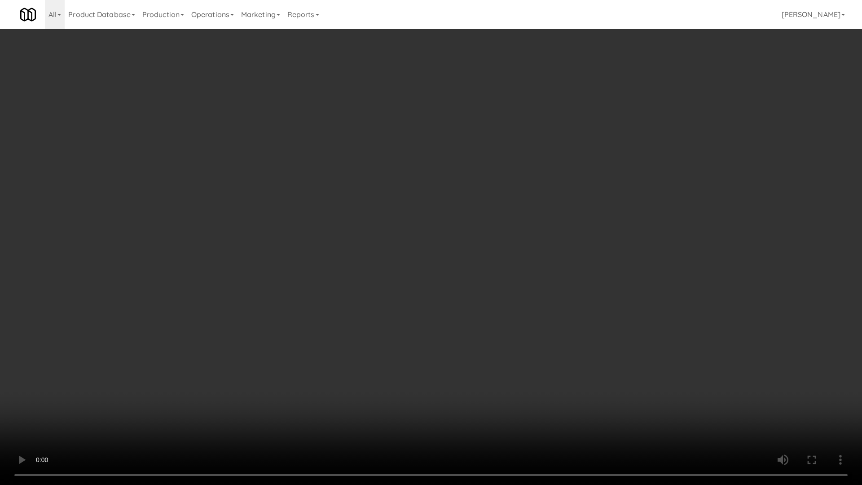
drag, startPoint x: 470, startPoint y: 204, endPoint x: 471, endPoint y: 198, distance: 5.4
click at [470, 201] on video at bounding box center [431, 242] width 862 height 485
click at [471, 198] on video at bounding box center [431, 242] width 862 height 485
click at [471, 199] on video at bounding box center [431, 242] width 862 height 485
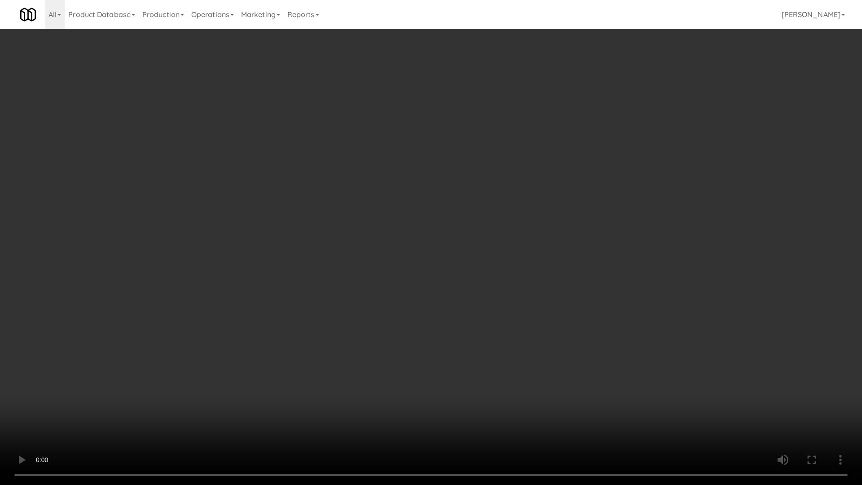
click at [472, 199] on video at bounding box center [431, 242] width 862 height 485
click at [473, 200] on video at bounding box center [431, 242] width 862 height 485
click at [472, 199] on video at bounding box center [431, 242] width 862 height 485
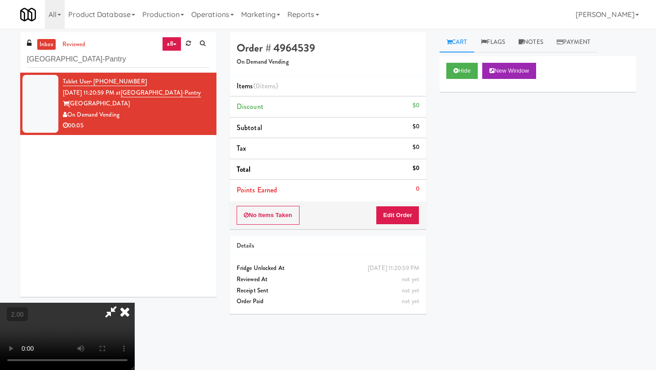
click at [135, 302] on icon at bounding box center [125, 312] width 20 height 18
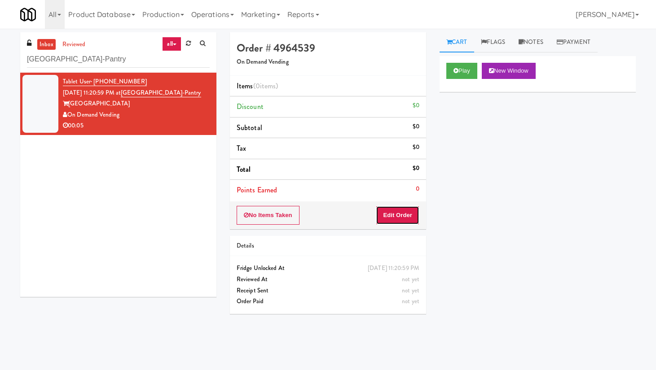
click at [403, 215] on button "Edit Order" at bounding box center [398, 215] width 44 height 19
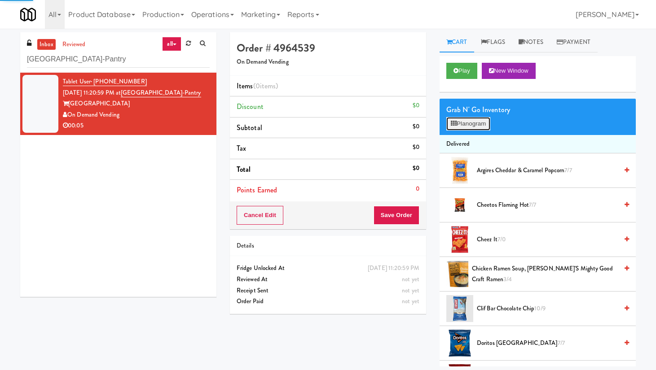
click at [457, 124] on button "Planogram" at bounding box center [468, 123] width 44 height 13
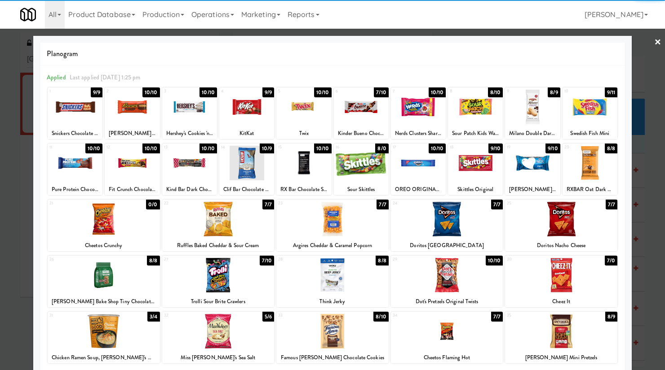
click at [472, 116] on div at bounding box center [475, 107] width 55 height 35
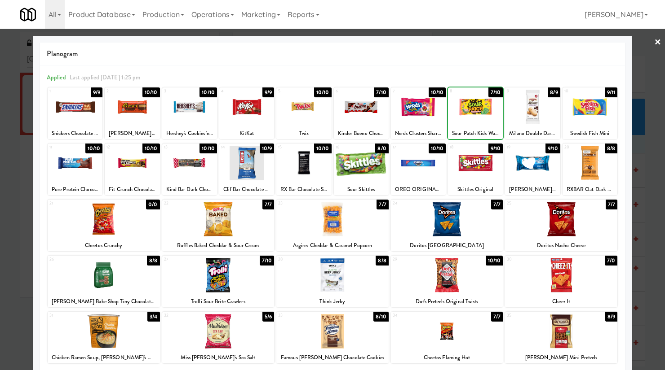
click at [472, 116] on div at bounding box center [475, 107] width 55 height 35
click at [526, 43] on link "×" at bounding box center [657, 43] width 7 height 28
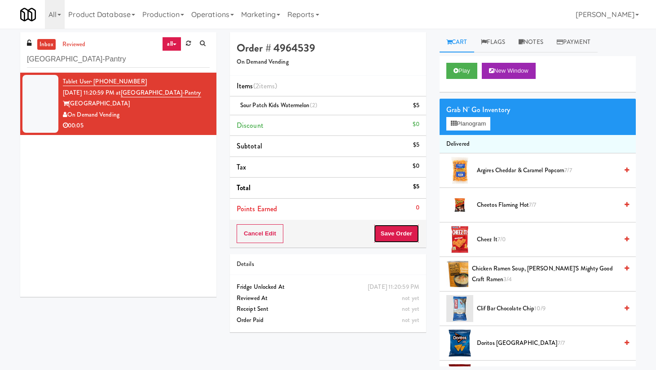
click at [399, 234] on button "Save Order" at bounding box center [397, 234] width 46 height 19
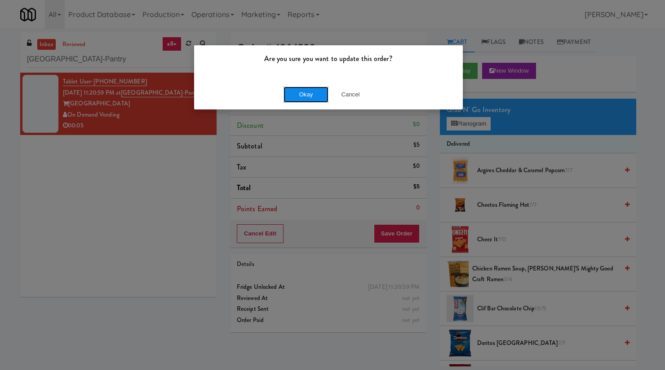
click at [312, 101] on button "Okay" at bounding box center [305, 95] width 45 height 16
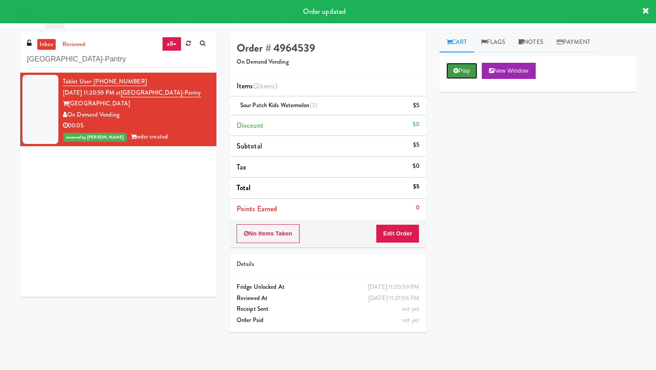
click at [462, 76] on button "Play" at bounding box center [461, 71] width 31 height 16
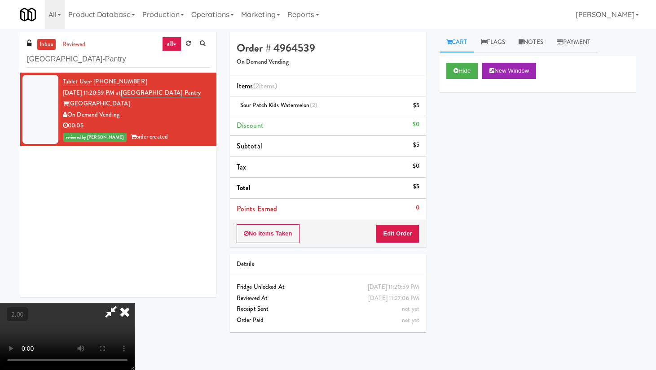
click at [128, 302] on video at bounding box center [67, 336] width 135 height 67
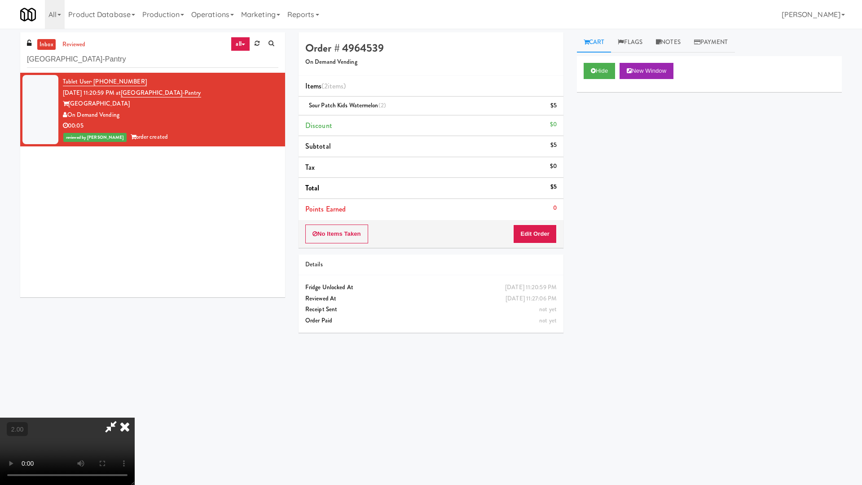
click at [135, 302] on video at bounding box center [67, 451] width 135 height 67
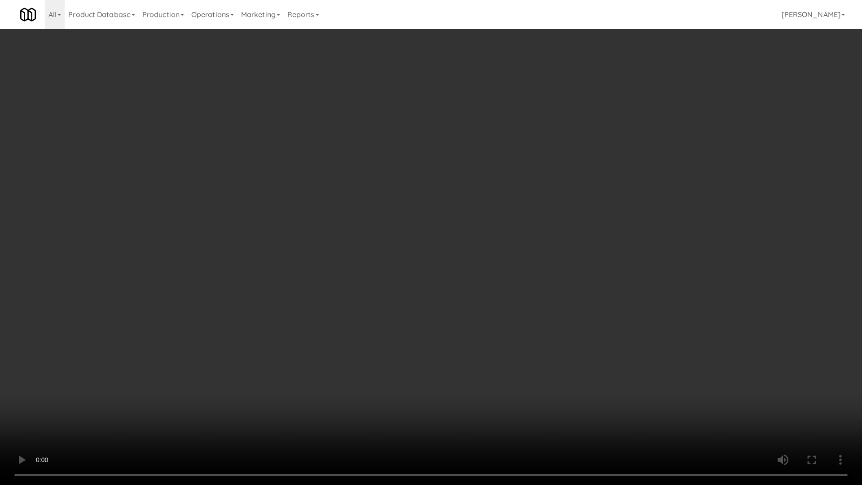
click at [490, 202] on video at bounding box center [431, 242] width 862 height 485
click at [491, 202] on video at bounding box center [431, 242] width 862 height 485
click at [492, 200] on video at bounding box center [431, 242] width 862 height 485
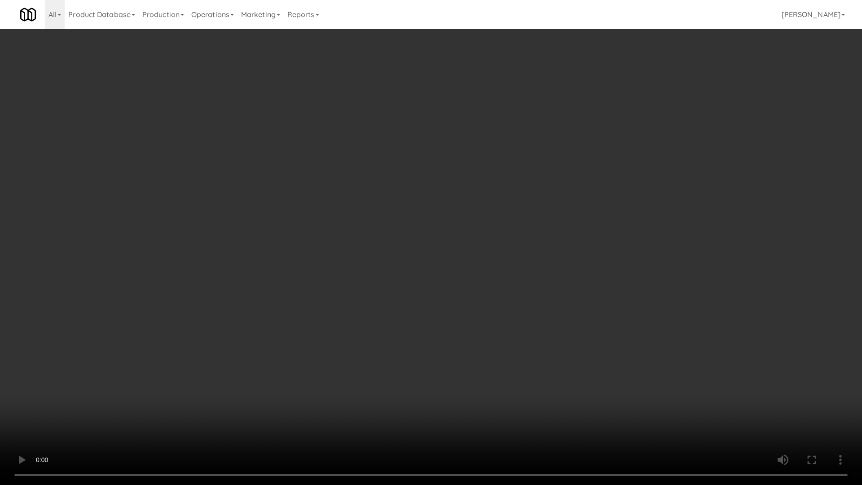
click at [492, 203] on video at bounding box center [431, 242] width 862 height 485
click at [496, 207] on video at bounding box center [431, 242] width 862 height 485
click at [498, 207] on video at bounding box center [431, 242] width 862 height 485
click at [500, 210] on video at bounding box center [431, 242] width 862 height 485
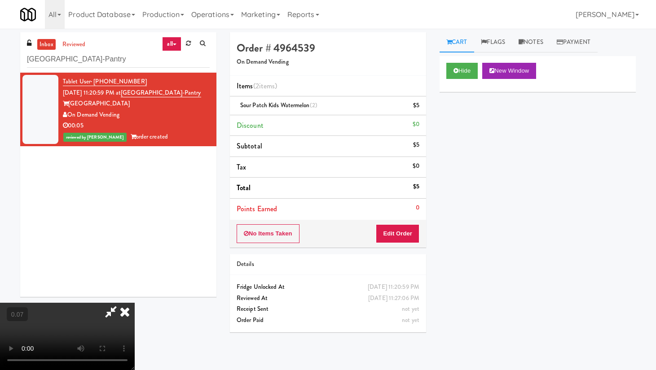
click at [135, 302] on icon at bounding box center [125, 312] width 20 height 18
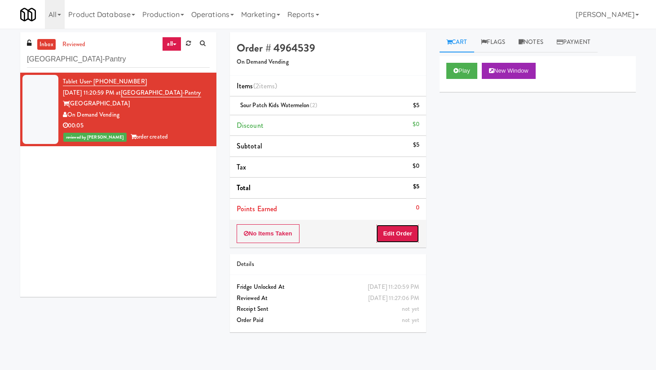
click at [398, 233] on button "Edit Order" at bounding box center [398, 234] width 44 height 19
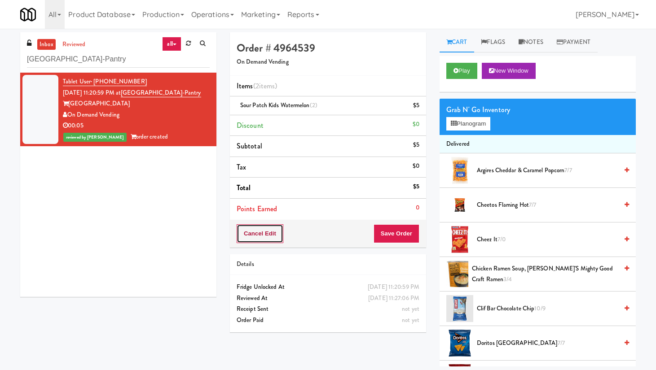
click at [273, 238] on button "Cancel Edit" at bounding box center [260, 234] width 47 height 19
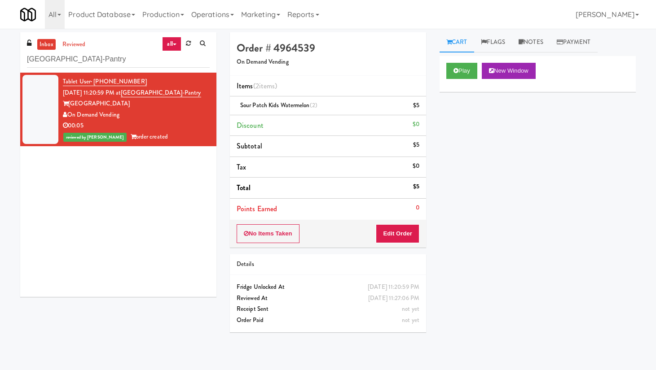
click at [117, 207] on div "Tablet User · (224) 707-6458 [DATE] 11:20:59 PM at [GEOGRAPHIC_DATA]-[GEOGRAPHI…" at bounding box center [118, 185] width 196 height 225
click at [83, 65] on input "[GEOGRAPHIC_DATA]-Pantry" at bounding box center [118, 59] width 183 height 17
paste input "Vertex - Combo Cooler - Middle"
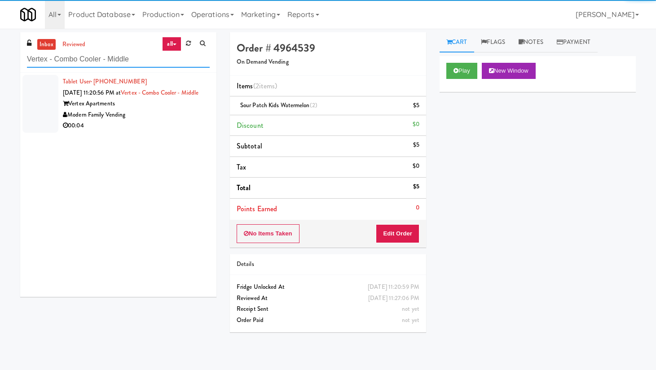
type input "Vertex - Combo Cooler - Middle"
click at [165, 110] on div "Vertex Apartments" at bounding box center [136, 103] width 147 height 11
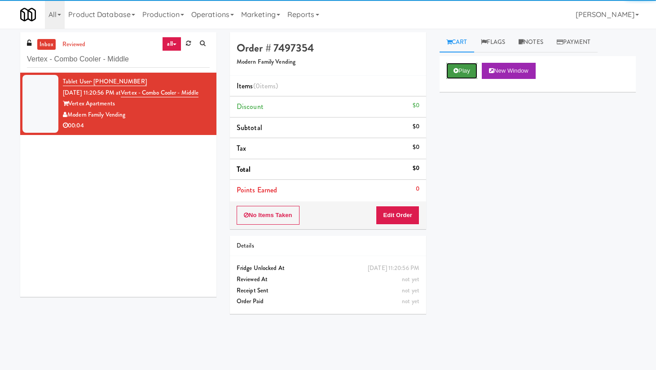
click at [460, 66] on button "Play" at bounding box center [461, 71] width 31 height 16
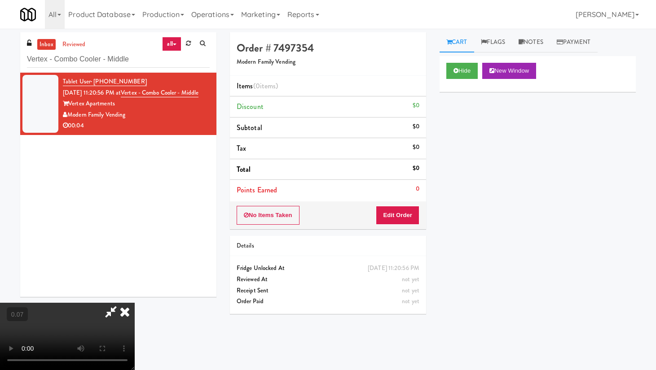
click at [135, 302] on video at bounding box center [67, 336] width 135 height 67
click at [135, 302] on icon at bounding box center [125, 312] width 20 height 18
